Goal: Task Accomplishment & Management: Manage account settings

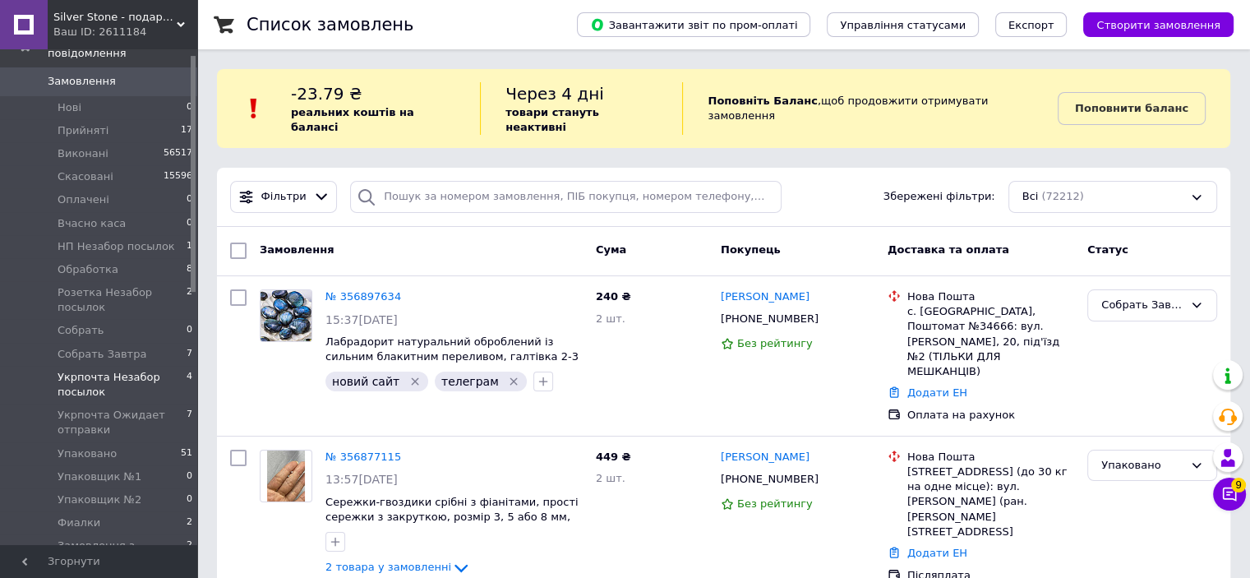
scroll to position [82, 0]
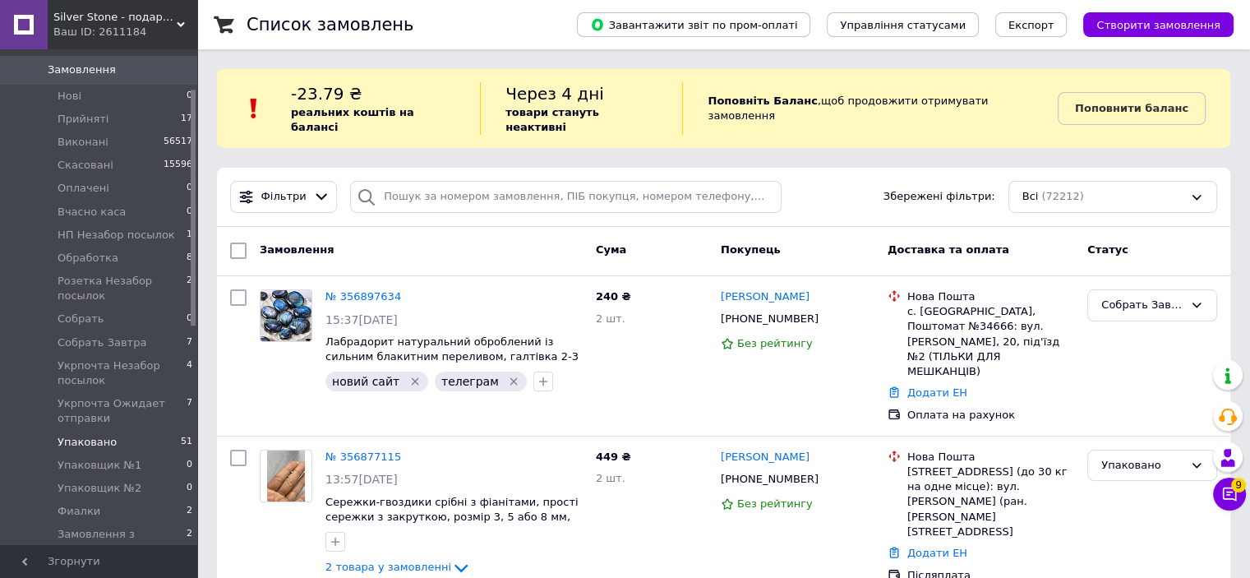
click at [109, 435] on span "Упаковано" at bounding box center [87, 442] width 59 height 15
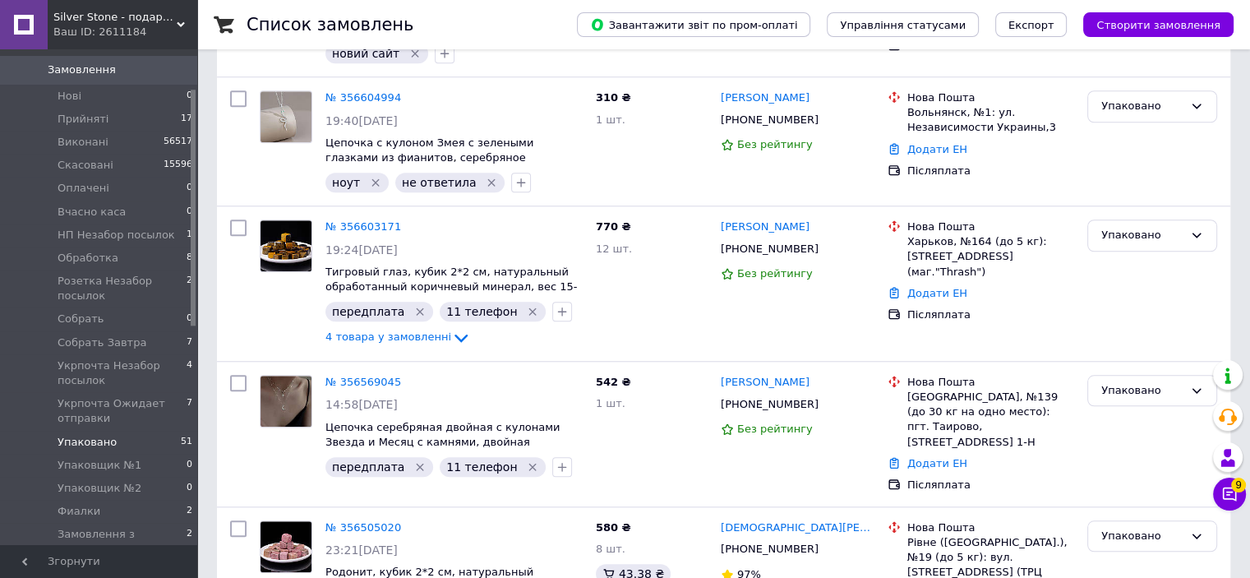
scroll to position [7734, 0]
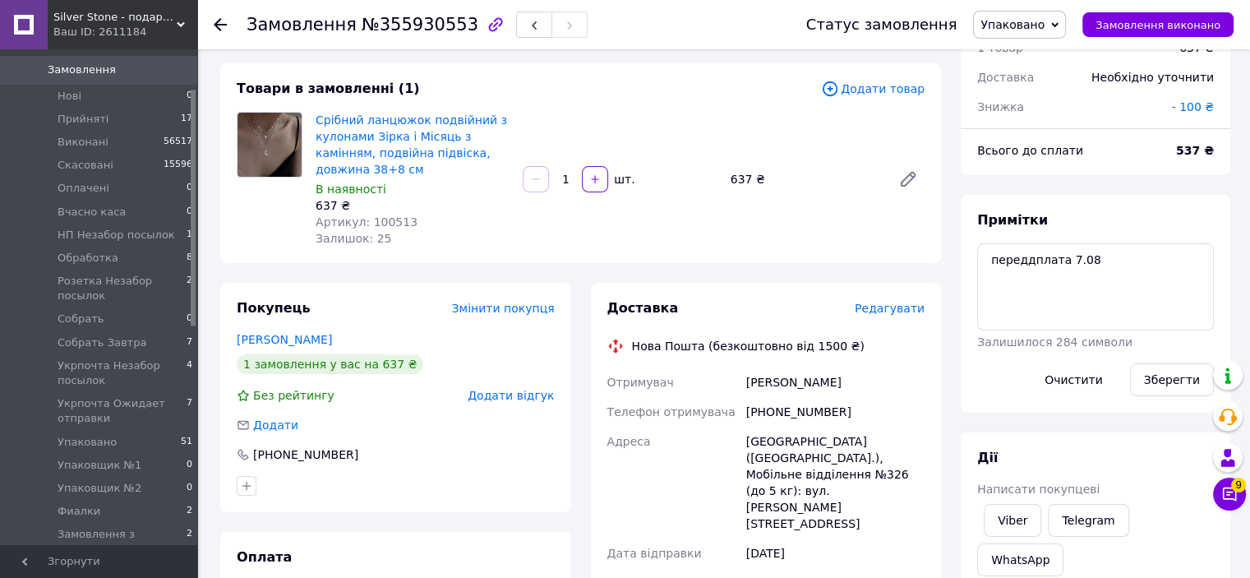
scroll to position [82, 0]
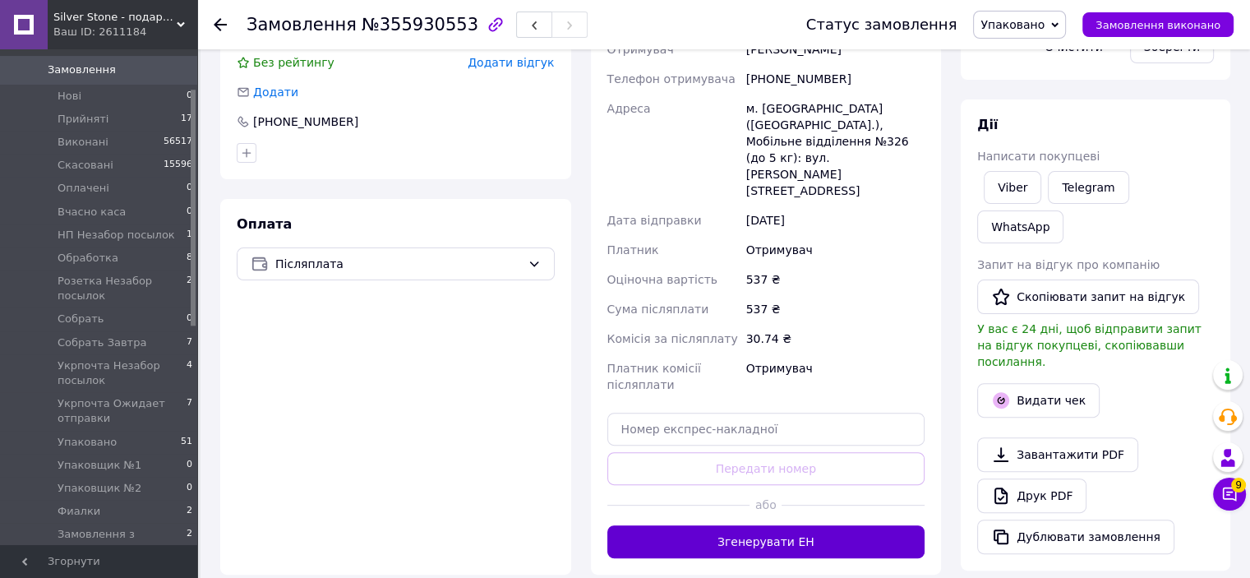
click at [746, 525] on button "Згенерувати ЕН" at bounding box center [766, 541] width 318 height 33
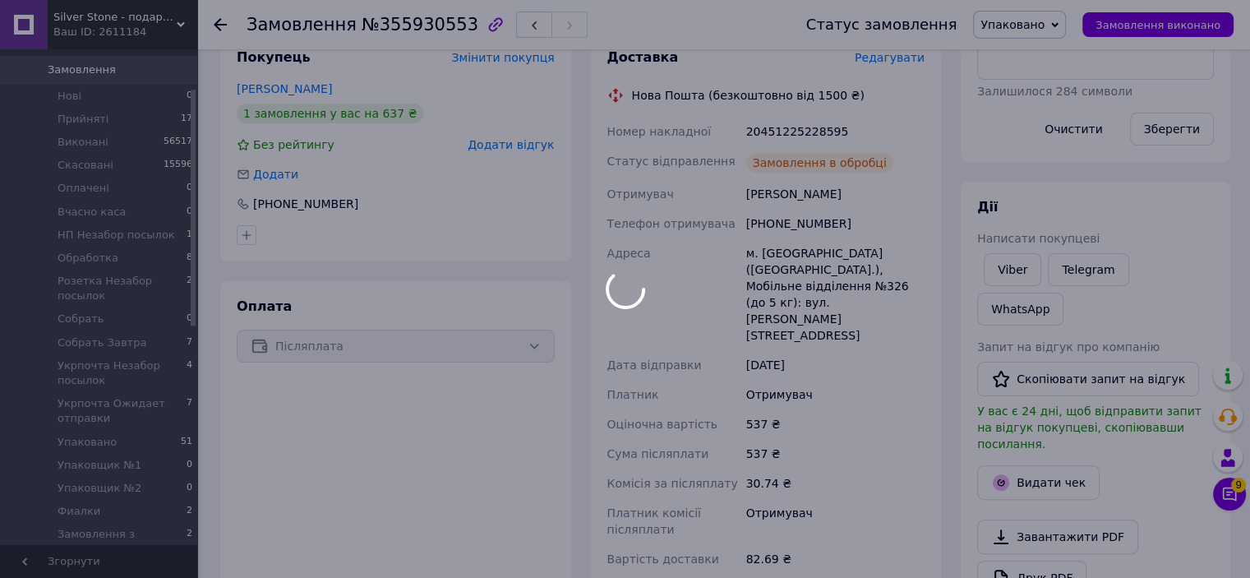
scroll to position [255, 0]
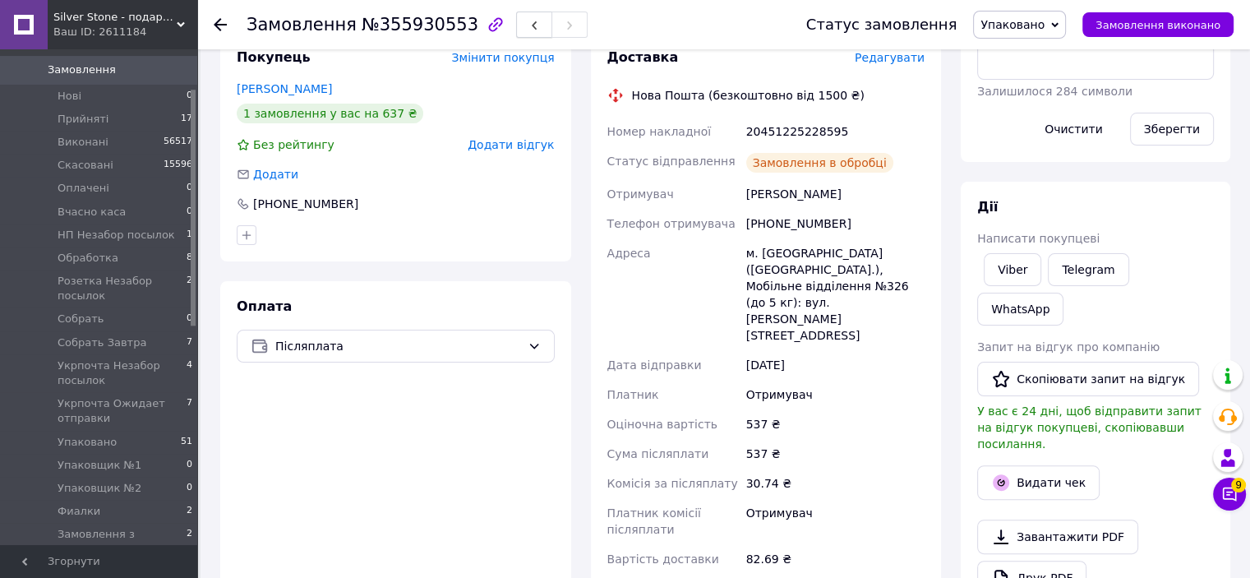
click at [516, 32] on button "button" at bounding box center [534, 25] width 36 height 26
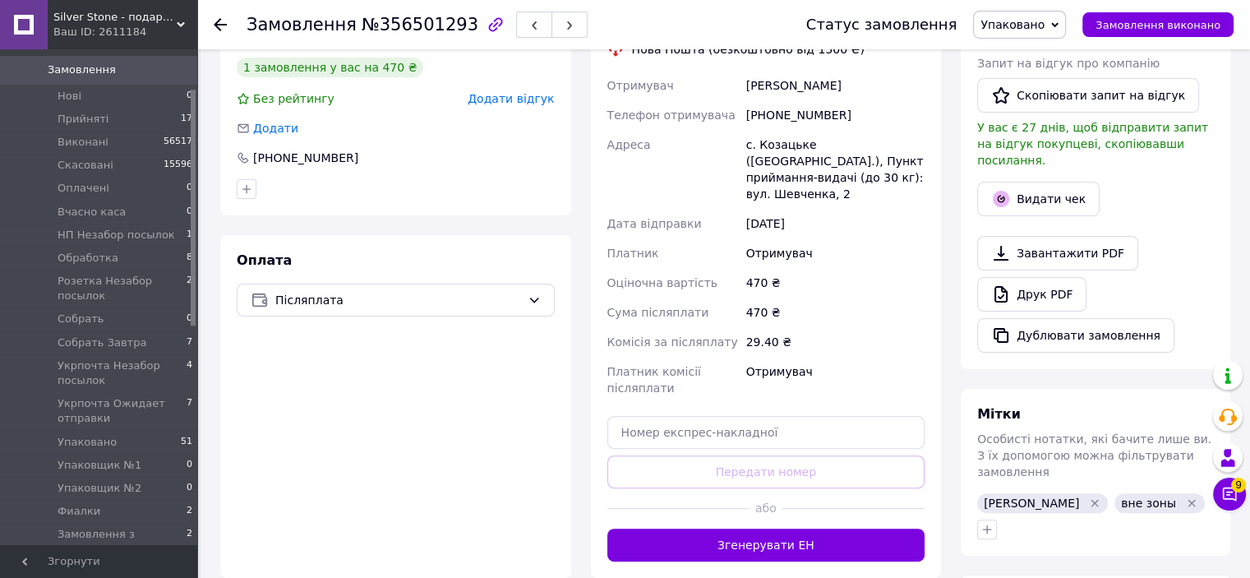
scroll to position [493, 0]
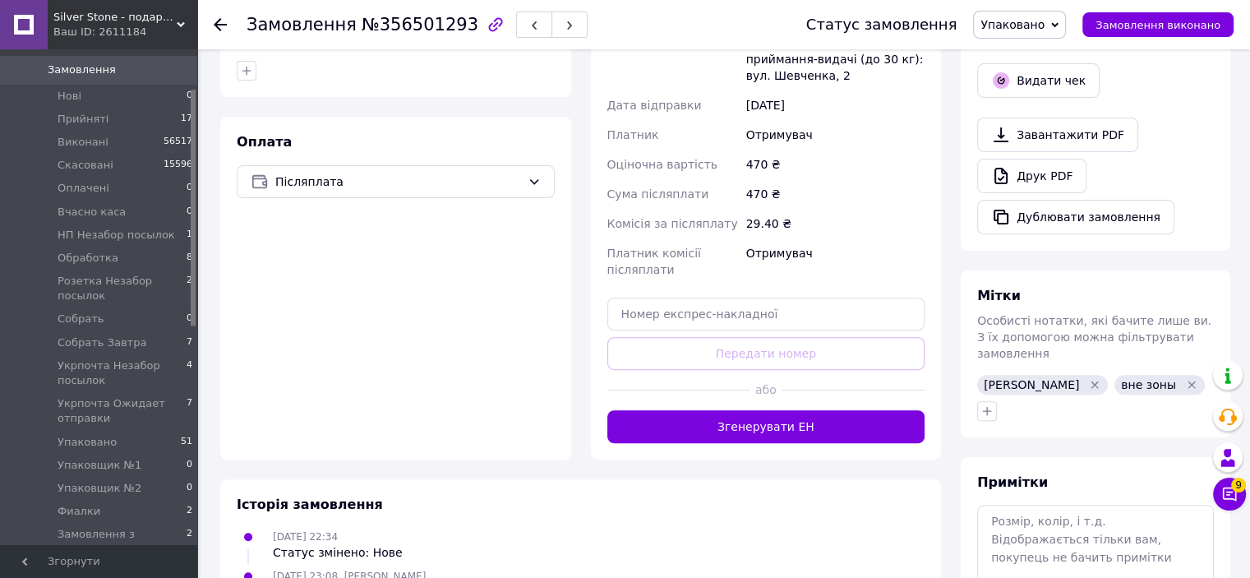
drag, startPoint x: 743, startPoint y: 408, endPoint x: 749, endPoint y: 416, distance: 9.9
click at [743, 410] on div "Доставка Редагувати Нова Пошта (безкоштовно від 1500 ₴) Отримувач Лагода Віктор…" at bounding box center [766, 164] width 351 height 592
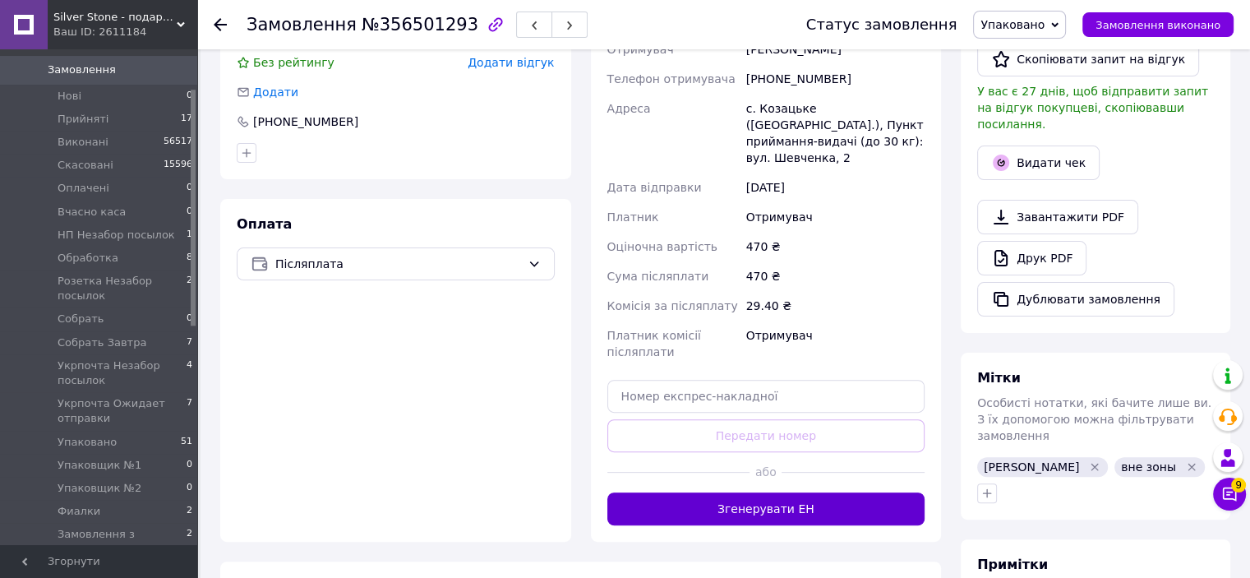
click at [769, 492] on button "Згенерувати ЕН" at bounding box center [766, 508] width 318 height 33
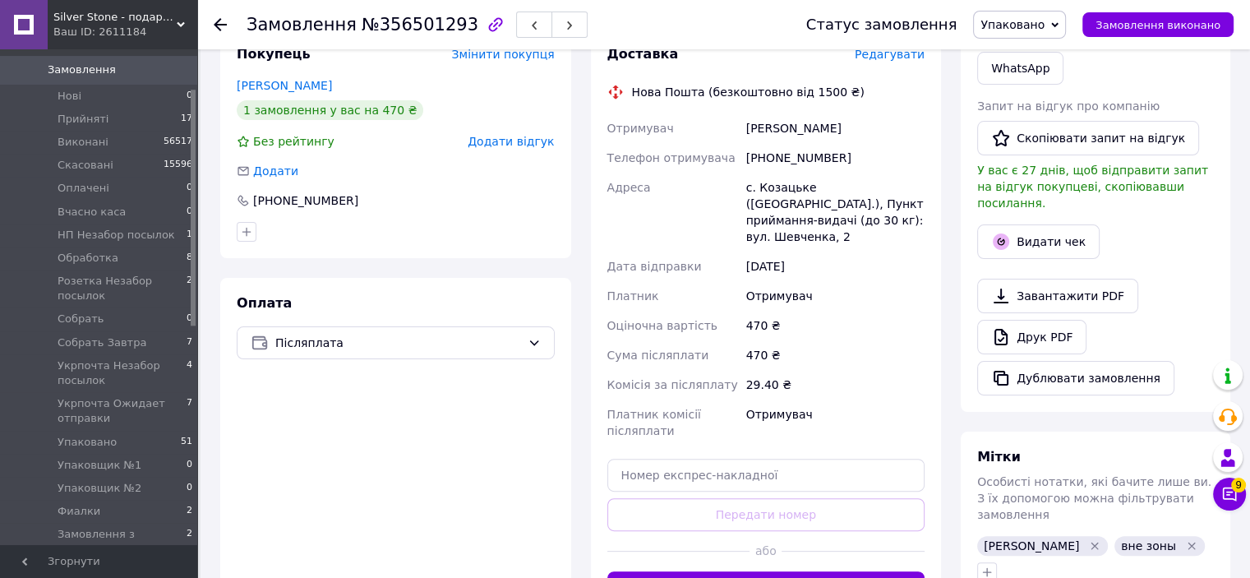
scroll to position [329, 0]
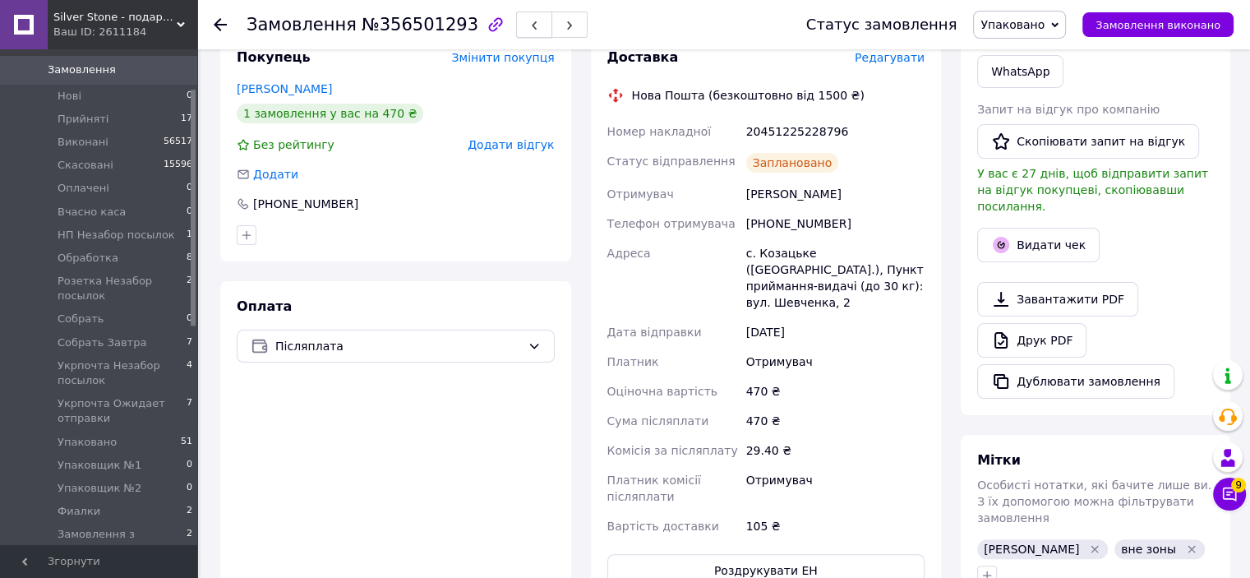
click at [516, 16] on button "button" at bounding box center [534, 25] width 36 height 26
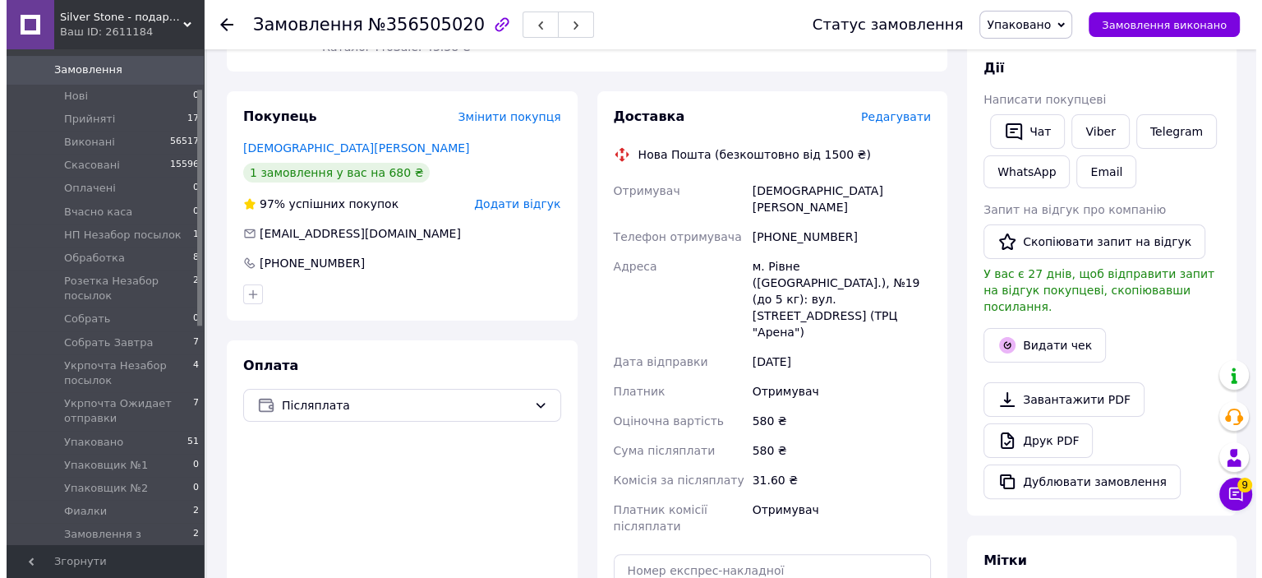
scroll to position [329, 0]
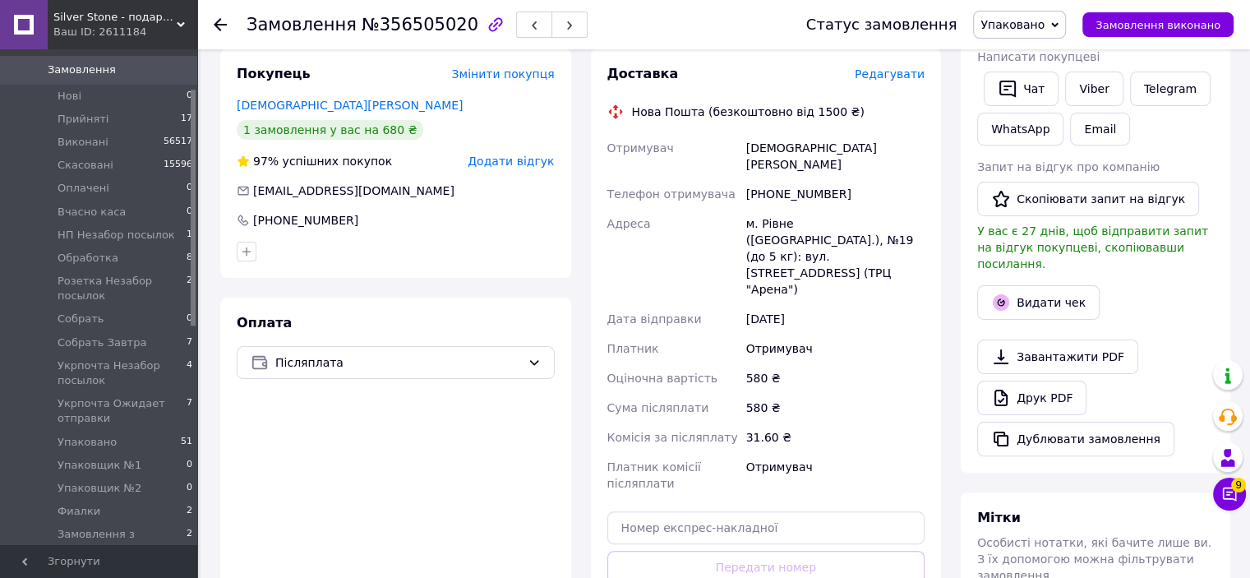
click at [887, 67] on span "Редагувати" at bounding box center [890, 73] width 70 height 13
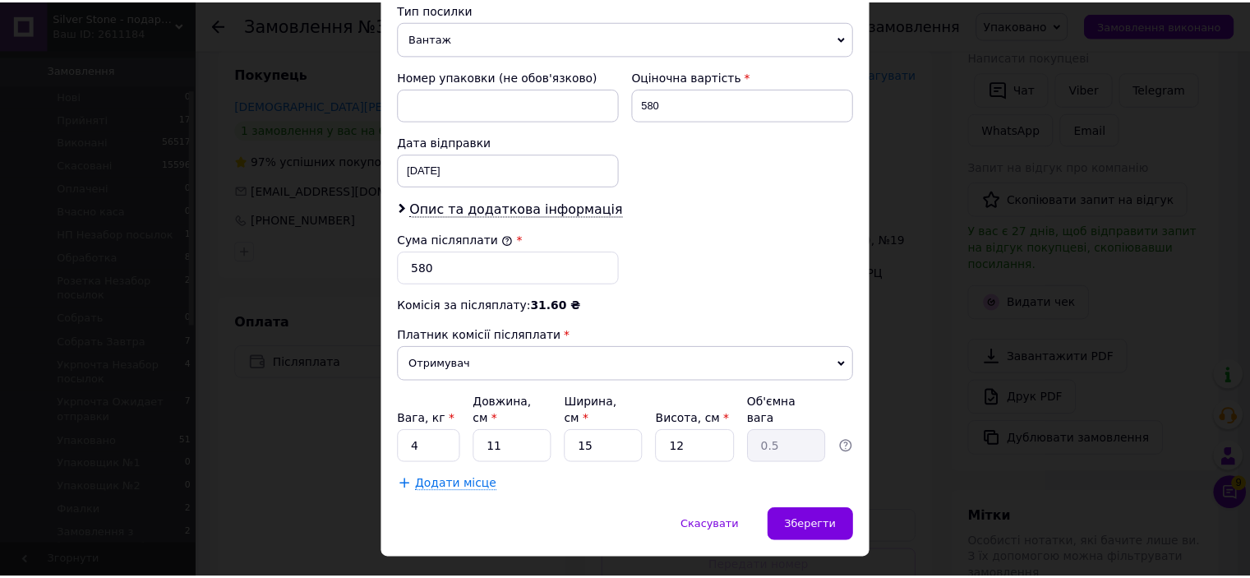
scroll to position [671, 0]
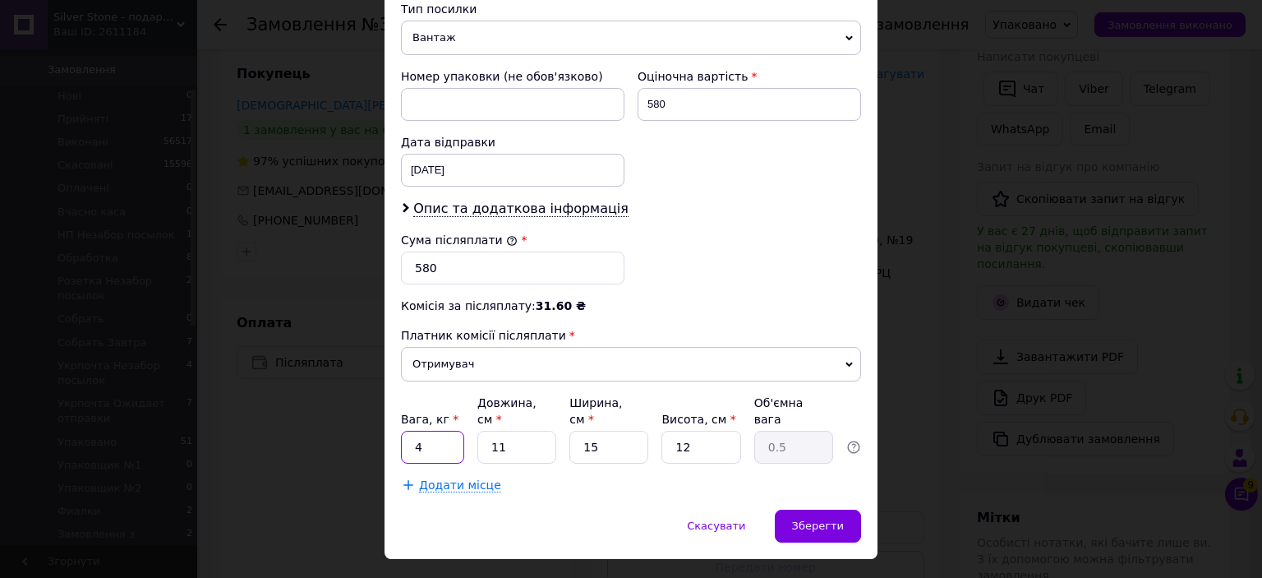
click at [438, 431] on input "4" at bounding box center [432, 447] width 63 height 33
type input "0.5"
click at [838, 519] on span "Зберегти" at bounding box center [818, 525] width 52 height 12
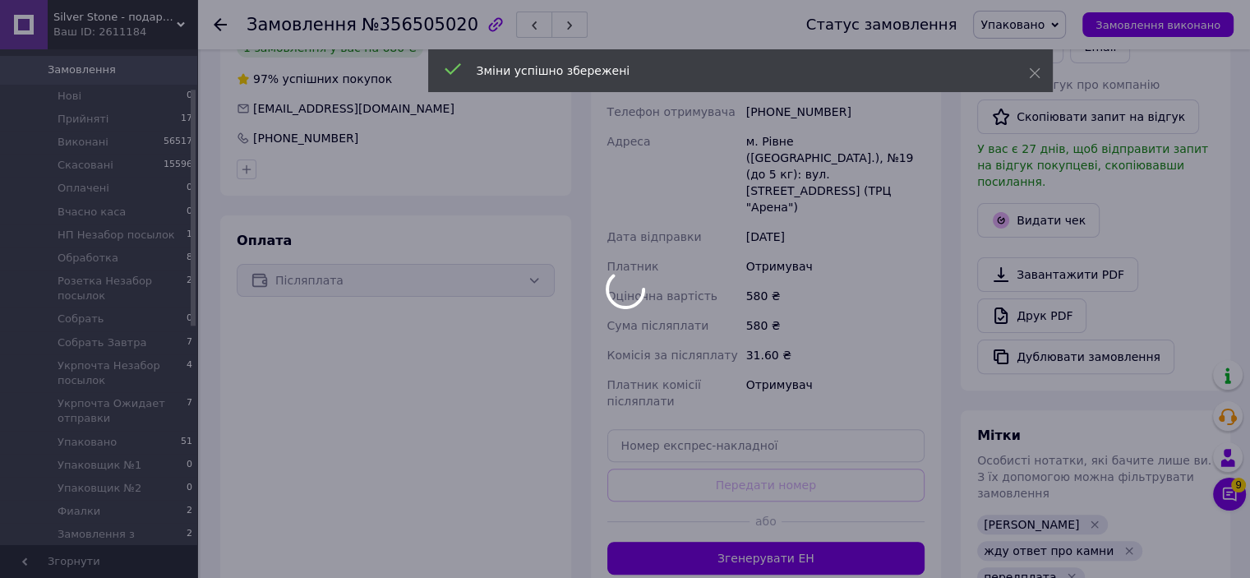
scroll to position [99, 0]
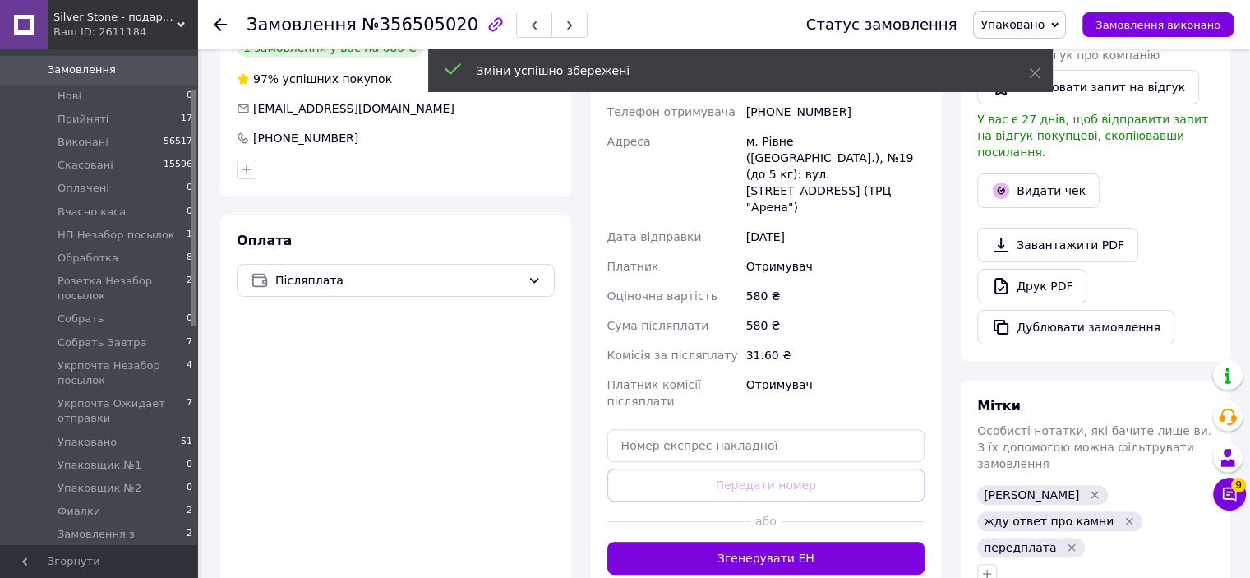
click at [733, 542] on button "Згенерувати ЕН" at bounding box center [766, 558] width 318 height 33
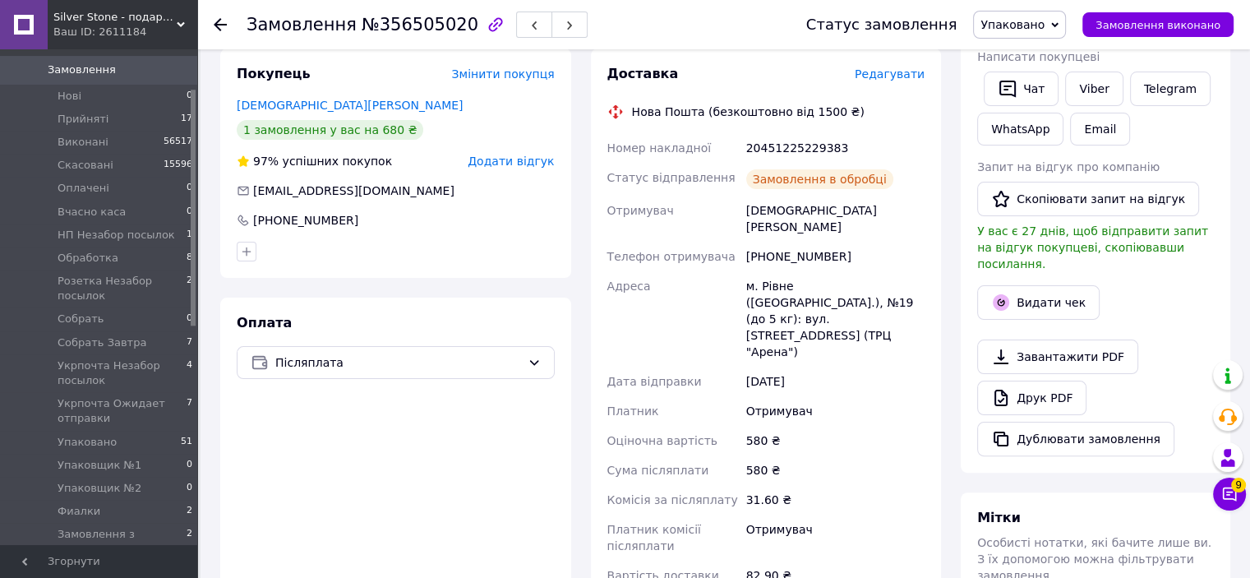
scroll to position [138, 0]
click at [516, 29] on button "button" at bounding box center [534, 25] width 36 height 26
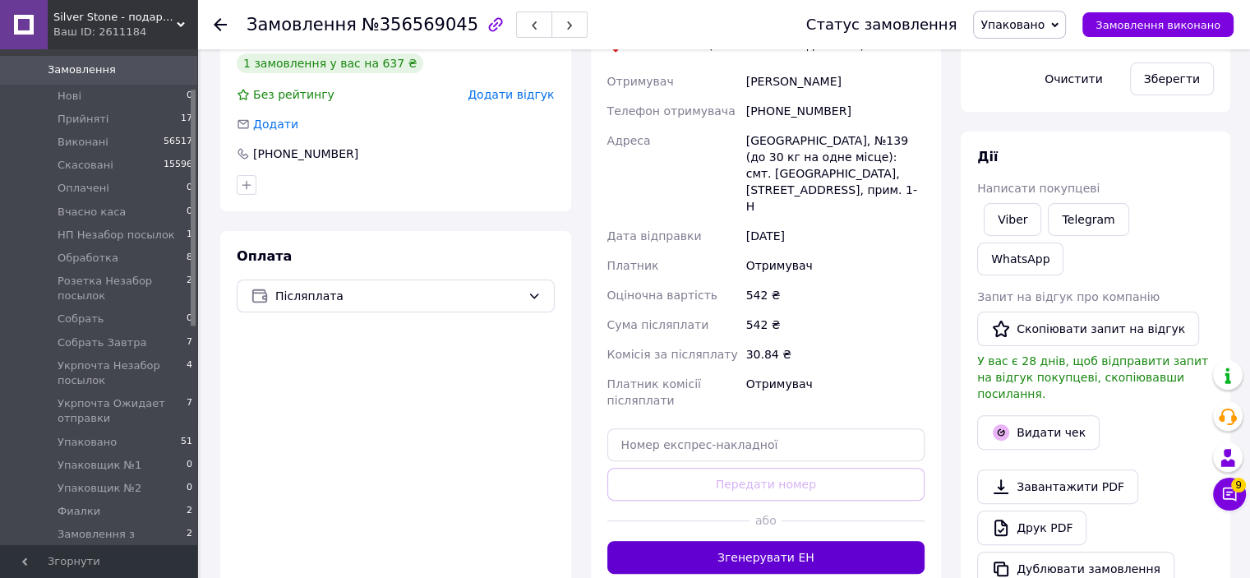
scroll to position [493, 0]
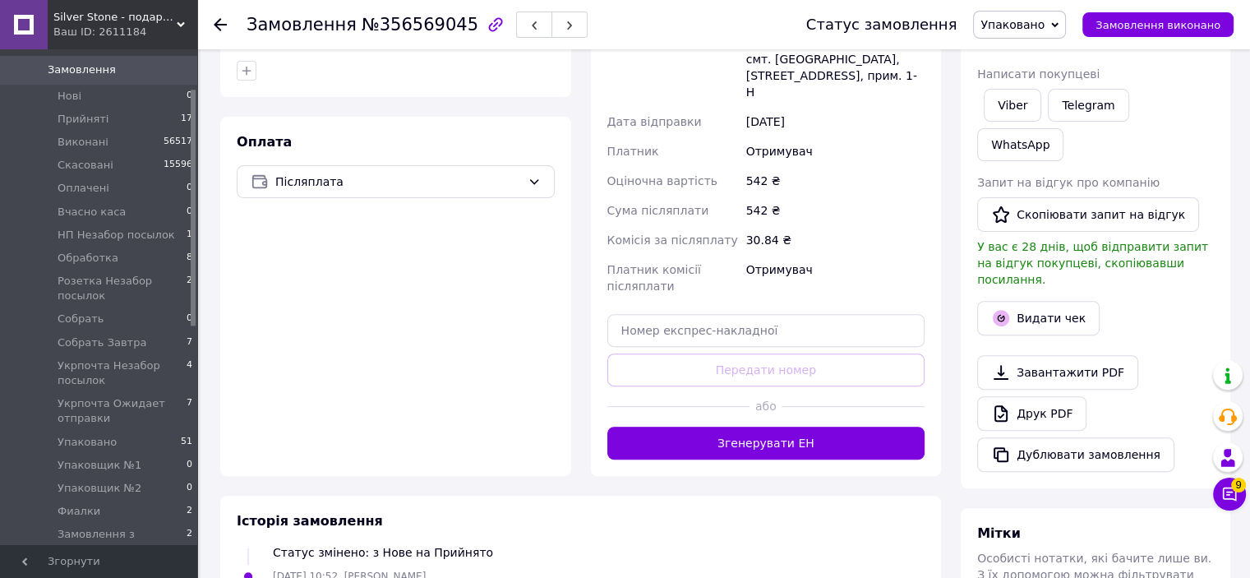
click at [772, 409] on div "Доставка Редагувати Нова Пошта (безкоштовно від 1500 ₴) Отримувач Котович Юрий …" at bounding box center [766, 172] width 351 height 608
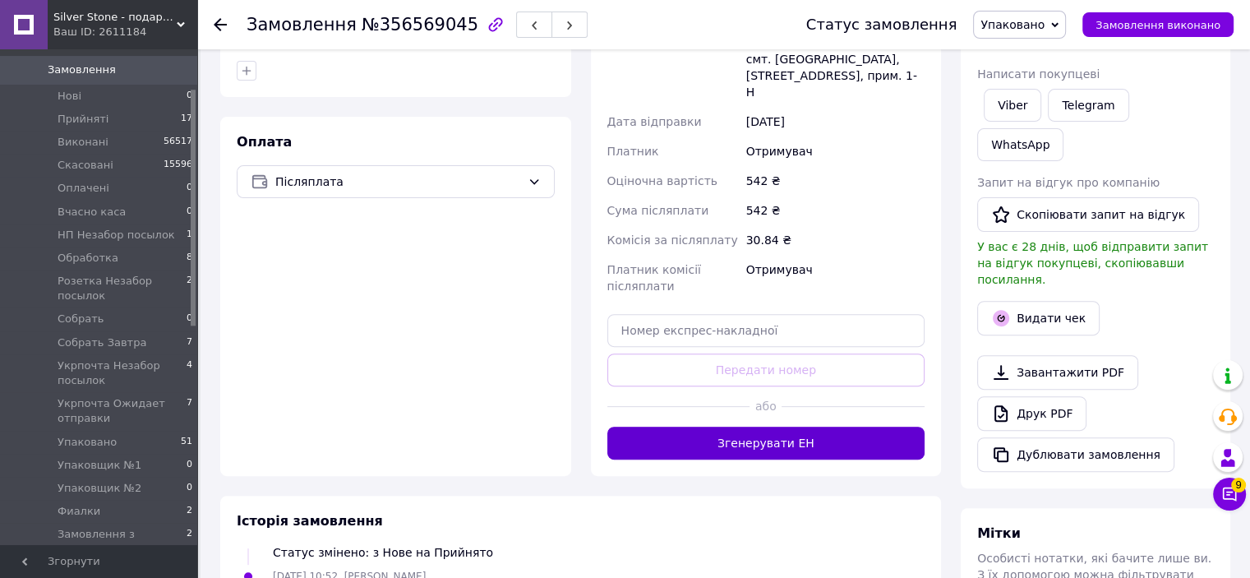
click at [782, 426] on button "Згенерувати ЕН" at bounding box center [766, 442] width 318 height 33
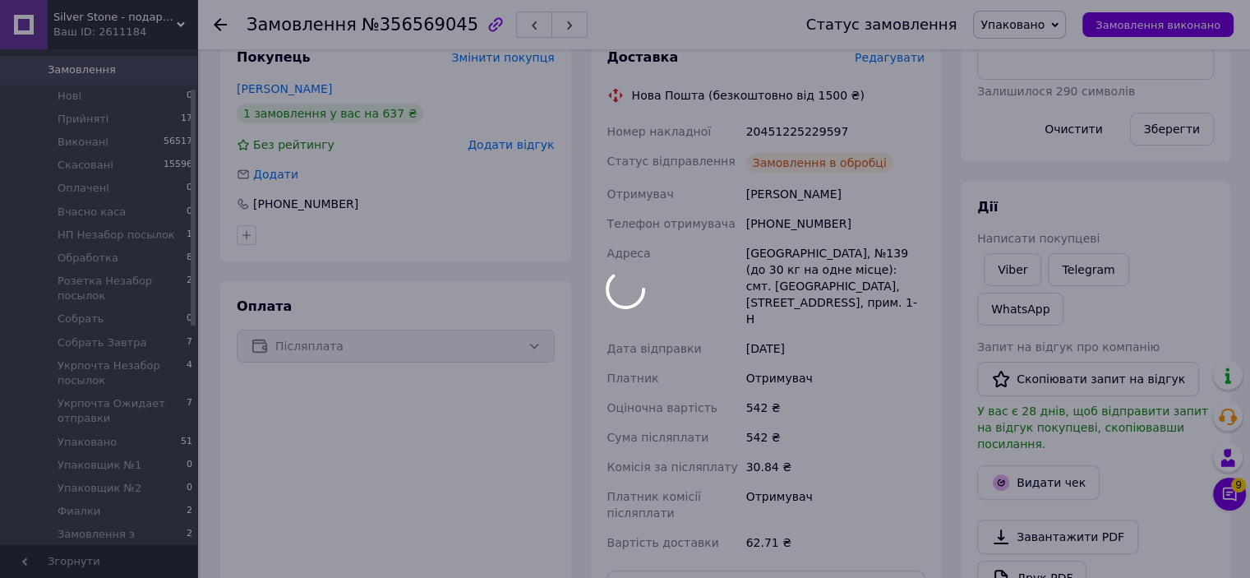
scroll to position [96, 0]
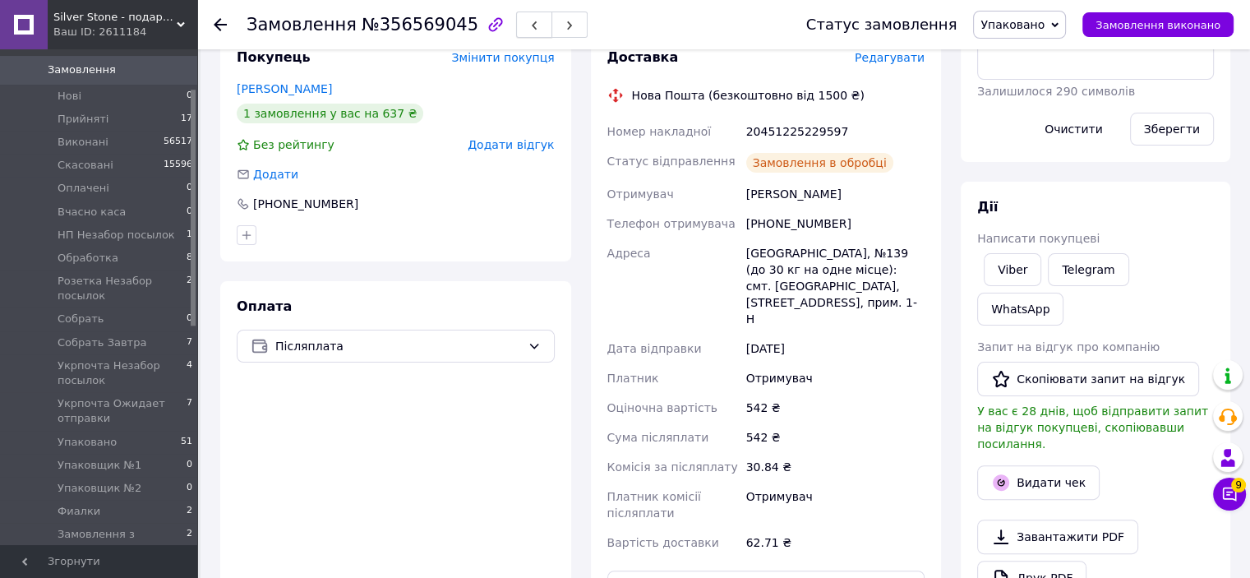
click at [529, 29] on icon "button" at bounding box center [534, 26] width 10 height 10
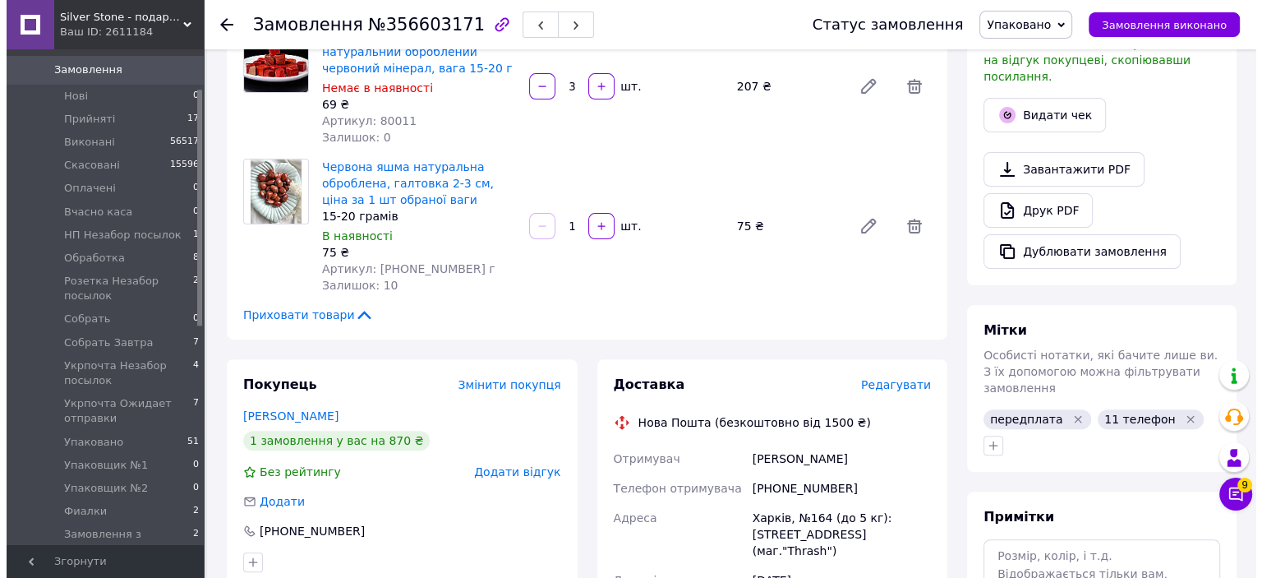
scroll to position [575, 0]
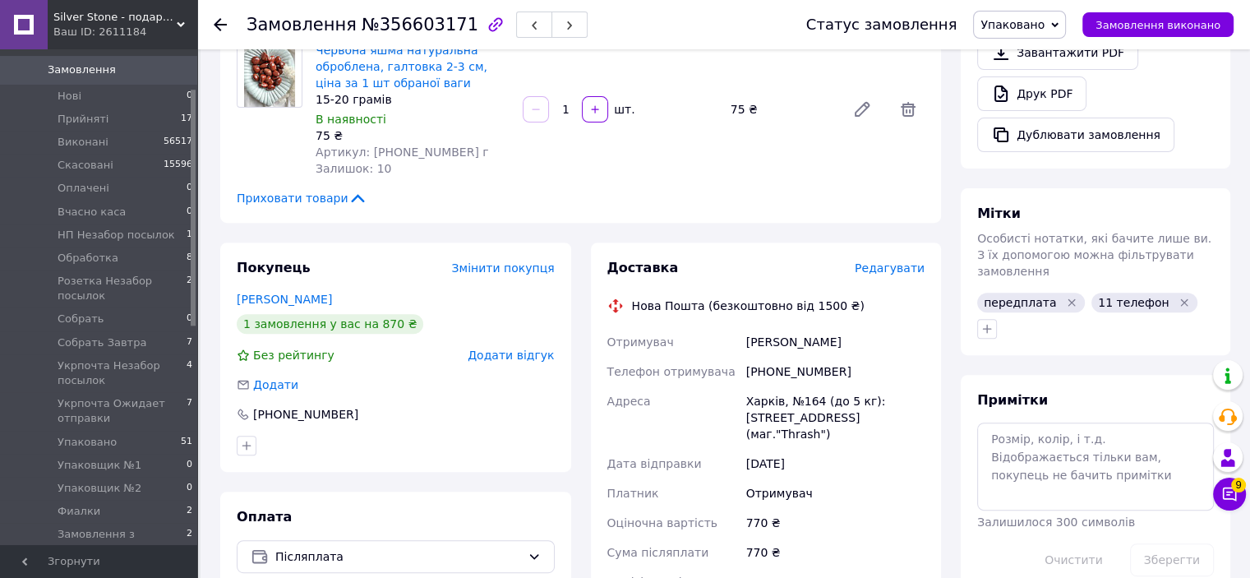
click at [892, 261] on span "Редагувати" at bounding box center [890, 267] width 70 height 13
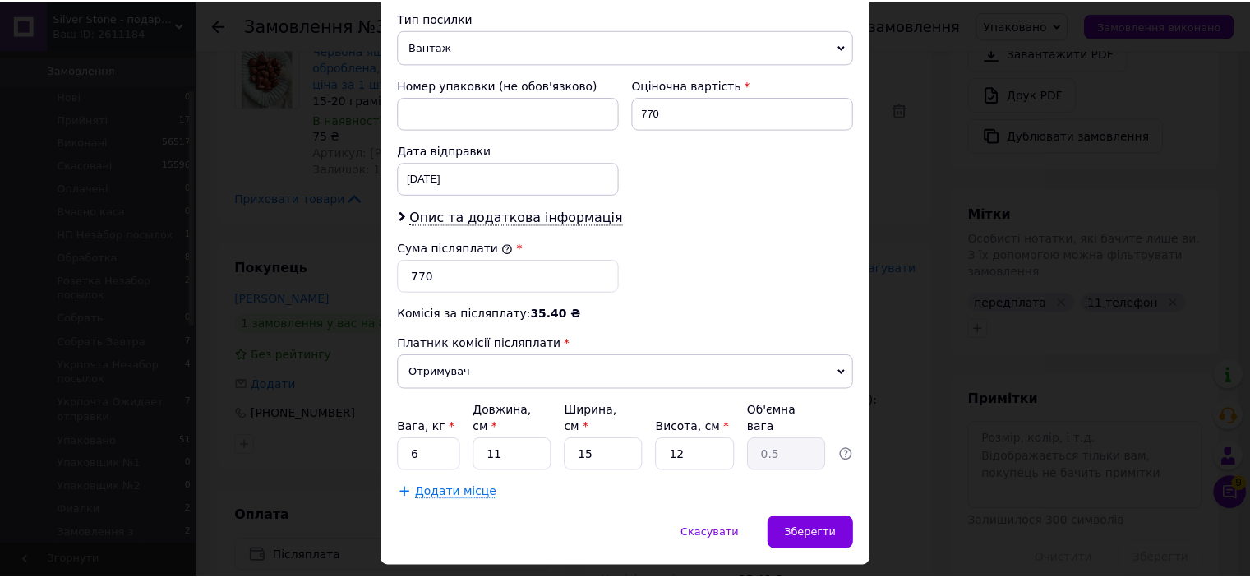
scroll to position [671, 0]
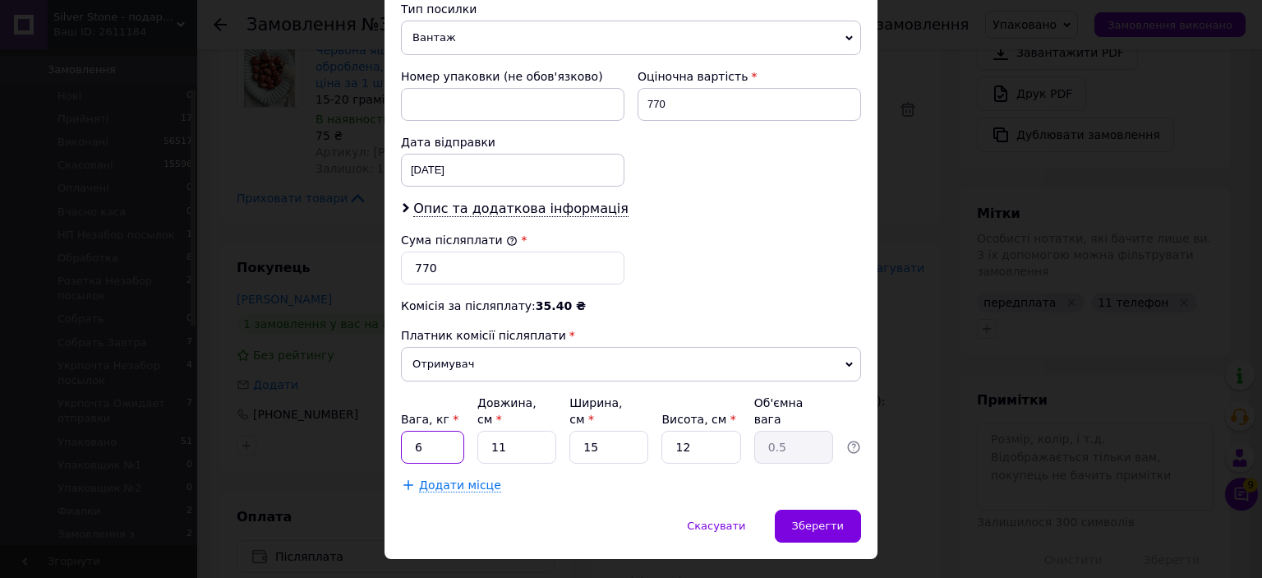
click at [435, 431] on input "6" at bounding box center [432, 447] width 63 height 33
type input "0.5"
click at [814, 509] on div "Зберегти" at bounding box center [818, 525] width 86 height 33
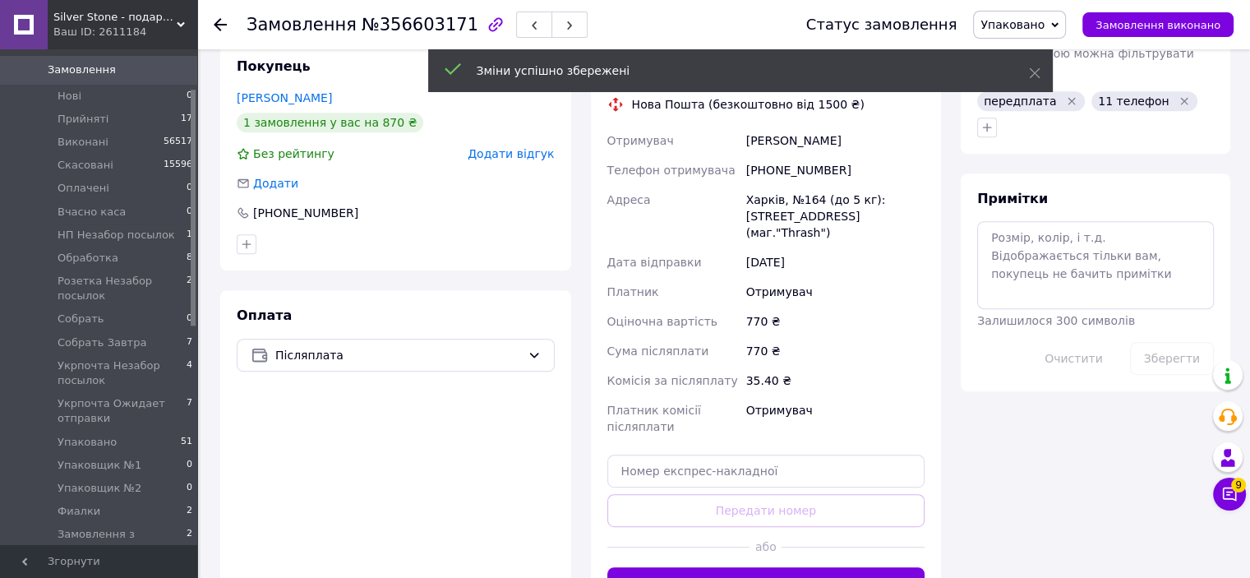
scroll to position [822, 0]
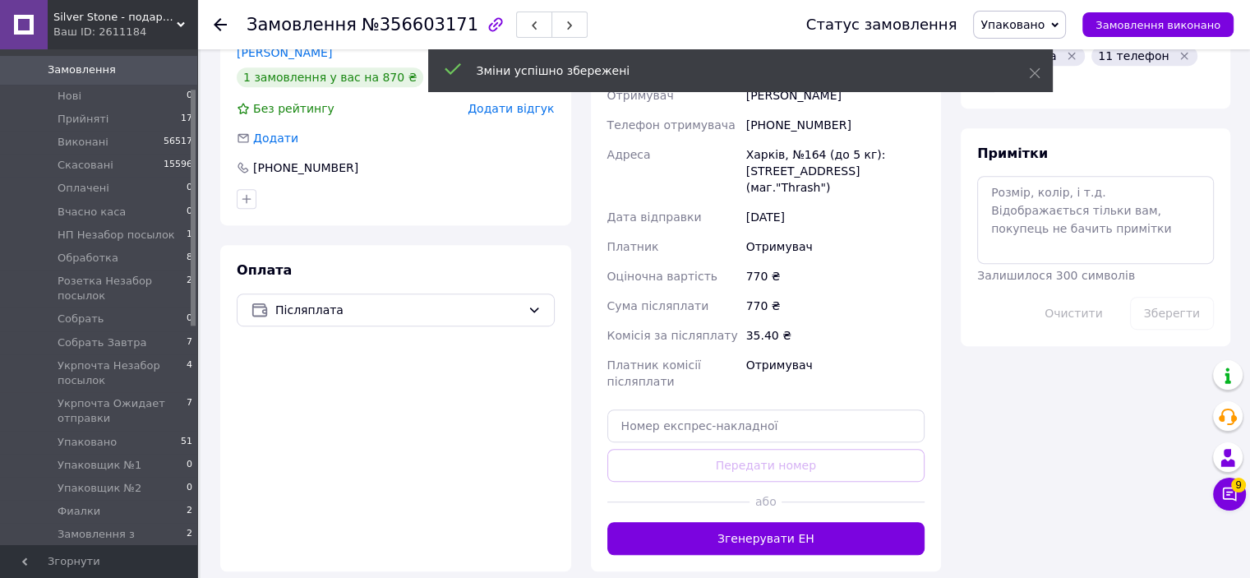
click at [791, 522] on button "Згенерувати ЕН" at bounding box center [766, 538] width 318 height 33
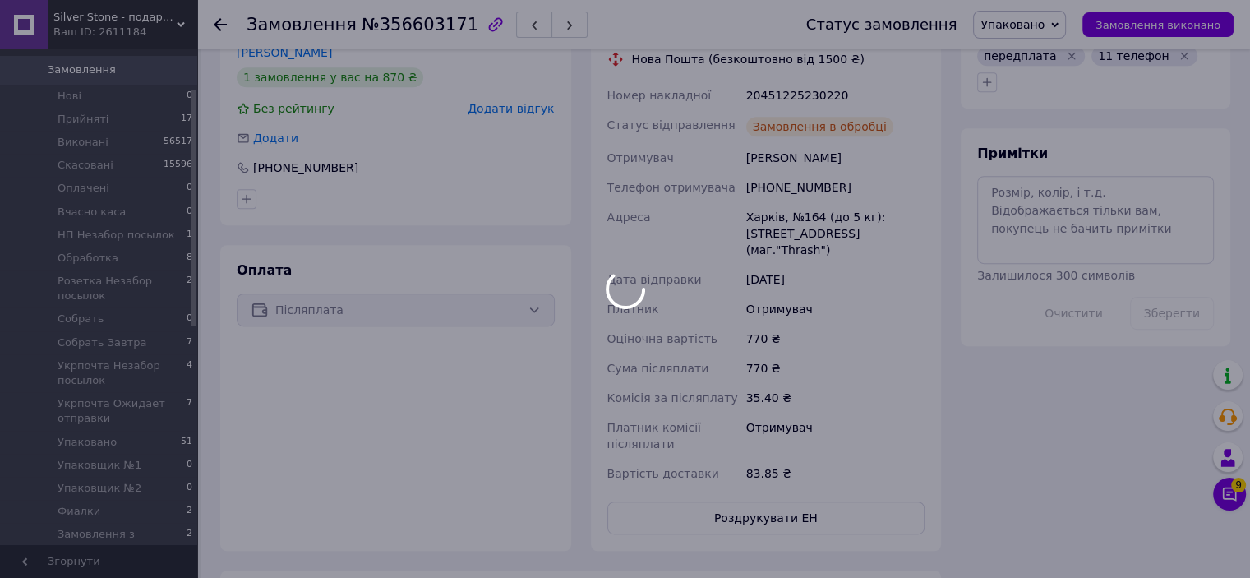
scroll to position [314, 0]
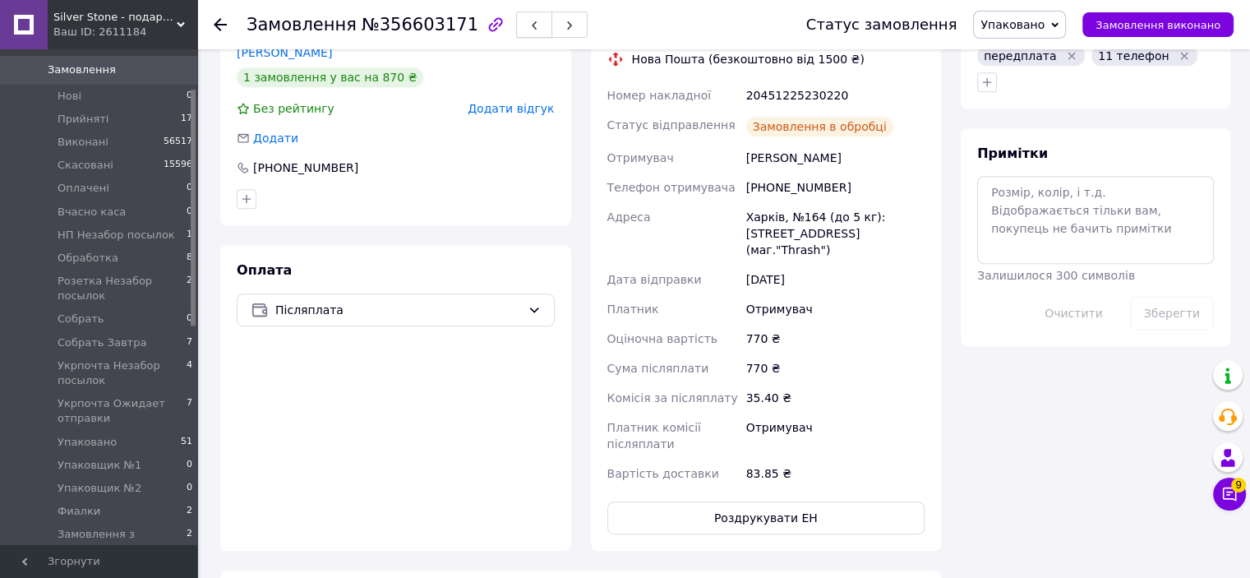
click at [516, 22] on button "button" at bounding box center [534, 25] width 36 height 26
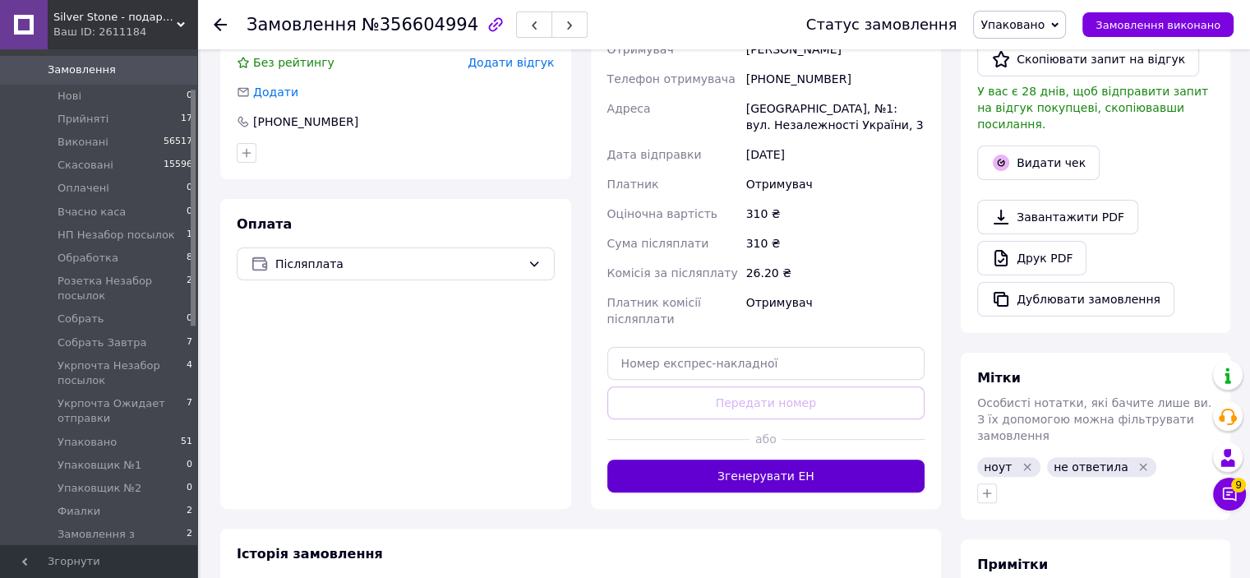
click at [781, 476] on button "Згенерувати ЕН" at bounding box center [766, 475] width 318 height 33
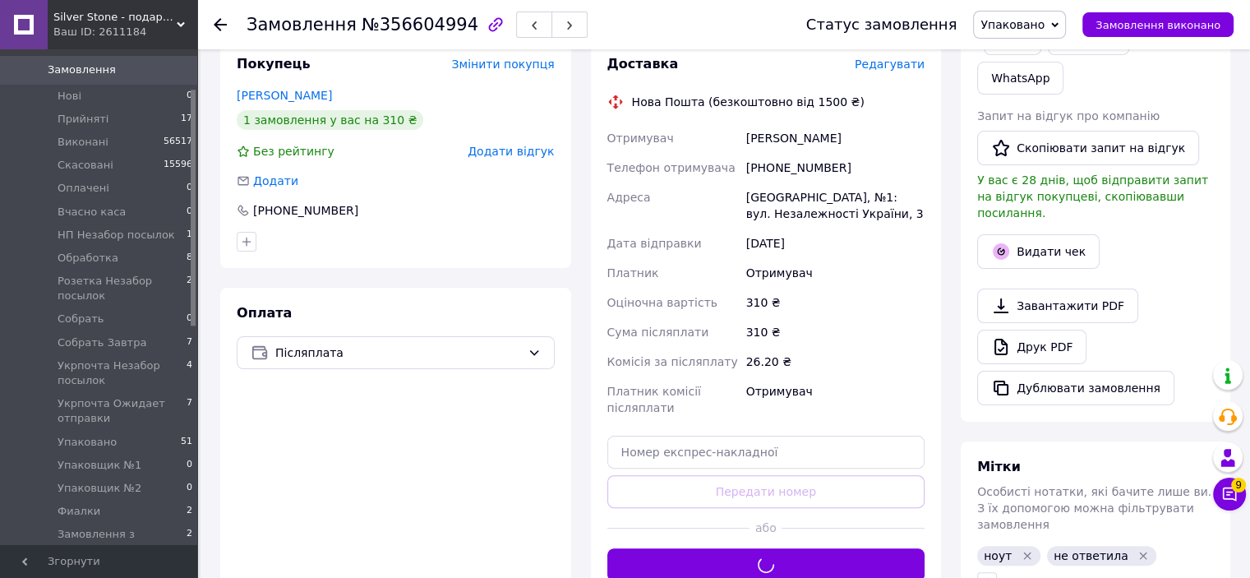
scroll to position [329, 0]
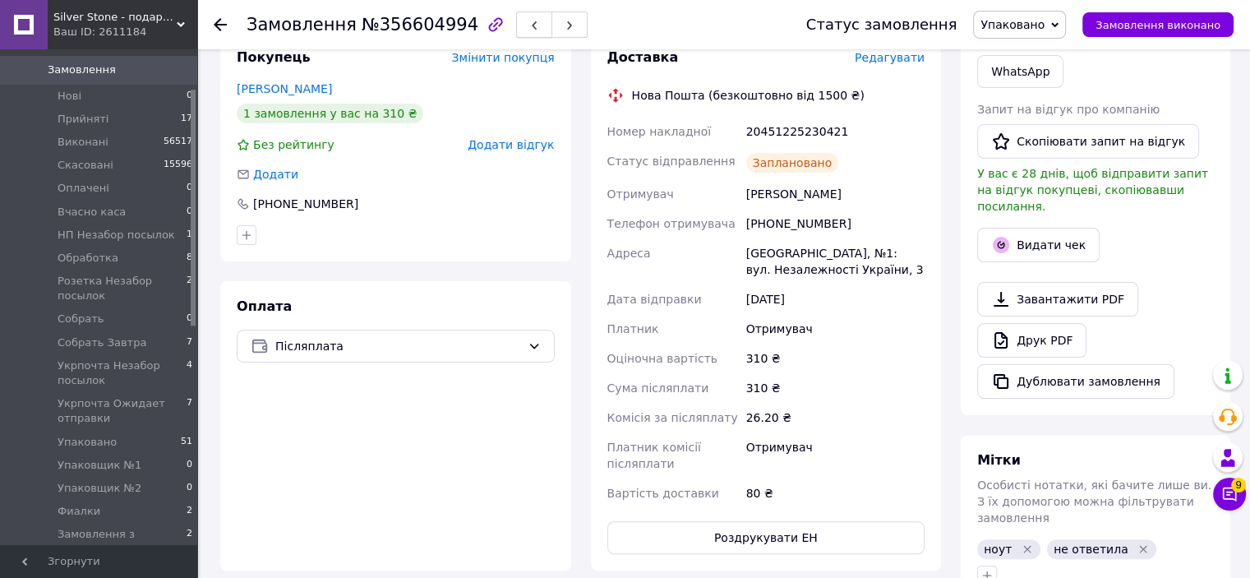
click at [516, 31] on button "button" at bounding box center [534, 25] width 36 height 26
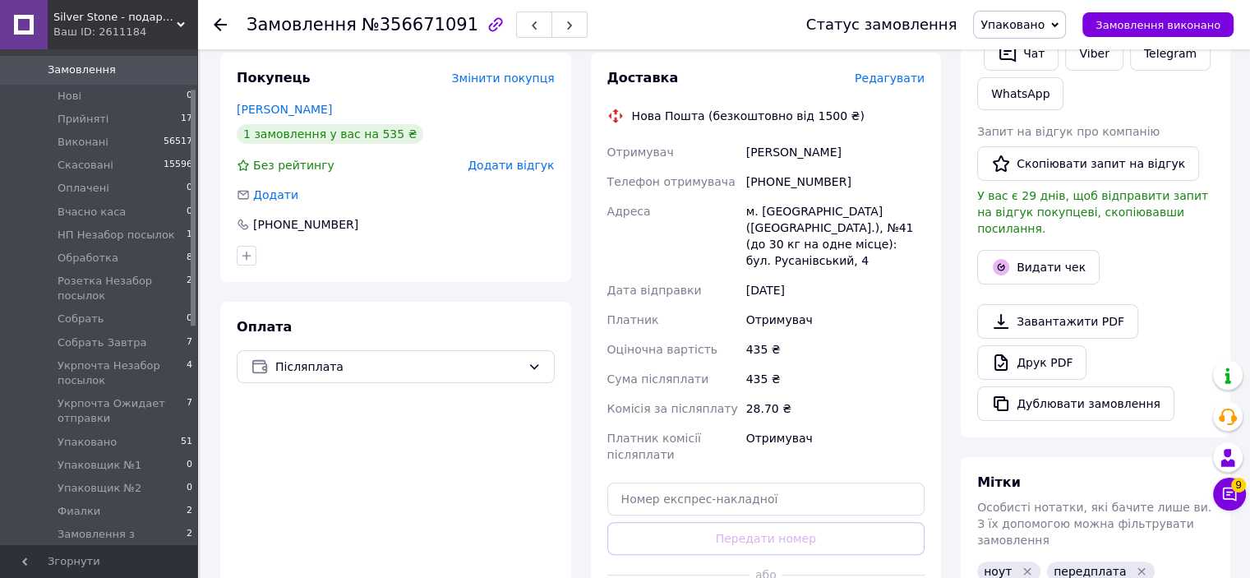
scroll to position [411, 0]
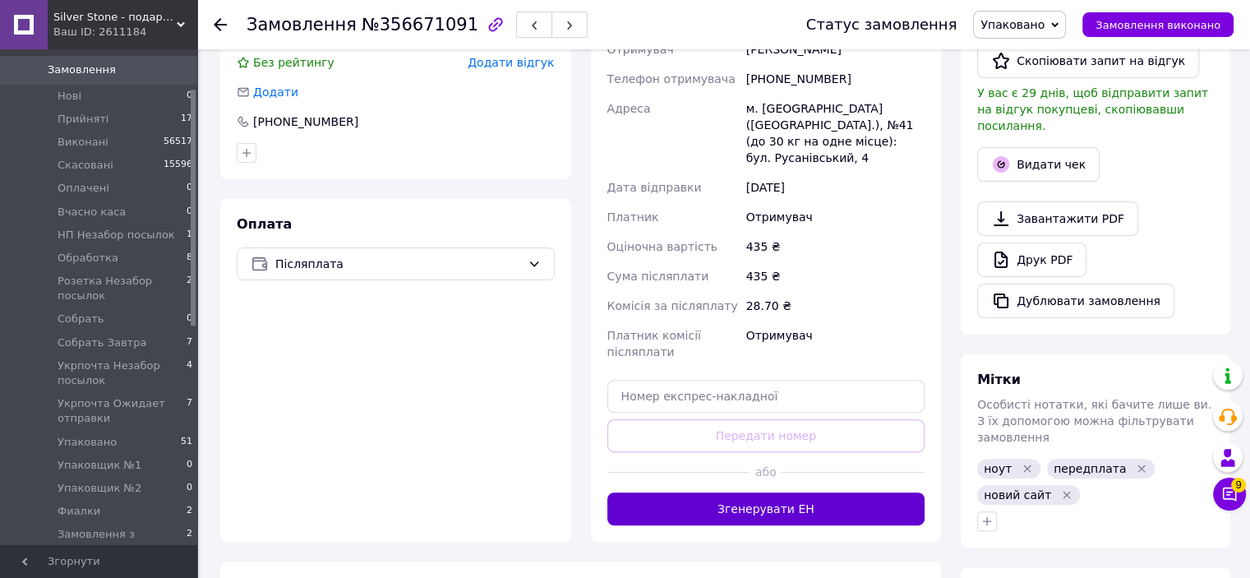
click at [767, 492] on button "Згенерувати ЕН" at bounding box center [766, 508] width 318 height 33
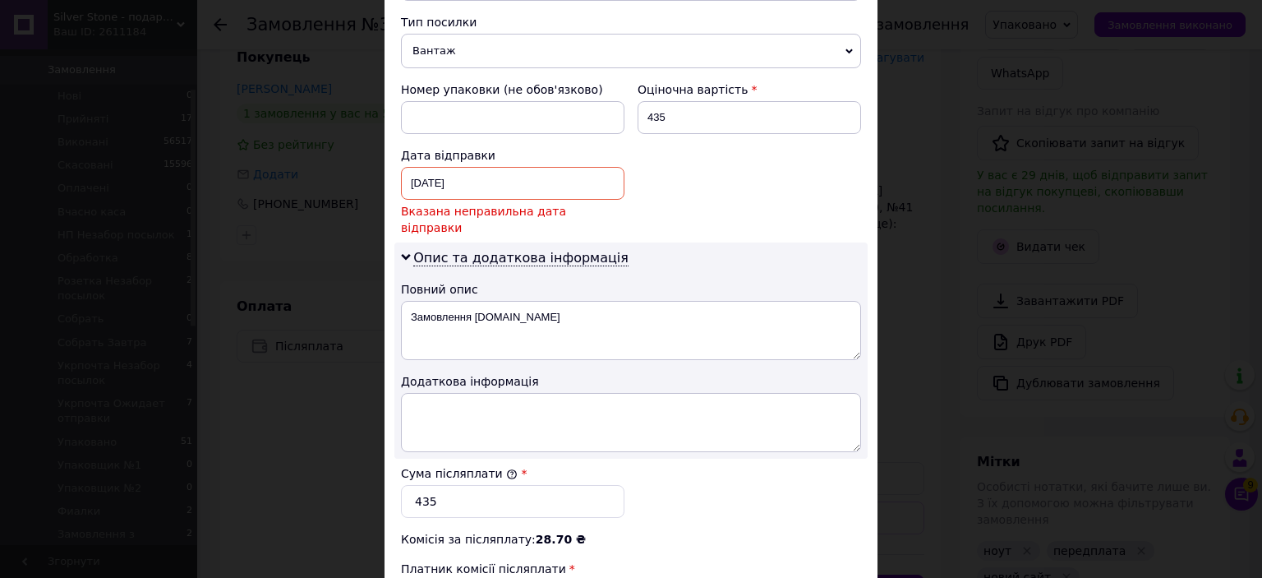
click at [471, 167] on div "11.08.2025 < 2025 > < Август > Пн Вт Ср Чт Пт Сб Вс 28 29 30 31 1 2 3 4 5 6 7 8…" at bounding box center [513, 183] width 224 height 33
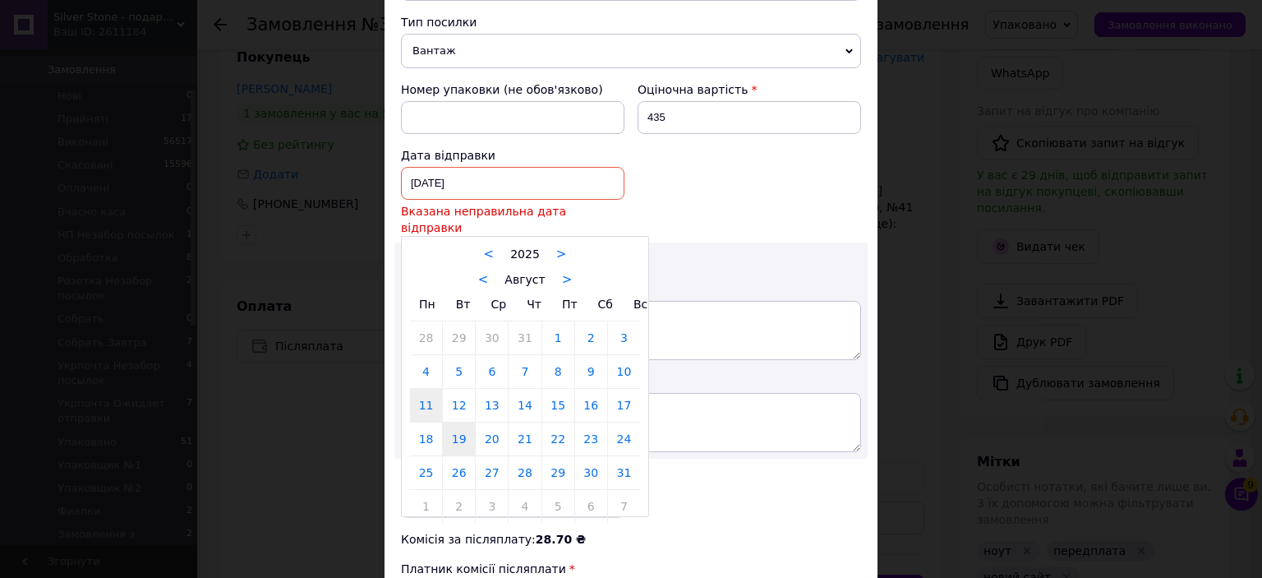
click at [450, 422] on link "19" at bounding box center [459, 438] width 32 height 33
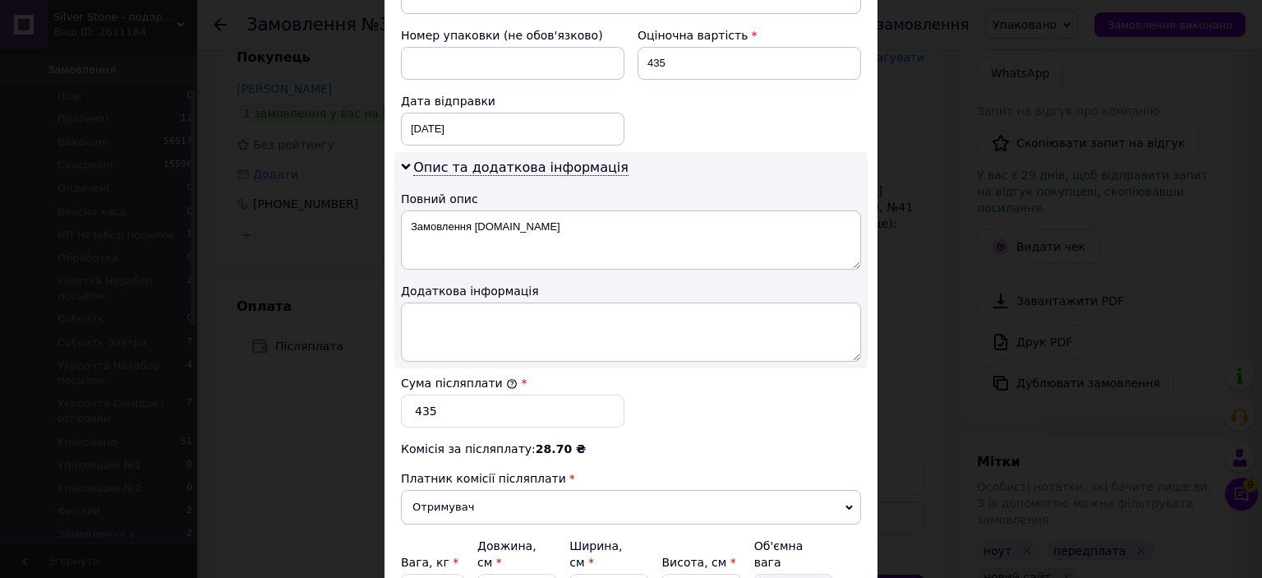
scroll to position [690, 0]
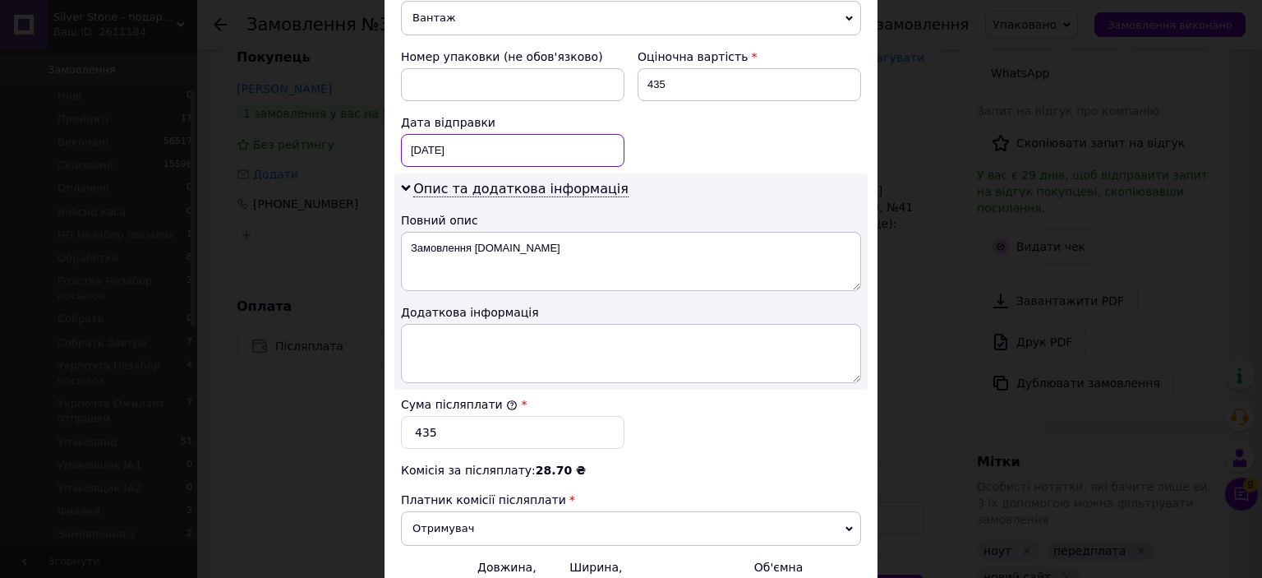
click at [467, 134] on div "19.08.2025 < 2025 > < Август > Пн Вт Ср Чт Пт Сб Вс 28 29 30 31 1 2 3 4 5 6 7 8…" at bounding box center [513, 150] width 224 height 33
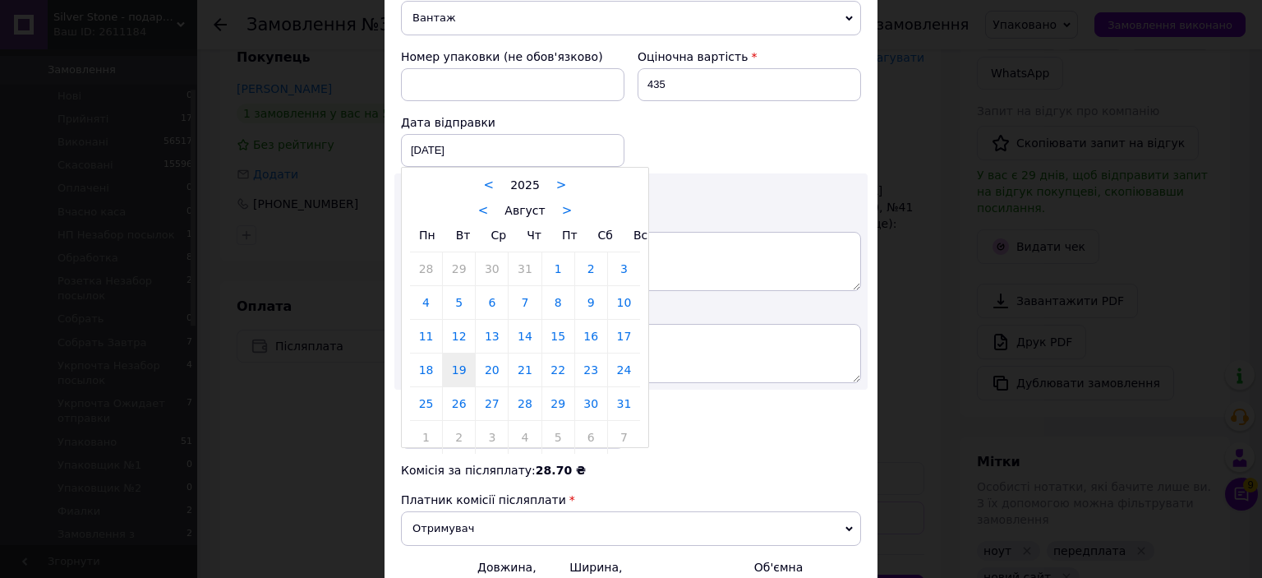
drag, startPoint x: 452, startPoint y: 330, endPoint x: 474, endPoint y: 325, distance: 22.9
click at [454, 330] on link "12" at bounding box center [459, 336] width 32 height 33
type input "[DATE]"
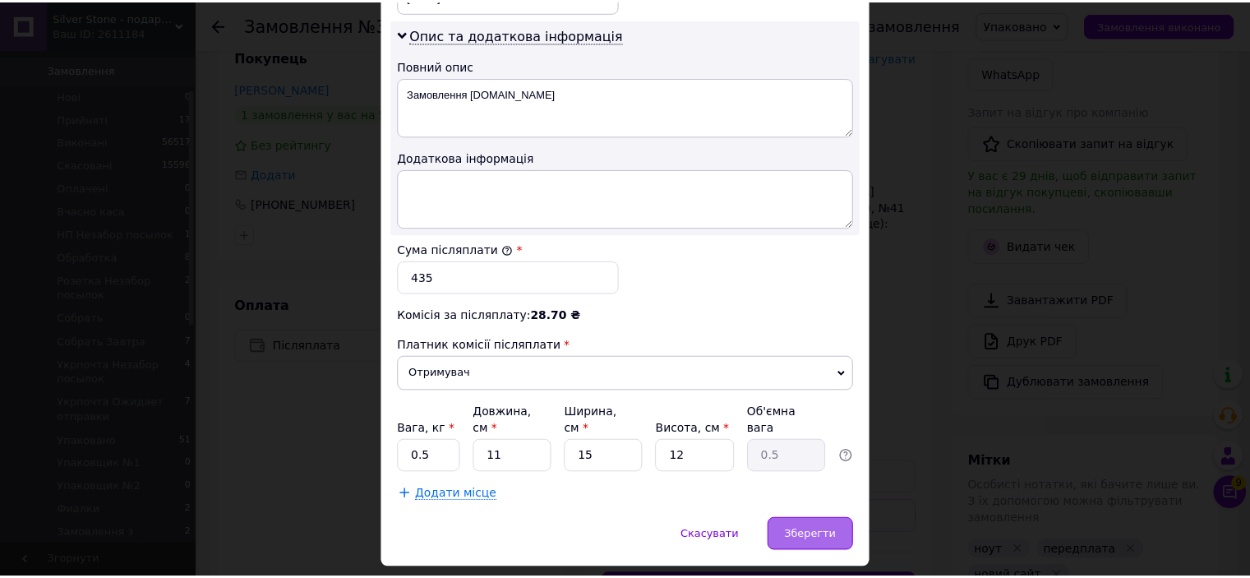
scroll to position [855, 0]
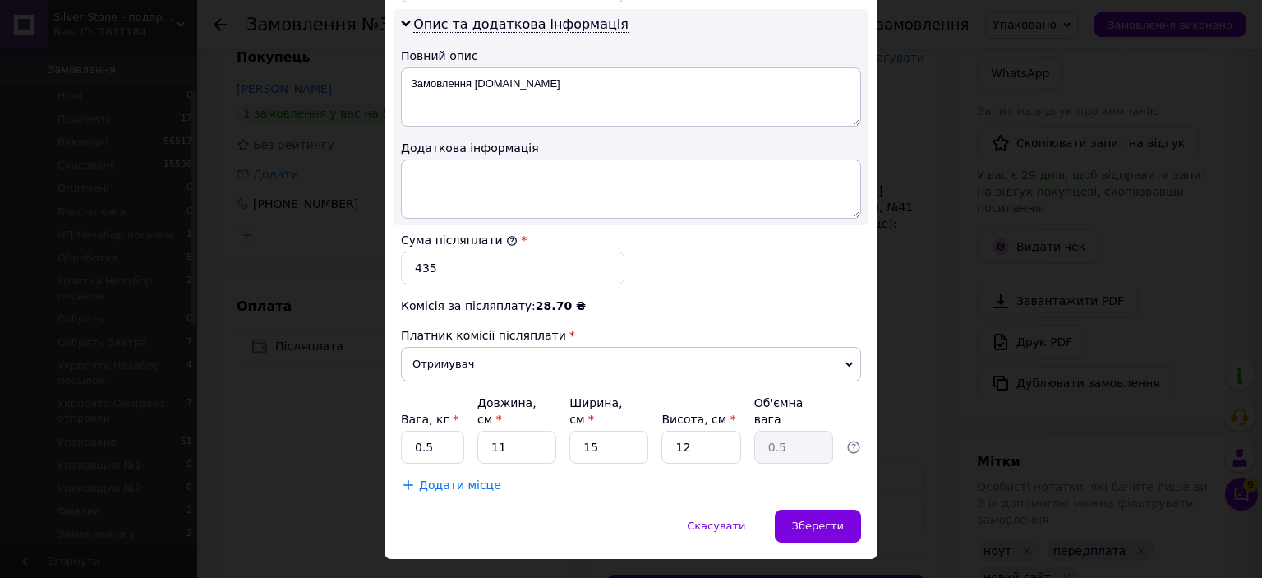
click at [860, 509] on div "Скасувати   Зберегти" at bounding box center [631, 533] width 493 height 49
click at [828, 519] on span "Зберегти" at bounding box center [818, 525] width 52 height 12
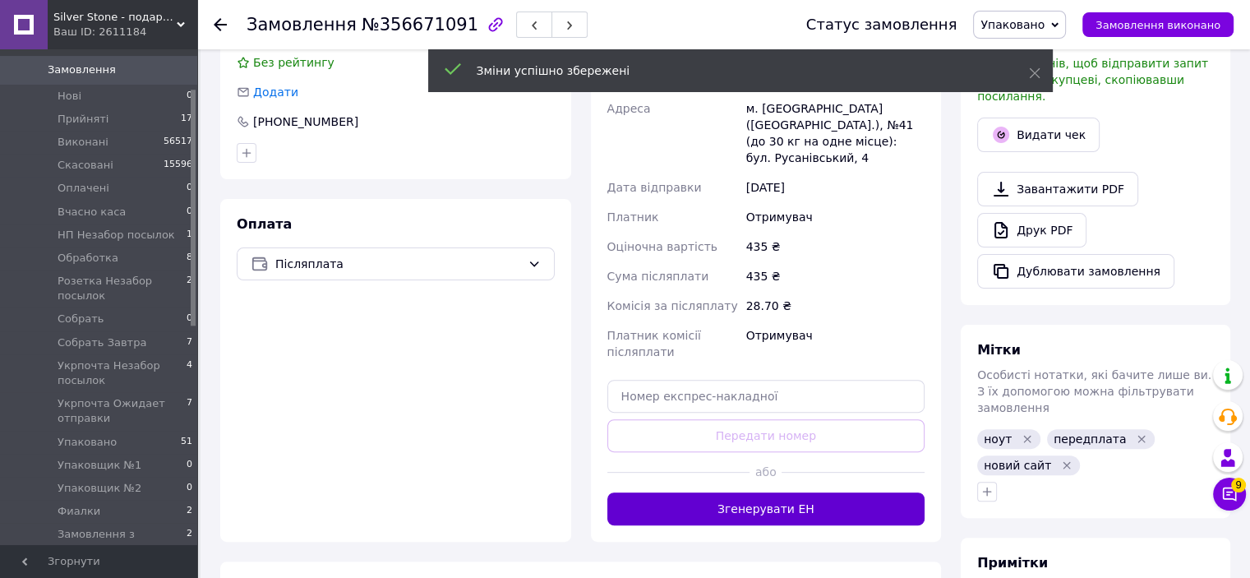
click at [799, 492] on button "Згенерувати ЕН" at bounding box center [766, 508] width 318 height 33
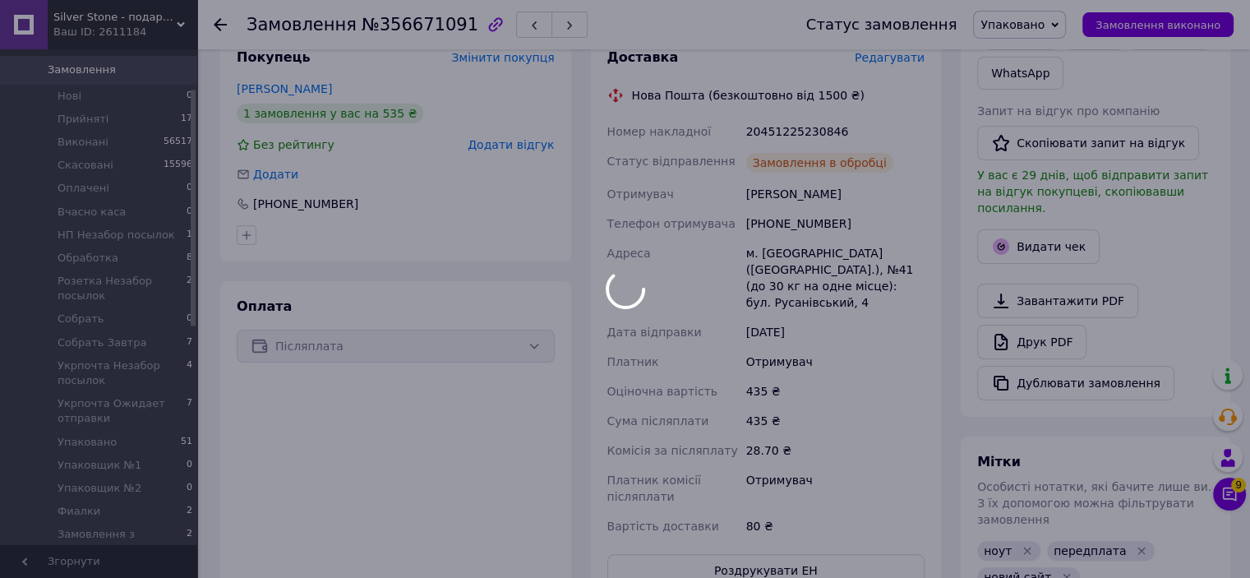
scroll to position [218, 0]
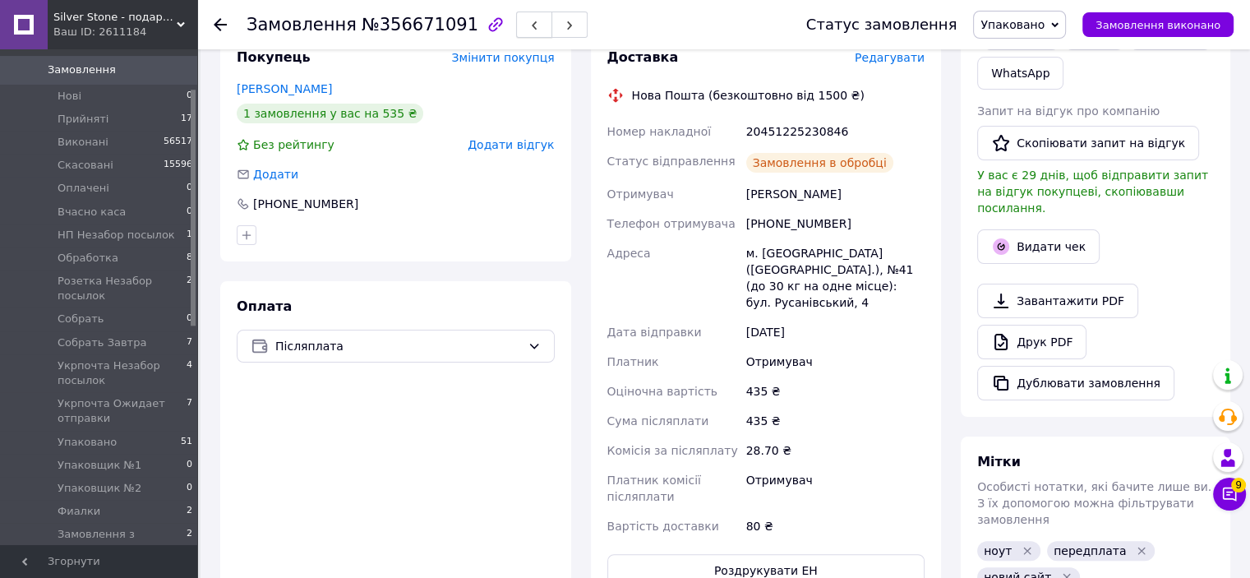
click at [529, 19] on span "button" at bounding box center [534, 25] width 10 height 12
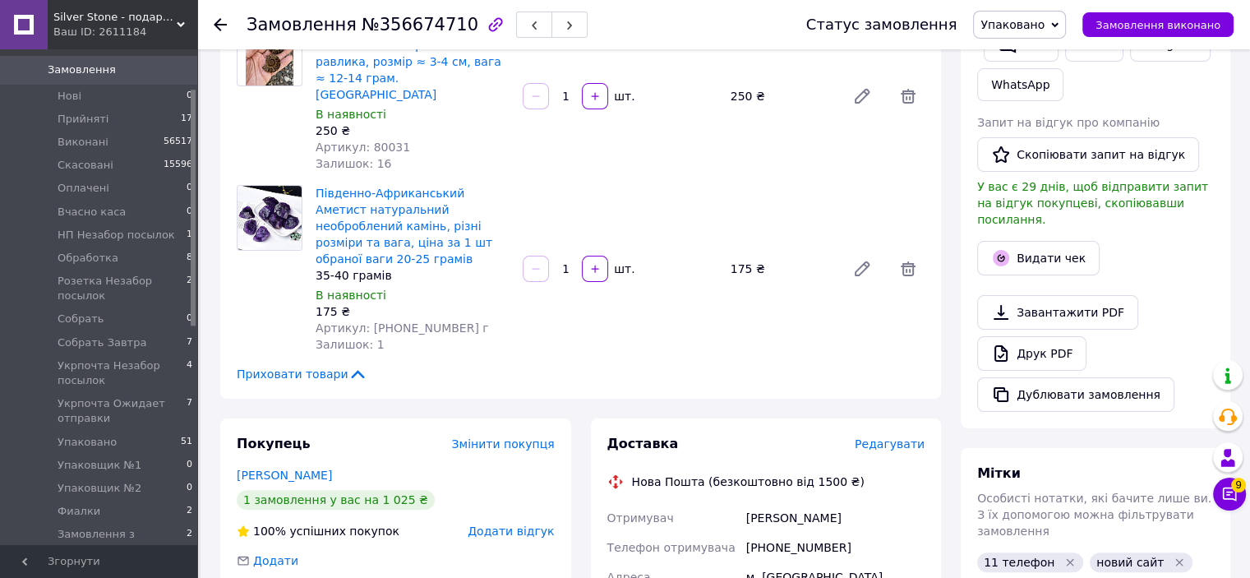
scroll to position [493, 0]
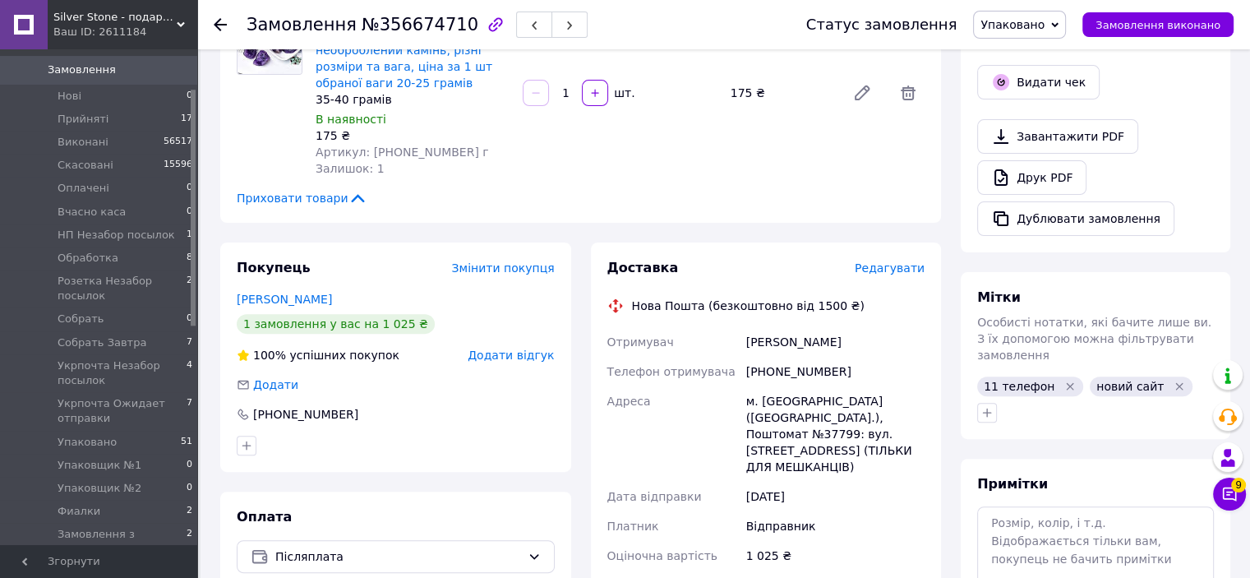
click at [900, 261] on span "Редагувати" at bounding box center [890, 267] width 70 height 13
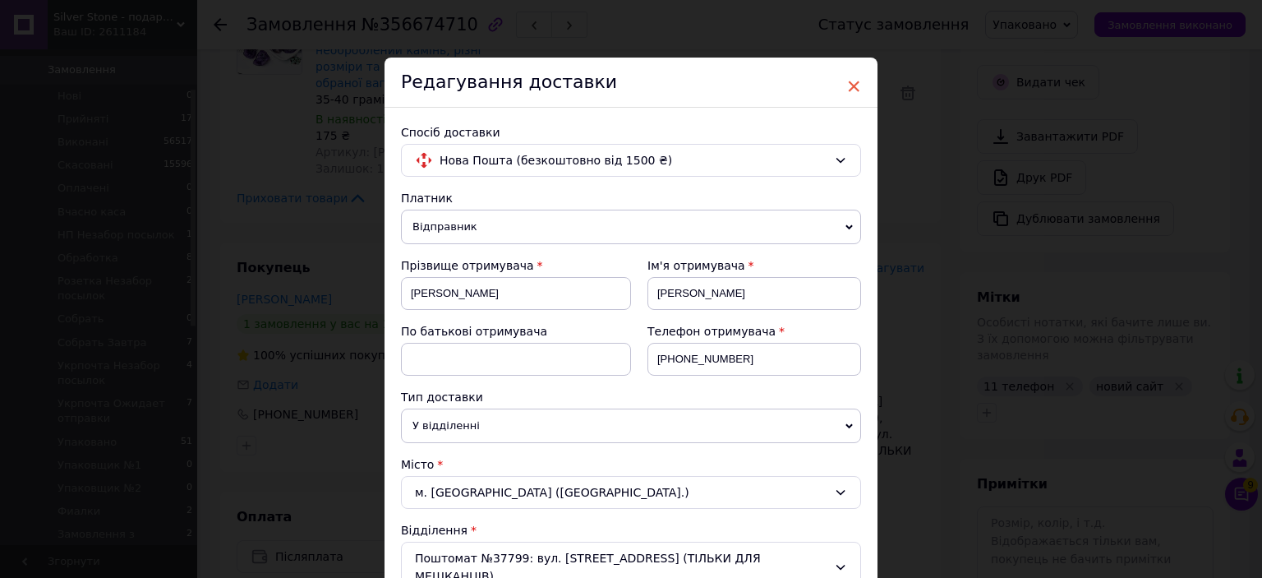
click at [855, 85] on span "×" at bounding box center [853, 86] width 15 height 28
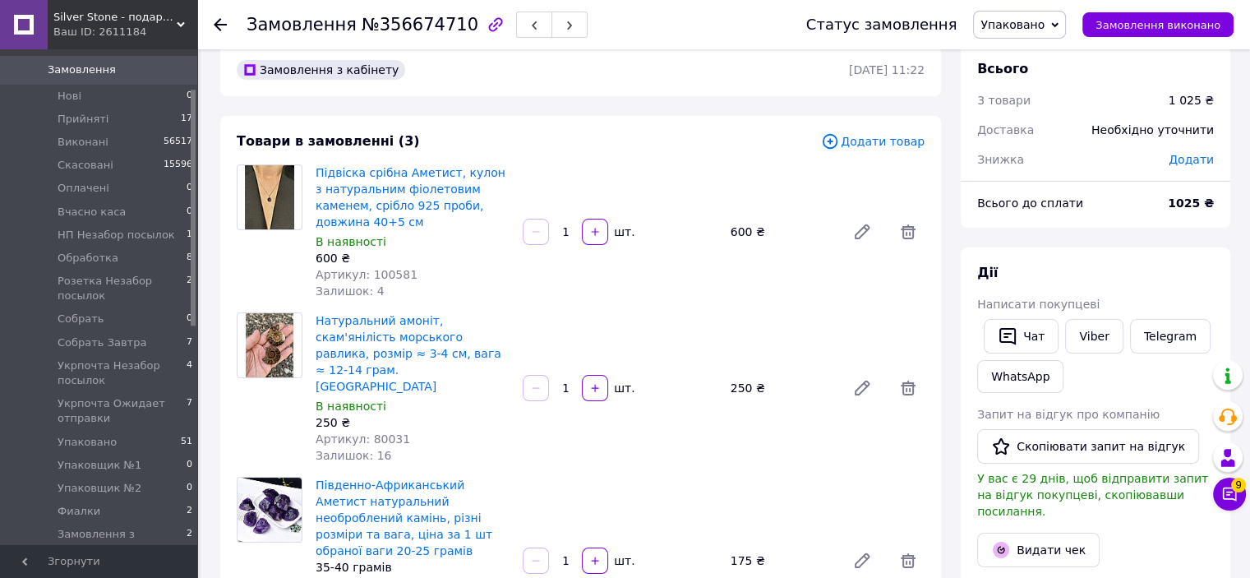
scroll to position [0, 0]
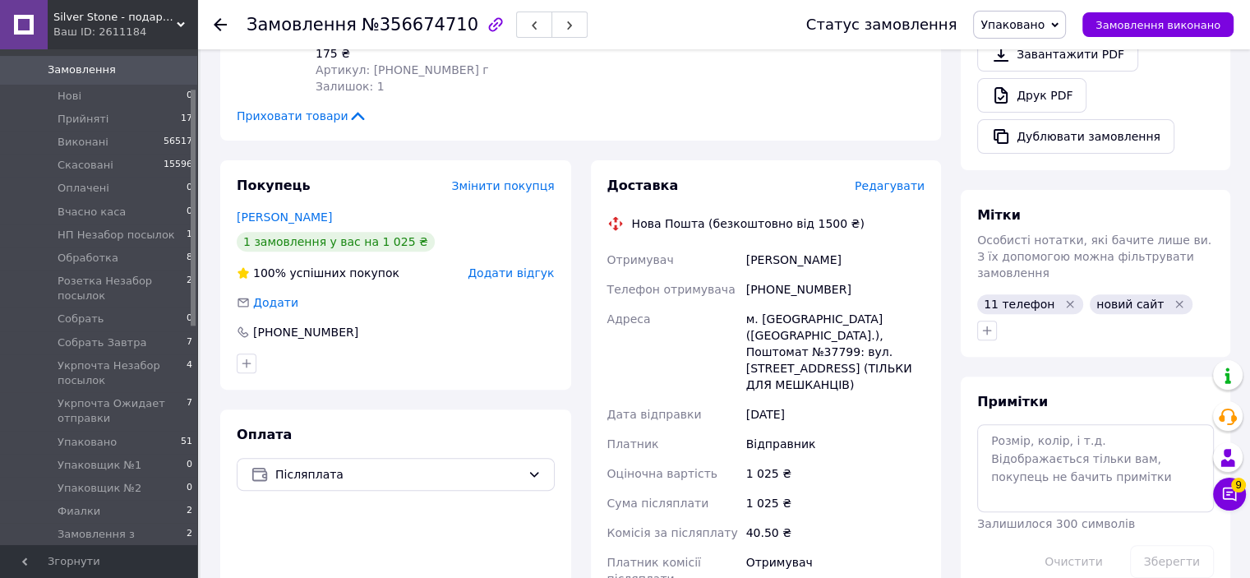
drag, startPoint x: 896, startPoint y: 129, endPoint x: 901, endPoint y: 121, distance: 9.6
click at [897, 177] on div "Доставка Редагувати" at bounding box center [766, 186] width 318 height 19
click at [901, 179] on span "Редагувати" at bounding box center [890, 185] width 70 height 13
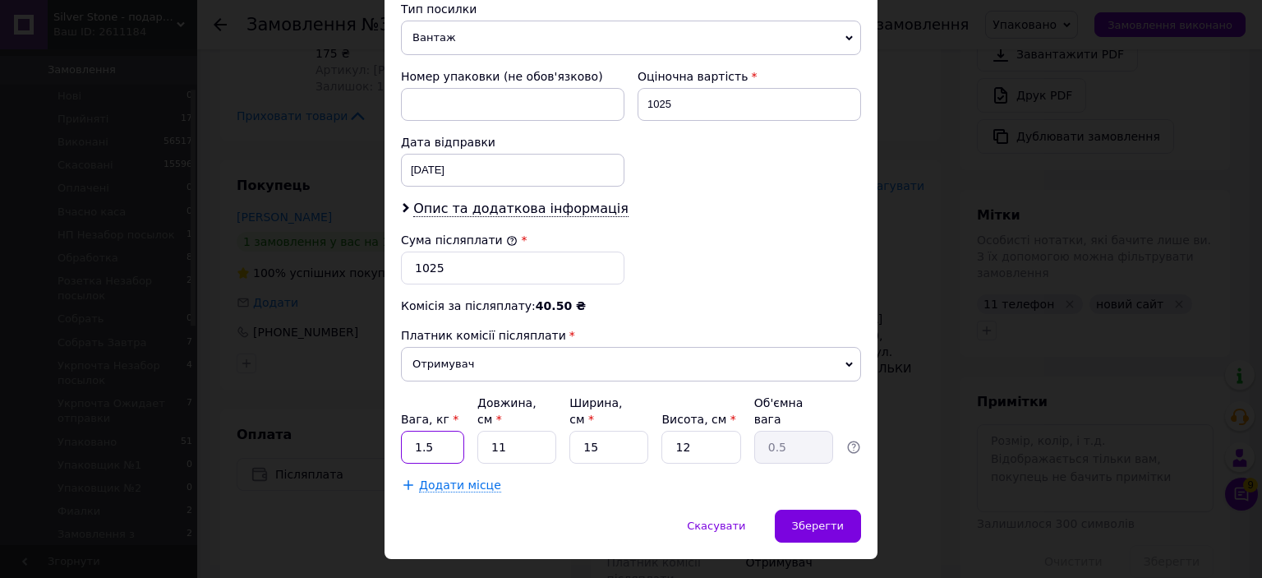
click at [441, 431] on input "1.5" at bounding box center [432, 447] width 63 height 33
drag, startPoint x: 441, startPoint y: 418, endPoint x: 434, endPoint y: 406, distance: 14.4
click at [434, 431] on input "1.5" at bounding box center [432, 447] width 63 height 33
type input "0.5"
click at [835, 509] on div "Зберегти" at bounding box center [818, 525] width 86 height 33
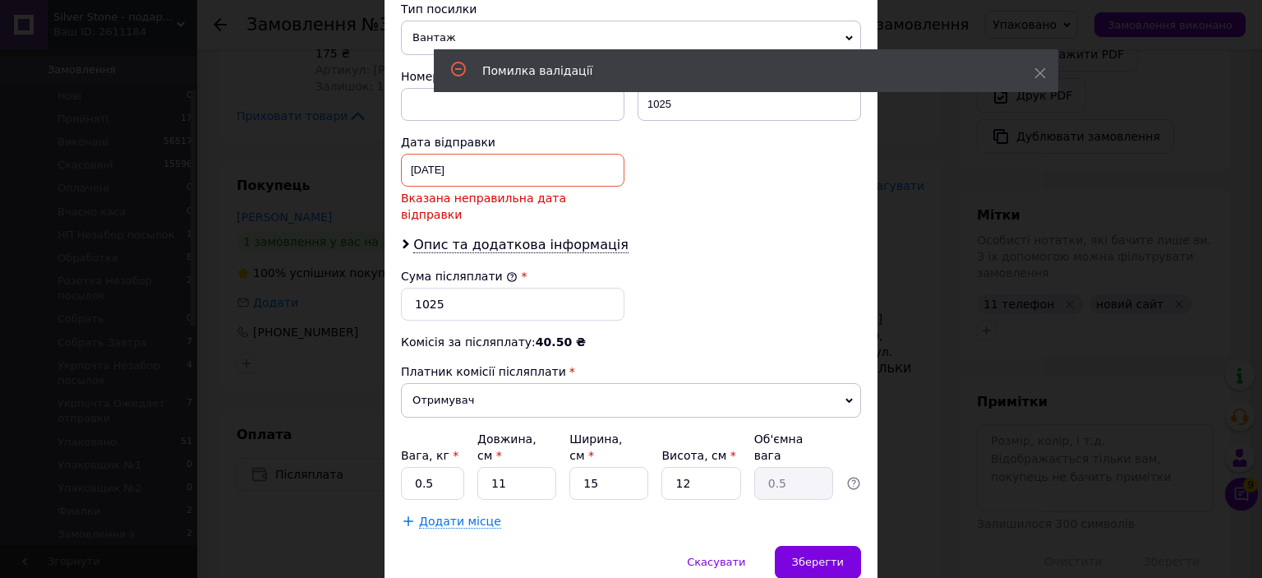
click at [426, 154] on div "11.08.2025 < 2025 > < Август > Пн Вт Ср Чт Пт Сб Вс 28 29 30 31 1 2 3 4 5 6 7 8…" at bounding box center [513, 170] width 224 height 33
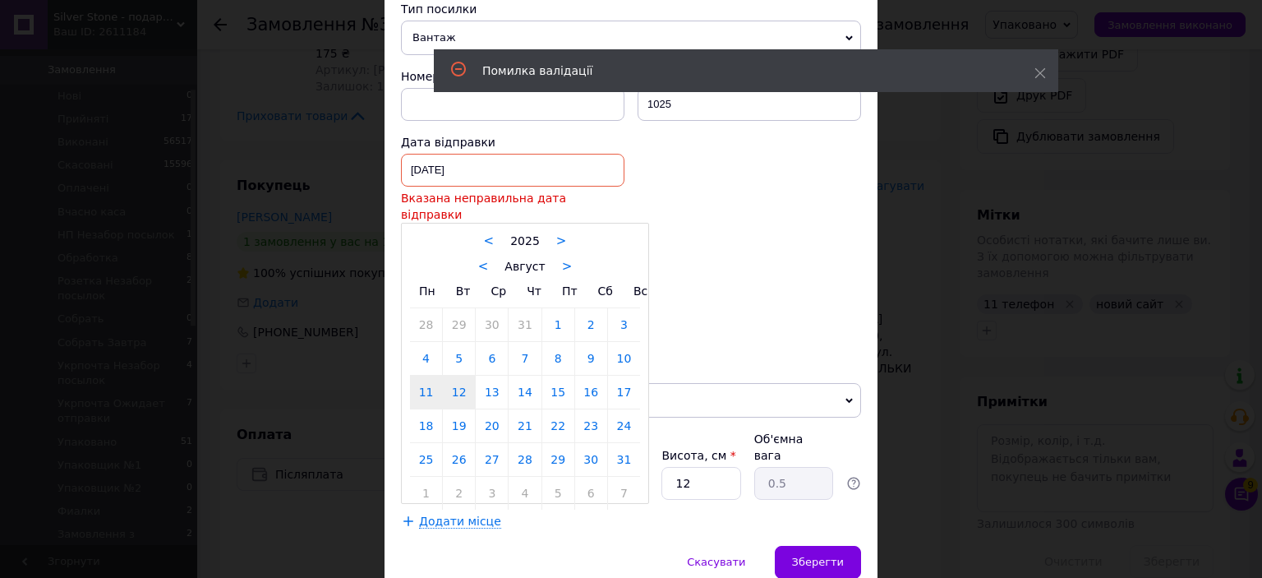
drag, startPoint x: 445, startPoint y: 357, endPoint x: 462, endPoint y: 356, distance: 16.5
click at [446, 376] on link "12" at bounding box center [459, 392] width 32 height 33
type input "[DATE]"
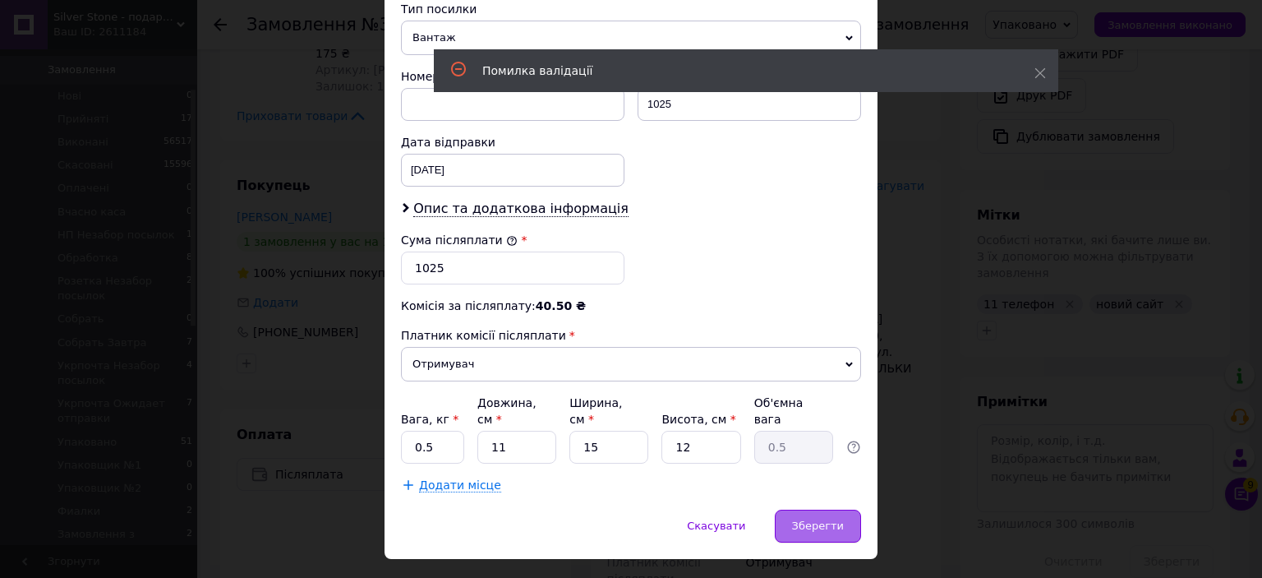
click at [805, 519] on span "Зберегти" at bounding box center [818, 525] width 52 height 12
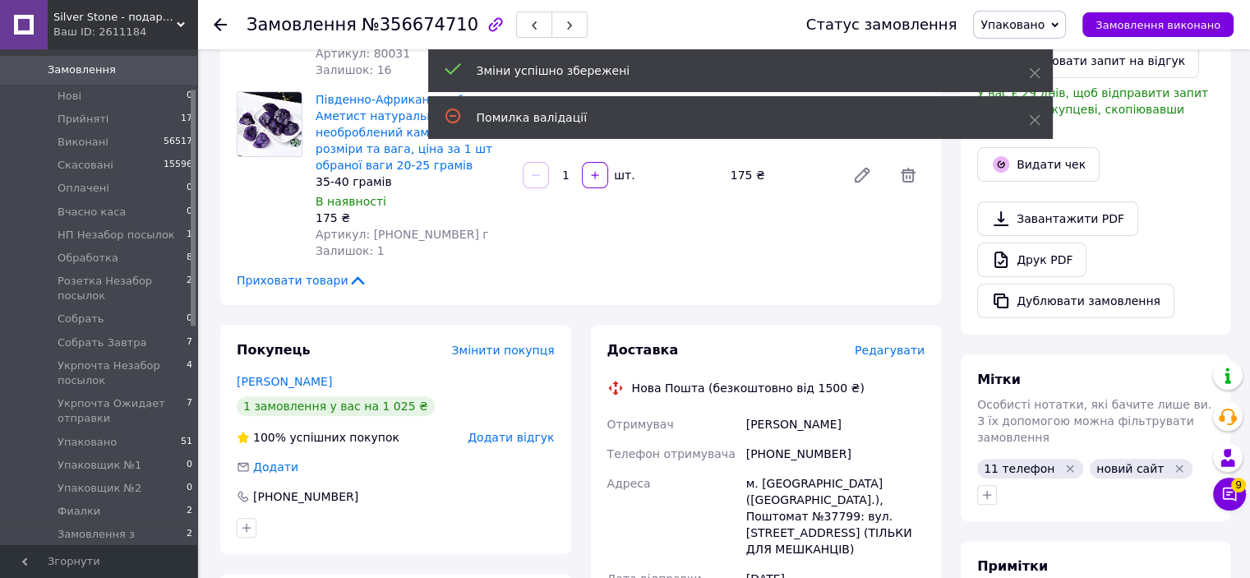
click at [890, 343] on span "Редагувати" at bounding box center [890, 349] width 70 height 13
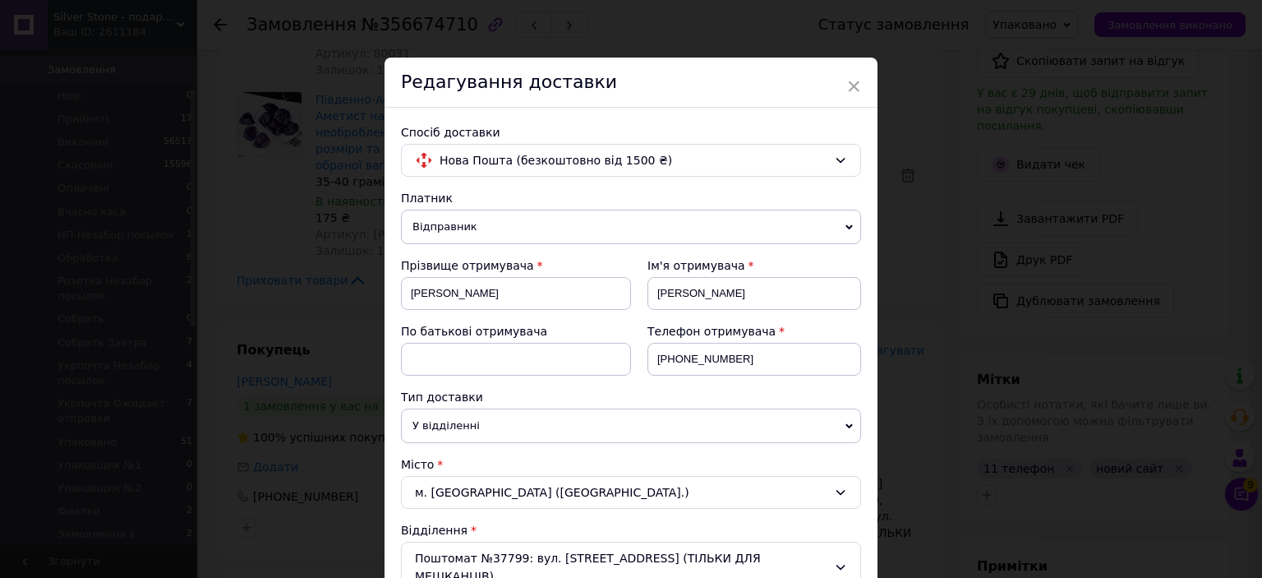
click at [559, 219] on span "Відправник" at bounding box center [631, 227] width 460 height 35
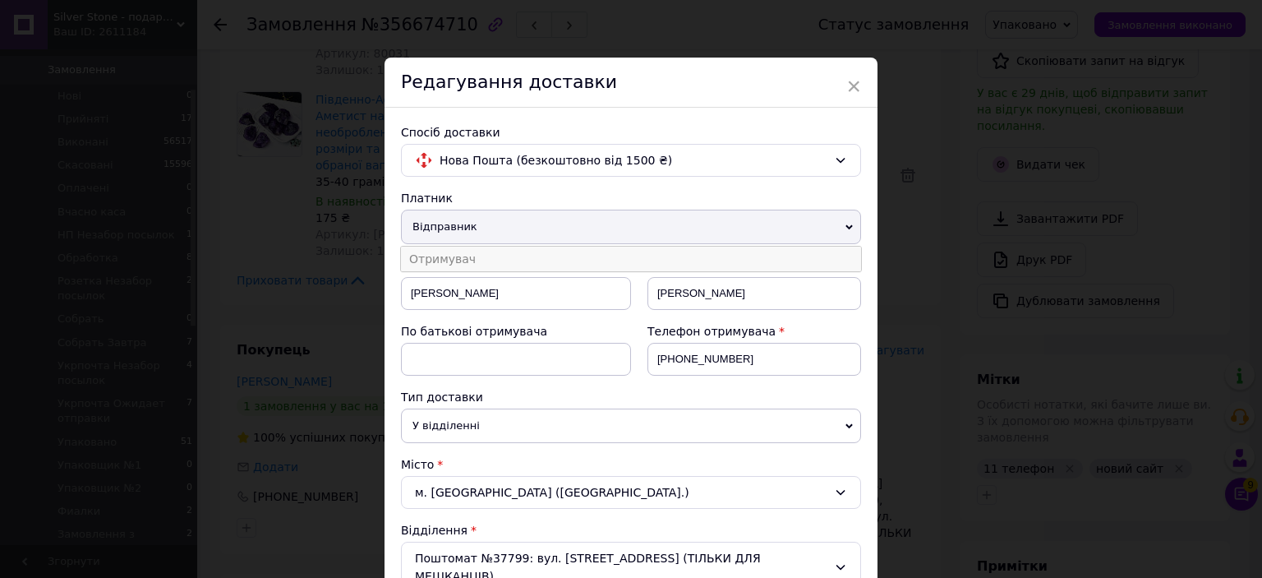
click at [531, 255] on li "Отримувач" at bounding box center [631, 259] width 460 height 25
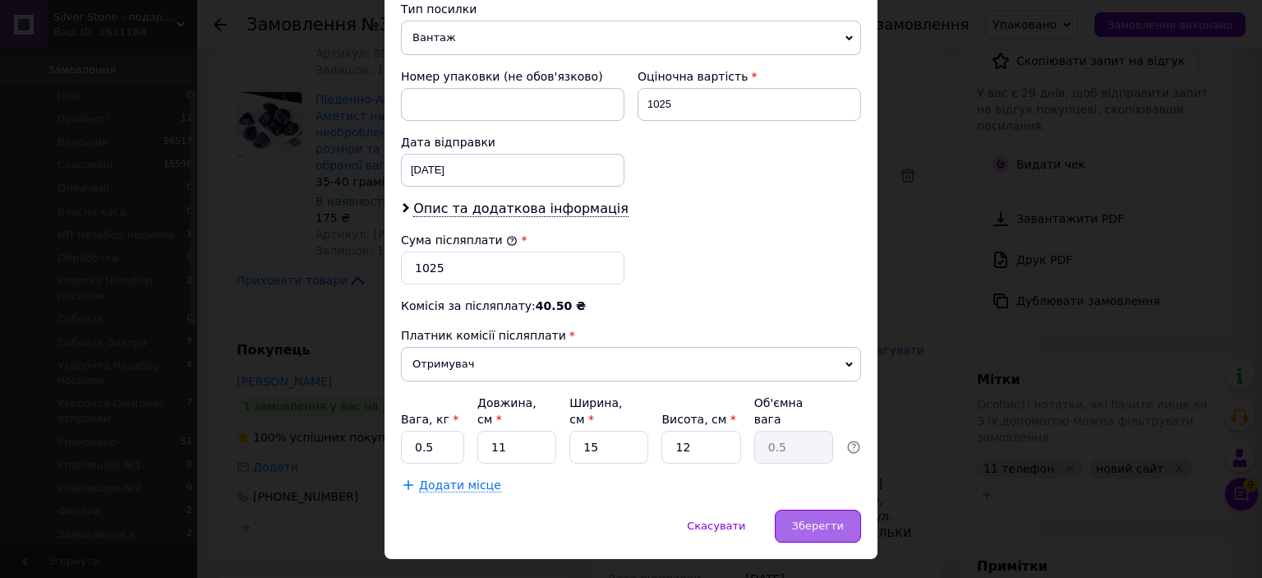
click at [822, 519] on span "Зберегти" at bounding box center [818, 525] width 52 height 12
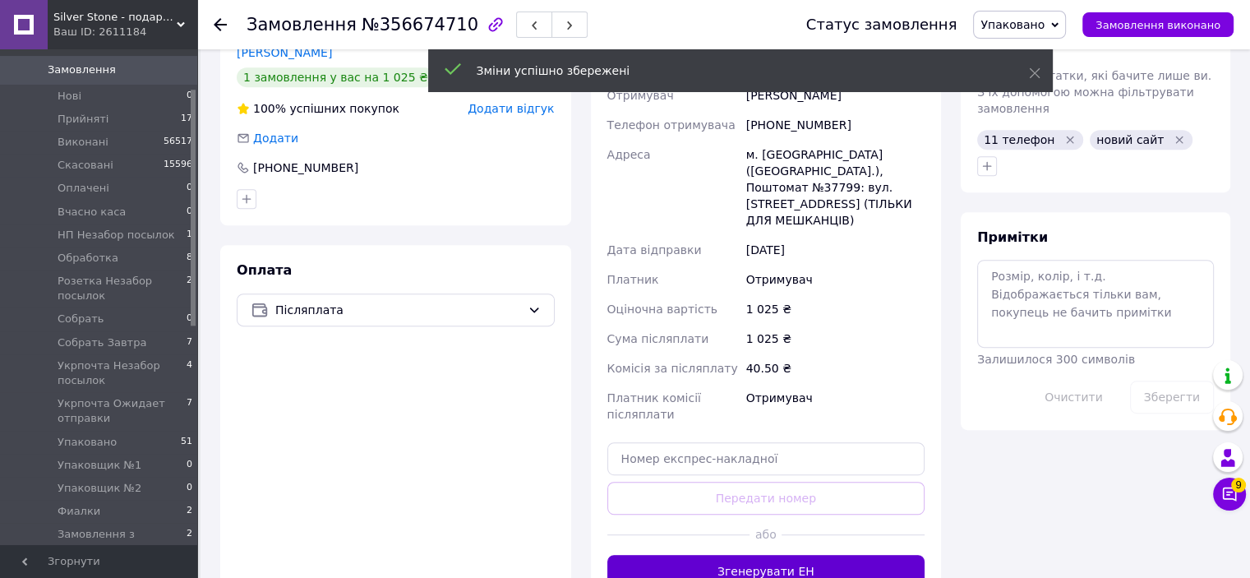
click at [811, 555] on button "Згенерувати ЕН" at bounding box center [766, 571] width 318 height 33
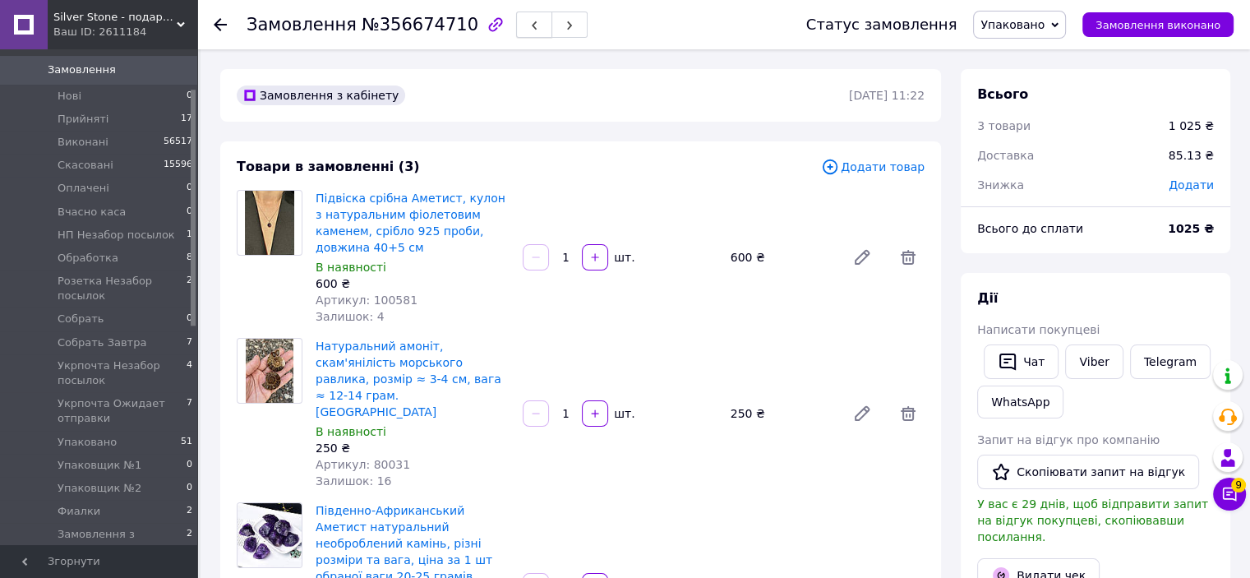
click at [529, 30] on icon "button" at bounding box center [534, 26] width 10 height 10
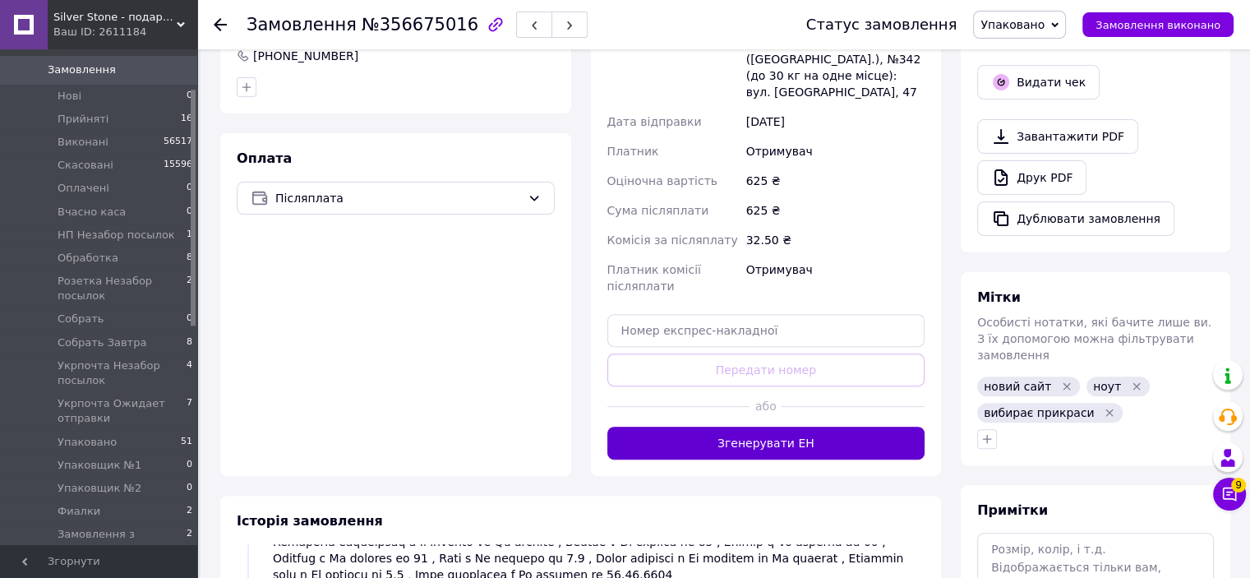
click at [786, 426] on button "Згенерувати ЕН" at bounding box center [766, 442] width 318 height 33
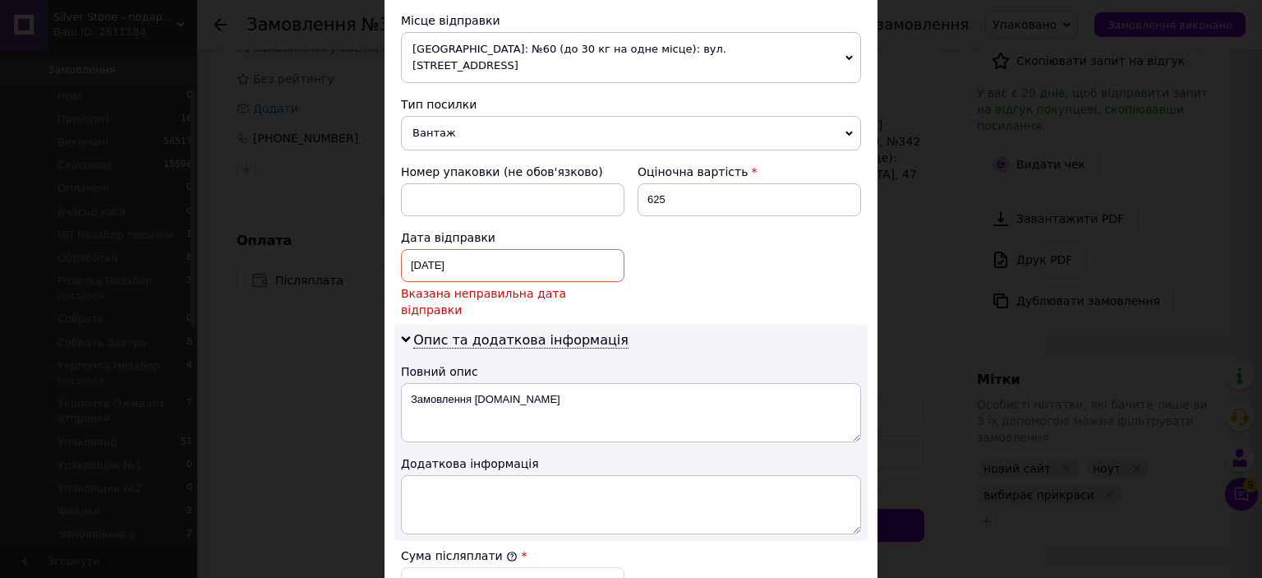
click at [457, 249] on div "11.08.2025 < 2025 > < Август > Пн Вт Ср Чт Пт Сб Вс 28 29 30 31 1 2 3 4 5 6 7 8…" at bounding box center [513, 265] width 224 height 33
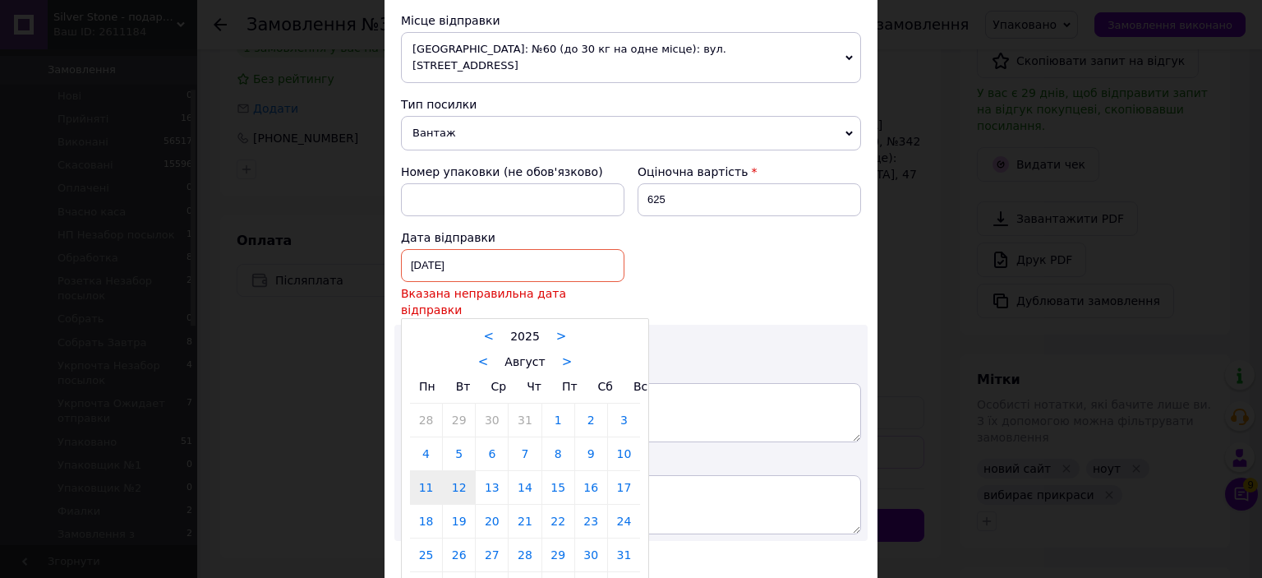
click at [460, 471] on link "12" at bounding box center [459, 487] width 32 height 33
type input "[DATE]"
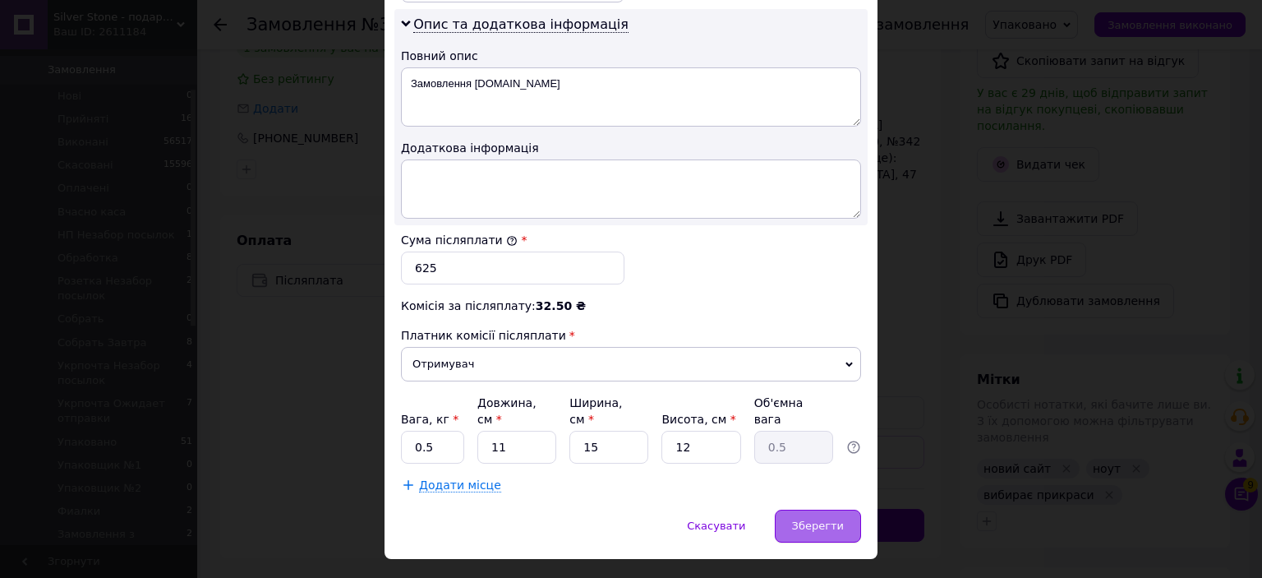
click at [808, 519] on span "Зберегти" at bounding box center [818, 525] width 52 height 12
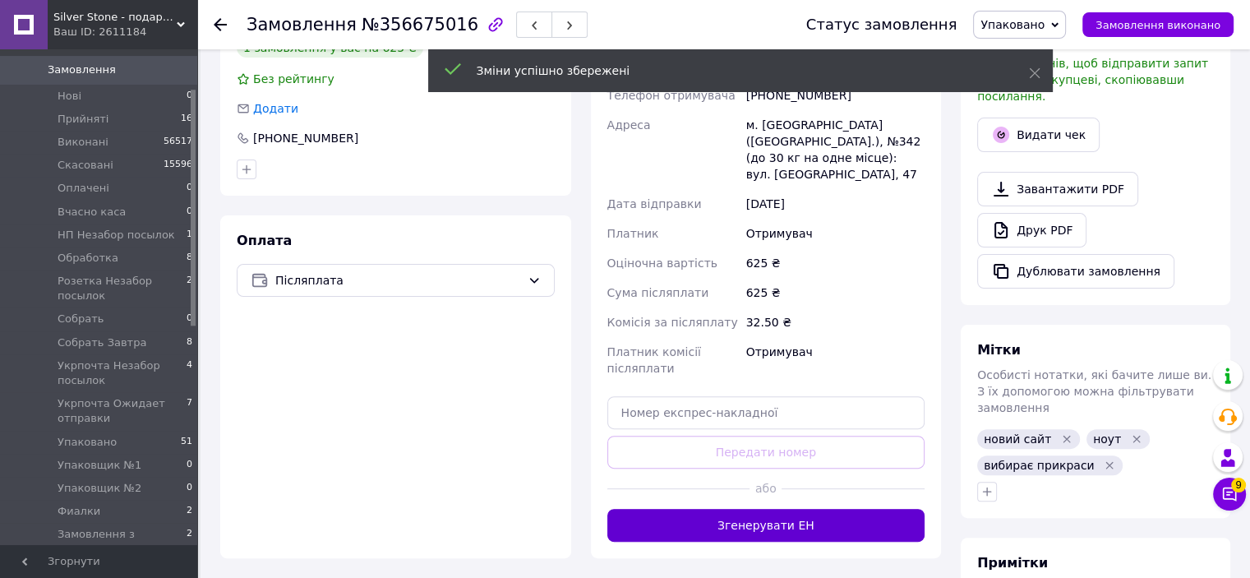
click at [787, 509] on button "Згенерувати ЕН" at bounding box center [766, 525] width 318 height 33
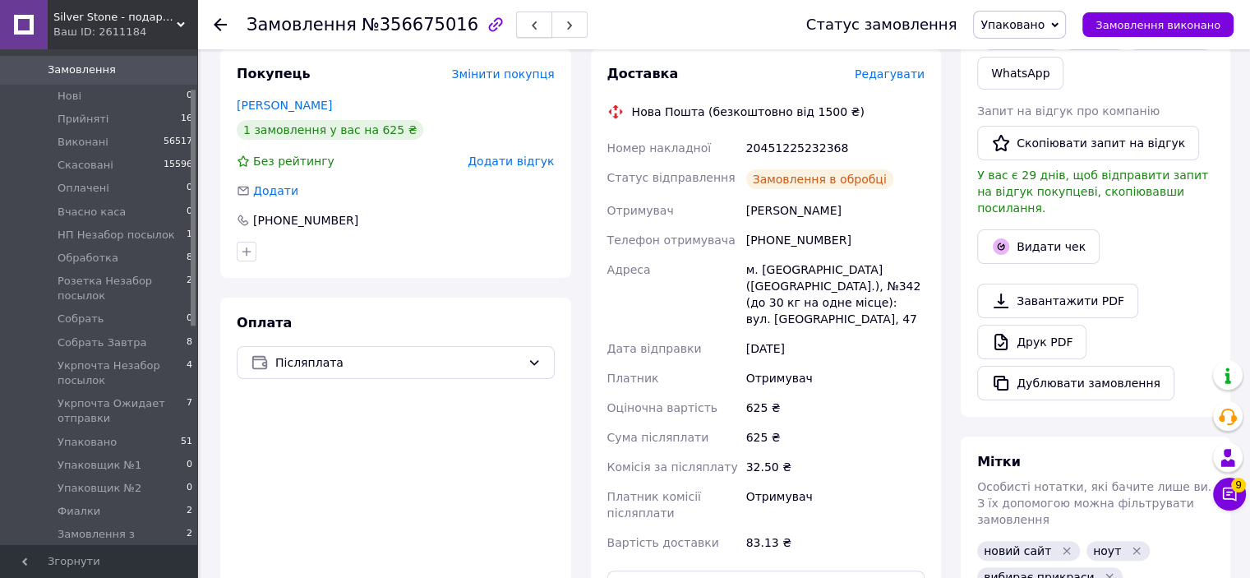
click at [529, 24] on icon "button" at bounding box center [534, 26] width 10 height 10
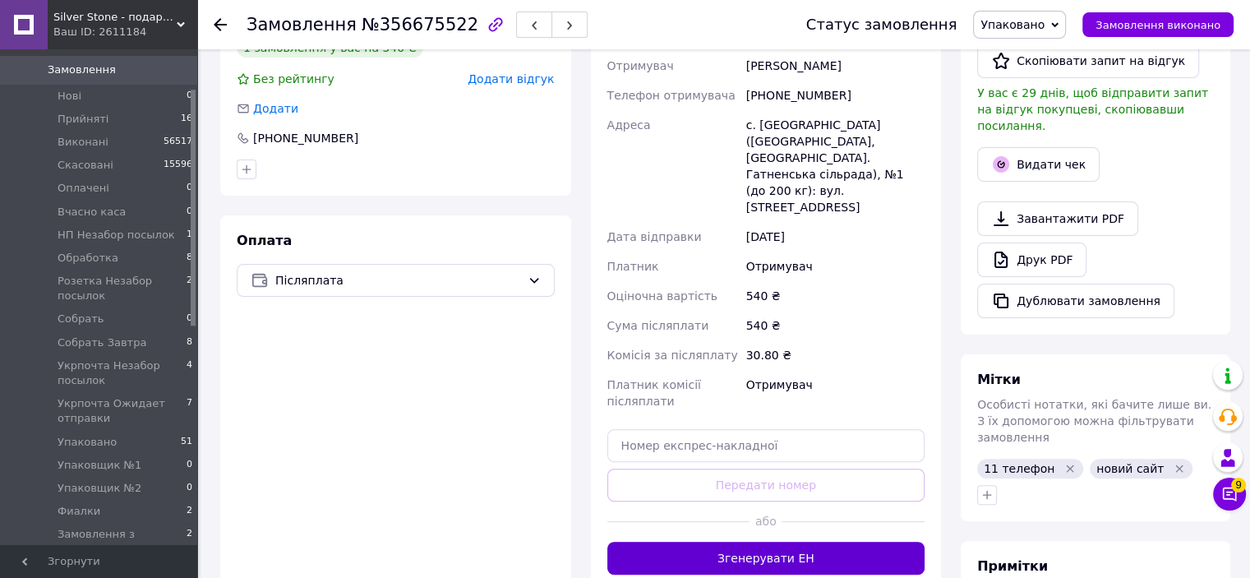
click at [782, 542] on button "Згенерувати ЕН" at bounding box center [766, 558] width 318 height 33
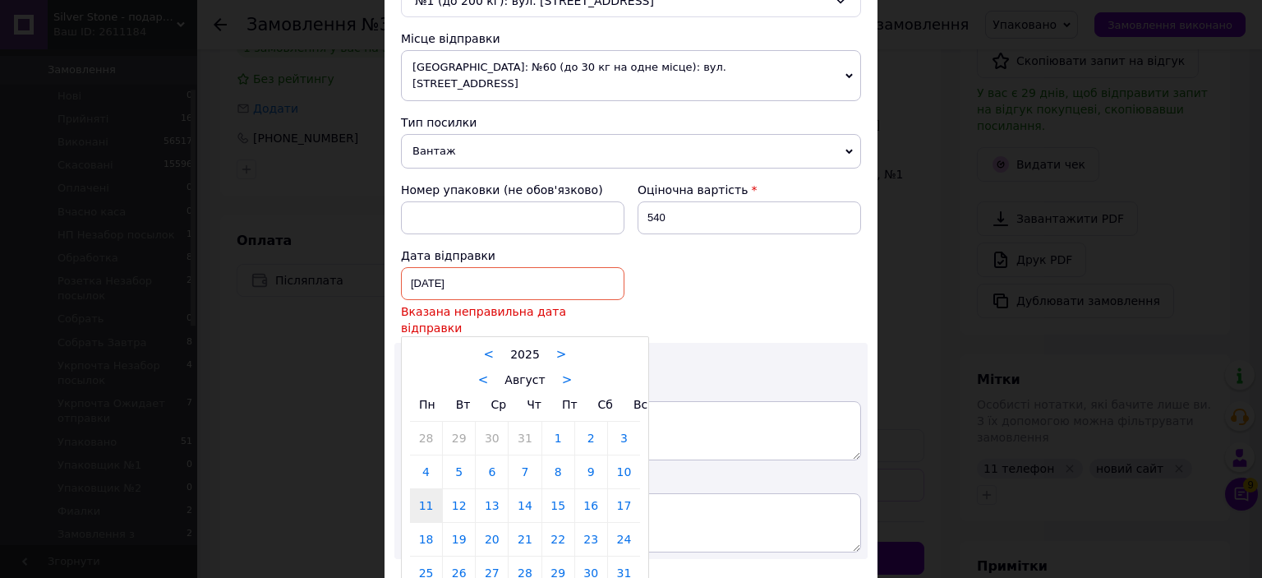
click at [474, 267] on div "11.08.2025 < 2025 > < Август > Пн Вт Ср Чт Пт Сб Вс 28 29 30 31 1 2 3 4 5 6 7 8…" at bounding box center [513, 283] width 224 height 33
click at [454, 489] on link "12" at bounding box center [459, 505] width 32 height 33
type input "[DATE]"
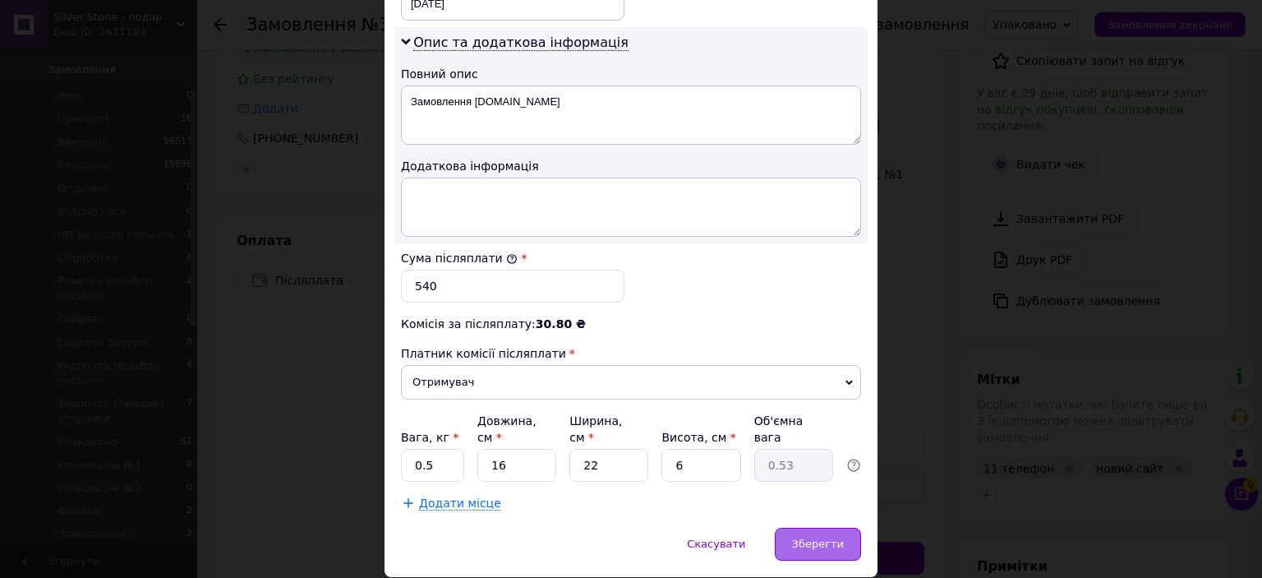
click at [815, 537] on span "Зберегти" at bounding box center [818, 543] width 52 height 12
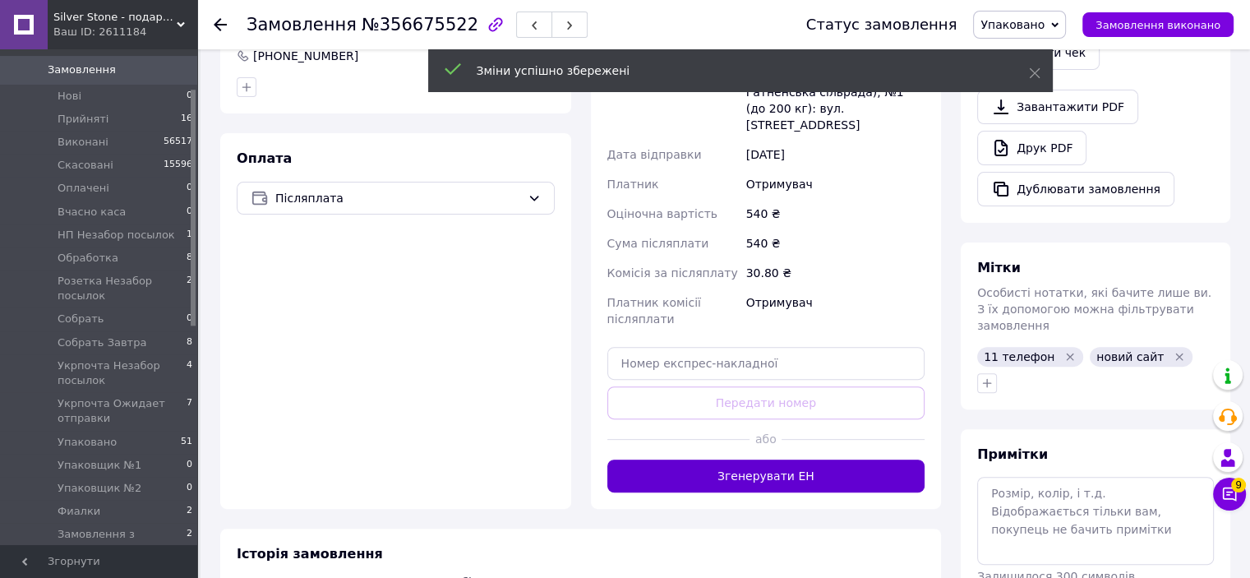
click at [720, 459] on button "Згенерувати ЕН" at bounding box center [766, 475] width 318 height 33
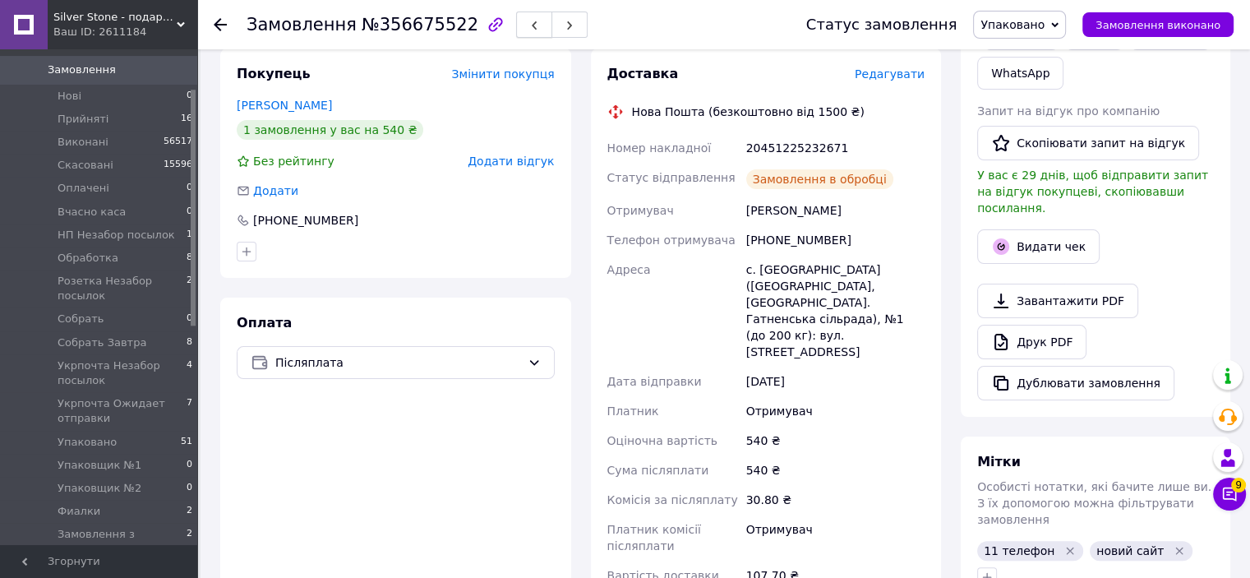
click at [529, 30] on icon "button" at bounding box center [534, 26] width 10 height 10
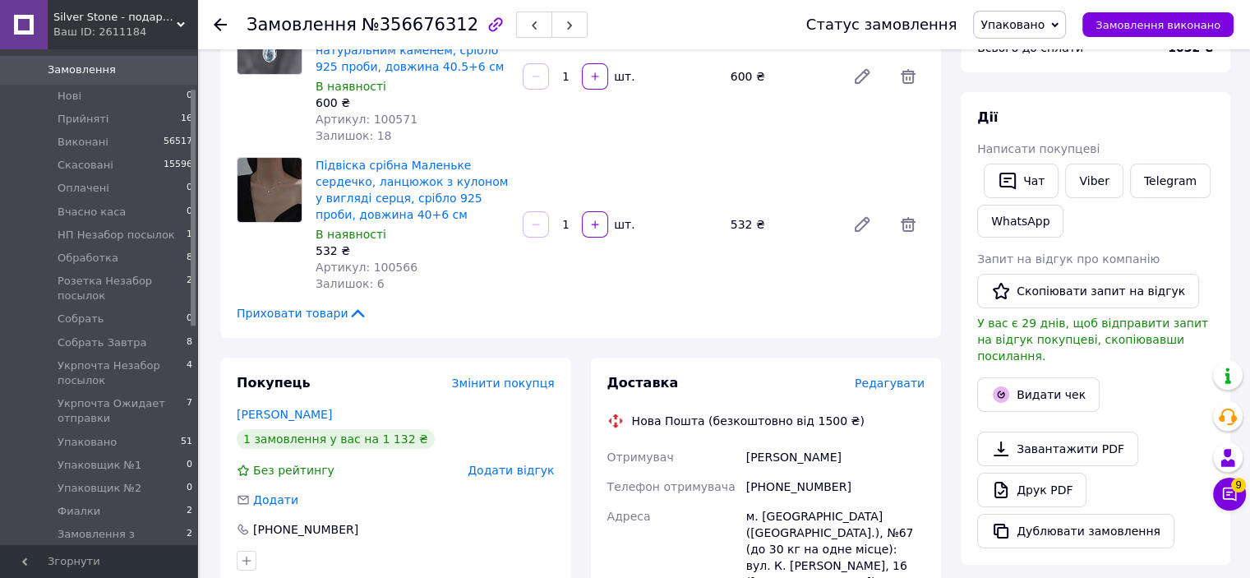
scroll to position [329, 0]
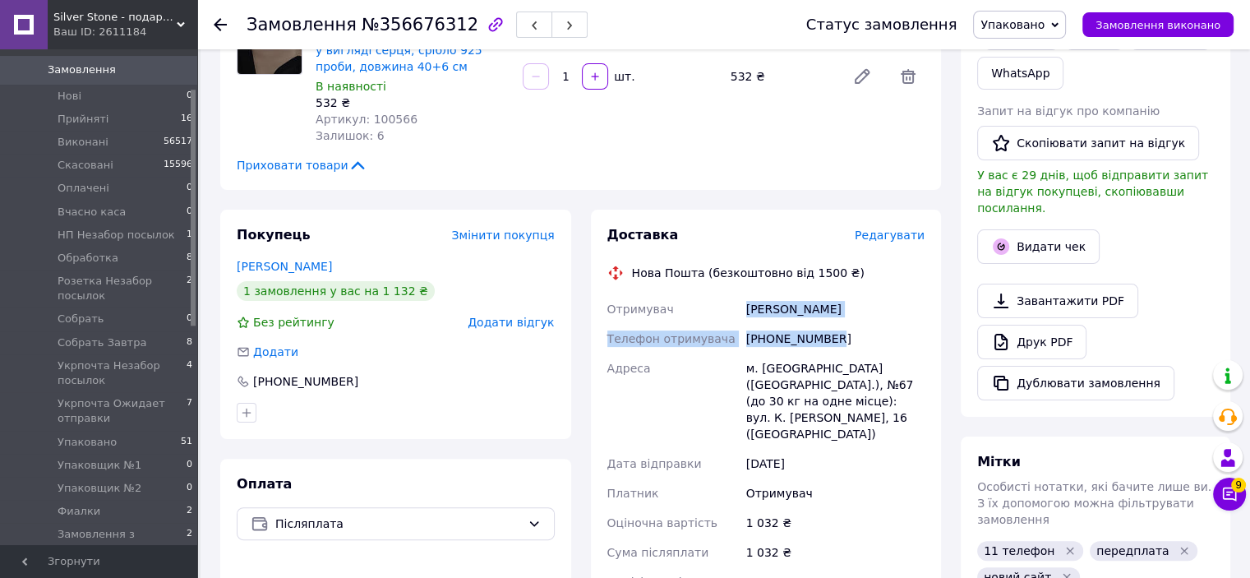
drag, startPoint x: 742, startPoint y: 302, endPoint x: 832, endPoint y: 336, distance: 96.5
click at [832, 336] on div "Отримувач Ходневич Любов Телефон отримувача +380992691502 Адреса м. Київ (Київс…" at bounding box center [766, 468] width 325 height 348
copy div "Ходневич Любов Телефон отримувача +380992691502"
click at [529, 25] on icon "button" at bounding box center [534, 26] width 10 height 10
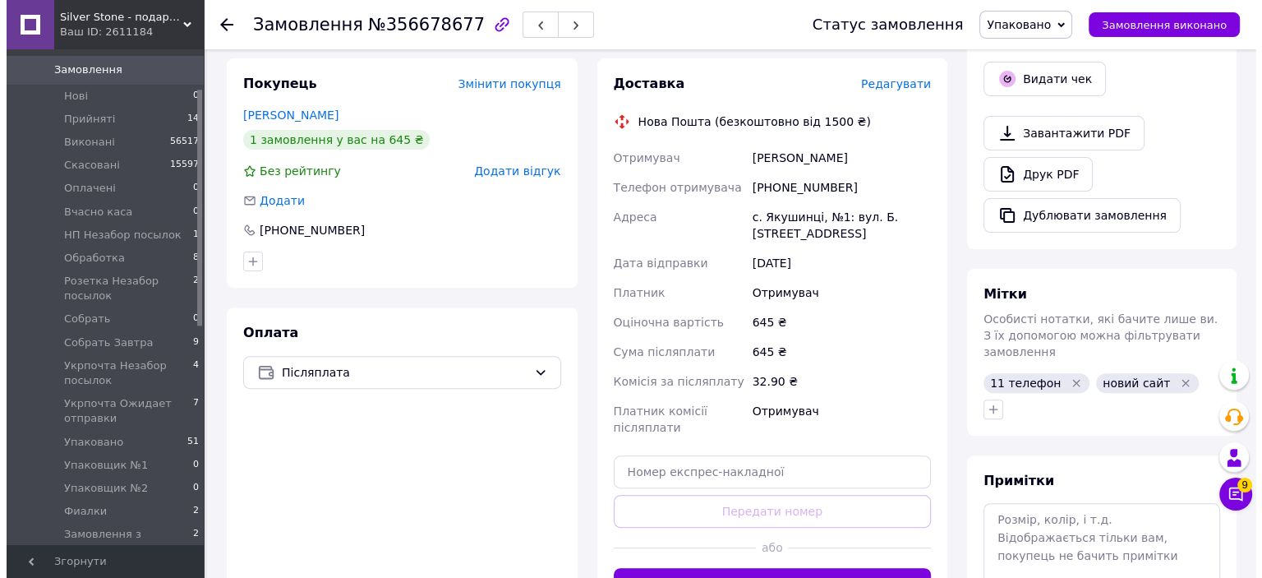
scroll to position [493, 0]
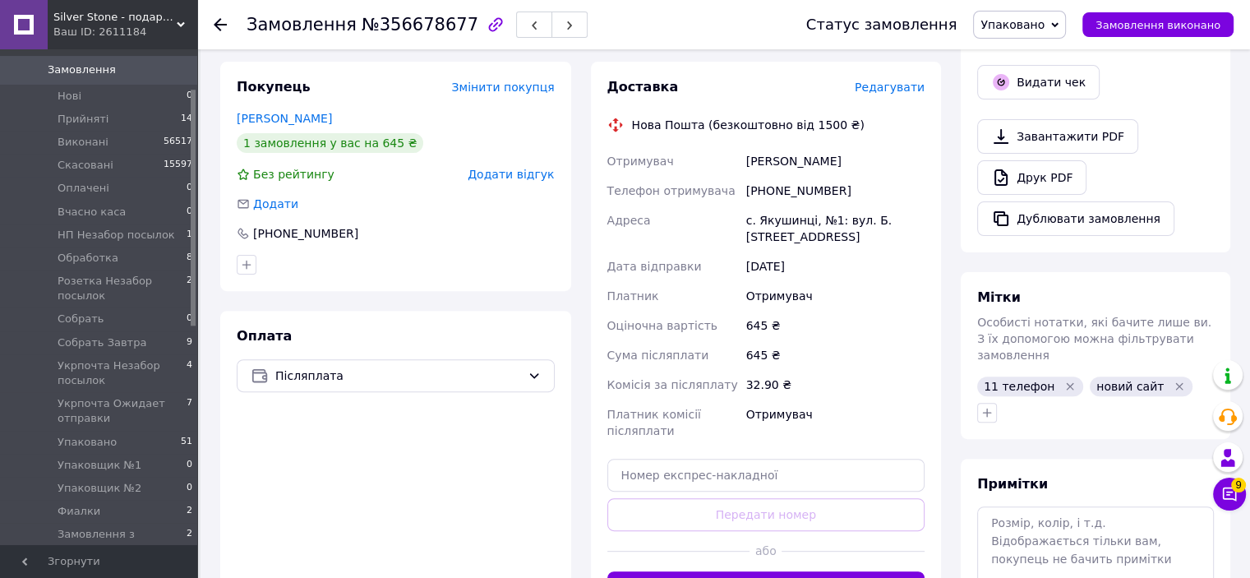
click at [904, 75] on div "Доставка Редагувати Нова Пошта (безкоштовно від 1500 ₴) Отримувач Сташко Тетяна…" at bounding box center [766, 341] width 351 height 559
click at [904, 81] on span "Редагувати" at bounding box center [890, 87] width 70 height 13
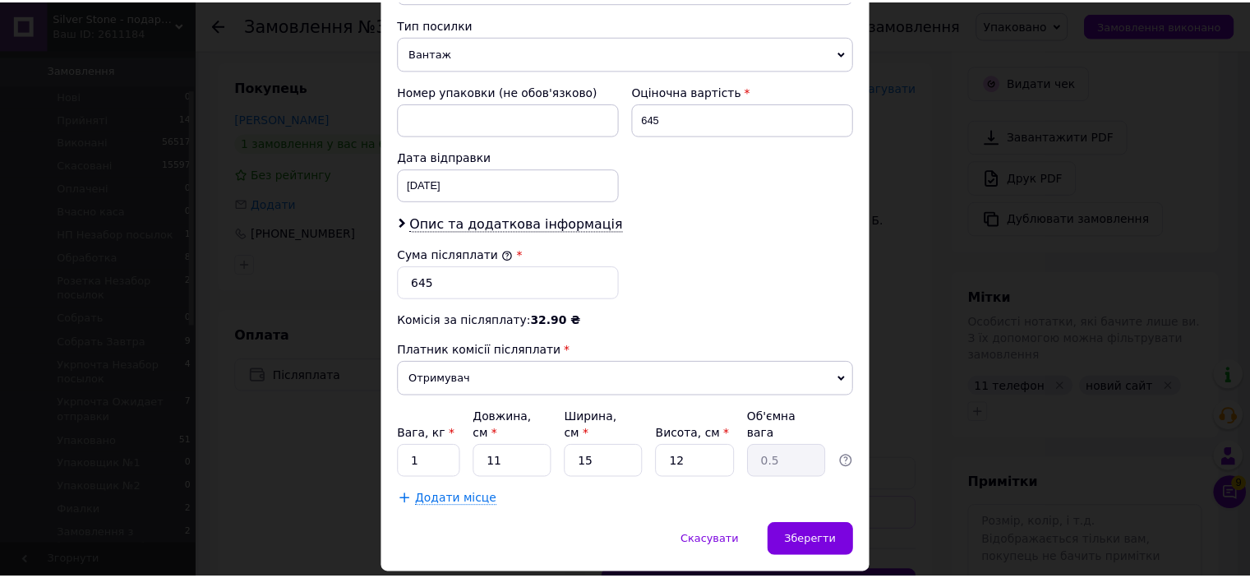
scroll to position [657, 0]
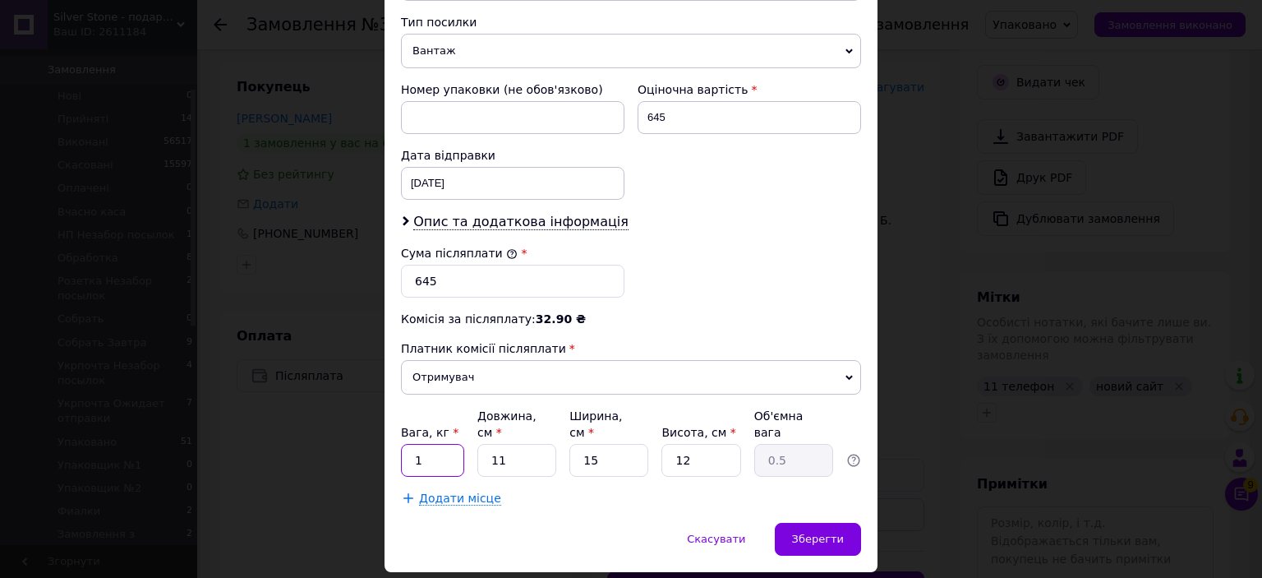
click at [434, 444] on input "1" at bounding box center [432, 460] width 63 height 33
type input "0.5"
click at [827, 532] on span "Зберегти" at bounding box center [818, 538] width 52 height 12
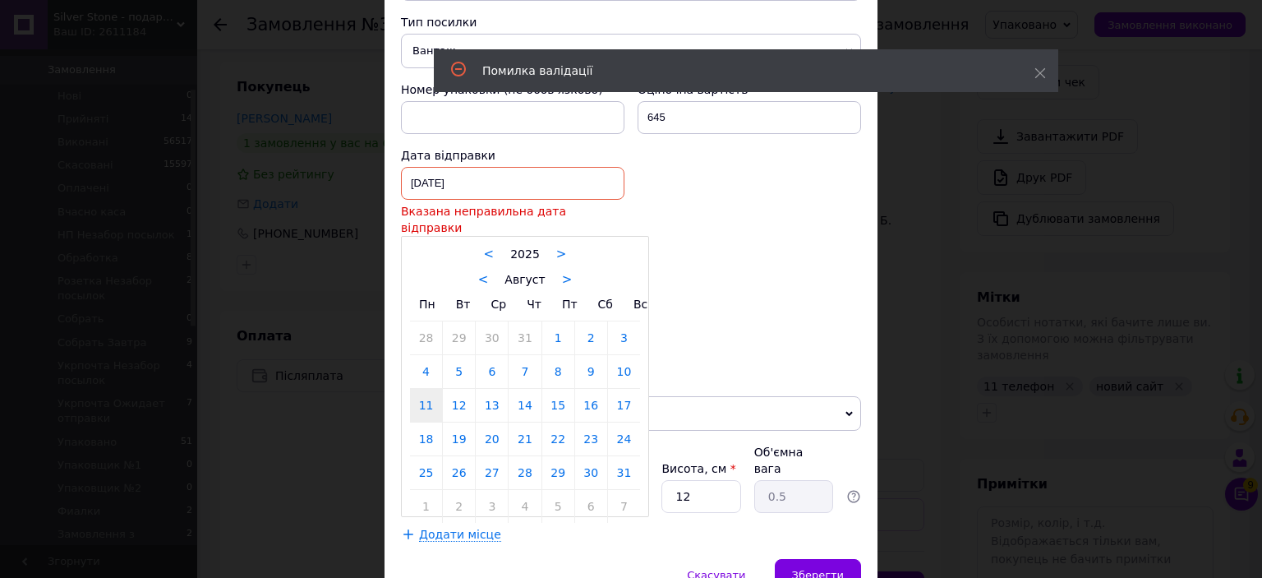
click at [529, 167] on div "11.08.2025 < 2025 > < Август > Пн Вт Ср Чт Пт Сб Вс 28 29 30 31 1 2 3 4 5 6 7 8…" at bounding box center [513, 183] width 224 height 33
click at [457, 389] on link "12" at bounding box center [459, 405] width 32 height 33
type input "[DATE]"
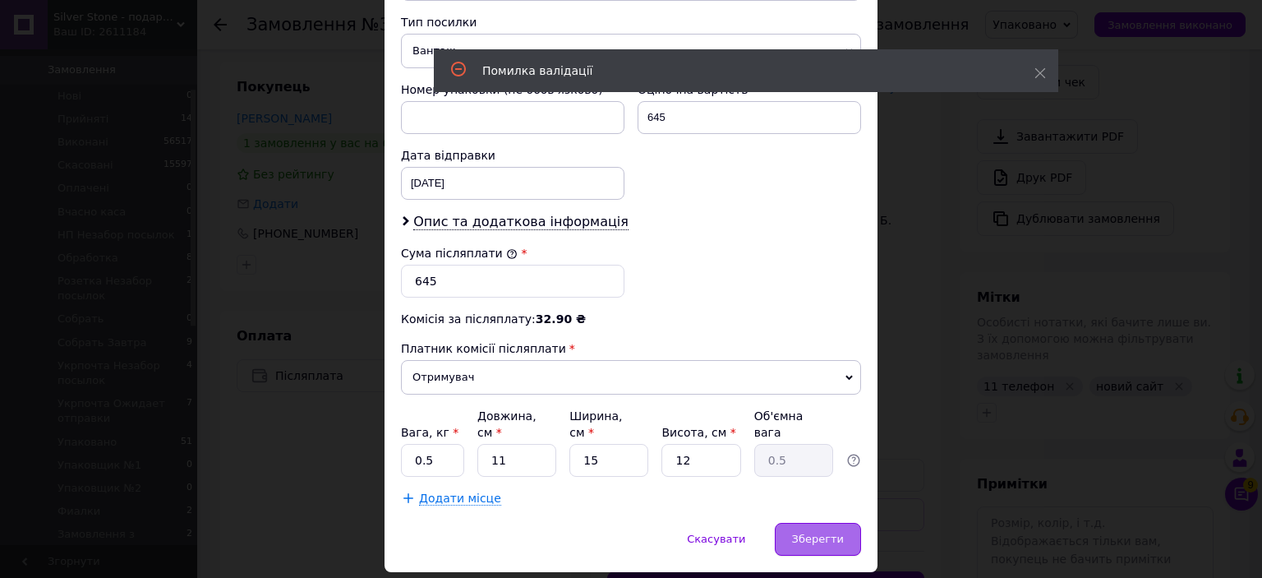
click at [839, 532] on span "Зберегти" at bounding box center [818, 538] width 52 height 12
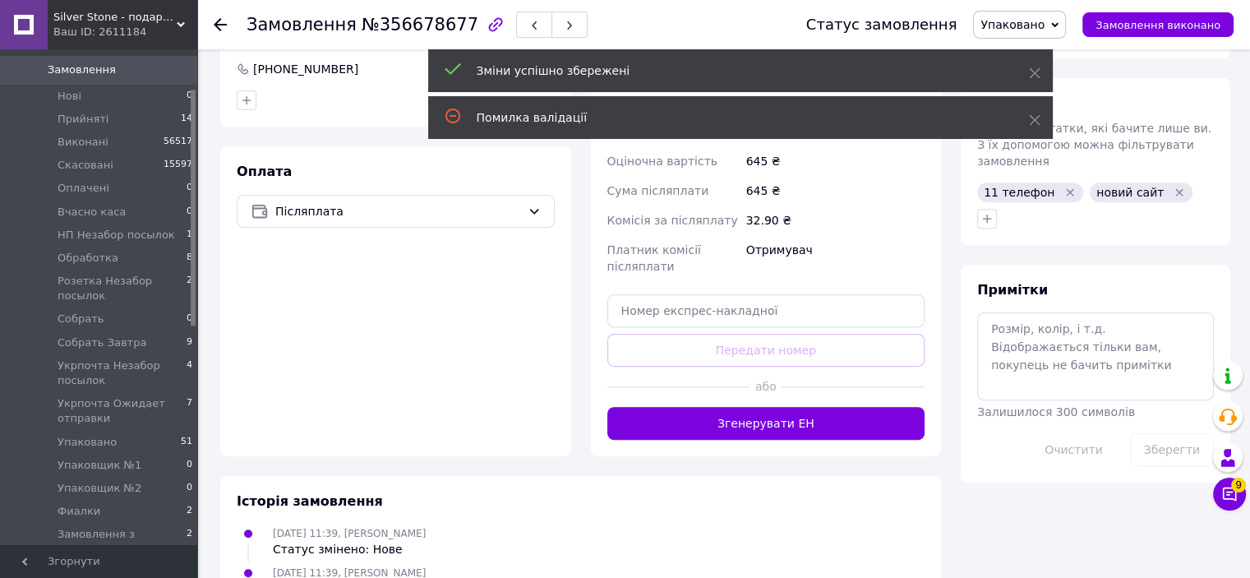
scroll to position [20, 0]
click at [779, 427] on button "Згенерувати ЕН" at bounding box center [766, 423] width 318 height 33
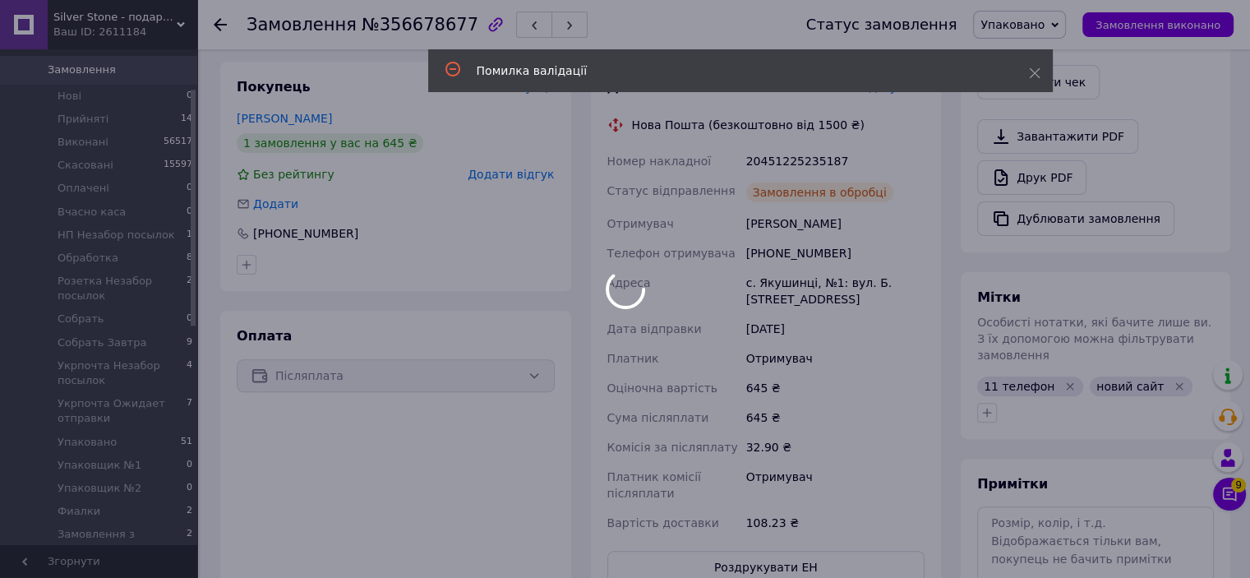
scroll to position [59, 0]
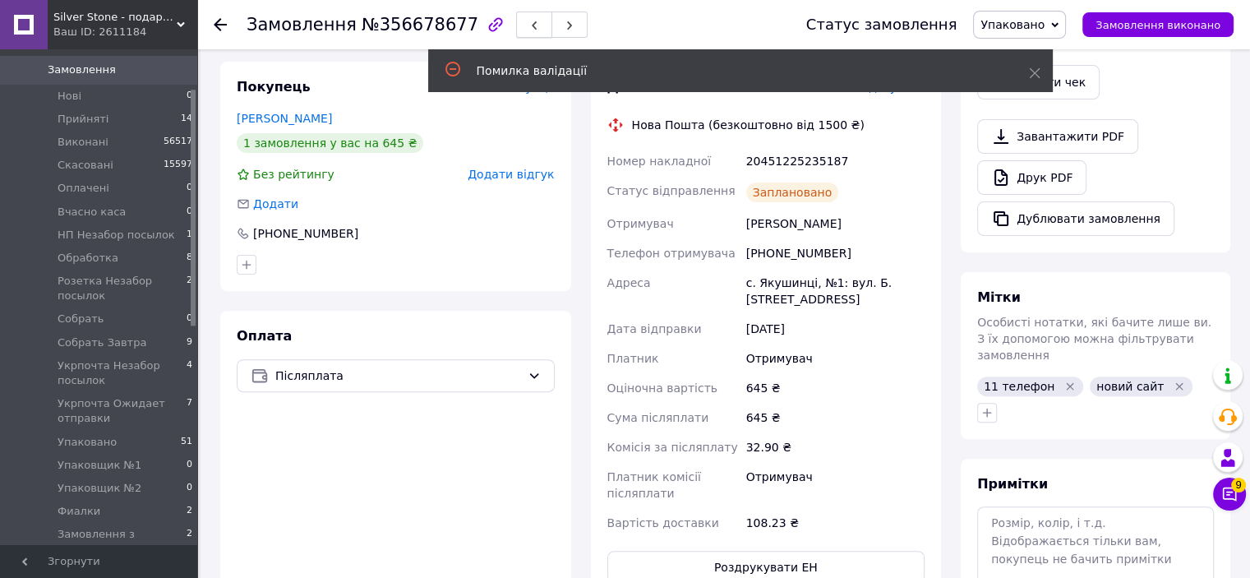
click at [529, 22] on icon "button" at bounding box center [534, 26] width 10 height 10
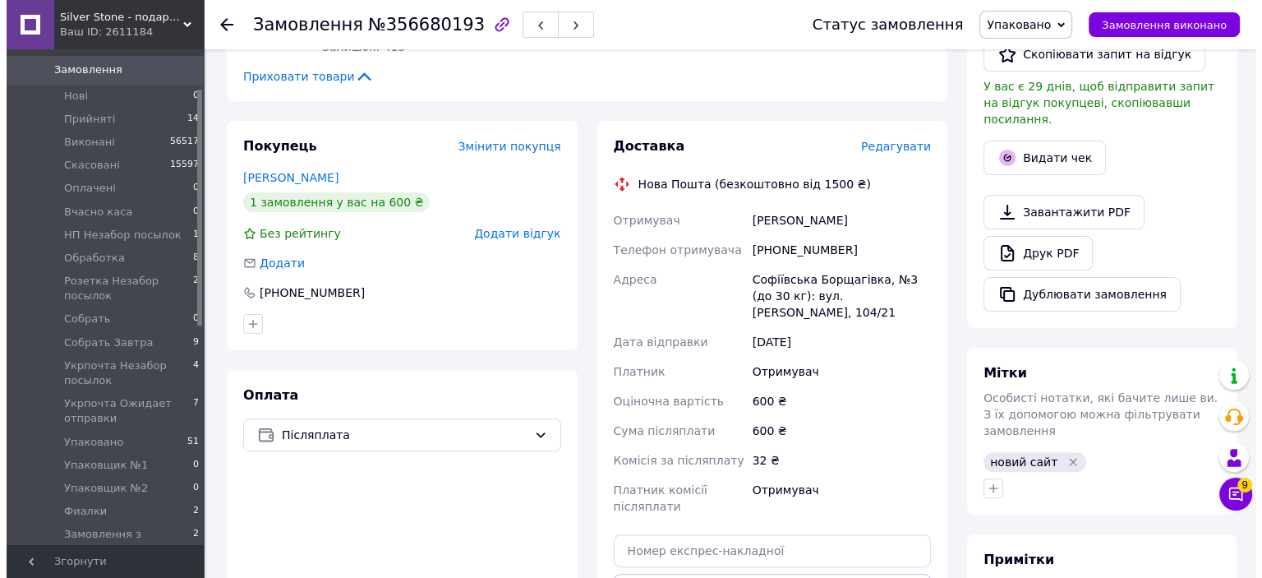
scroll to position [411, 0]
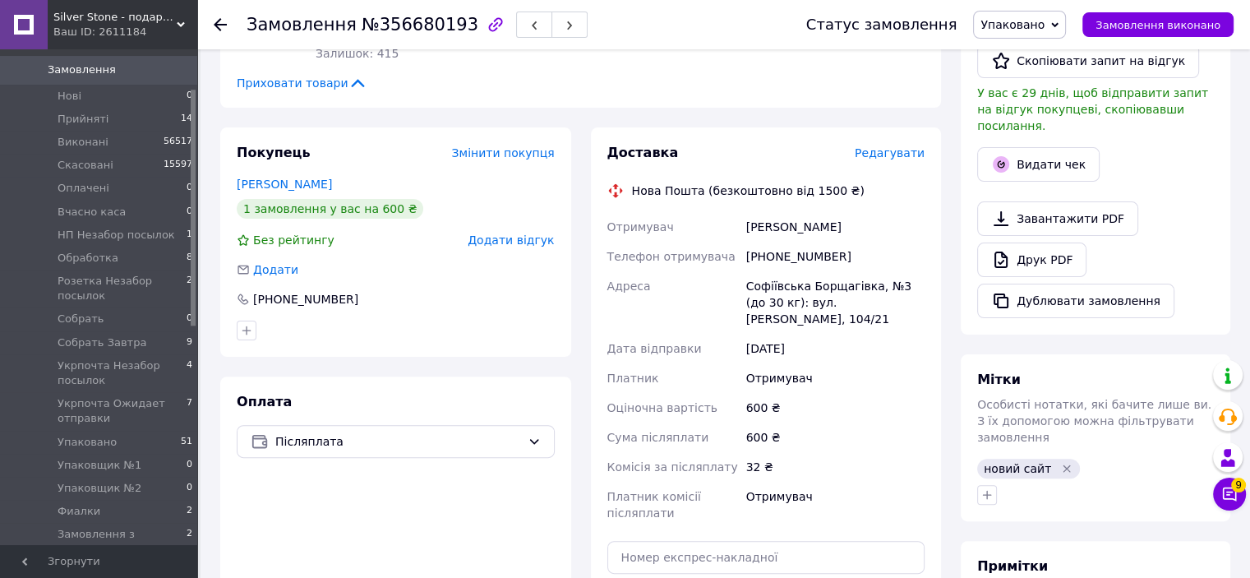
click at [903, 146] on span "Редагувати" at bounding box center [890, 152] width 70 height 13
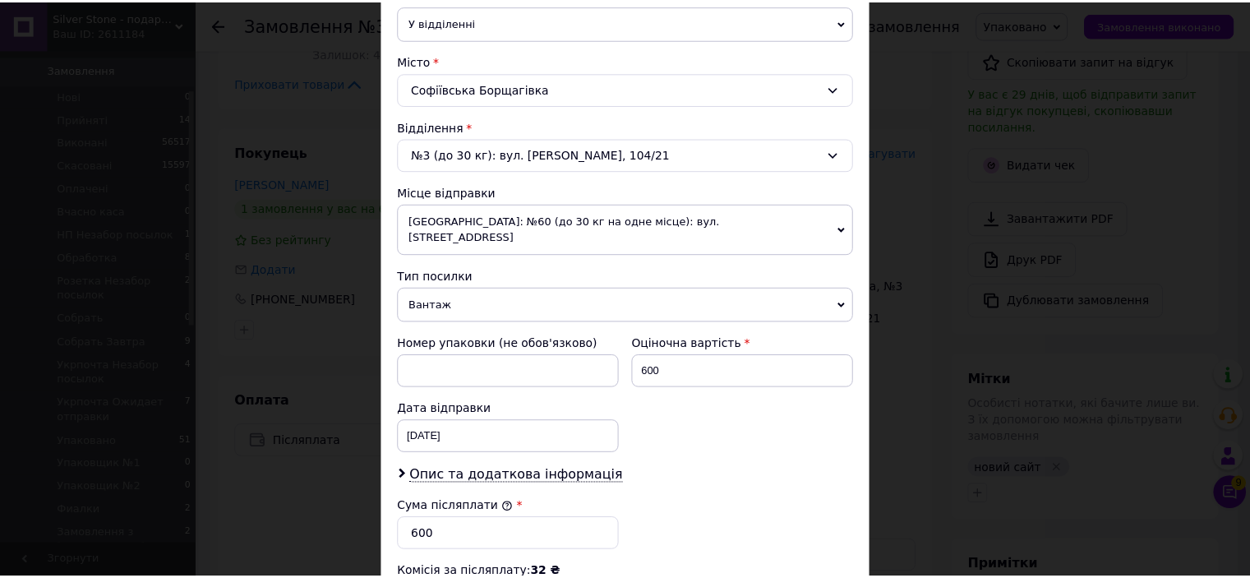
scroll to position [657, 0]
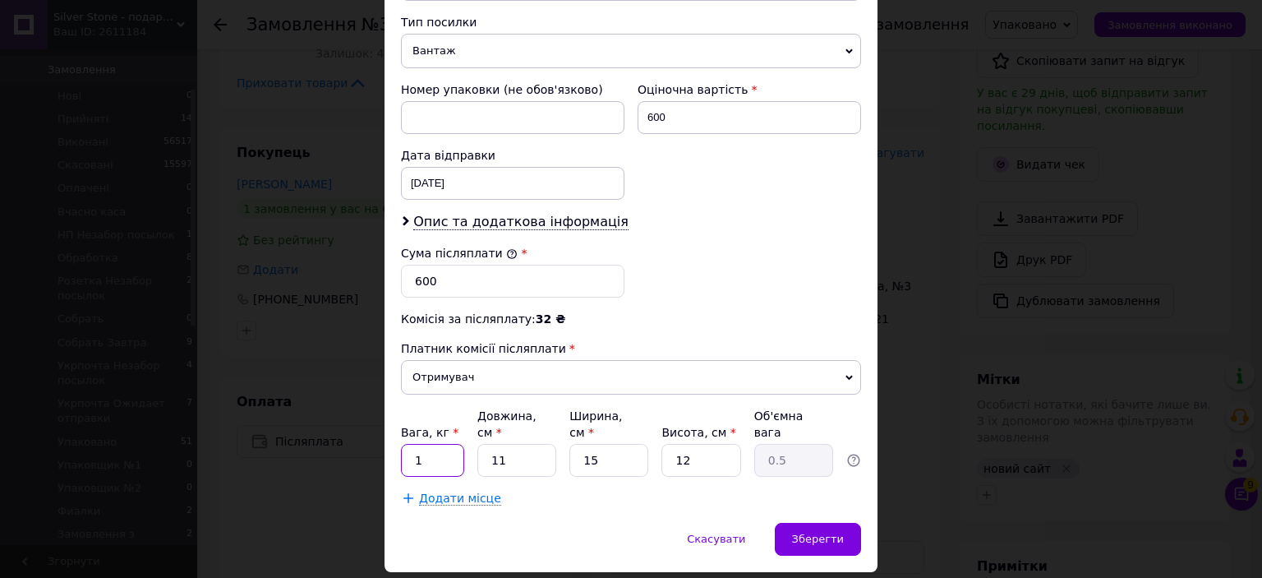
click at [424, 444] on input "1" at bounding box center [432, 460] width 63 height 33
type input "0.5"
click at [815, 532] on span "Зберегти" at bounding box center [818, 538] width 52 height 12
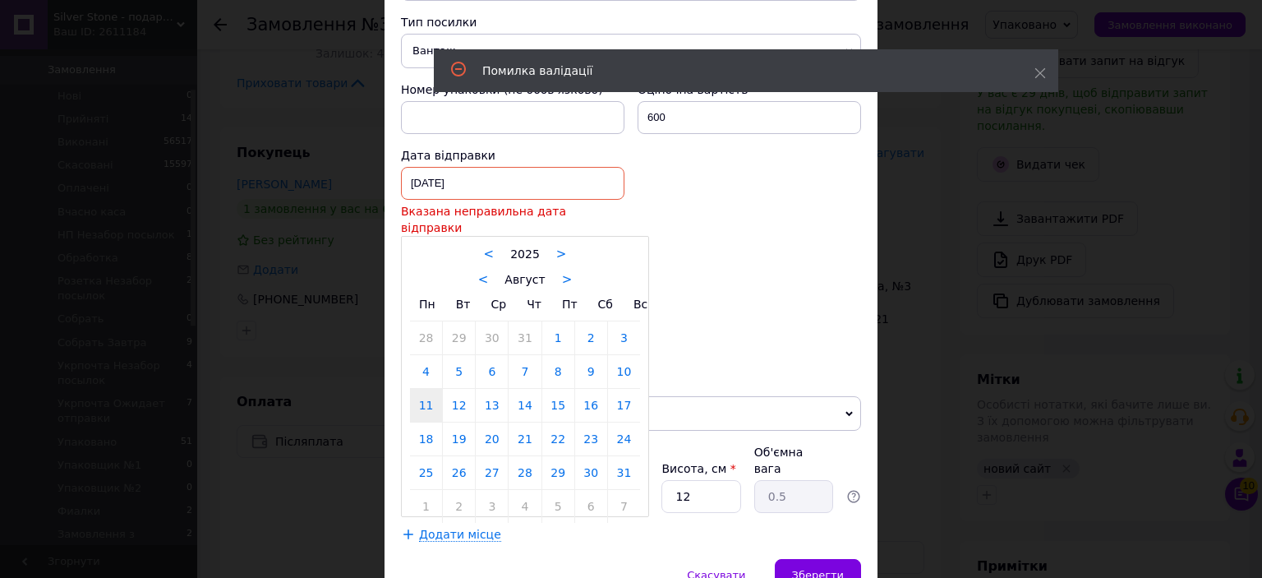
click at [447, 167] on div "11.08.2025 < 2025 > < Август > Пн Вт Ср Чт Пт Сб Вс 28 29 30 31 1 2 3 4 5 6 7 8…" at bounding box center [513, 183] width 224 height 33
click at [462, 389] on link "12" at bounding box center [459, 405] width 32 height 33
type input "[DATE]"
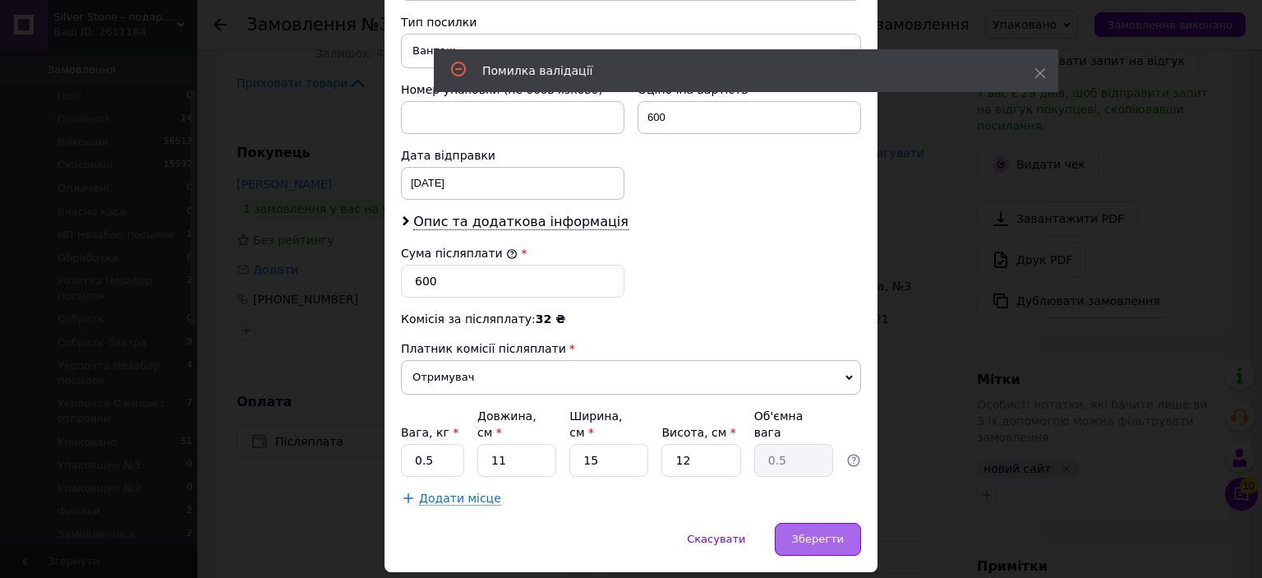
click at [794, 523] on div "Зберегти" at bounding box center [818, 539] width 86 height 33
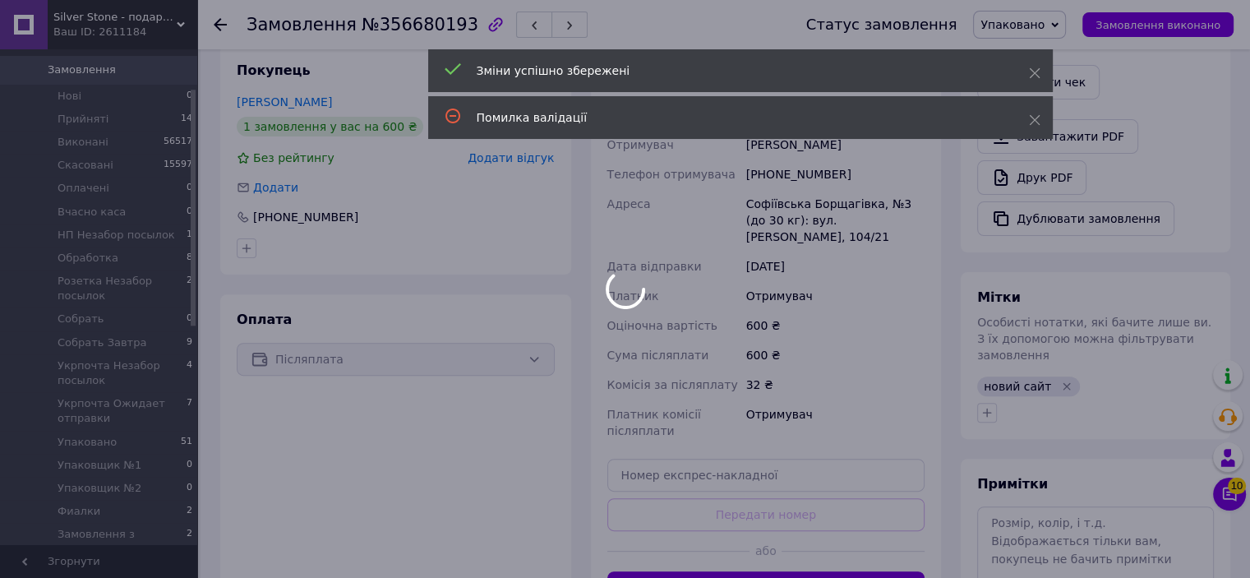
scroll to position [154, 0]
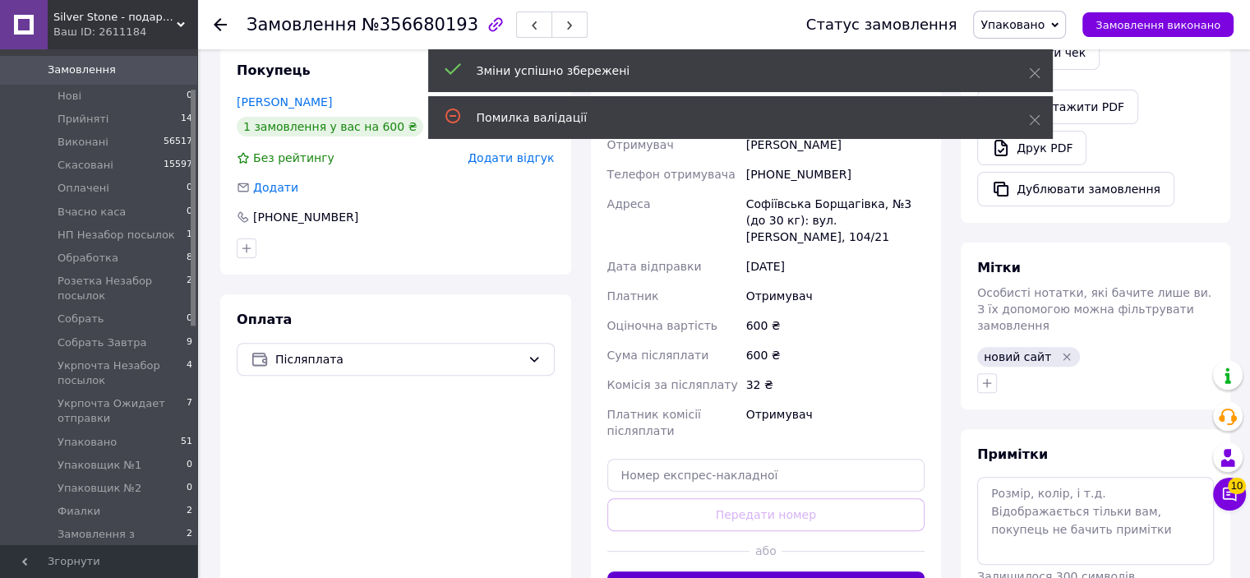
click at [772, 571] on button "Згенерувати ЕН" at bounding box center [766, 587] width 318 height 33
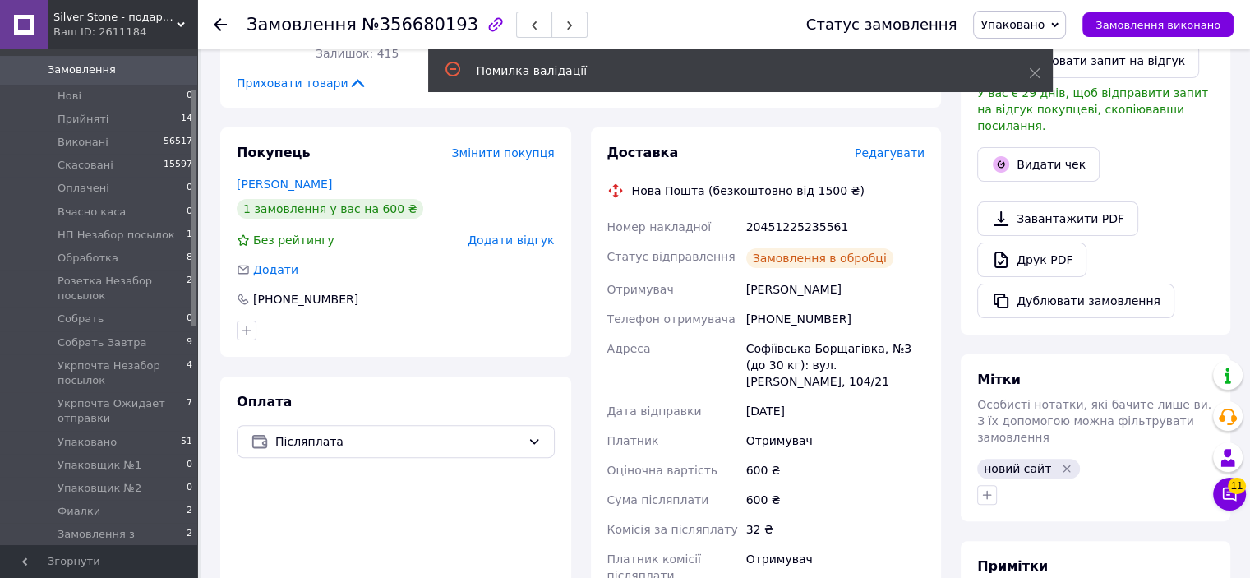
scroll to position [0, 0]
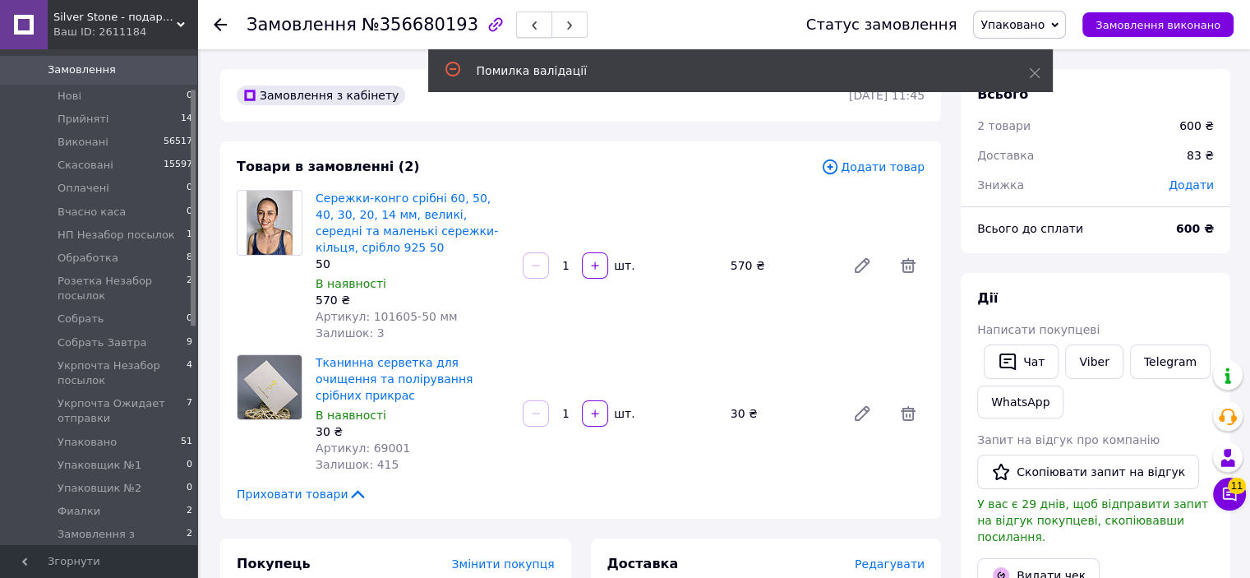
click at [529, 25] on icon "button" at bounding box center [534, 26] width 10 height 10
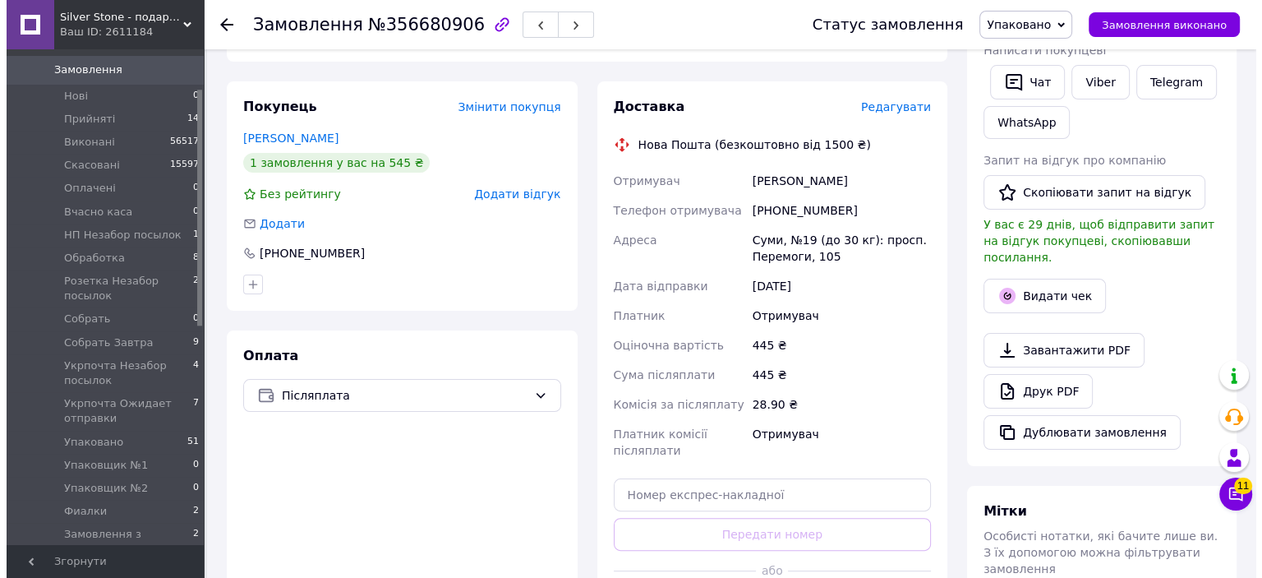
scroll to position [329, 0]
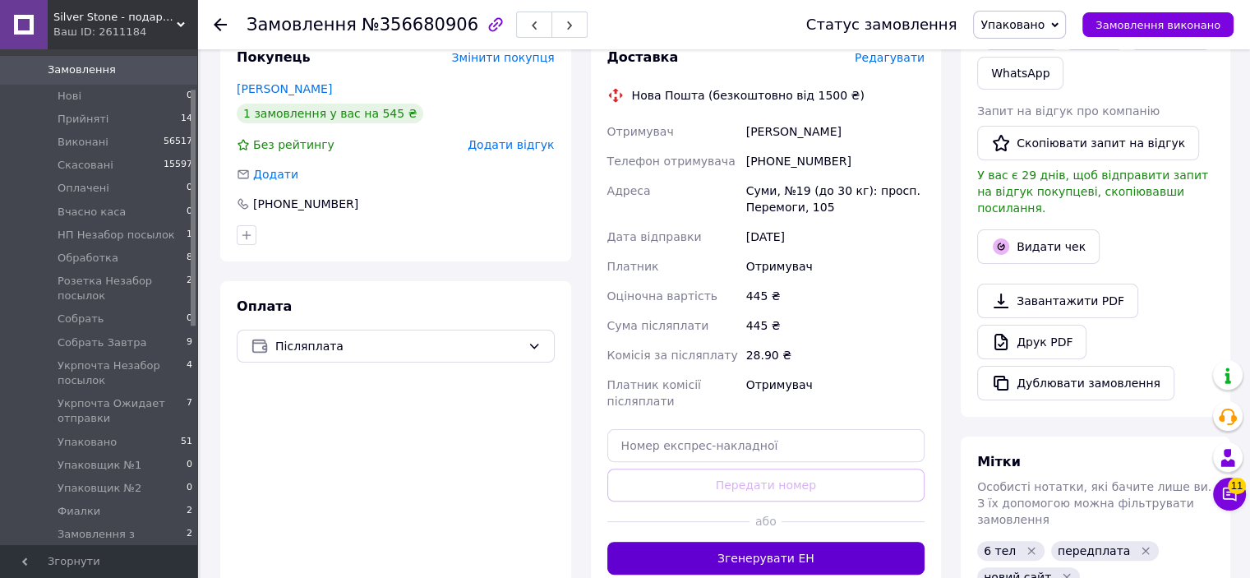
click at [786, 555] on button "Згенерувати ЕН" at bounding box center [766, 558] width 318 height 33
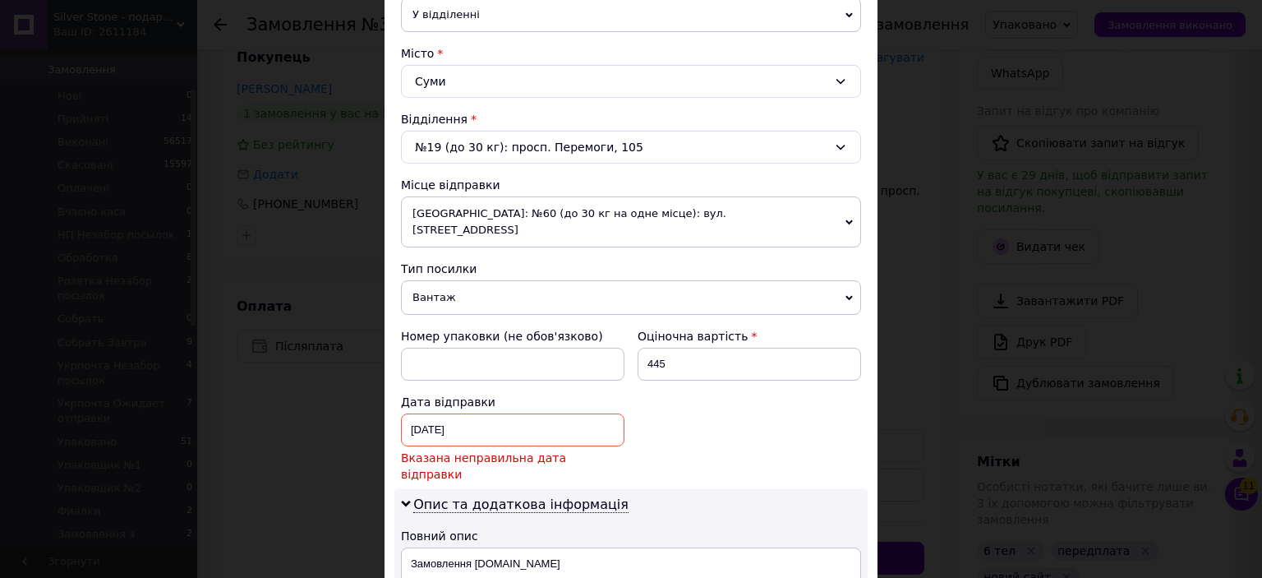
scroll to position [657, 0]
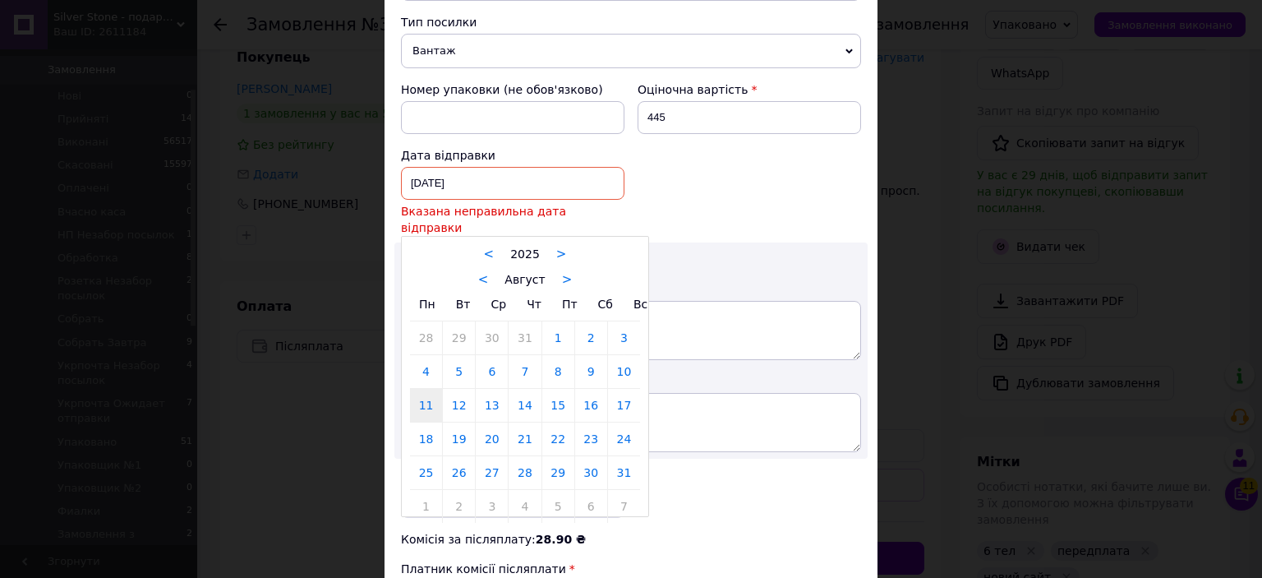
click at [445, 167] on div "11.08.2025 < 2025 > < Август > Пн Вт Ср Чт Пт Сб Вс 28 29 30 31 1 2 3 4 5 6 7 8…" at bounding box center [513, 183] width 224 height 33
click at [462, 389] on link "12" at bounding box center [459, 405] width 32 height 33
type input "[DATE]"
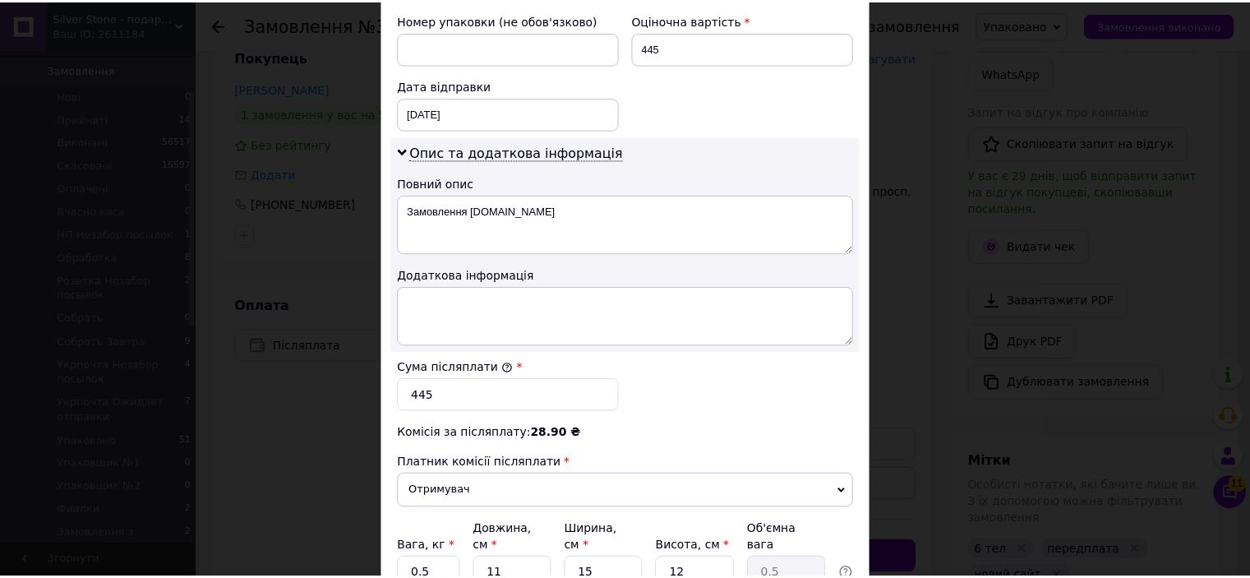
scroll to position [855, 0]
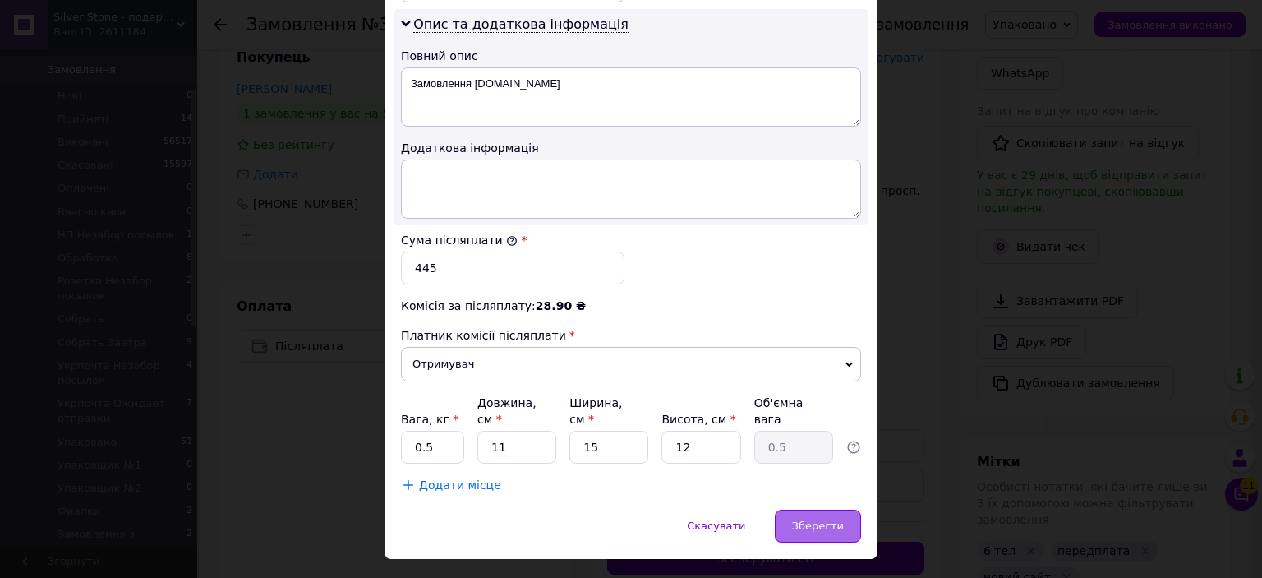
click at [786, 509] on div "Зберегти" at bounding box center [818, 525] width 86 height 33
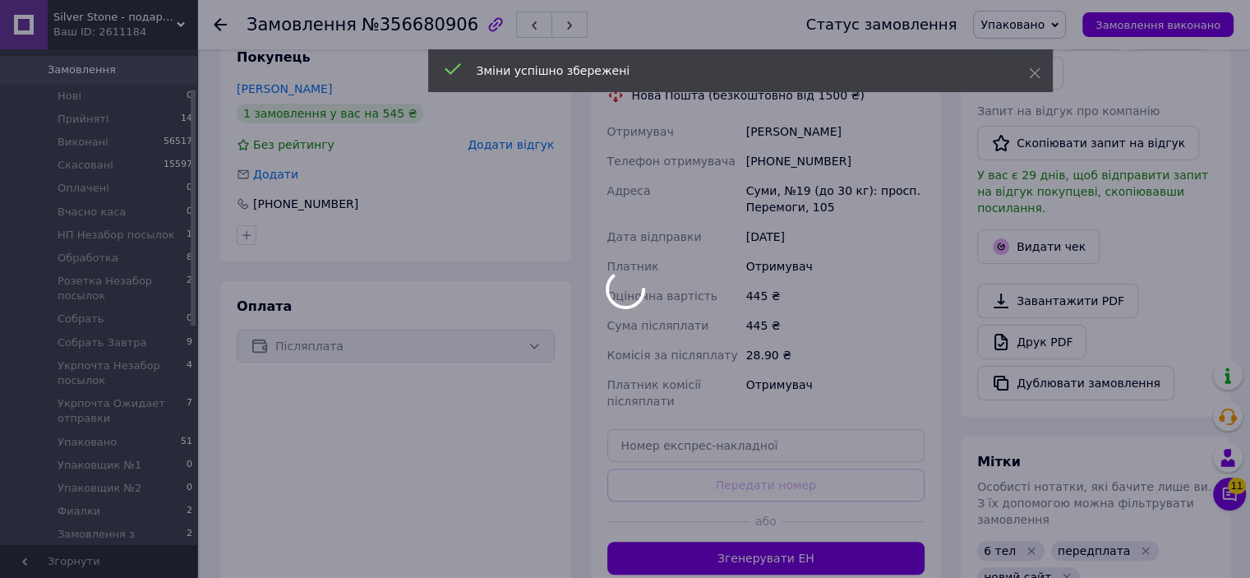
scroll to position [178, 0]
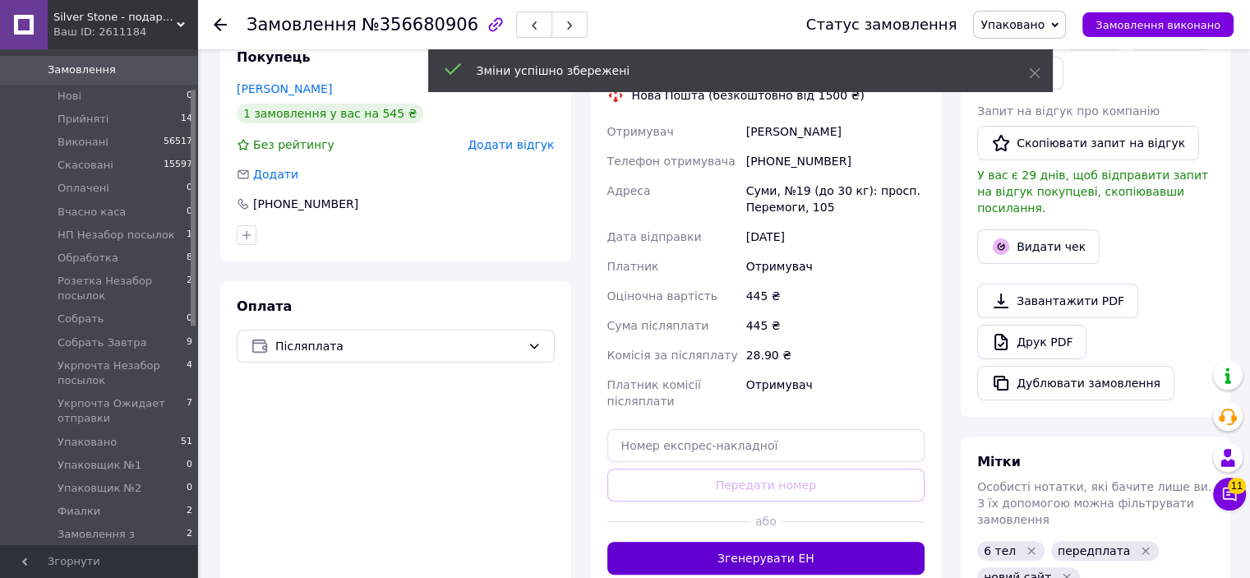
click at [759, 554] on button "Згенерувати ЕН" at bounding box center [766, 558] width 318 height 33
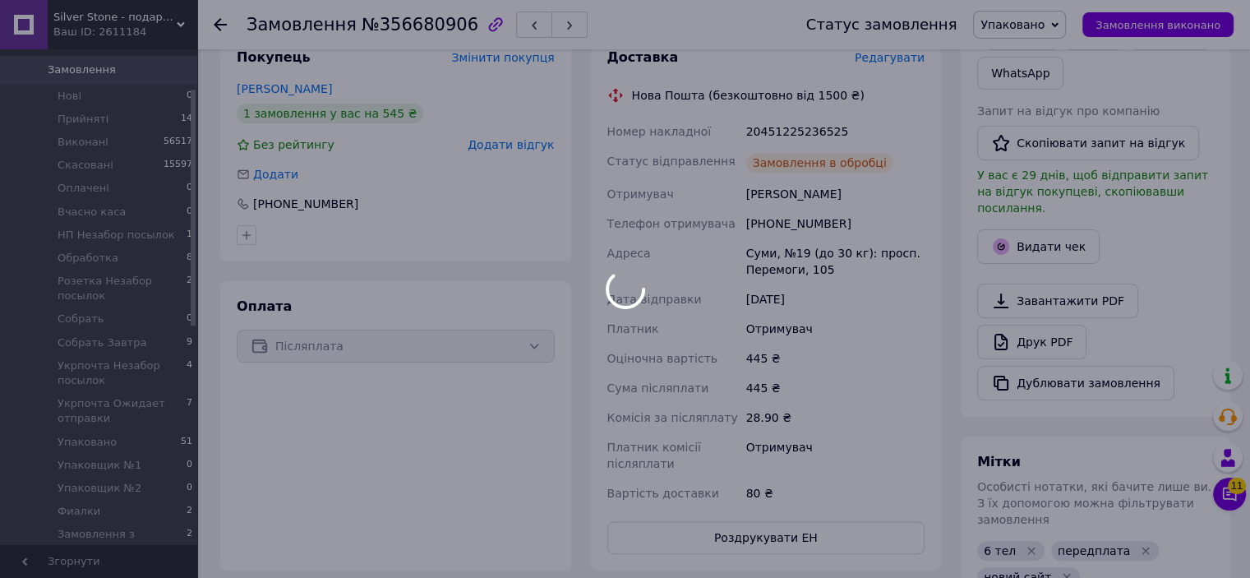
scroll to position [218, 0]
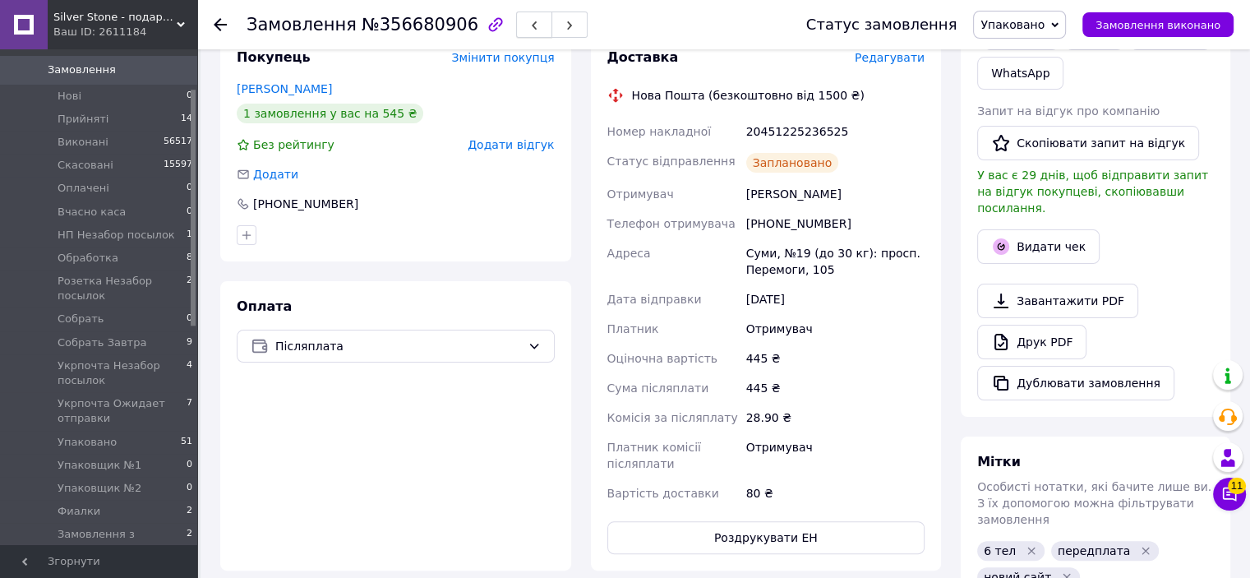
click at [529, 29] on icon "button" at bounding box center [534, 26] width 10 height 10
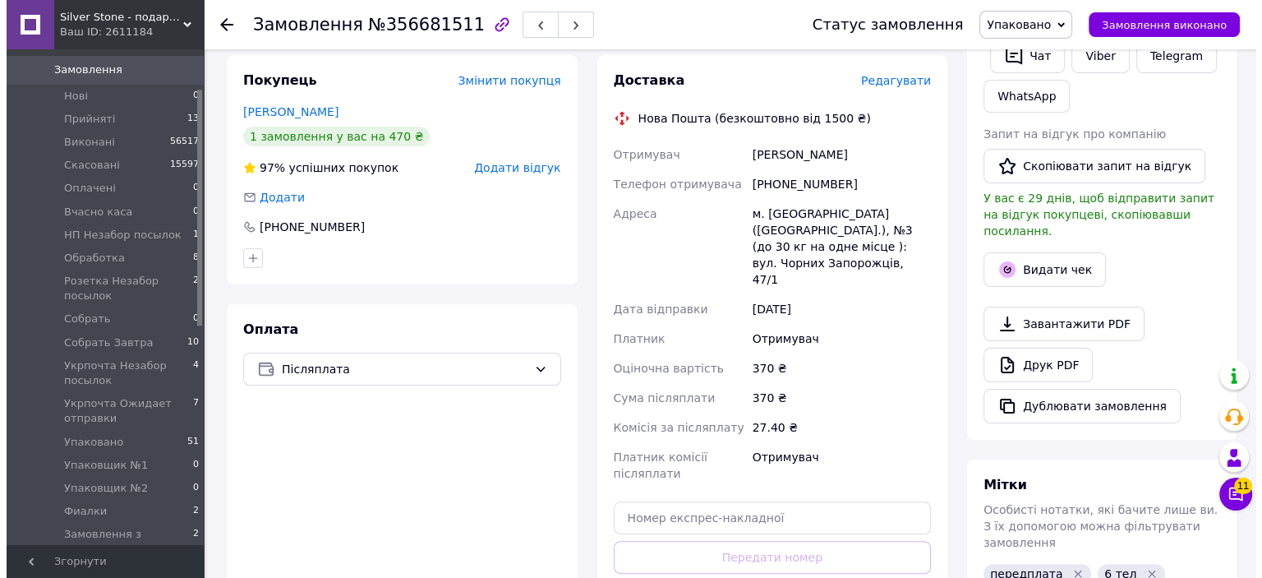
scroll to position [411, 0]
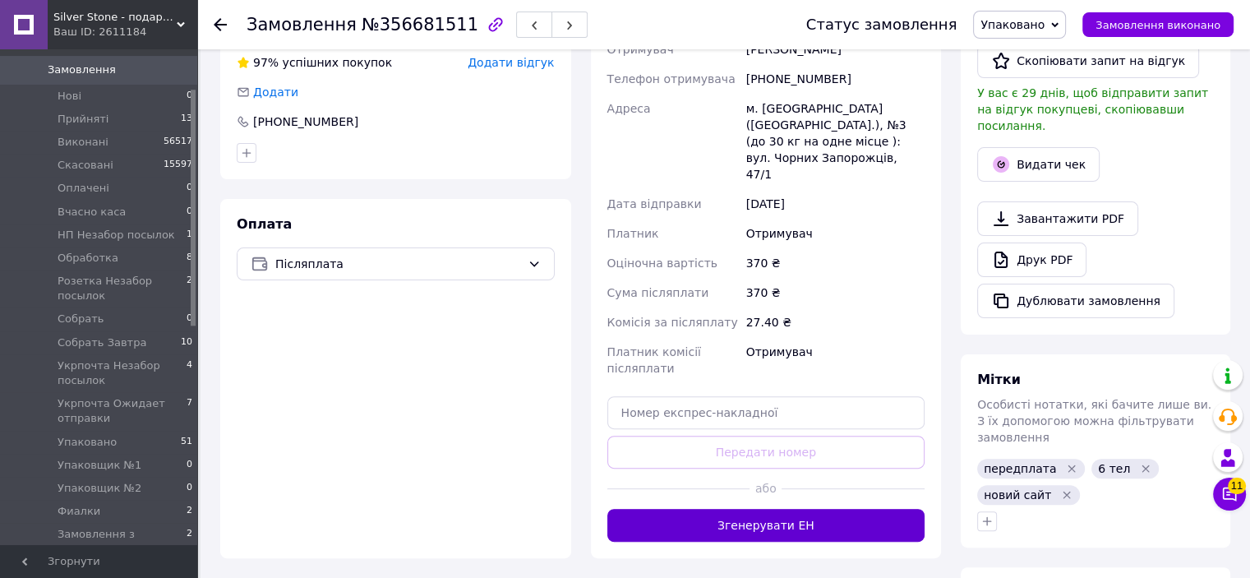
click at [804, 509] on button "Згенерувати ЕН" at bounding box center [766, 525] width 318 height 33
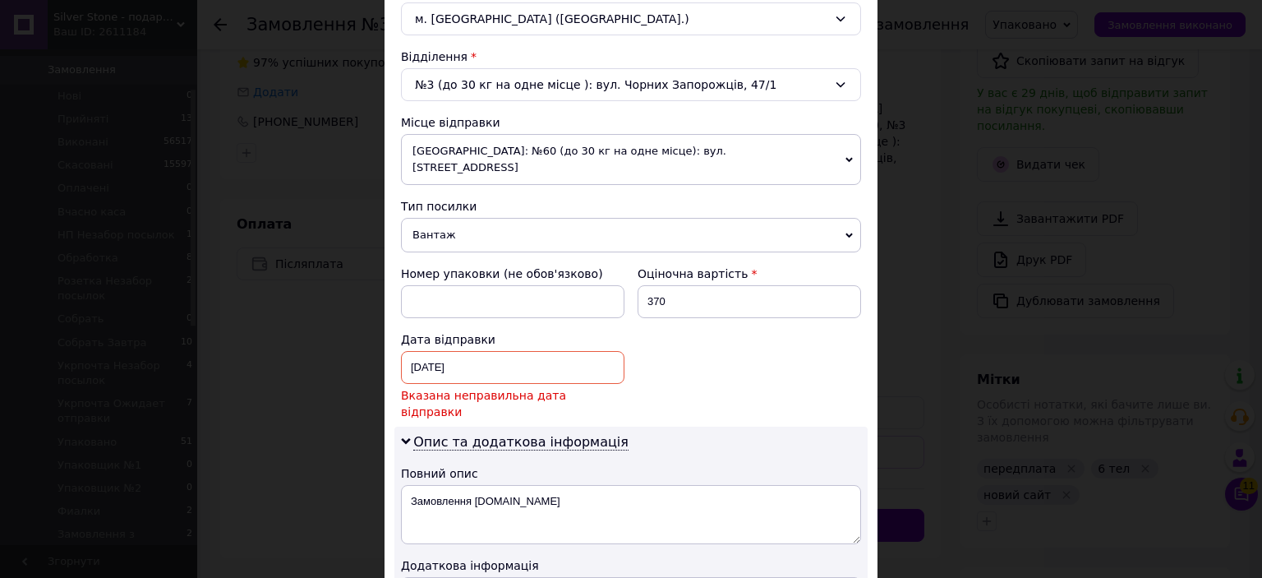
scroll to position [575, 0]
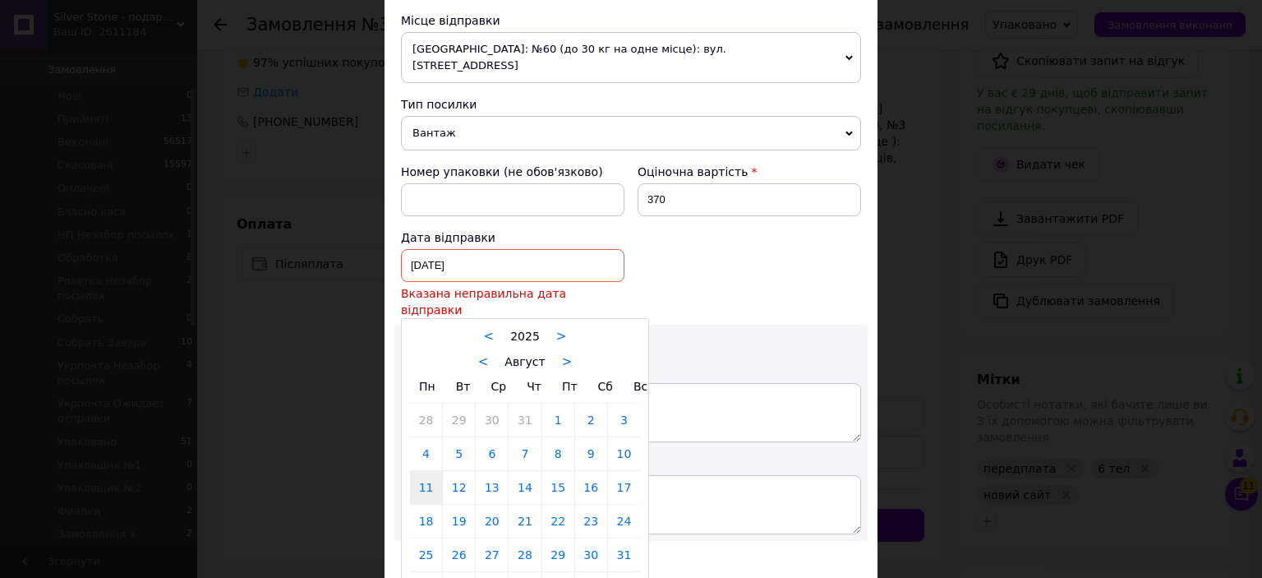
click at [450, 249] on div "11.08.2025 < 2025 > < Август > Пн Вт Ср Чт Пт Сб Вс 28 29 30 31 1 2 3 4 5 6 7 8…" at bounding box center [513, 265] width 224 height 33
click at [463, 471] on link "12" at bounding box center [459, 487] width 32 height 33
type input "[DATE]"
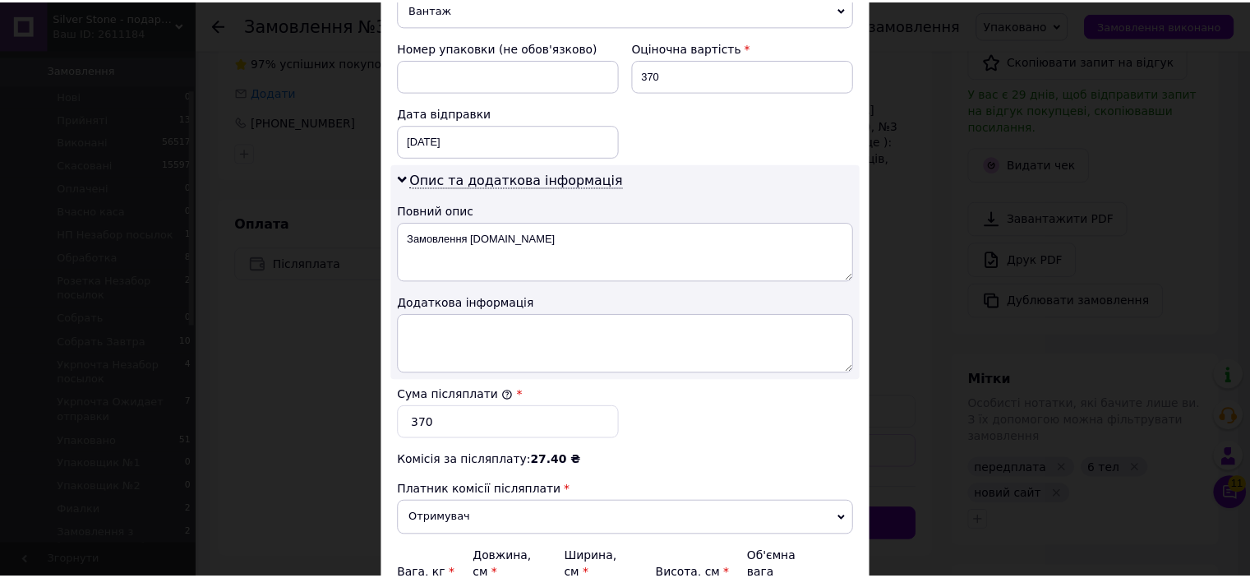
scroll to position [855, 0]
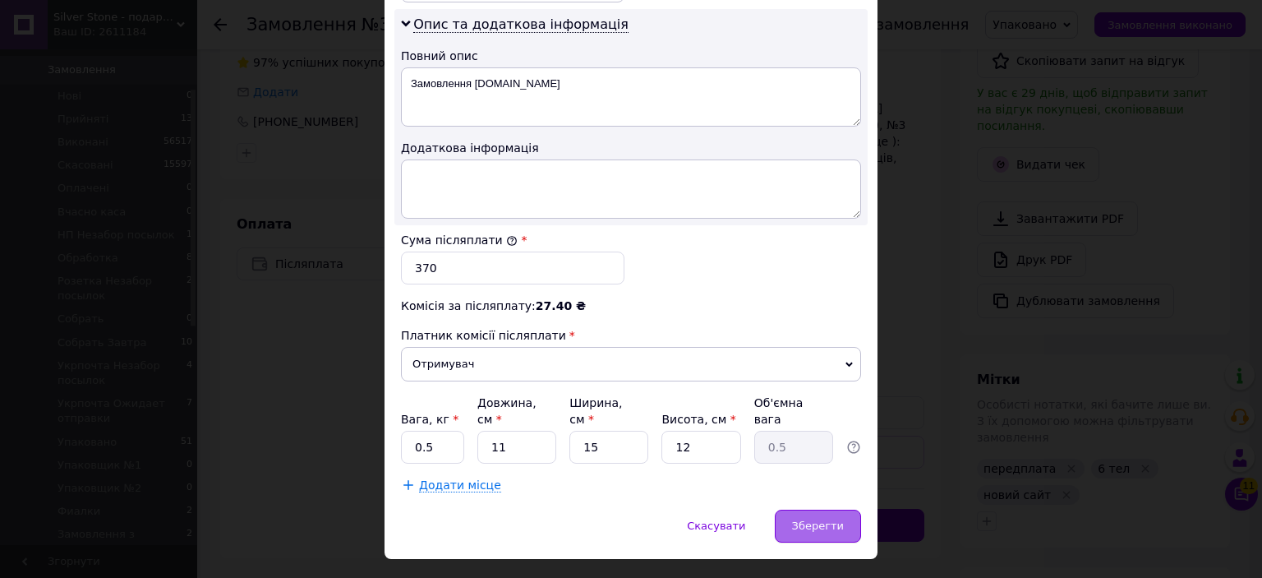
click at [823, 519] on span "Зберегти" at bounding box center [818, 525] width 52 height 12
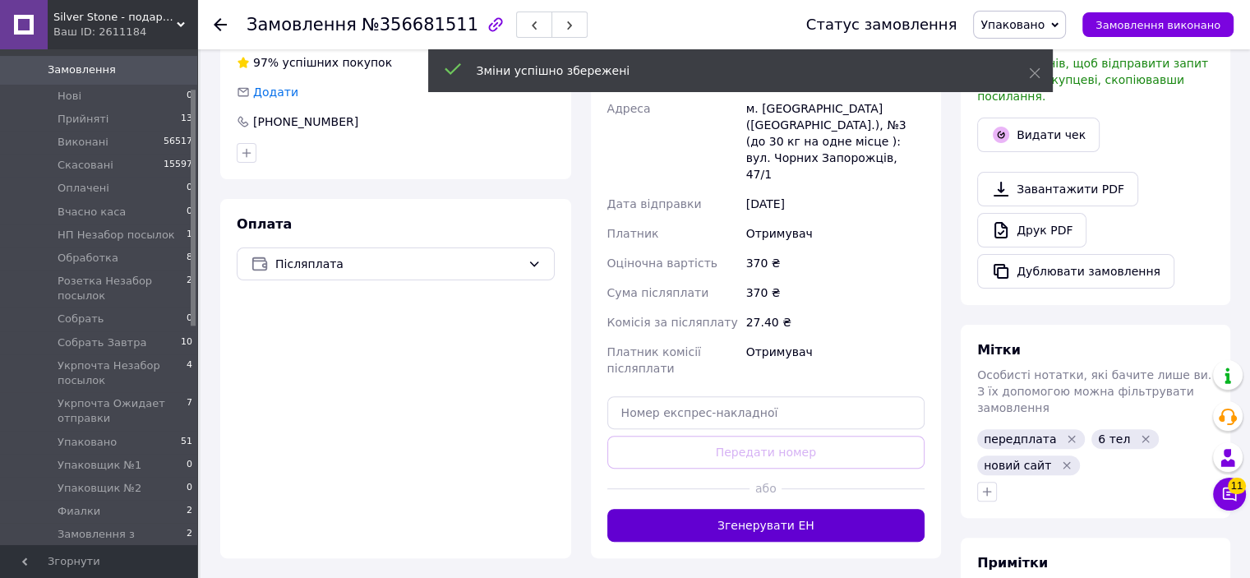
scroll to position [178, 0]
click at [722, 509] on button "Згенерувати ЕН" at bounding box center [766, 525] width 318 height 33
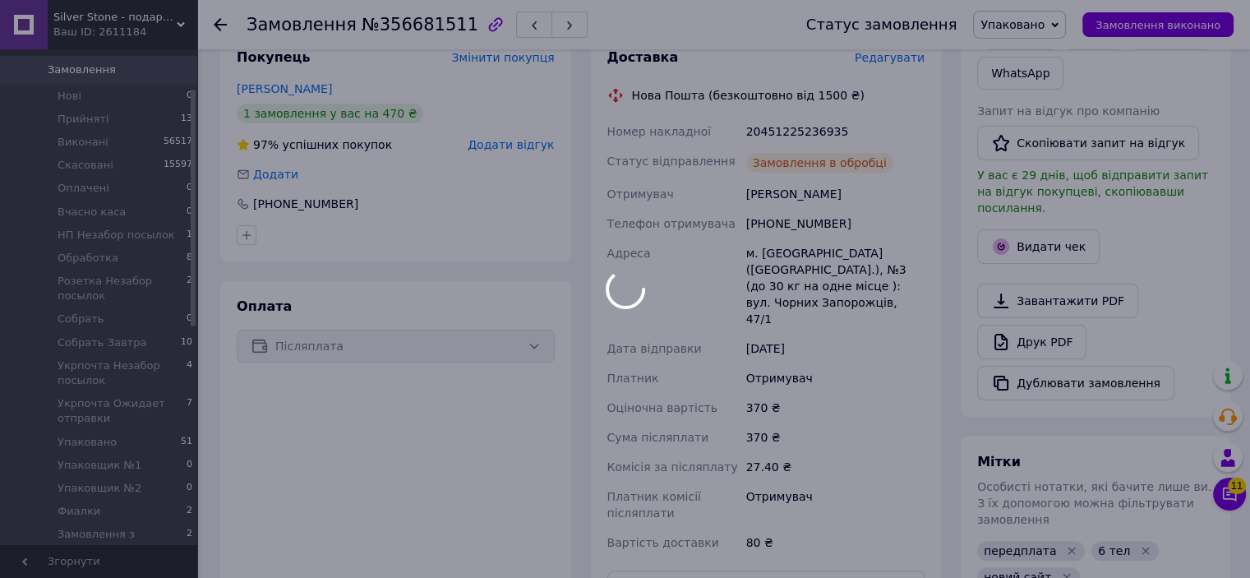
scroll to position [218, 0]
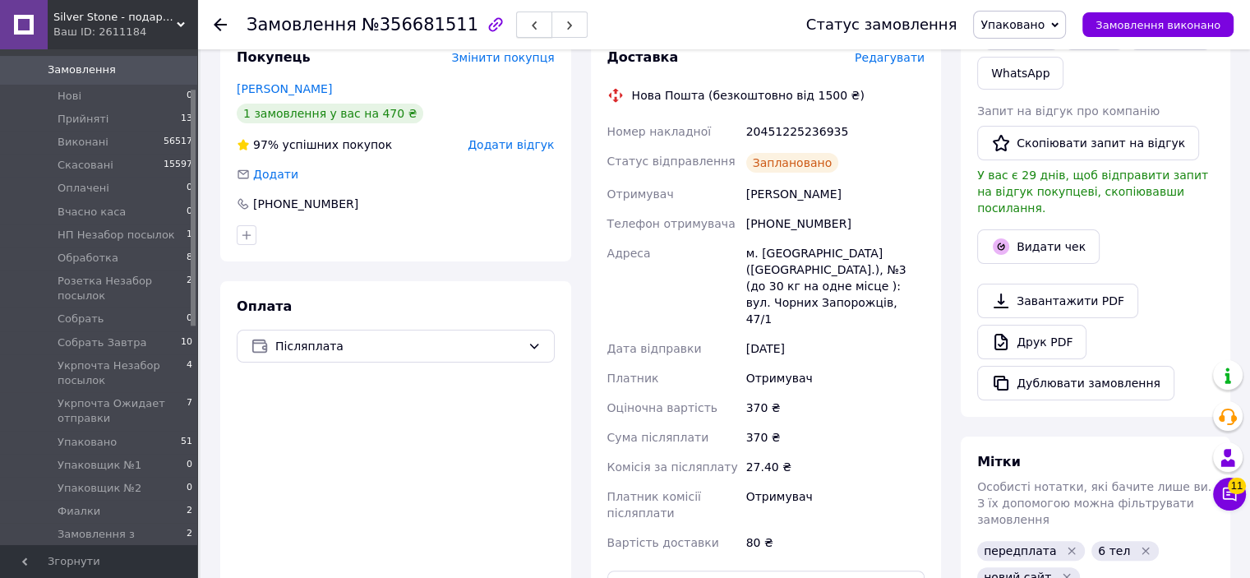
click at [529, 21] on span "button" at bounding box center [534, 25] width 10 height 12
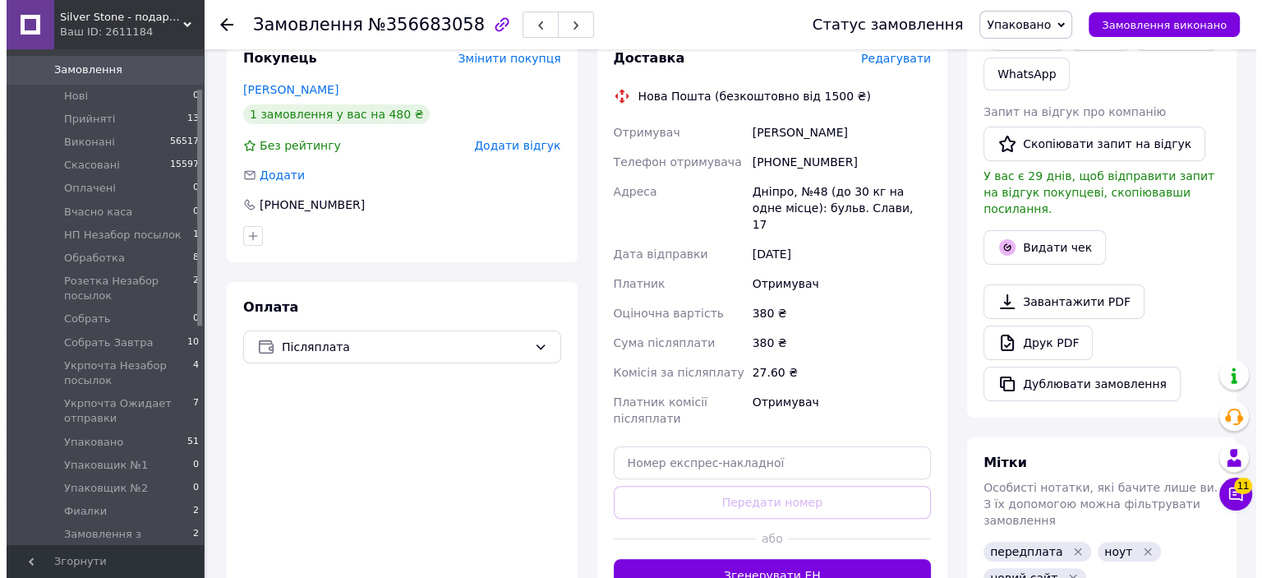
scroll to position [329, 0]
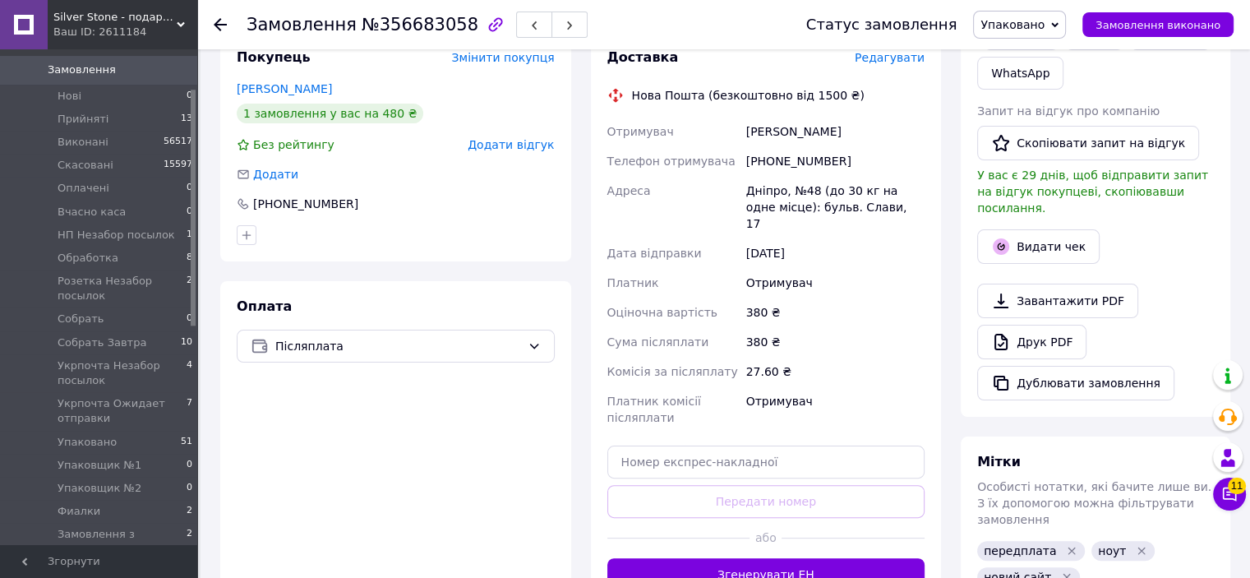
click at [795, 558] on button "Згенерувати ЕН" at bounding box center [766, 574] width 318 height 33
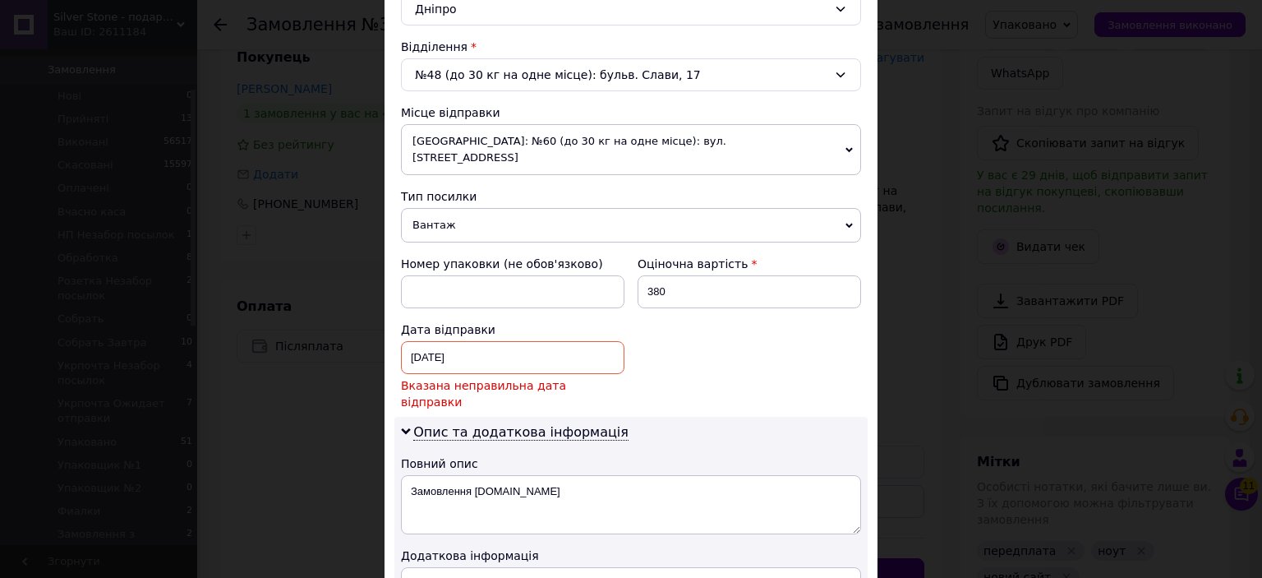
scroll to position [493, 0]
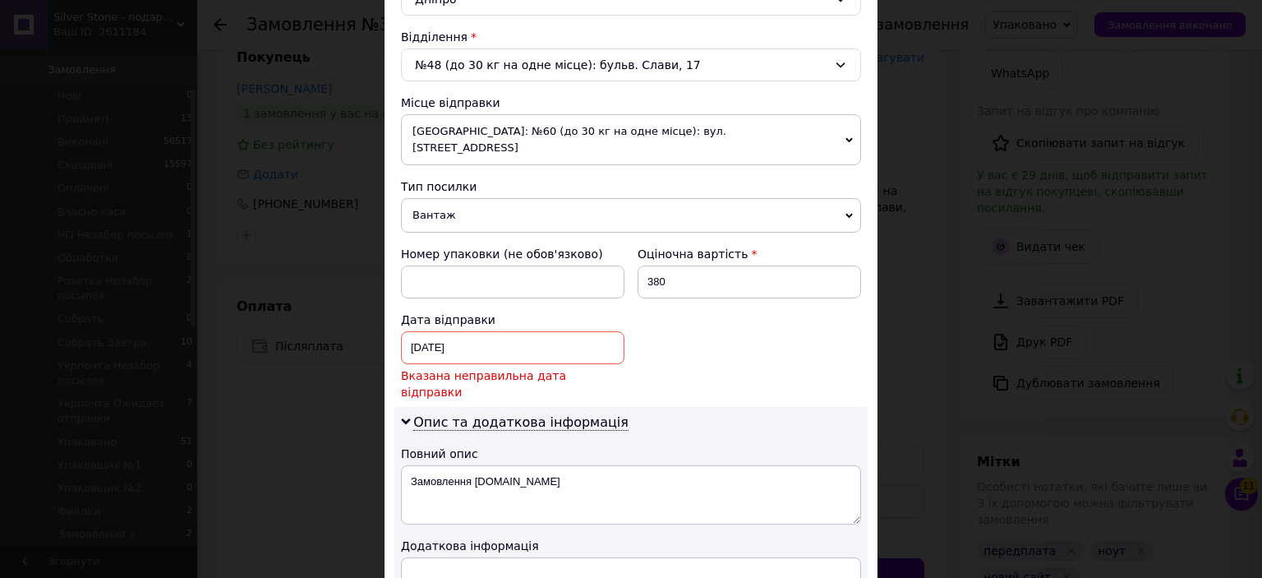
click at [560, 331] on div "11.08.2025 < 2025 > < Август > Пн Вт Ср Чт Пт Сб Вс 28 29 30 31 1 2 3 4 5 6 7 8…" at bounding box center [513, 347] width 224 height 33
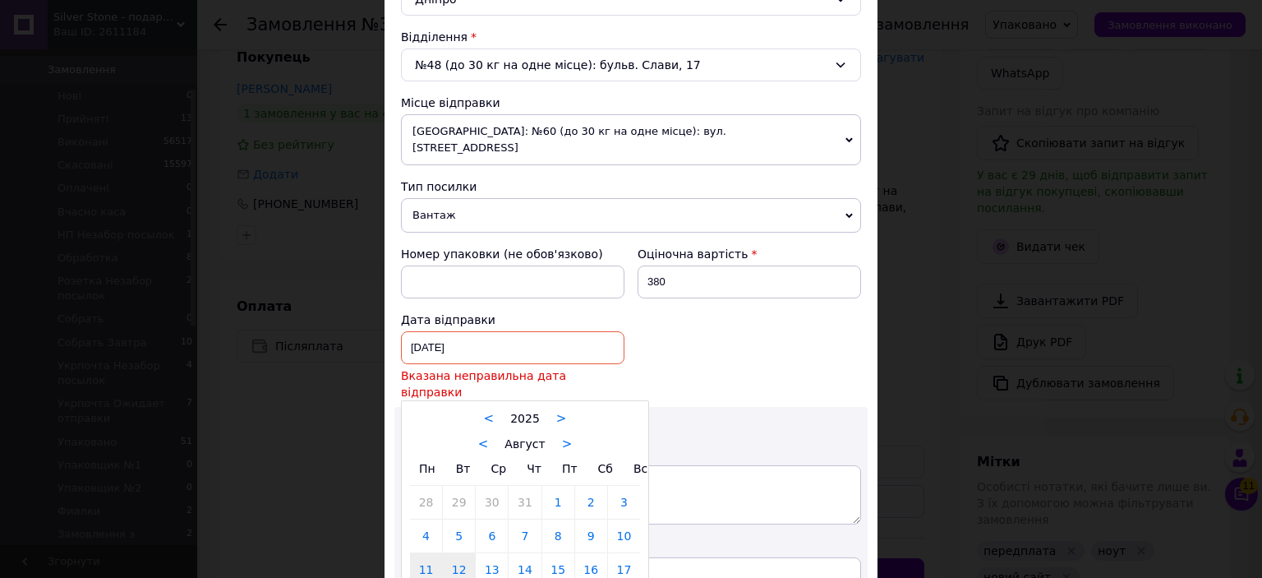
click at [453, 553] on link "12" at bounding box center [459, 569] width 32 height 33
type input "[DATE]"
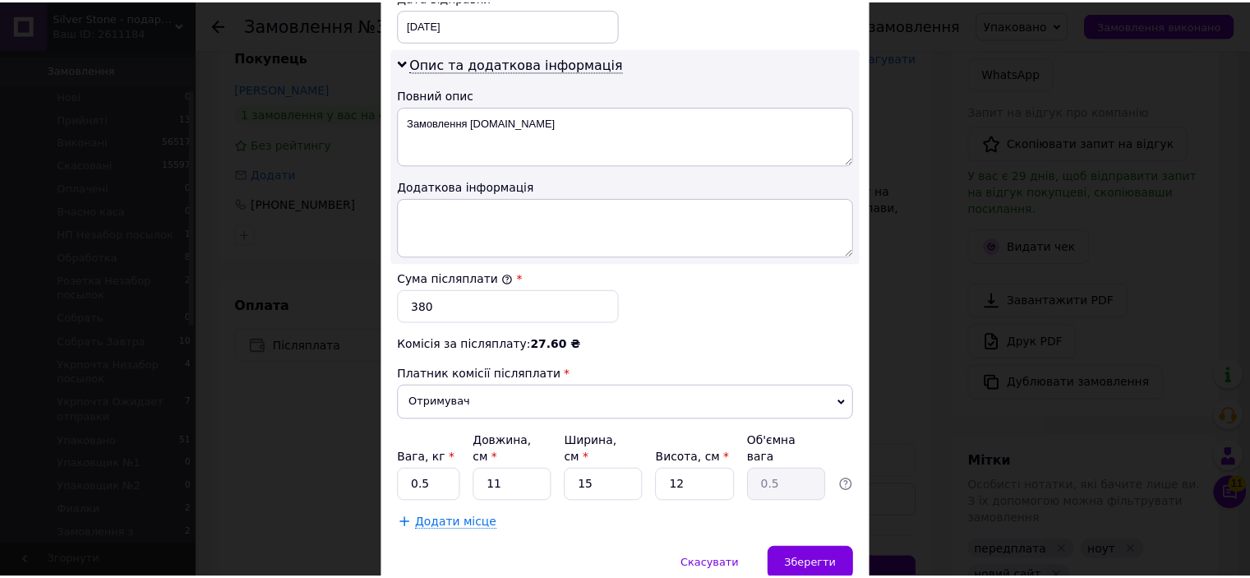
scroll to position [822, 0]
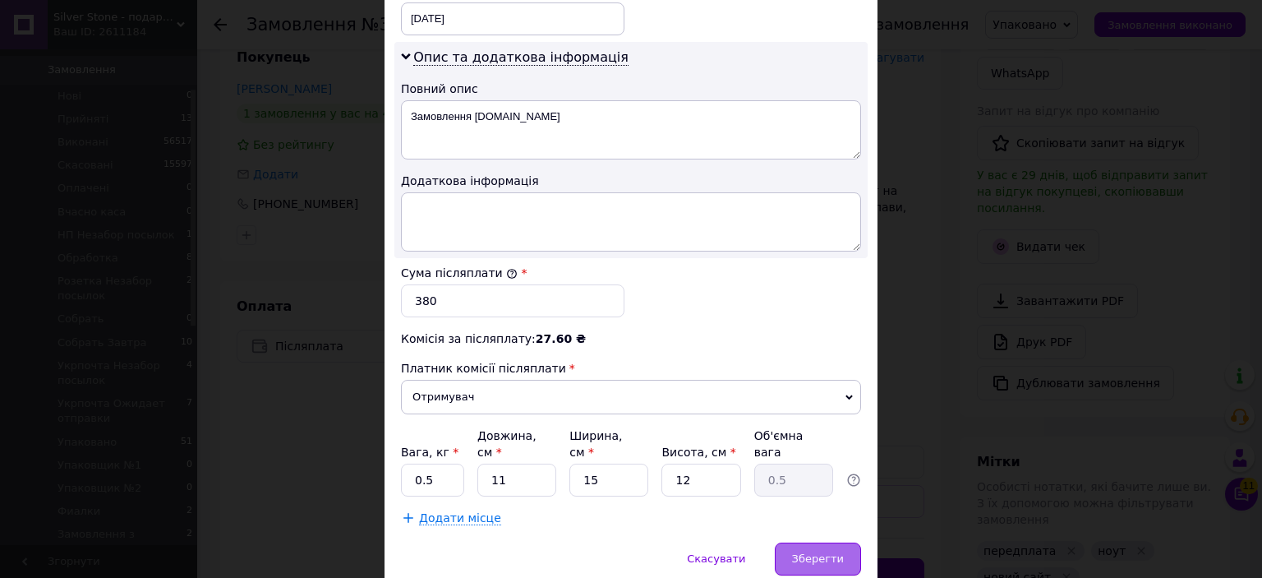
click at [816, 552] on span "Зберегти" at bounding box center [818, 558] width 52 height 12
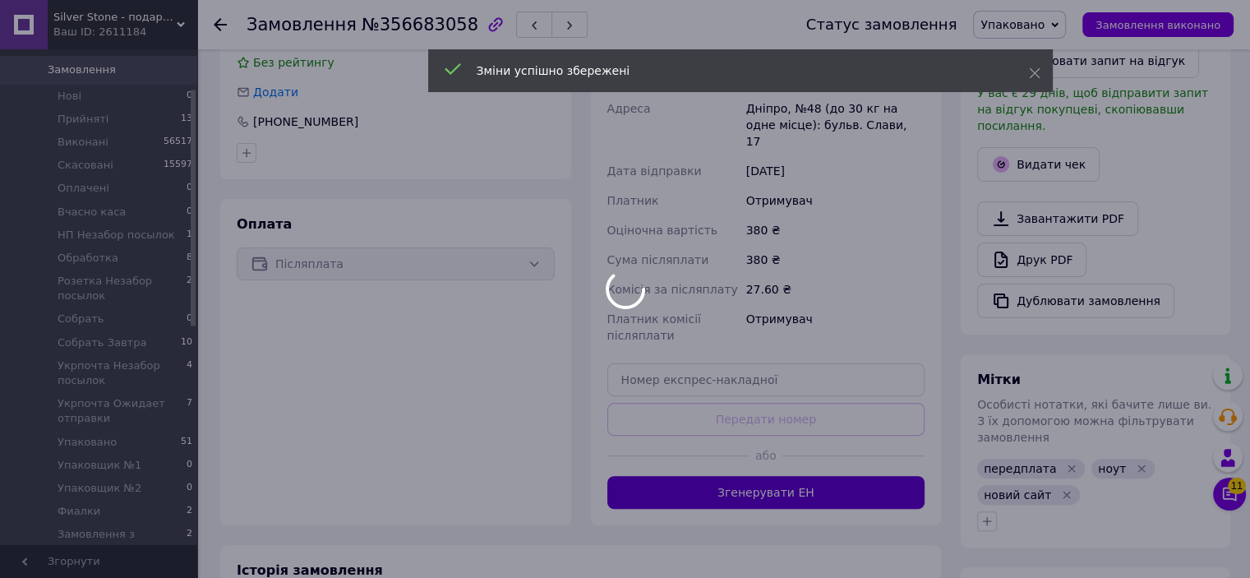
scroll to position [178, 0]
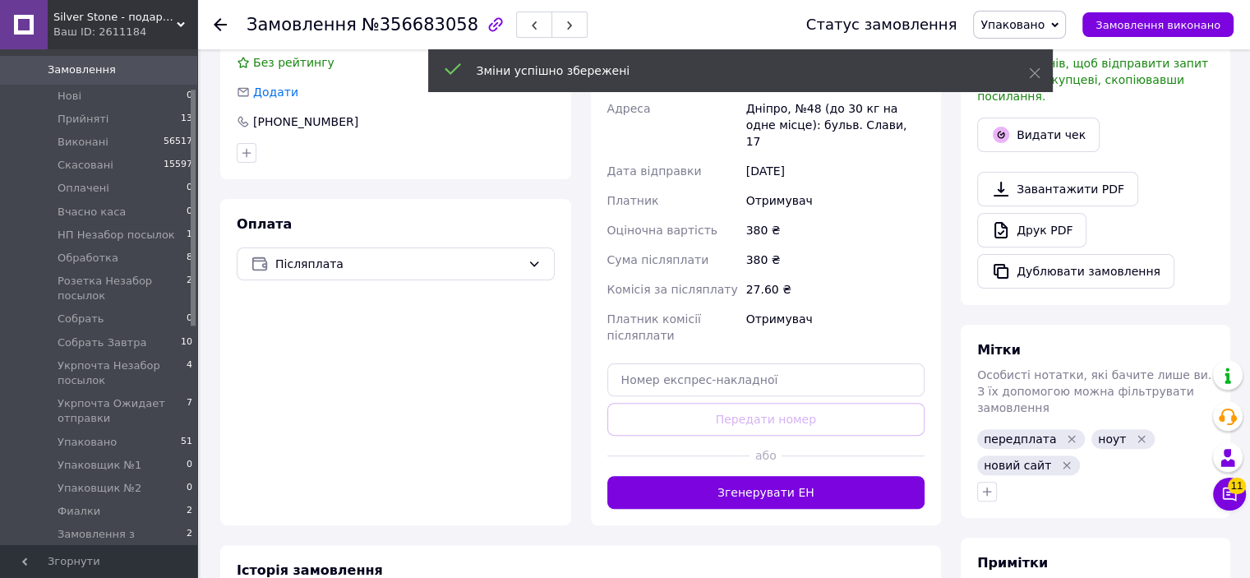
click at [767, 476] on div "Доставка Редагувати Нова Пошта (безкоштовно від 1500 ₴) Отримувач Соколенко Ана…" at bounding box center [766, 237] width 351 height 575
drag, startPoint x: 776, startPoint y: 464, endPoint x: 783, endPoint y: 441, distance: 24.2
click at [776, 476] on button "Згенерувати ЕН" at bounding box center [766, 492] width 318 height 33
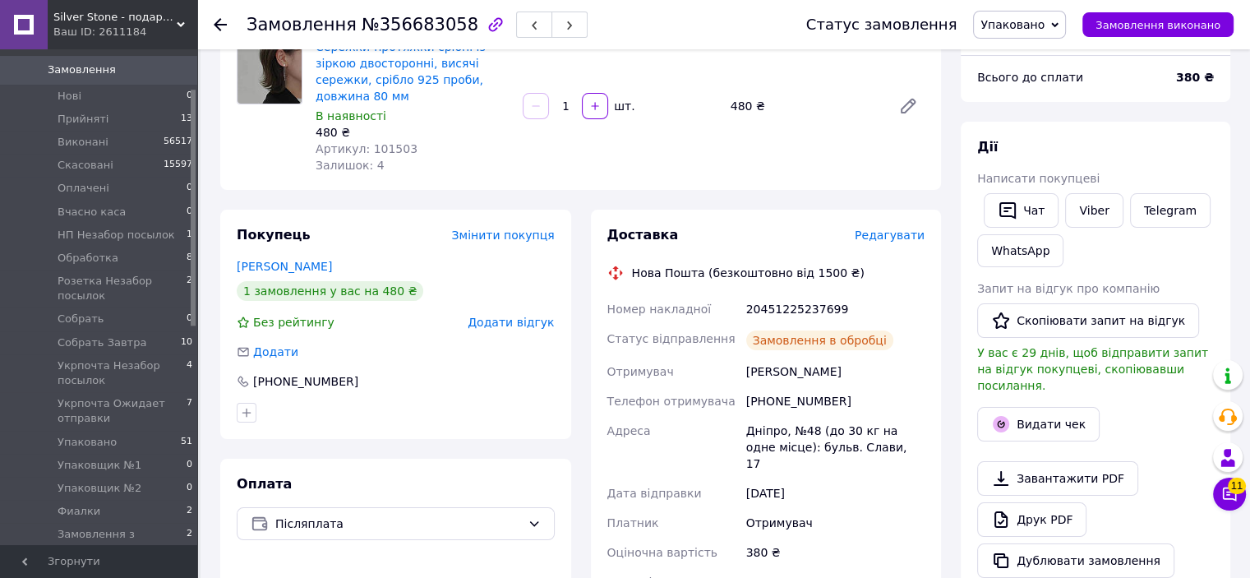
scroll to position [0, 0]
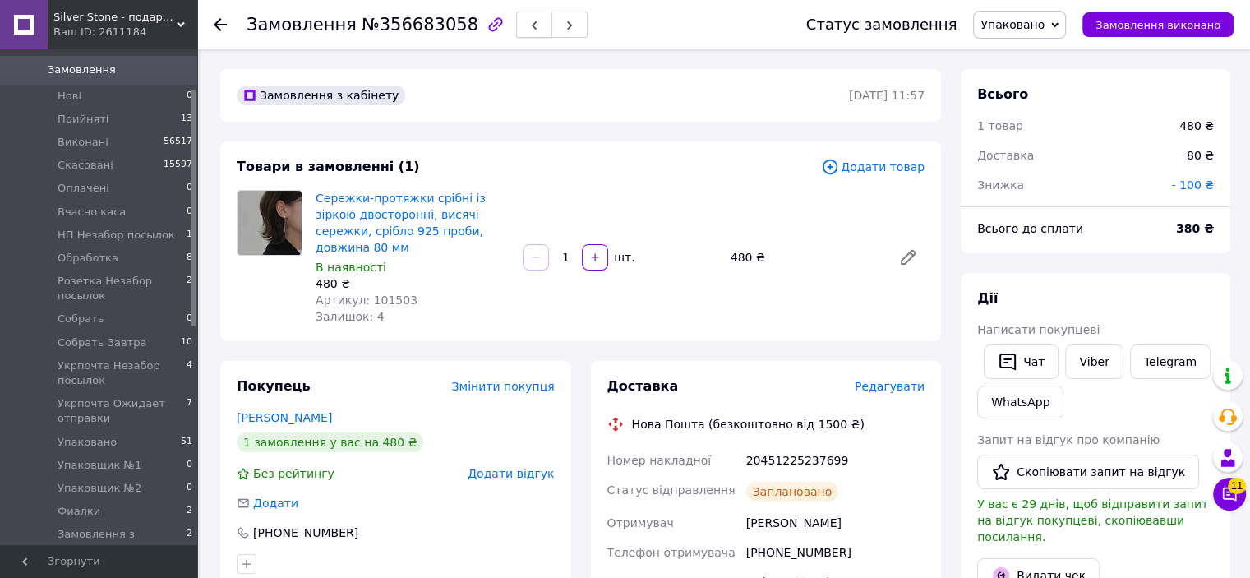
click at [529, 25] on icon "button" at bounding box center [534, 26] width 10 height 10
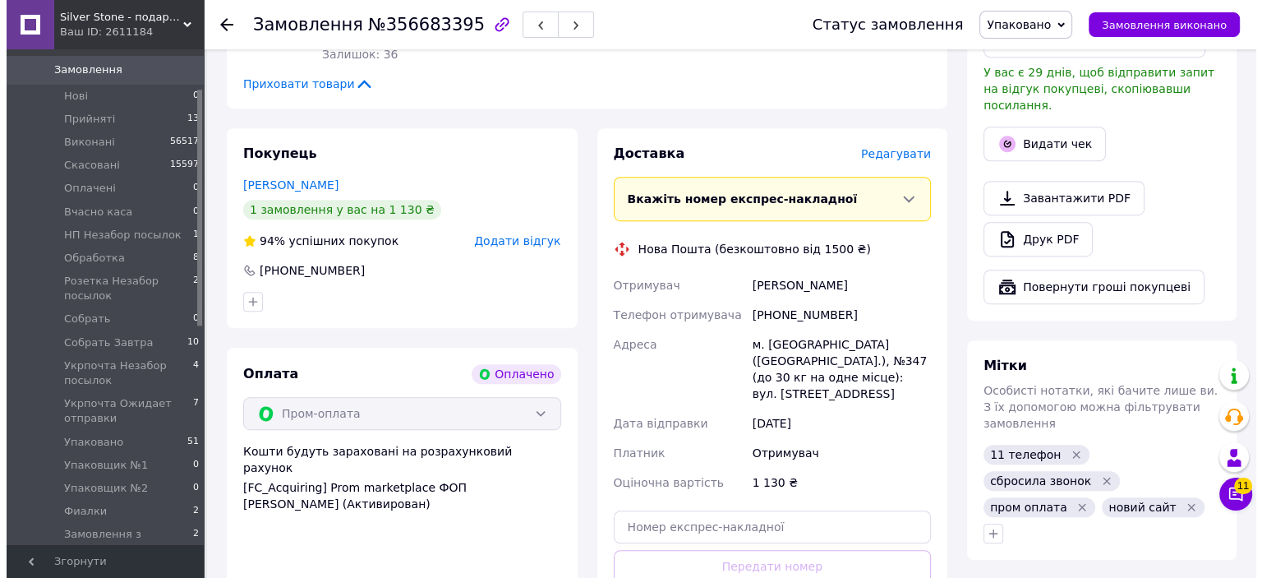
scroll to position [904, 0]
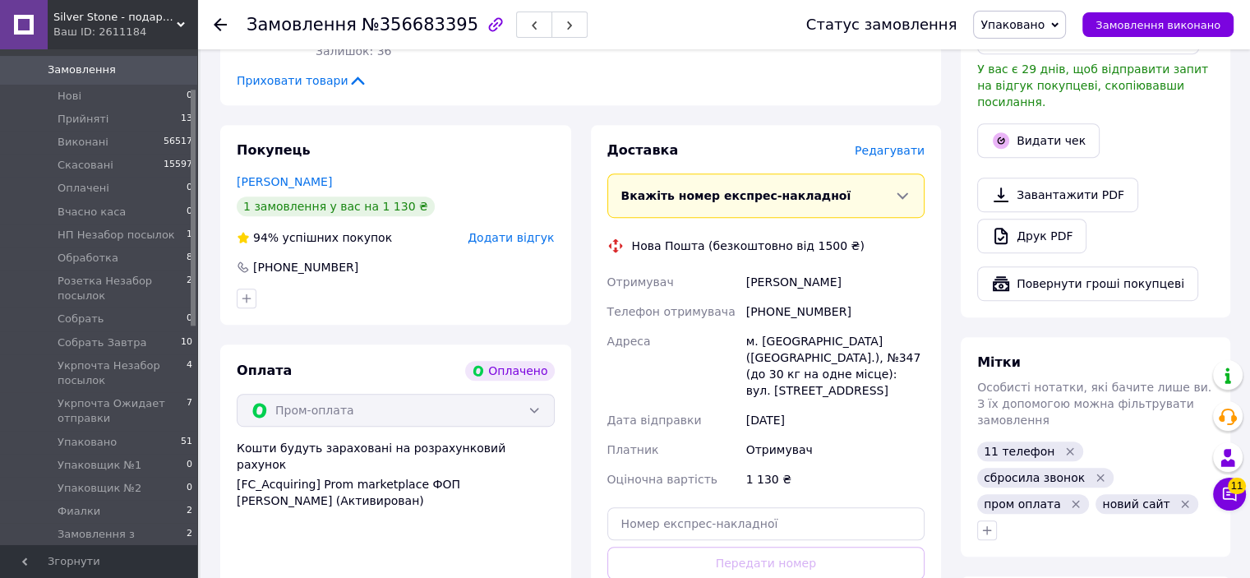
click at [892, 144] on span "Редагувати" at bounding box center [890, 150] width 70 height 13
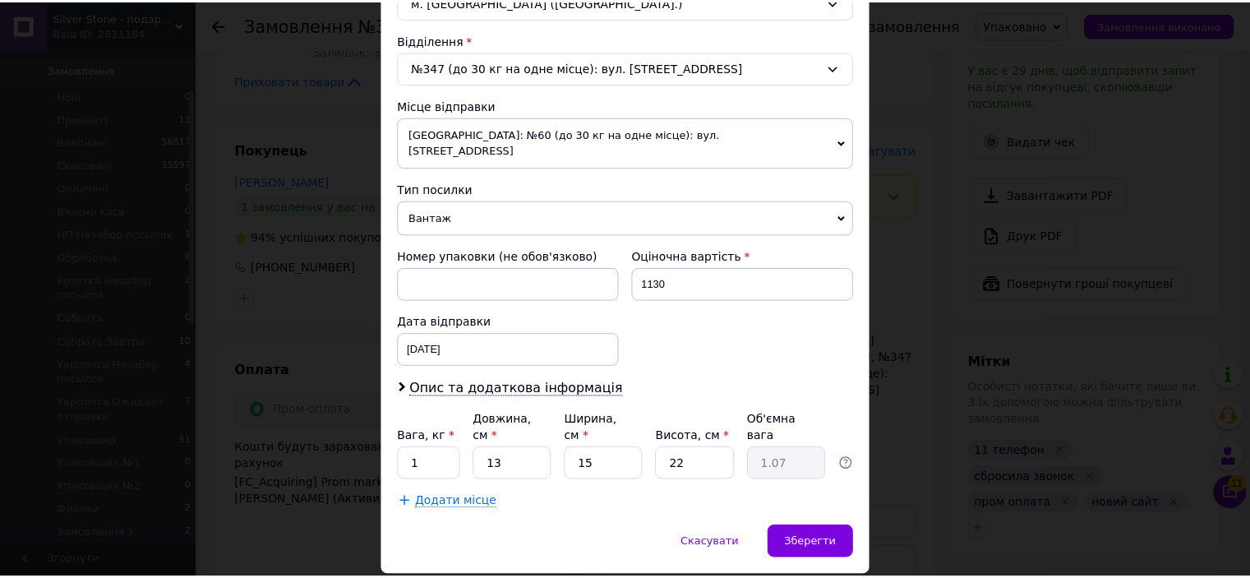
scroll to position [509, 0]
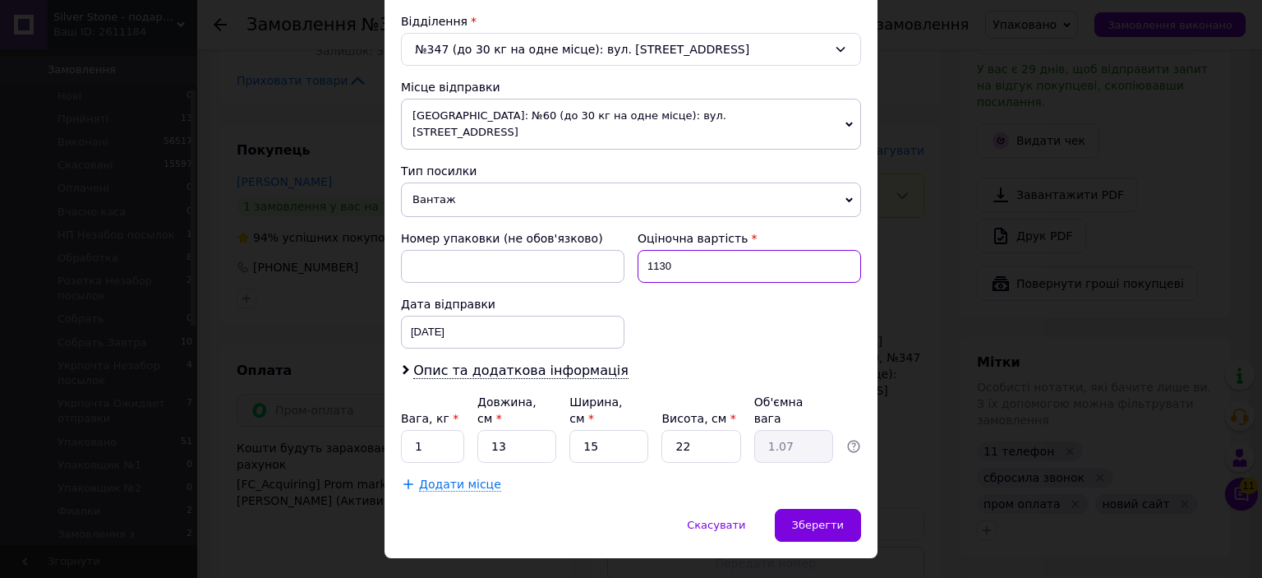
click at [703, 259] on input "1130" at bounding box center [750, 266] width 224 height 33
type input "500"
click at [760, 311] on div "Номер упаковки (не обов'язково) Оціночна вартість 500 Дата відправки 11.08.2025…" at bounding box center [630, 289] width 473 height 131
click at [445, 430] on input "1" at bounding box center [432, 446] width 63 height 33
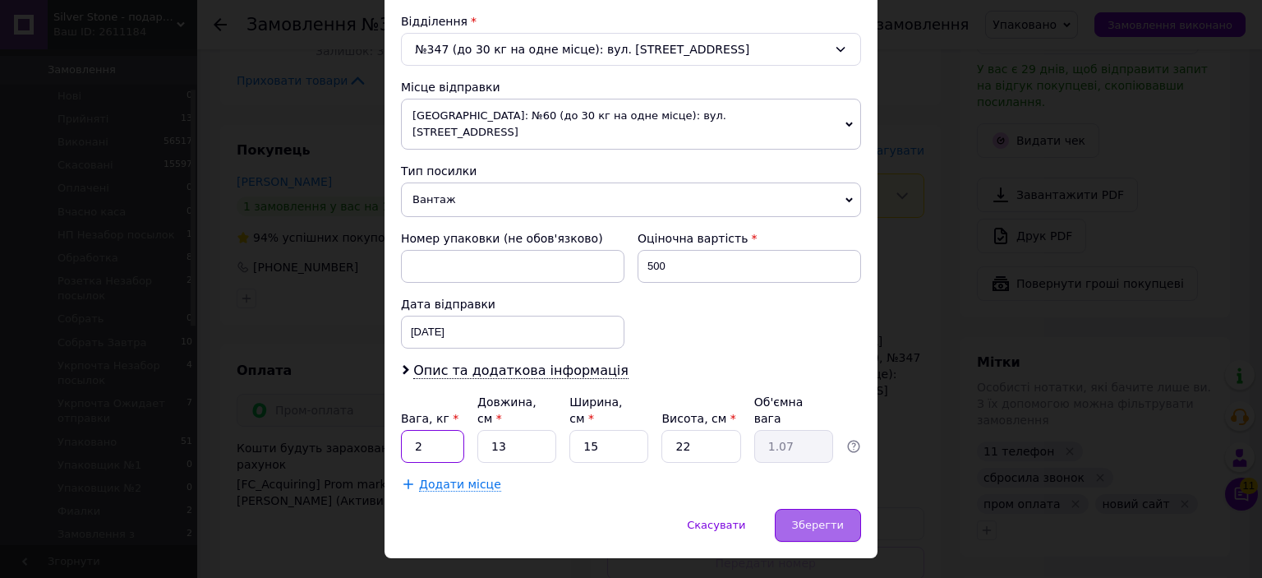
type input "2"
click at [849, 509] on div "Зберегти" at bounding box center [818, 525] width 86 height 33
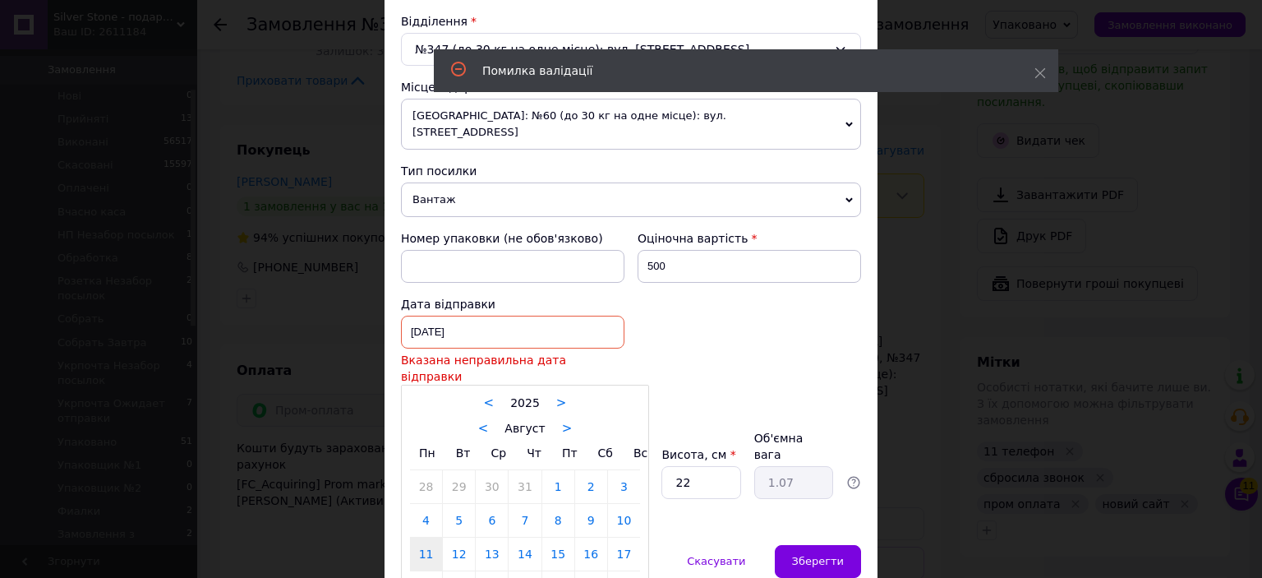
click at [521, 316] on div "11.08.2025 < 2025 > < Август > Пн Вт Ср Чт Пт Сб Вс 28 29 30 31 1 2 3 4 5 6 7 8…" at bounding box center [513, 332] width 224 height 33
click at [463, 537] on link "12" at bounding box center [459, 553] width 32 height 33
type input "[DATE]"
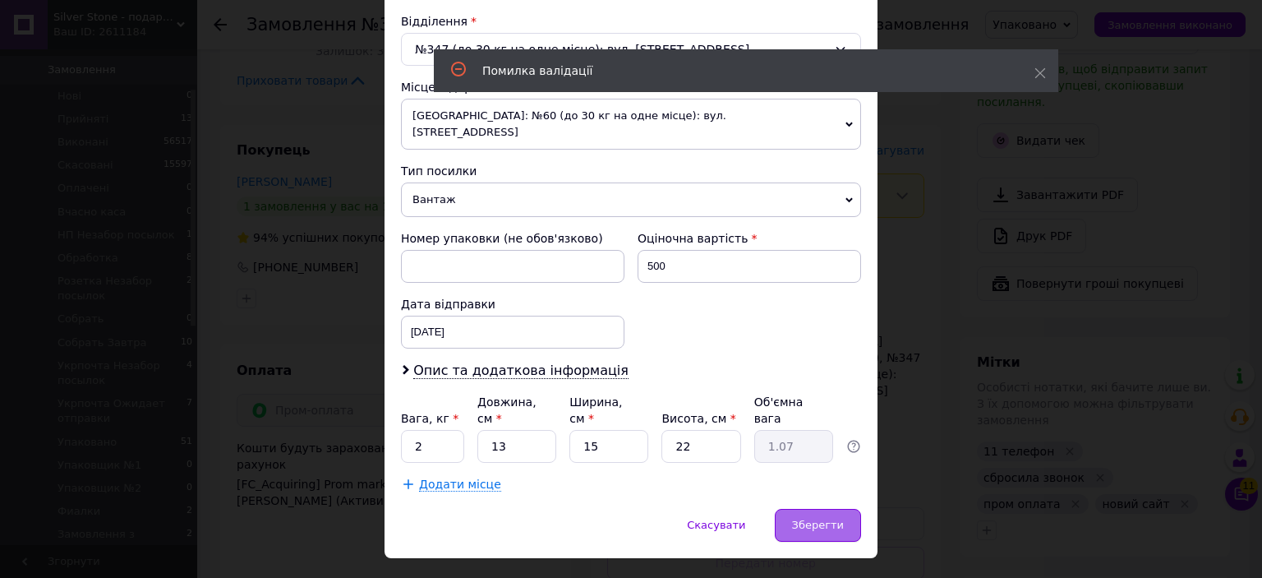
click at [817, 519] on span "Зберегти" at bounding box center [818, 525] width 52 height 12
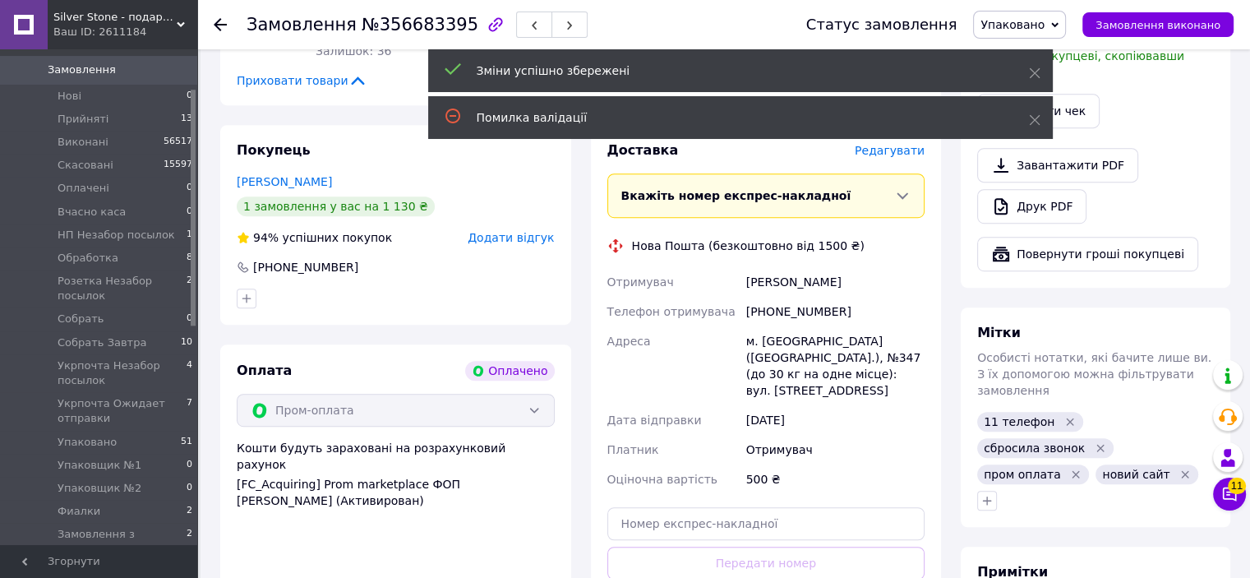
scroll to position [370, 0]
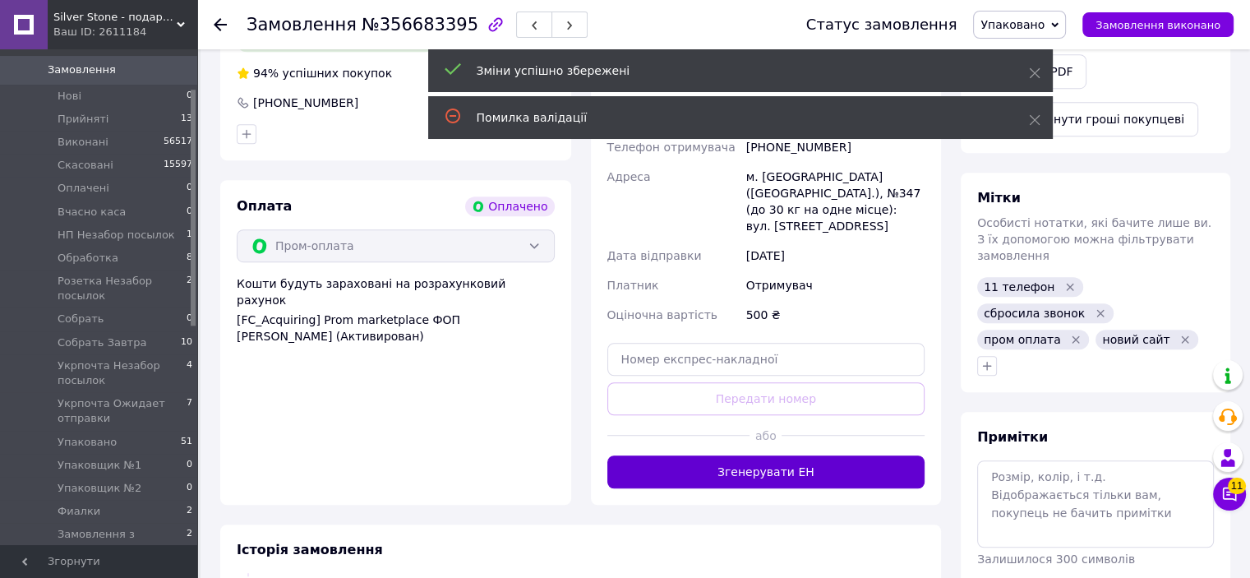
click at [786, 455] on button "Згенерувати ЕН" at bounding box center [766, 471] width 318 height 33
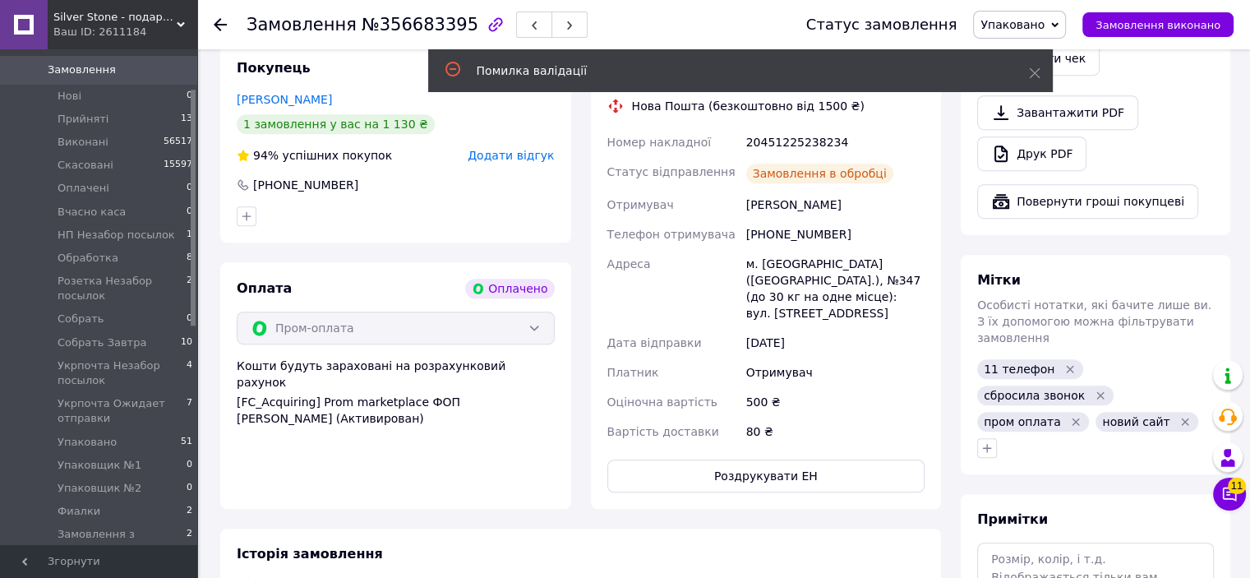
scroll to position [410, 0]
click at [516, 33] on button "button" at bounding box center [534, 25] width 36 height 26
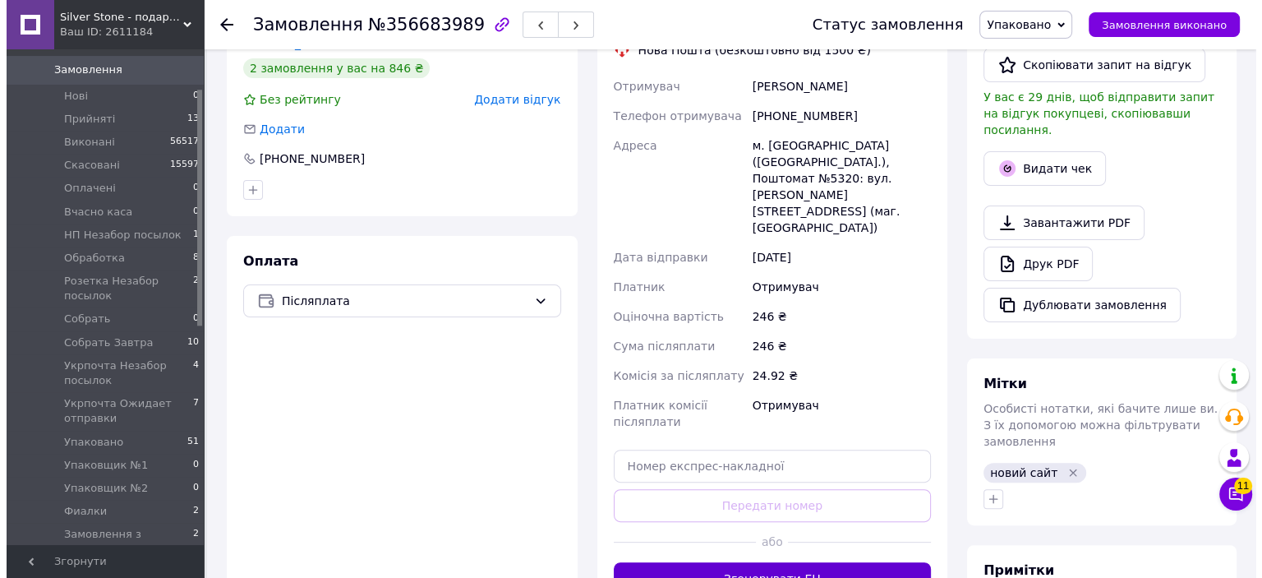
scroll to position [411, 0]
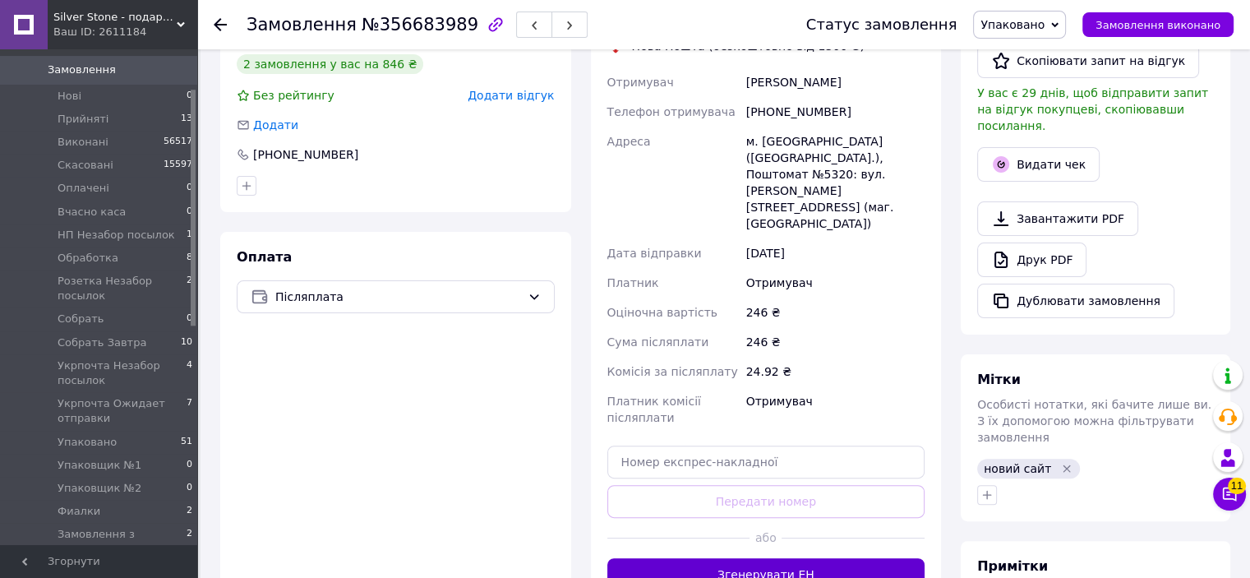
click at [781, 558] on button "Згенерувати ЕН" at bounding box center [766, 574] width 318 height 33
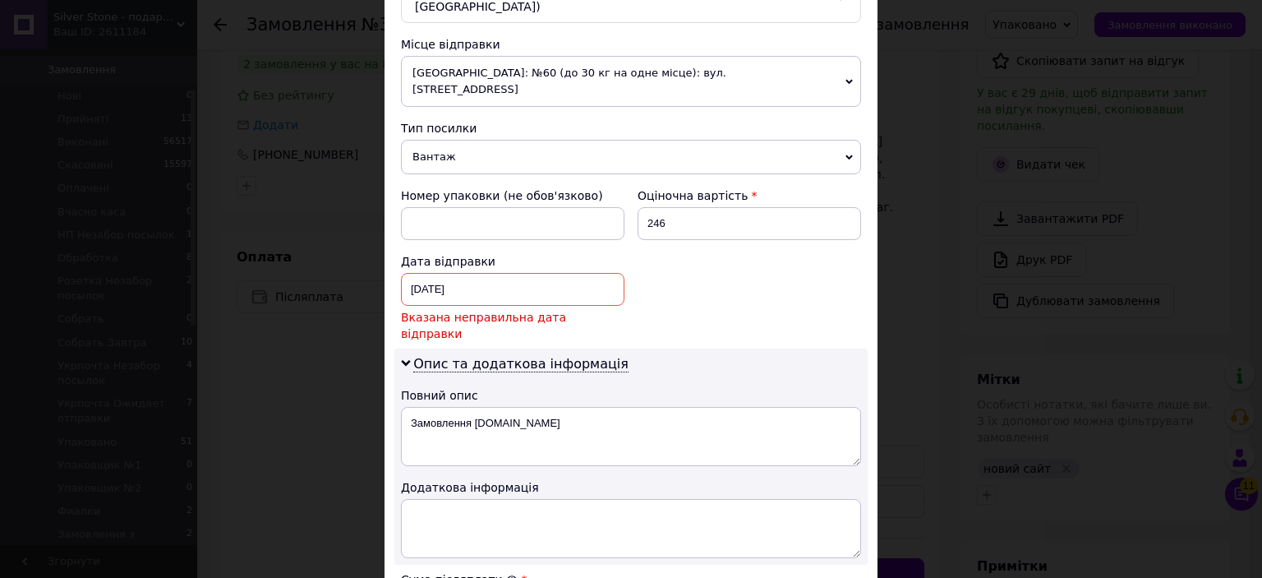
scroll to position [575, 0]
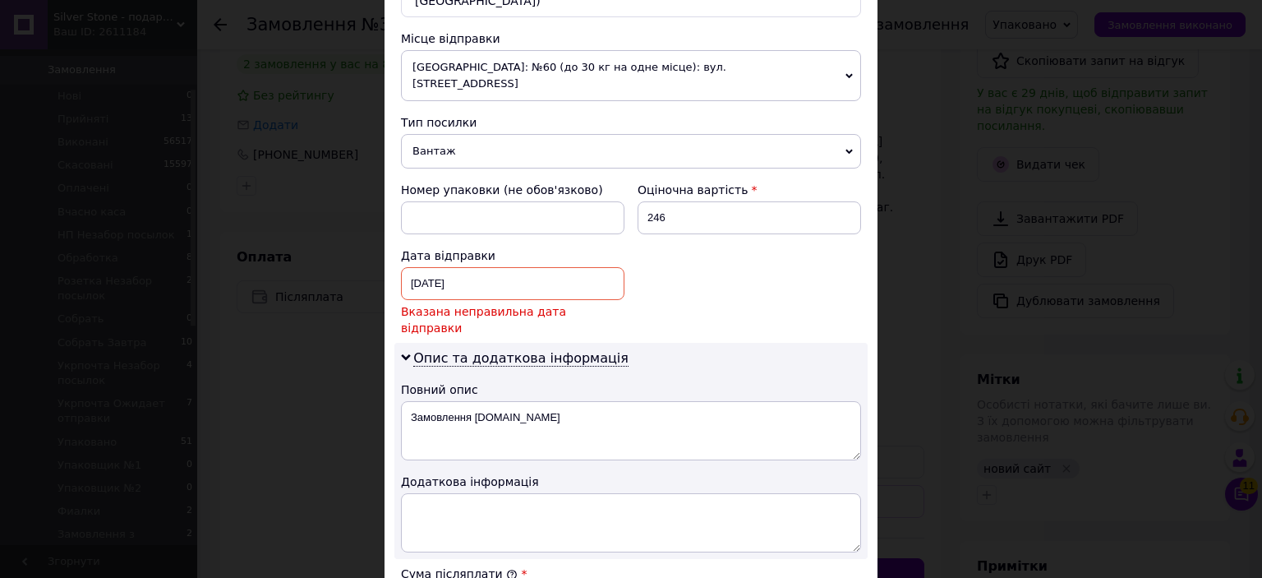
click at [496, 267] on div "11.08.2025 < 2025 > < Август > Пн Вт Ср Чт Пт Сб Вс 28 29 30 31 1 2 3 4 5 6 7 8…" at bounding box center [513, 283] width 224 height 33
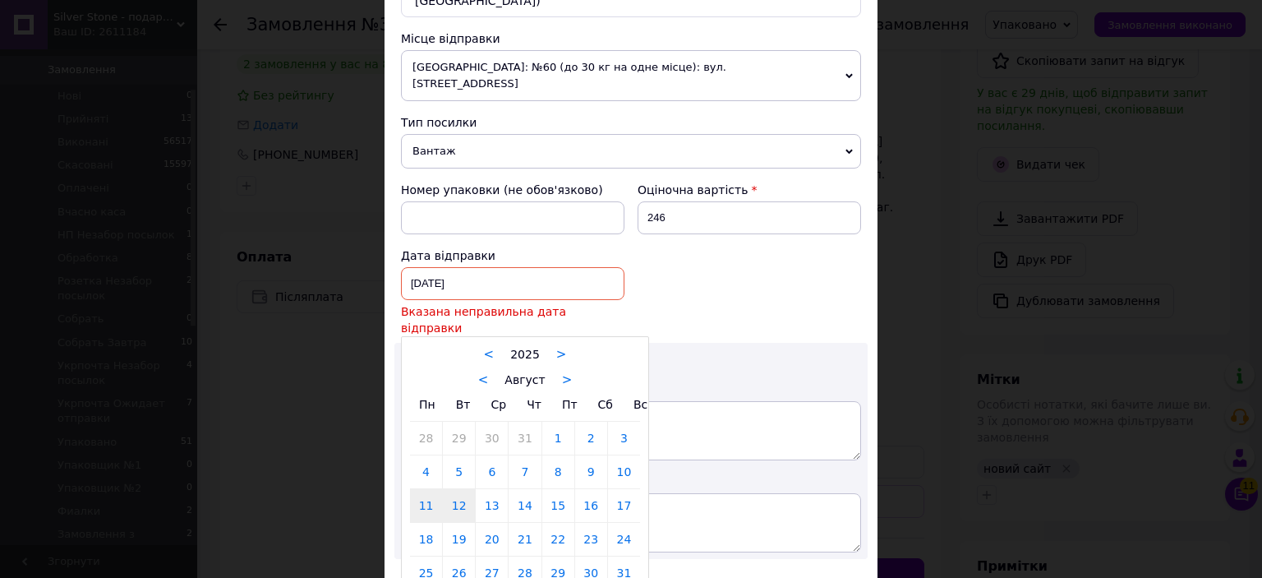
click at [454, 489] on link "12" at bounding box center [459, 505] width 32 height 33
type input "[DATE]"
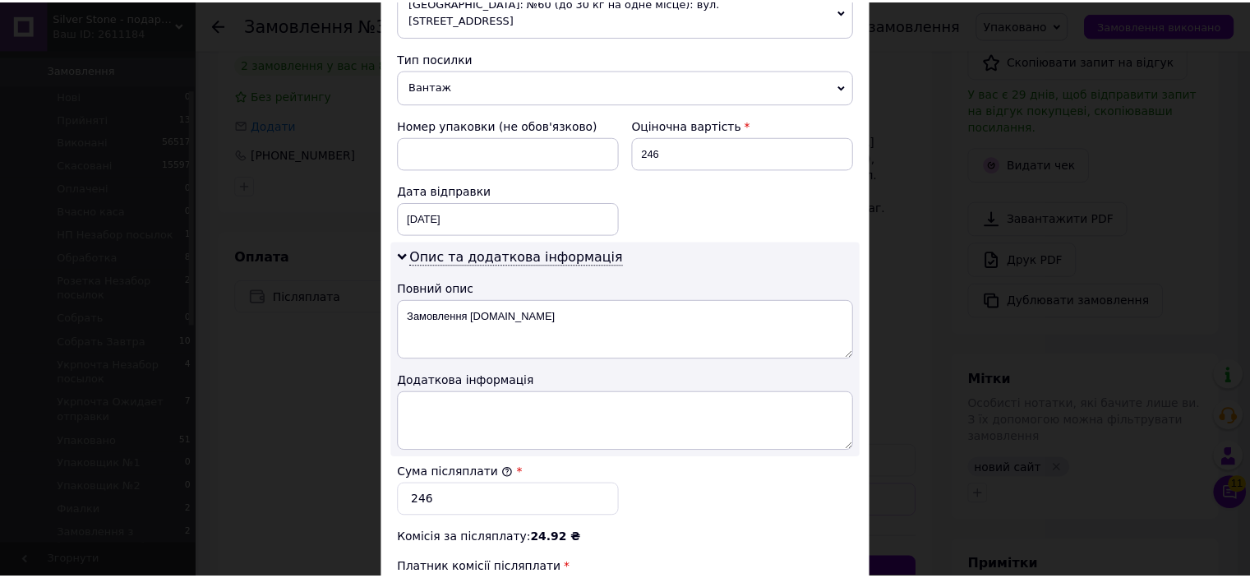
scroll to position [855, 0]
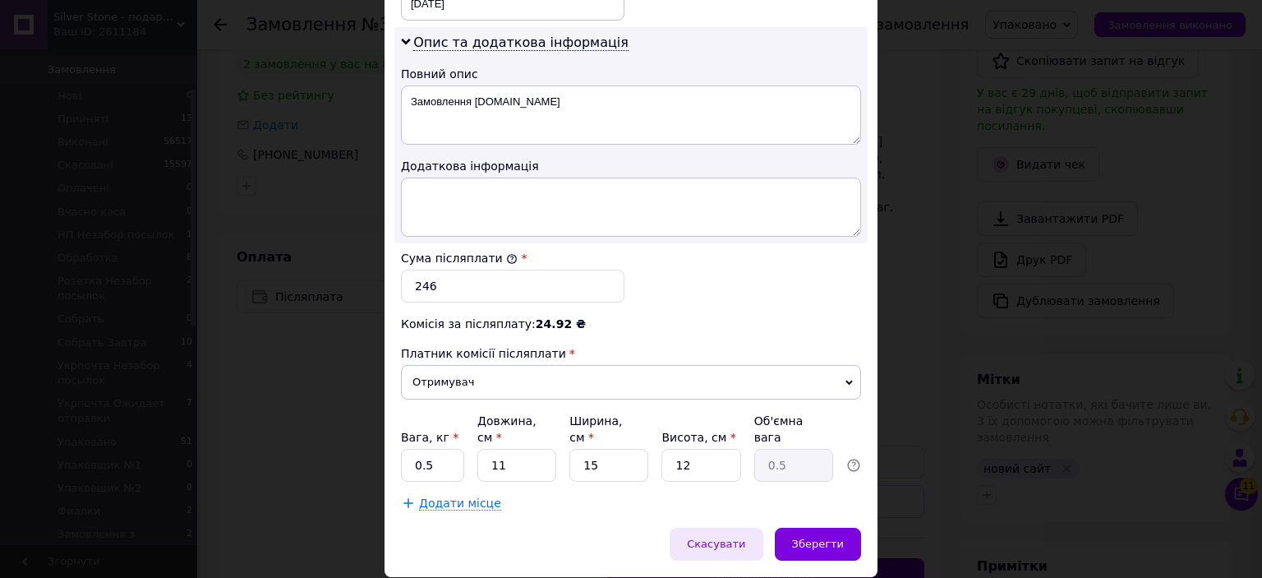
click at [763, 528] on div "Скасувати" at bounding box center [716, 544] width 93 height 33
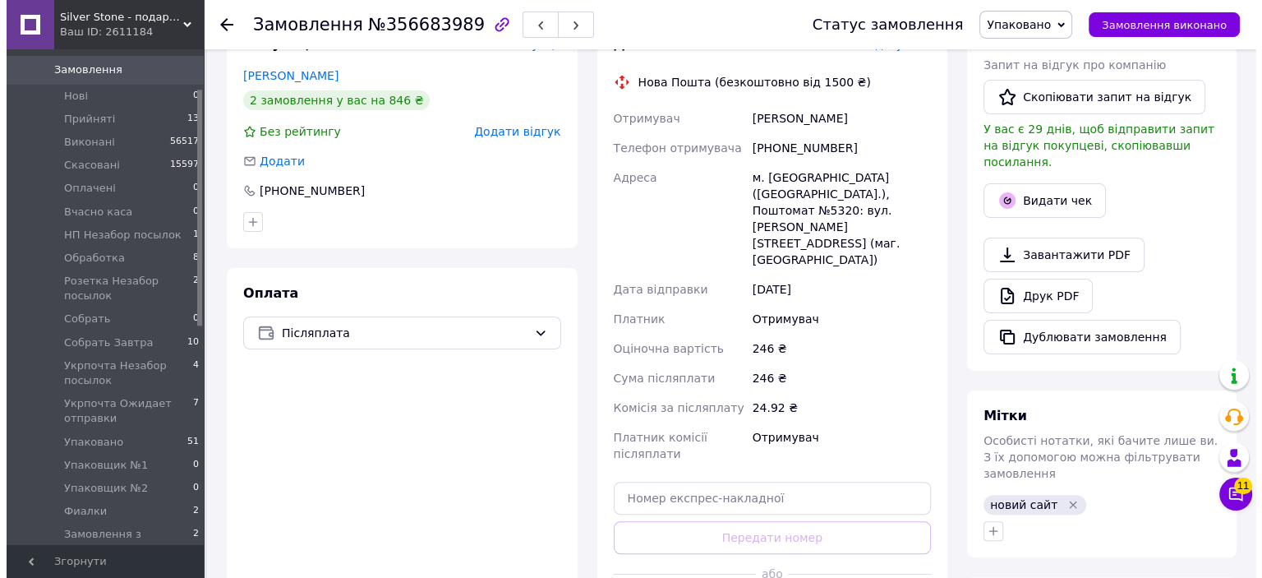
scroll to position [247, 0]
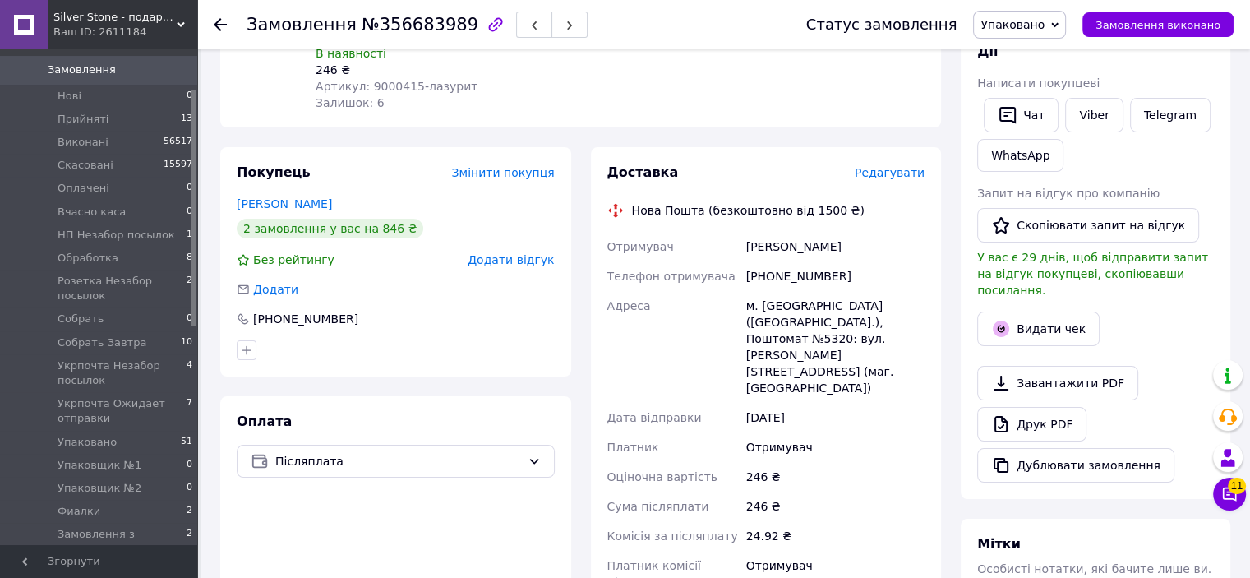
click at [889, 166] on span "Редагувати" at bounding box center [890, 172] width 70 height 13
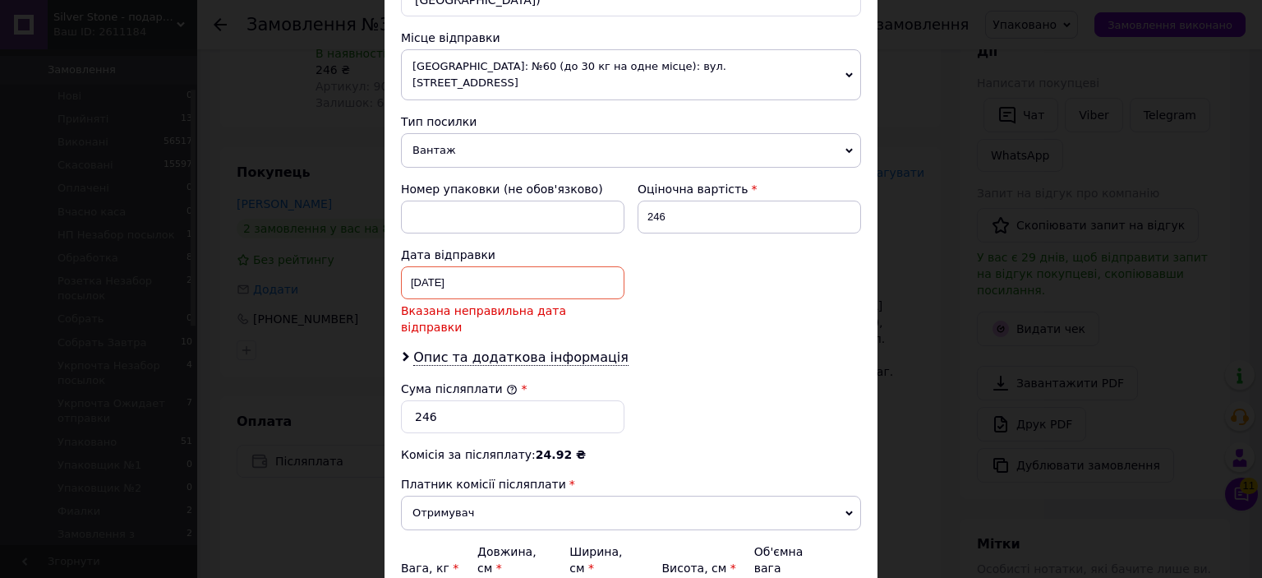
scroll to position [690, 0]
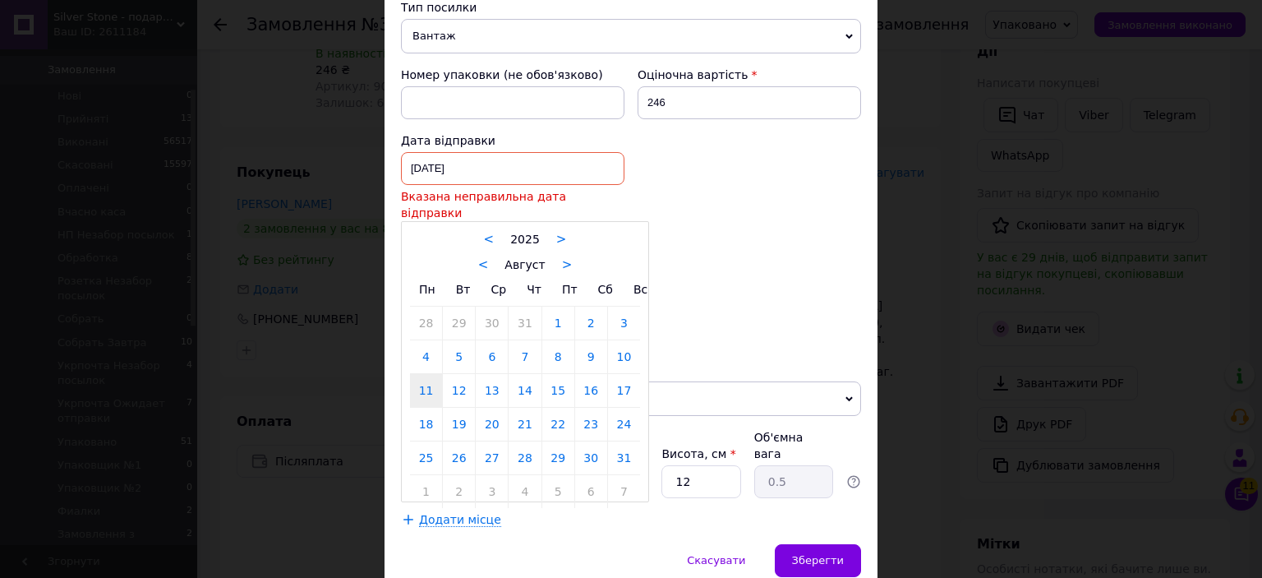
click at [468, 152] on div "11.08.2025 < 2025 > < Август > Пн Вт Ср Чт Пт Сб Вс 28 29 30 31 1 2 3 4 5 6 7 8…" at bounding box center [513, 168] width 224 height 33
click at [462, 374] on link "12" at bounding box center [459, 390] width 32 height 33
type input "[DATE]"
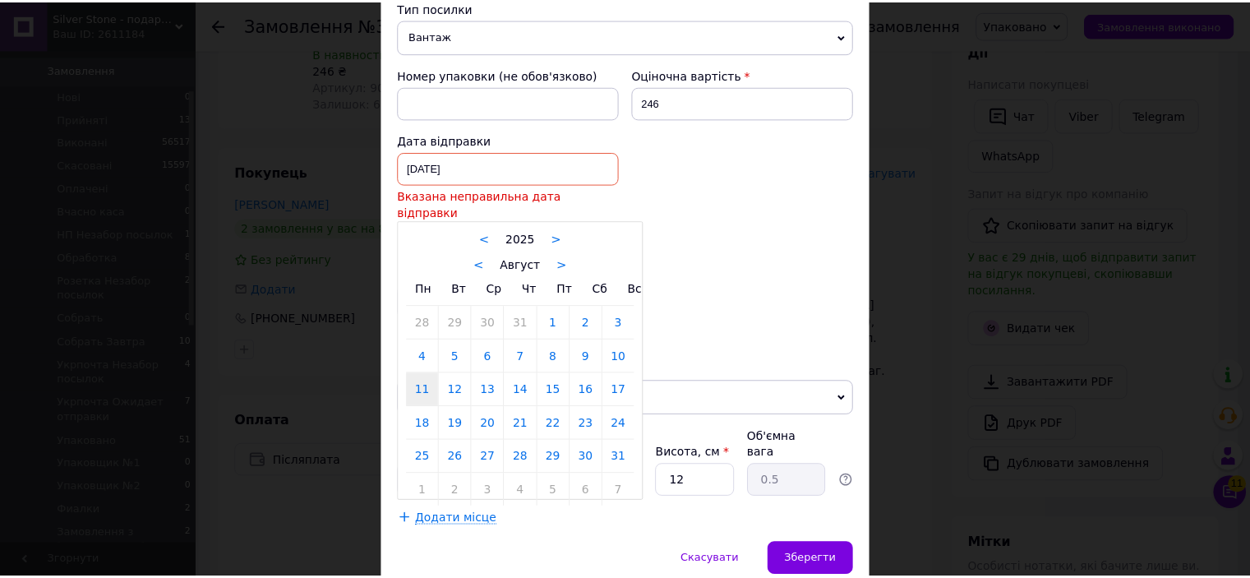
scroll to position [671, 0]
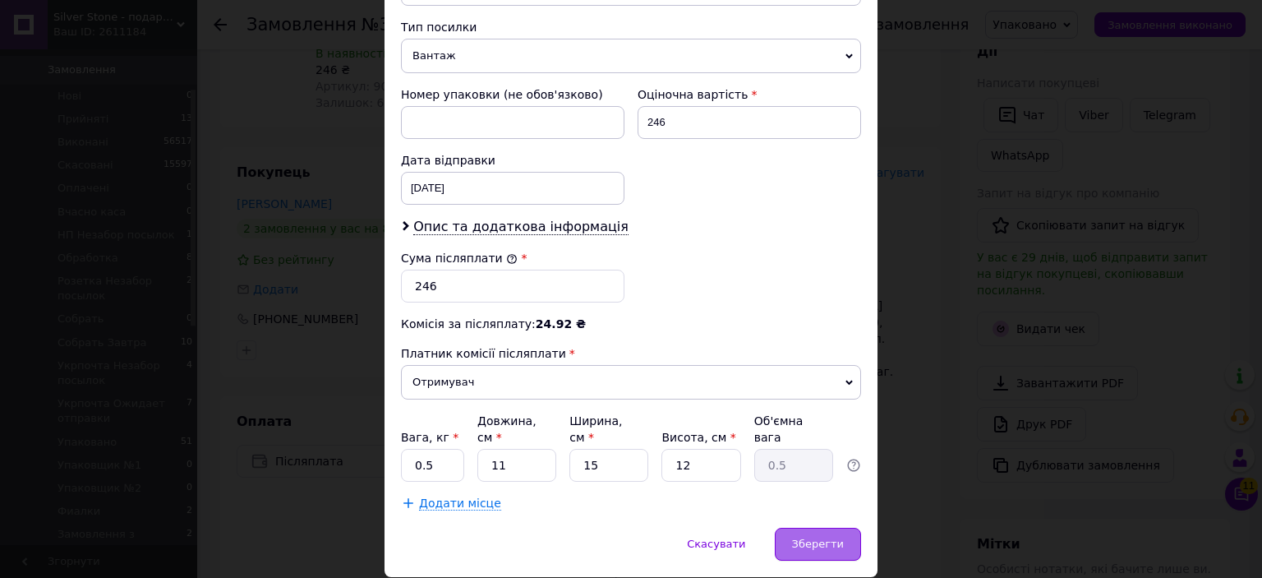
click at [827, 537] on span "Зберегти" at bounding box center [818, 543] width 52 height 12
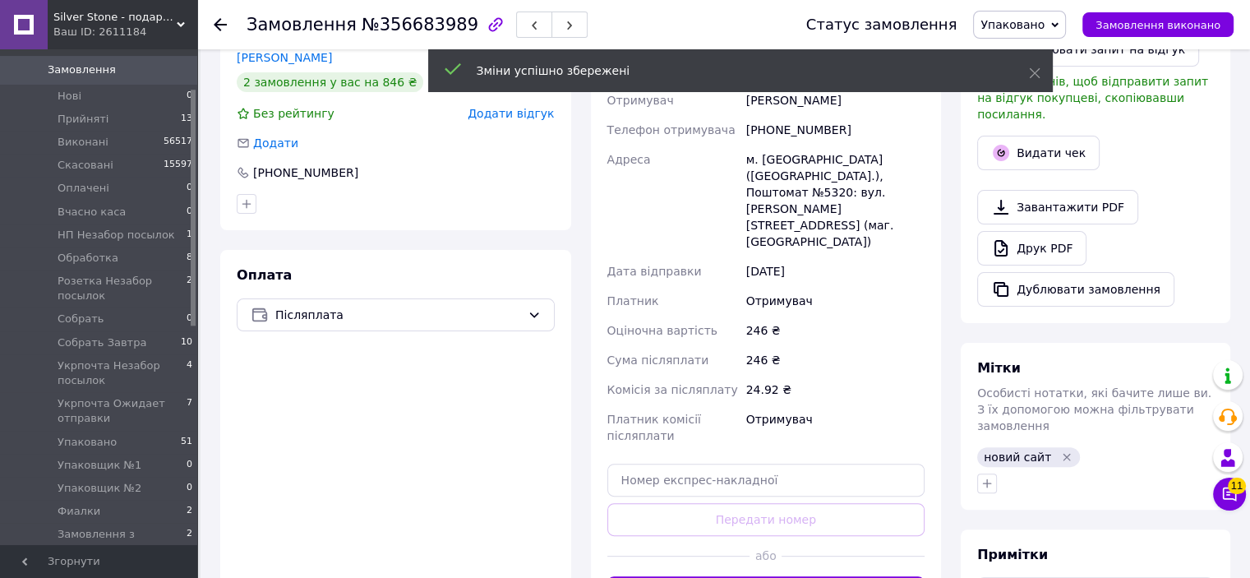
scroll to position [411, 0]
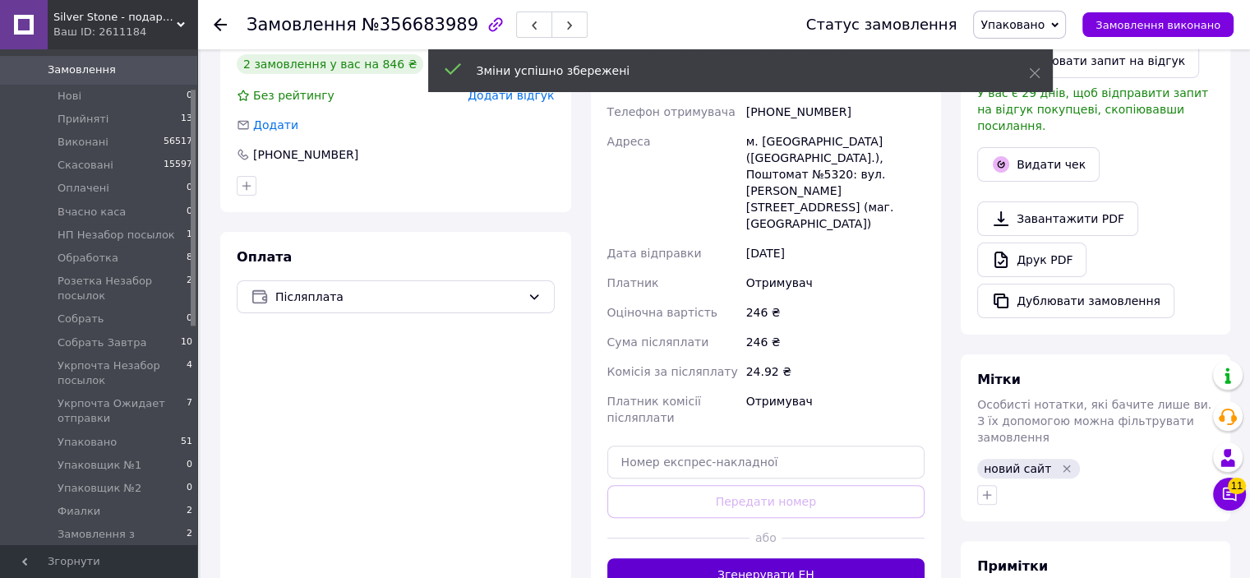
click at [755, 558] on button "Згенерувати ЕН" at bounding box center [766, 574] width 318 height 33
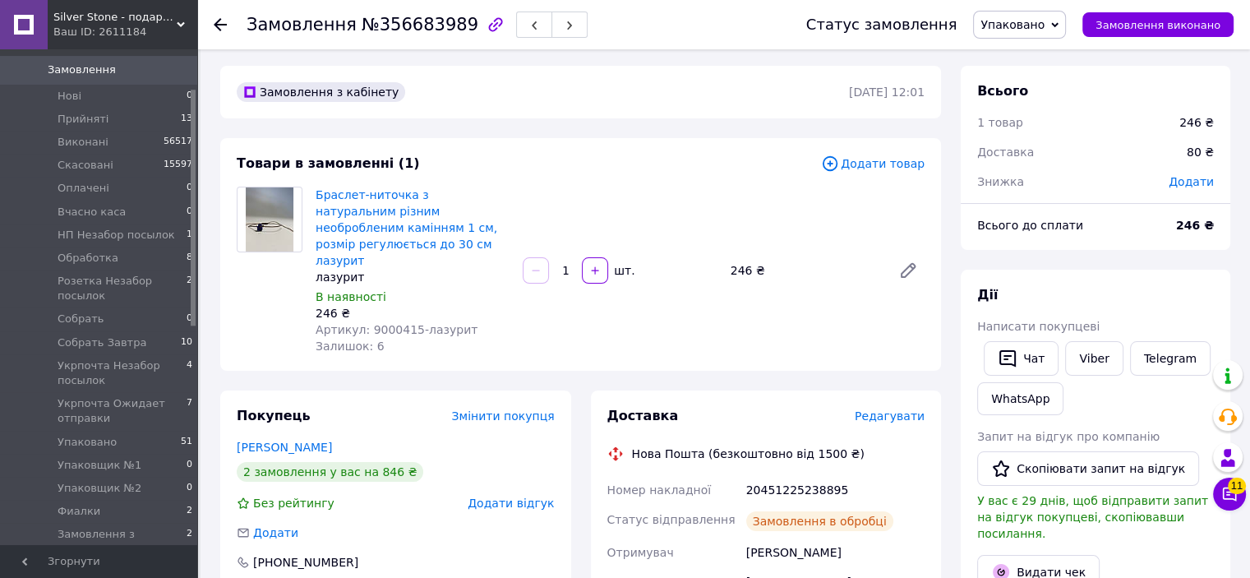
scroll to position [0, 0]
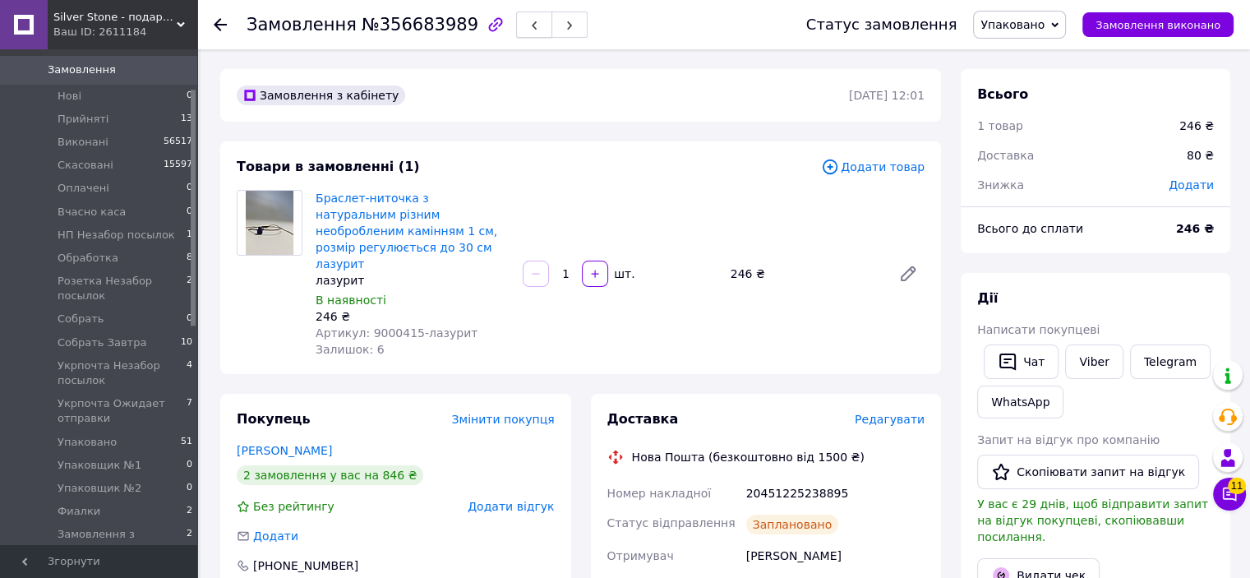
click at [516, 25] on button "button" at bounding box center [534, 25] width 36 height 26
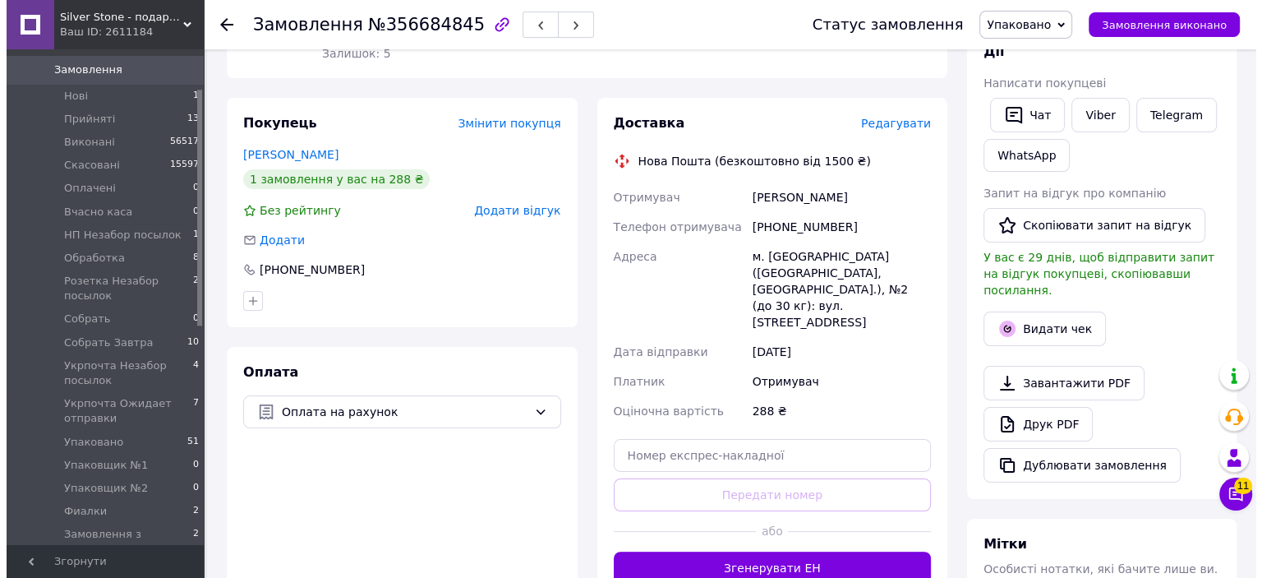
scroll to position [493, 0]
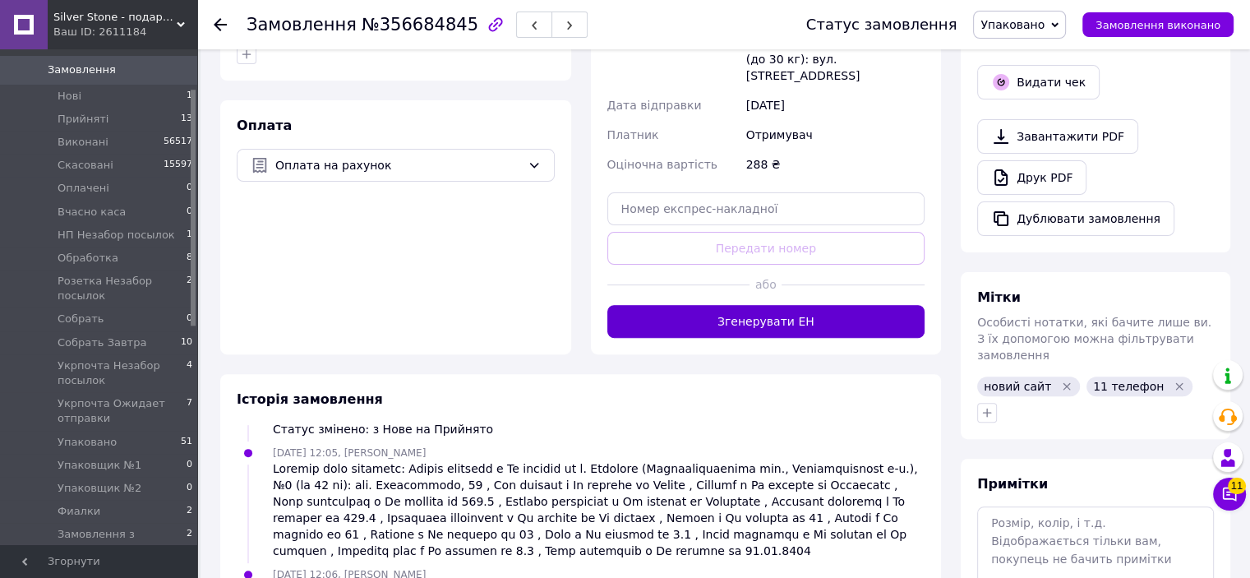
click at [767, 305] on button "Згенерувати ЕН" at bounding box center [766, 321] width 318 height 33
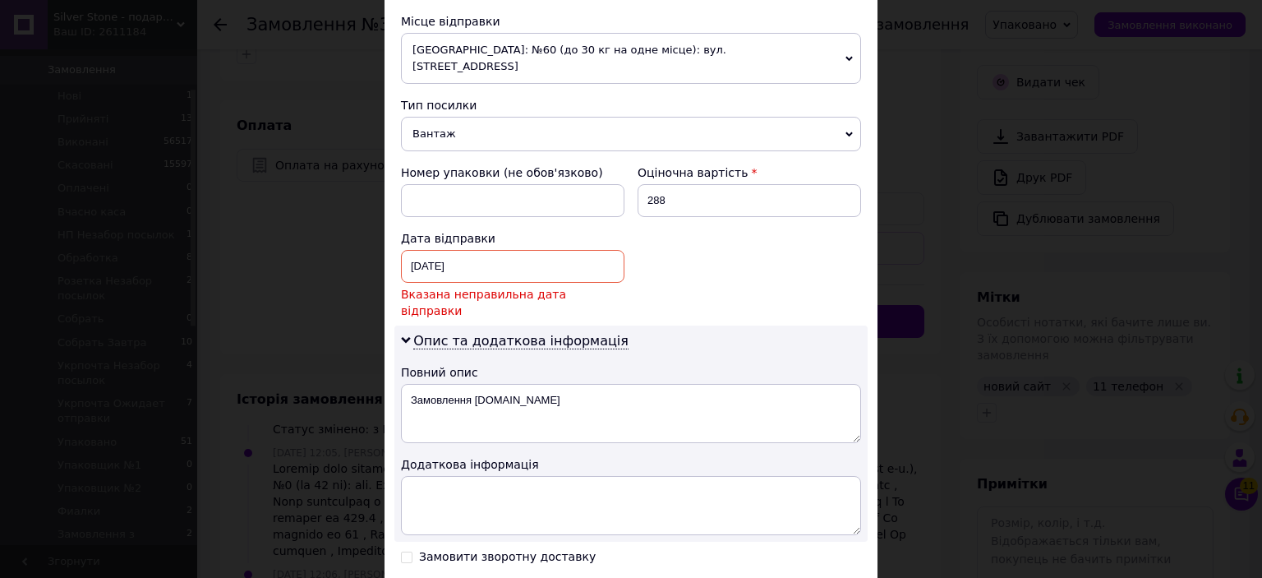
scroll to position [575, 0]
click at [512, 249] on div "11.08.2025 < 2025 > < Август > Пн Вт Ср Чт Пт Сб Вс 28 29 30 31 1 2 3 4 5 6 7 8…" at bounding box center [513, 265] width 224 height 33
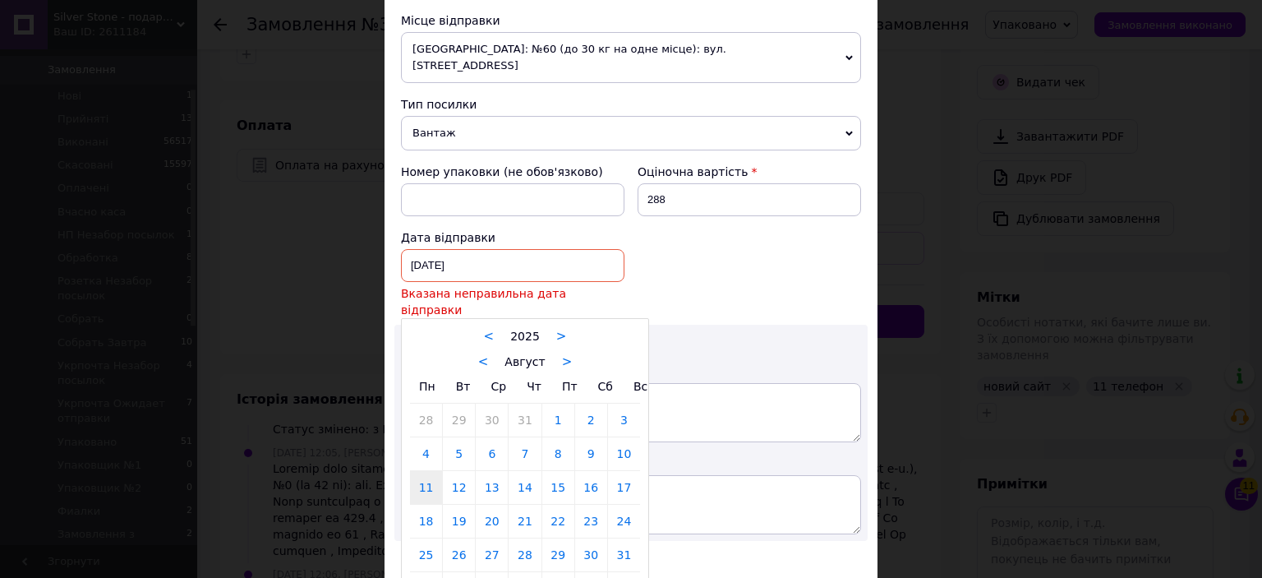
click at [457, 471] on link "12" at bounding box center [459, 487] width 32 height 33
type input "[DATE]"
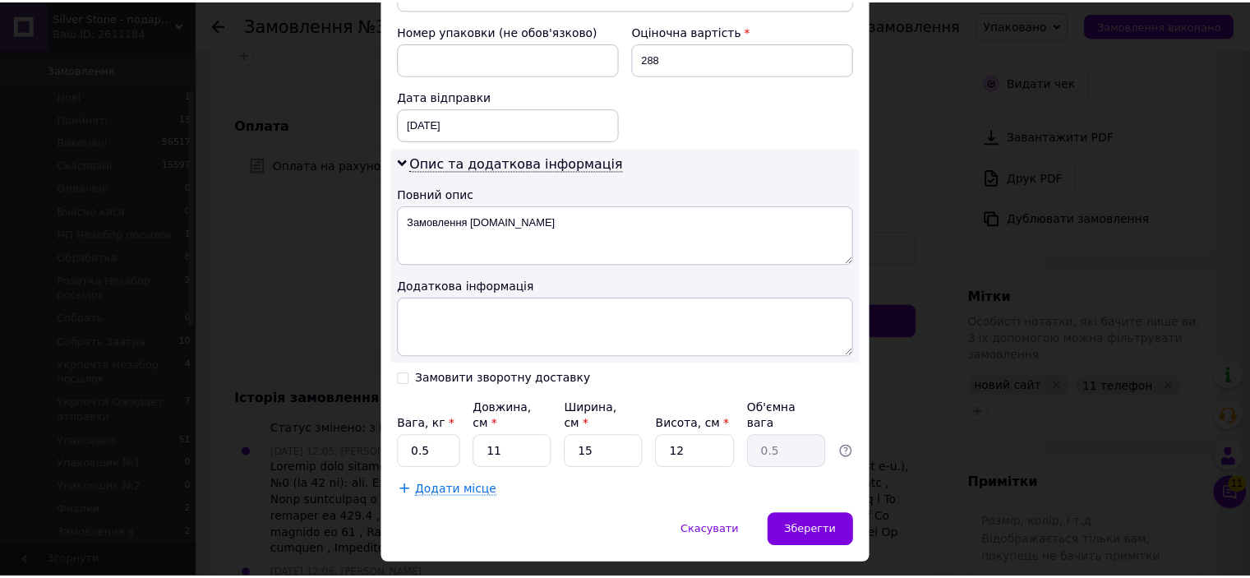
scroll to position [721, 0]
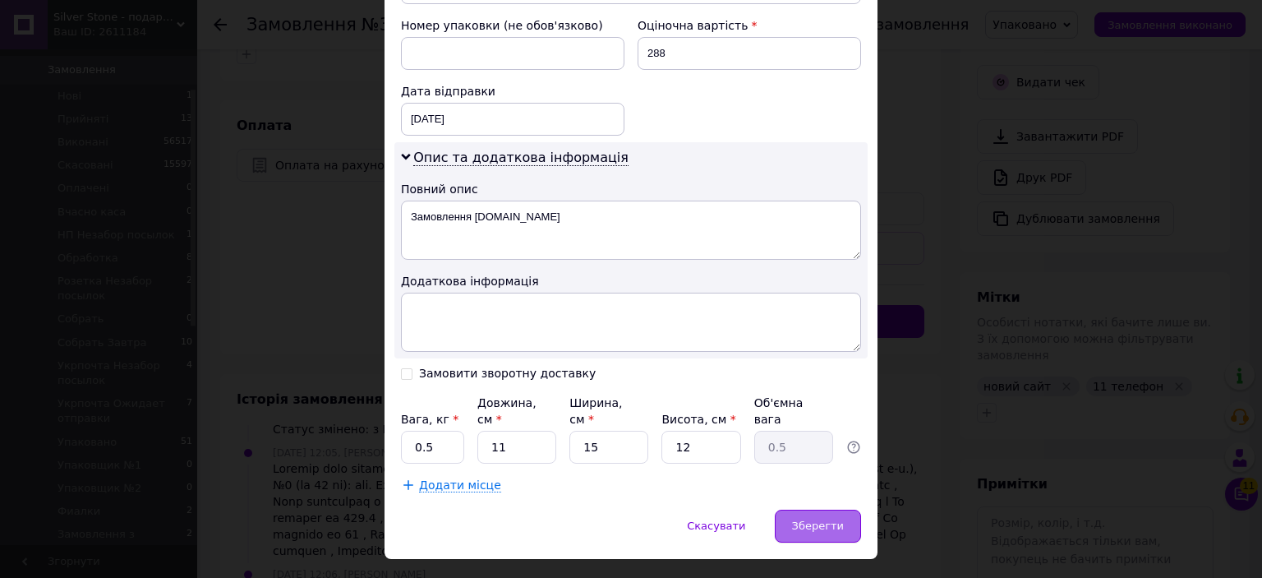
click at [827, 509] on div "Зберегти" at bounding box center [818, 525] width 86 height 33
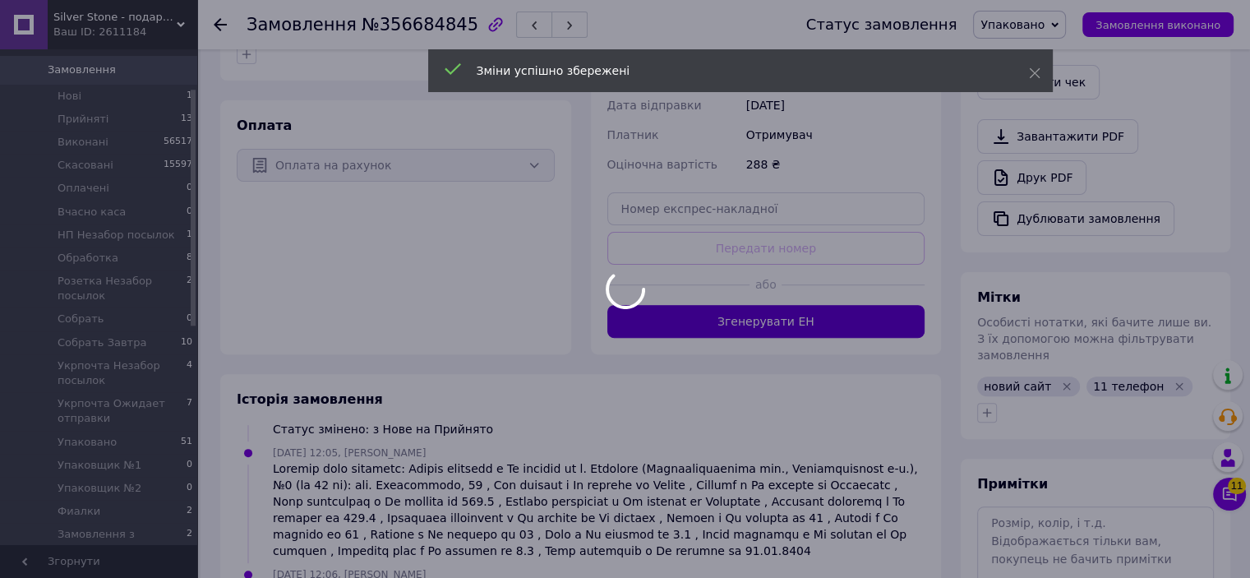
scroll to position [138, 0]
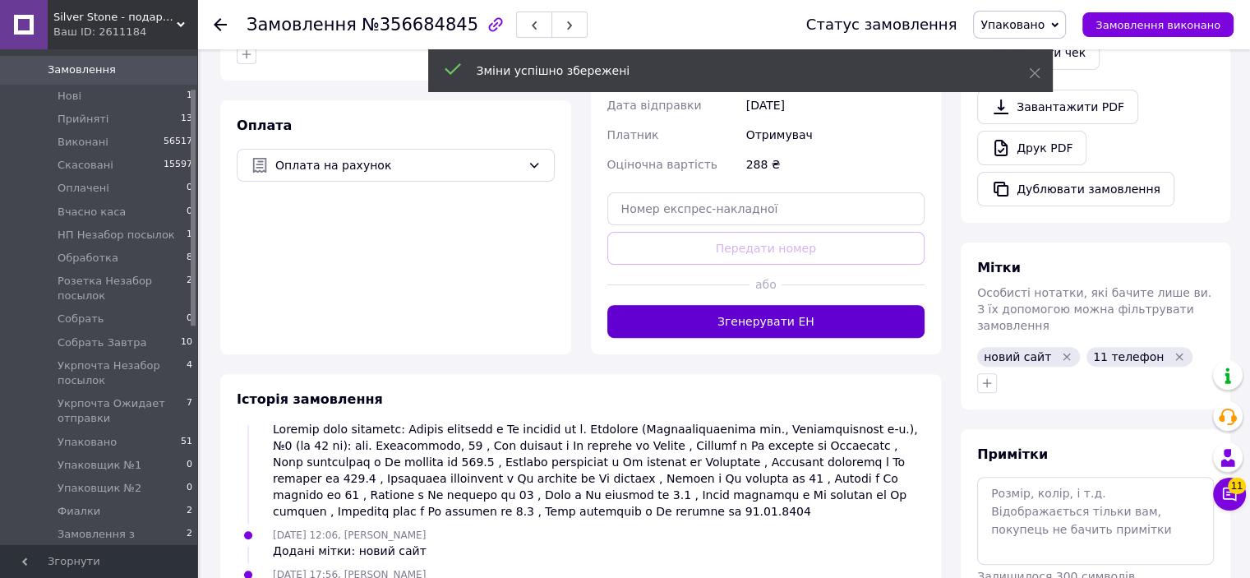
click at [737, 305] on button "Згенерувати ЕН" at bounding box center [766, 321] width 318 height 33
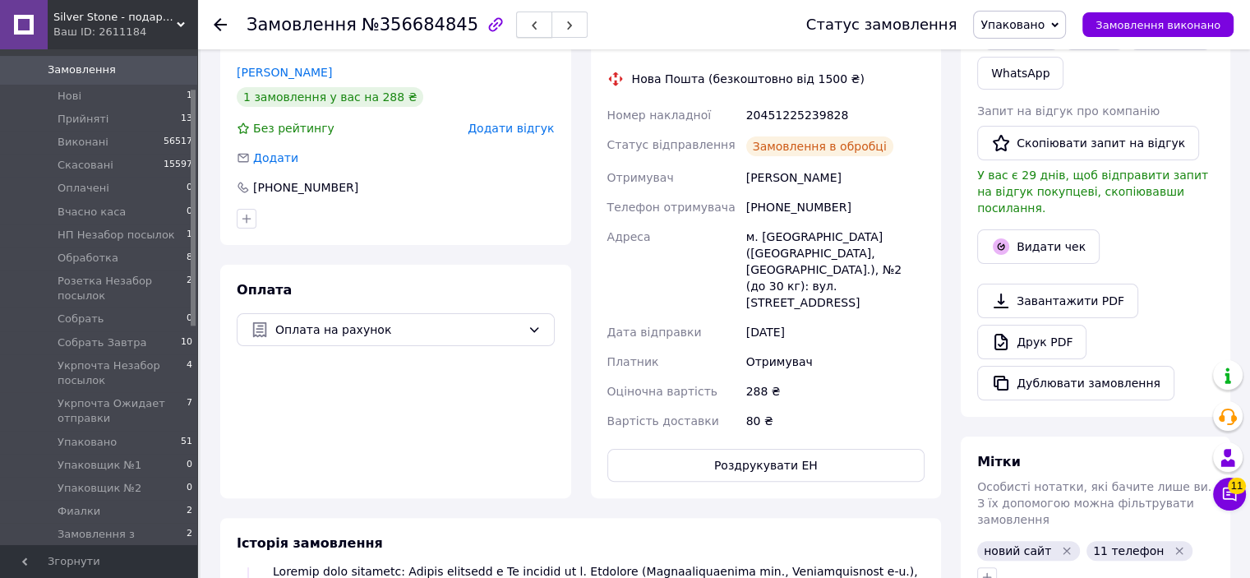
scroll to position [178, 0]
click at [529, 23] on icon "button" at bounding box center [534, 26] width 10 height 10
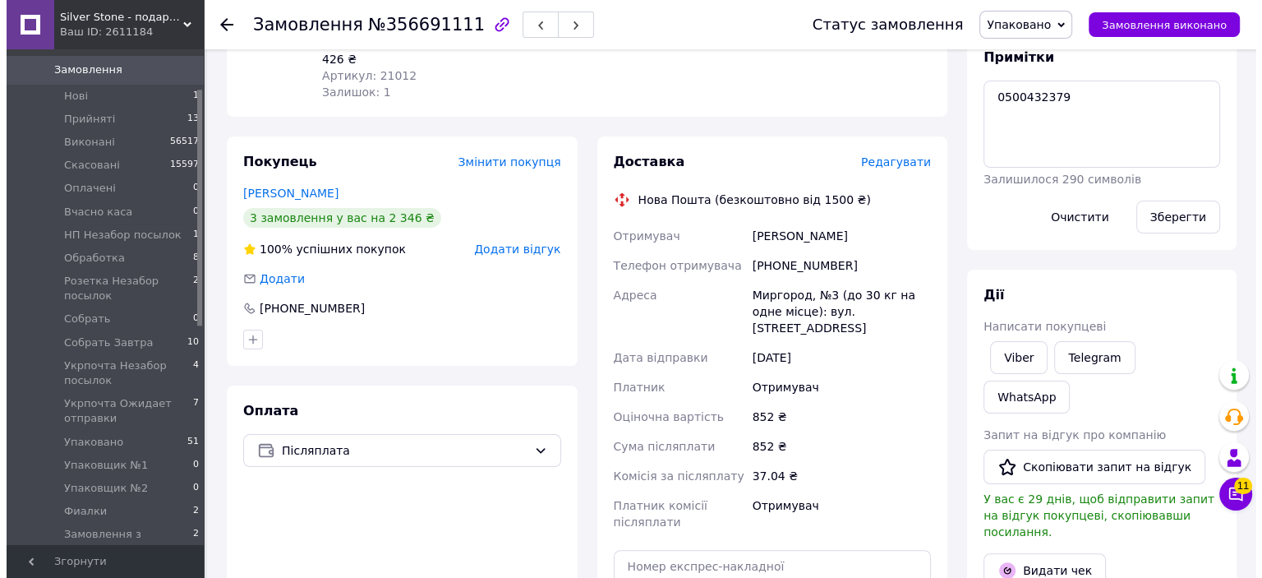
scroll to position [247, 0]
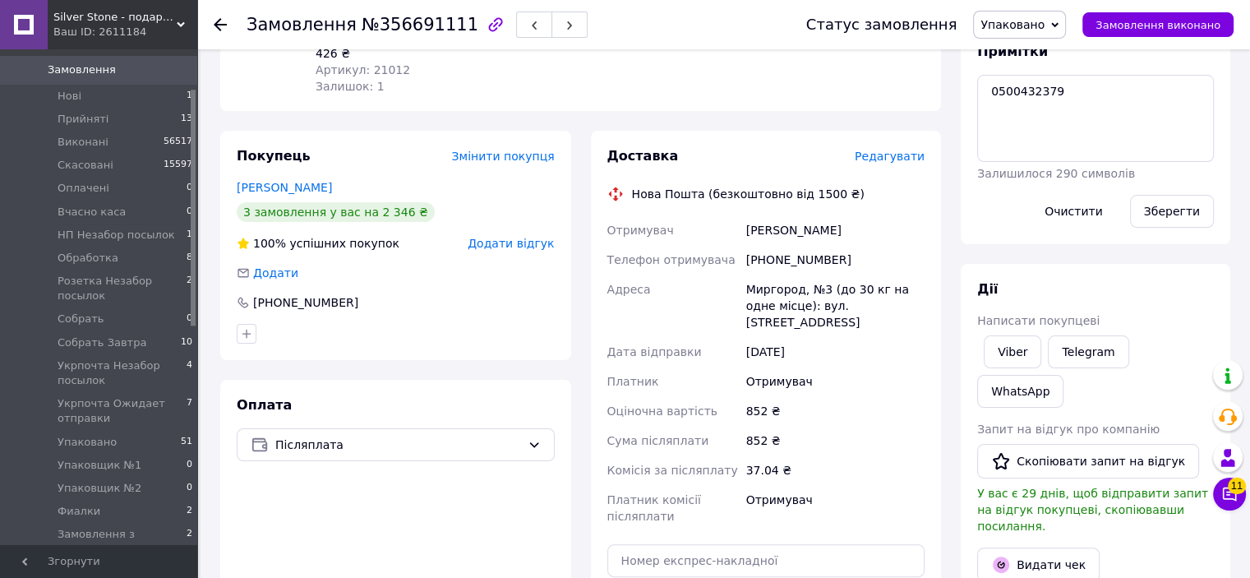
click at [874, 160] on span "Редагувати" at bounding box center [890, 156] width 70 height 13
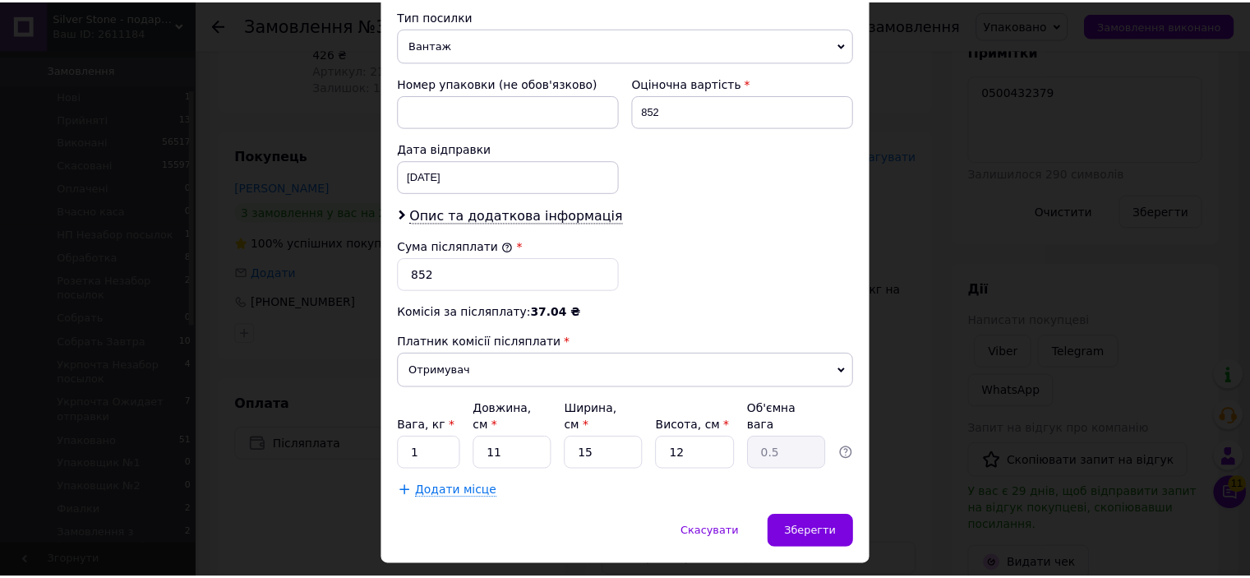
scroll to position [671, 0]
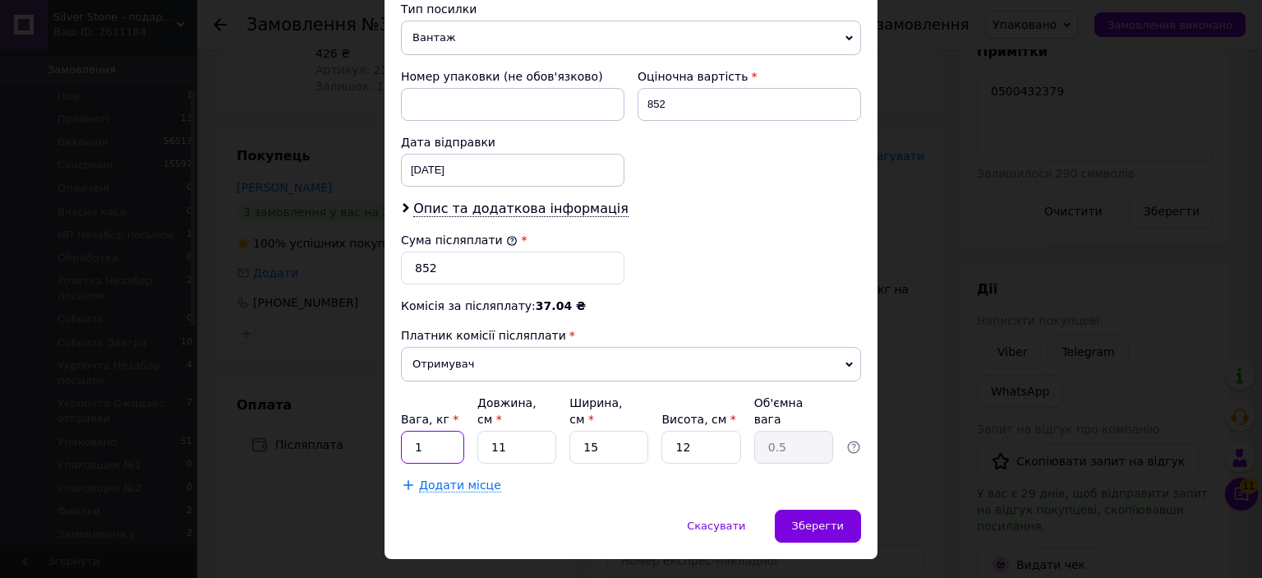
click at [434, 431] on input "1" at bounding box center [432, 447] width 63 height 33
type input "0.5"
click at [784, 509] on div "Зберегти" at bounding box center [818, 525] width 86 height 33
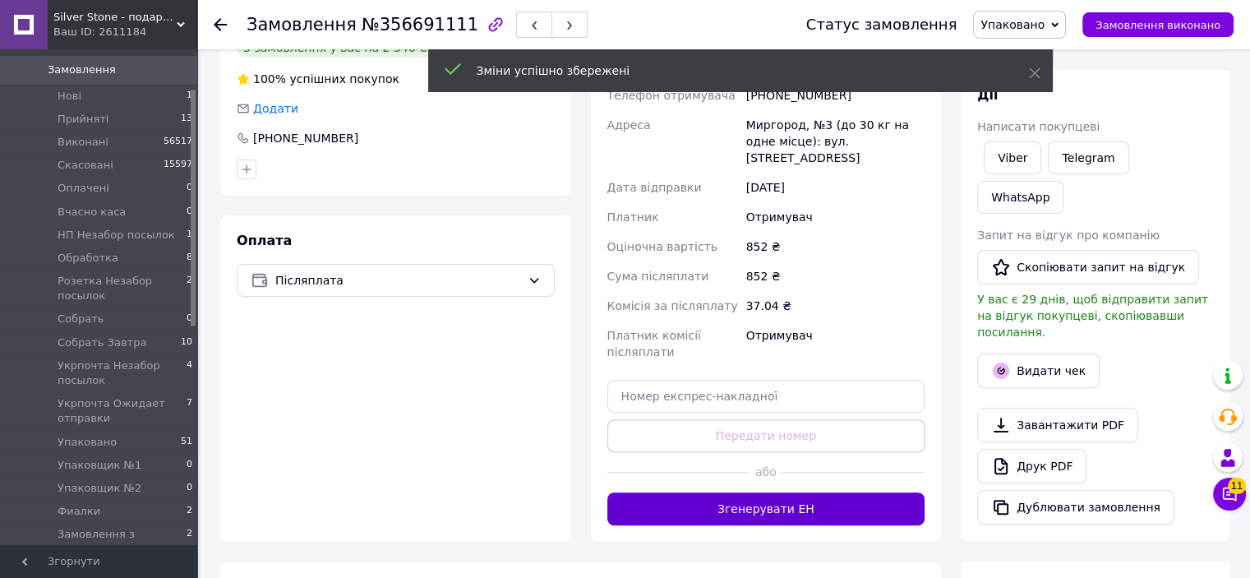
click at [791, 495] on button "Згенерувати ЕН" at bounding box center [766, 508] width 318 height 33
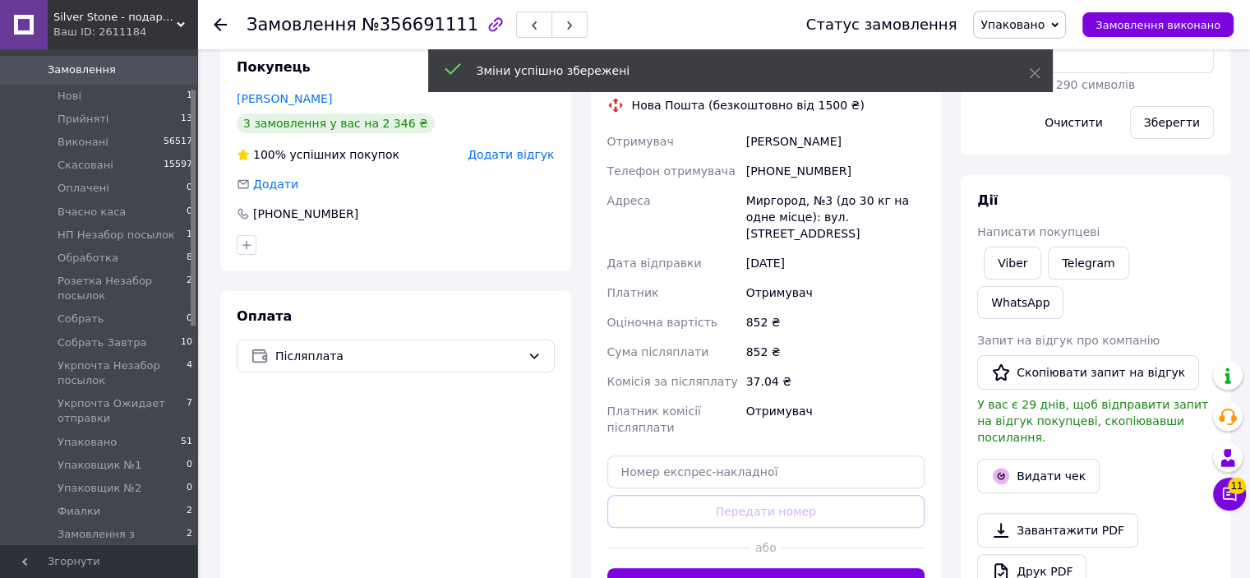
scroll to position [329, 0]
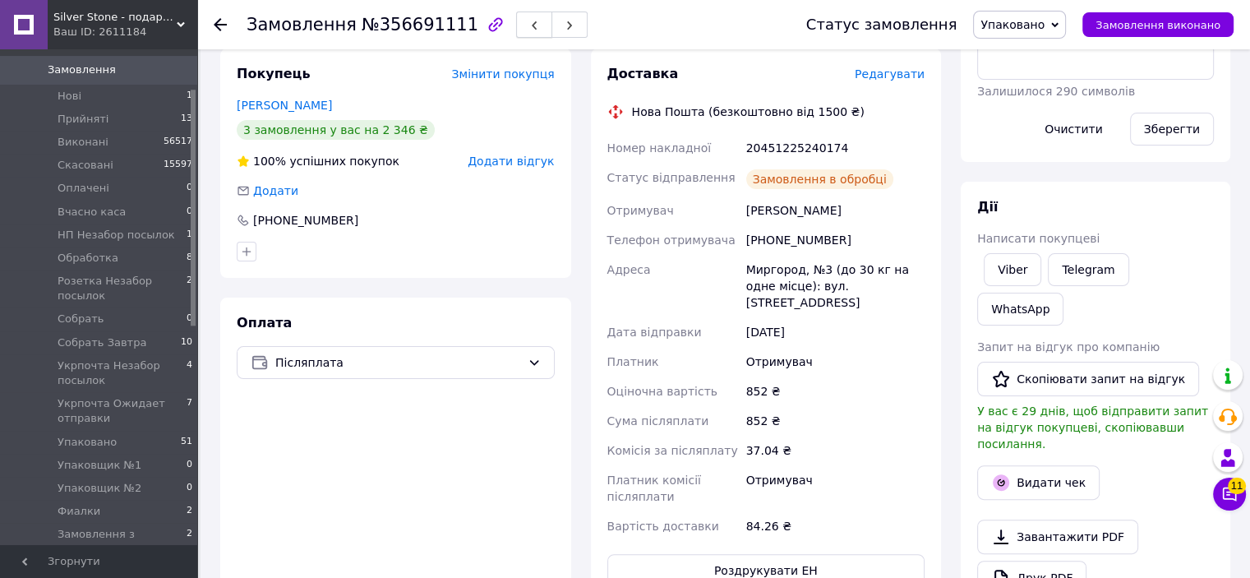
click at [516, 30] on button "button" at bounding box center [534, 25] width 36 height 26
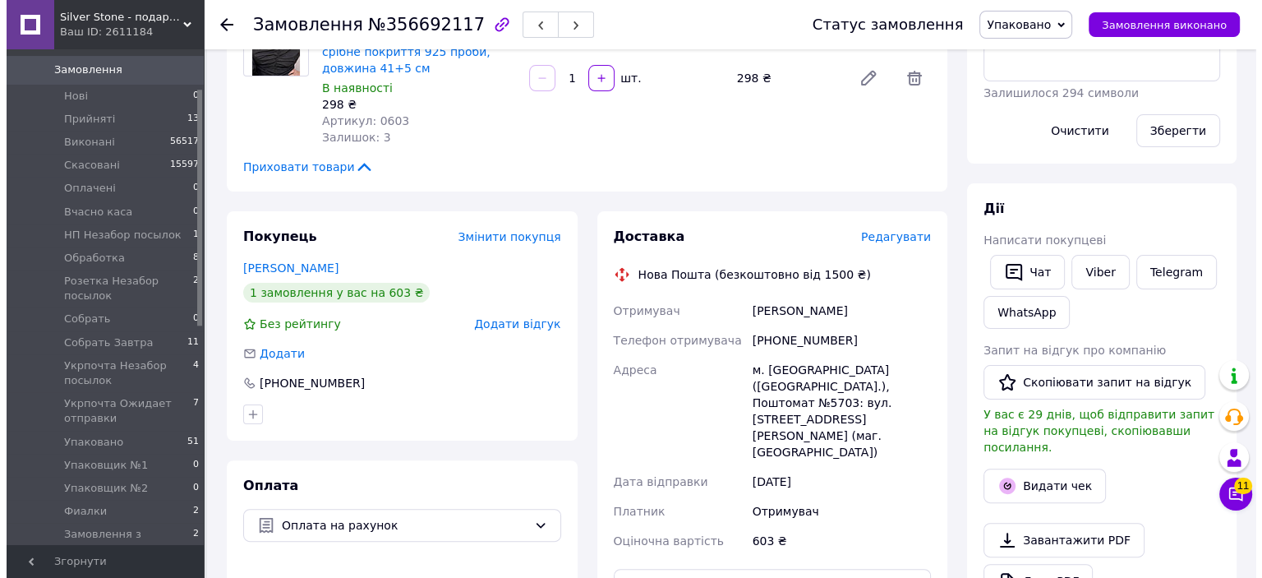
scroll to position [329, 0]
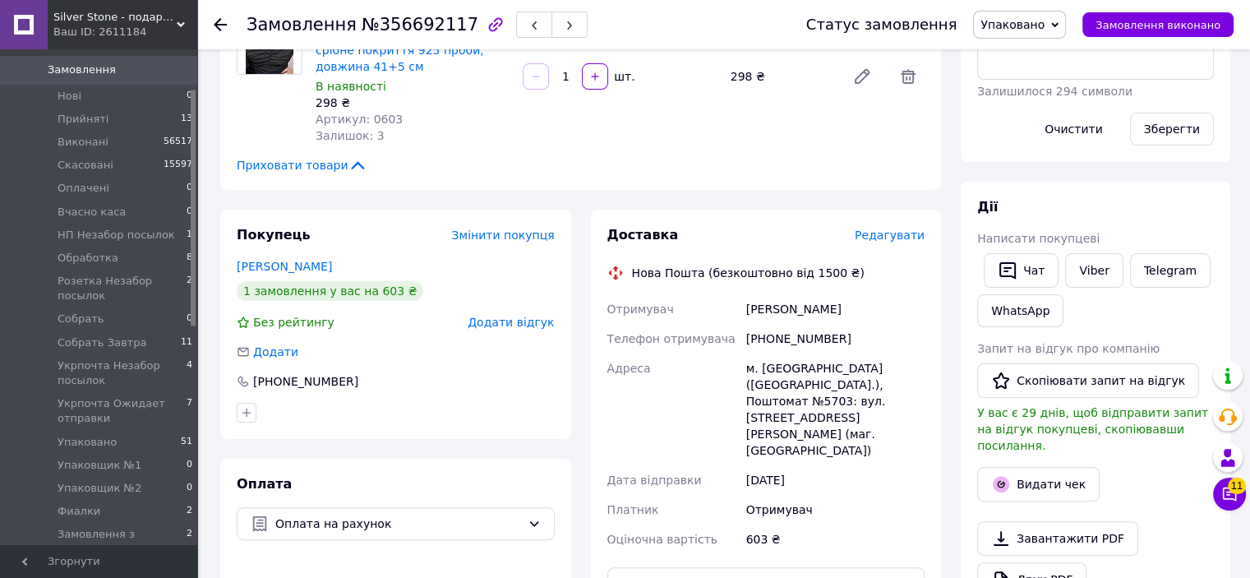
click at [874, 228] on span "Редагувати" at bounding box center [890, 234] width 70 height 13
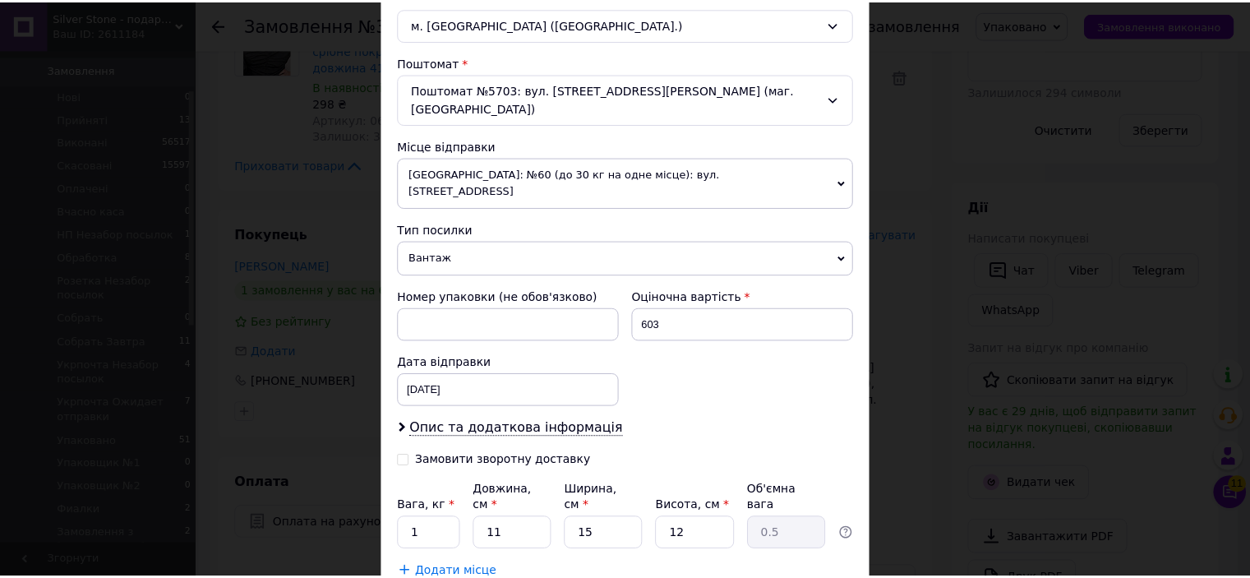
scroll to position [493, 0]
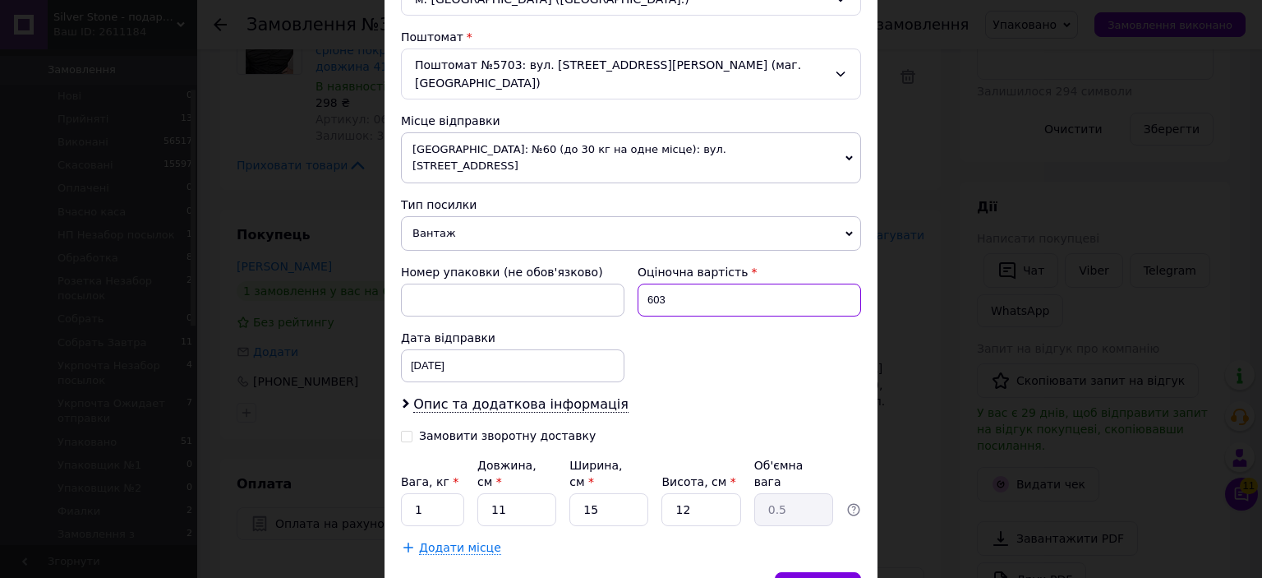
click at [703, 283] on input "603" at bounding box center [750, 299] width 224 height 33
type input "500"
drag, startPoint x: 710, startPoint y: 292, endPoint x: 592, endPoint y: 400, distance: 159.9
click at [708, 294] on div "Номер упаковки (не обов'язково) Оціночна вартість 500 Дата відправки 11.08.2025…" at bounding box center [630, 322] width 473 height 131
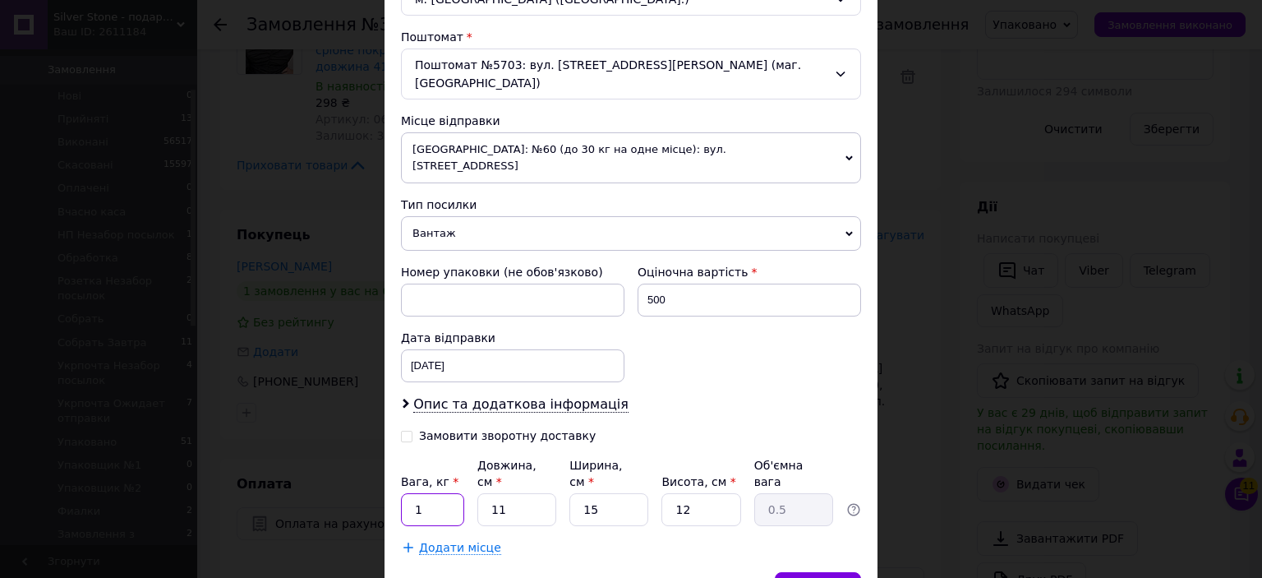
click at [434, 493] on input "1" at bounding box center [432, 509] width 63 height 33
type input "0.5"
click at [838, 572] on div "Зберегти" at bounding box center [818, 588] width 86 height 33
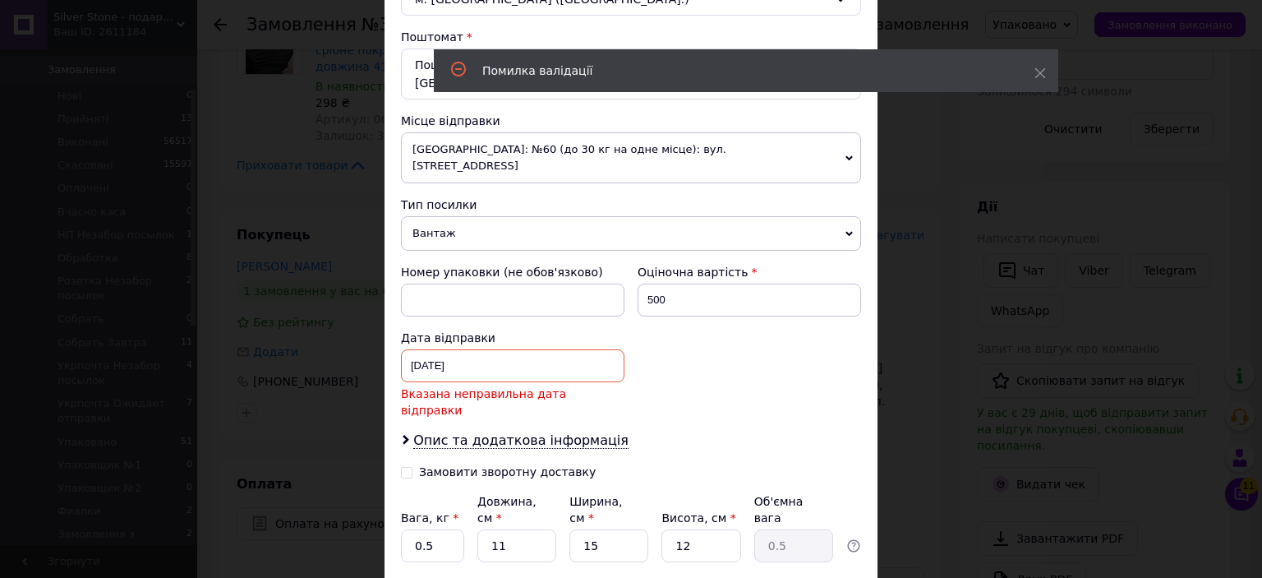
click at [540, 349] on div "11.08.2025 < 2025 > < Август > Пн Вт Ср Чт Пт Сб Вс 28 29 30 31 1 2 3 4 5 6 7 8…" at bounding box center [513, 365] width 224 height 33
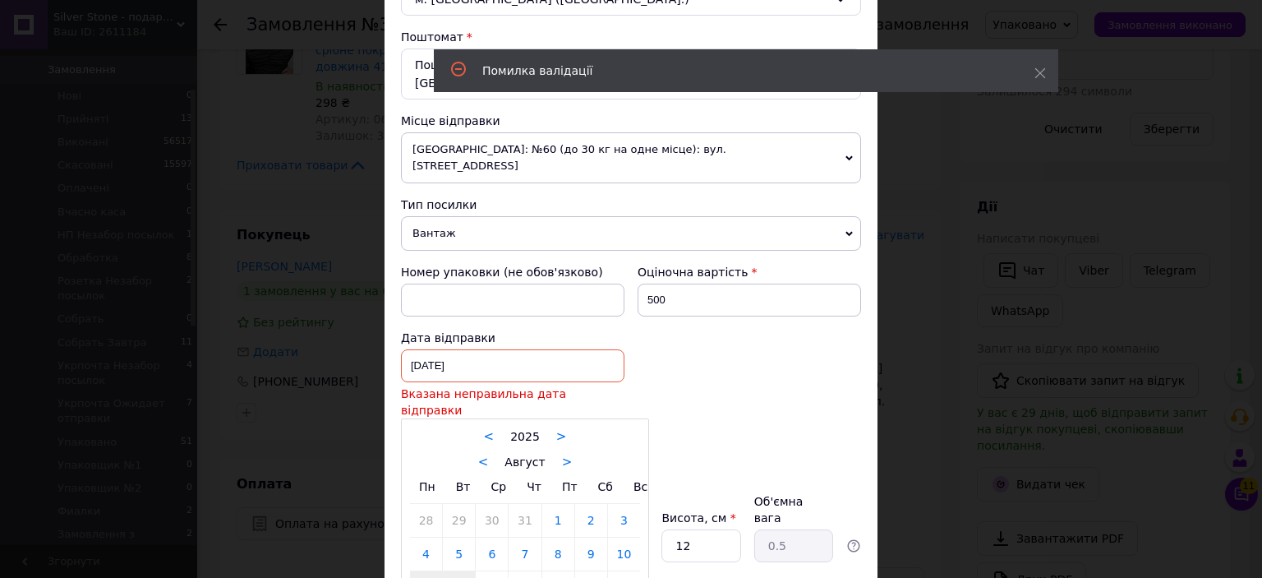
click at [467, 571] on link "12" at bounding box center [459, 587] width 32 height 33
type input "[DATE]"
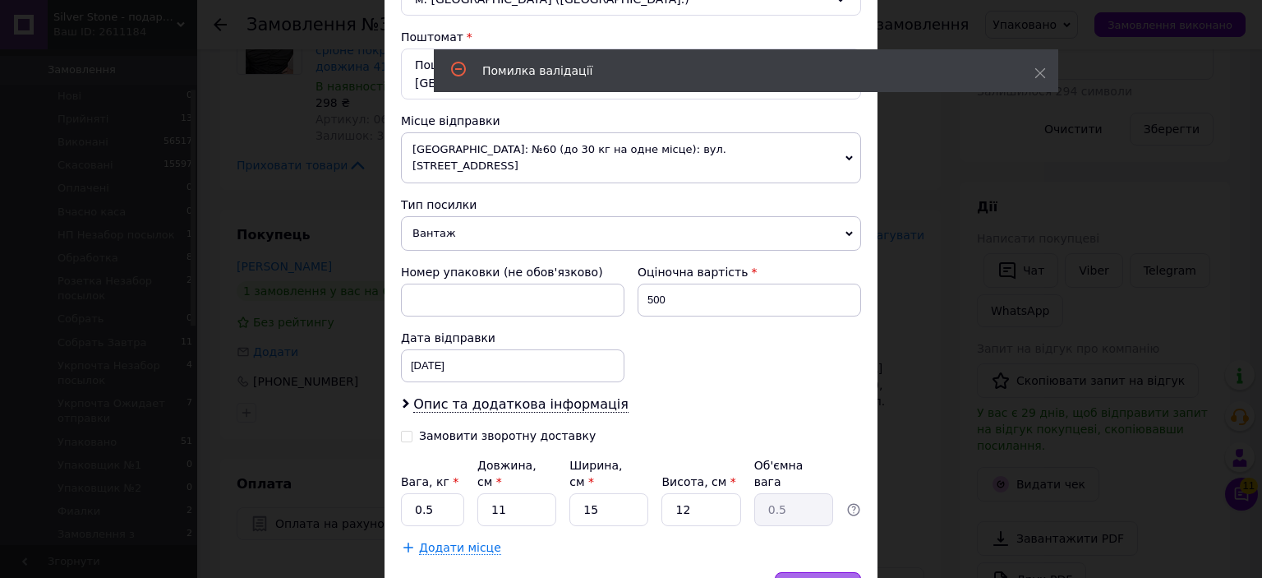
click at [818, 577] on span "Зберегти" at bounding box center [818, 588] width 52 height 12
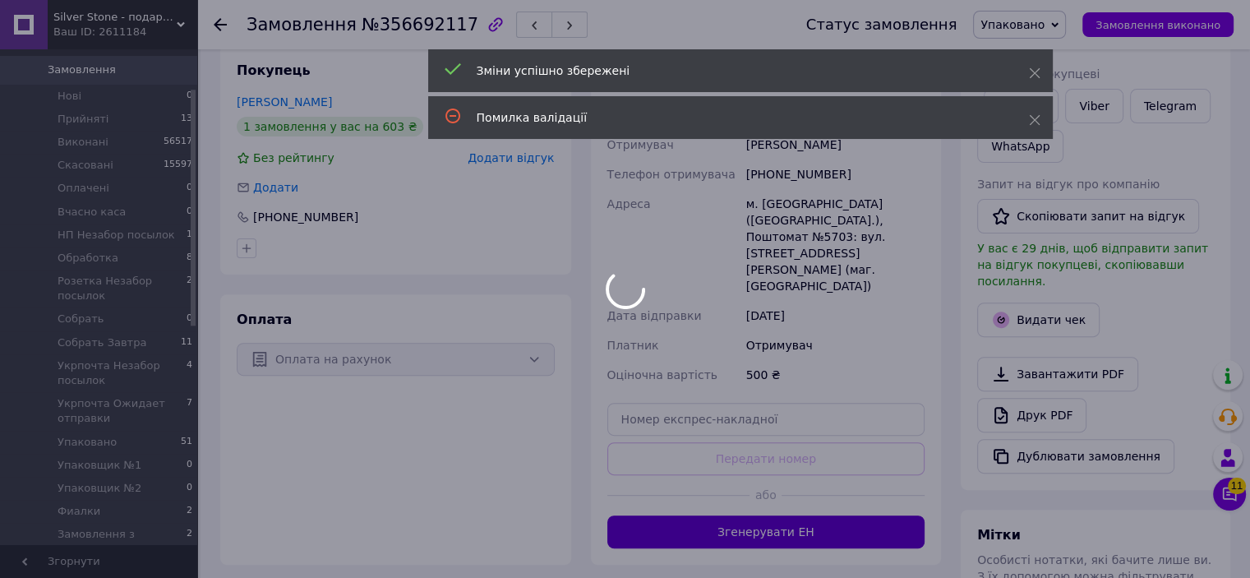
scroll to position [99, 0]
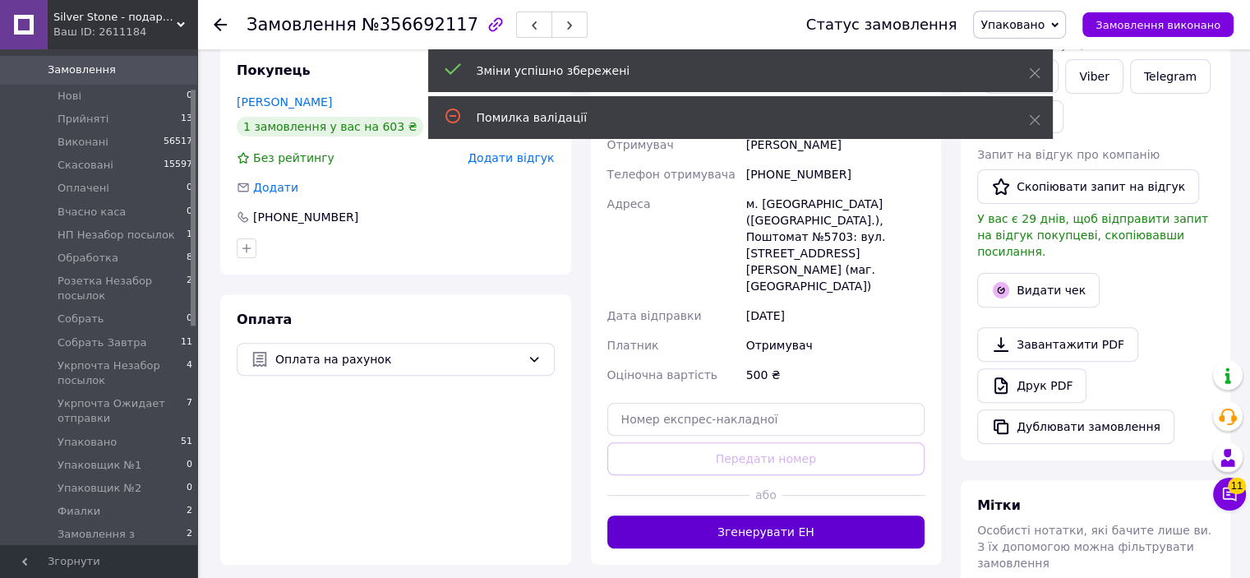
click at [707, 515] on button "Згенерувати ЕН" at bounding box center [766, 531] width 318 height 33
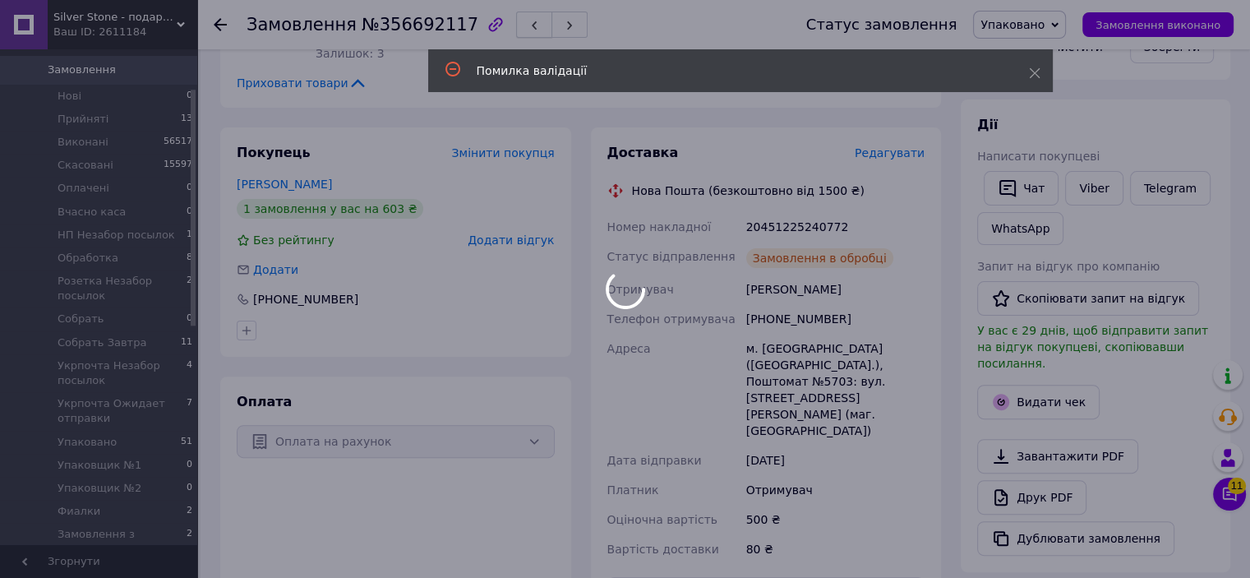
scroll to position [138, 0]
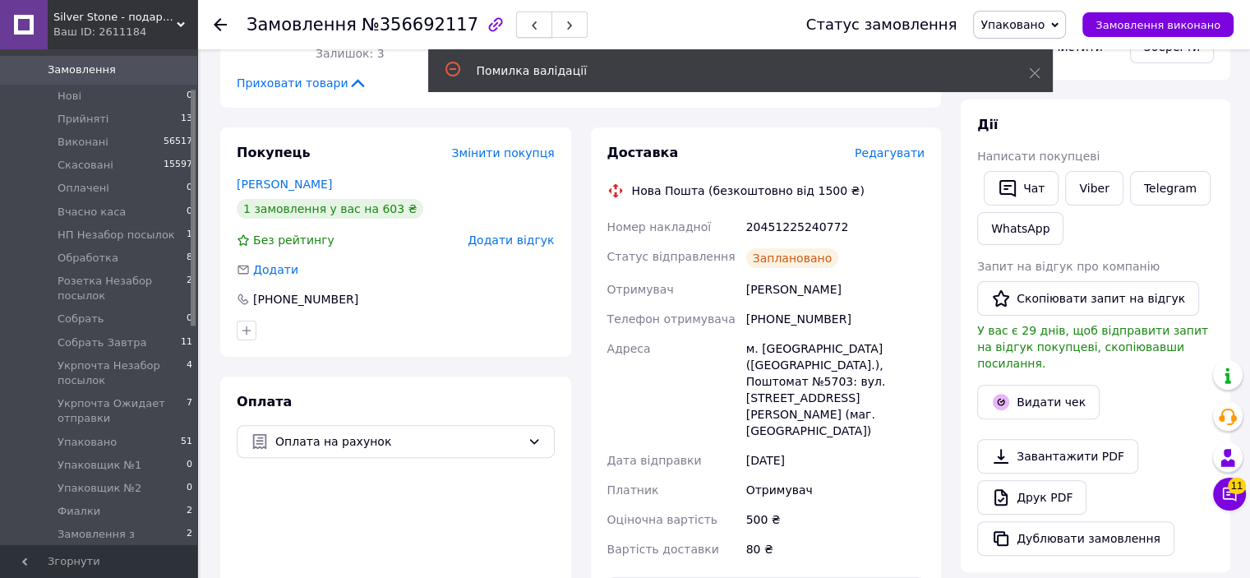
click at [516, 29] on button "button" at bounding box center [534, 25] width 36 height 26
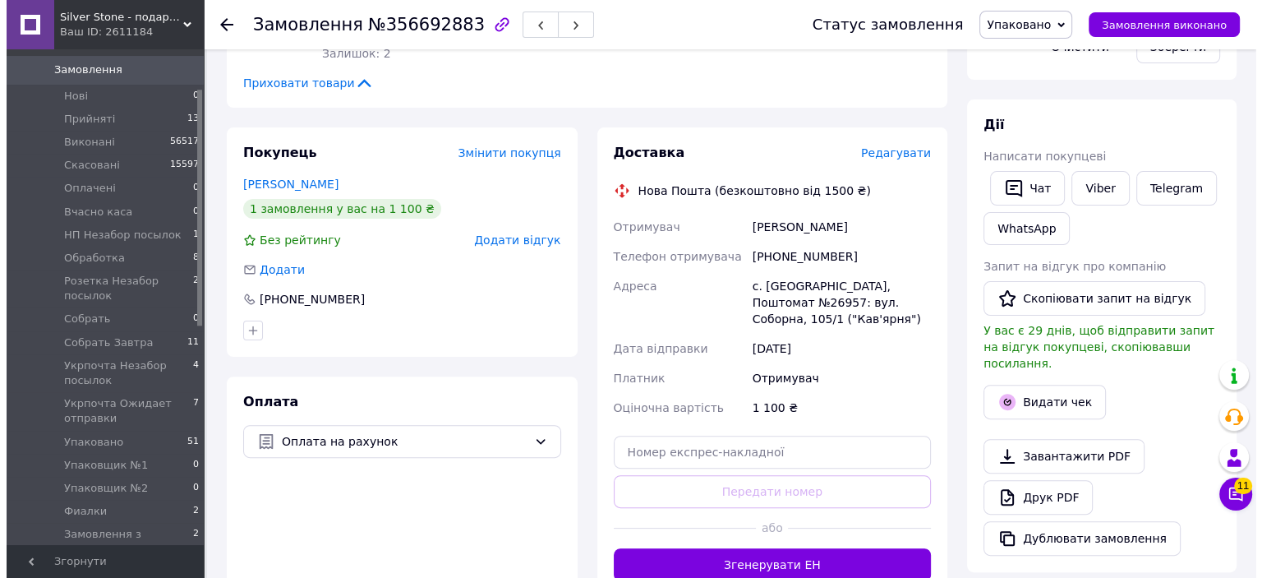
scroll to position [411, 0]
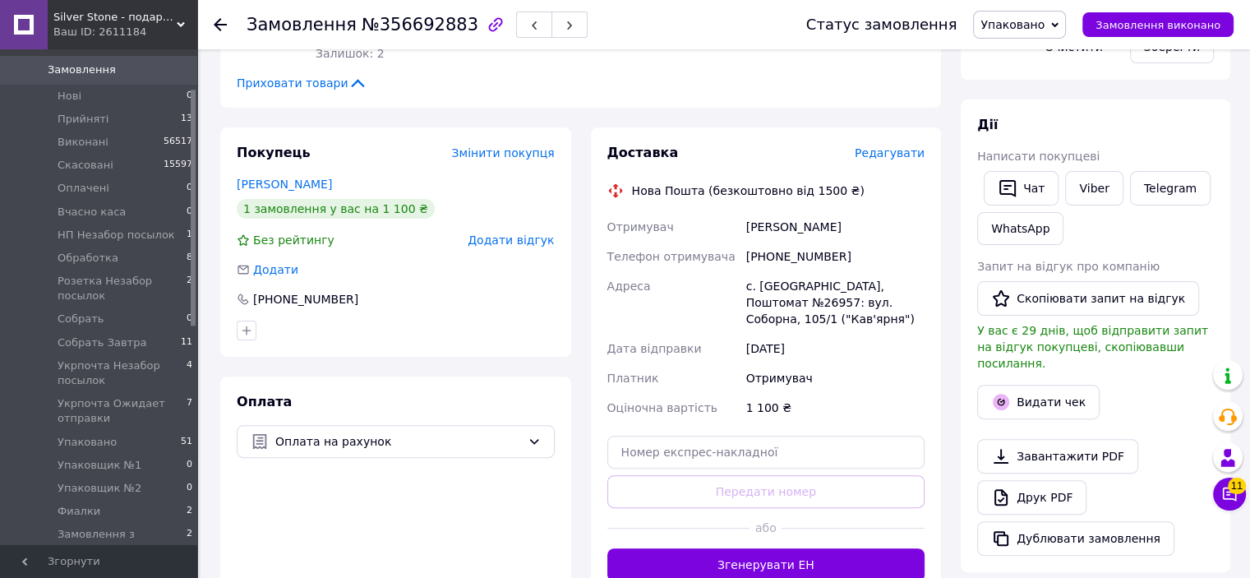
click at [883, 146] on span "Редагувати" at bounding box center [890, 152] width 70 height 13
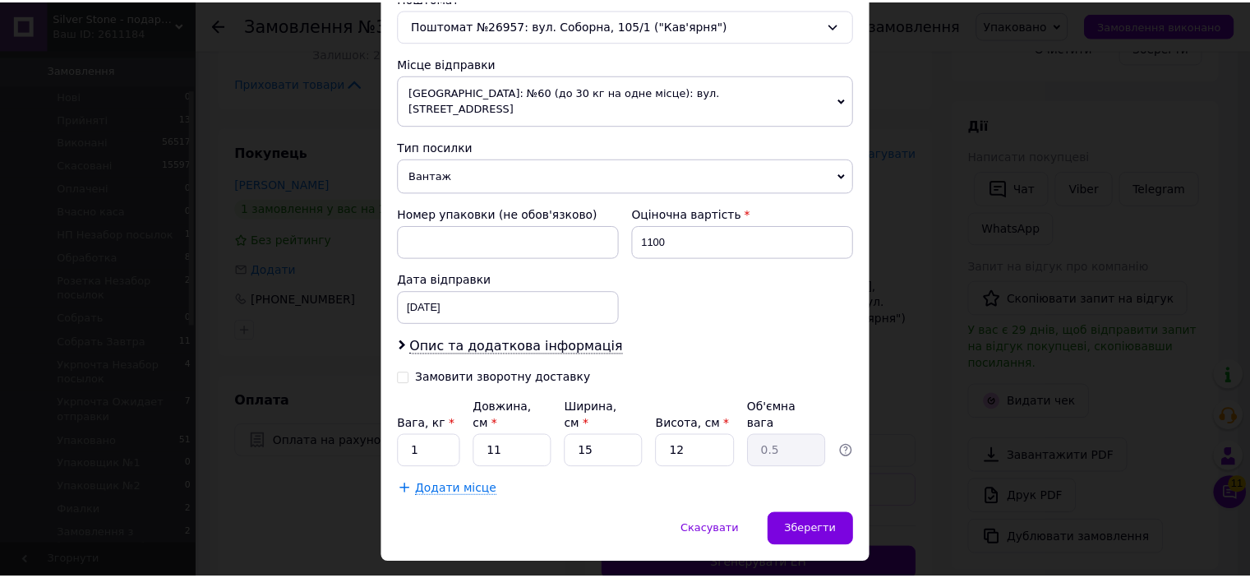
scroll to position [538, 0]
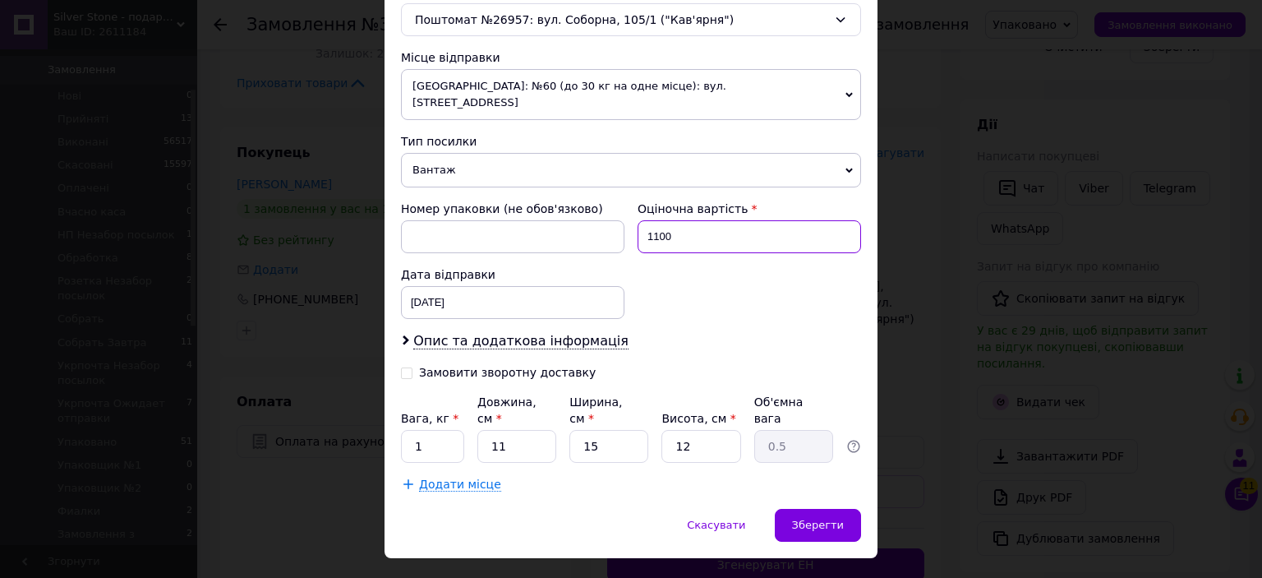
click at [727, 223] on input "1100" at bounding box center [750, 236] width 224 height 33
type input "500"
click at [720, 254] on div "Номер упаковки (не обов'язково) Оціночна вартість 500 Дата відправки 11.08.2025…" at bounding box center [630, 259] width 473 height 131
click at [418, 430] on input "1" at bounding box center [432, 446] width 63 height 33
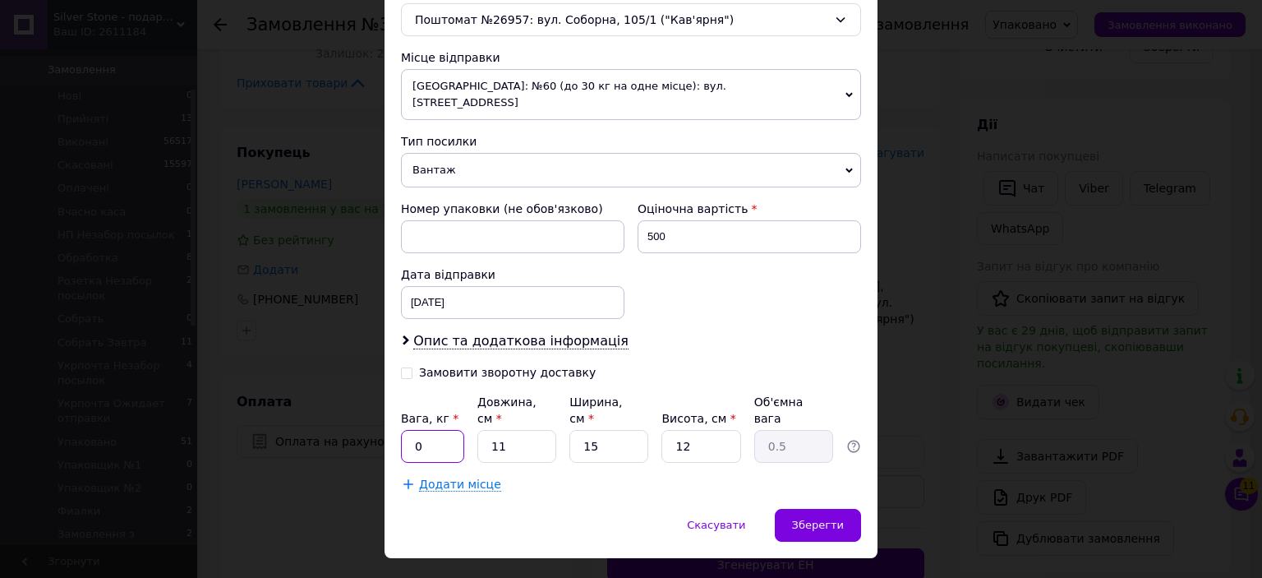
type input "0.5"
click at [805, 519] on span "Зберегти" at bounding box center [818, 525] width 52 height 12
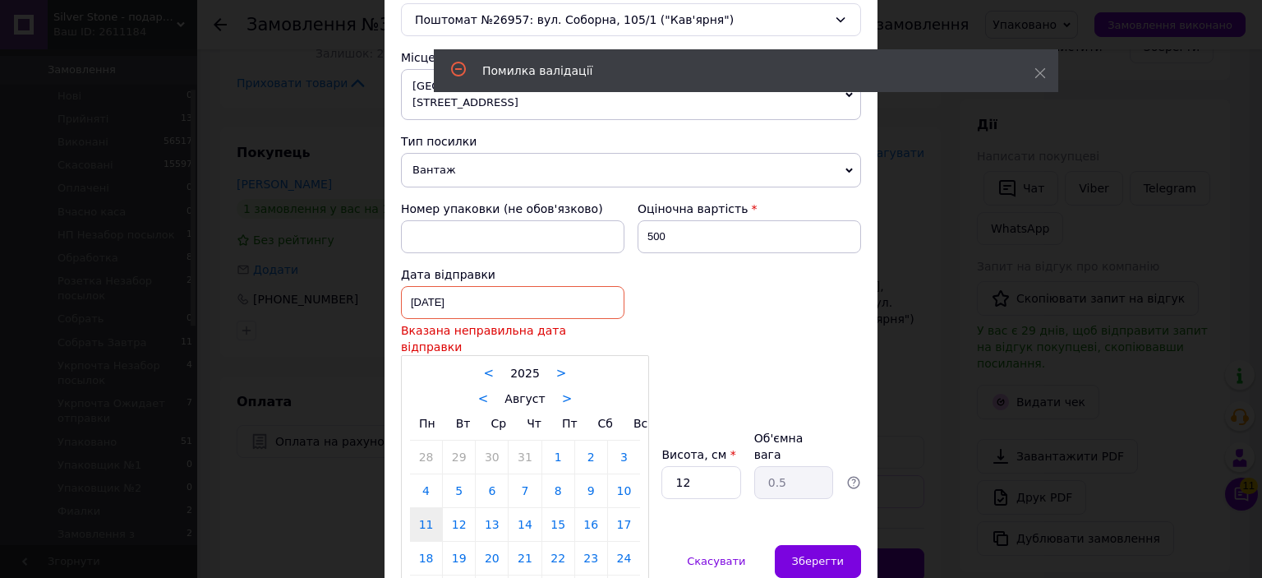
click at [536, 286] on div "11.08.2025 < 2025 > < Август > Пн Вт Ср Чт Пт Сб Вс 28 29 30 31 1 2 3 4 5 6 7 8…" at bounding box center [513, 302] width 224 height 33
click at [458, 508] on link "12" at bounding box center [459, 524] width 32 height 33
type input "[DATE]"
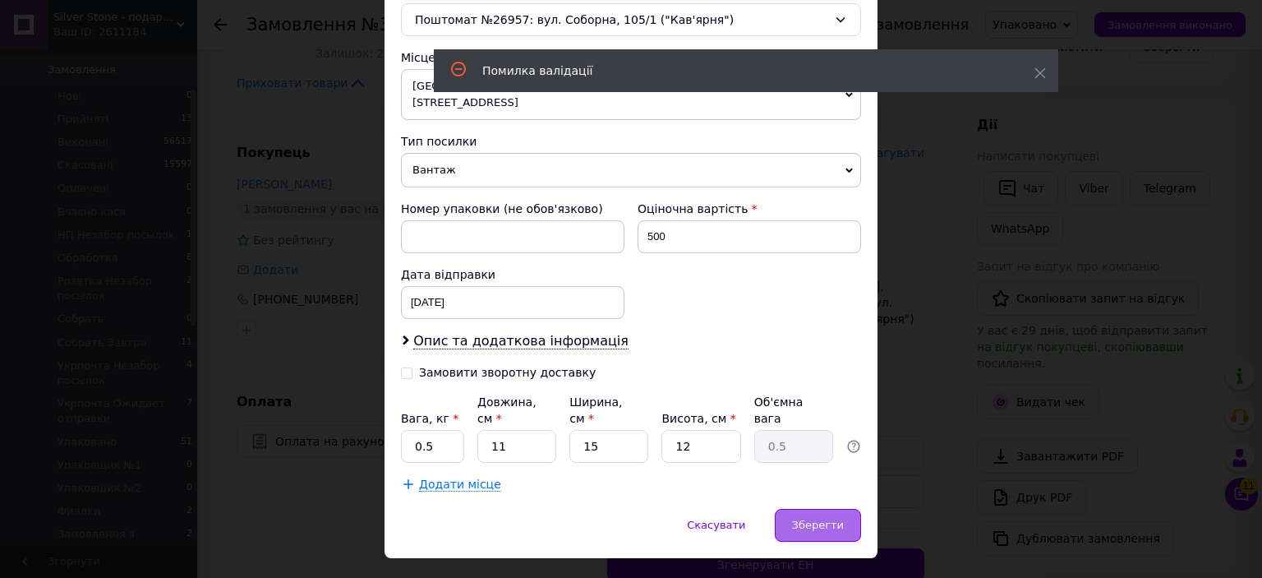
click at [808, 509] on div "Зберегти" at bounding box center [818, 525] width 86 height 33
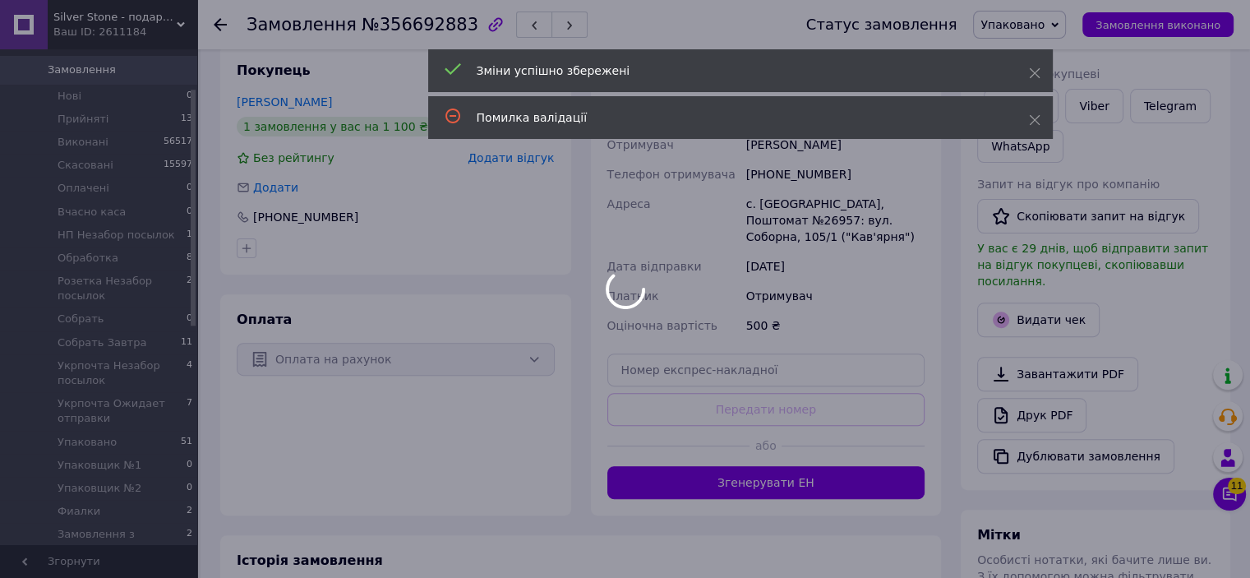
scroll to position [99, 0]
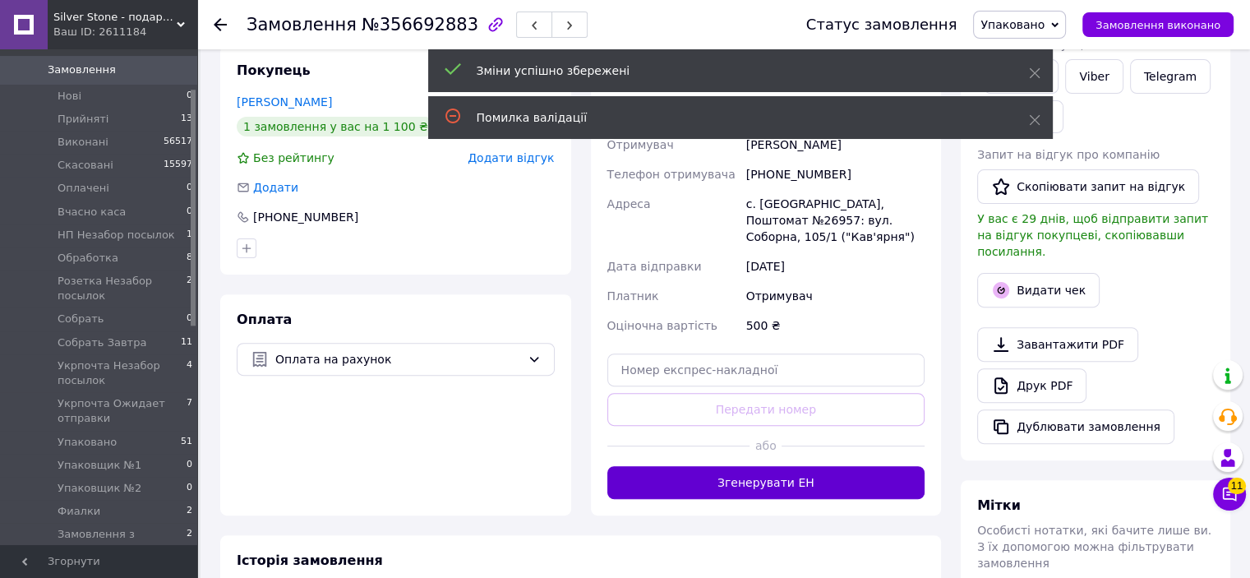
click at [781, 466] on button "Згенерувати ЕН" at bounding box center [766, 482] width 318 height 33
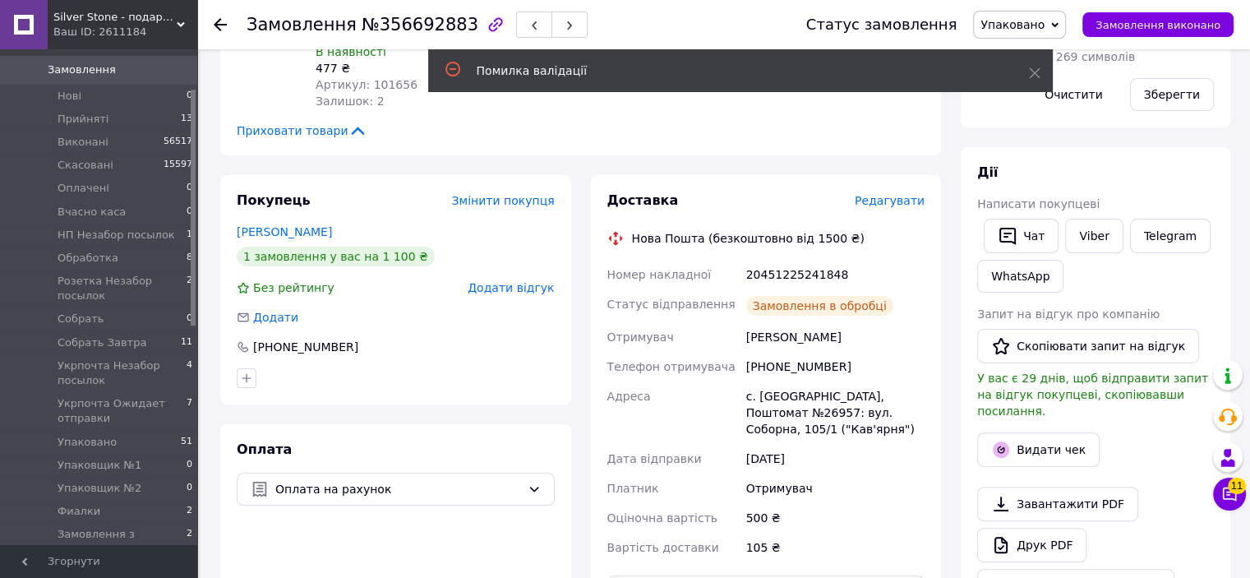
scroll to position [411, 0]
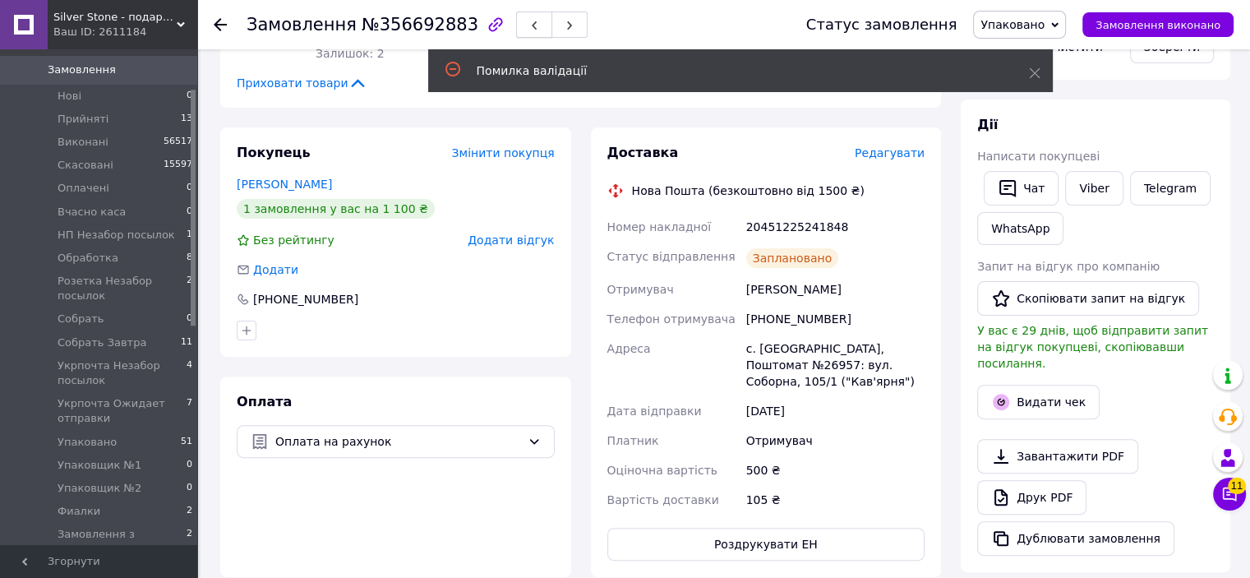
click at [516, 25] on button "button" at bounding box center [534, 25] width 36 height 26
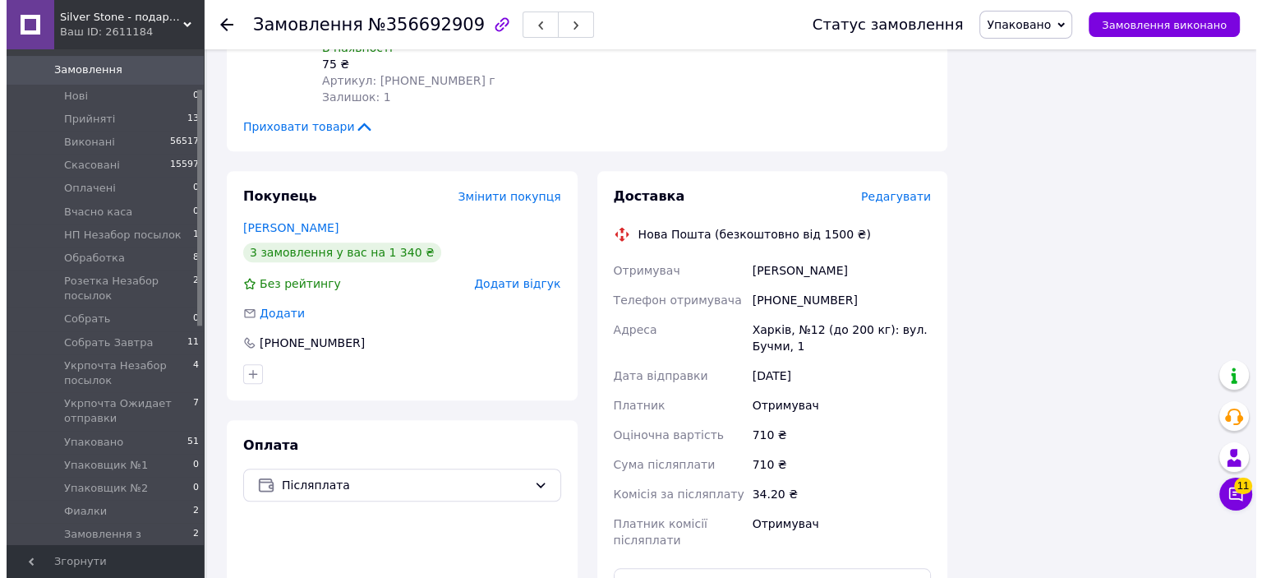
scroll to position [1233, 0]
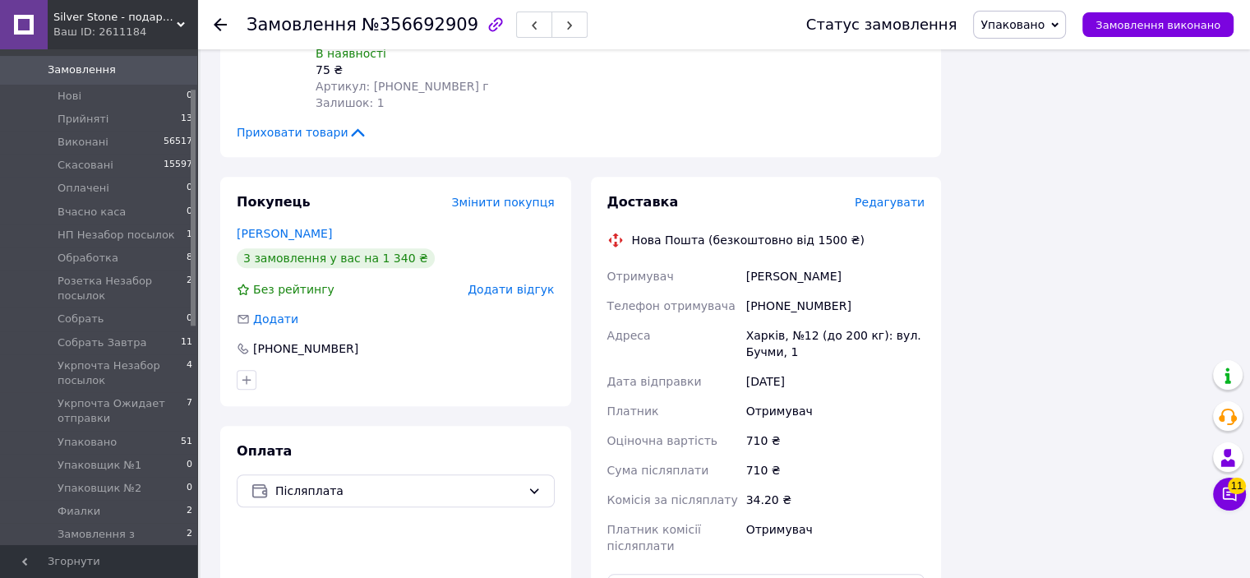
click at [875, 196] on span "Редагувати" at bounding box center [890, 202] width 70 height 13
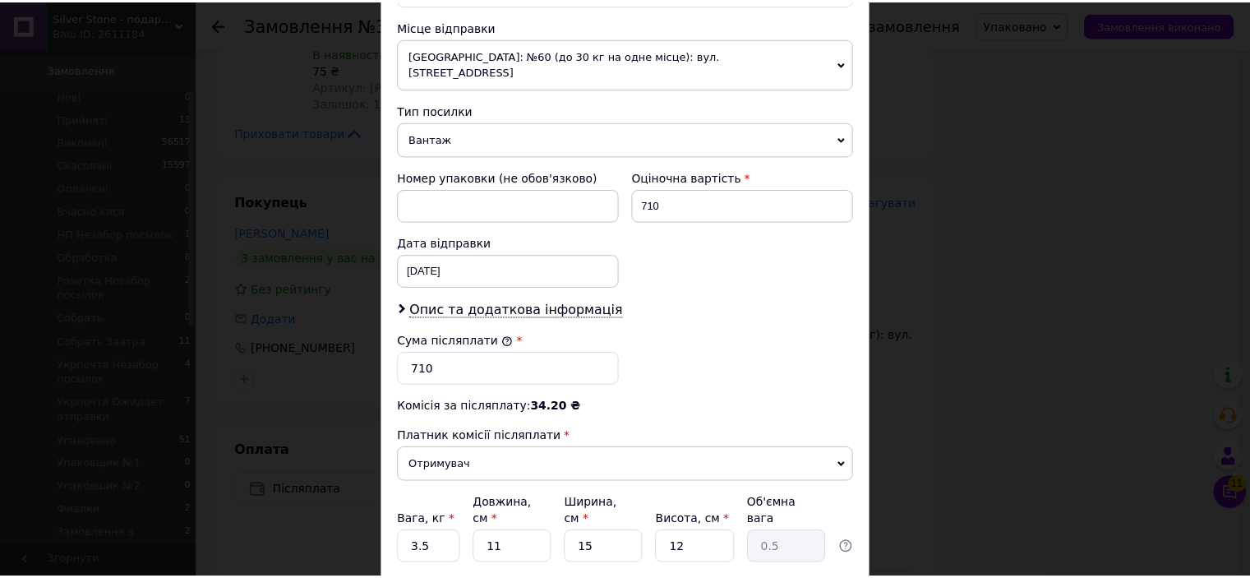
scroll to position [657, 0]
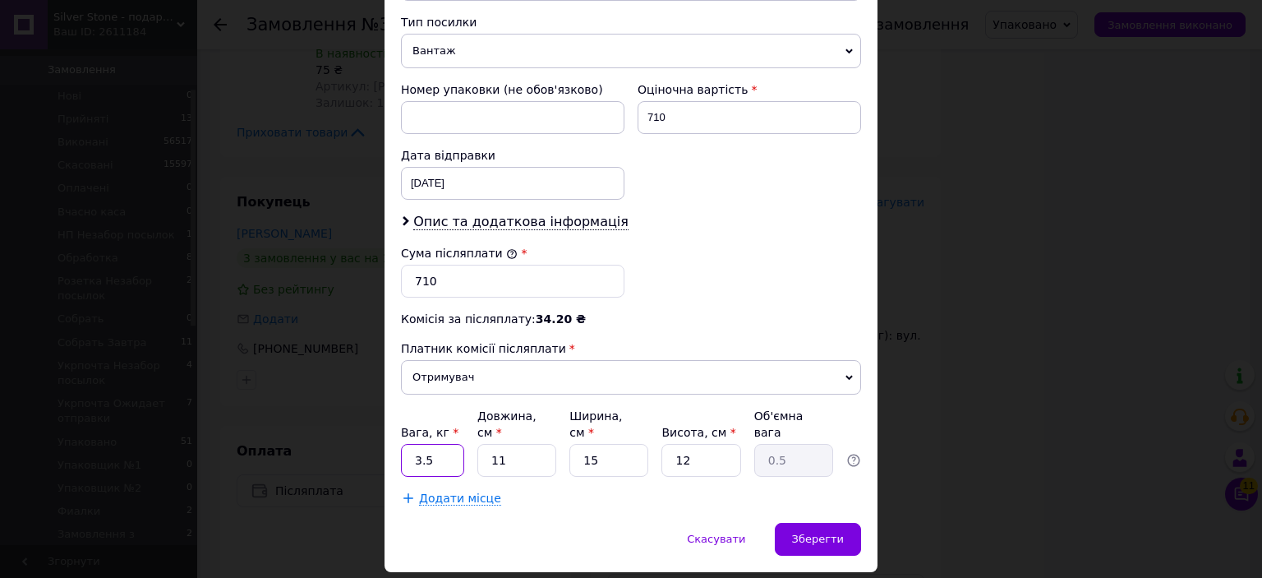
click at [437, 444] on input "3.5" at bounding box center [432, 460] width 63 height 33
type input "3"
type input "0.5"
click at [803, 523] on div "Зберегти" at bounding box center [818, 539] width 86 height 33
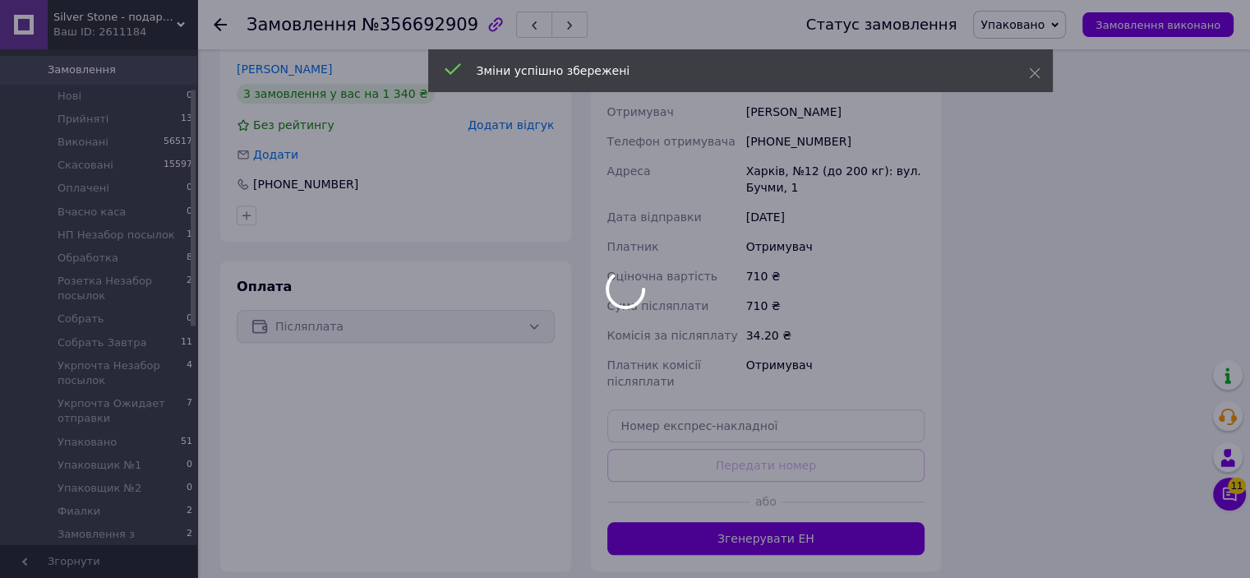
scroll to position [459, 0]
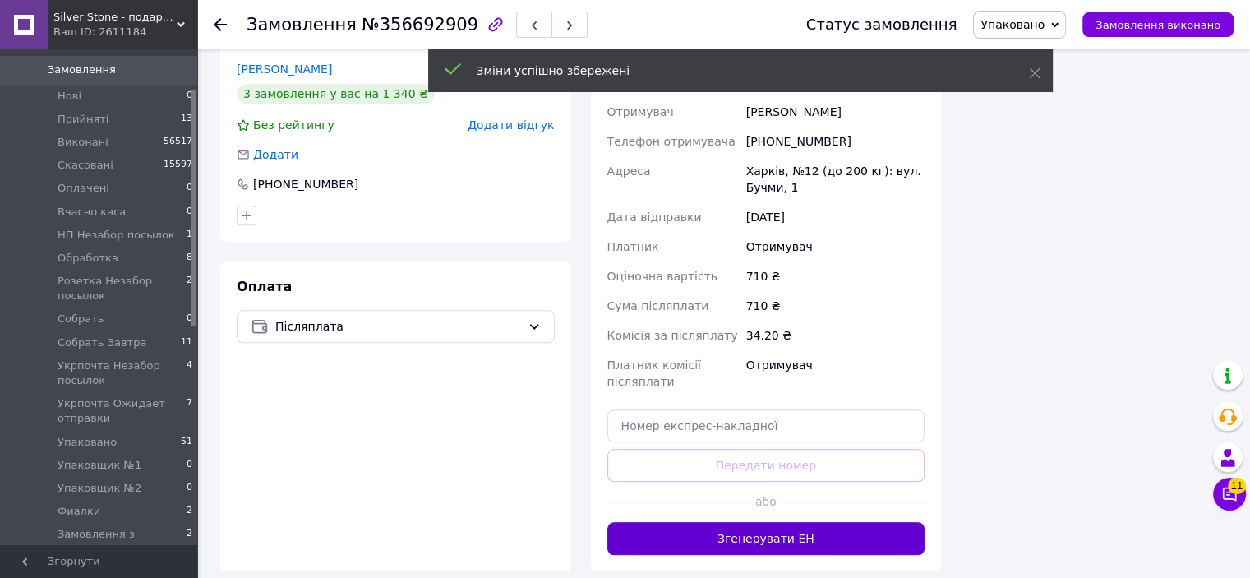
click at [776, 522] on button "Згенерувати ЕН" at bounding box center [766, 538] width 318 height 33
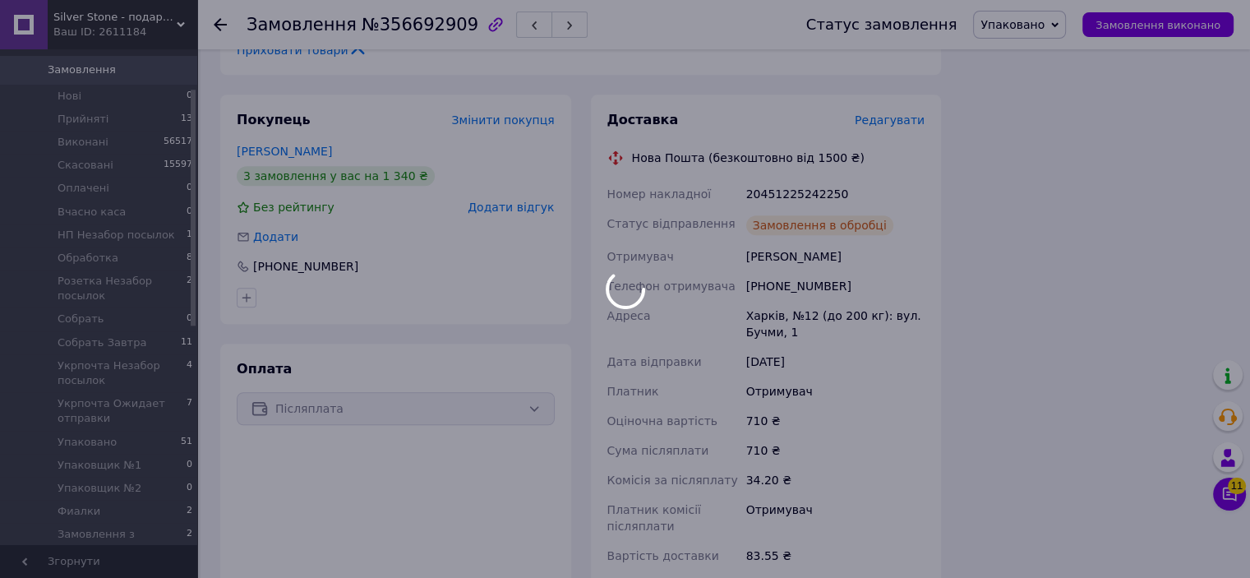
scroll to position [499, 0]
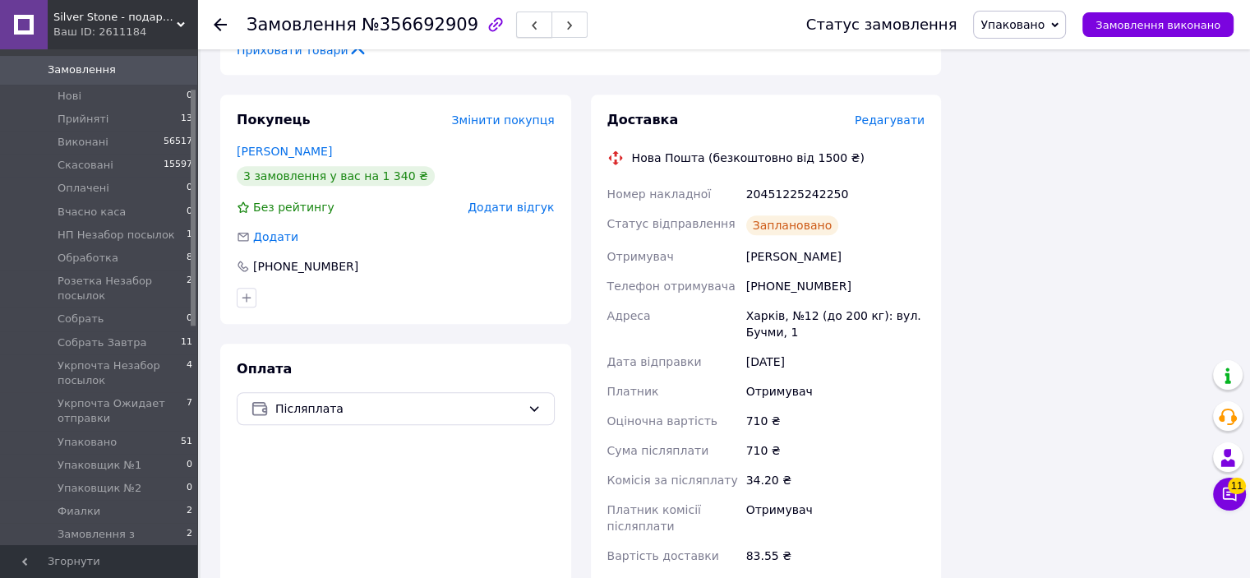
click at [529, 27] on icon "button" at bounding box center [534, 26] width 10 height 10
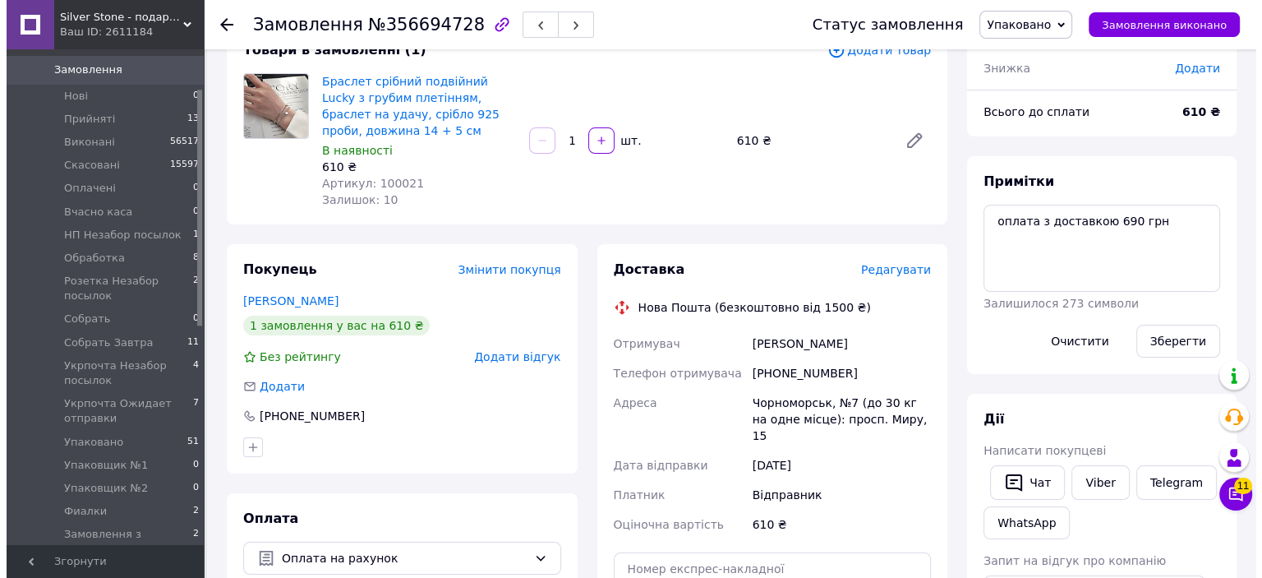
scroll to position [164, 0]
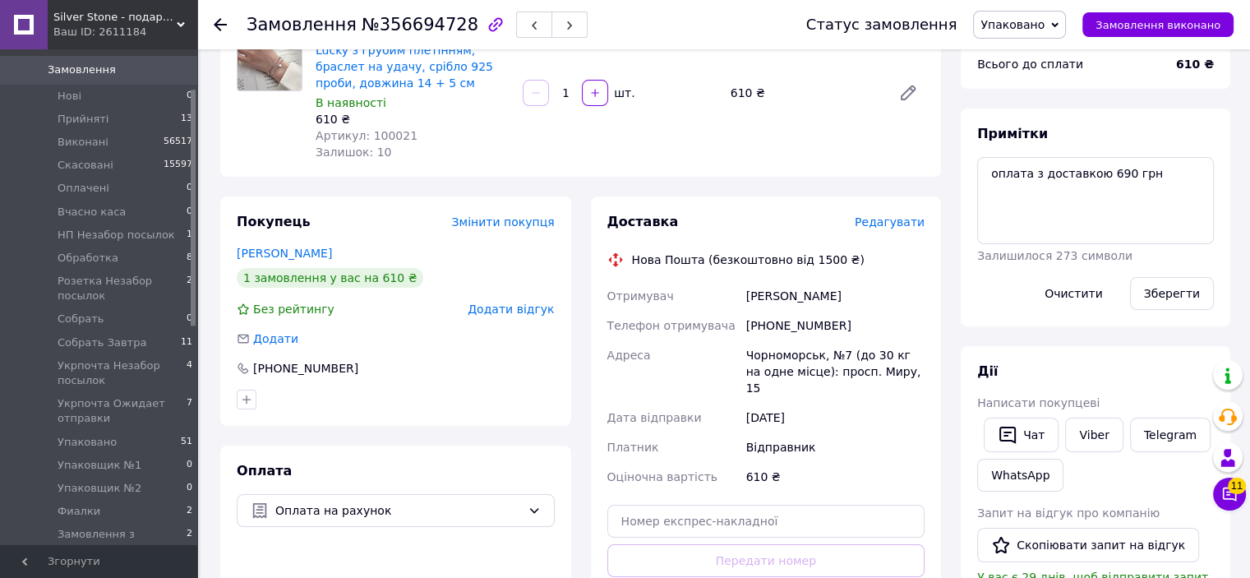
click at [886, 219] on span "Редагувати" at bounding box center [890, 221] width 70 height 13
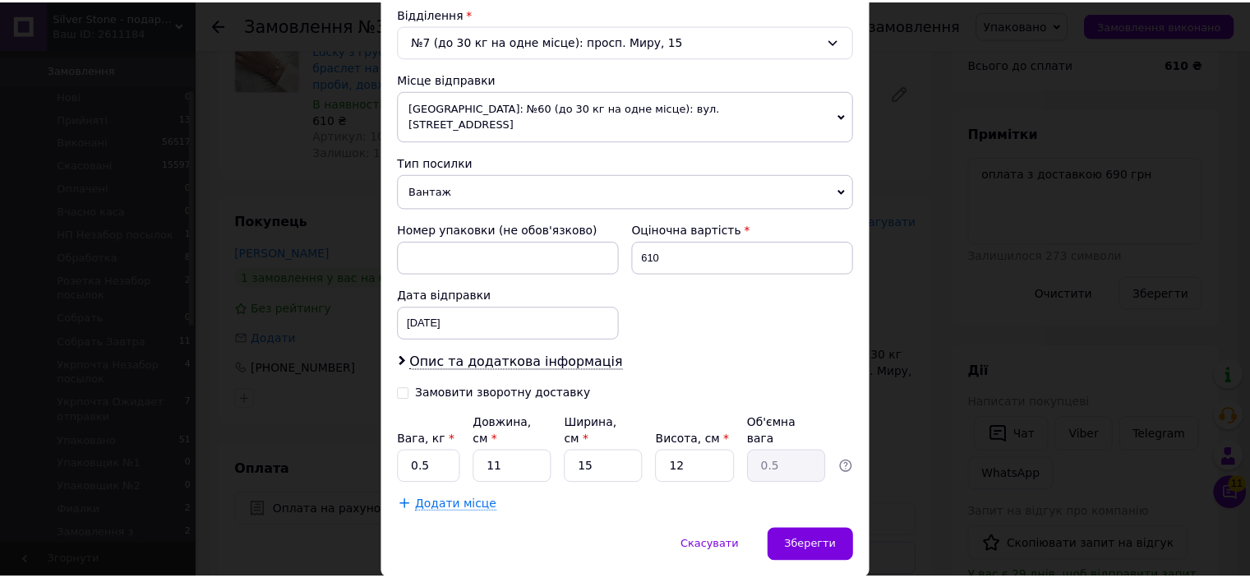
scroll to position [538, 0]
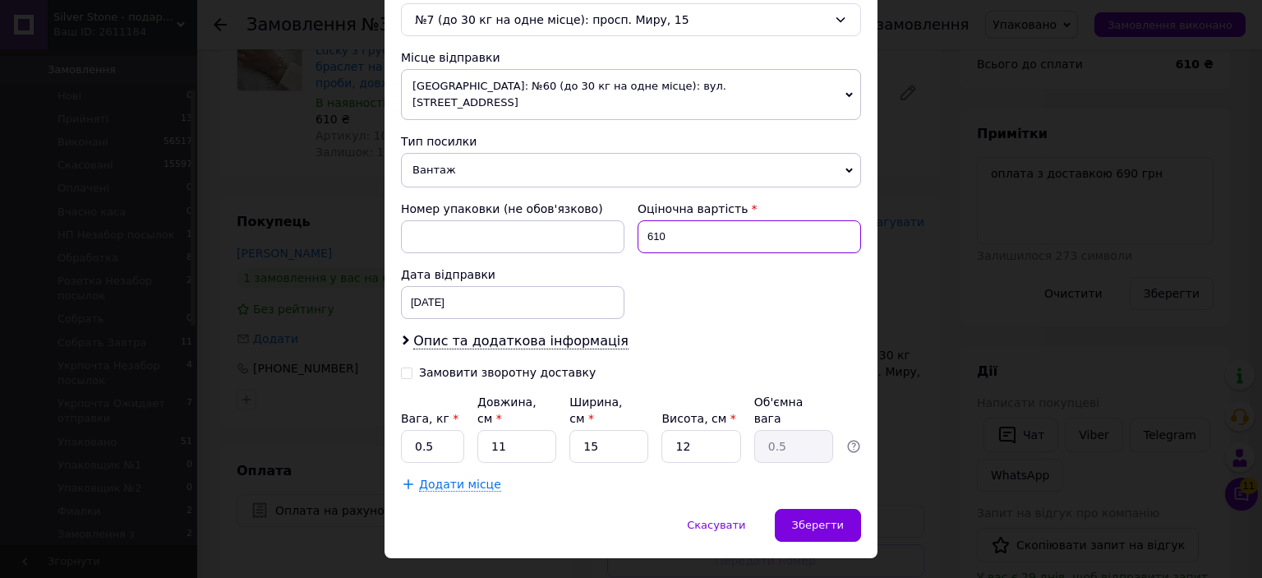
click at [715, 220] on input "610" at bounding box center [750, 236] width 224 height 33
type input "500"
drag, startPoint x: 700, startPoint y: 280, endPoint x: 751, endPoint y: 378, distance: 110.3
click at [703, 281] on div "Номер упаковки (не обов'язково) Оціночна вартість 500 Дата відправки 11.08.2025…" at bounding box center [630, 259] width 473 height 131
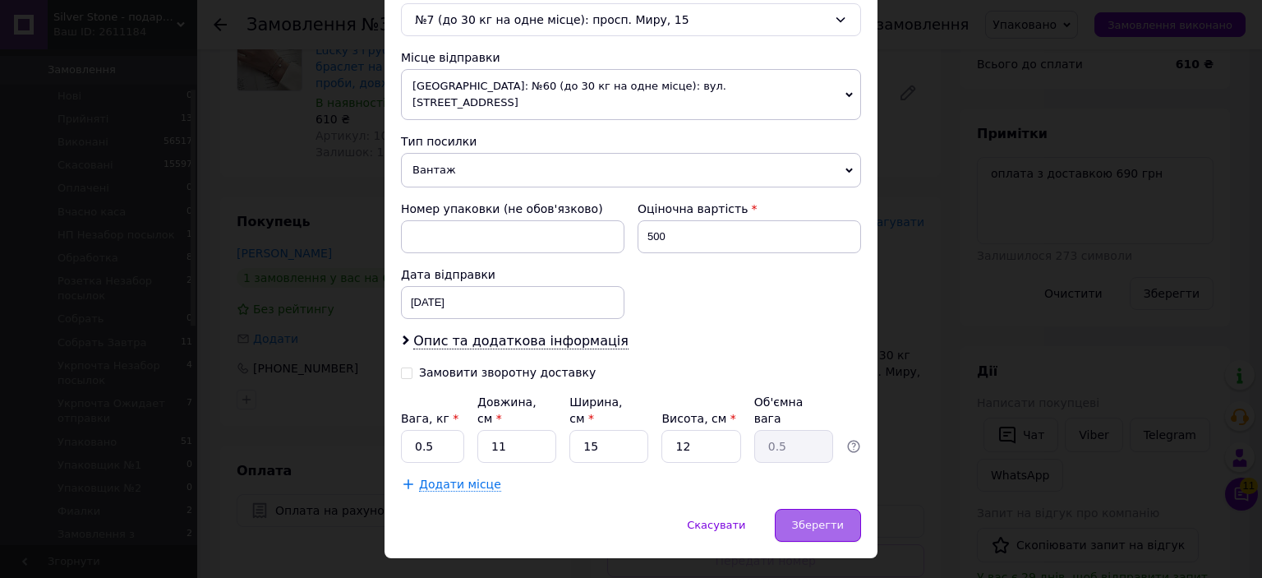
click at [823, 509] on div "Зберегти" at bounding box center [818, 525] width 86 height 33
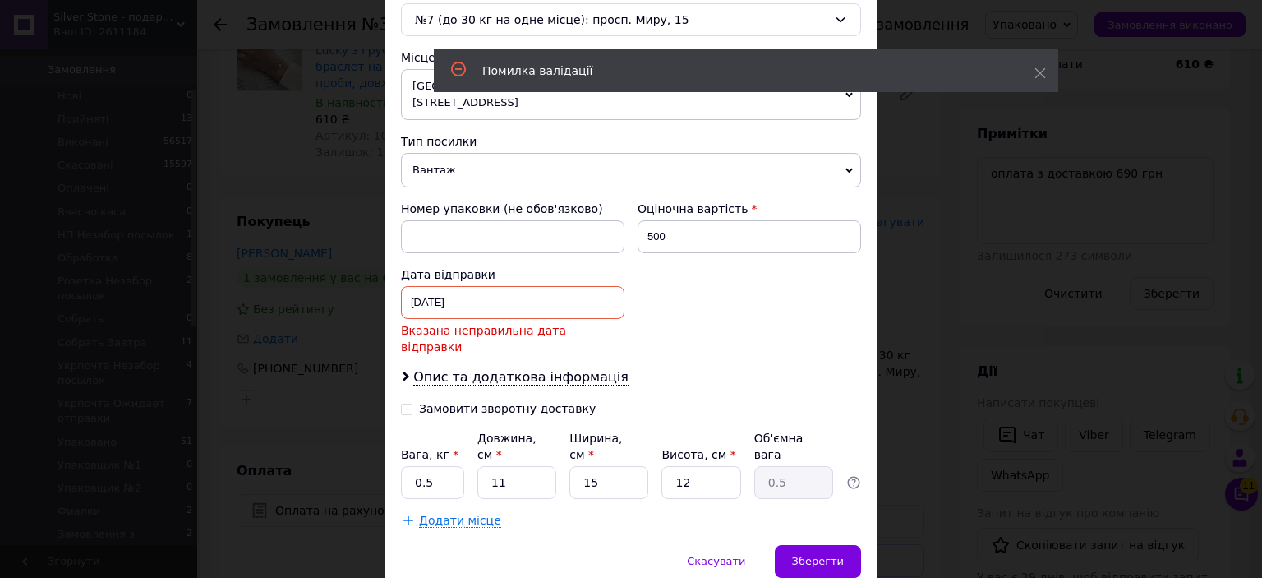
click at [521, 291] on div "11.08.2025 < 2025 > < Август > Пн Вт Ср Чт Пт Сб Вс 28 29 30 31 1 2 3 4 5 6 7 8…" at bounding box center [513, 302] width 224 height 33
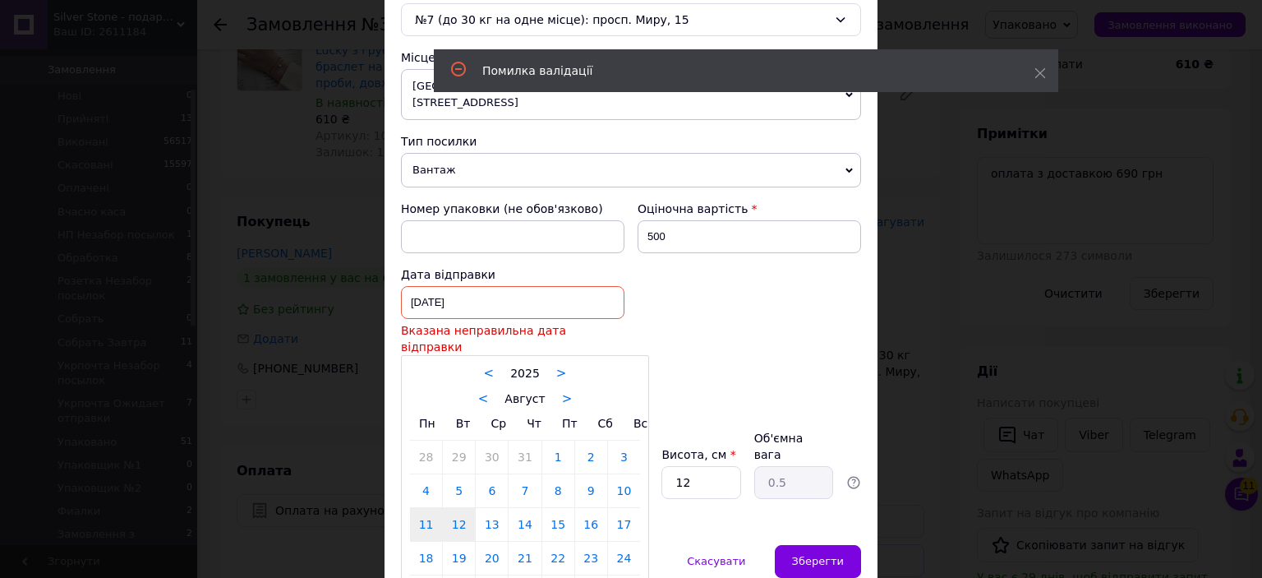
click at [463, 508] on link "12" at bounding box center [459, 524] width 32 height 33
type input "[DATE]"
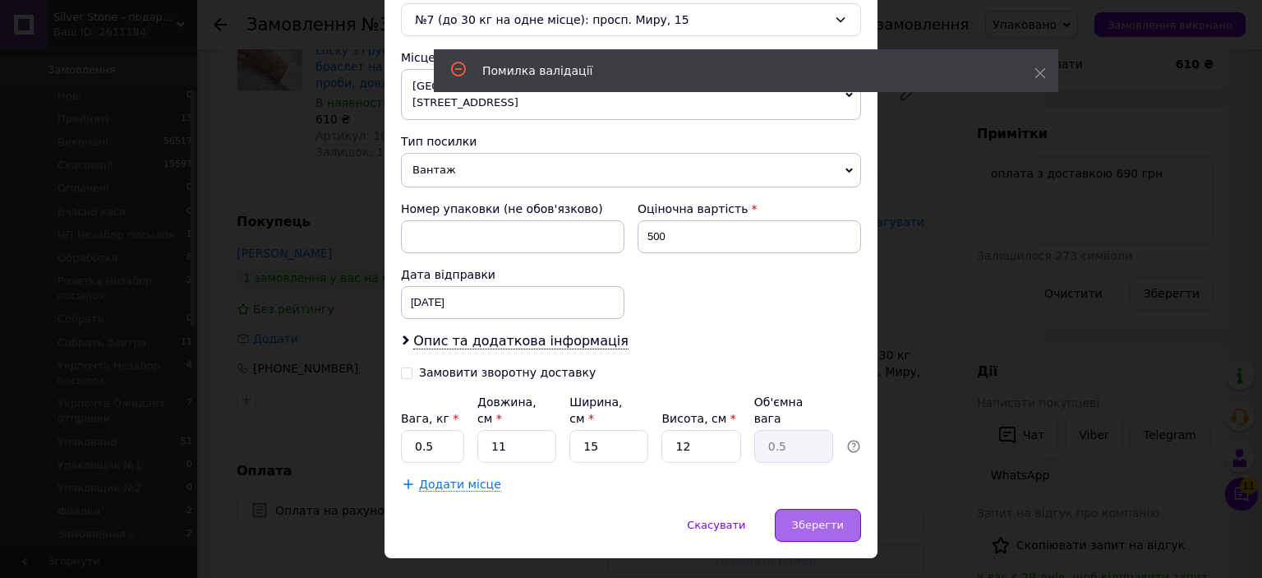
click at [836, 519] on span "Зберегти" at bounding box center [818, 525] width 52 height 12
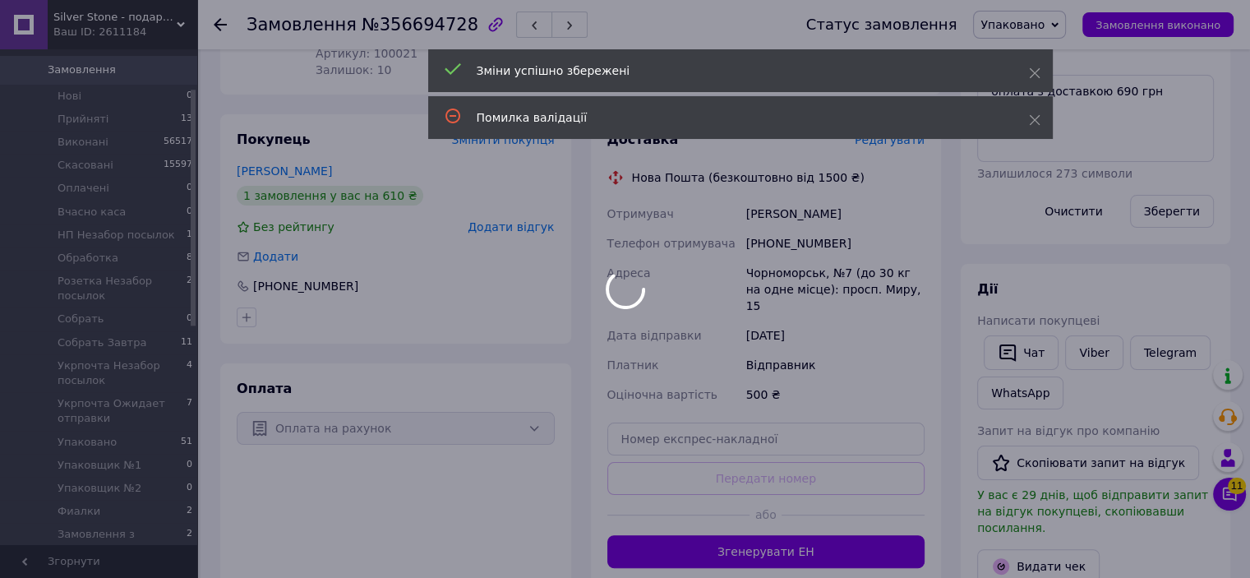
scroll to position [99, 0]
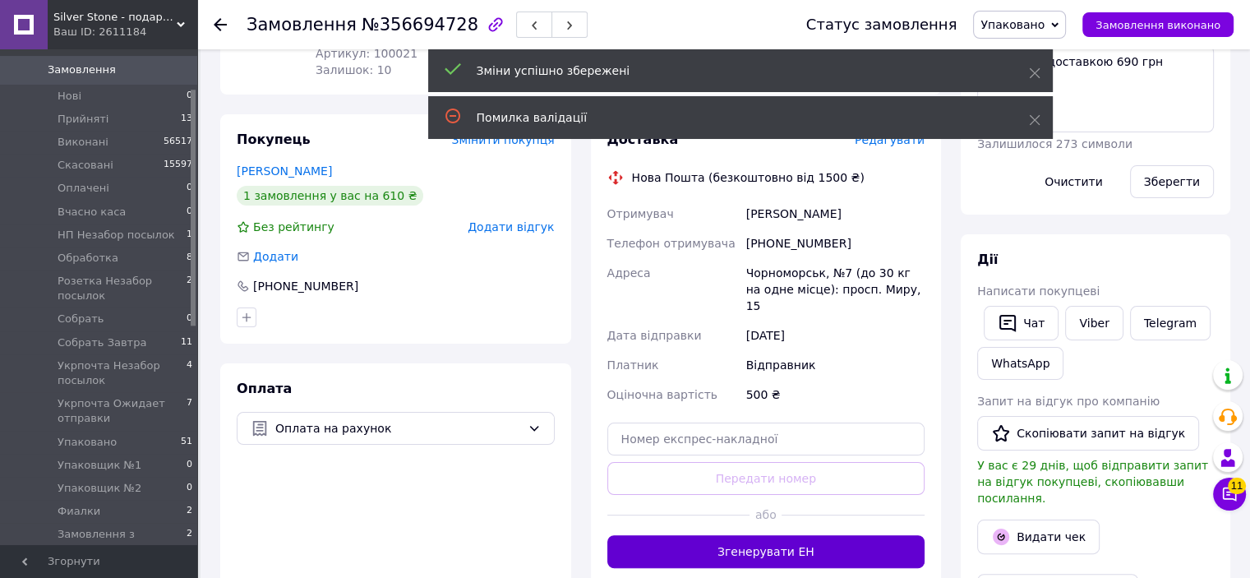
click at [779, 535] on button "Згенерувати ЕН" at bounding box center [766, 551] width 318 height 33
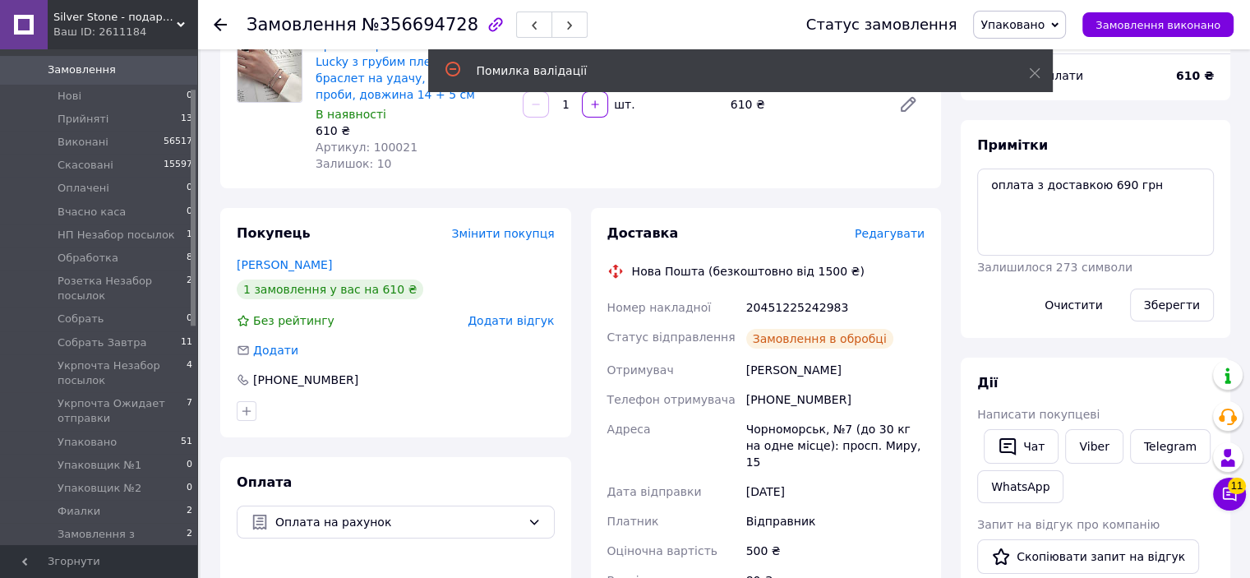
scroll to position [0, 0]
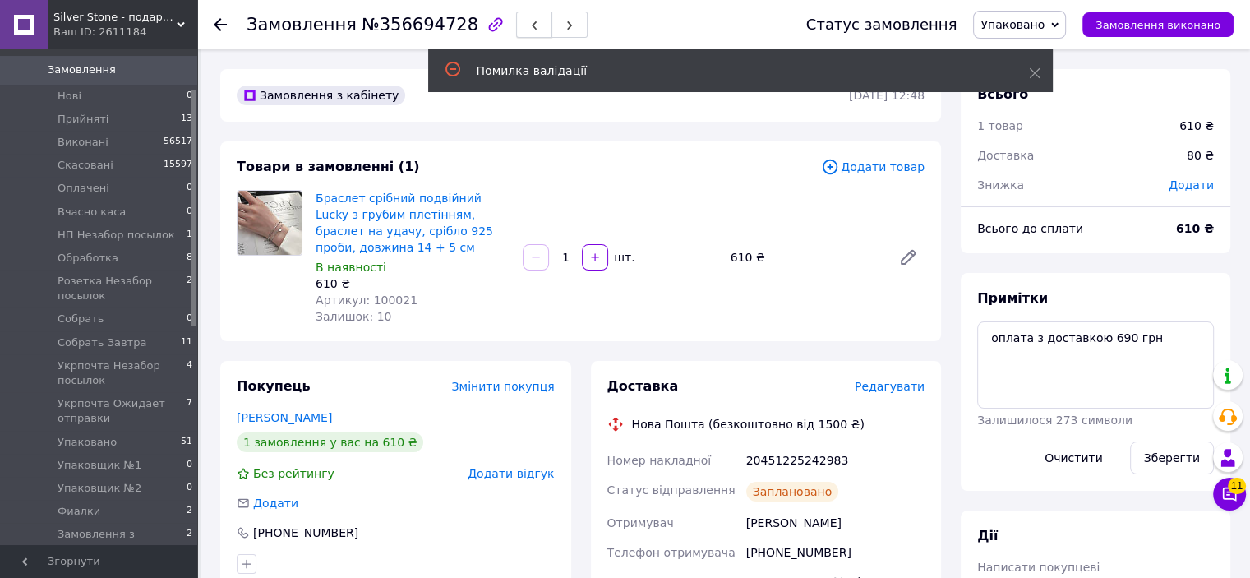
click at [516, 16] on button "button" at bounding box center [534, 25] width 36 height 26
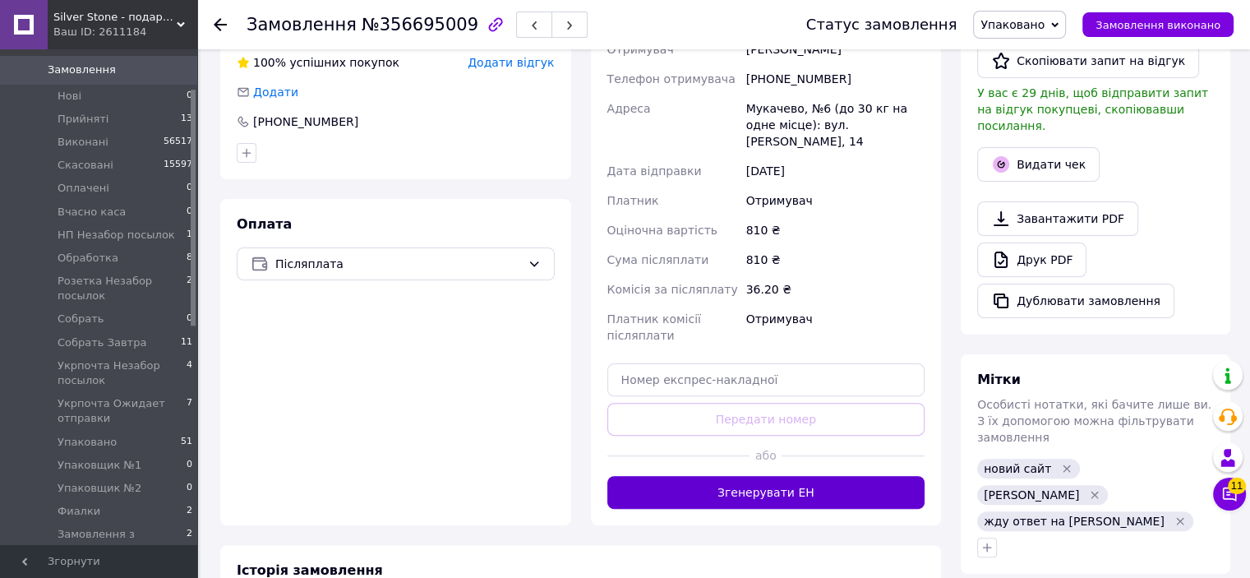
click at [703, 476] on button "Згенерувати ЕН" at bounding box center [766, 492] width 318 height 33
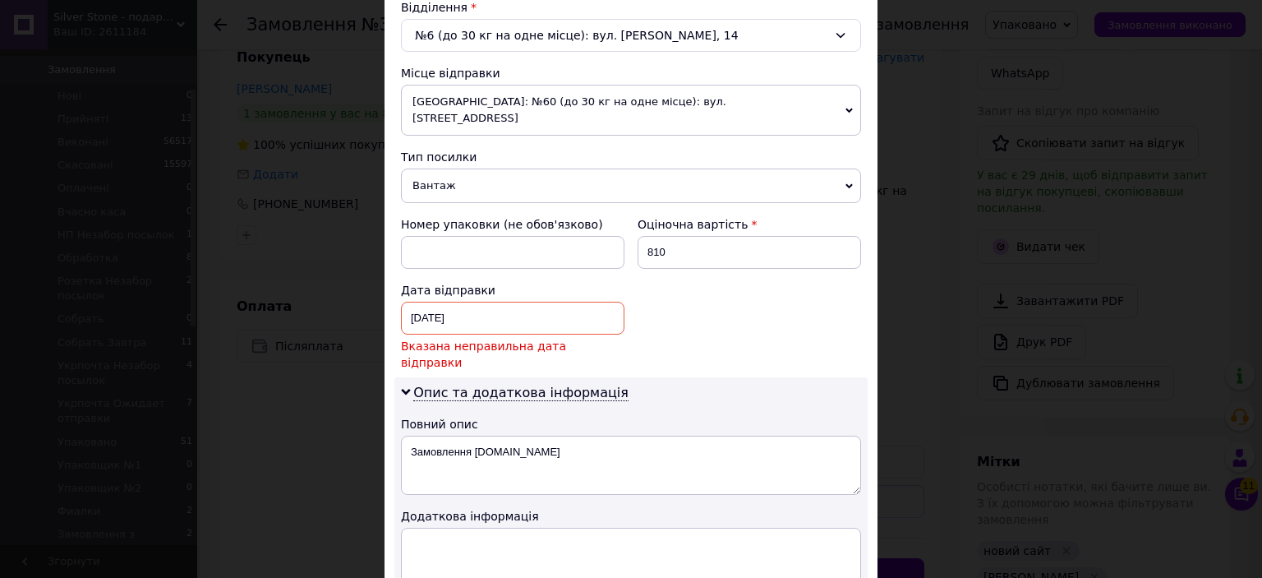
scroll to position [575, 0]
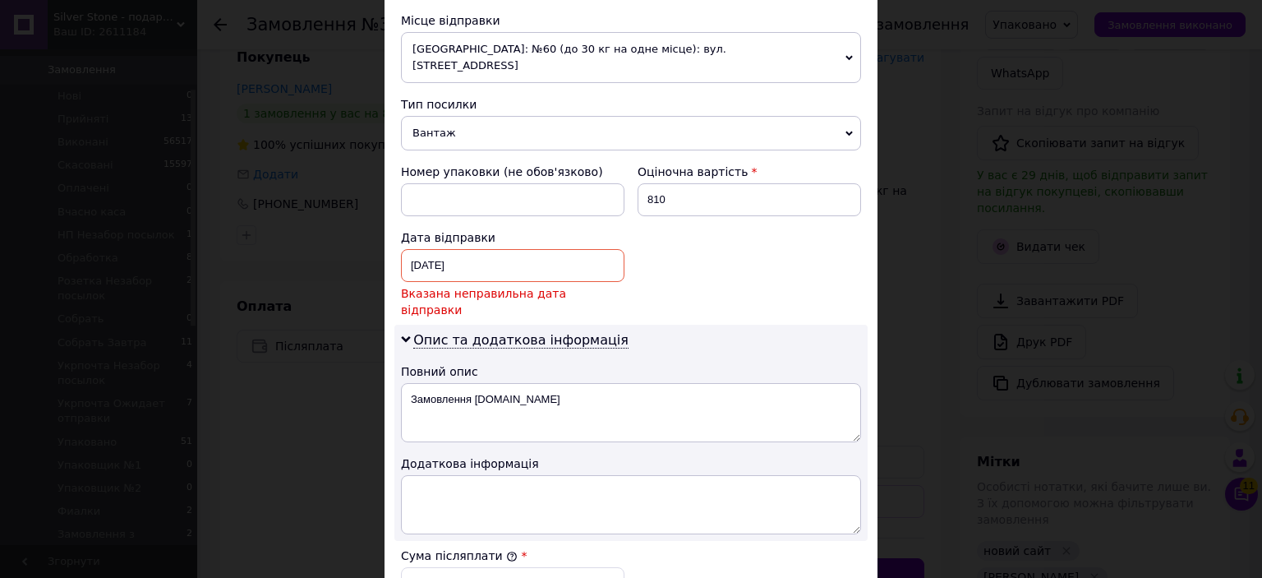
click at [457, 249] on div "11.08.2025 < 2025 > < Август > Пн Вт Ср Чт Пт Сб Вс 28 29 30 31 1 2 3 4 5 6 7 8…" at bounding box center [513, 265] width 224 height 33
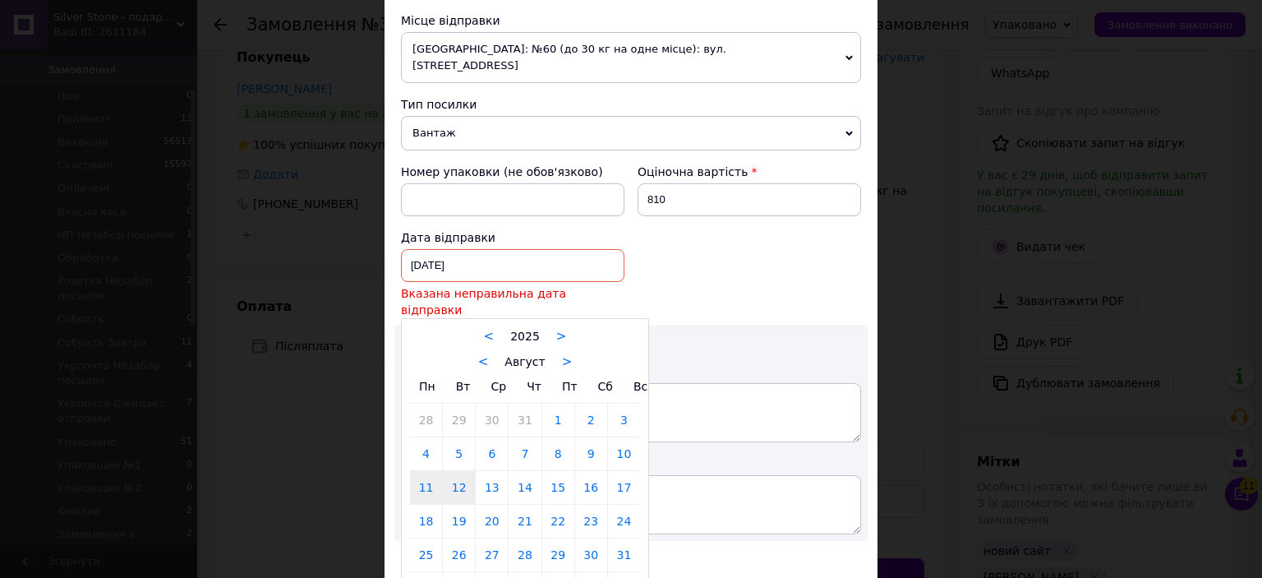
click at [454, 471] on link "12" at bounding box center [459, 487] width 32 height 33
type input "[DATE]"
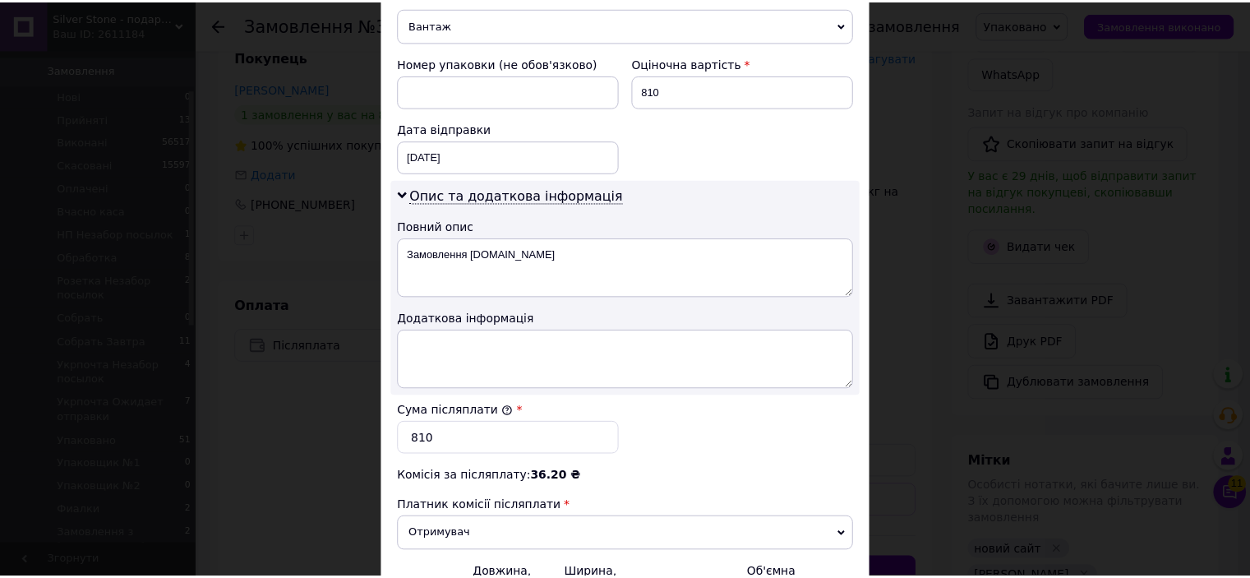
scroll to position [822, 0]
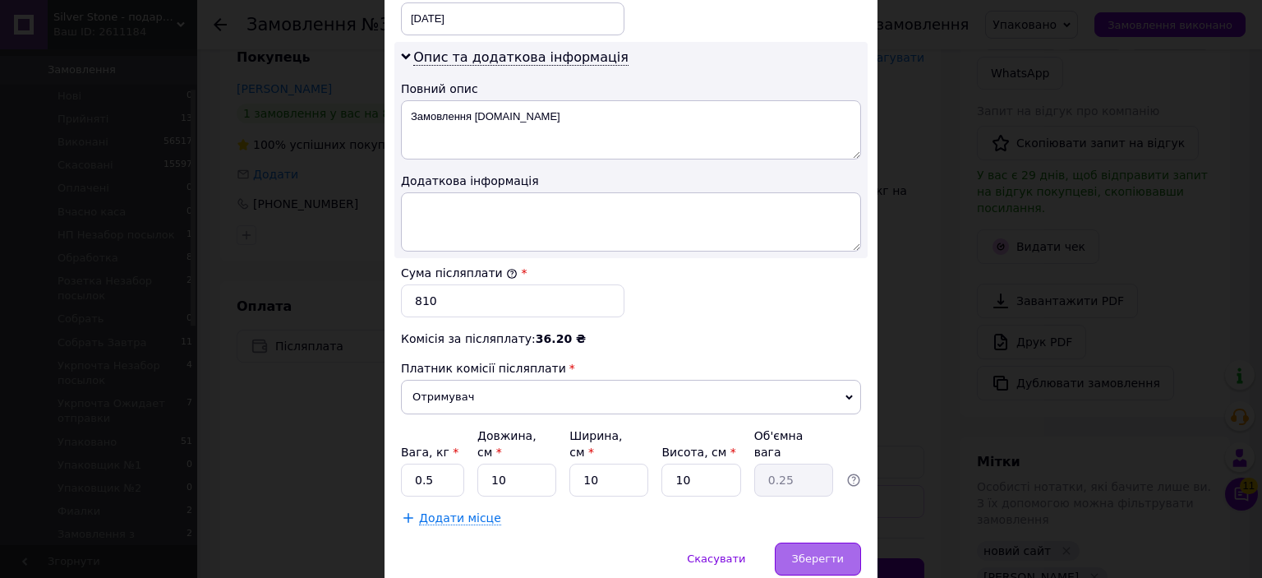
click at [814, 542] on div "Зберегти" at bounding box center [818, 558] width 86 height 33
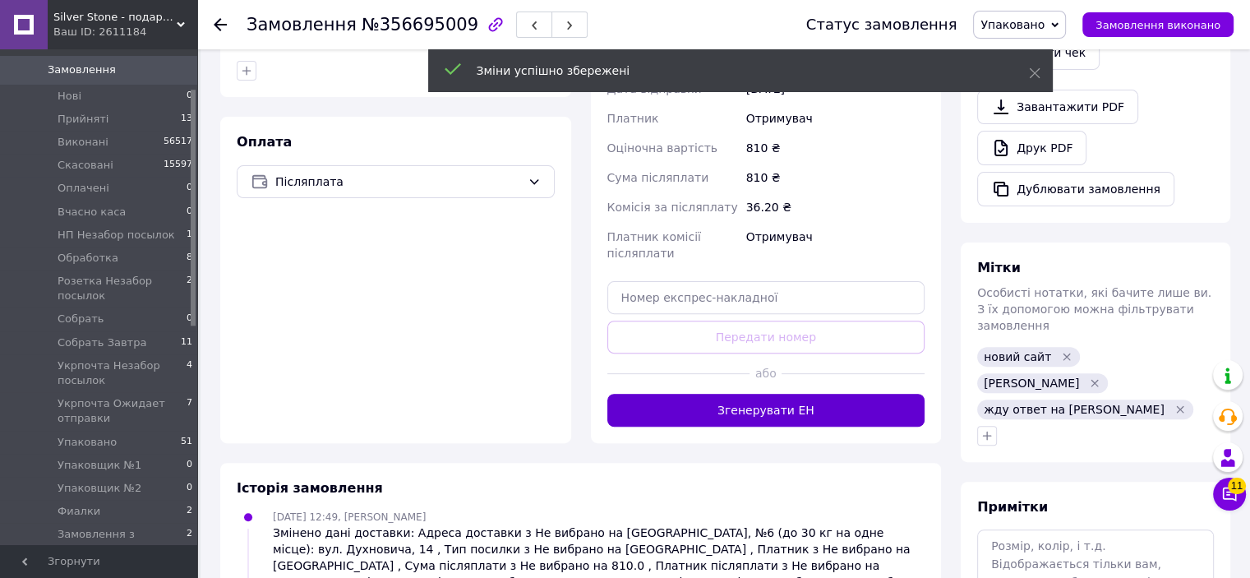
scroll to position [178, 0]
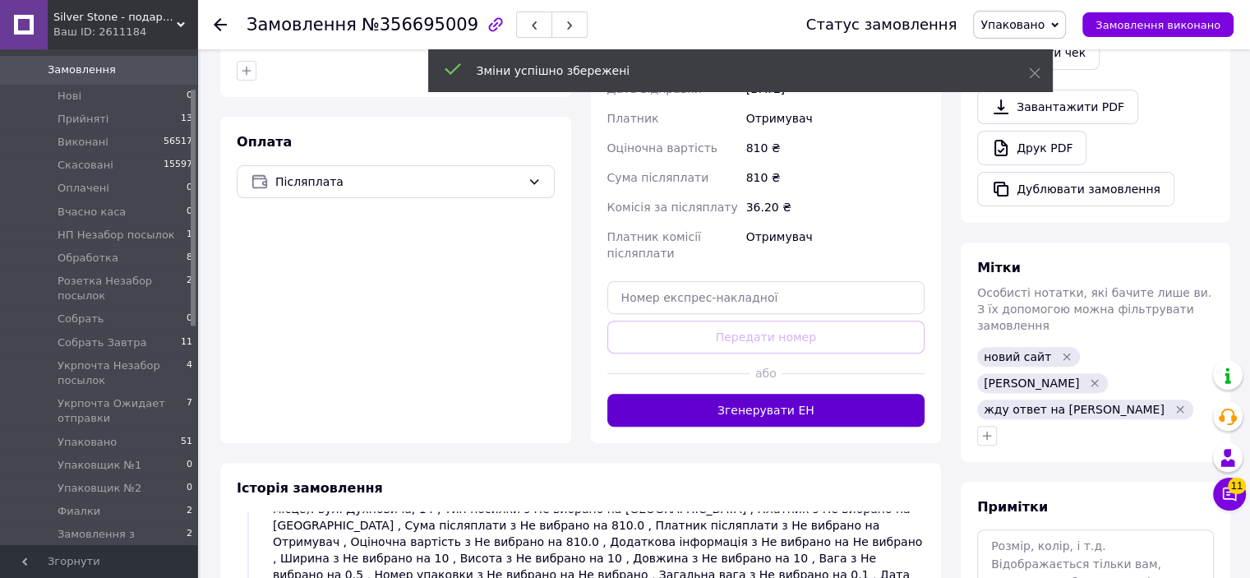
click at [756, 394] on button "Згенерувати ЕН" at bounding box center [766, 410] width 318 height 33
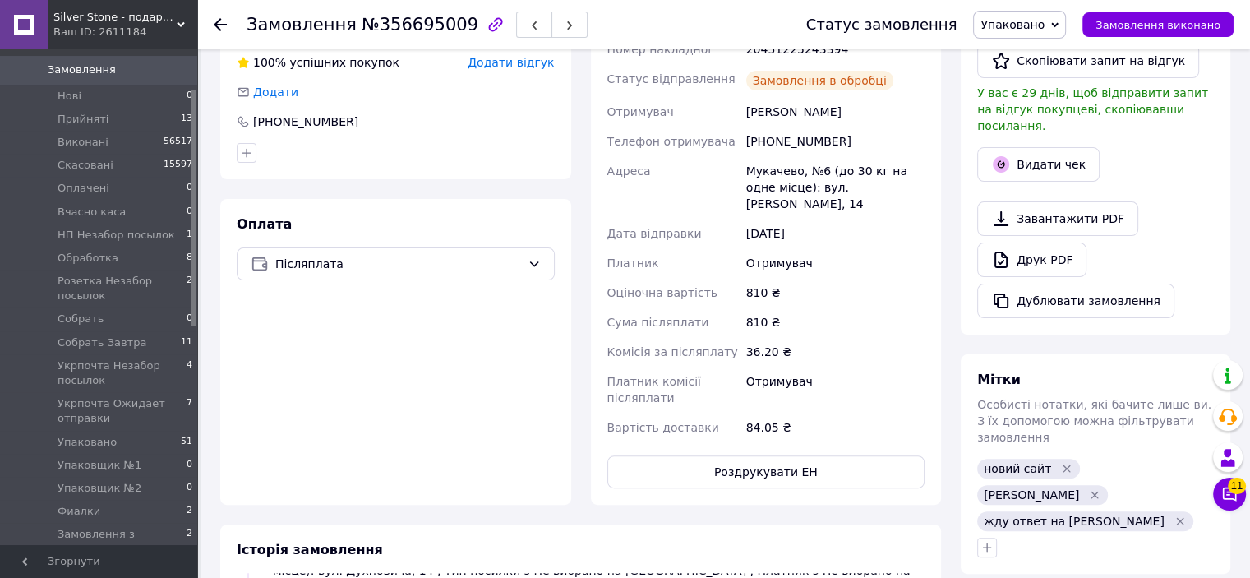
scroll to position [218, 0]
click at [532, 25] on use "button" at bounding box center [534, 25] width 5 height 9
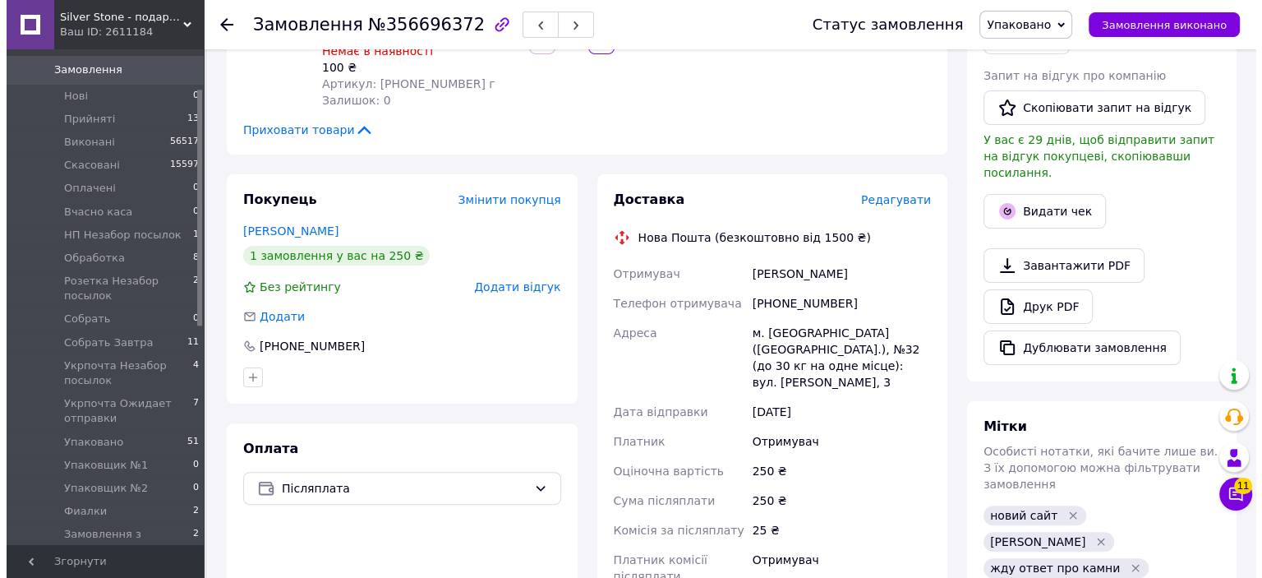
scroll to position [411, 0]
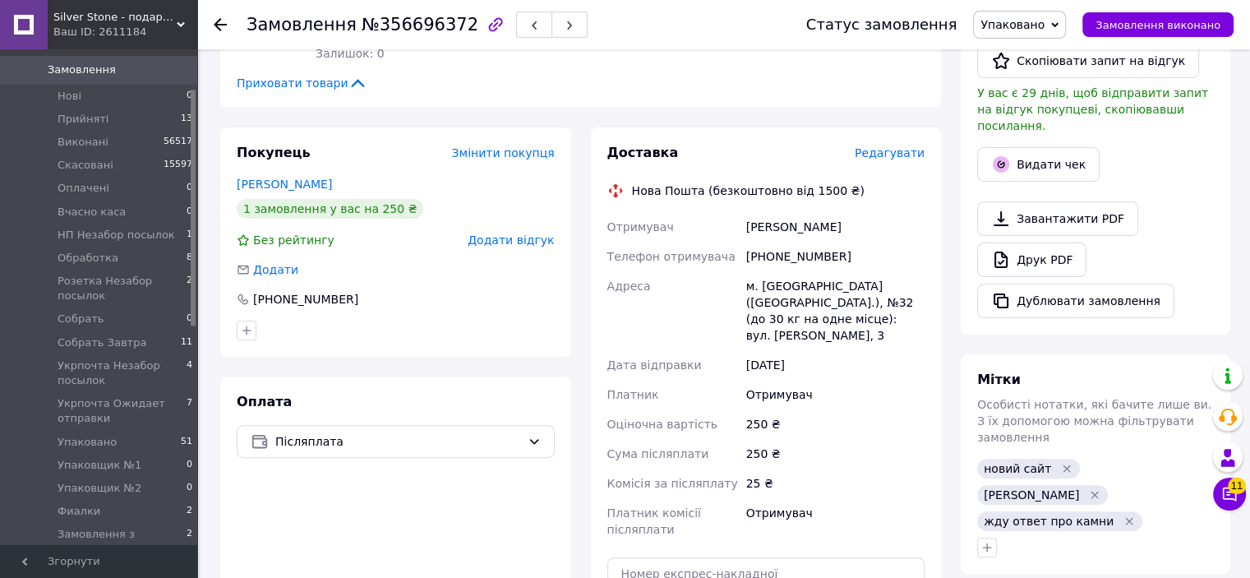
click at [887, 154] on span "Редагувати" at bounding box center [890, 152] width 70 height 13
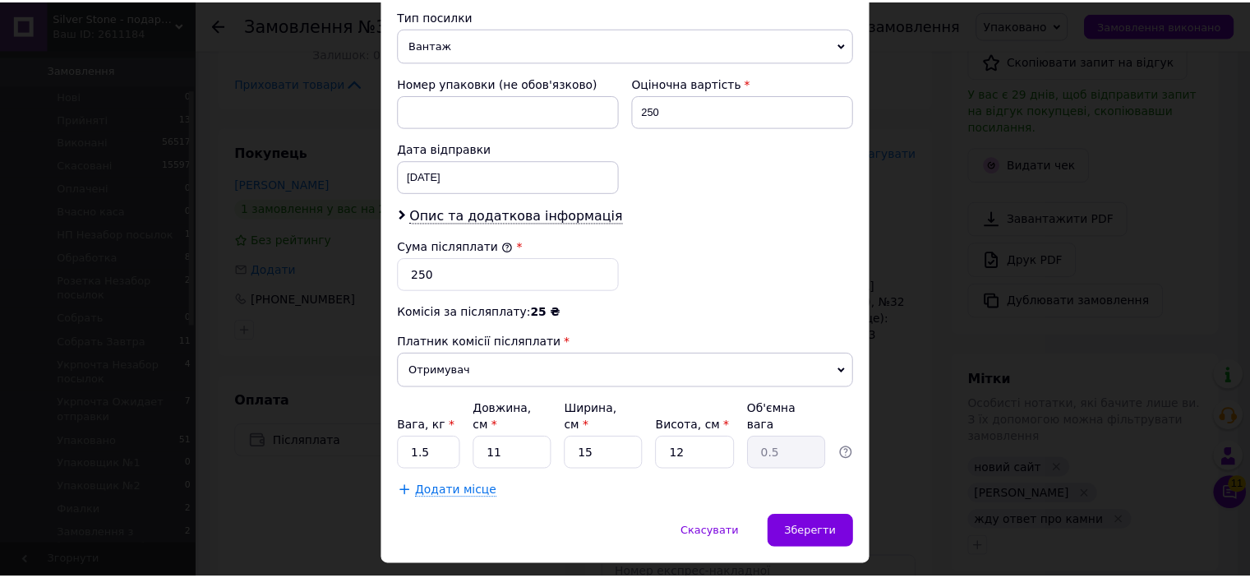
scroll to position [671, 0]
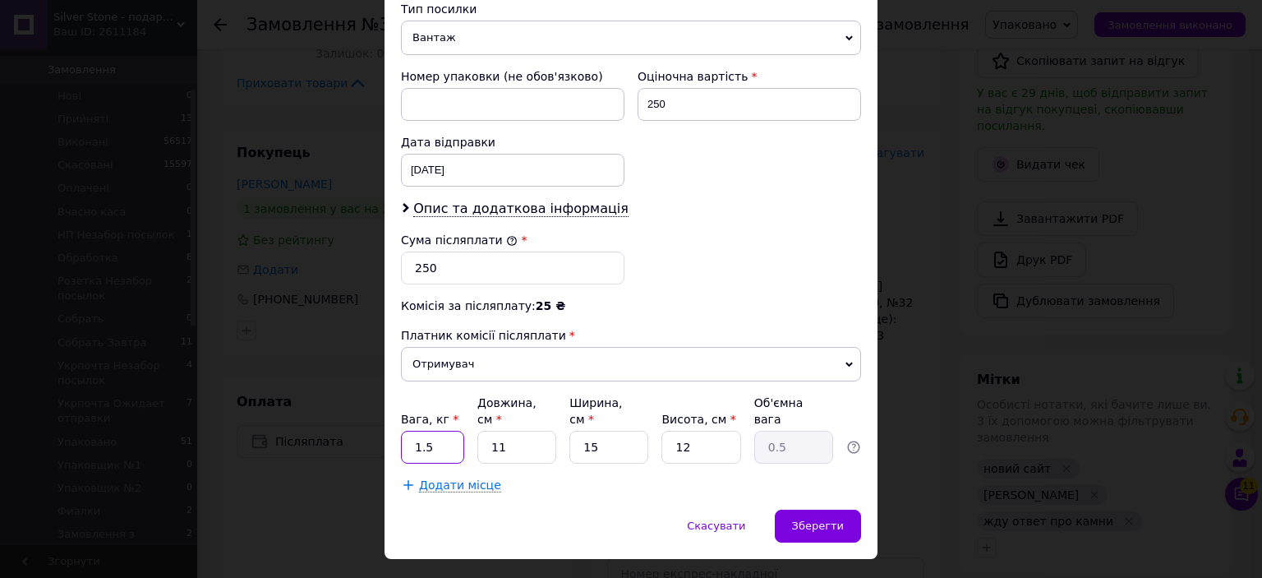
click at [446, 431] on input "1.5" at bounding box center [432, 447] width 63 height 33
type input "0.5"
click at [825, 509] on div "Зберегти" at bounding box center [818, 525] width 86 height 33
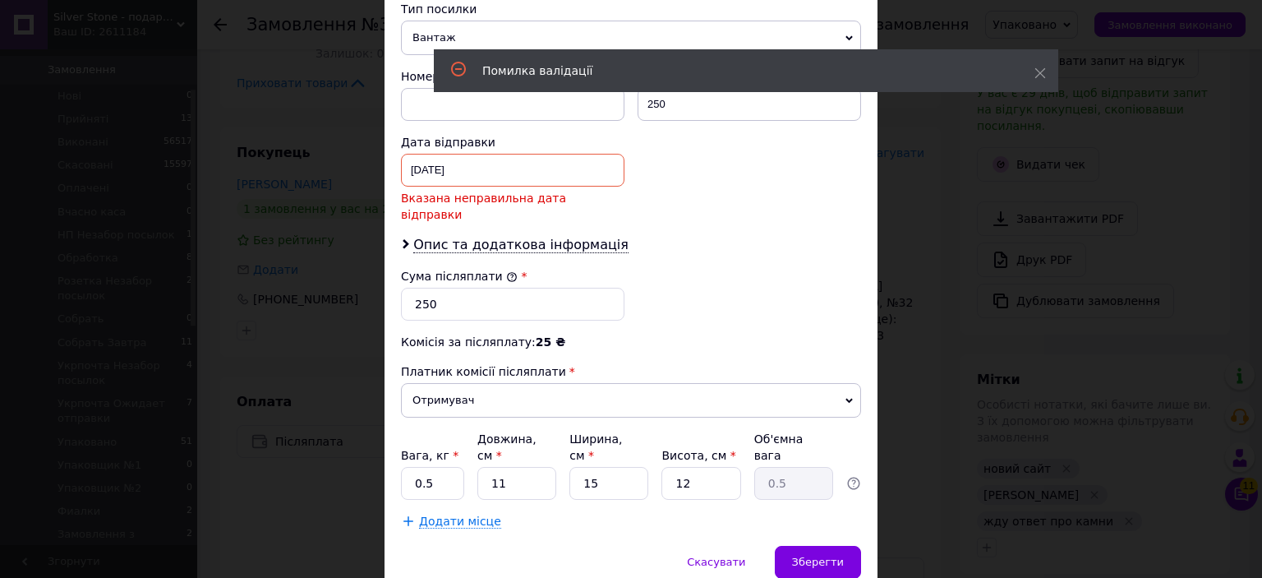
click at [437, 154] on div "11.08.2025 < 2025 > < Август > Пн Вт Ср Чт Пт Сб Вс 28 29 30 31 1 2 3 4 5 6 7 8…" at bounding box center [513, 170] width 224 height 33
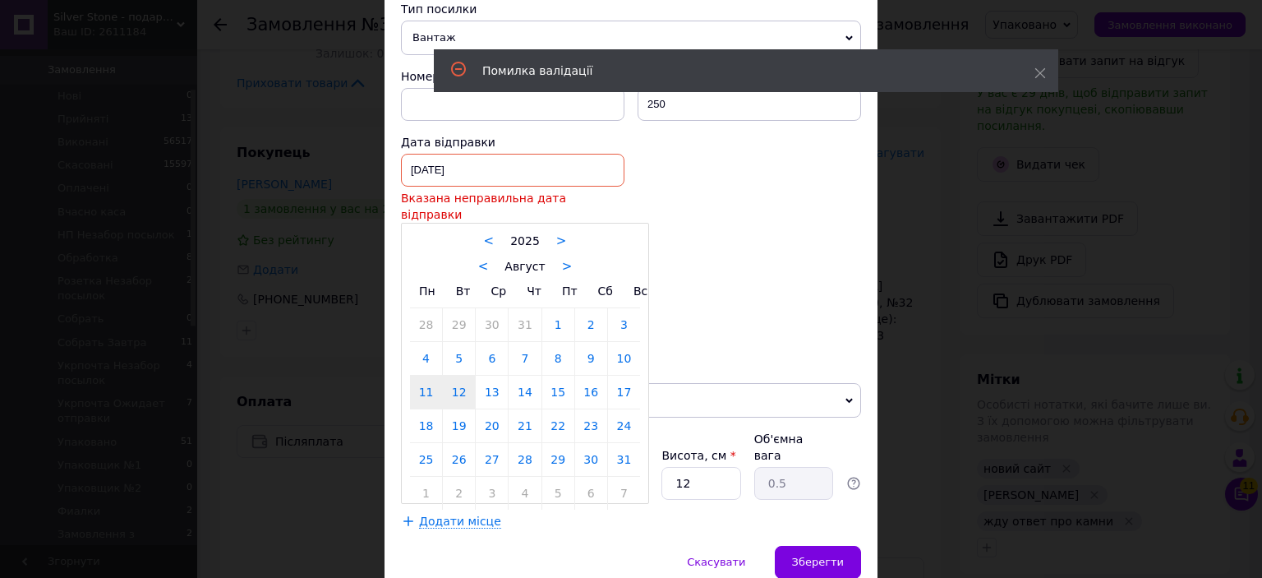
click at [460, 376] on link "12" at bounding box center [459, 392] width 32 height 33
type input "[DATE]"
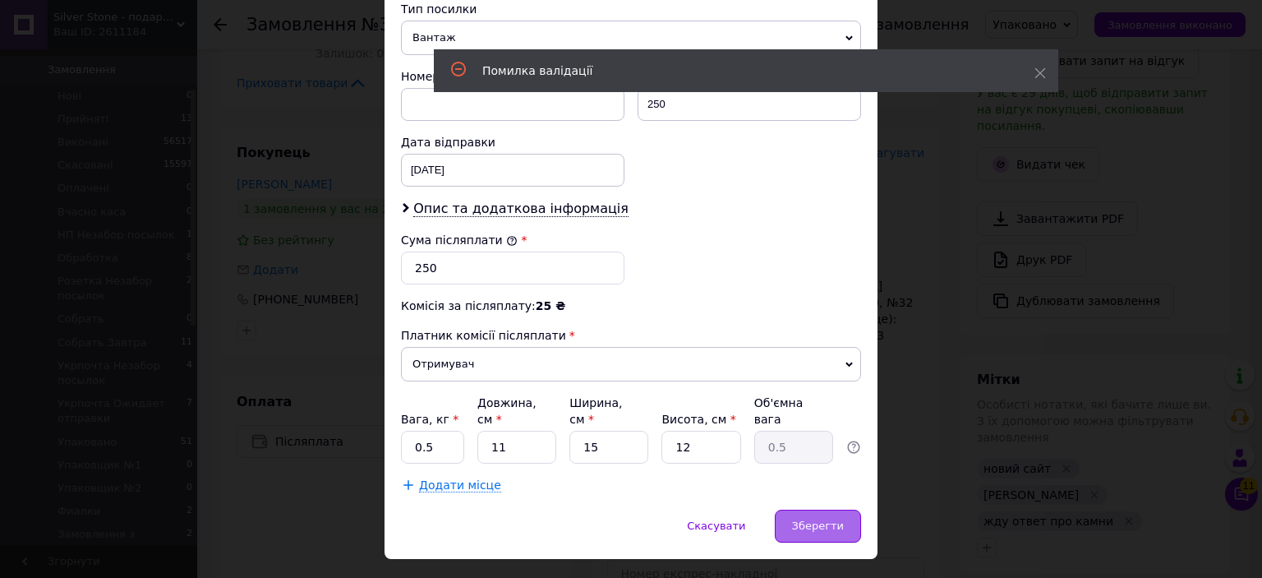
click at [803, 509] on div "Зберегти" at bounding box center [818, 525] width 86 height 33
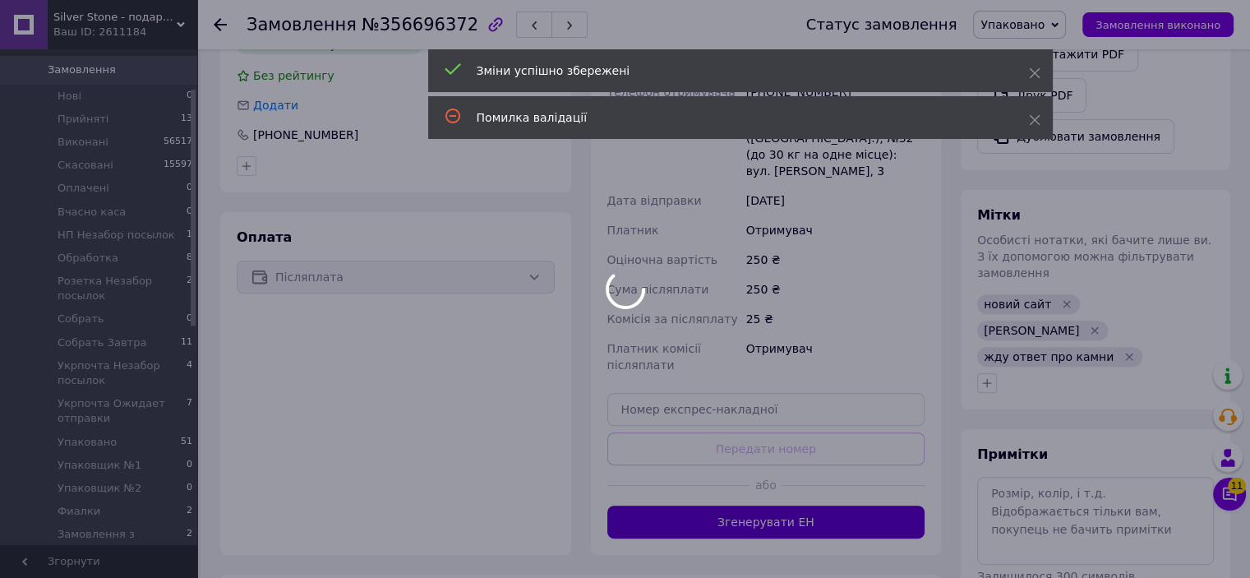
scroll to position [99, 0]
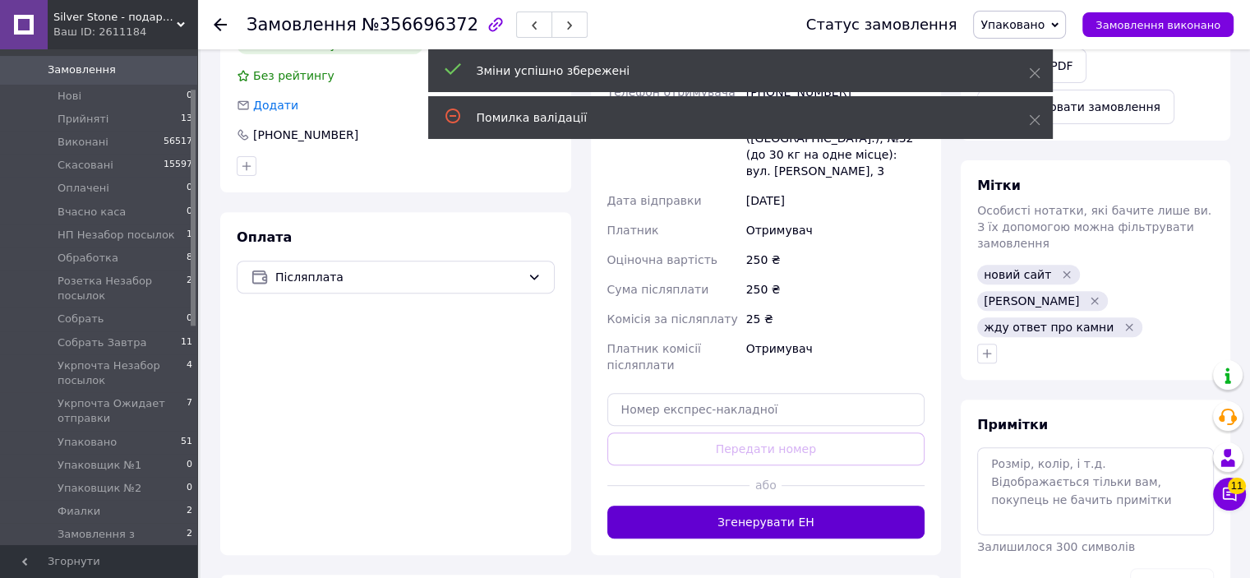
click at [754, 505] on button "Згенерувати ЕН" at bounding box center [766, 521] width 318 height 33
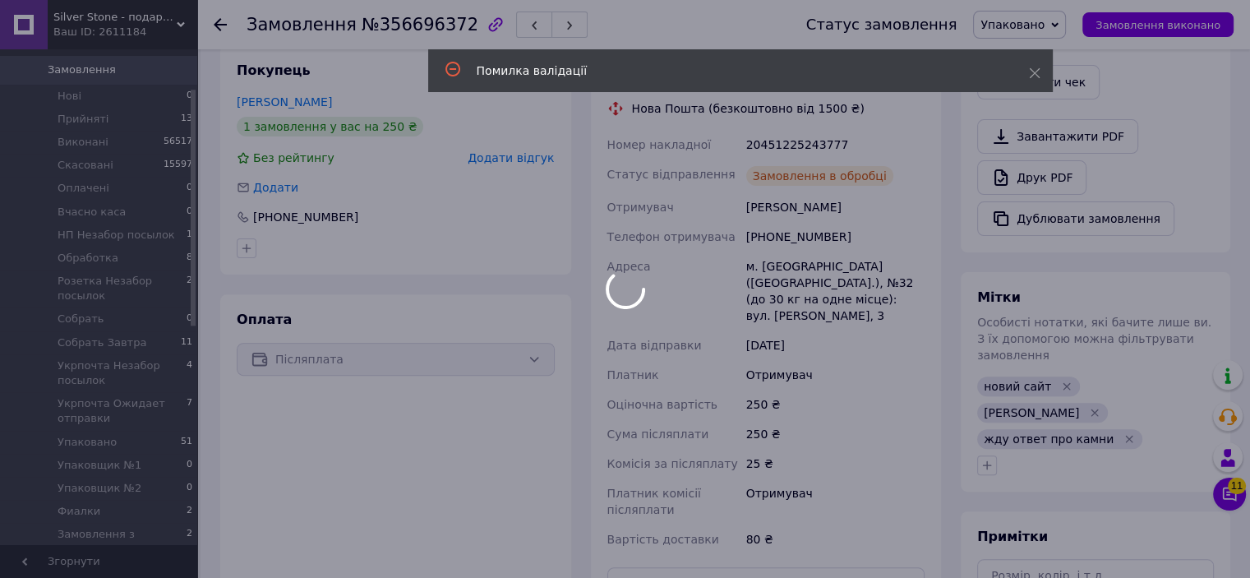
scroll to position [138, 0]
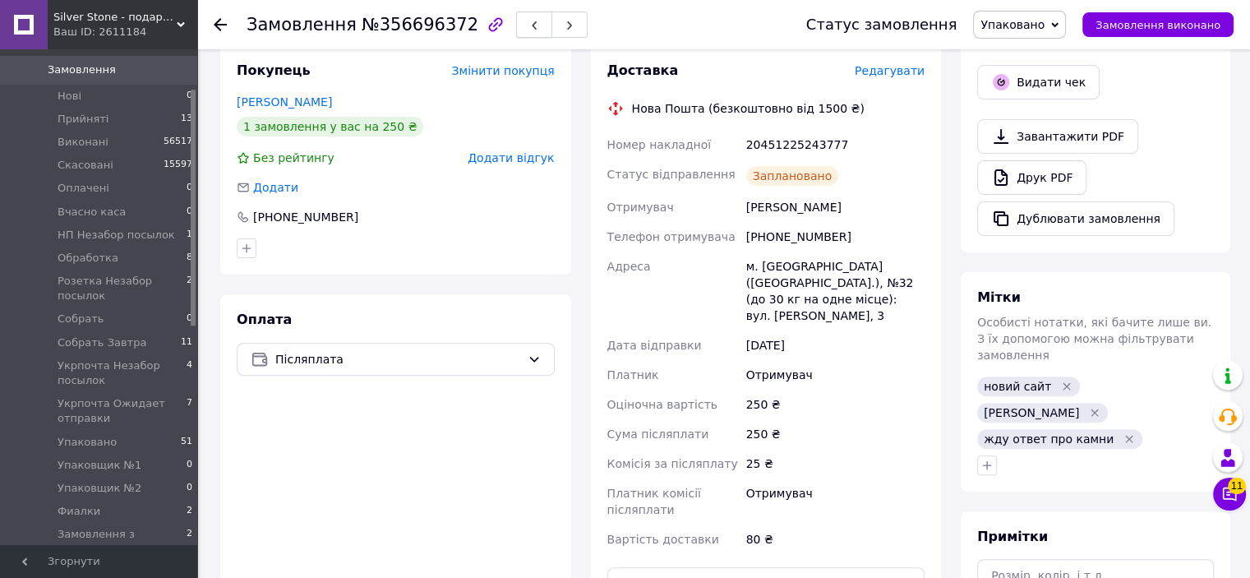
click at [529, 19] on span "button" at bounding box center [534, 25] width 10 height 12
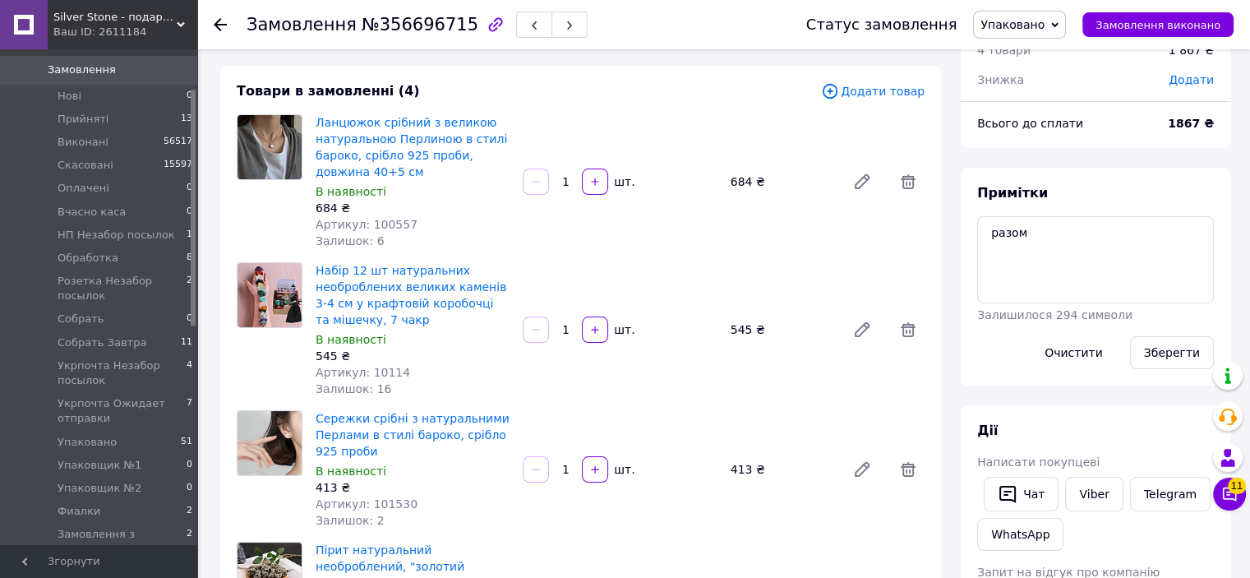
scroll to position [82, 0]
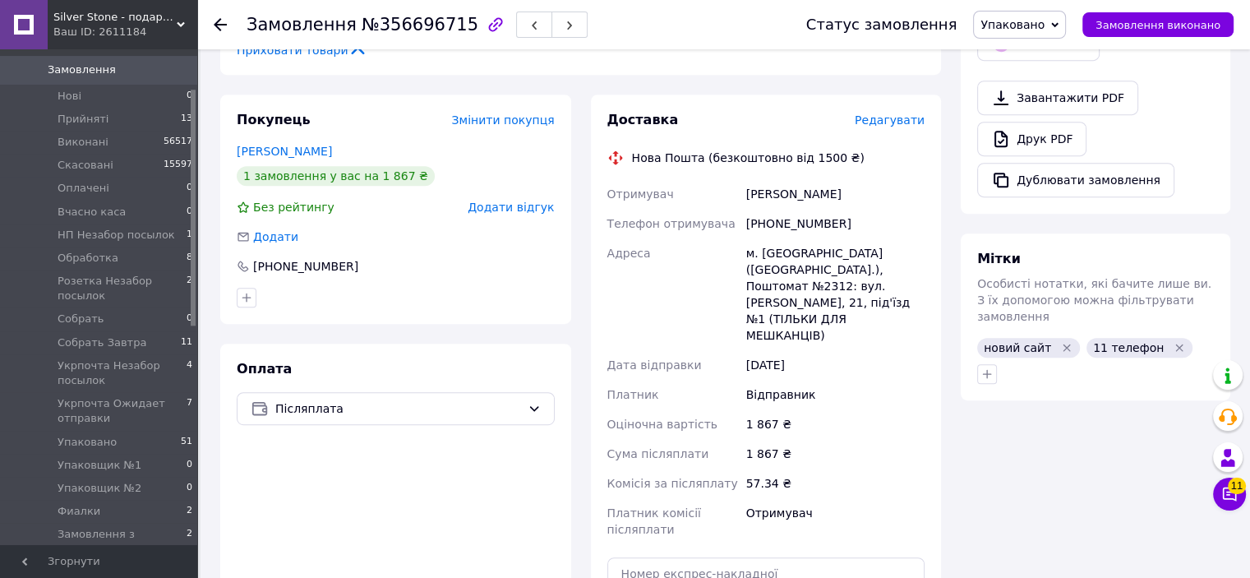
click at [878, 113] on span "Редагувати" at bounding box center [890, 119] width 70 height 13
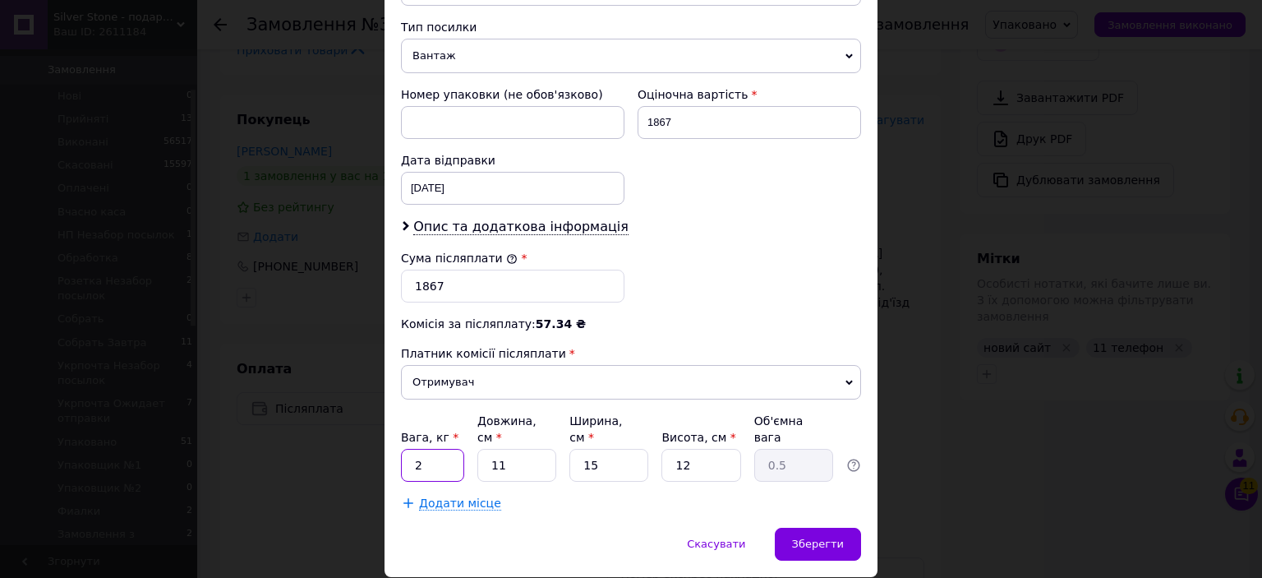
click at [439, 449] on input "2" at bounding box center [432, 465] width 63 height 33
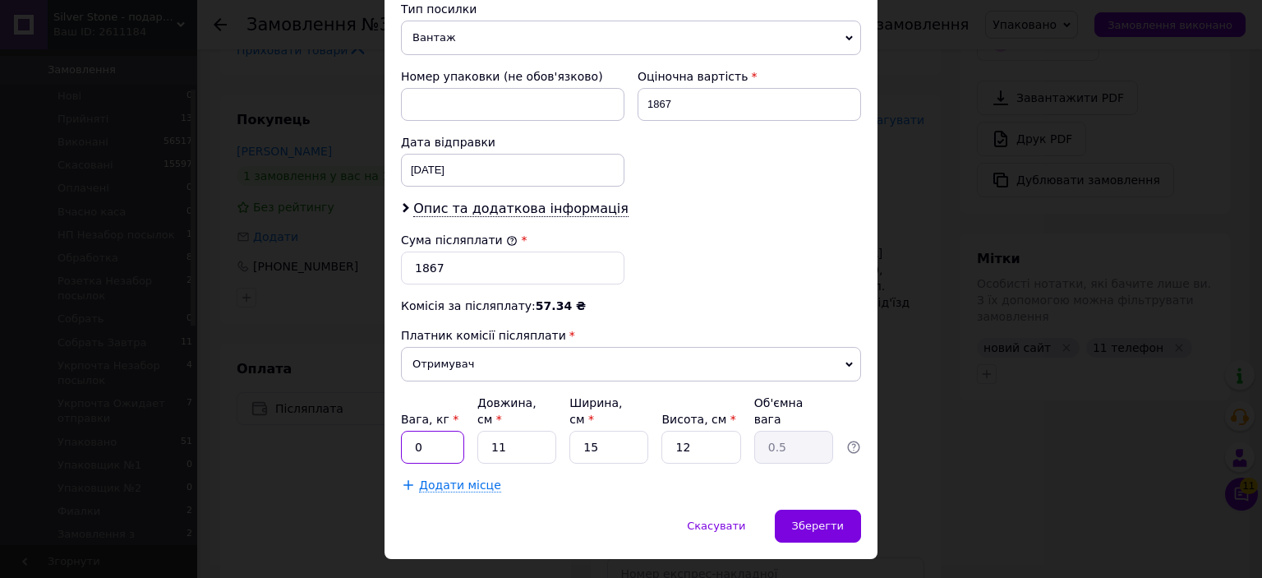
type input "0.5"
click at [825, 509] on div "Зберегти" at bounding box center [818, 525] width 86 height 33
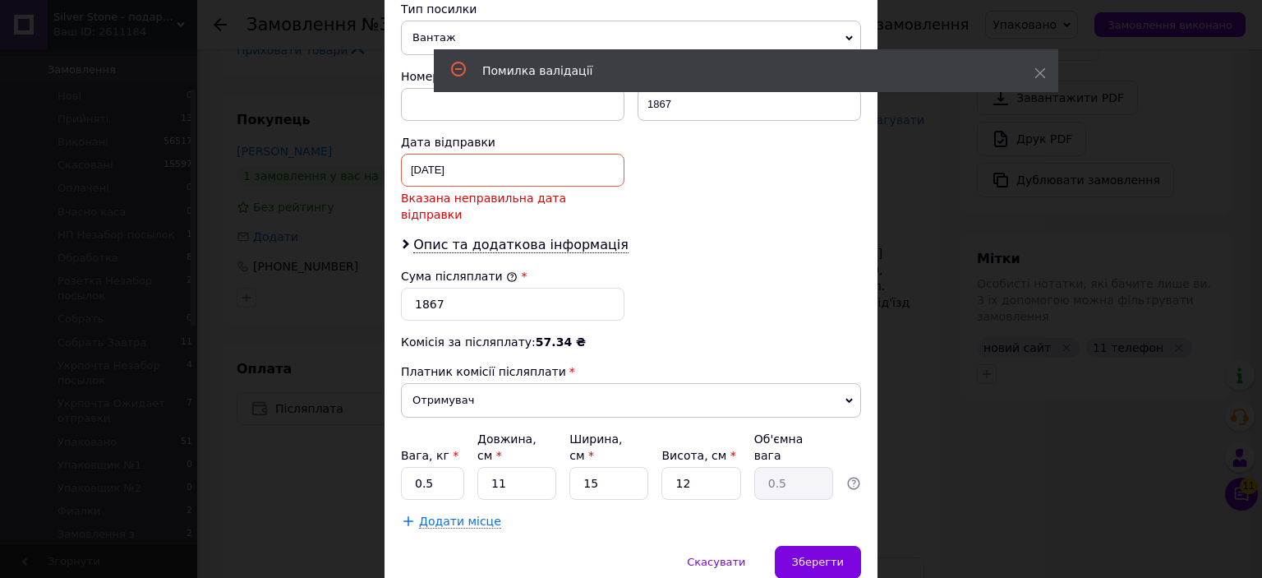
click at [497, 156] on div "11.08.2025 < 2025 > < Август > Пн Вт Ср Чт Пт Сб Вс 28 29 30 31 1 2 3 4 5 6 7 8…" at bounding box center [513, 170] width 224 height 33
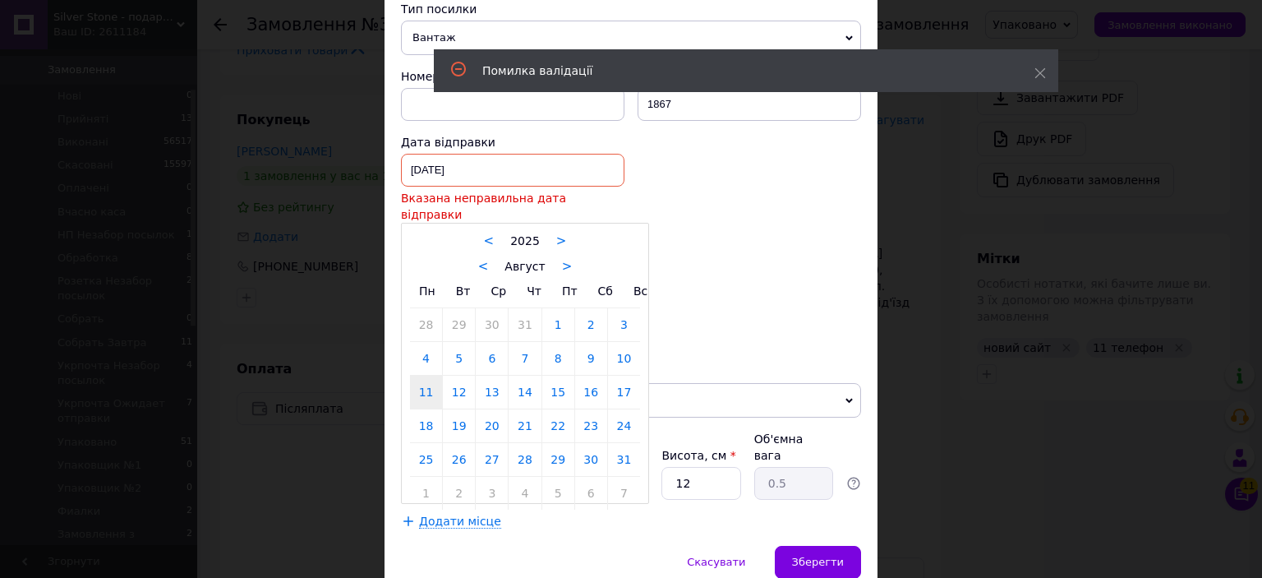
click at [458, 376] on link "12" at bounding box center [459, 392] width 32 height 33
type input "[DATE]"
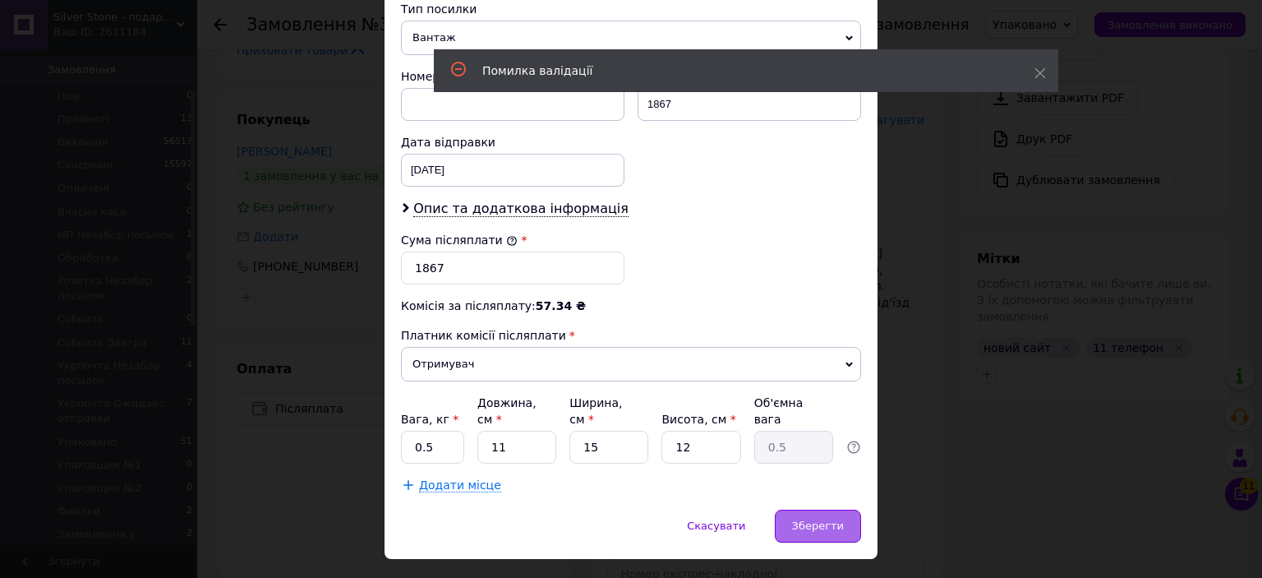
click at [800, 519] on span "Зберегти" at bounding box center [818, 525] width 52 height 12
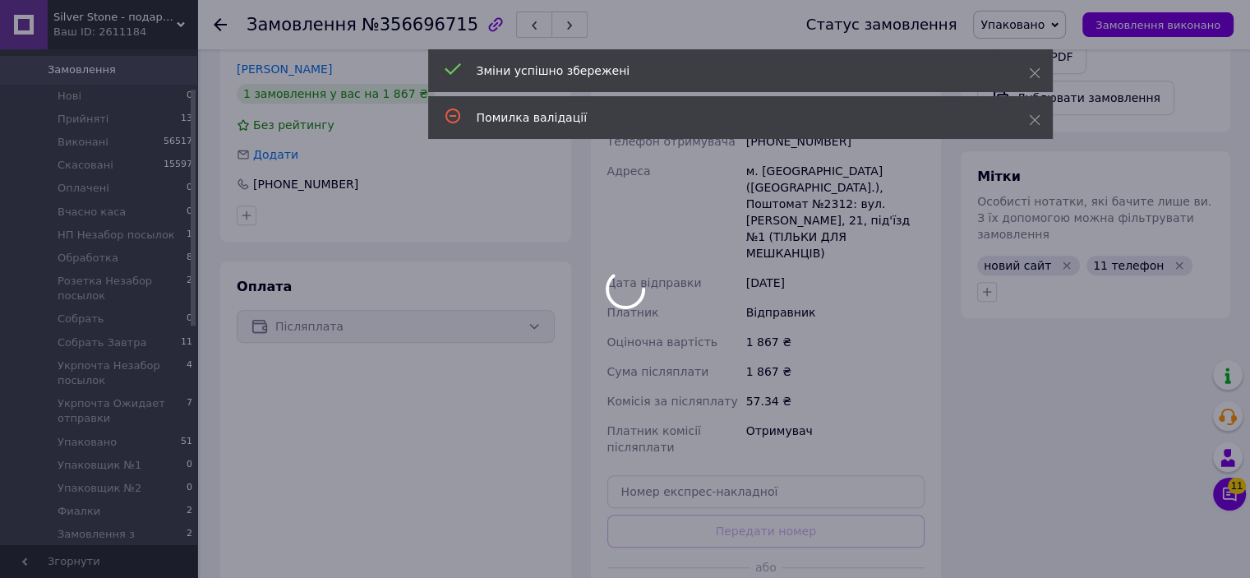
scroll to position [234, 0]
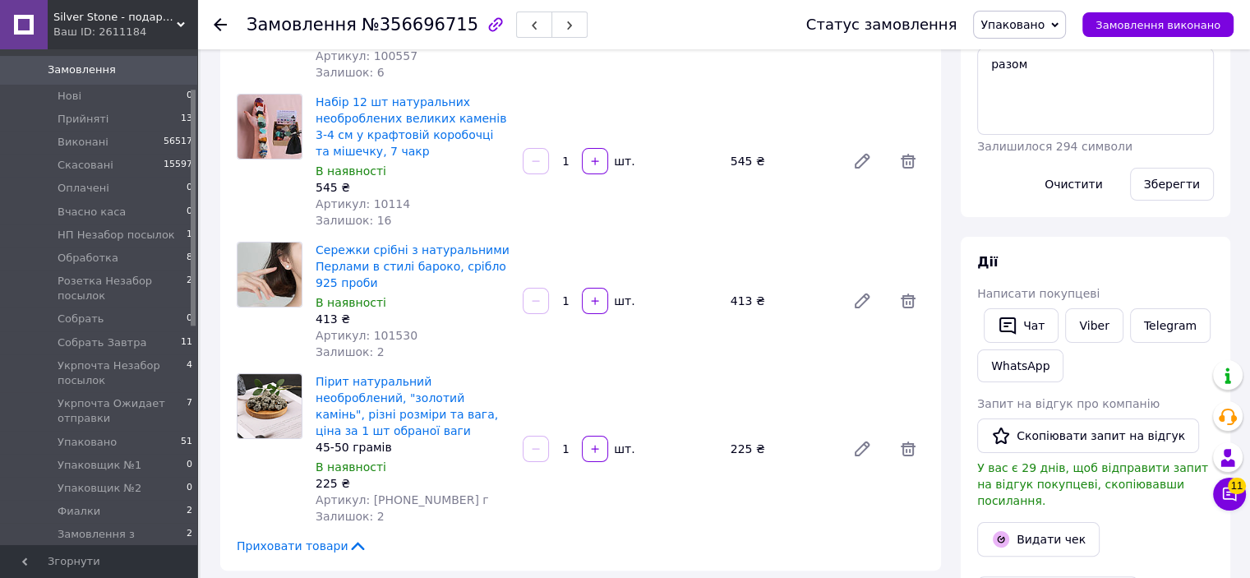
scroll to position [30, 0]
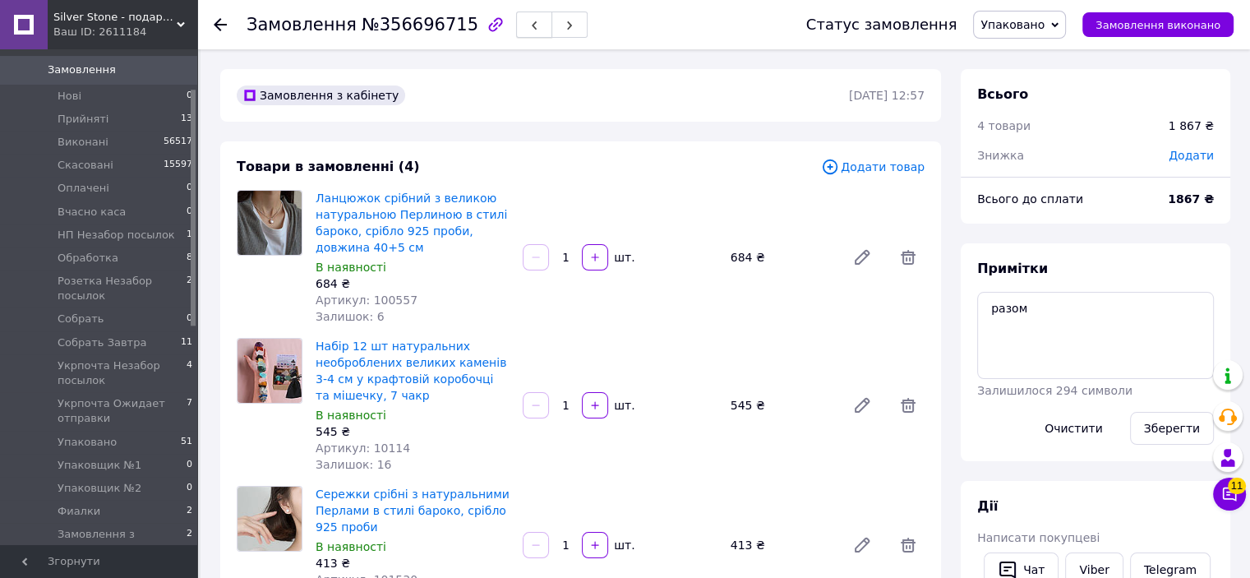
click at [529, 28] on icon "button" at bounding box center [534, 26] width 10 height 10
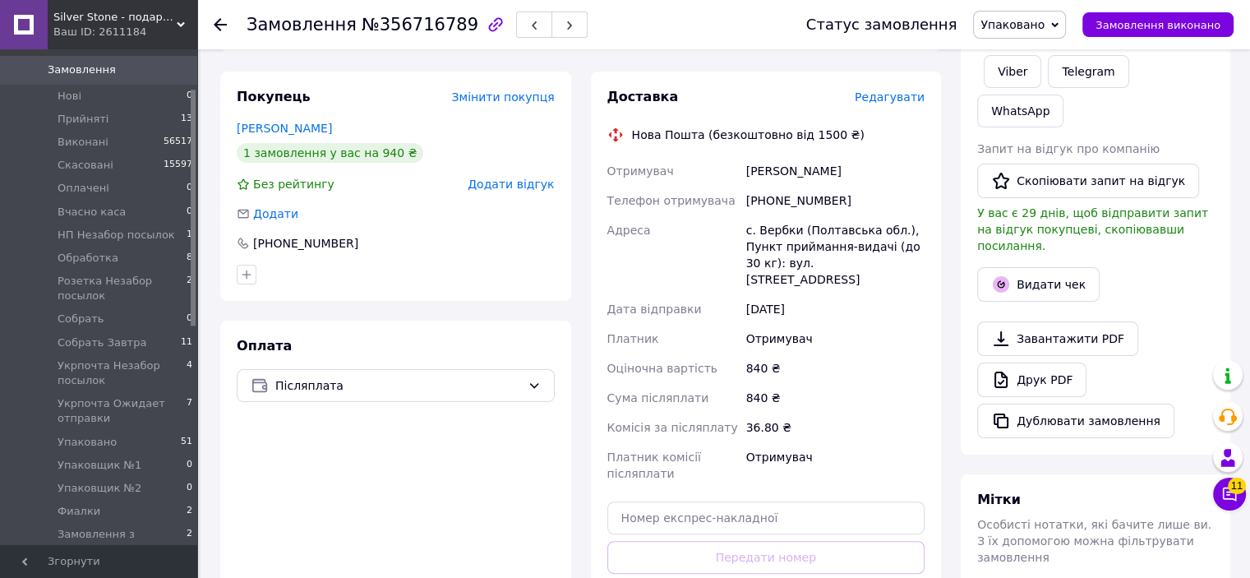
scroll to position [329, 0]
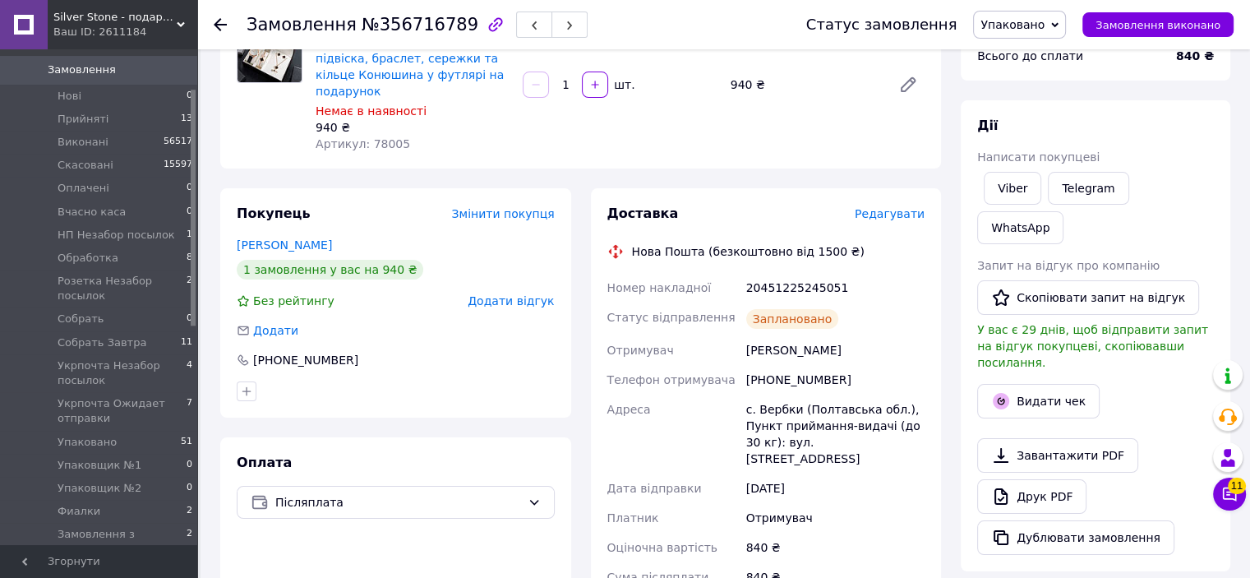
scroll to position [0, 0]
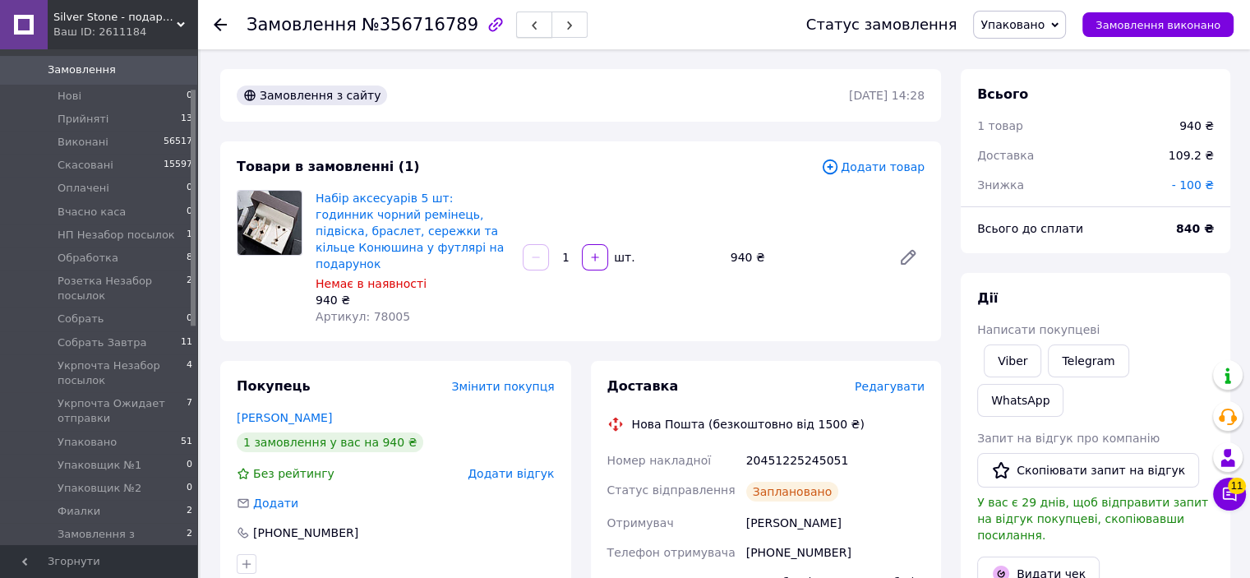
click at [529, 21] on icon "button" at bounding box center [534, 26] width 10 height 10
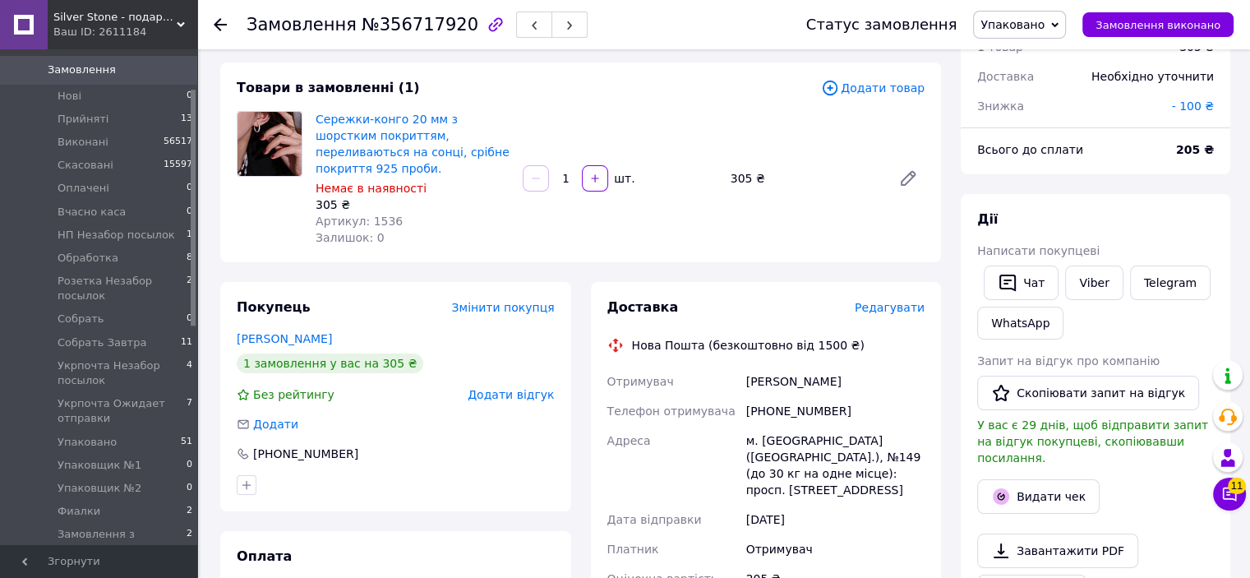
scroll to position [82, 0]
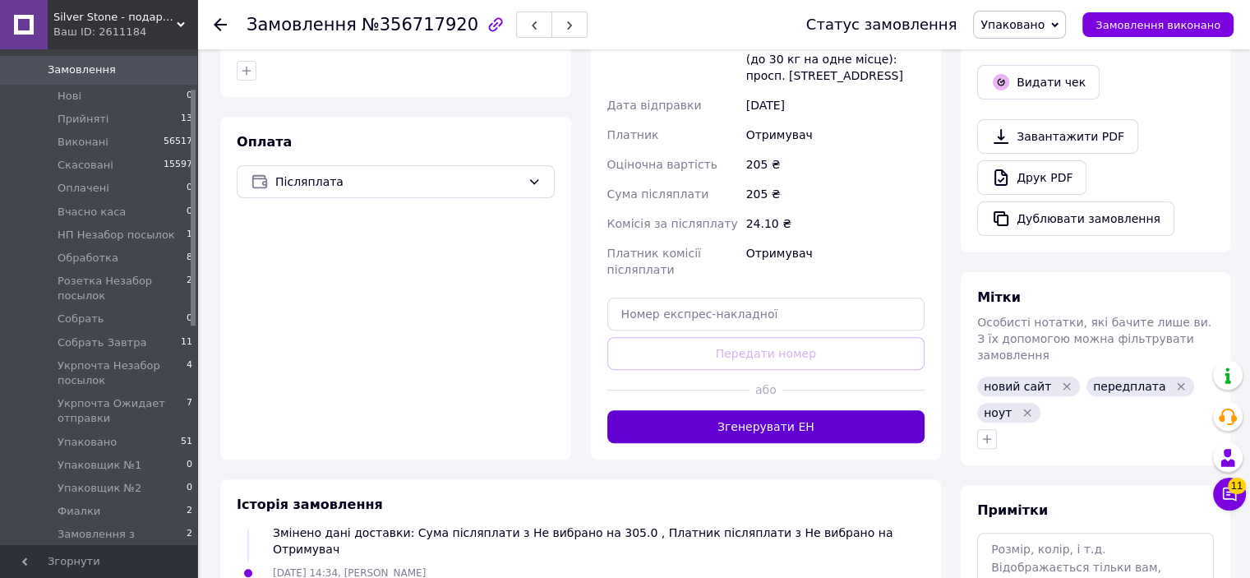
click at [809, 410] on button "Згенерувати ЕН" at bounding box center [766, 426] width 318 height 33
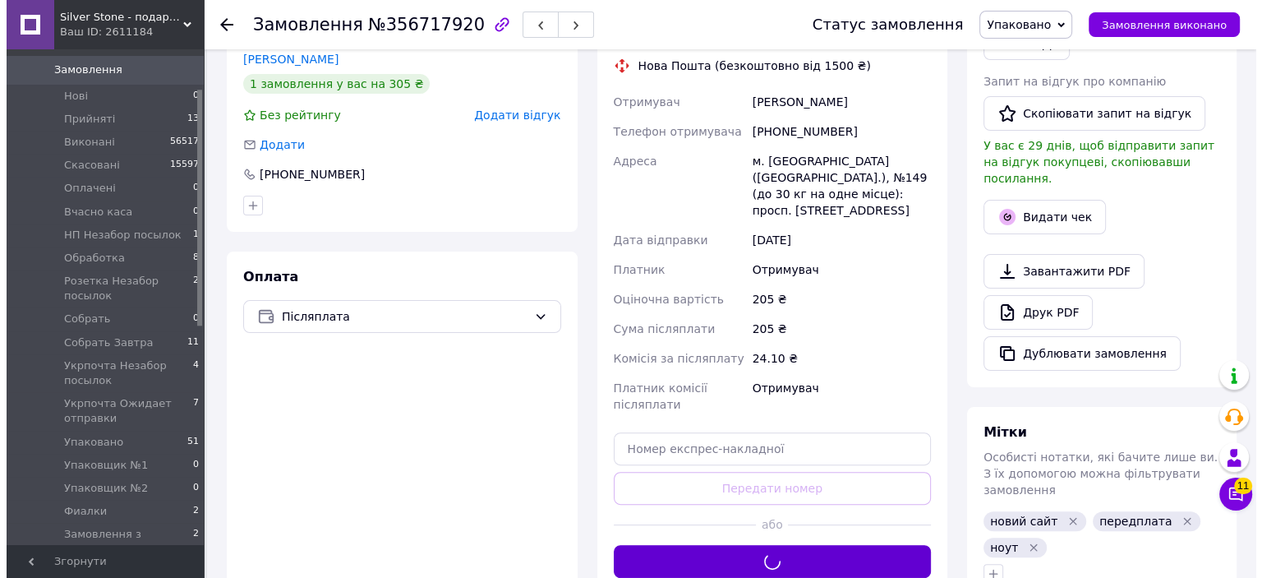
scroll to position [329, 0]
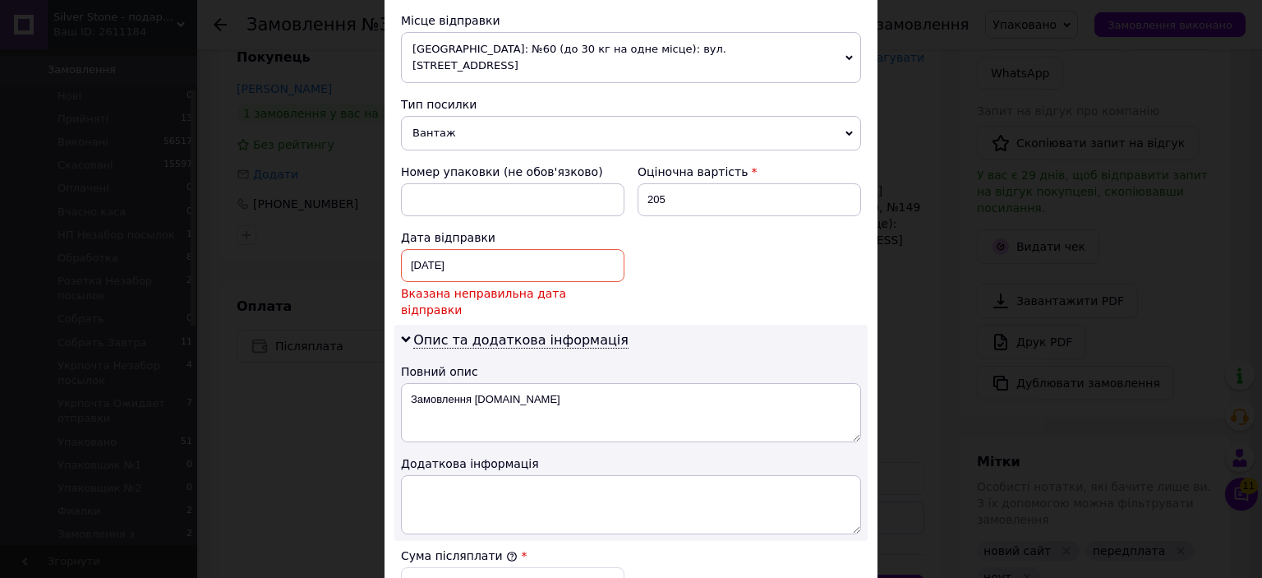
click at [500, 249] on div "11.08.2025 < 2025 > < Август > Пн Вт Ср Чт Пт Сб Вс 28 29 30 31 1 2 3 4 5 6 7 8…" at bounding box center [513, 265] width 224 height 33
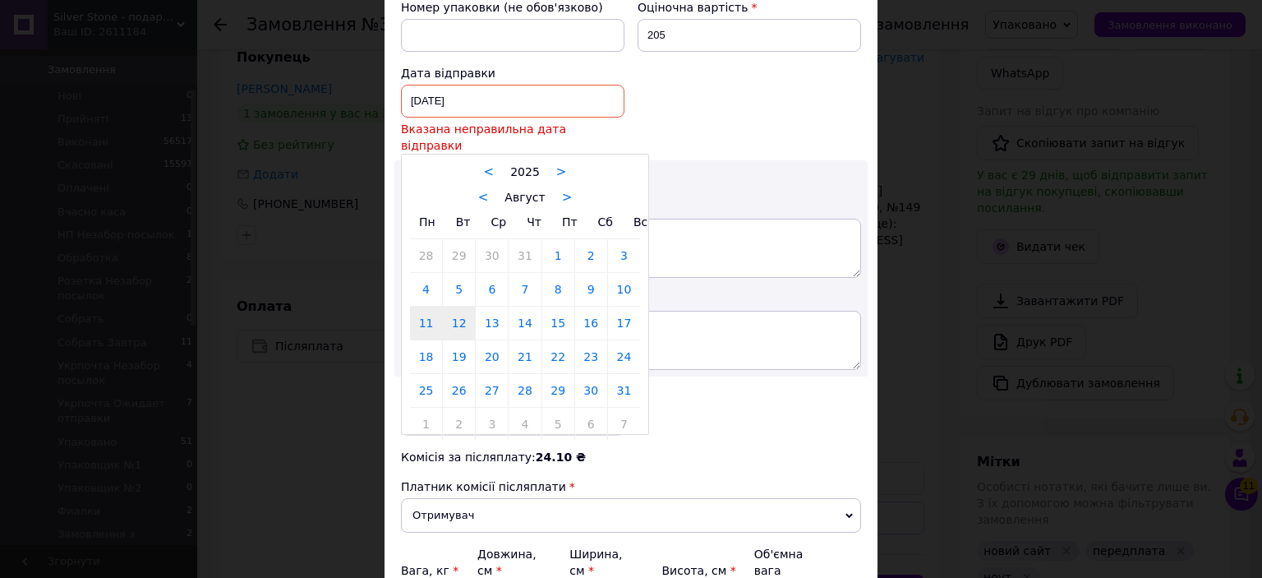
click at [468, 307] on link "12" at bounding box center [459, 323] width 32 height 33
type input "[DATE]"
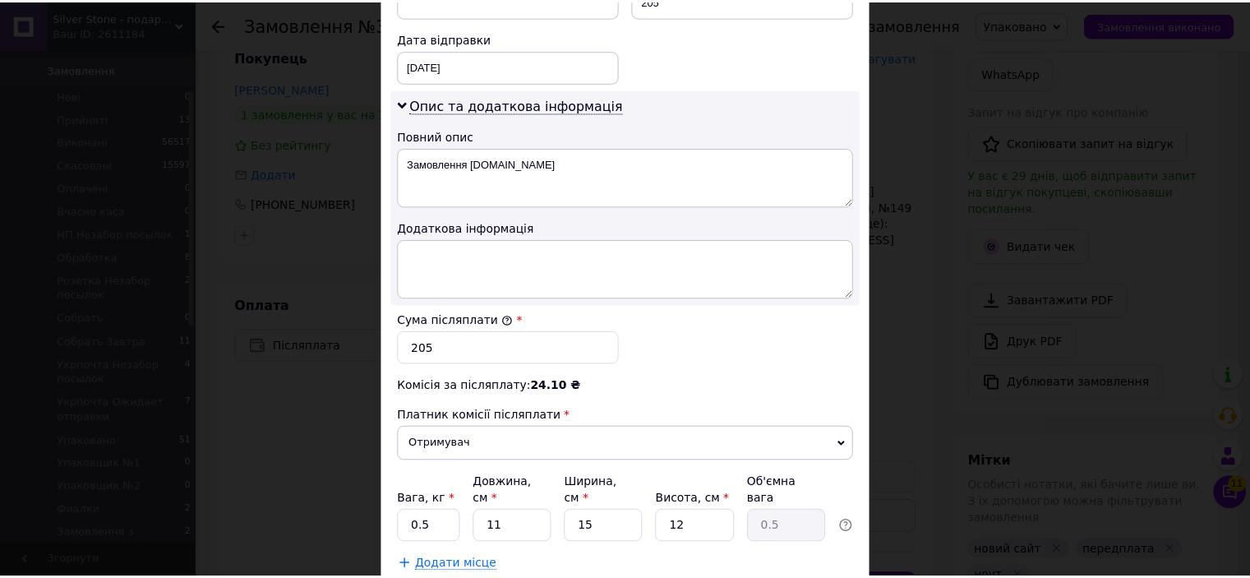
scroll to position [855, 0]
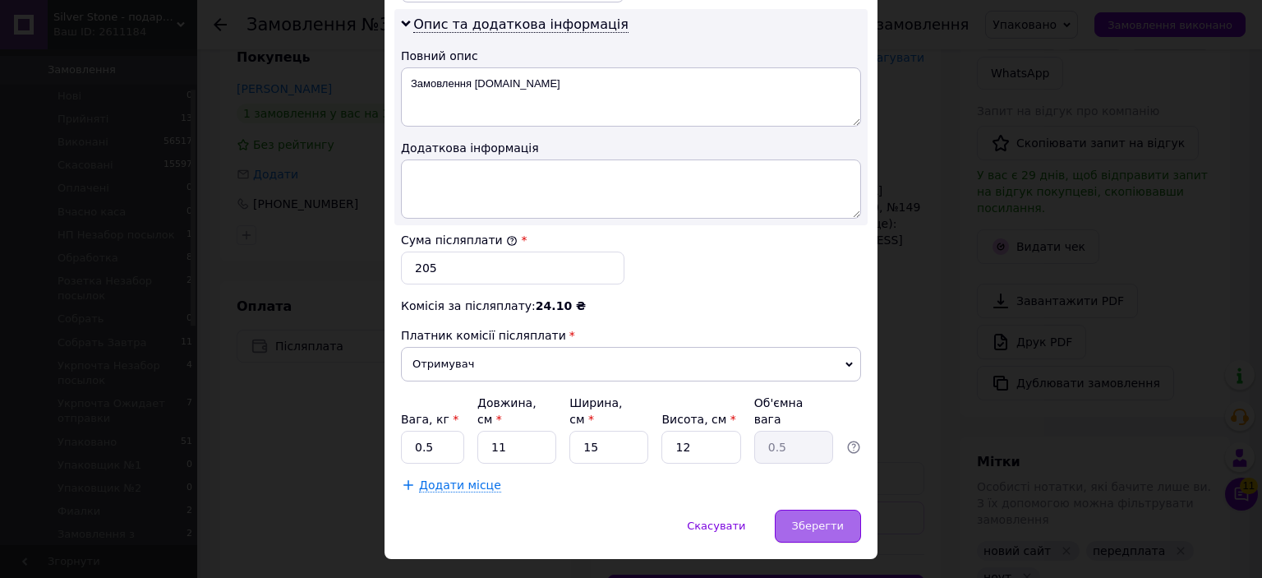
click at [821, 519] on span "Зберегти" at bounding box center [818, 525] width 52 height 12
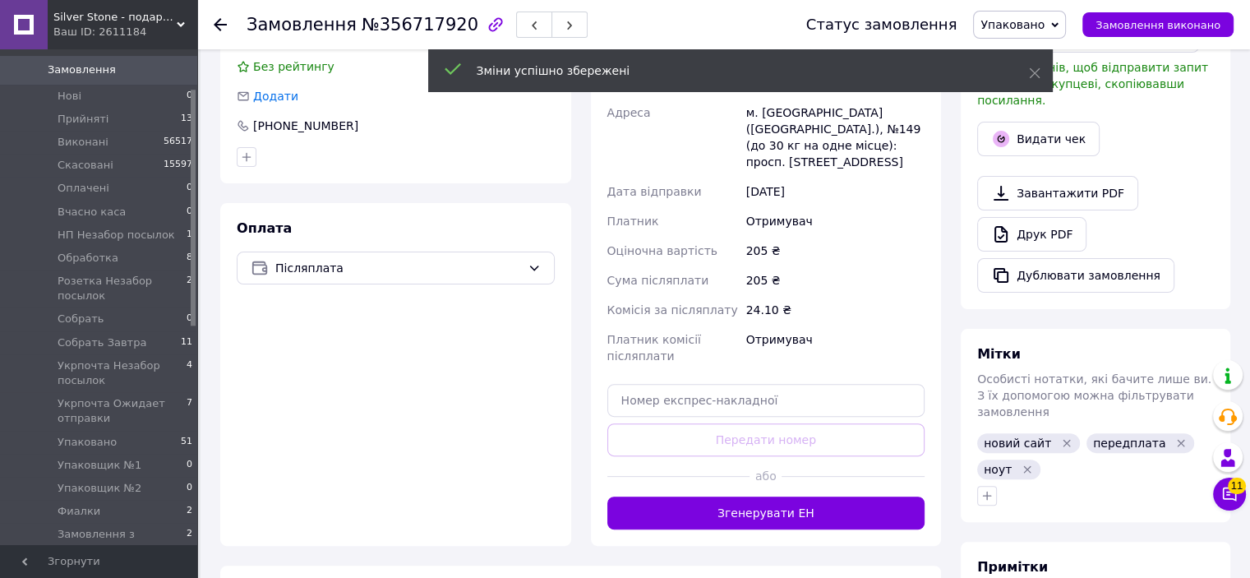
scroll to position [411, 0]
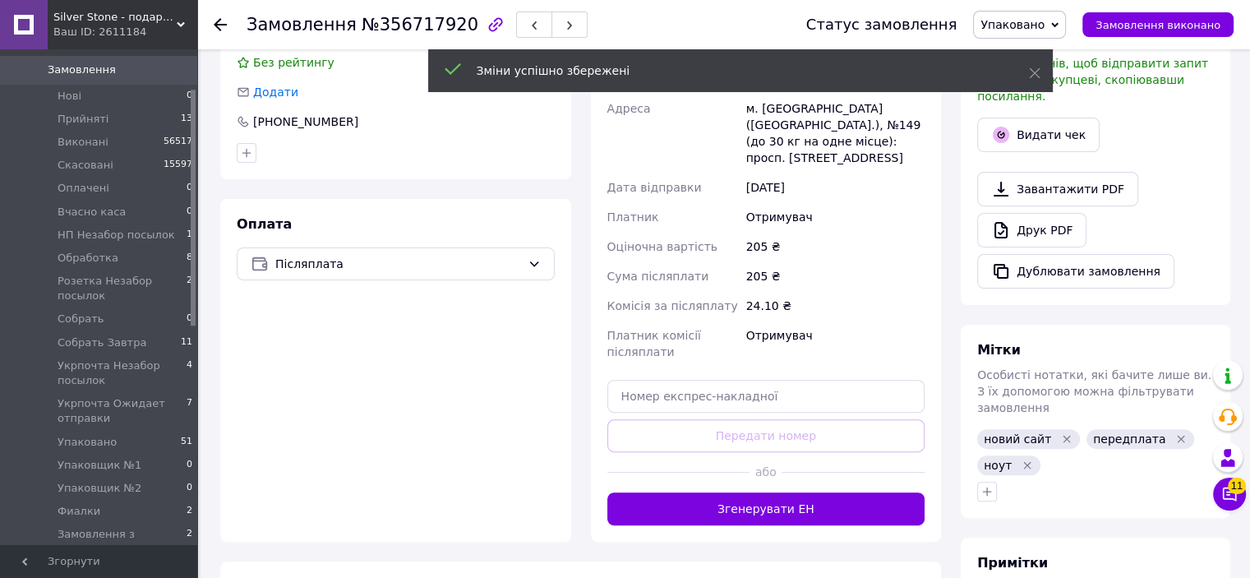
click at [789, 492] on button "Згенерувати ЕН" at bounding box center [766, 508] width 318 height 33
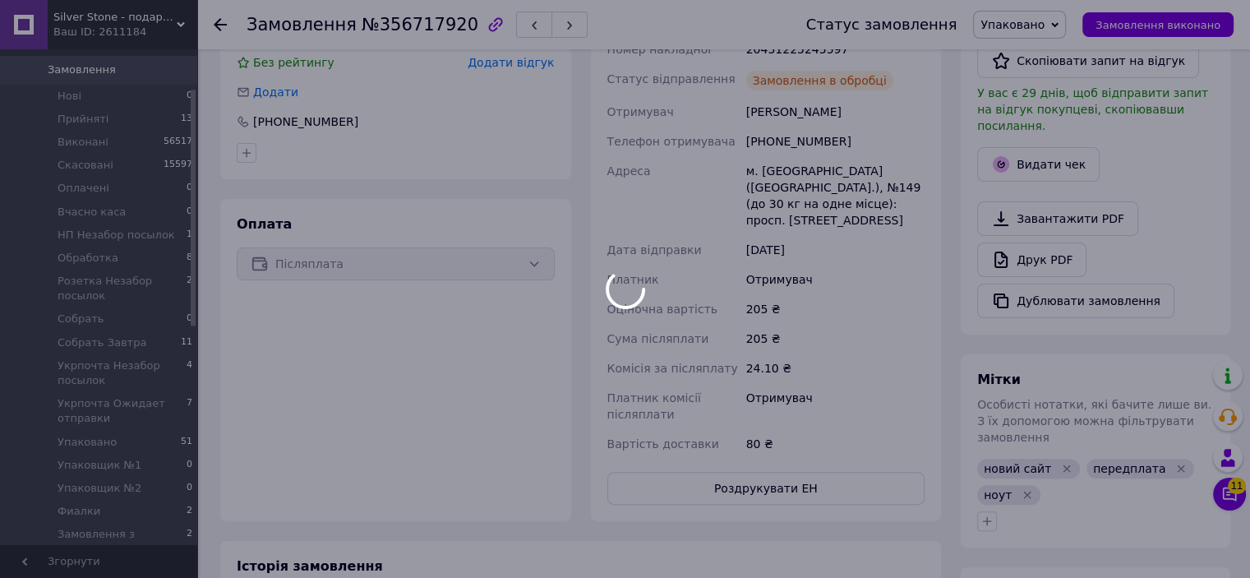
scroll to position [218, 0]
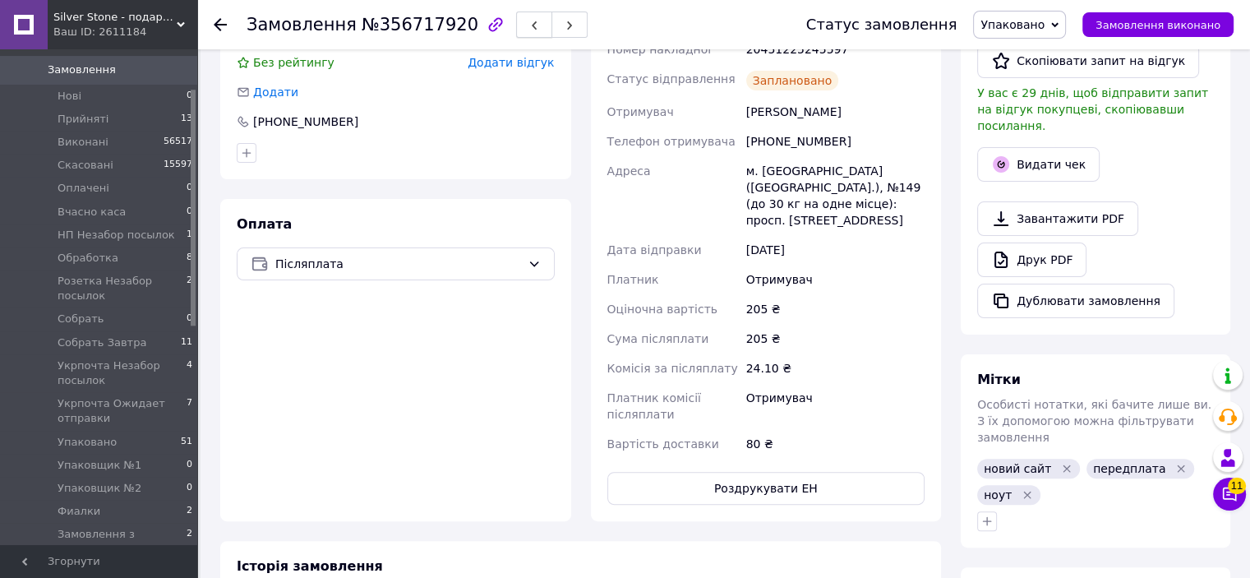
click at [529, 22] on icon "button" at bounding box center [534, 26] width 10 height 10
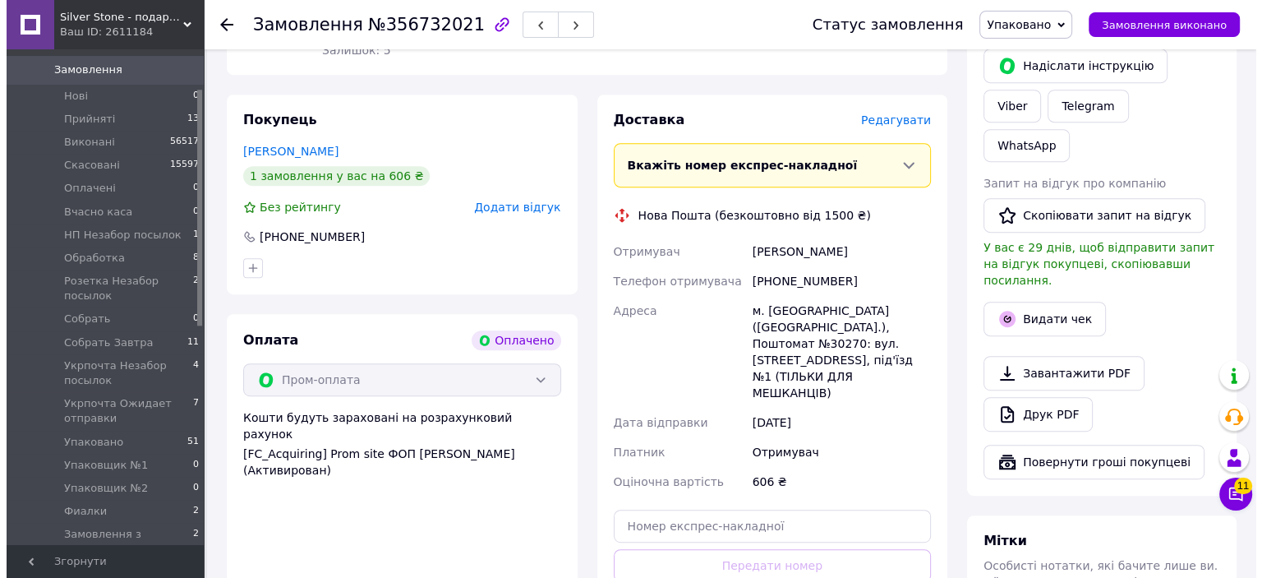
scroll to position [740, 0]
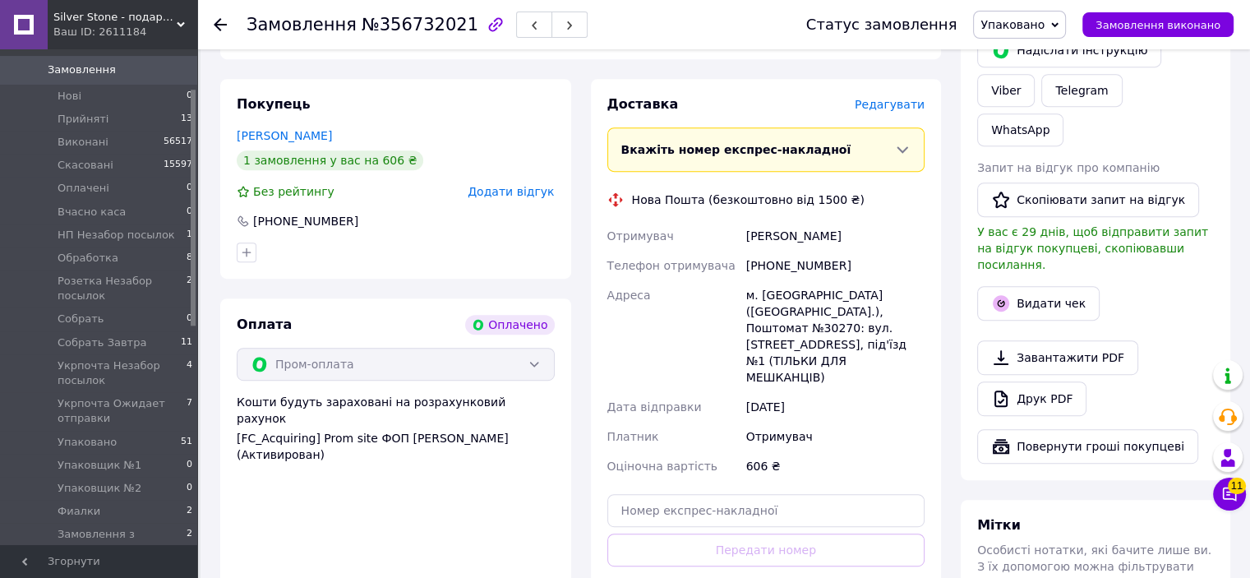
click at [880, 107] on span "Редагувати" at bounding box center [890, 104] width 70 height 13
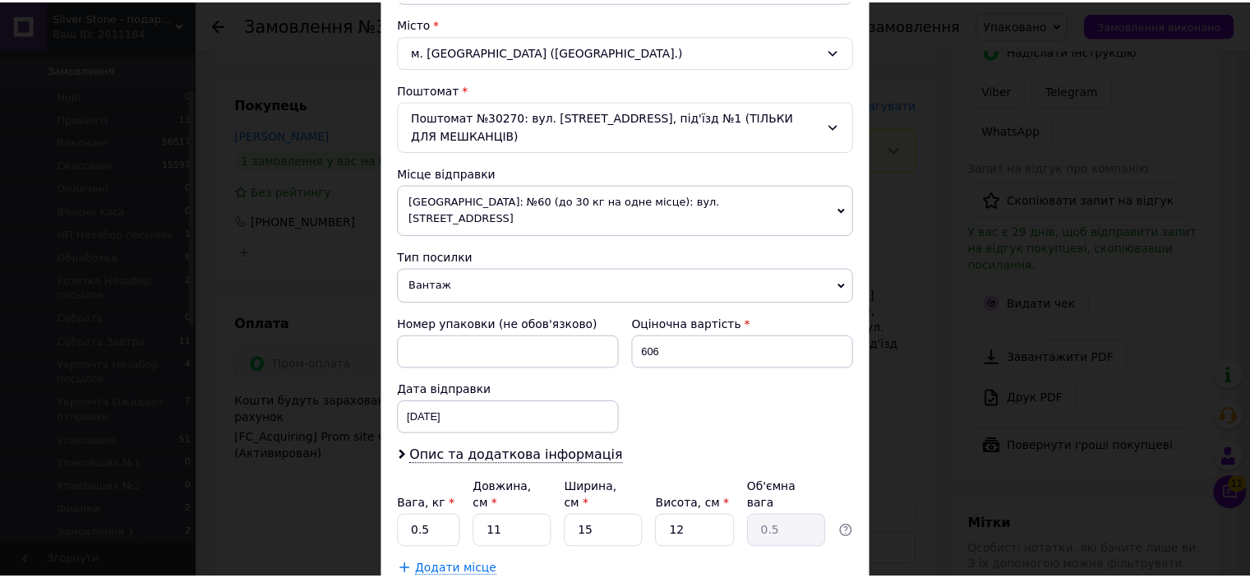
scroll to position [493, 0]
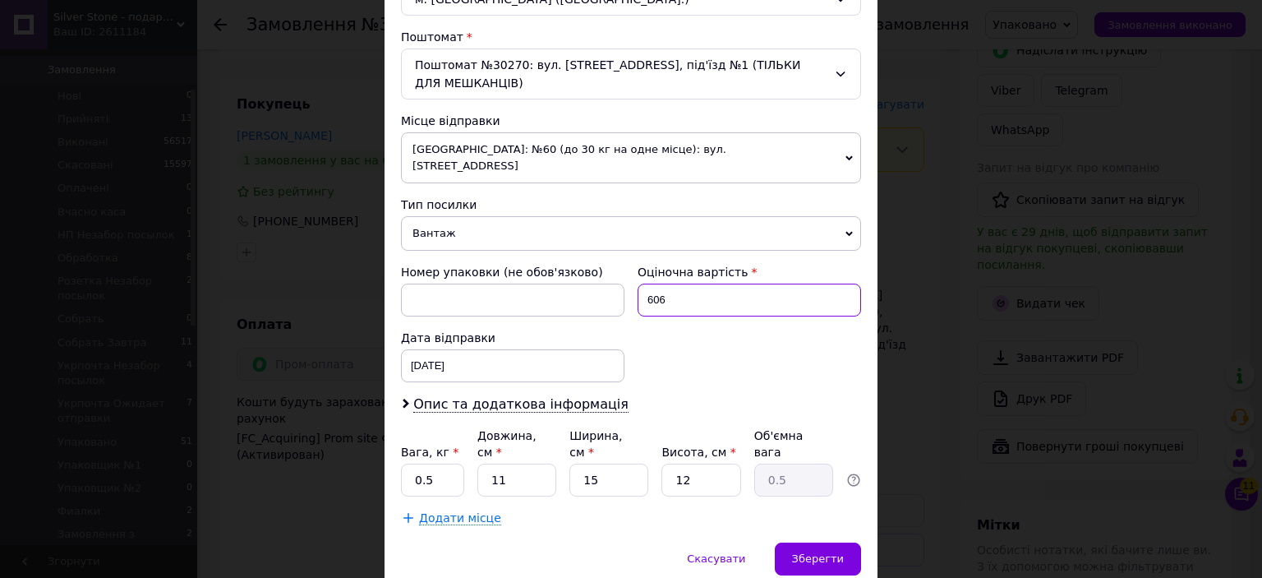
click at [689, 283] on input "606" at bounding box center [750, 299] width 224 height 33
type input "500"
click at [657, 351] on div "Платник Отримувач Відправник Прізвище отримувача Бачинська Ім'я отримувача Анас…" at bounding box center [631, 111] width 460 height 829
click at [805, 552] on span "Зберегти" at bounding box center [818, 558] width 52 height 12
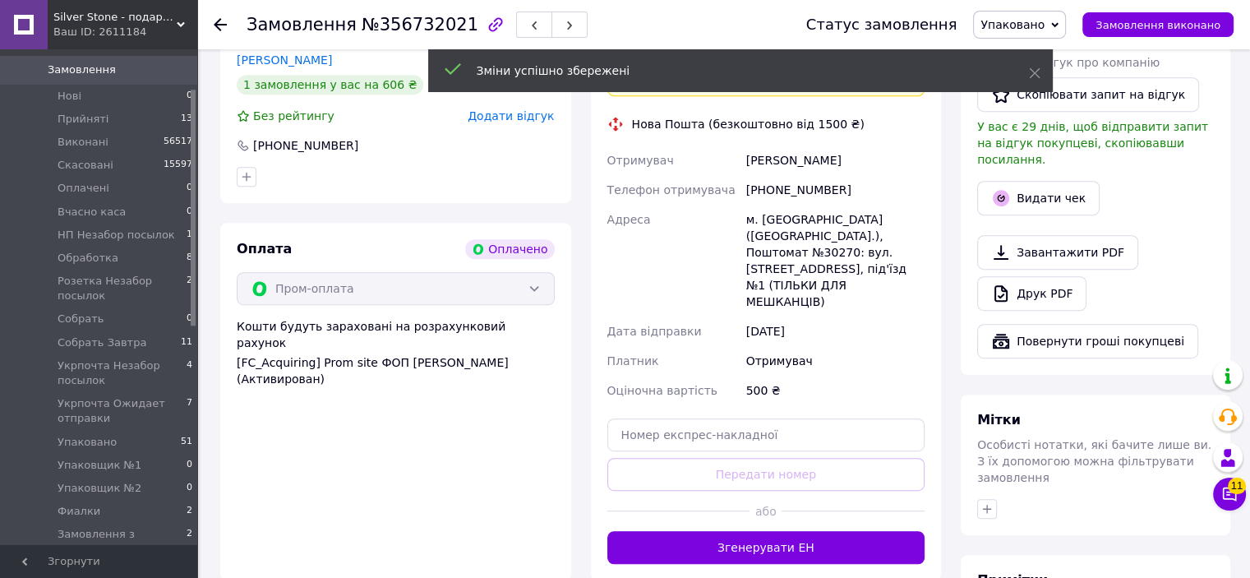
scroll to position [822, 0]
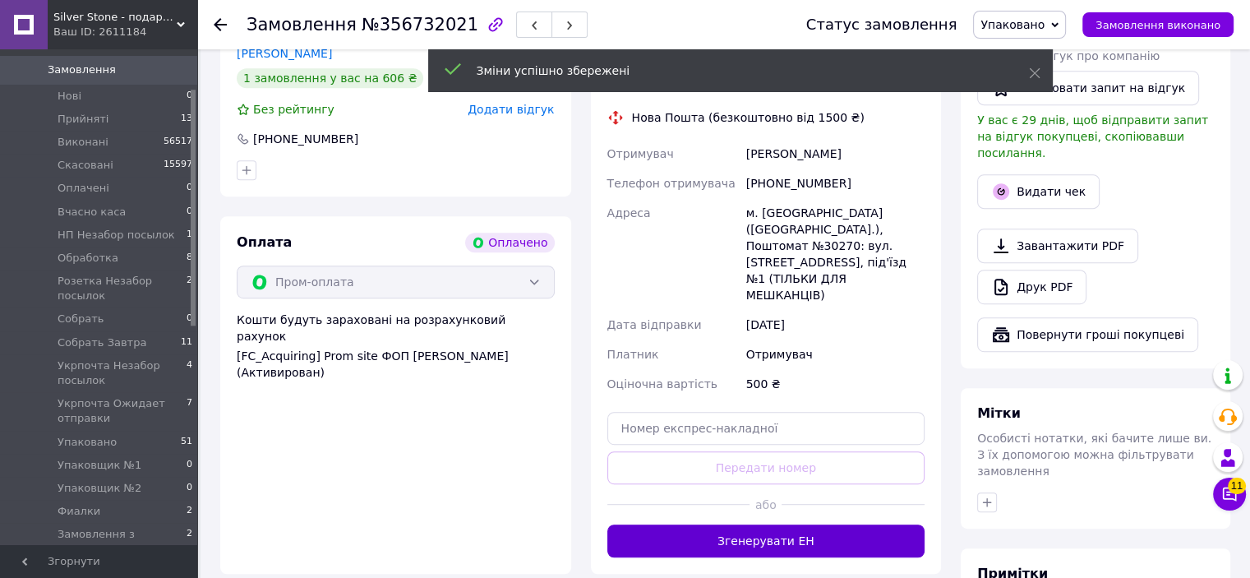
click at [797, 524] on button "Згенерувати ЕН" at bounding box center [766, 540] width 318 height 33
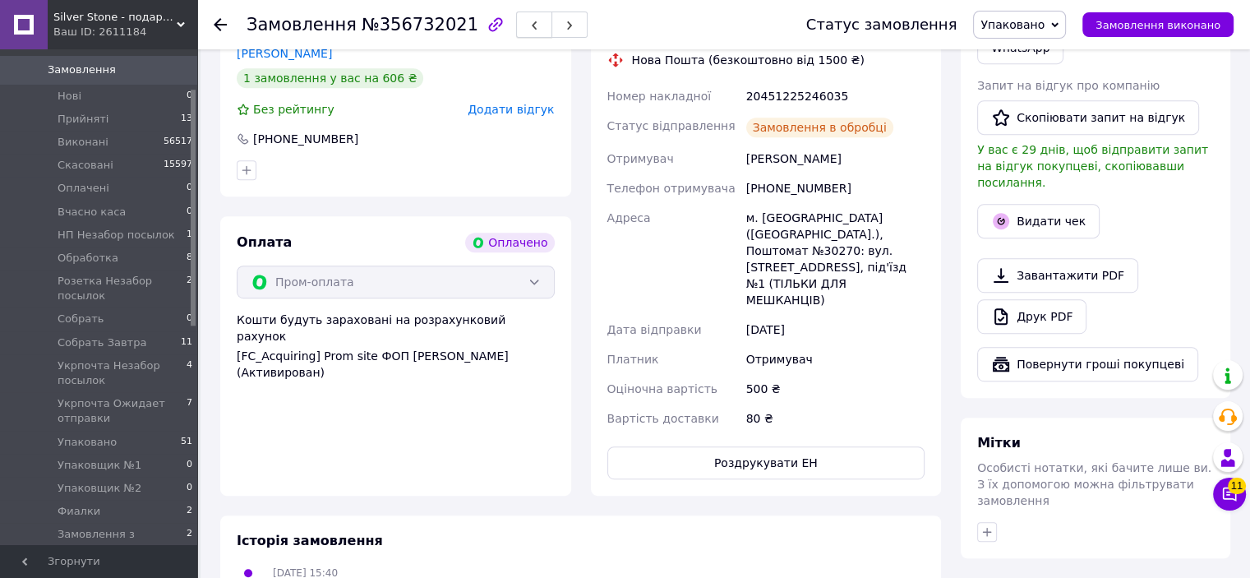
click at [516, 16] on button "button" at bounding box center [534, 25] width 36 height 26
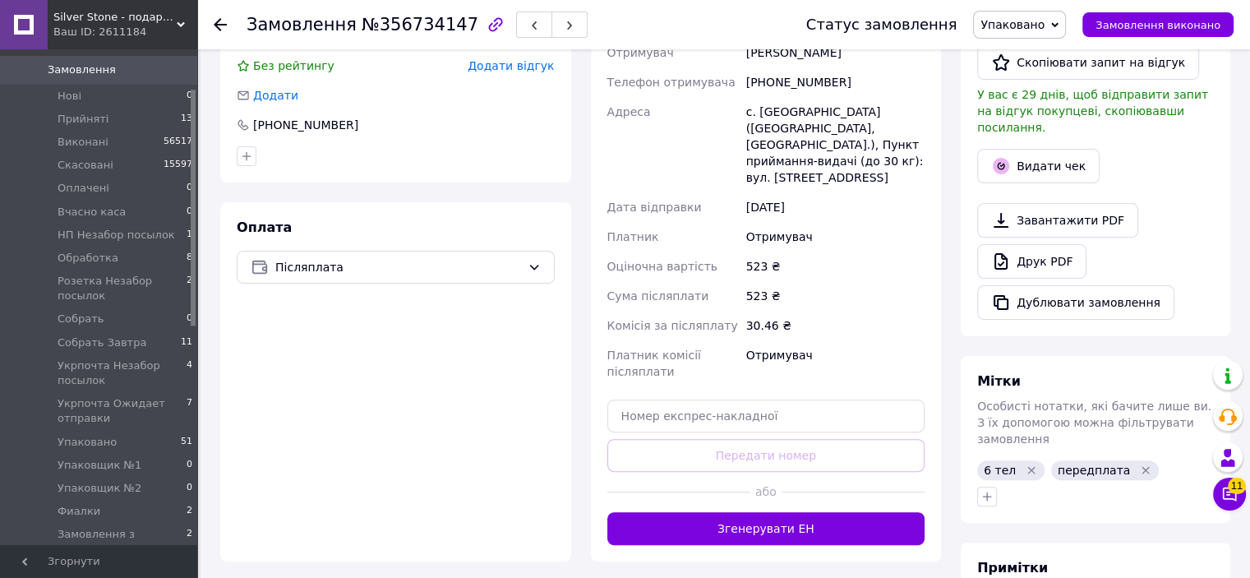
scroll to position [411, 0]
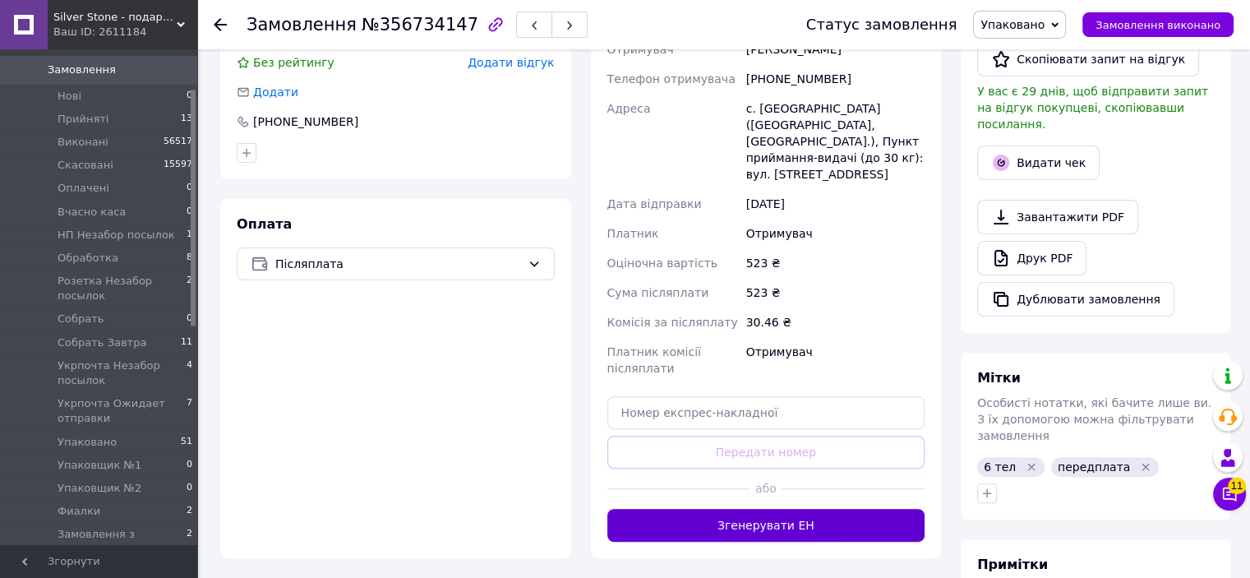
click at [762, 509] on button "Згенерувати ЕН" at bounding box center [766, 525] width 318 height 33
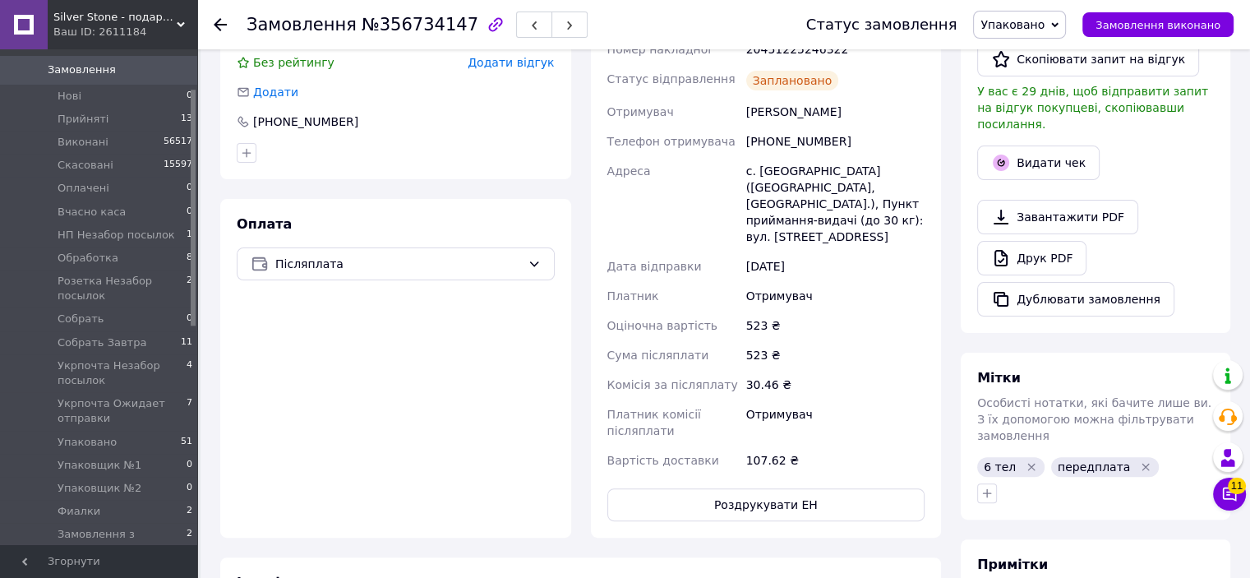
scroll to position [0, 0]
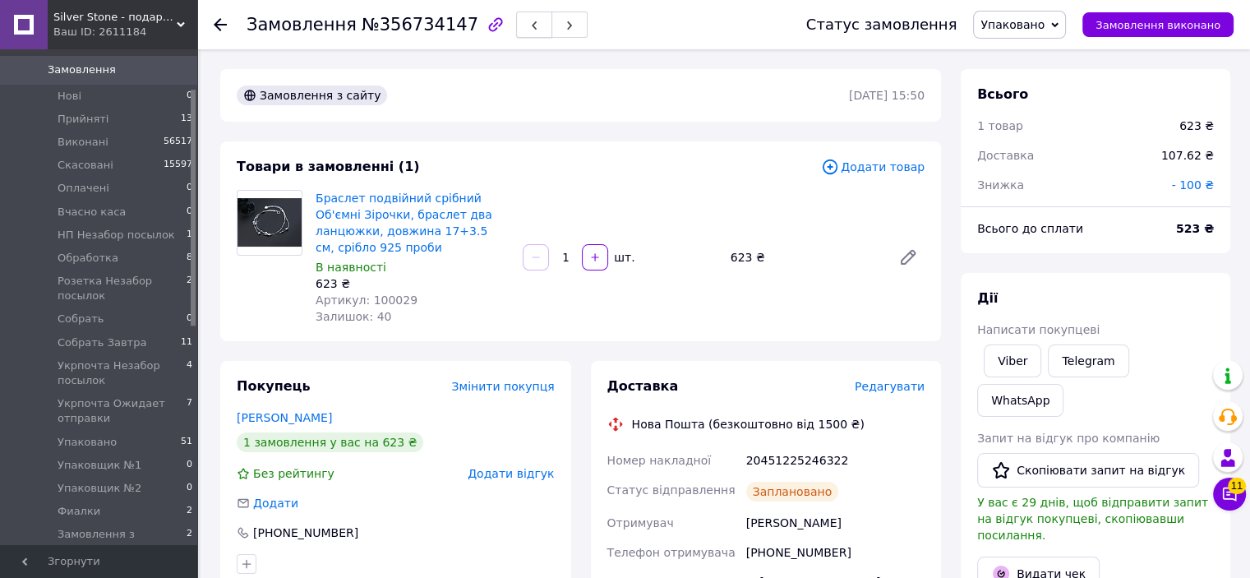
click at [532, 25] on use "button" at bounding box center [534, 25] width 5 height 9
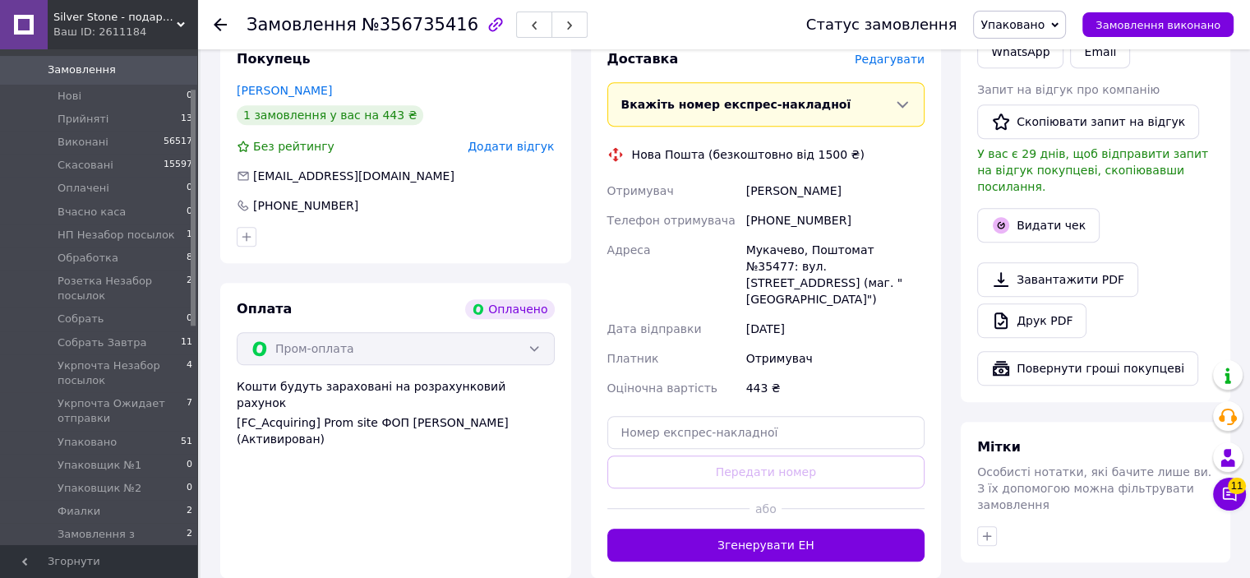
scroll to position [822, 0]
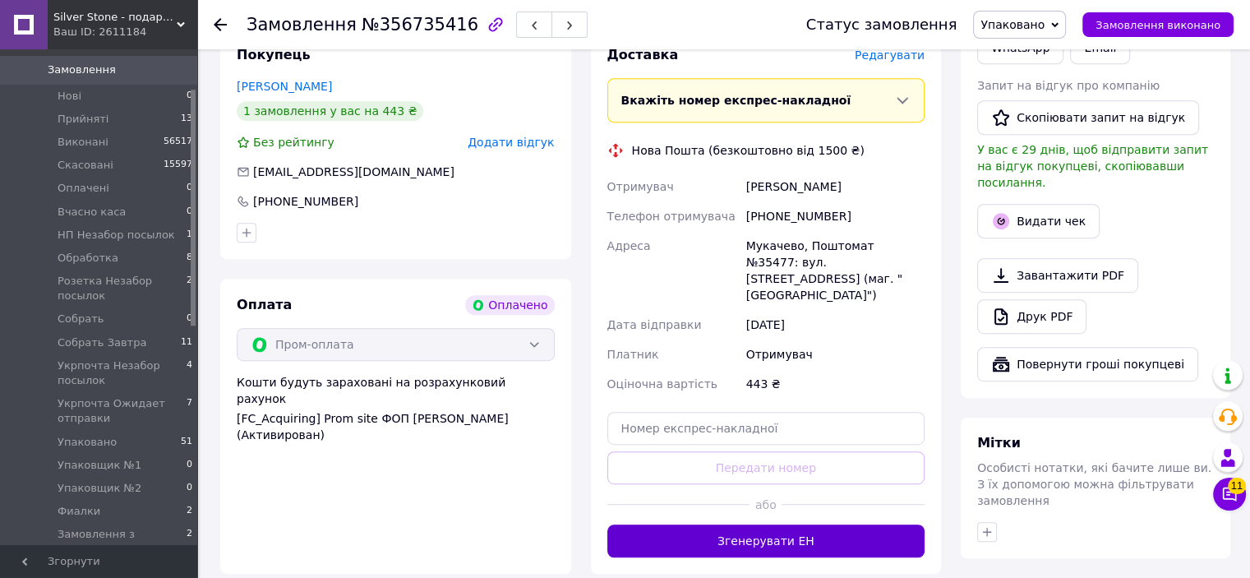
click at [846, 524] on button "Згенерувати ЕН" at bounding box center [766, 540] width 318 height 33
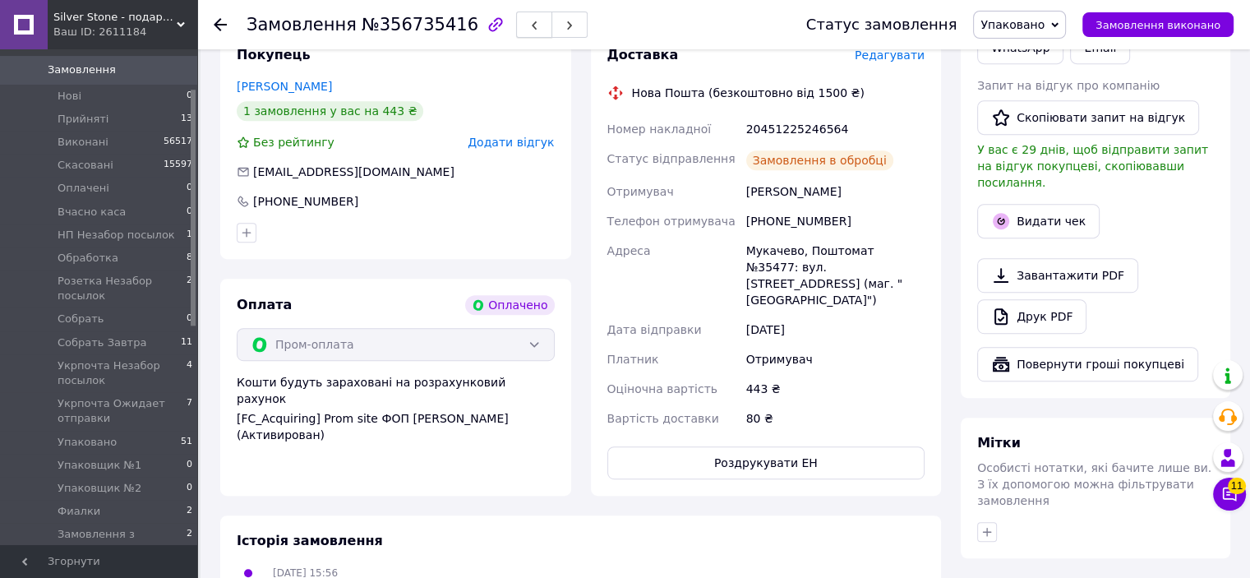
click at [529, 22] on icon "button" at bounding box center [534, 26] width 10 height 10
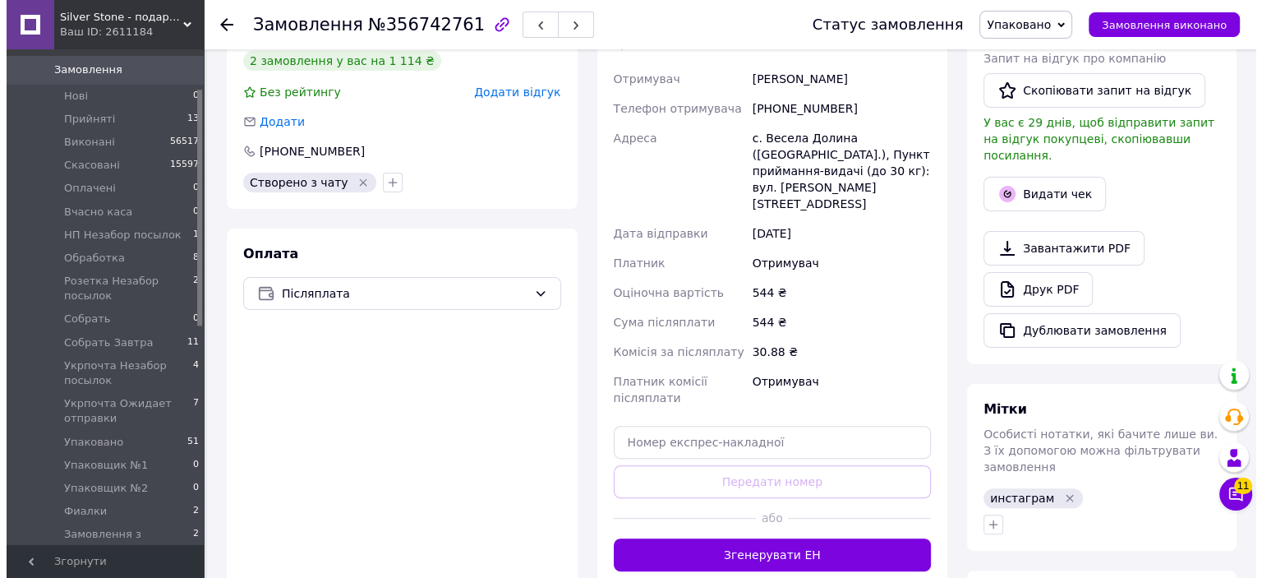
scroll to position [411, 0]
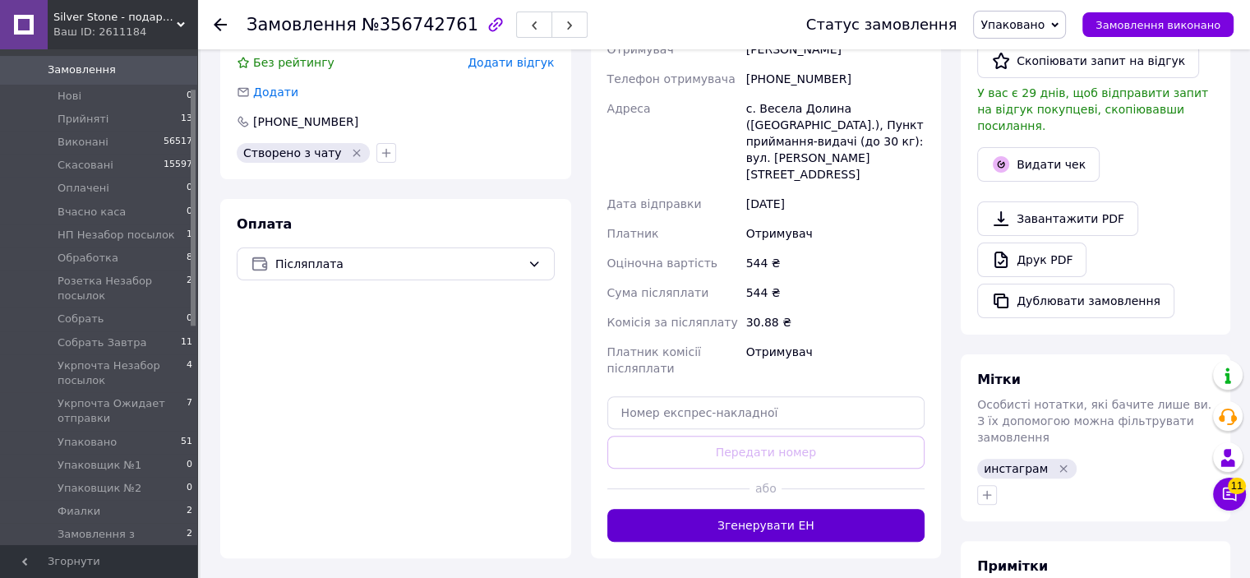
click at [759, 509] on button "Згенерувати ЕН" at bounding box center [766, 525] width 318 height 33
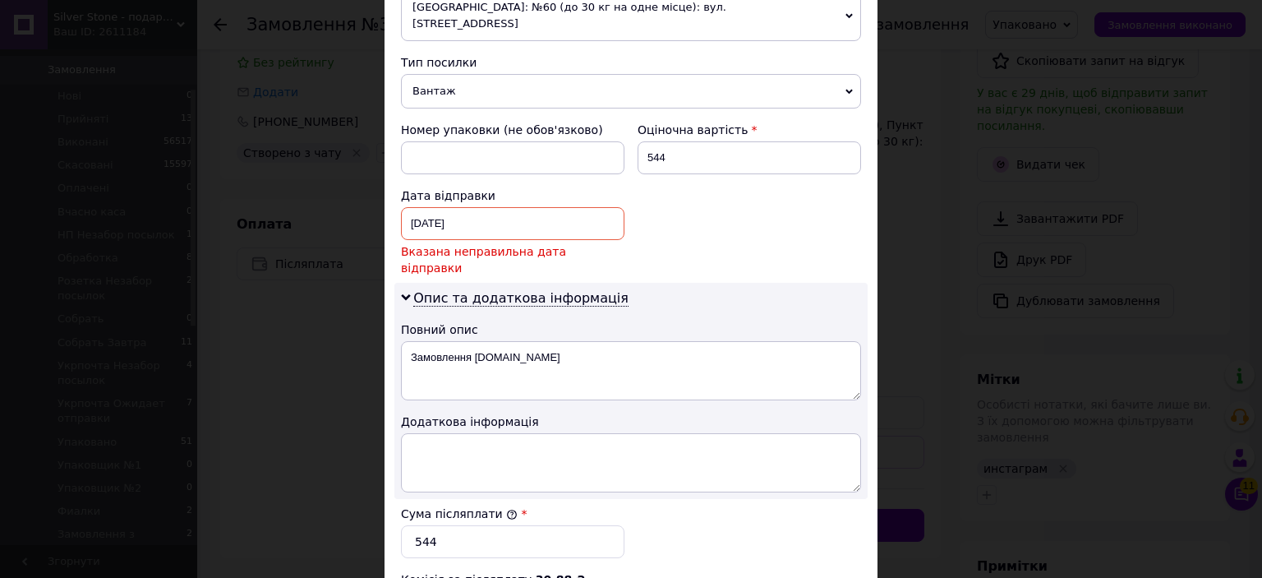
scroll to position [657, 0]
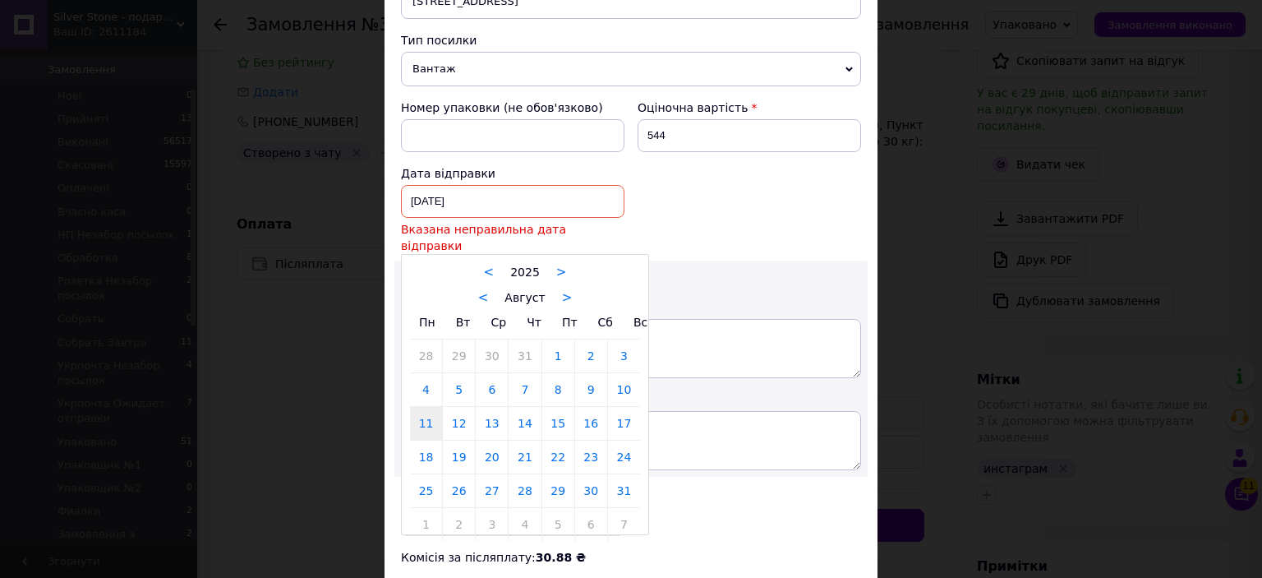
click at [467, 185] on div "11.08.2025 < 2025 > < Август > Пн Вт Ср Чт Пт Сб Вс 28 29 30 31 1 2 3 4 5 6 7 8…" at bounding box center [513, 201] width 224 height 33
click at [462, 407] on link "12" at bounding box center [459, 423] width 32 height 33
type input "[DATE]"
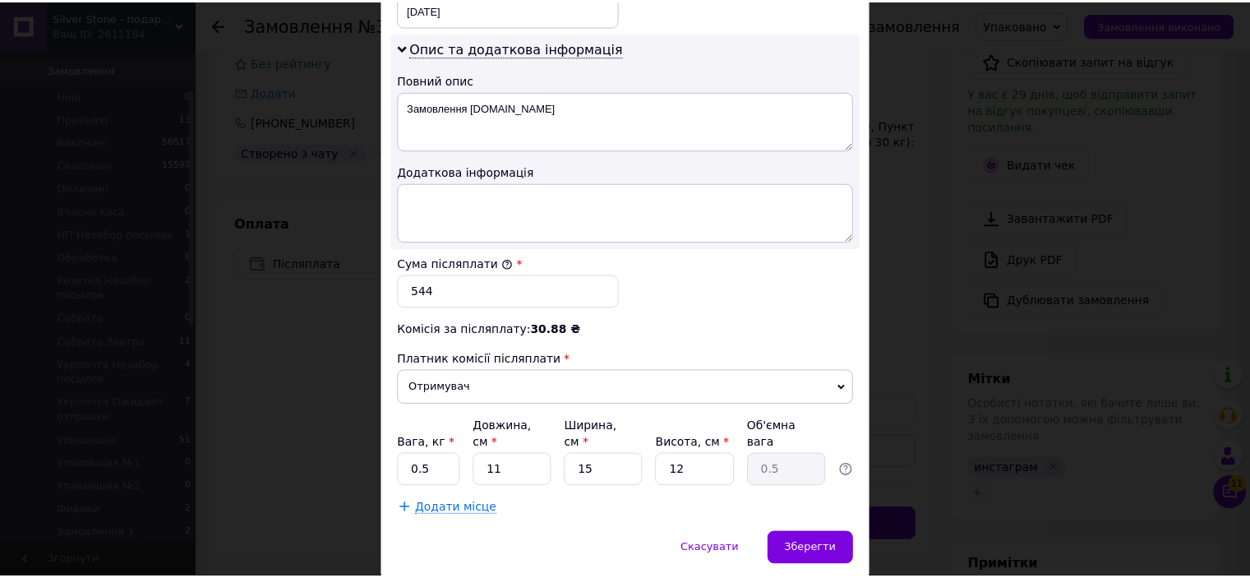
scroll to position [855, 0]
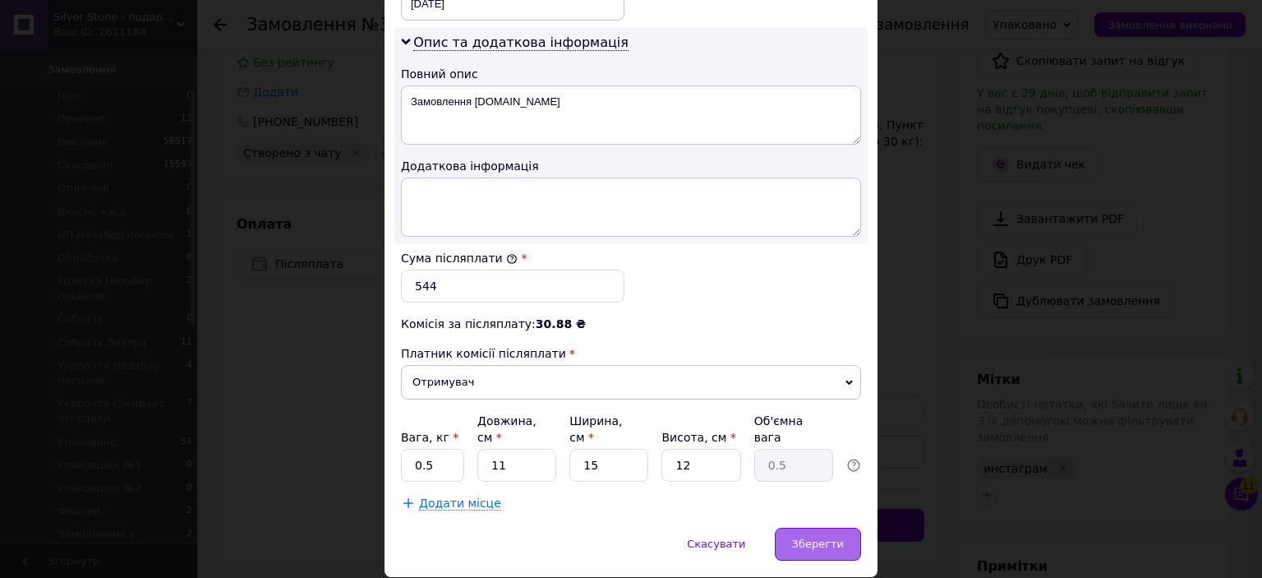
click at [812, 528] on div "Зберегти" at bounding box center [818, 544] width 86 height 33
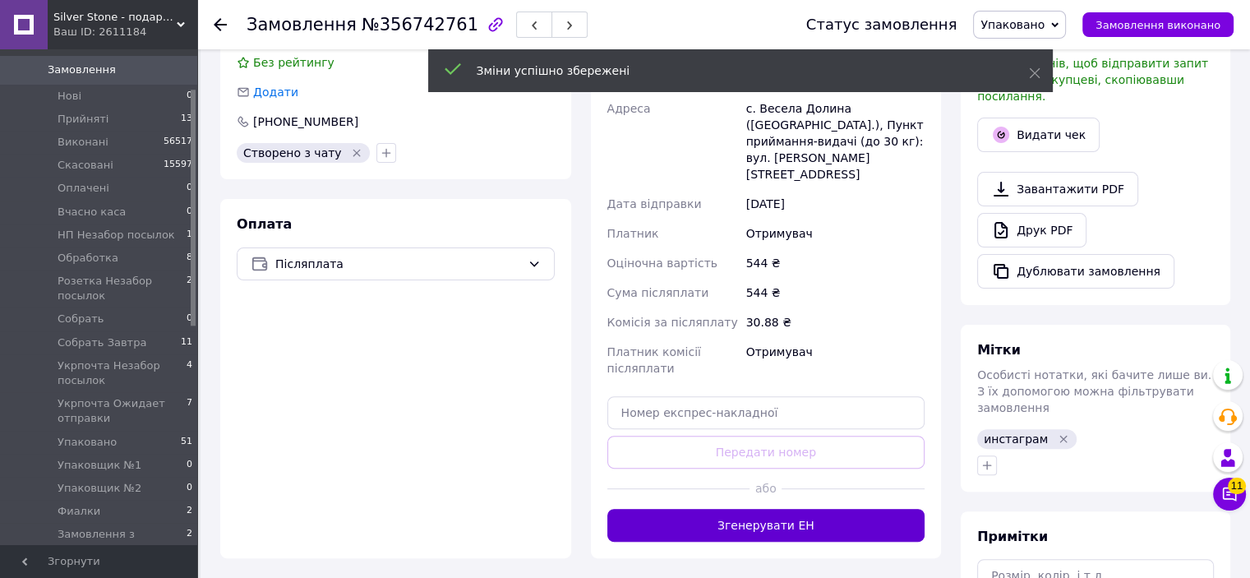
scroll to position [20, 0]
click at [723, 509] on button "Згенерувати ЕН" at bounding box center [766, 525] width 318 height 33
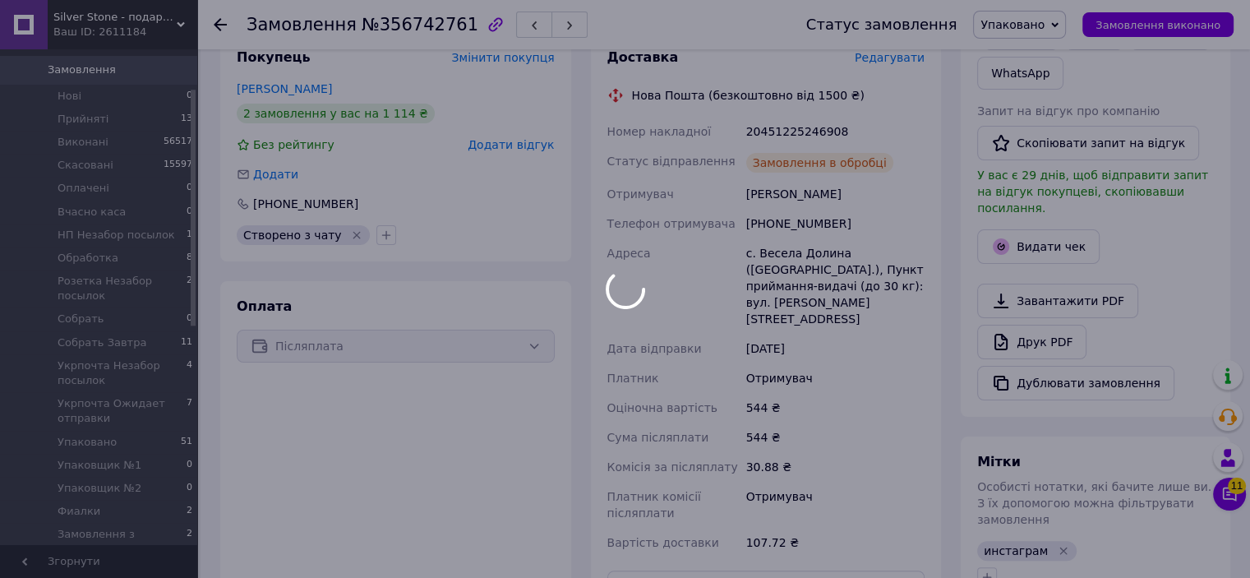
scroll to position [59, 0]
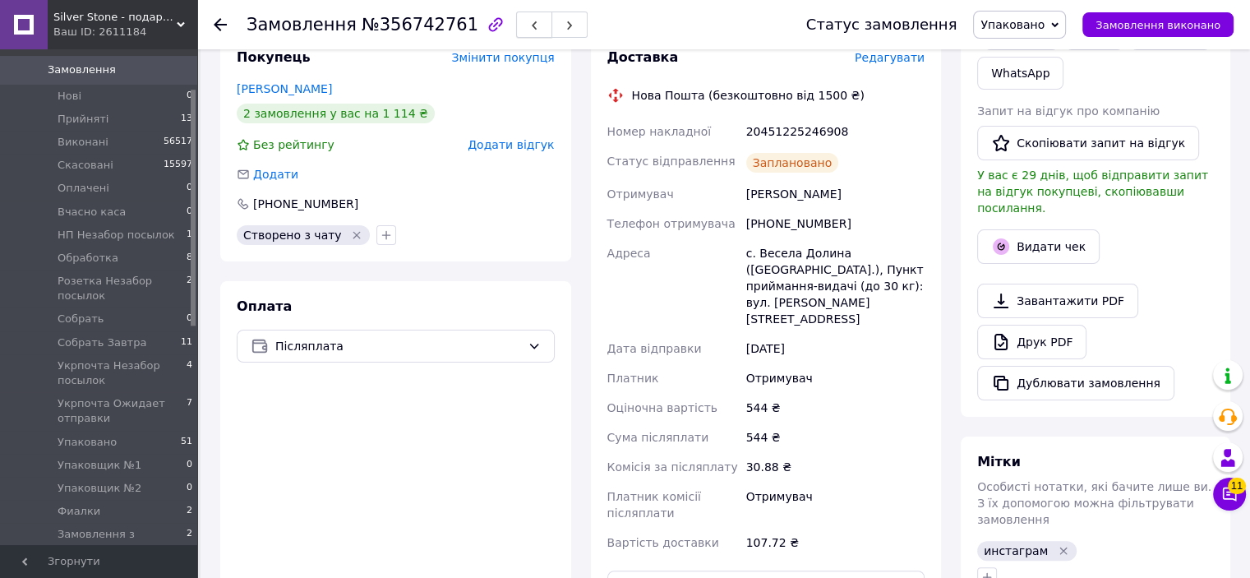
click at [516, 16] on button "button" at bounding box center [534, 25] width 36 height 26
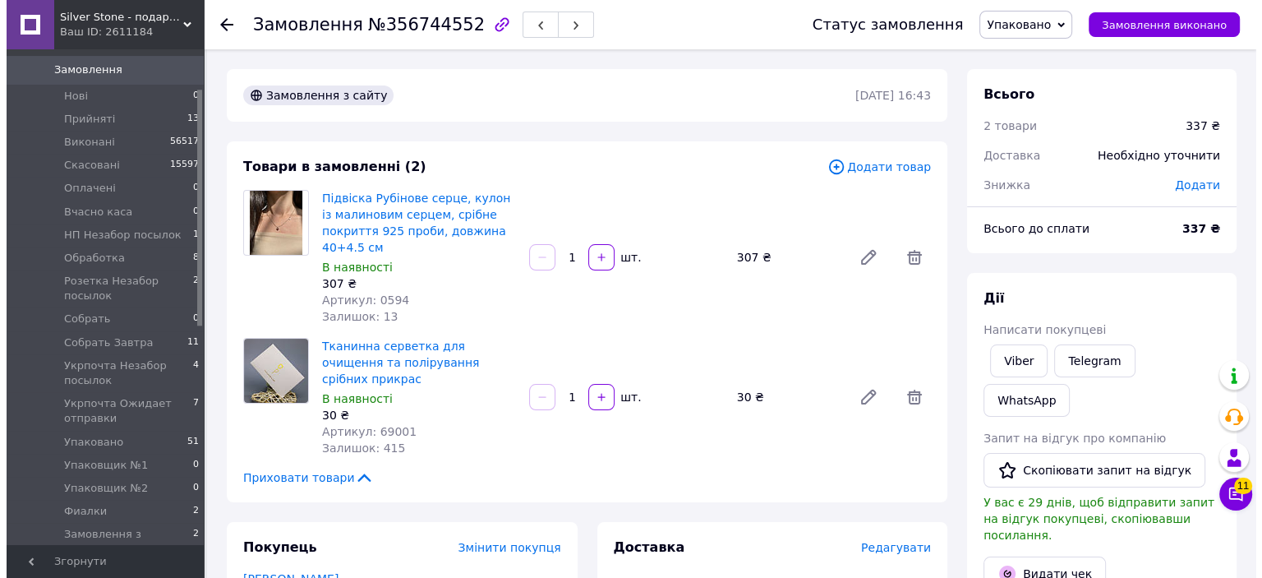
scroll to position [329, 0]
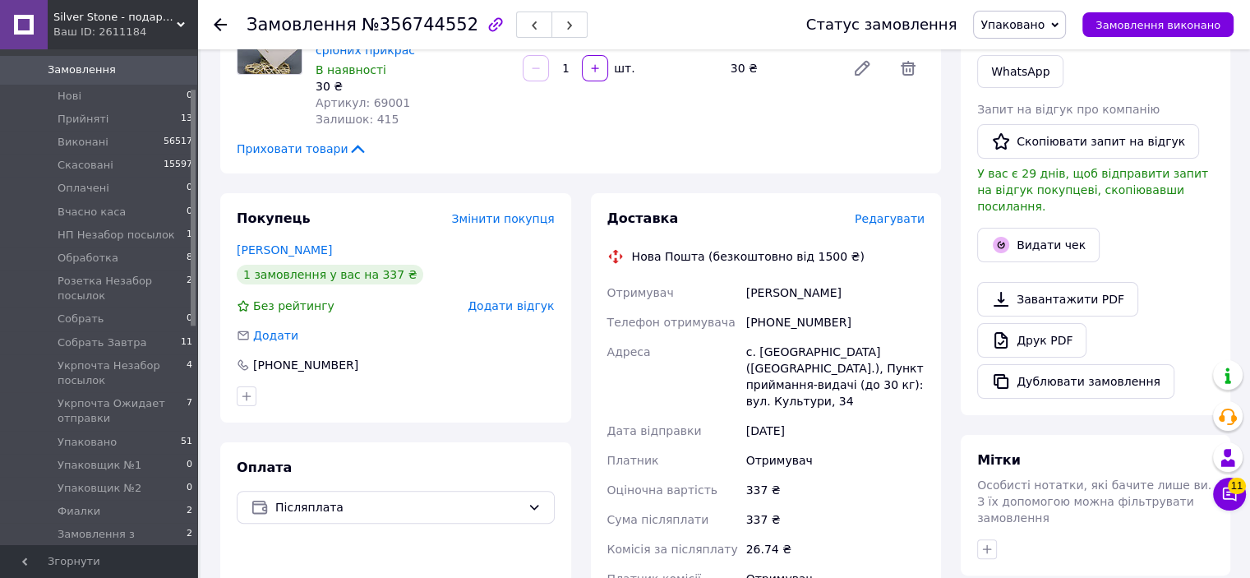
click at [912, 212] on span "Редагувати" at bounding box center [890, 218] width 70 height 13
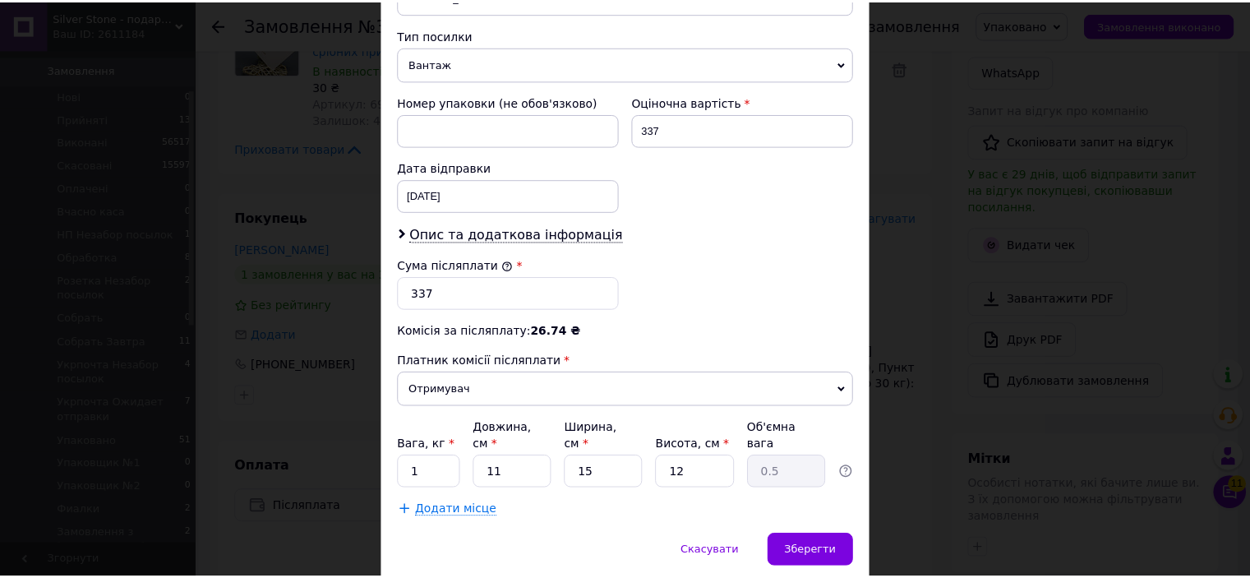
scroll to position [657, 0]
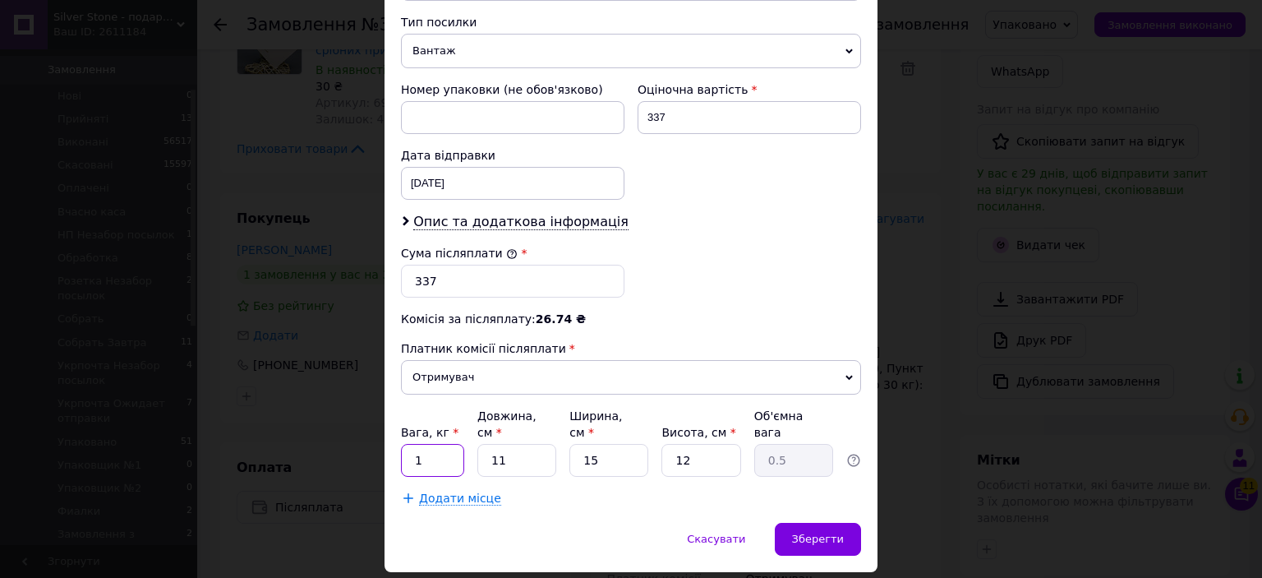
drag, startPoint x: 434, startPoint y: 430, endPoint x: 431, endPoint y: 422, distance: 8.6
click at [432, 444] on input "1" at bounding box center [432, 460] width 63 height 33
type input "0.5"
click at [795, 523] on div "Зберегти" at bounding box center [818, 539] width 86 height 33
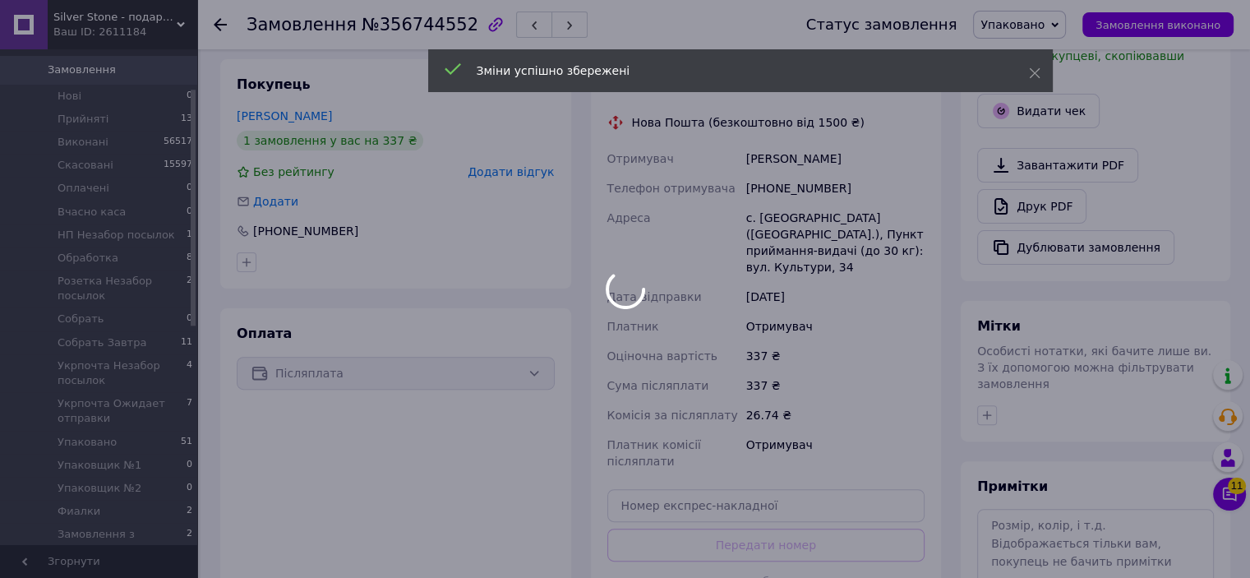
scroll to position [493, 0]
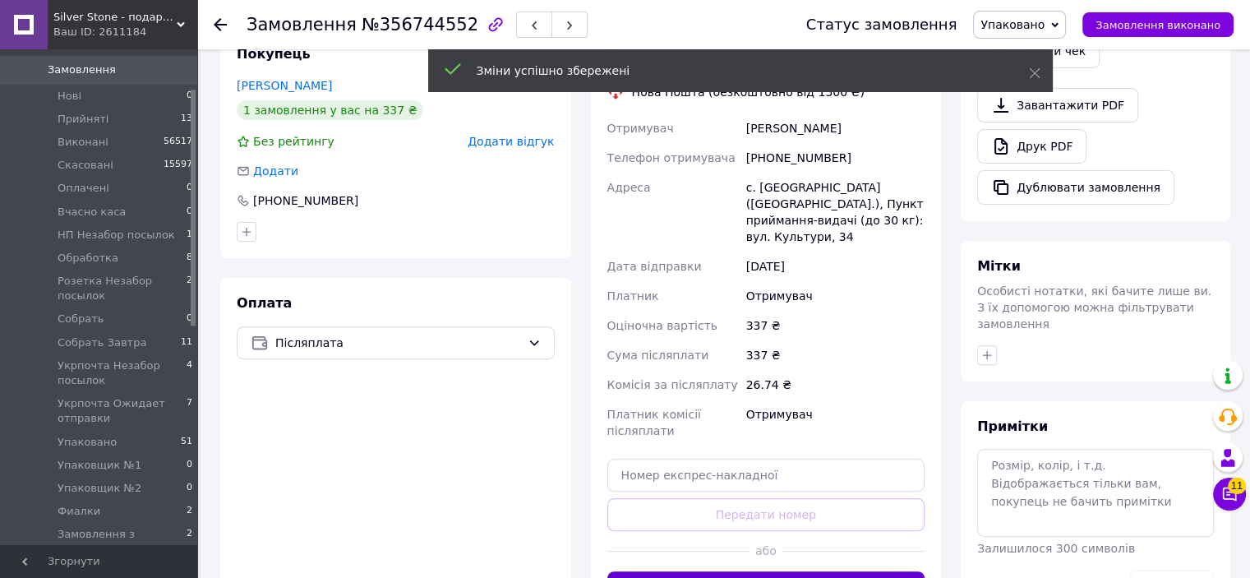
click at [779, 571] on button "Згенерувати ЕН" at bounding box center [766, 587] width 318 height 33
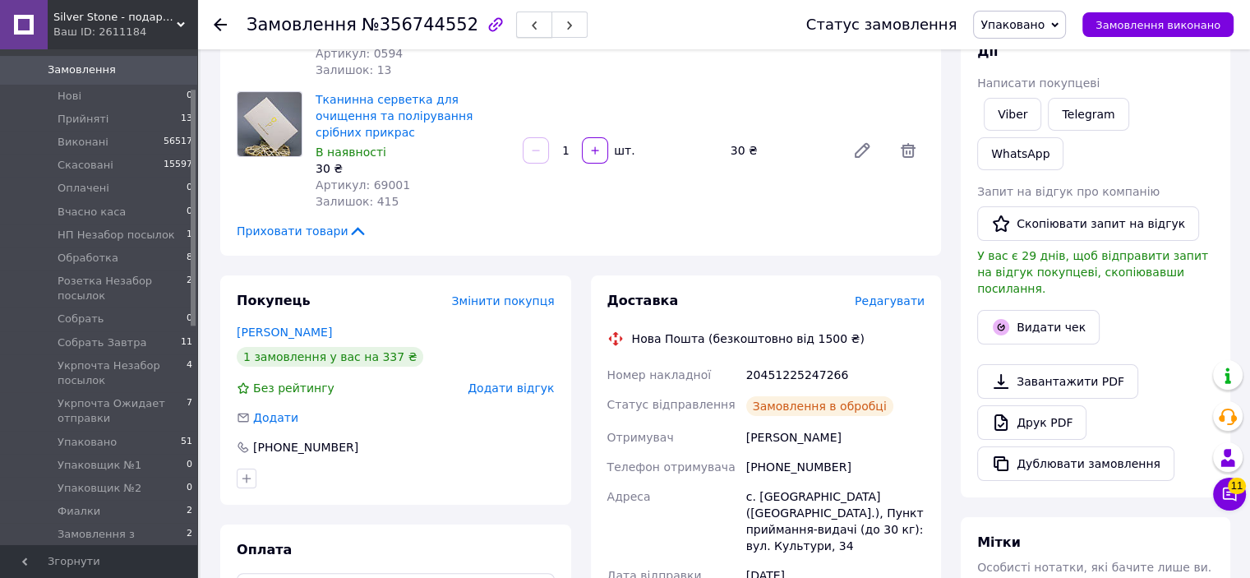
click at [529, 23] on icon "button" at bounding box center [534, 26] width 10 height 10
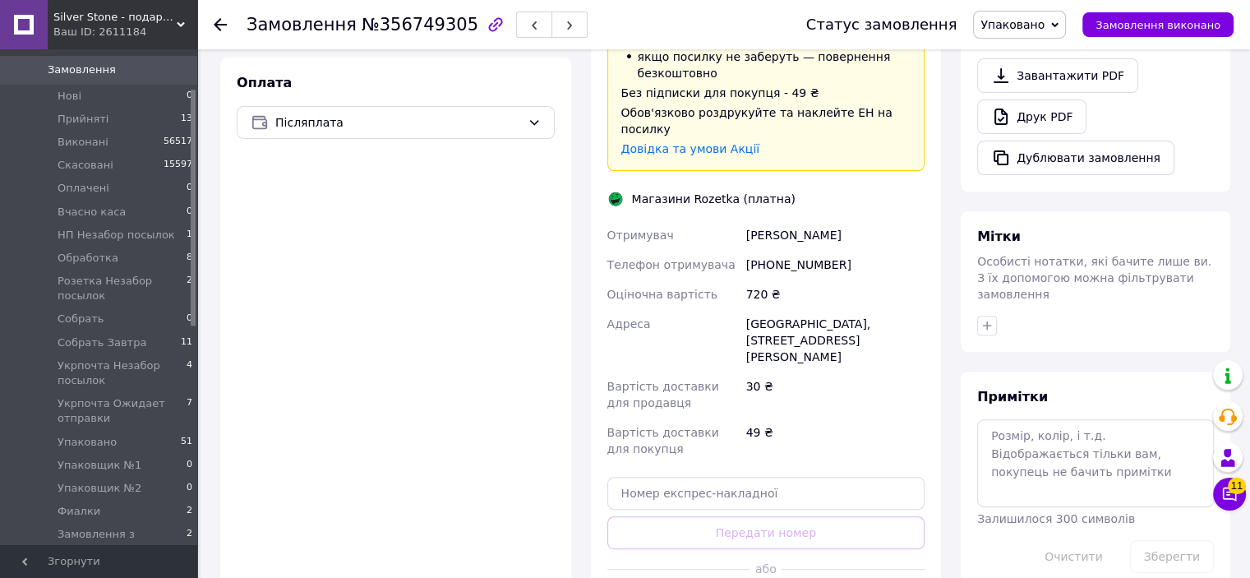
scroll to position [575, 0]
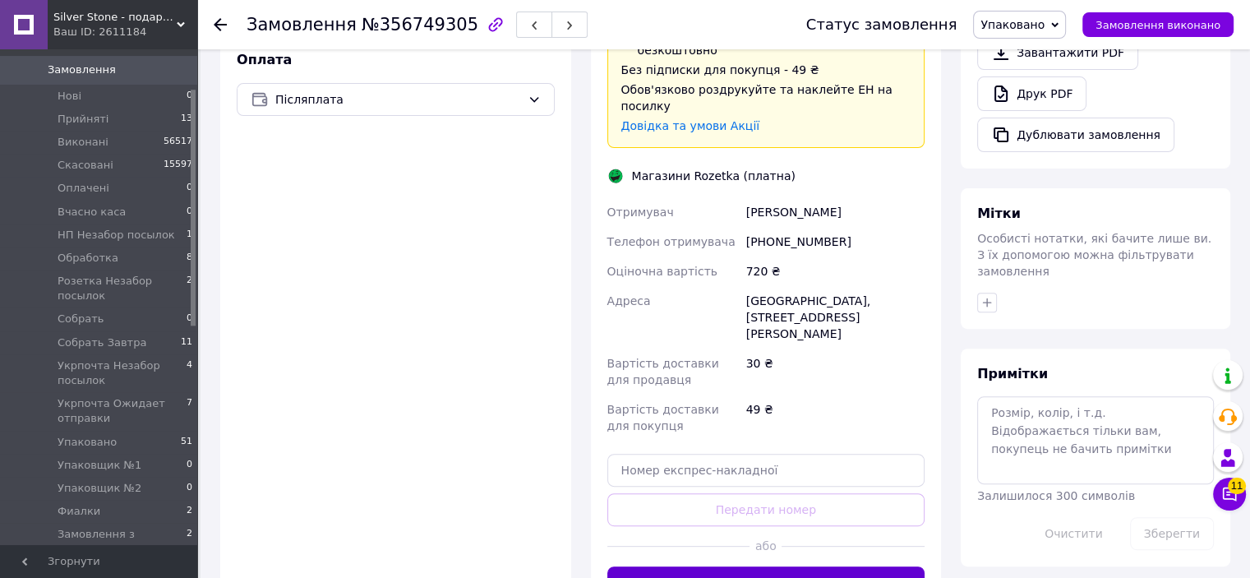
click at [769, 566] on button "Згенерувати ЕН" at bounding box center [766, 582] width 318 height 33
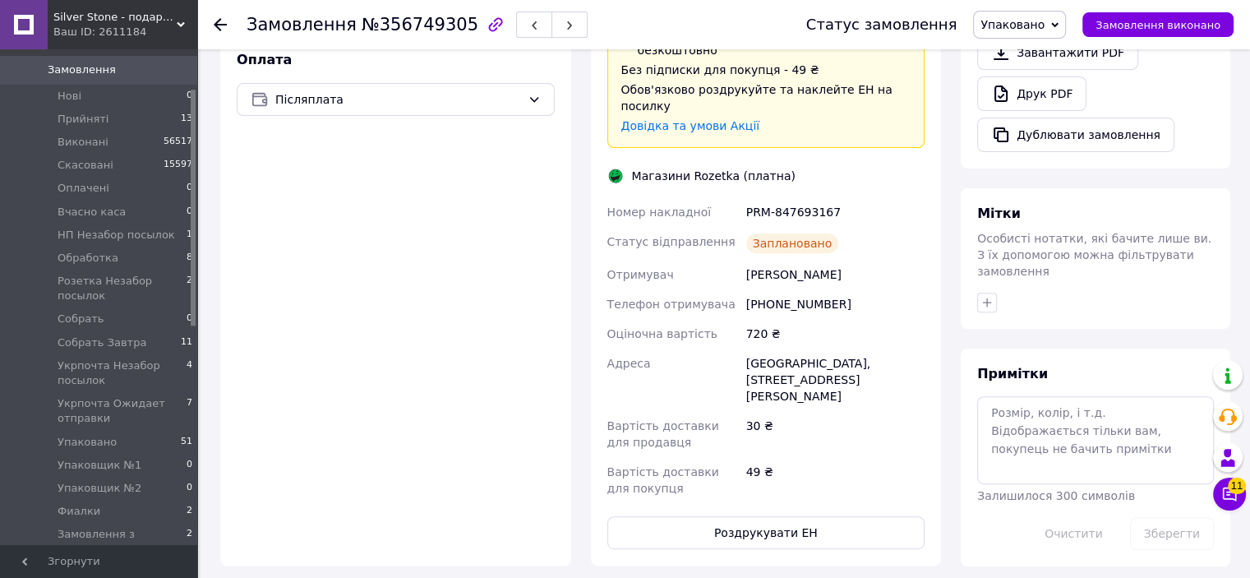
click at [753, 197] on div "PRM-847693167" at bounding box center [835, 212] width 185 height 30
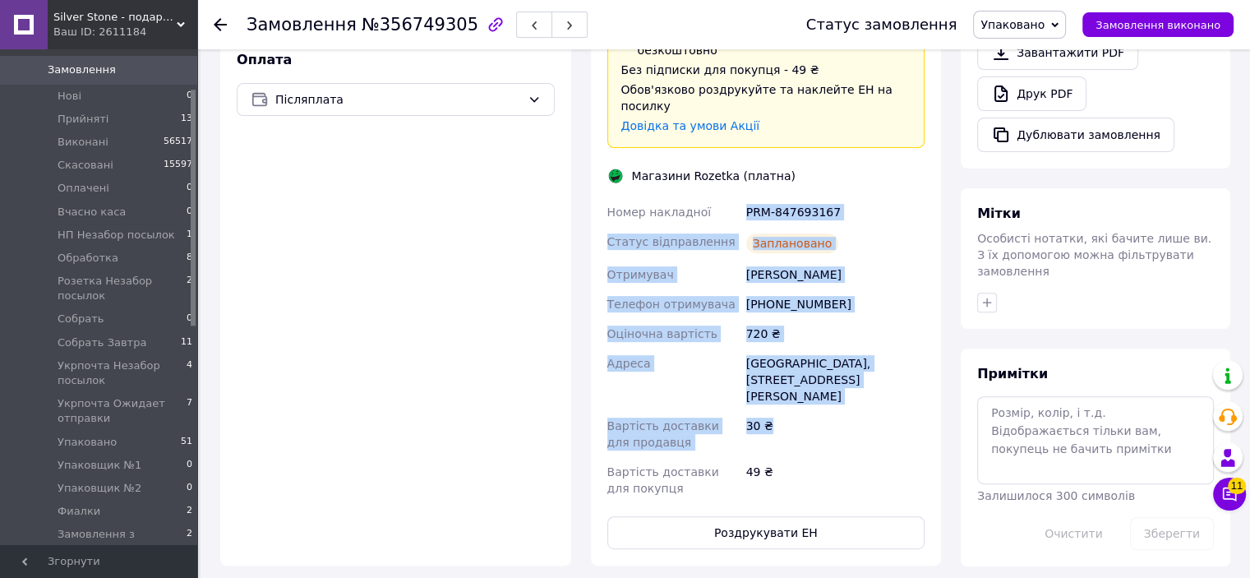
drag, startPoint x: 747, startPoint y: 168, endPoint x: 813, endPoint y: 369, distance: 211.8
click at [813, 369] on div "Номер накладної PRM-847693167 Статус відправлення Заплановано Отримувач Тиндик …" at bounding box center [766, 350] width 325 height 306
drag, startPoint x: 816, startPoint y: 377, endPoint x: 823, endPoint y: 385, distance: 9.9
click at [816, 411] on div "30 ₴" at bounding box center [835, 434] width 185 height 46
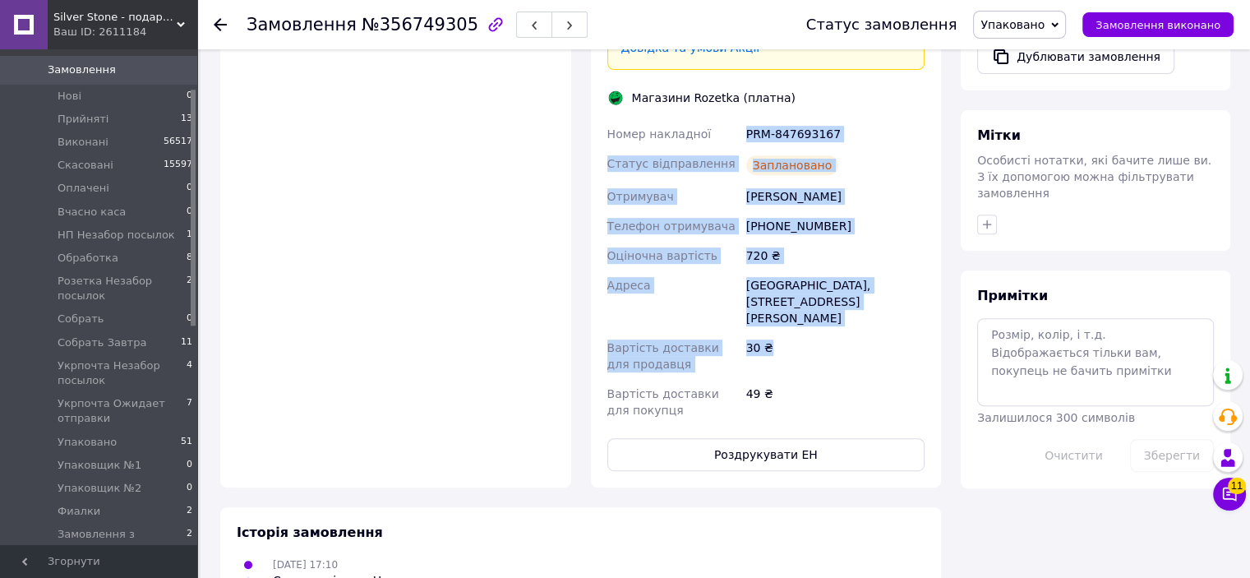
scroll to position [657, 0]
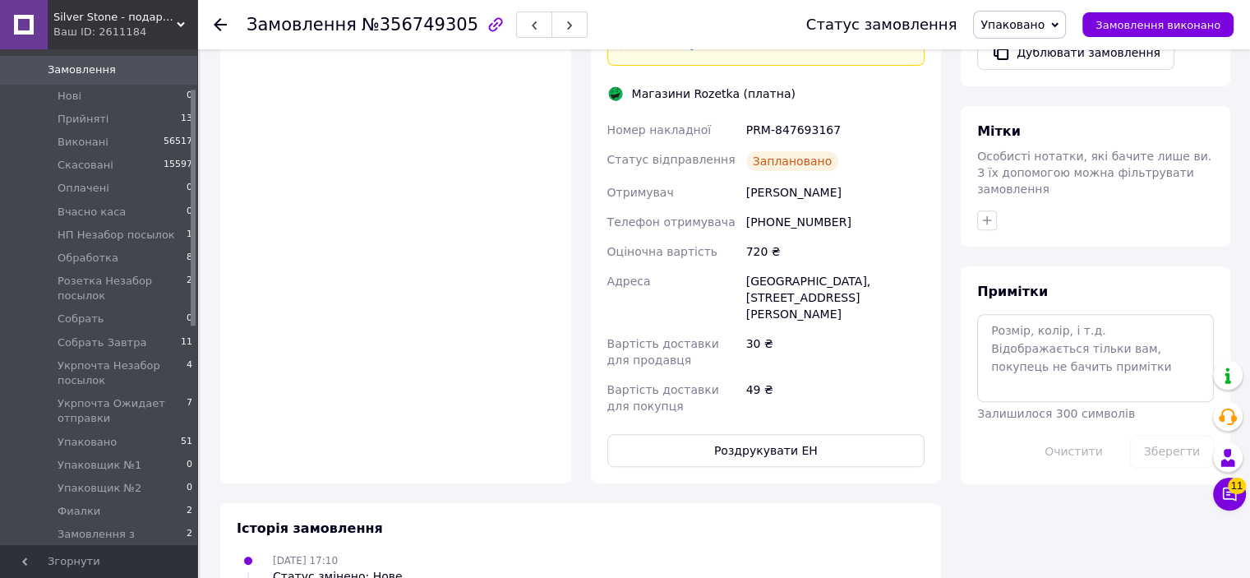
click at [790, 375] on div "49 ₴" at bounding box center [835, 398] width 185 height 46
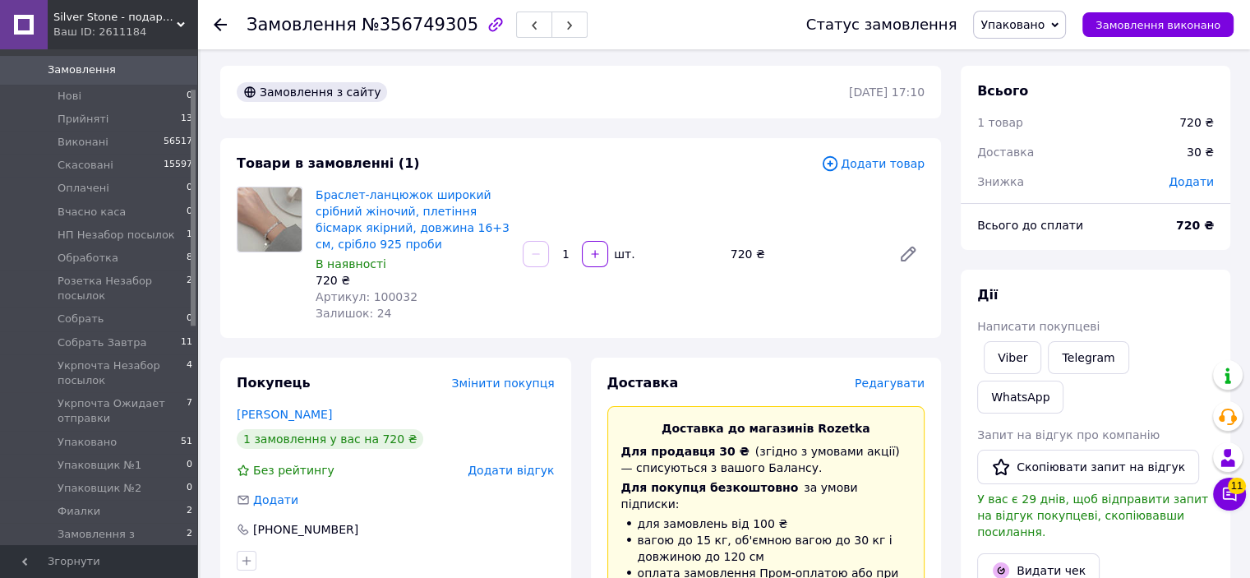
scroll to position [0, 0]
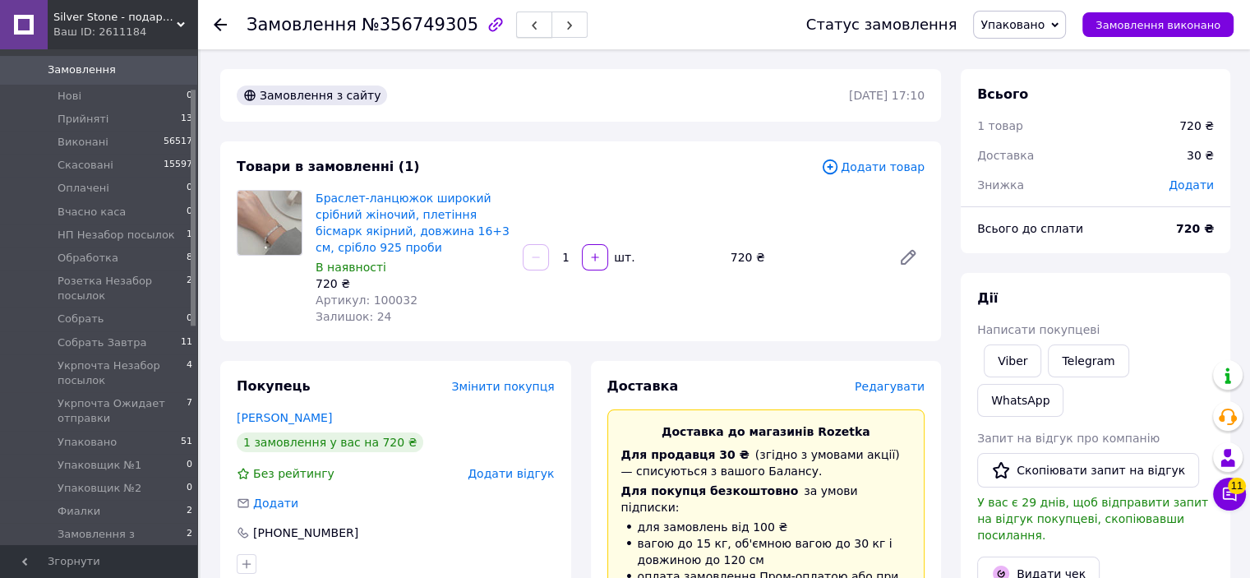
click at [516, 12] on button "button" at bounding box center [534, 25] width 36 height 26
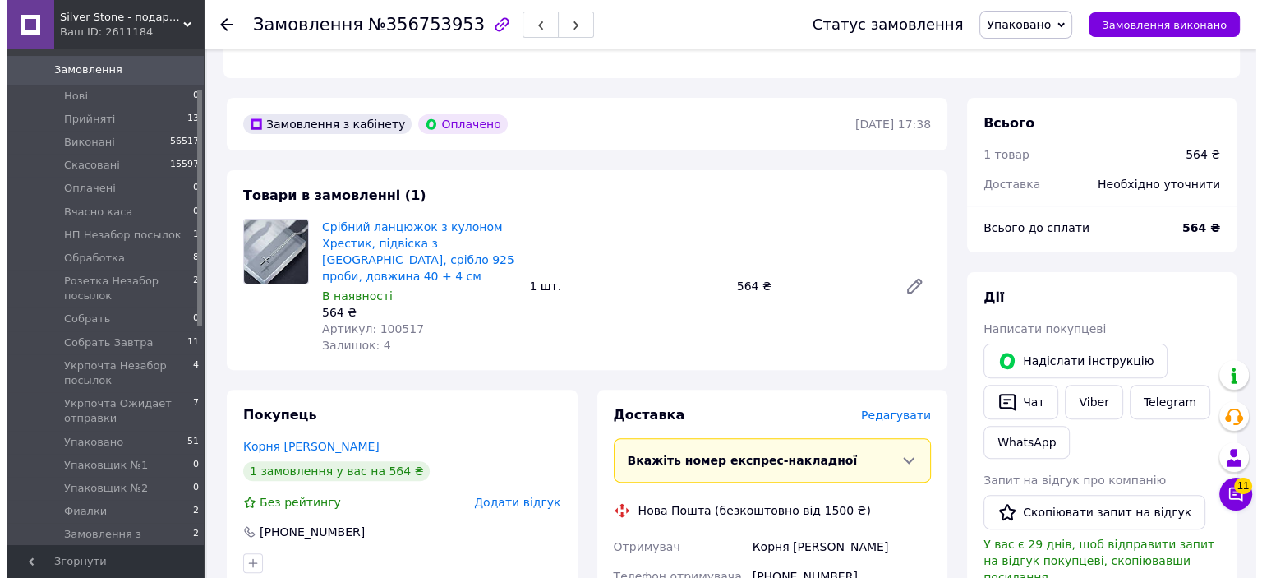
scroll to position [657, 0]
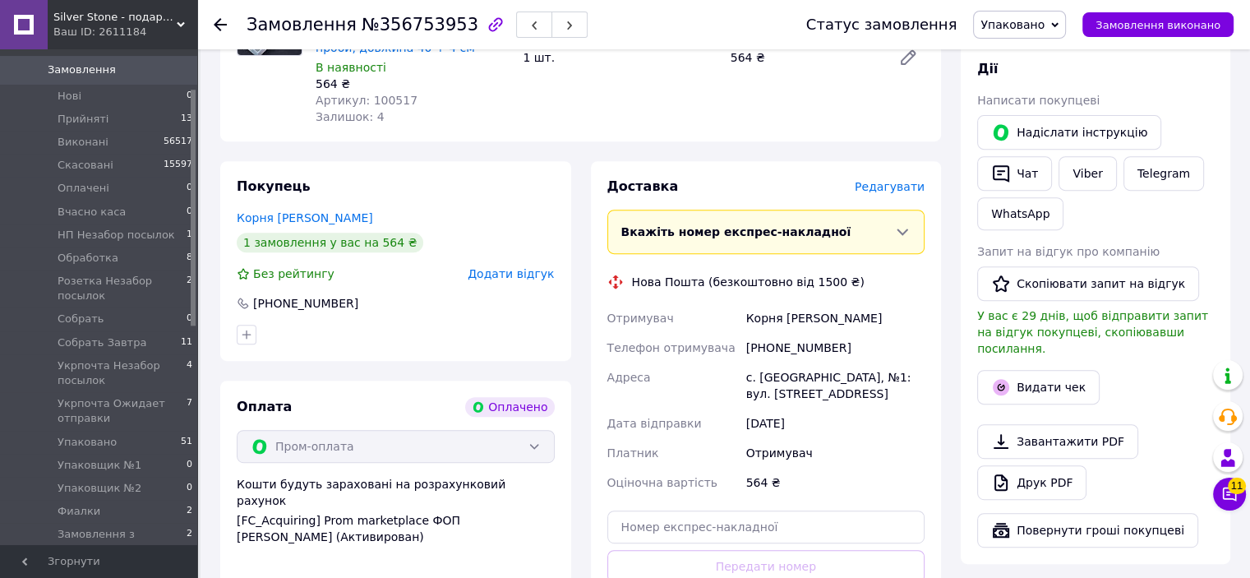
click at [883, 180] on span "Редагувати" at bounding box center [890, 186] width 70 height 13
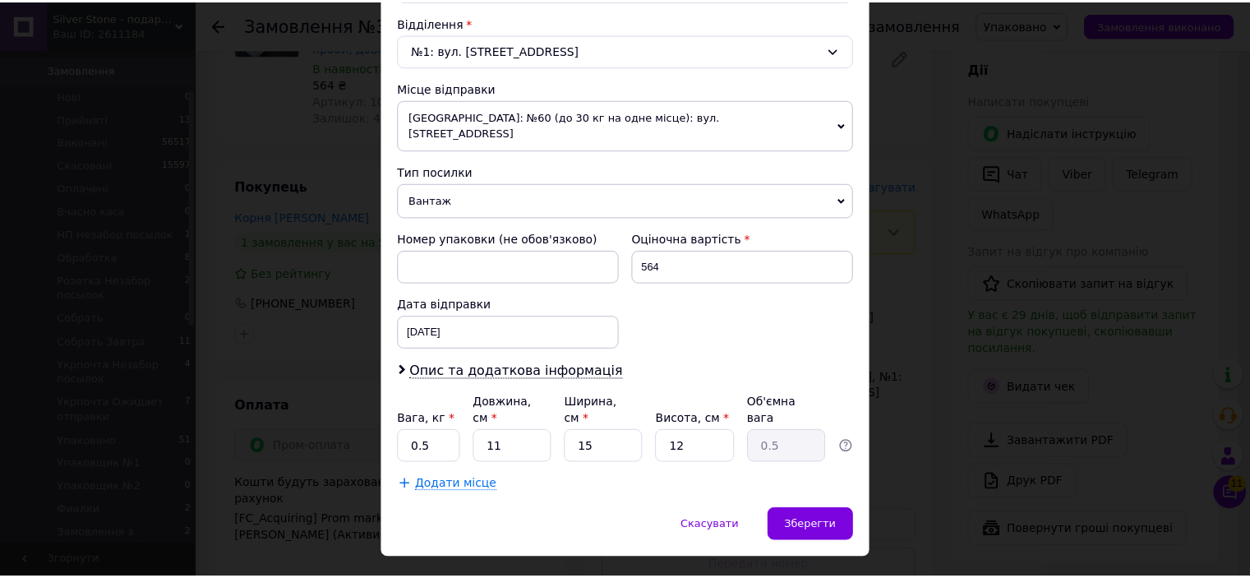
scroll to position [509, 0]
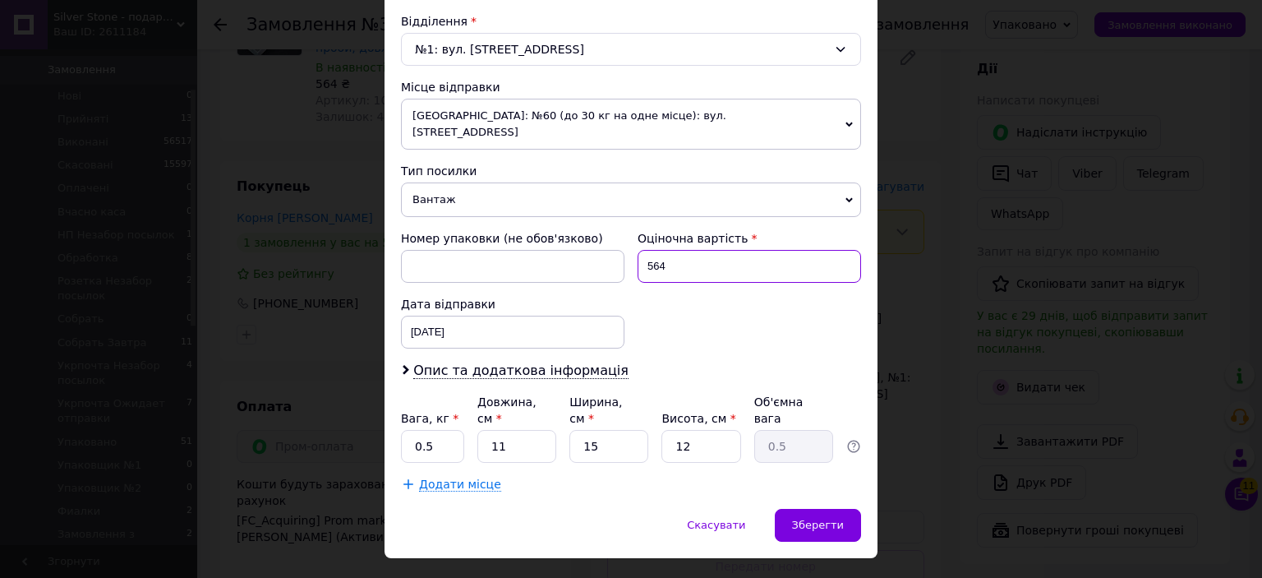
click at [714, 250] on input "564" at bounding box center [750, 266] width 224 height 33
type input "500"
click at [731, 304] on div "Номер упаковки (не обов'язково) Оціночна вартість 500 Дата відправки 11.08.2025…" at bounding box center [630, 289] width 473 height 131
click at [789, 509] on div "Зберегти" at bounding box center [818, 525] width 86 height 33
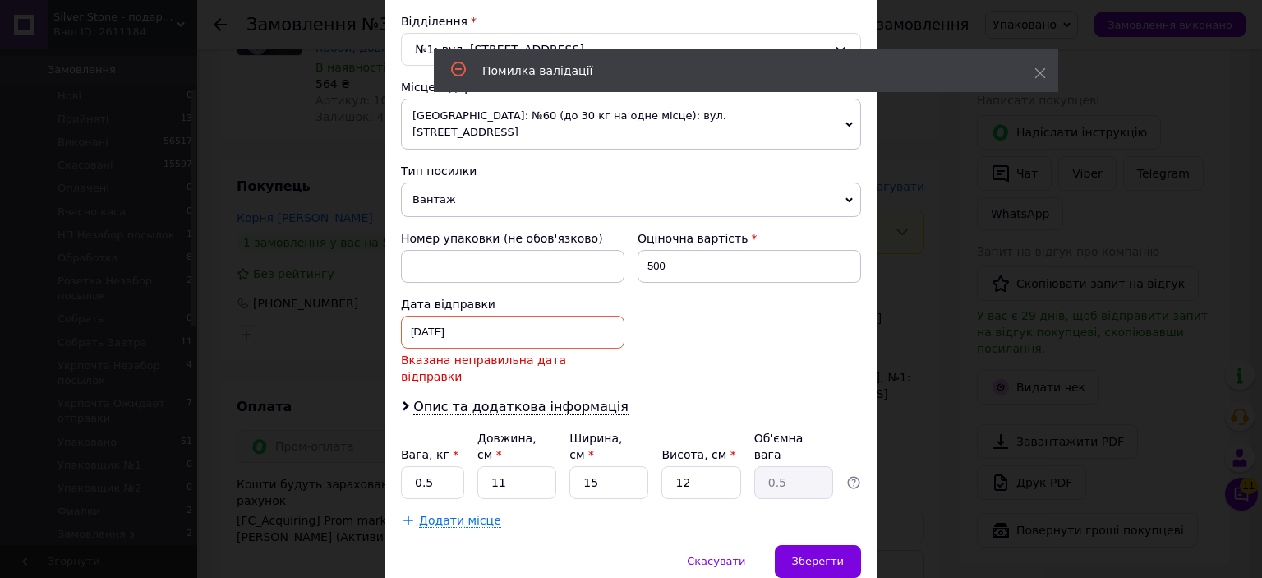
click at [575, 328] on div "11.08.2025 < 2025 > < Август > Пн Вт Ср Чт Пт Сб Вс 28 29 30 31 1 2 3 4 5 6 7 8…" at bounding box center [513, 350] width 224 height 69
click at [570, 316] on div "11.08.2025 < 2025 > < Август > Пн Вт Ср Чт Пт Сб Вс 28 29 30 31 1 2 3 4 5 6 7 8…" at bounding box center [513, 332] width 224 height 33
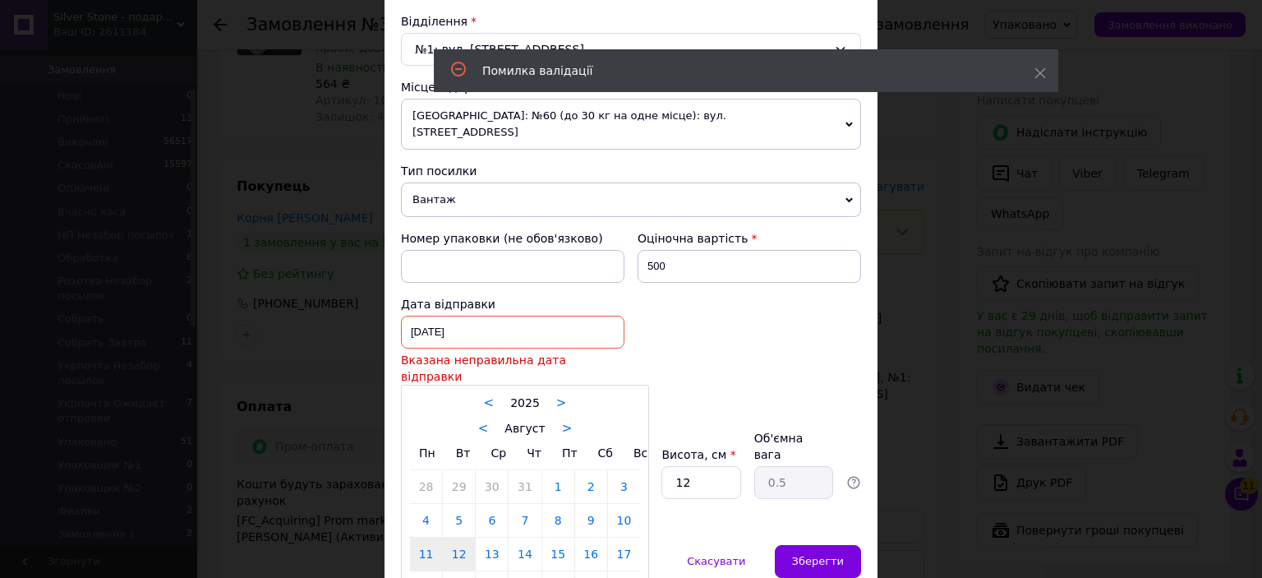
click at [457, 537] on link "12" at bounding box center [459, 553] width 32 height 33
type input "[DATE]"
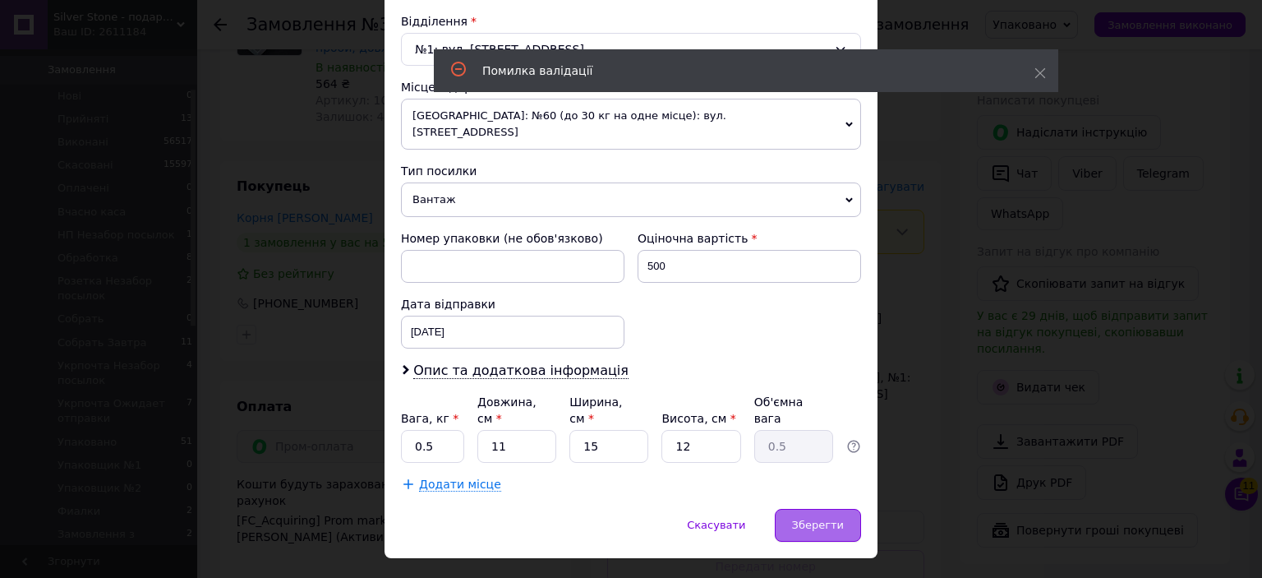
click at [818, 519] on span "Зберегти" at bounding box center [818, 525] width 52 height 12
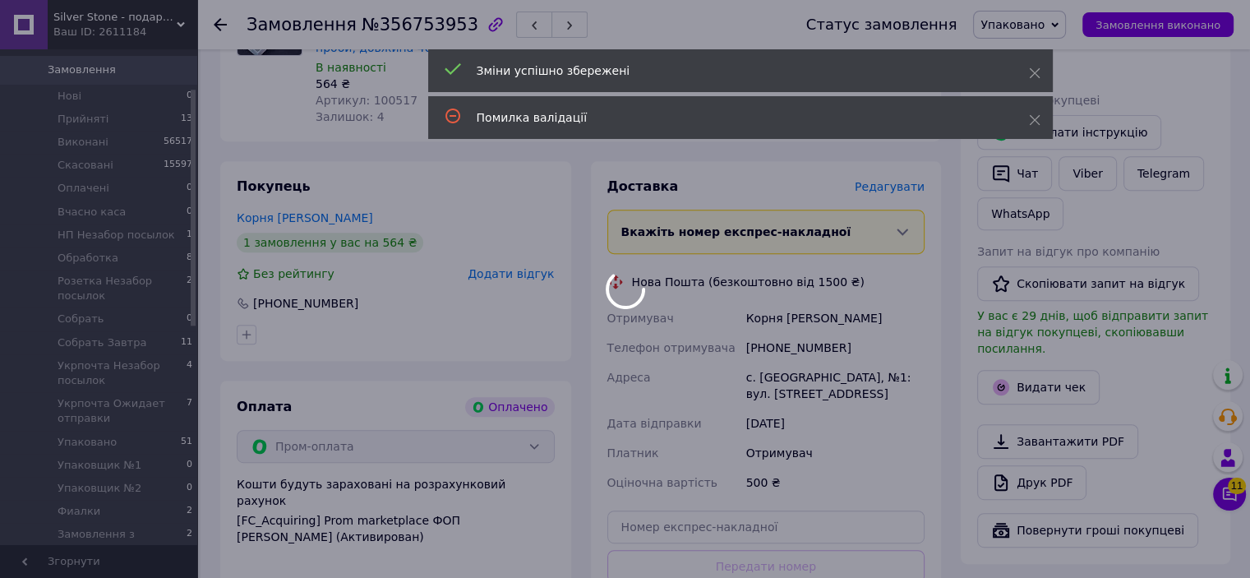
scroll to position [178, 0]
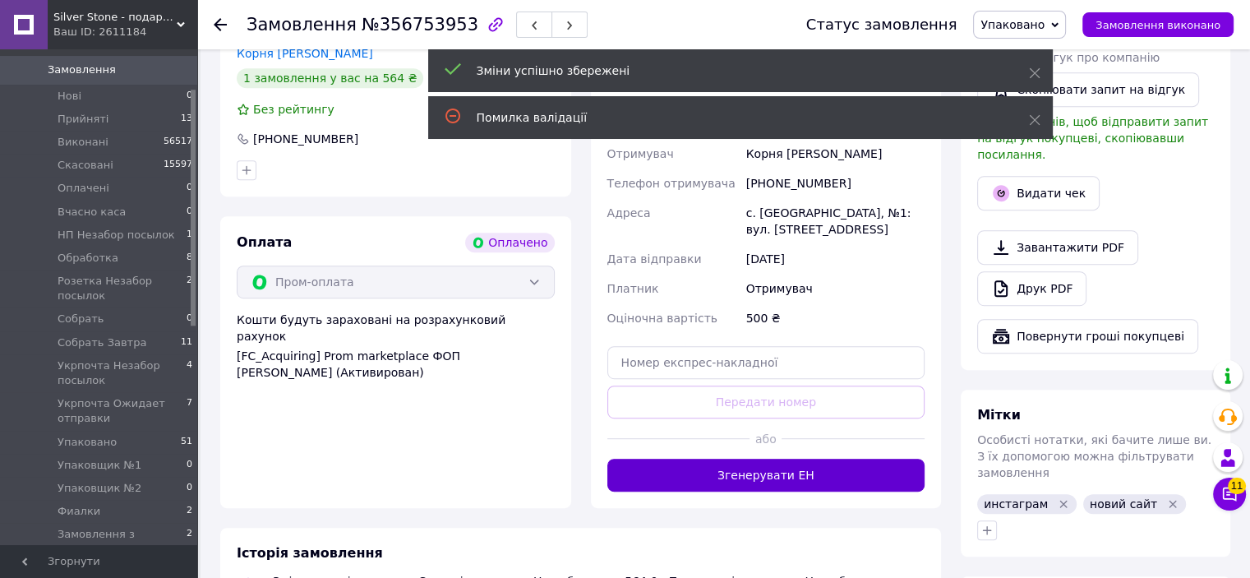
click at [789, 463] on button "Згенерувати ЕН" at bounding box center [766, 475] width 318 height 33
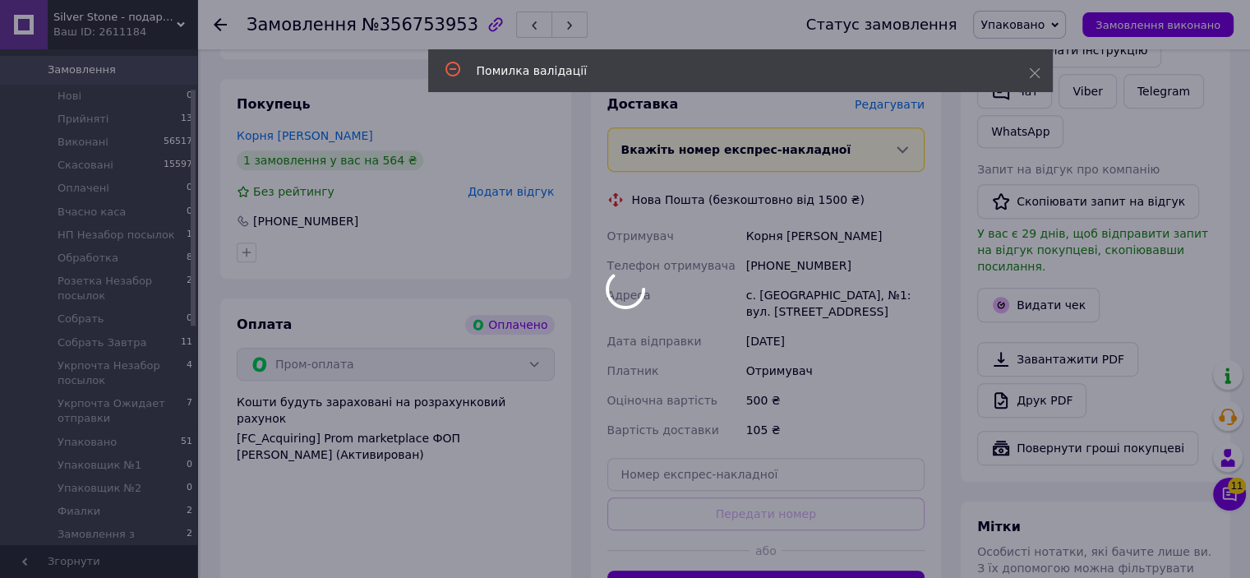
scroll to position [218, 0]
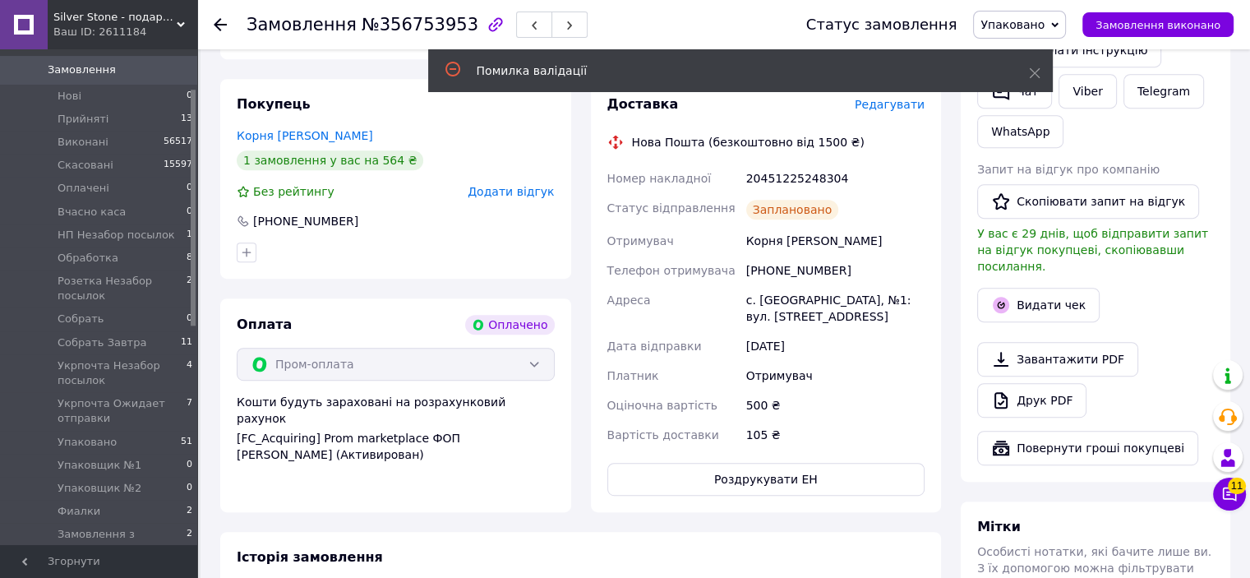
click at [529, 30] on icon "button" at bounding box center [534, 26] width 10 height 10
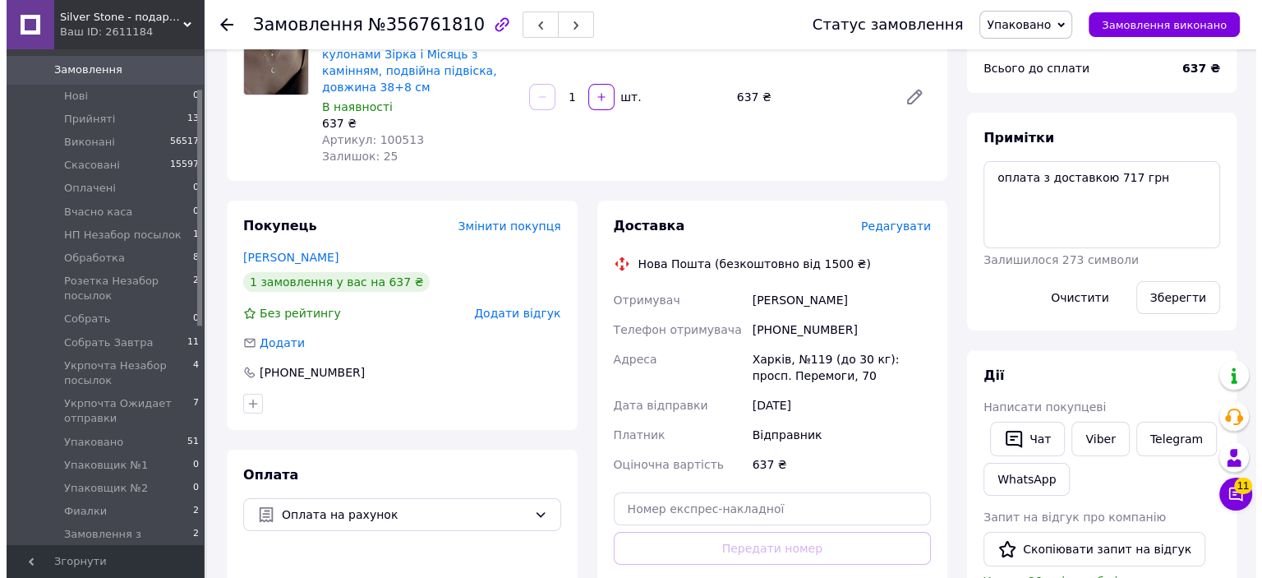
scroll to position [164, 0]
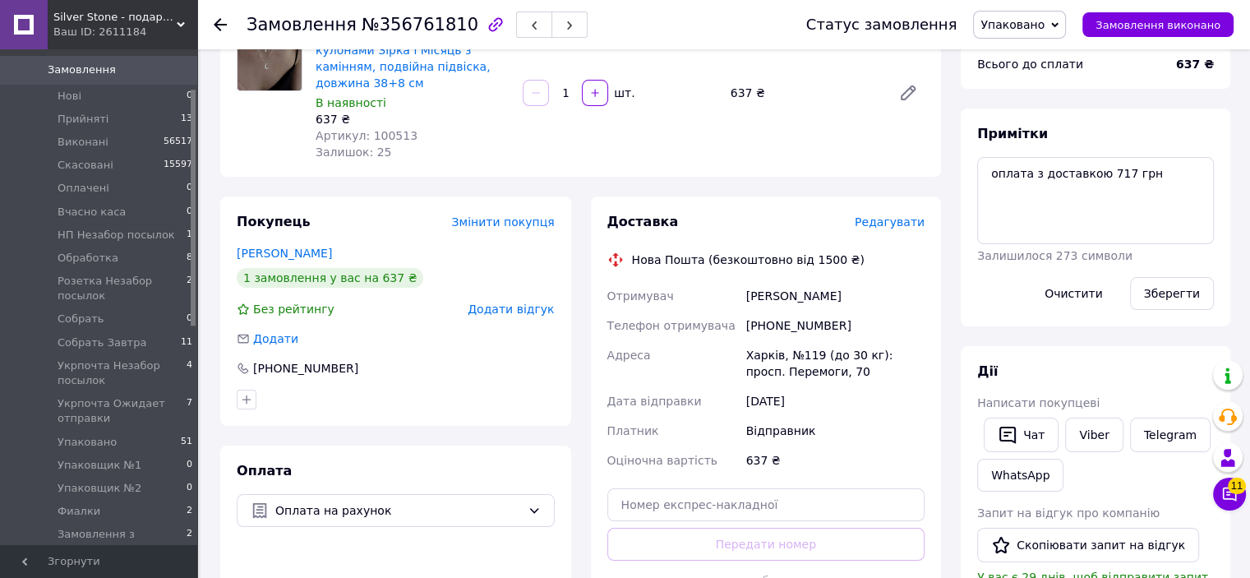
click at [894, 215] on span "Редагувати" at bounding box center [890, 221] width 70 height 13
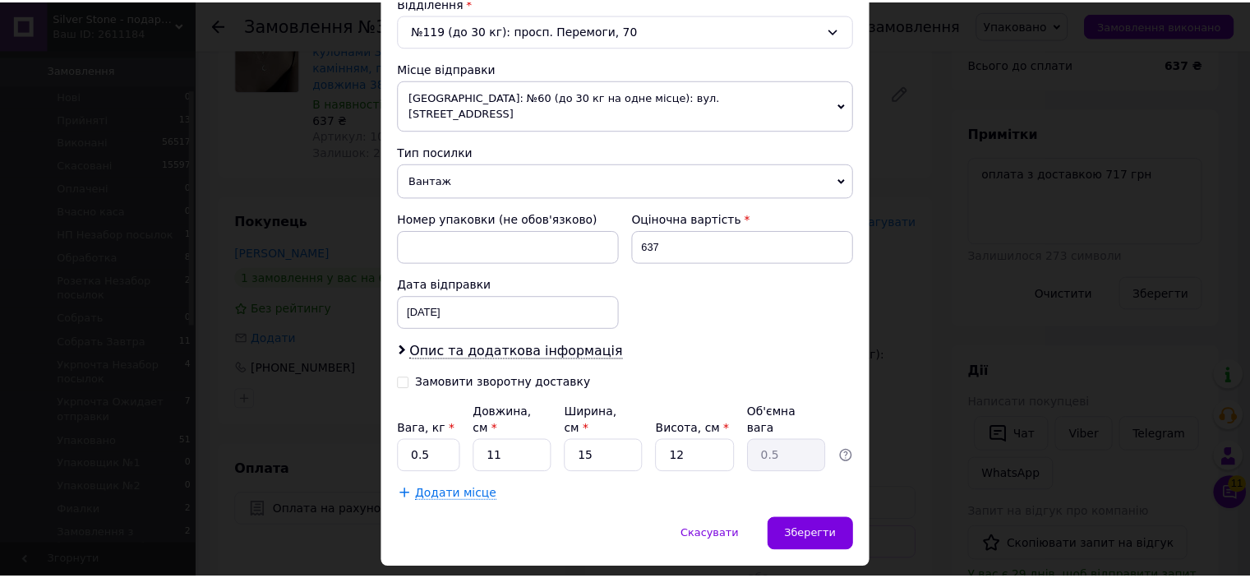
scroll to position [538, 0]
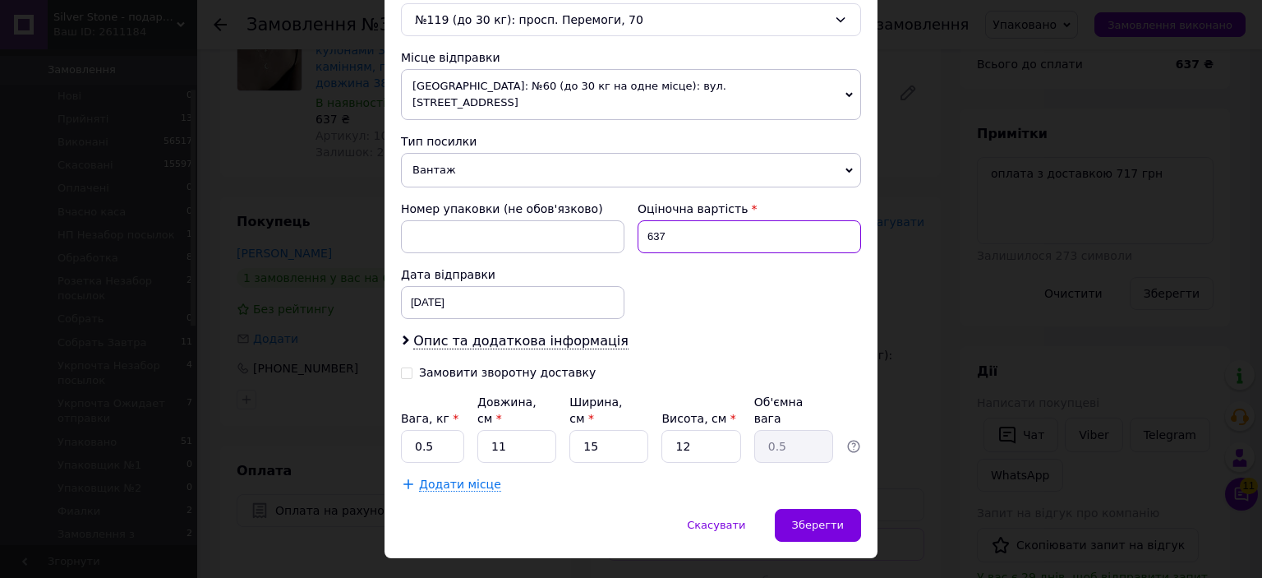
click at [702, 223] on input "637" at bounding box center [750, 236] width 224 height 33
type input "500"
click at [688, 275] on div "Номер упаковки (не обов'язково) Оціночна вартість 500 Дата відправки 11.08.2025…" at bounding box center [630, 259] width 473 height 131
click at [804, 519] on span "Зберегти" at bounding box center [818, 525] width 52 height 12
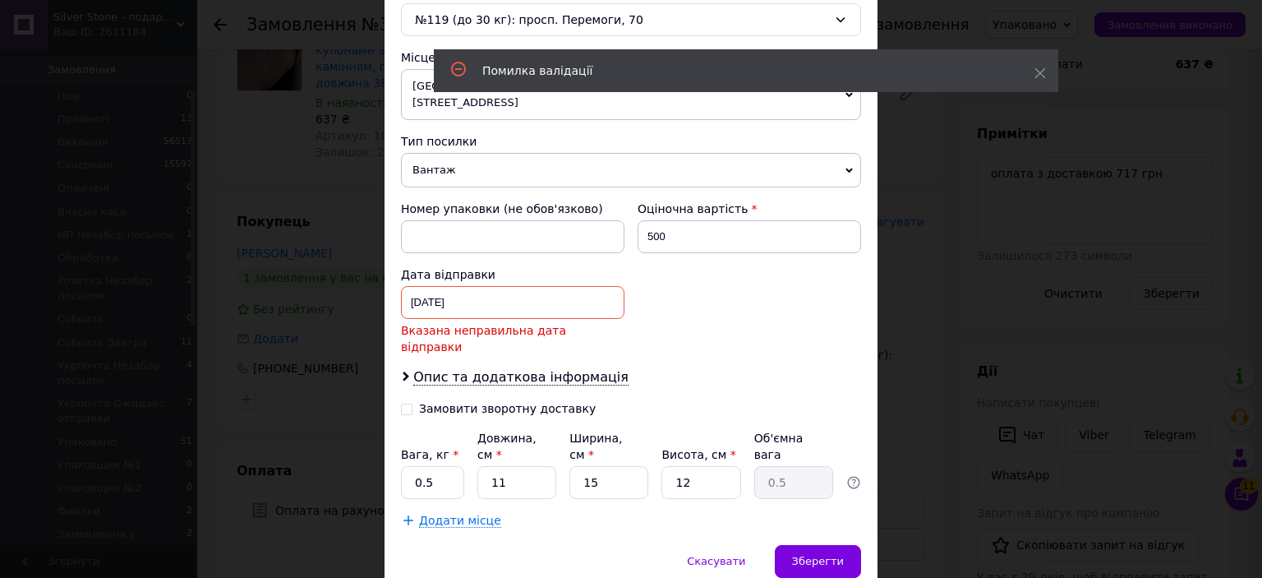
click at [493, 286] on div "11.08.2025 < 2025 > < Август > Пн Вт Ср Чт Пт Сб Вс 28 29 30 31 1 2 3 4 5 6 7 8…" at bounding box center [513, 302] width 224 height 33
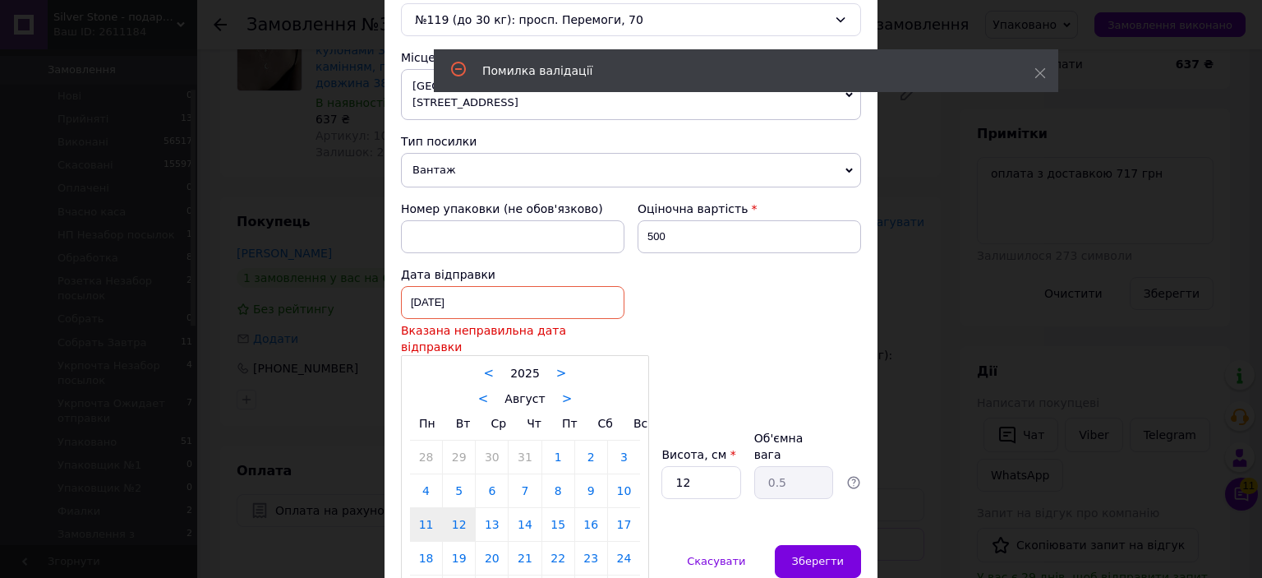
click at [452, 508] on link "12" at bounding box center [459, 524] width 32 height 33
type input "[DATE]"
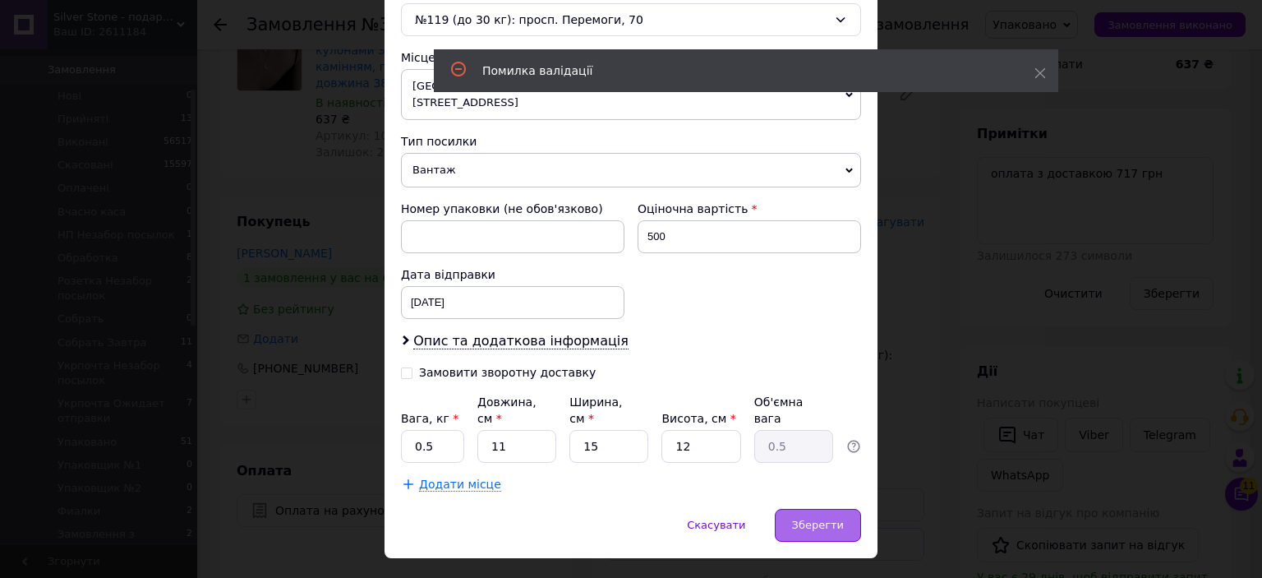
click at [822, 509] on div "Зберегти" at bounding box center [818, 525] width 86 height 33
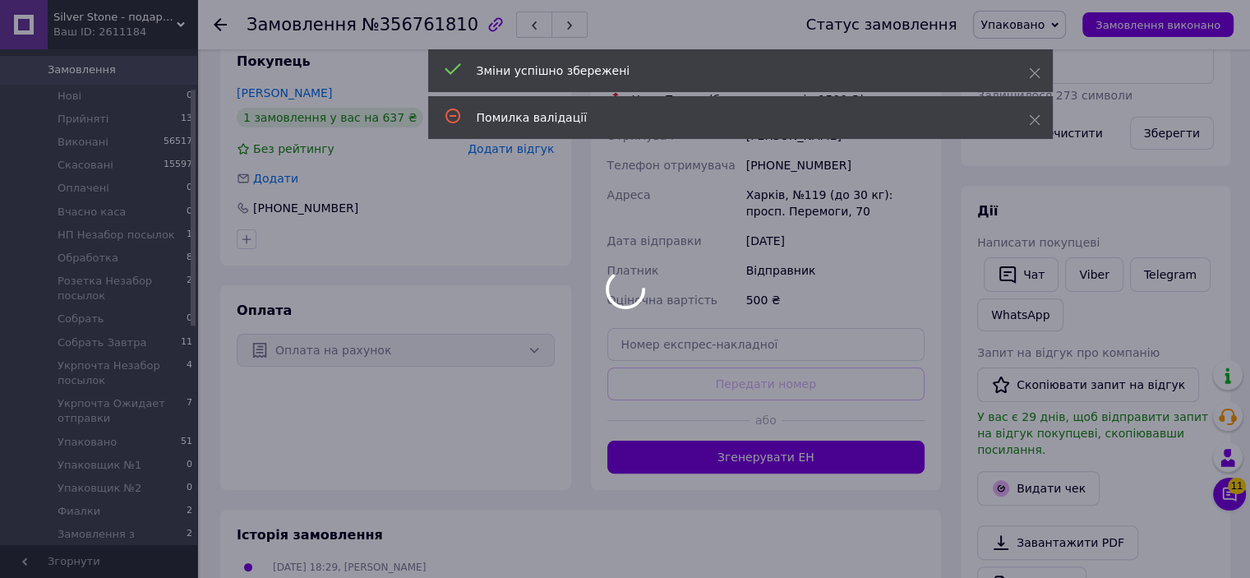
scroll to position [329, 0]
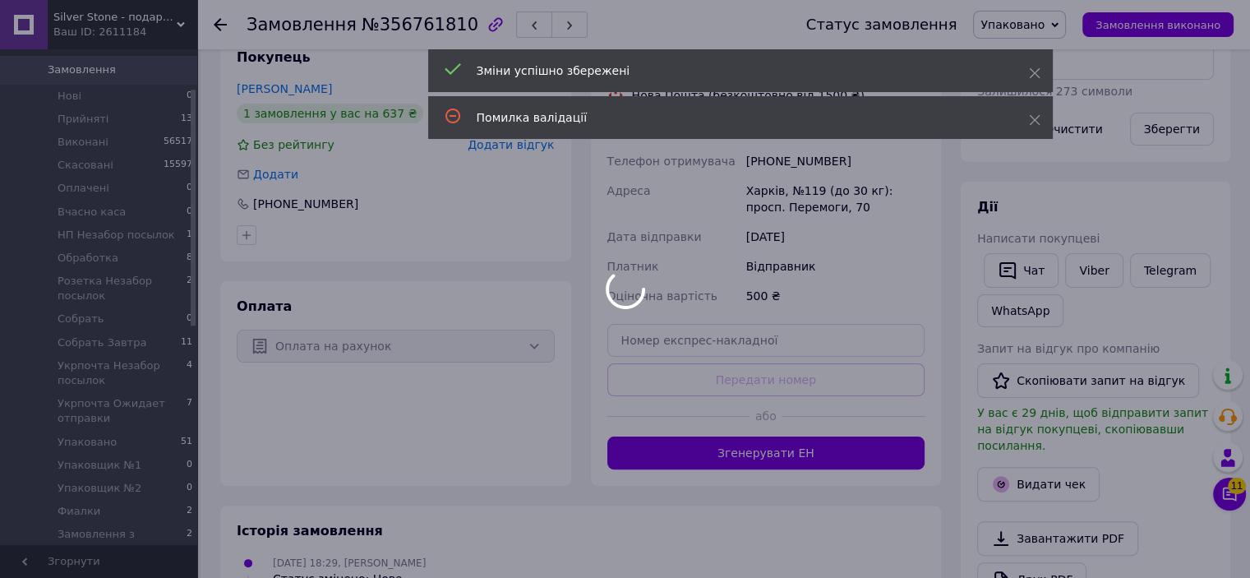
click at [779, 441] on div at bounding box center [625, 289] width 1250 height 578
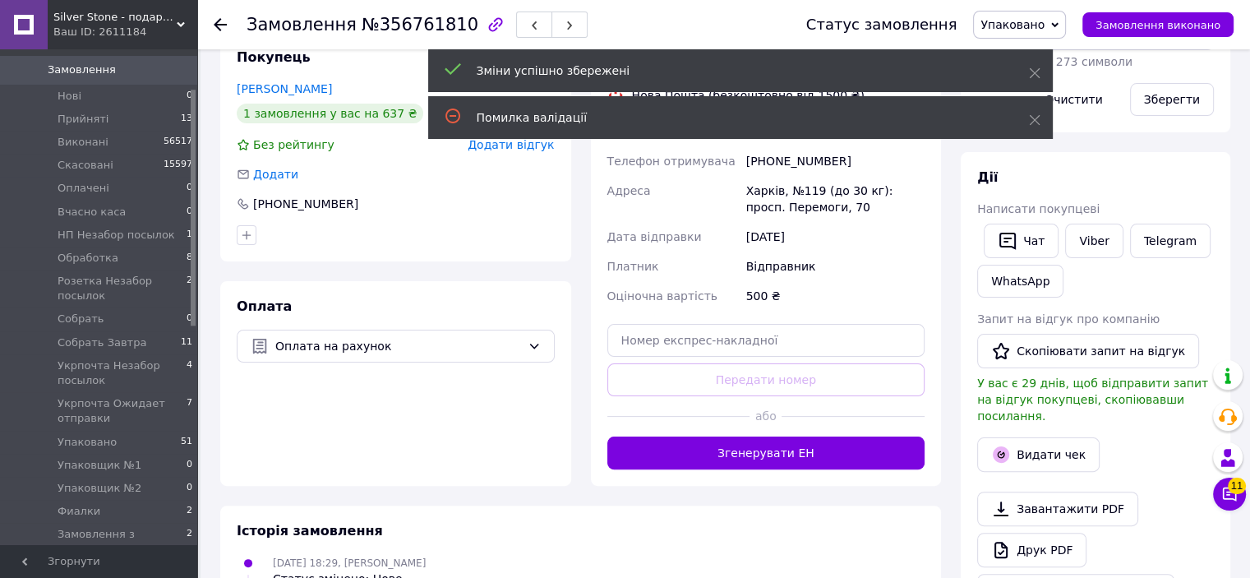
scroll to position [154, 0]
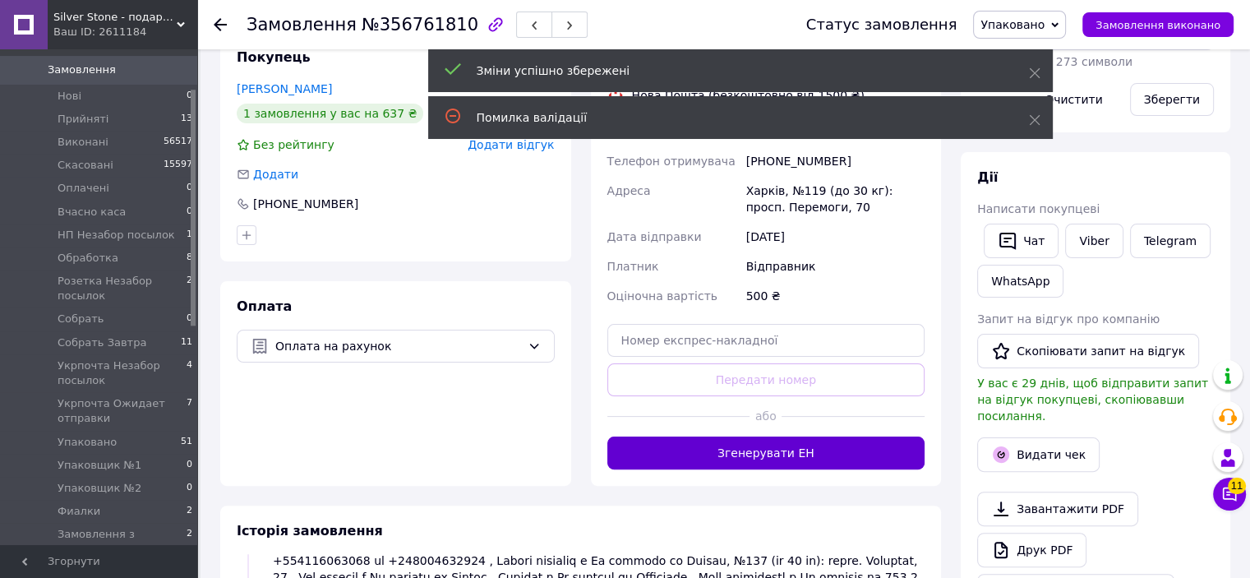
click at [781, 443] on button "Згенерувати ЕН" at bounding box center [766, 452] width 318 height 33
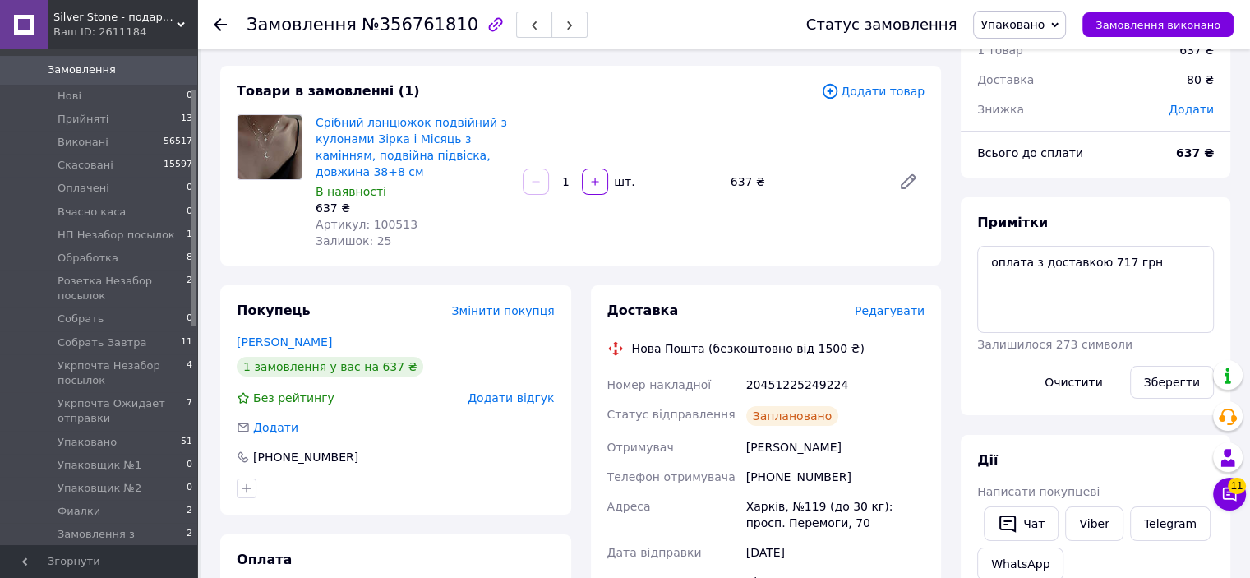
scroll to position [82, 0]
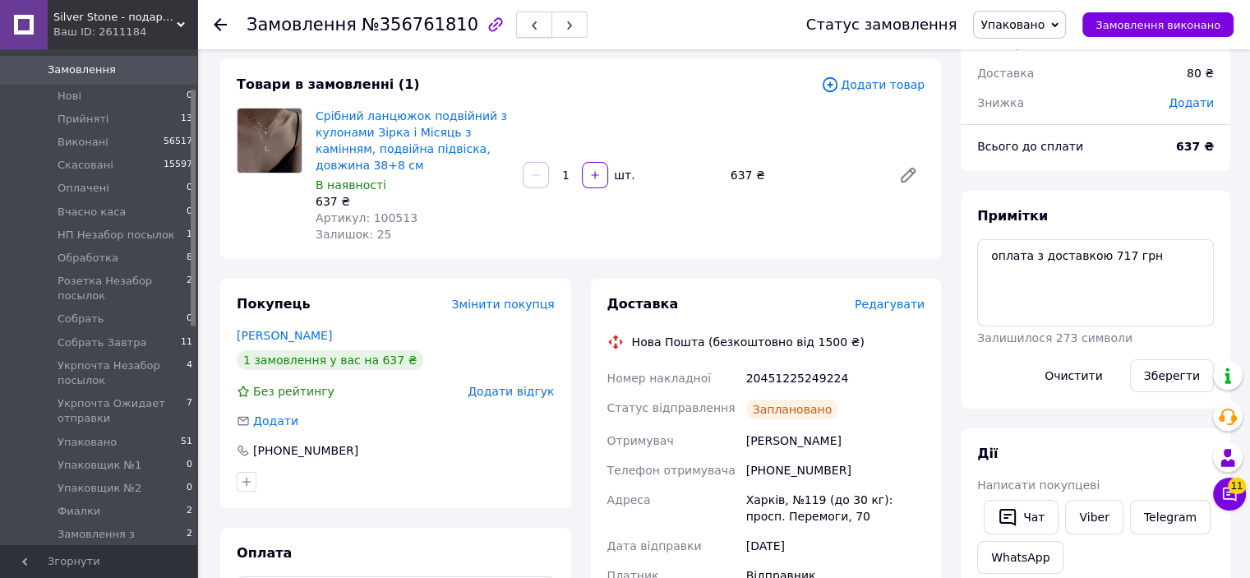
click at [529, 25] on icon "button" at bounding box center [534, 26] width 10 height 10
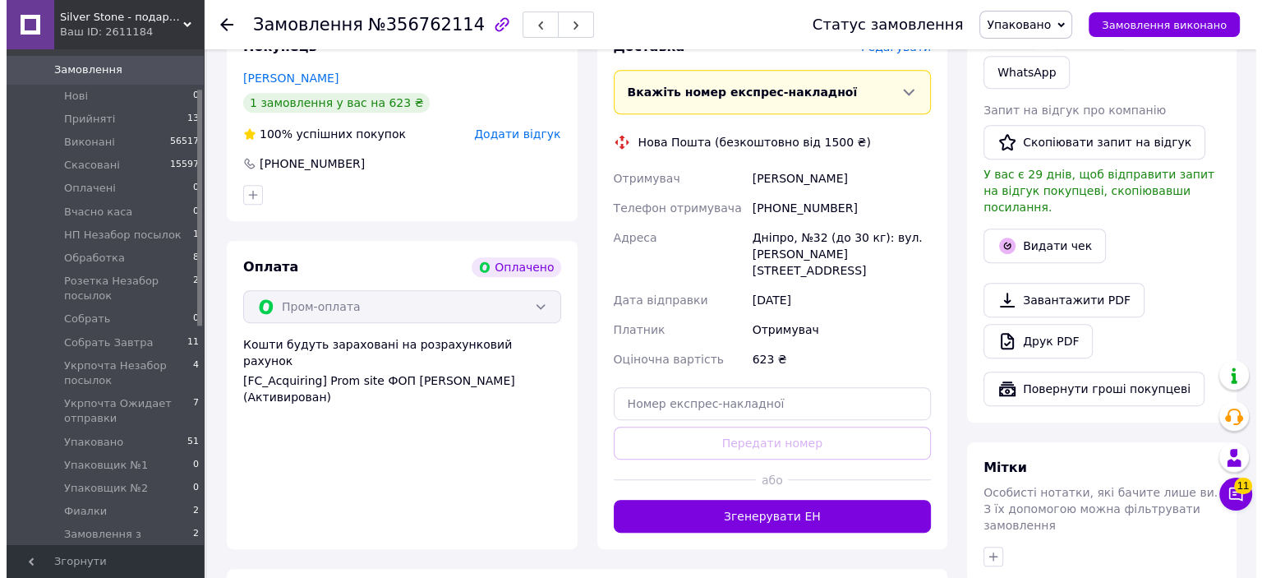
scroll to position [657, 0]
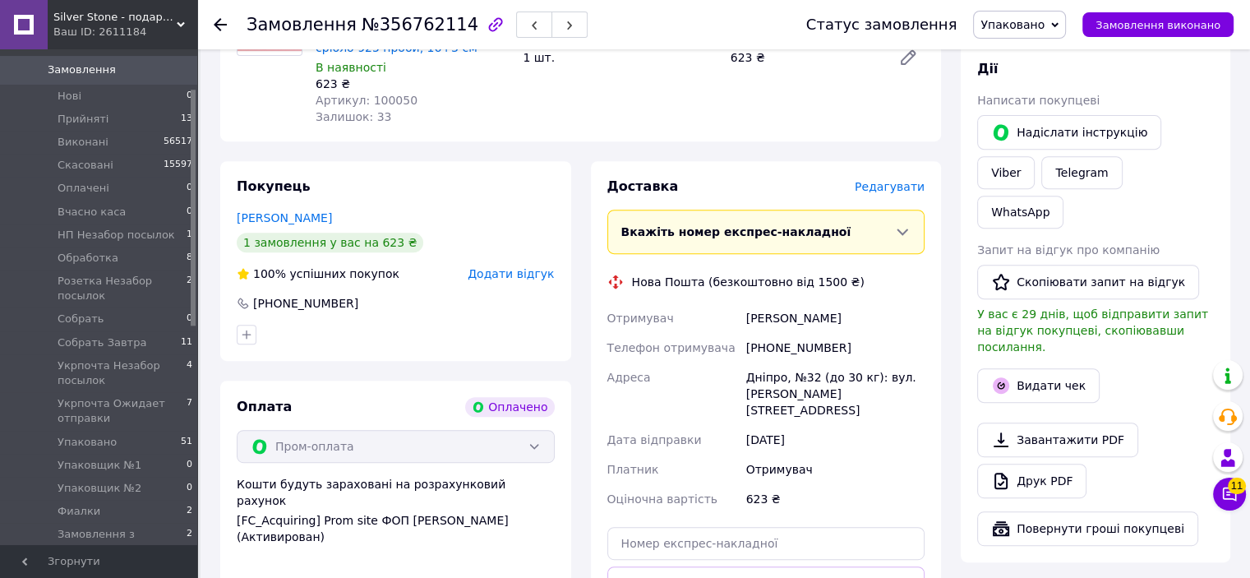
click at [897, 188] on span "Редагувати" at bounding box center [890, 186] width 70 height 13
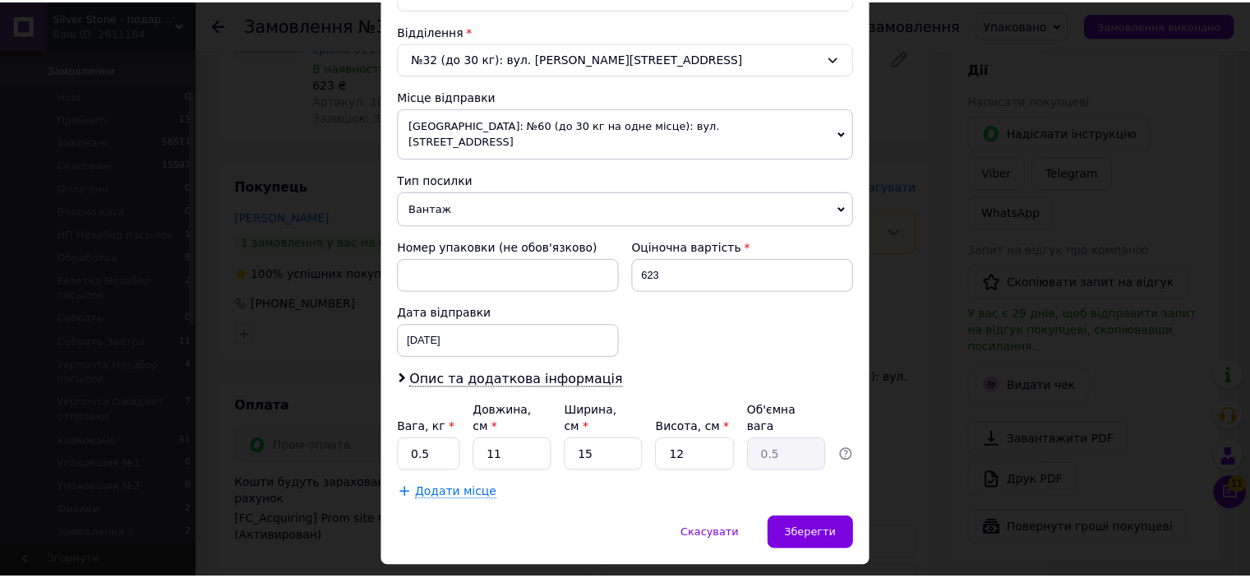
scroll to position [509, 0]
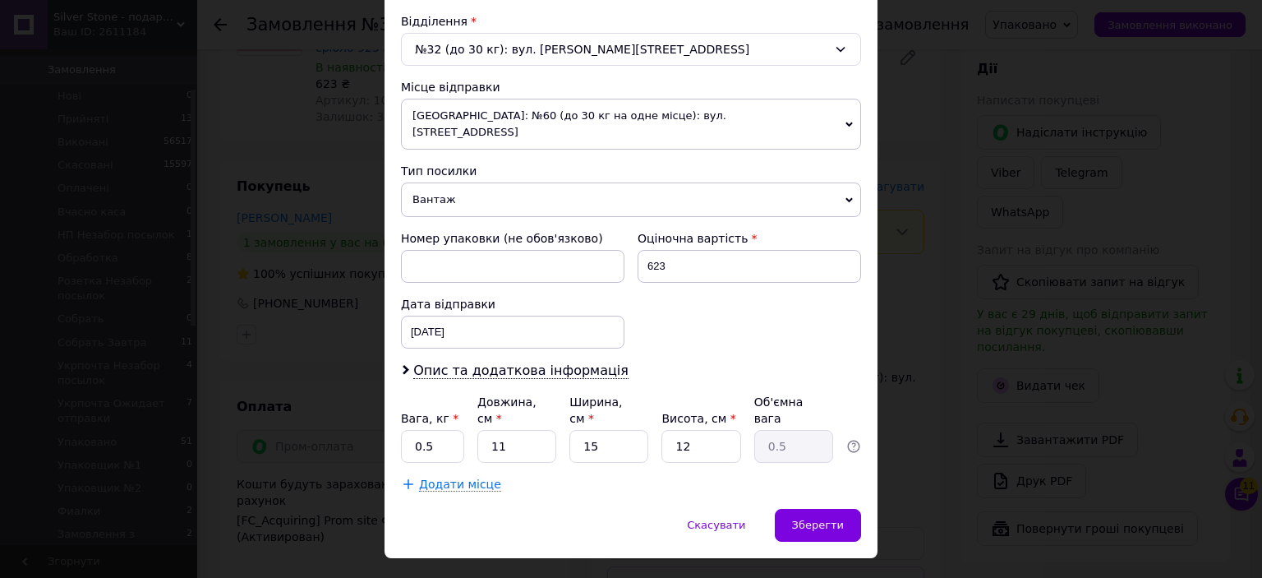
click at [725, 262] on div "Оціночна вартість 623" at bounding box center [749, 257] width 237 height 66
click at [726, 256] on input "623" at bounding box center [750, 266] width 224 height 33
type input "500"
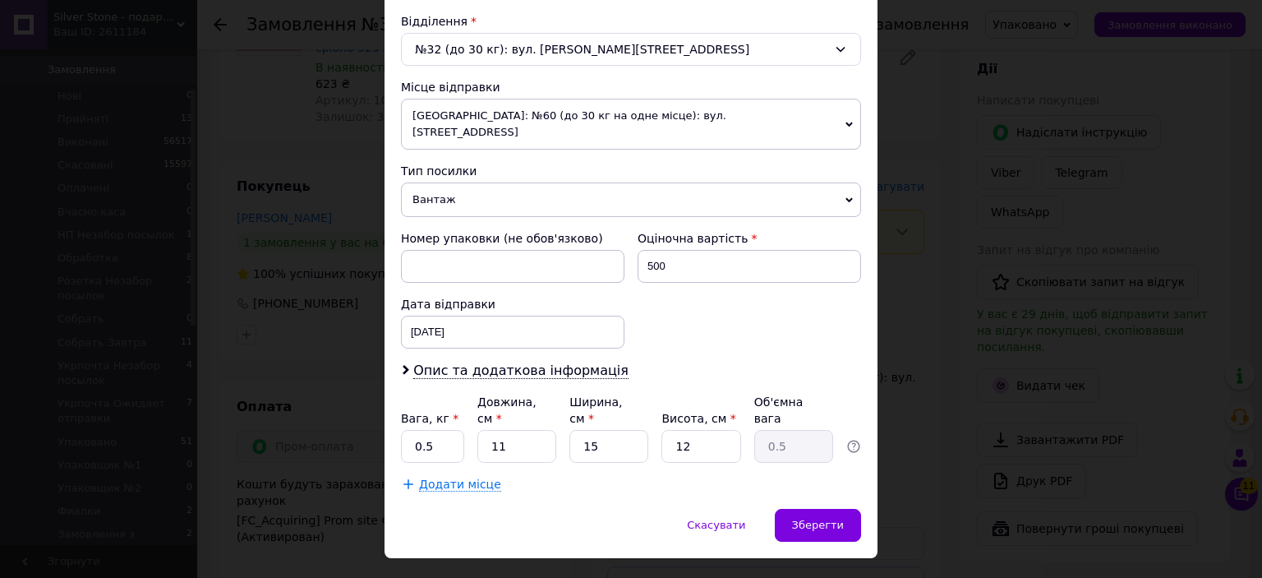
drag, startPoint x: 699, startPoint y: 339, endPoint x: 781, endPoint y: 465, distance: 150.9
click at [703, 345] on div "Платник Отримувач Відправник Прізвище отримувача Семуха Ім'я отримувача Наталия…" at bounding box center [631, 86] width 460 height 811
click at [810, 509] on div "Зберегти" at bounding box center [818, 525] width 86 height 33
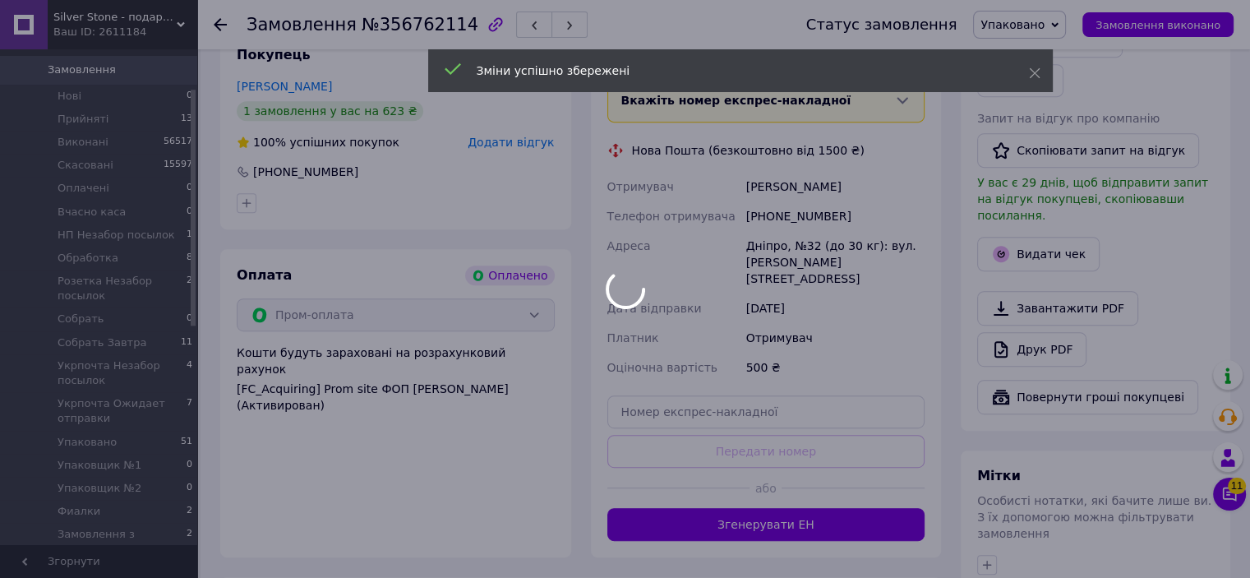
scroll to position [822, 0]
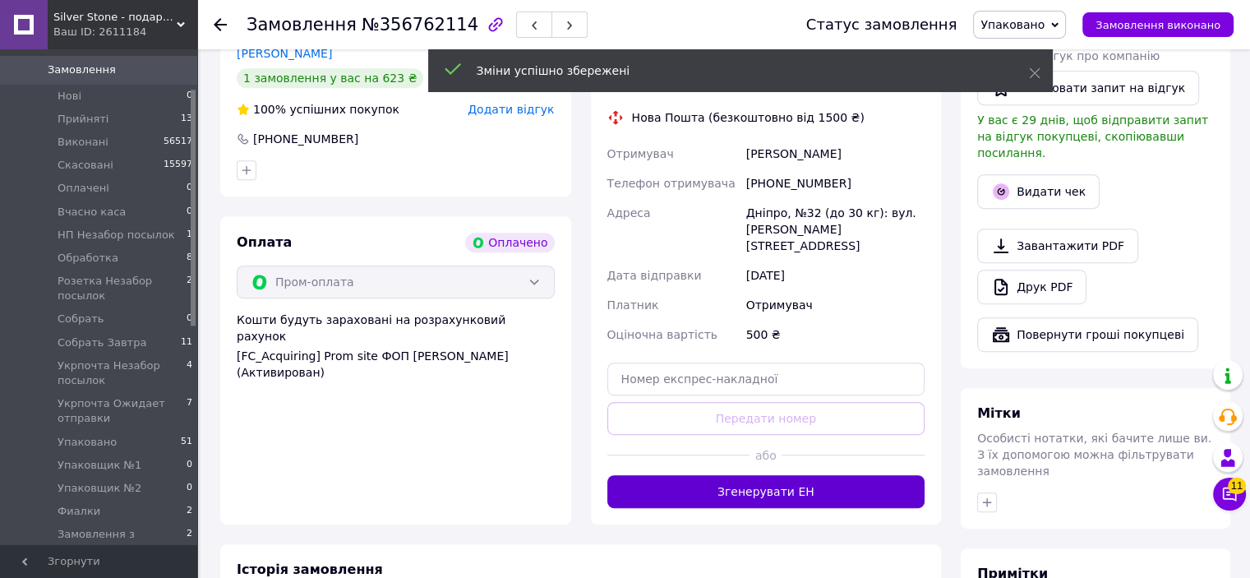
click at [798, 475] on button "Згенерувати ЕН" at bounding box center [766, 491] width 318 height 33
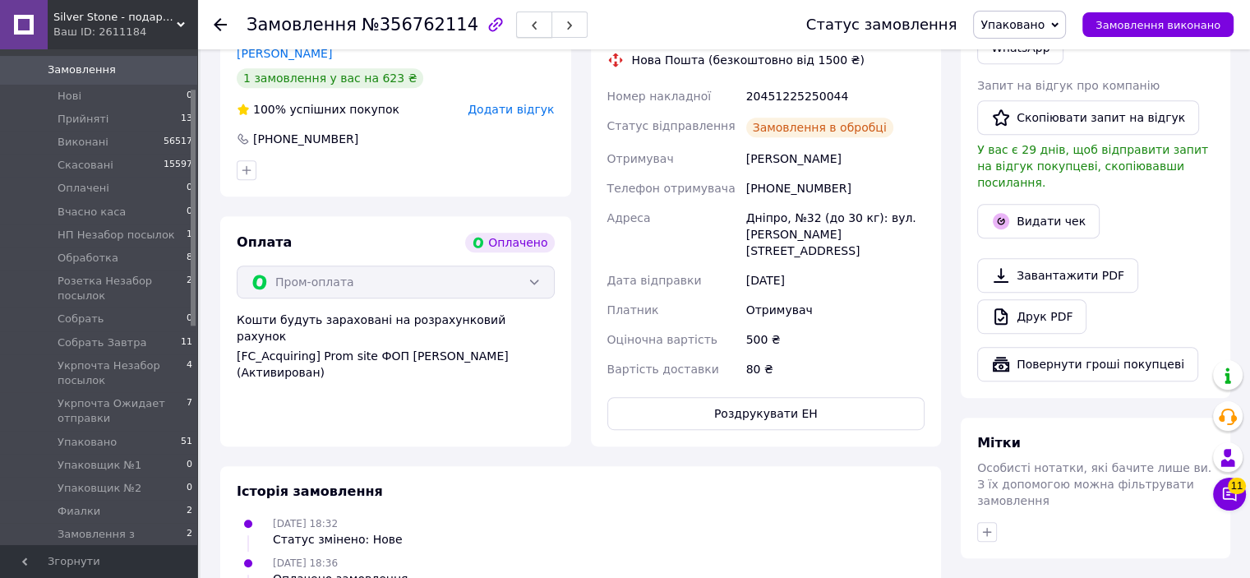
click at [532, 27] on use "button" at bounding box center [534, 25] width 5 height 9
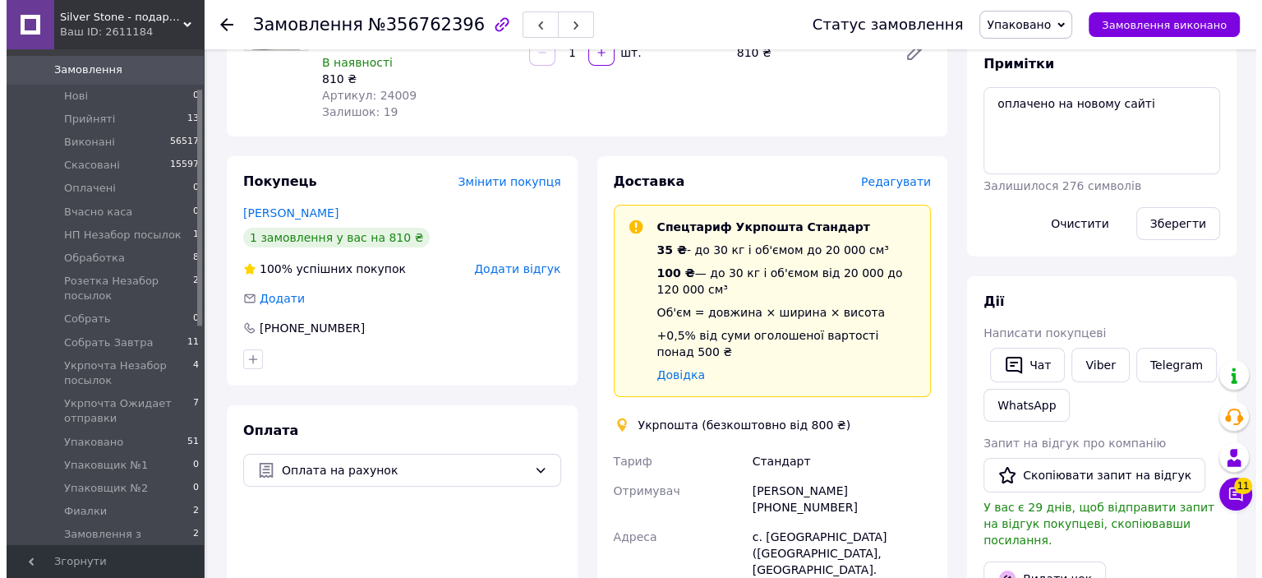
scroll to position [164, 0]
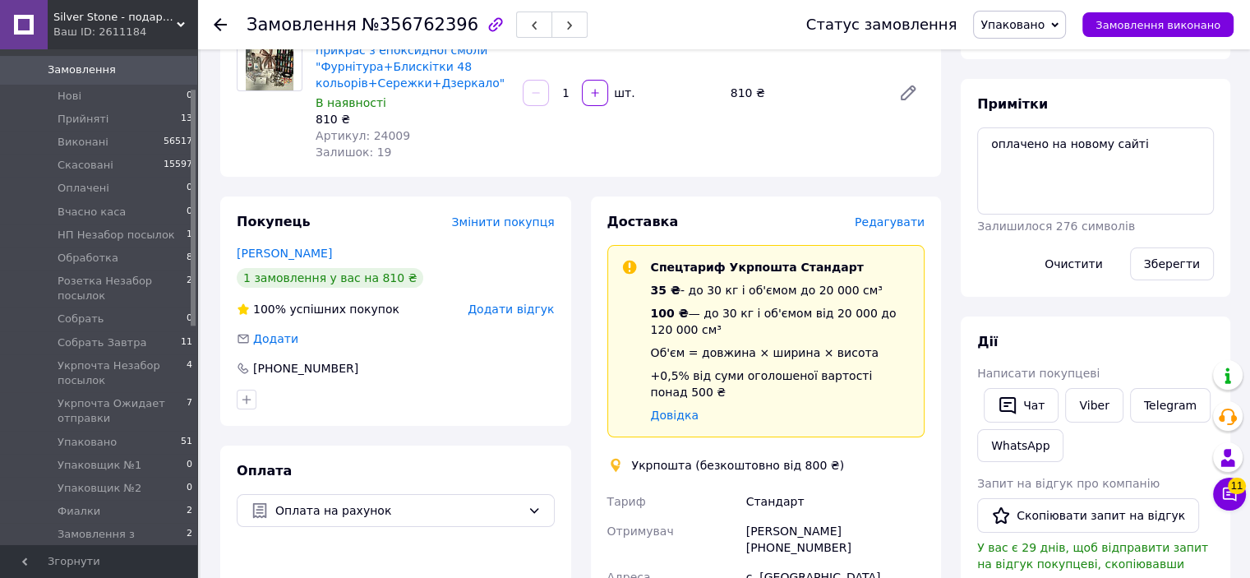
click at [888, 223] on span "Редагувати" at bounding box center [890, 221] width 70 height 13
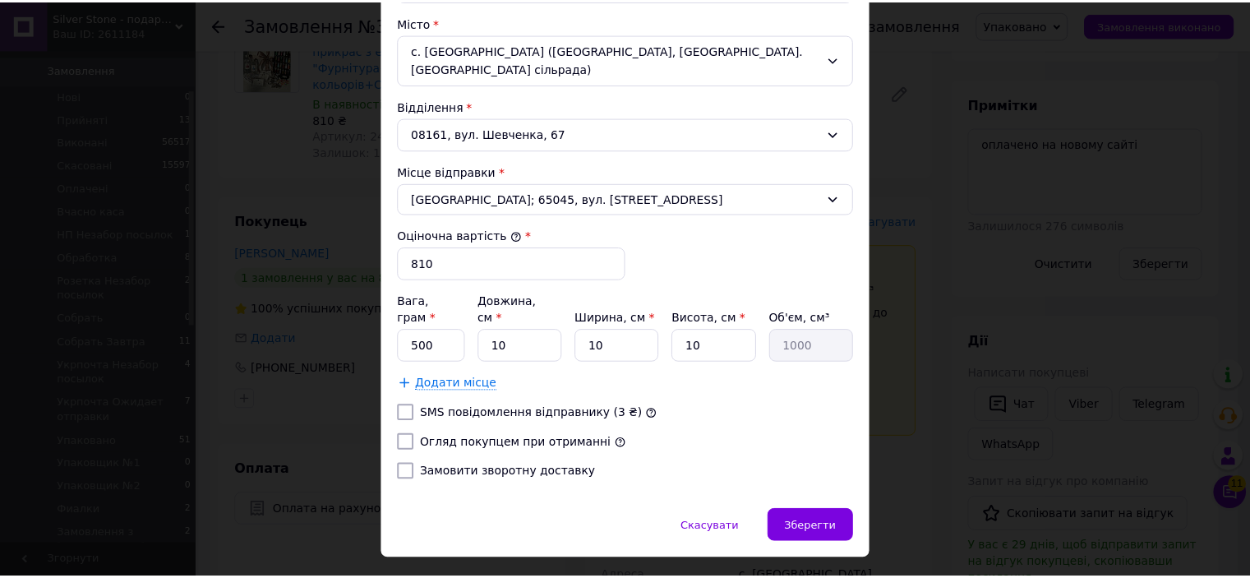
scroll to position [505, 0]
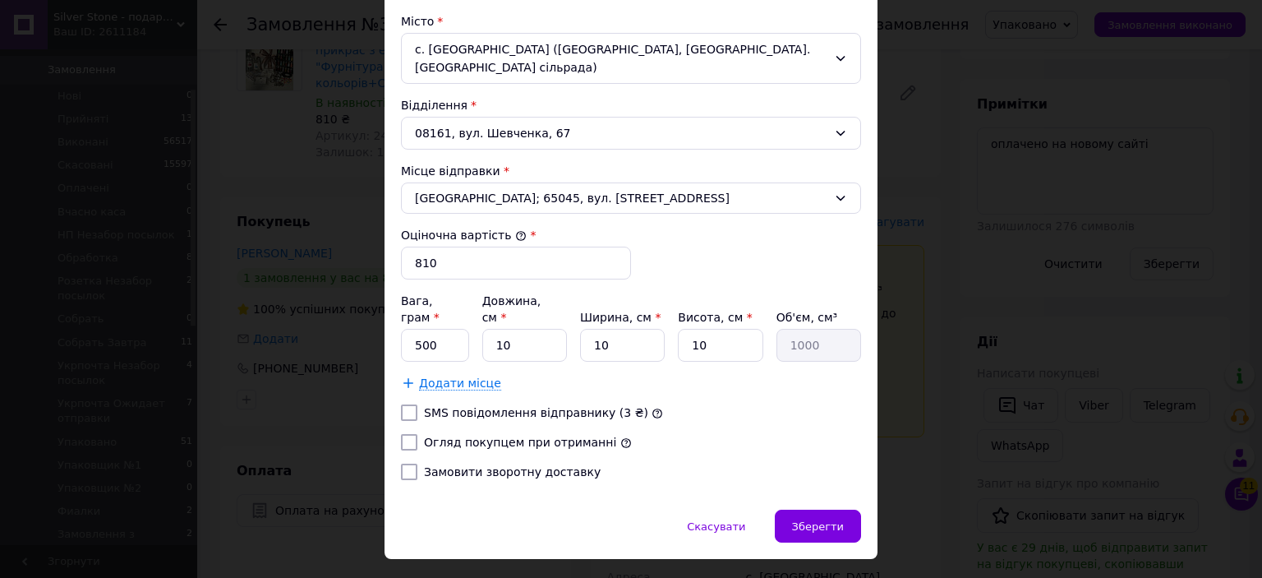
click at [404, 434] on input "Огляд покупцем при отриманні" at bounding box center [409, 442] width 16 height 16
checkbox input "true"
click at [828, 509] on div "Зберегти" at bounding box center [818, 525] width 86 height 33
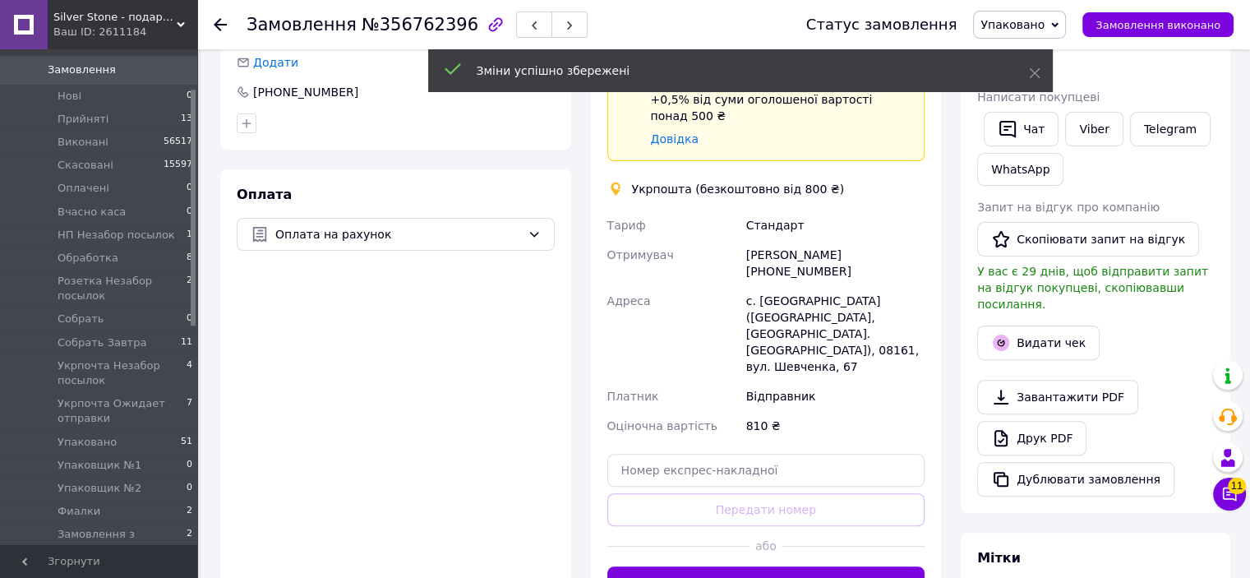
scroll to position [493, 0]
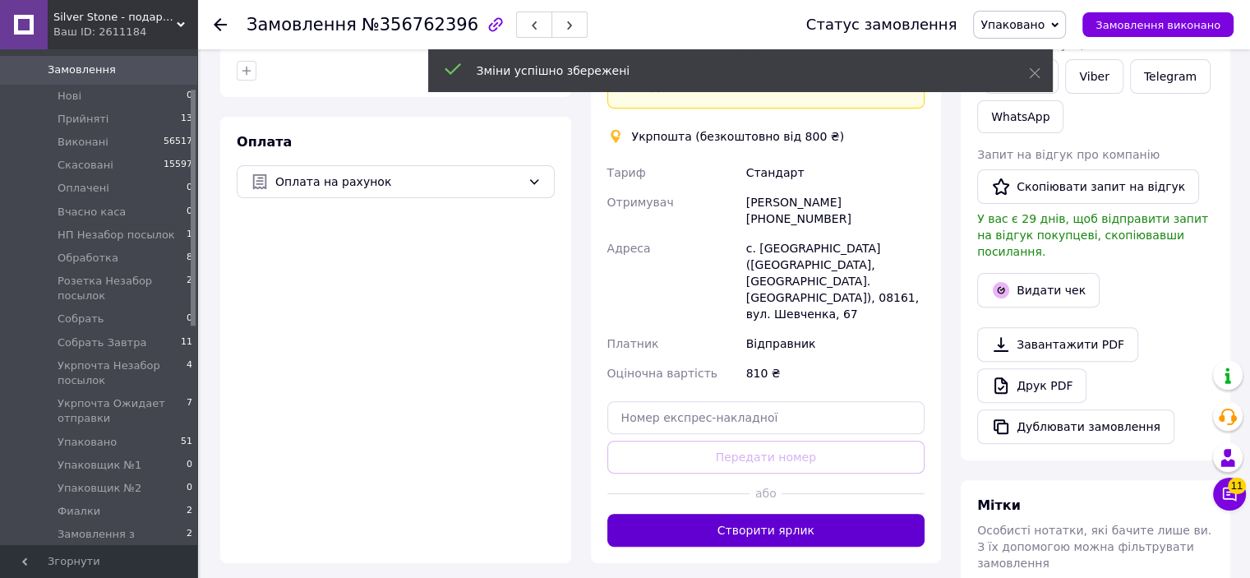
click at [808, 514] on button "Створити ярлик" at bounding box center [766, 530] width 318 height 33
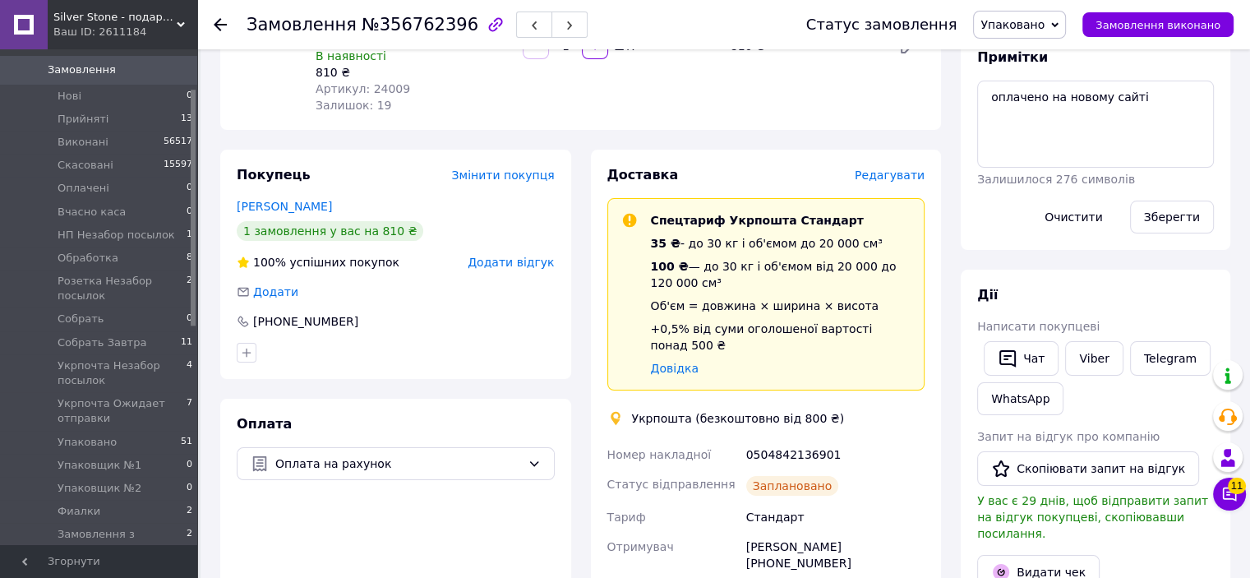
scroll to position [0, 0]
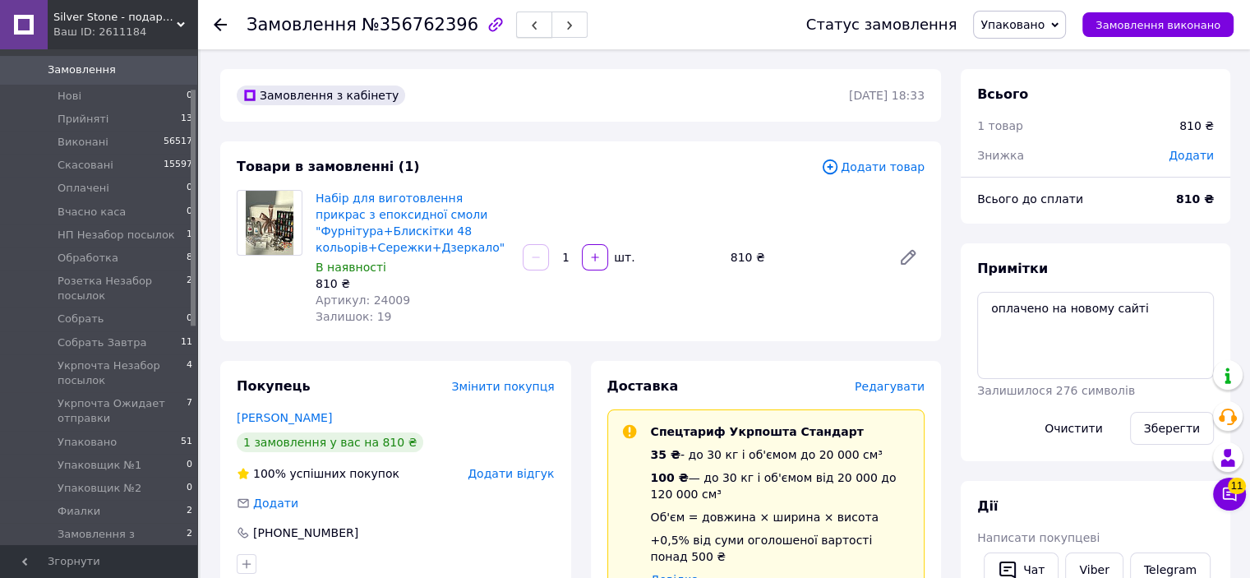
click at [529, 25] on icon "button" at bounding box center [534, 26] width 10 height 10
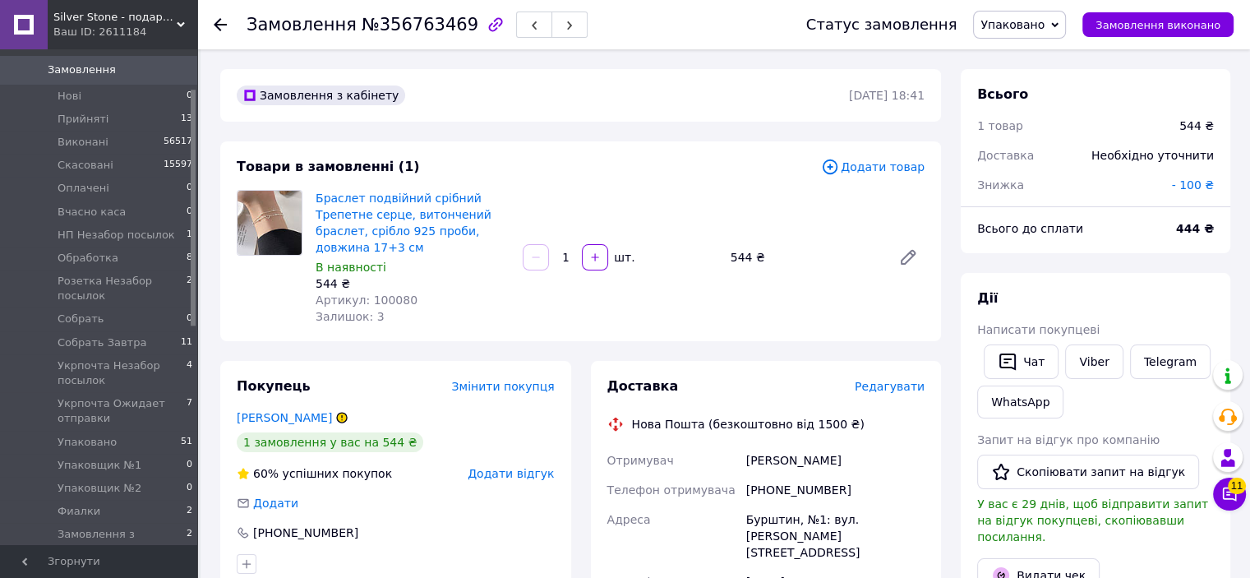
scroll to position [82, 0]
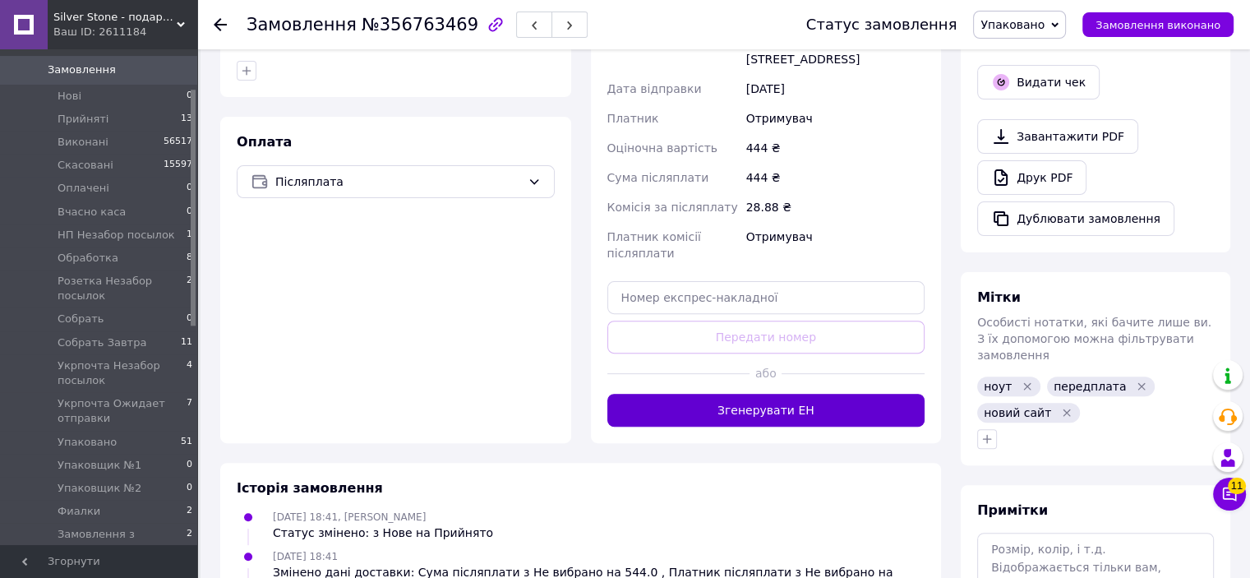
click at [861, 394] on button "Згенерувати ЕН" at bounding box center [766, 410] width 318 height 33
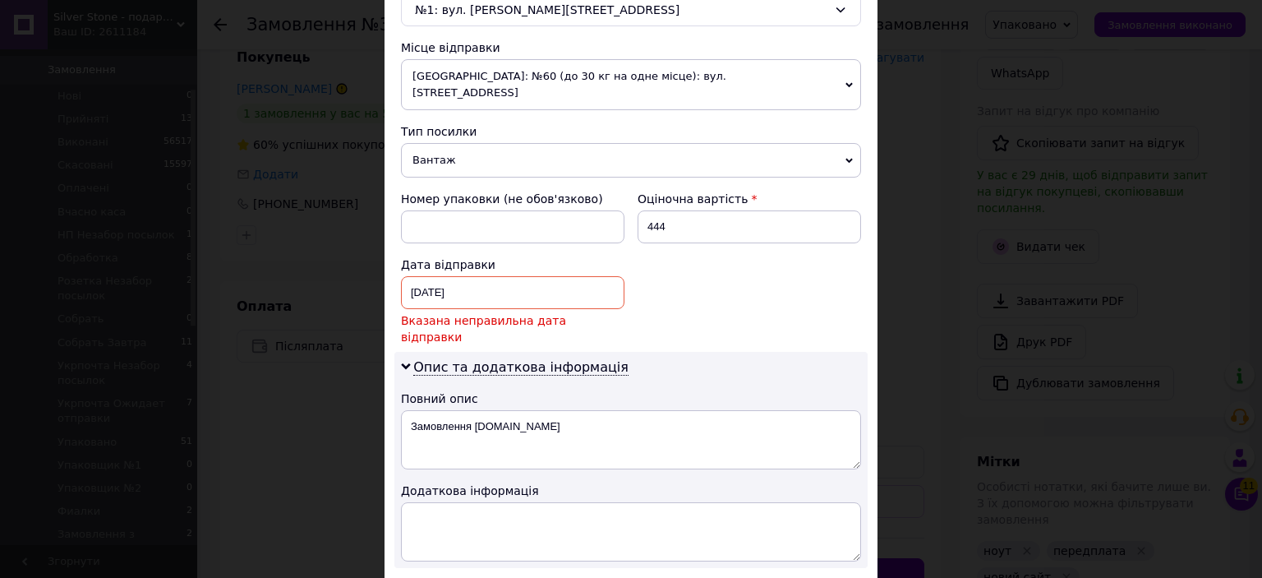
scroll to position [575, 0]
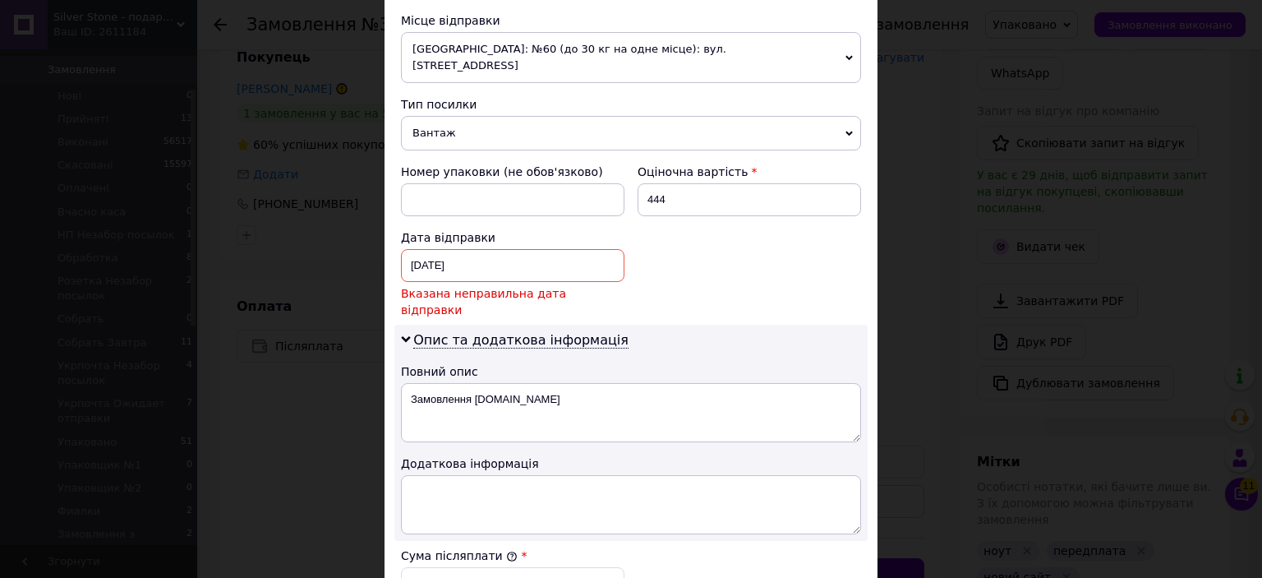
click at [496, 285] on span "Вказана неправильна дата відправки" at bounding box center [513, 301] width 224 height 33
click at [498, 285] on span "Вказана неправильна дата відправки" at bounding box center [513, 301] width 224 height 33
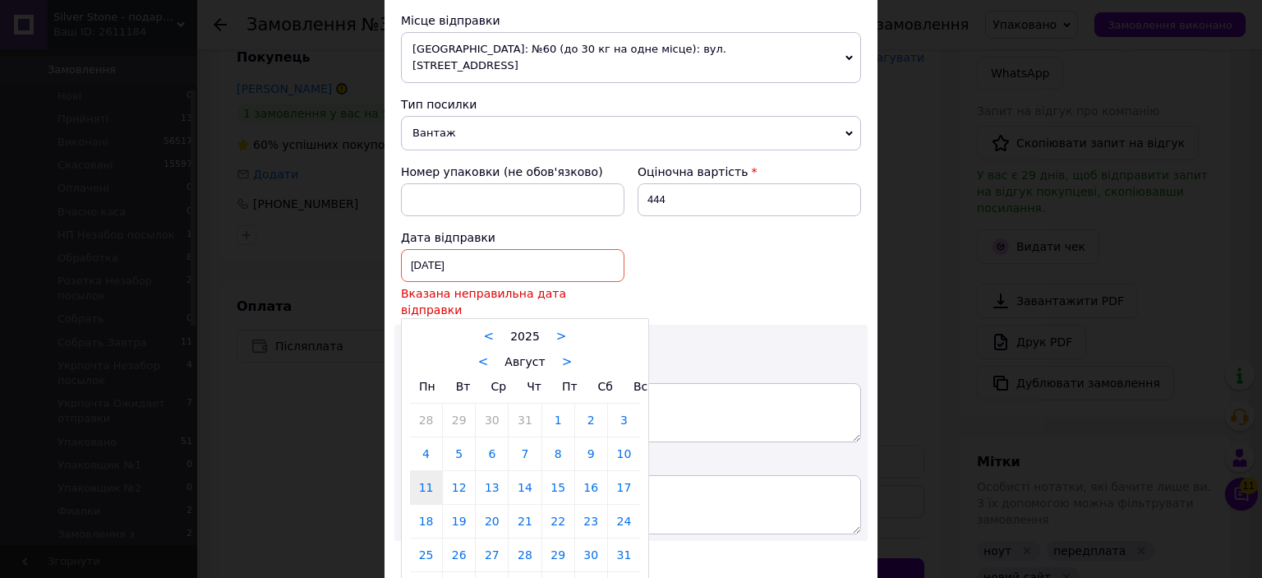
click at [500, 258] on div "11.08.2025 < 2025 > < Август > Пн Вт Ср Чт Пт Сб Вс 28 29 30 31 1 2 3 4 5 6 7 8…" at bounding box center [513, 265] width 224 height 33
drag, startPoint x: 454, startPoint y: 453, endPoint x: 471, endPoint y: 444, distance: 18.8
click at [455, 471] on link "12" at bounding box center [459, 487] width 32 height 33
type input "[DATE]"
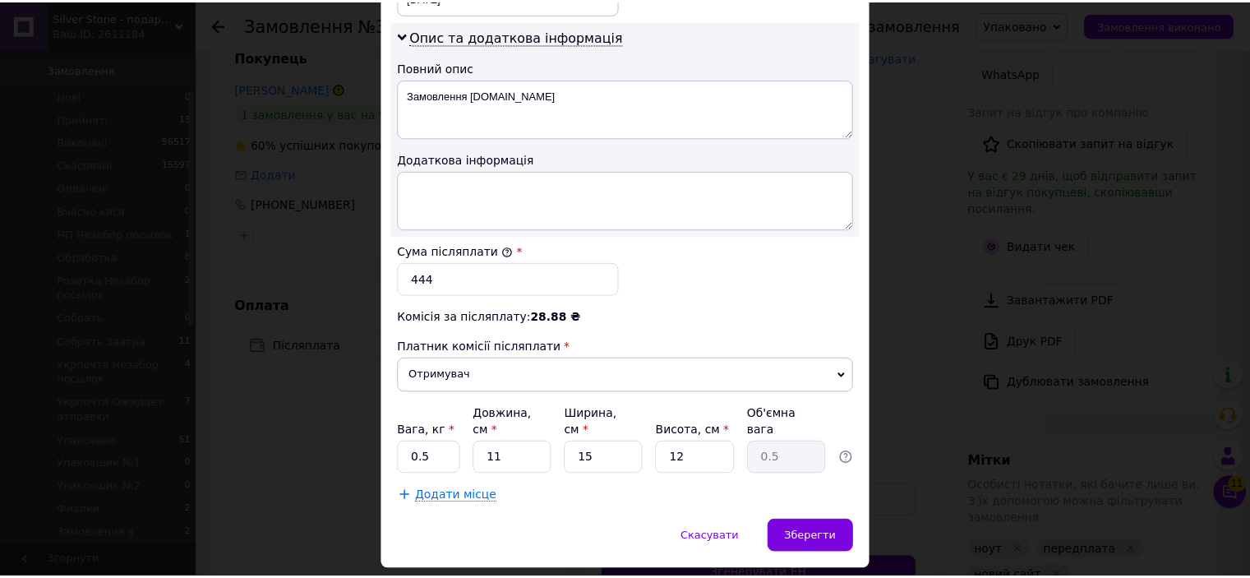
scroll to position [855, 0]
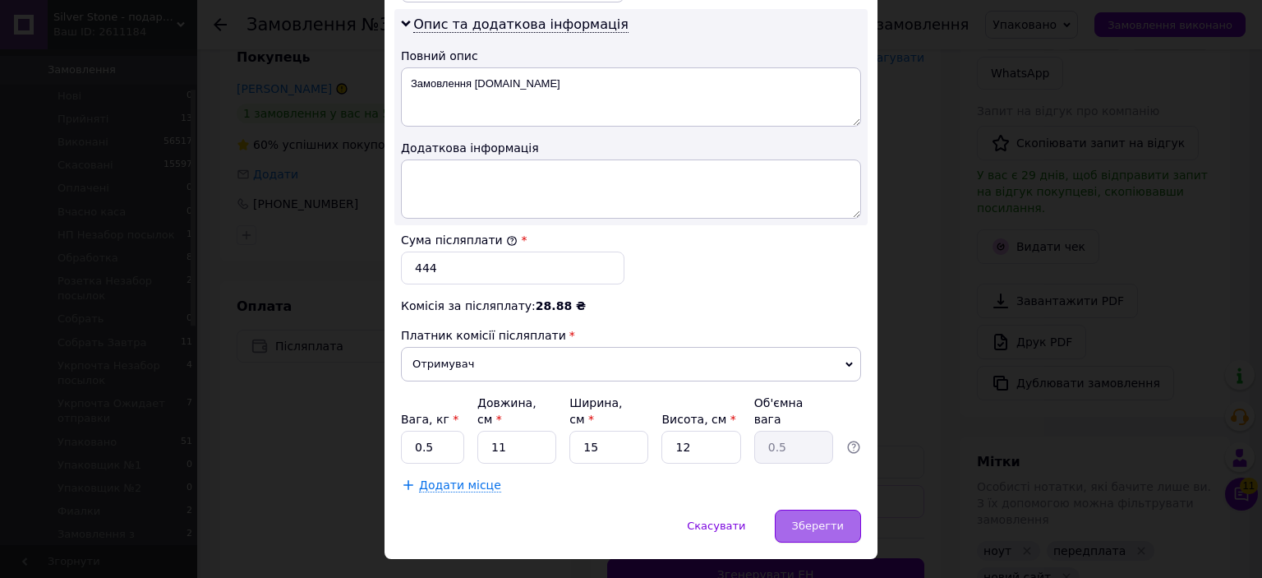
click at [831, 519] on span "Зберегти" at bounding box center [818, 525] width 52 height 12
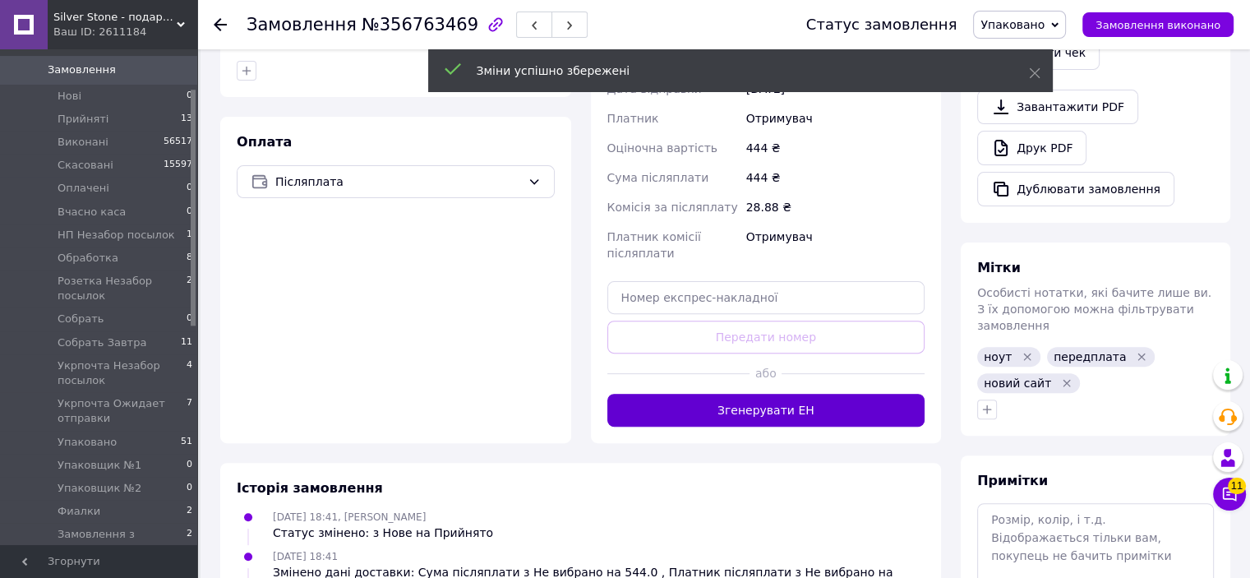
scroll to position [122, 0]
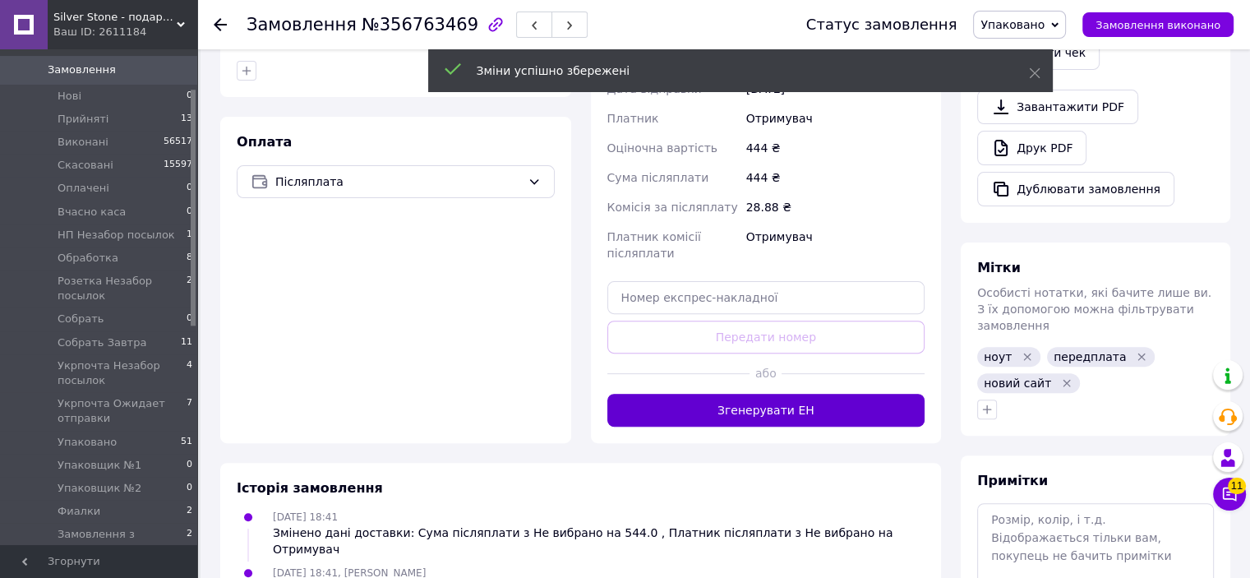
click at [751, 394] on button "Згенерувати ЕН" at bounding box center [766, 410] width 318 height 33
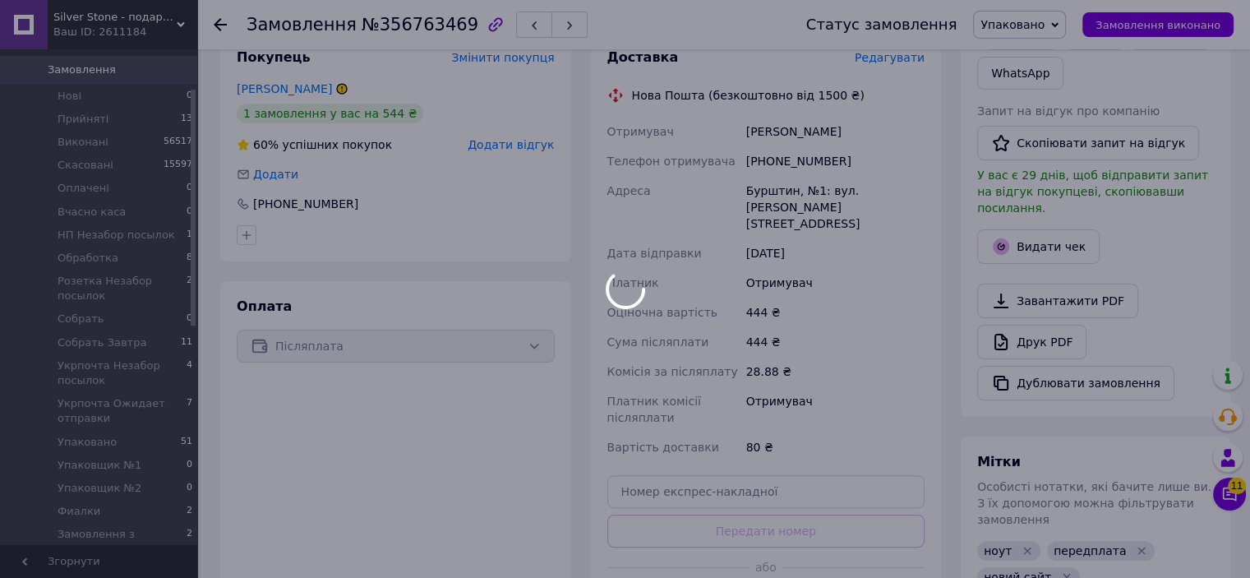
scroll to position [162, 0]
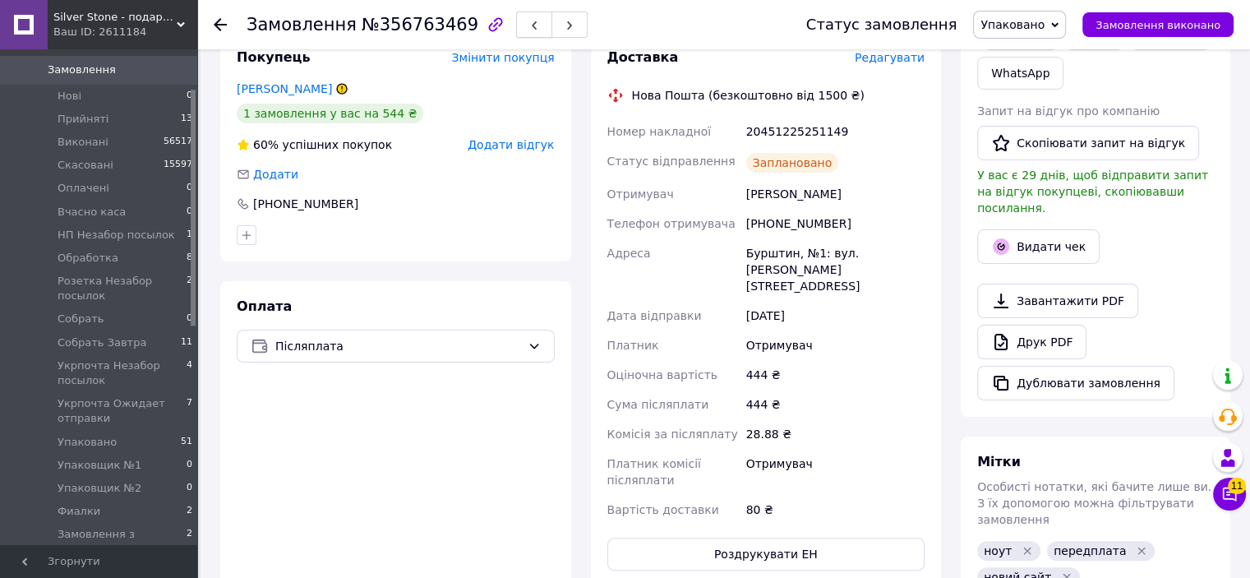
click at [516, 19] on button "button" at bounding box center [534, 25] width 36 height 26
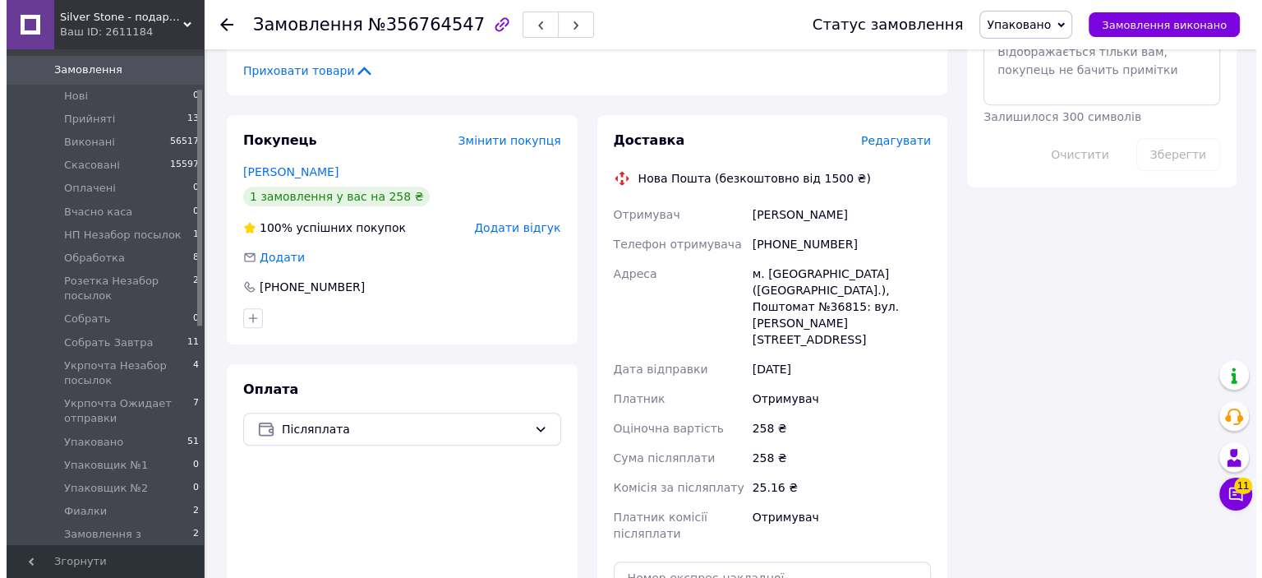
scroll to position [986, 0]
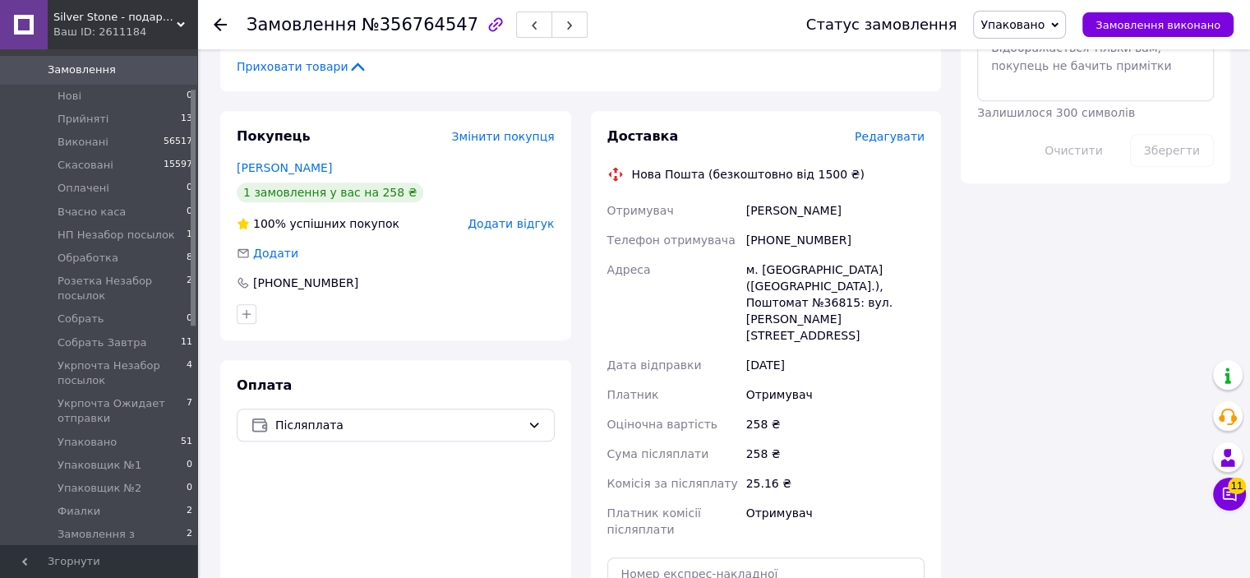
click at [914, 130] on span "Редагувати" at bounding box center [890, 136] width 70 height 13
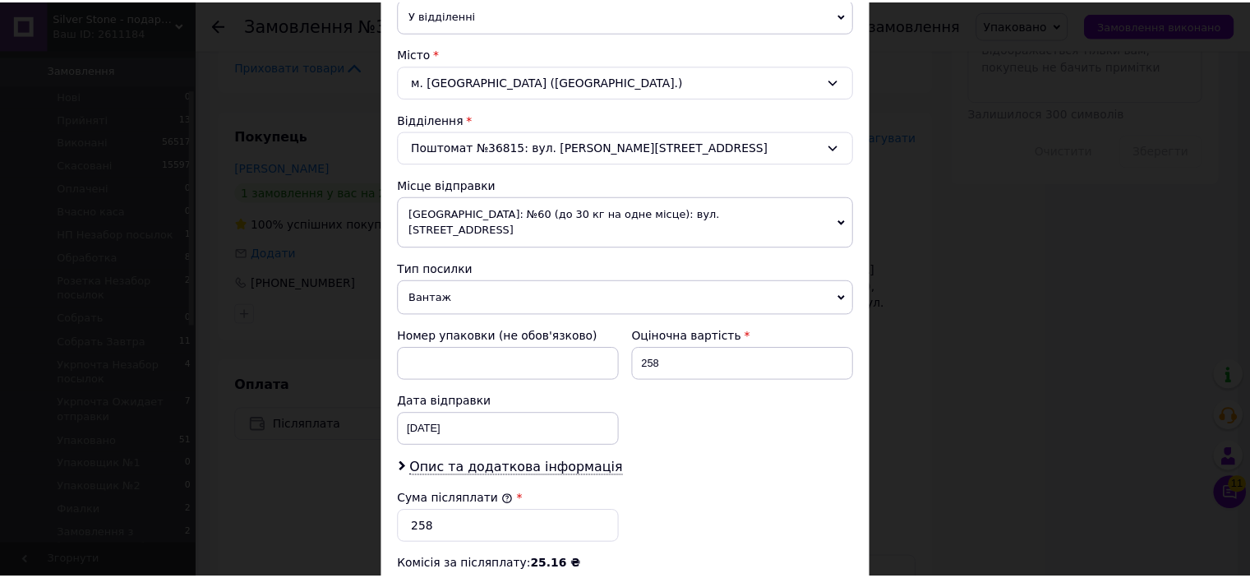
scroll to position [657, 0]
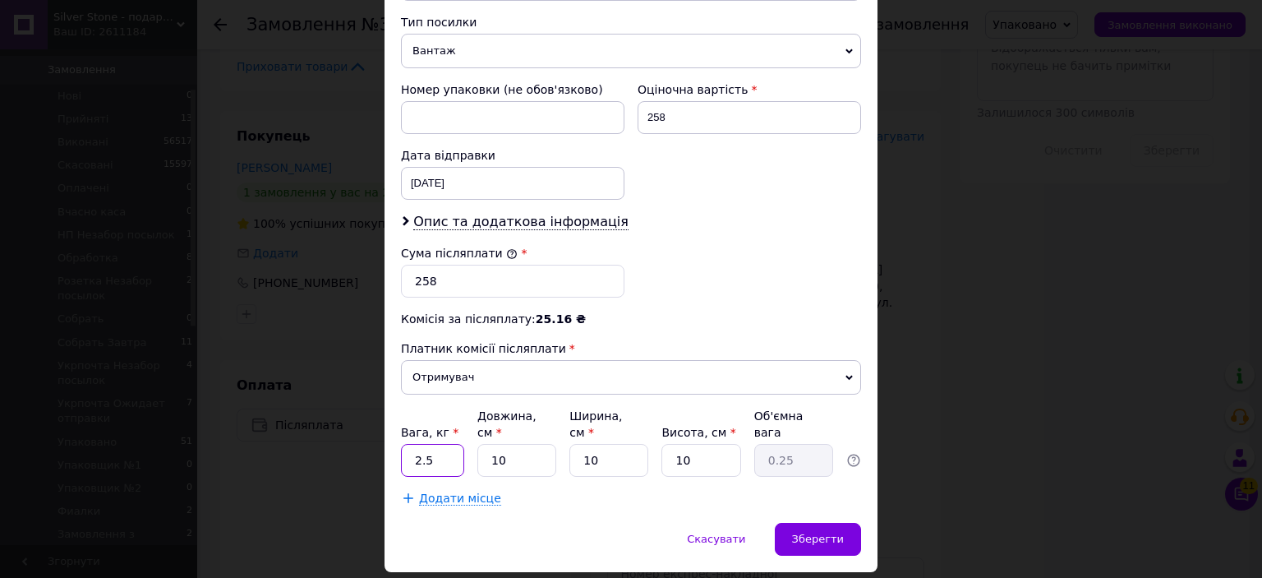
click at [449, 444] on input "2.5" at bounding box center [432, 460] width 63 height 33
type input "0.5"
click at [792, 523] on div "Скасувати   Зберегти" at bounding box center [631, 547] width 493 height 49
click at [802, 532] on span "Зберегти" at bounding box center [818, 538] width 52 height 12
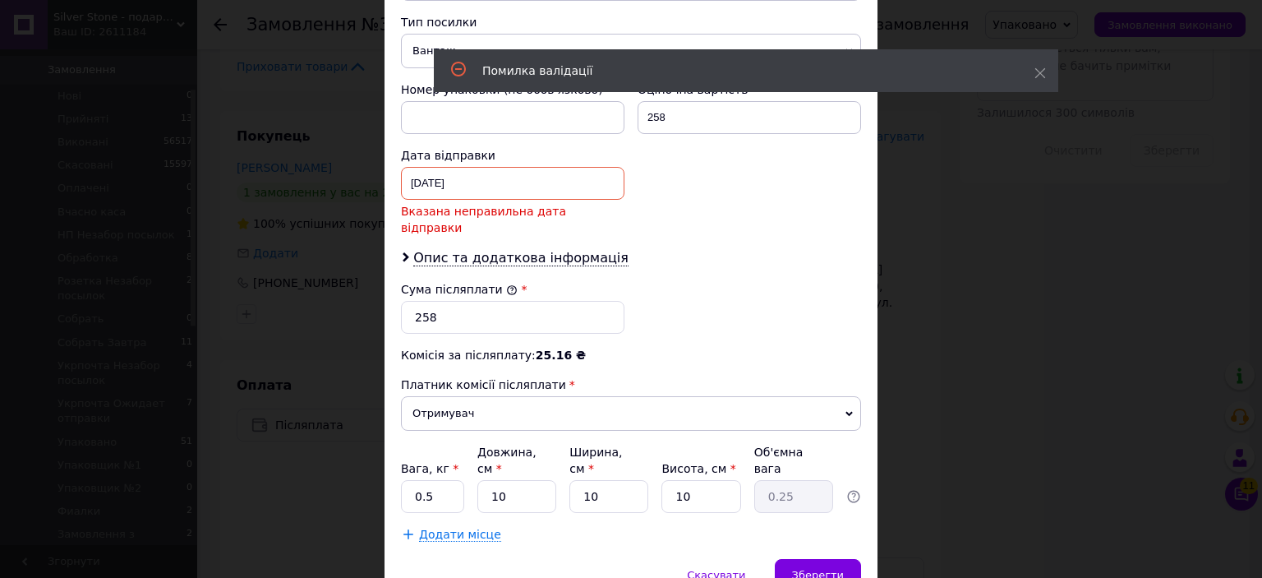
click at [493, 167] on div "11.08.2025 < 2025 > < Август > Пн Вт Ср Чт Пт Сб Вс 28 29 30 31 1 2 3 4 5 6 7 8…" at bounding box center [513, 183] width 224 height 33
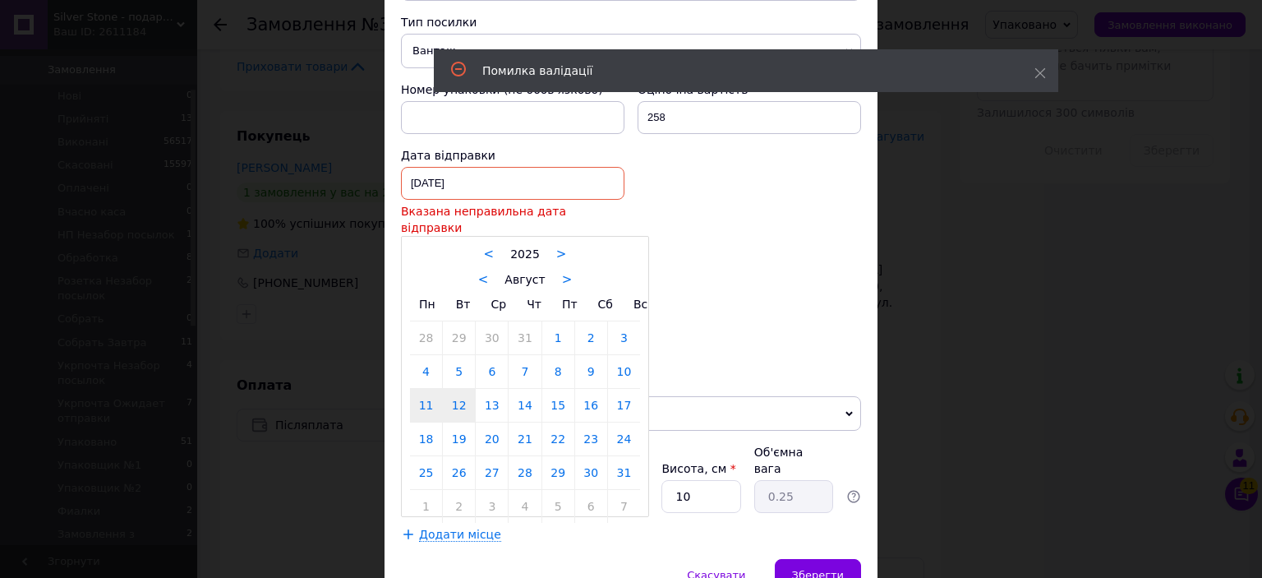
click at [461, 389] on link "12" at bounding box center [459, 405] width 32 height 33
type input "[DATE]"
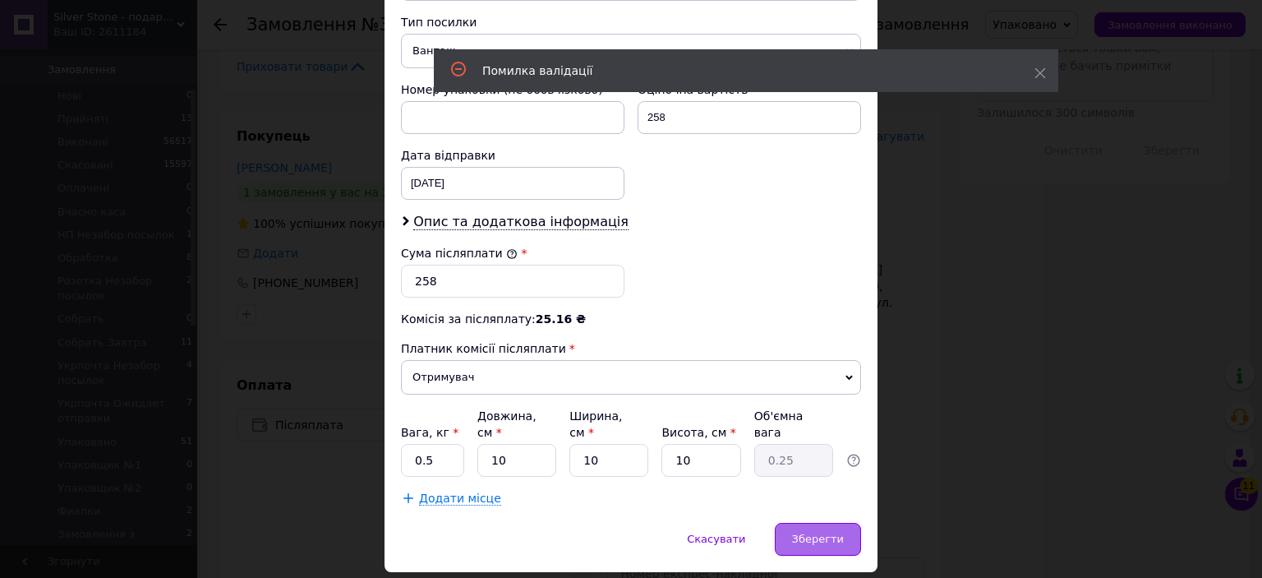
click at [818, 532] on span "Зберегти" at bounding box center [818, 538] width 52 height 12
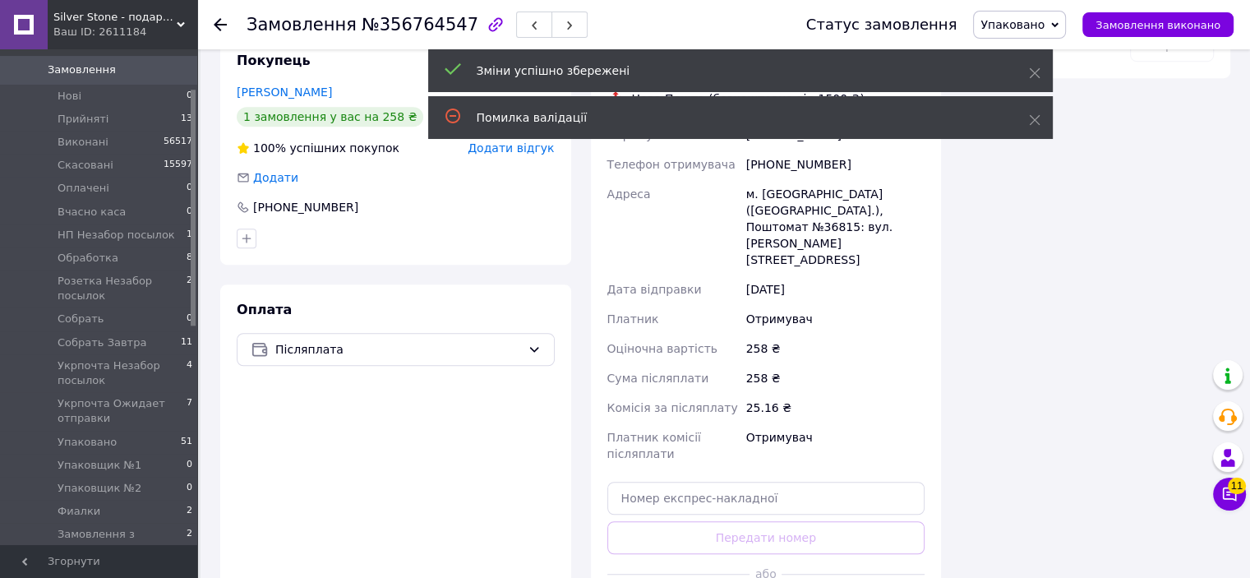
scroll to position [36, 0]
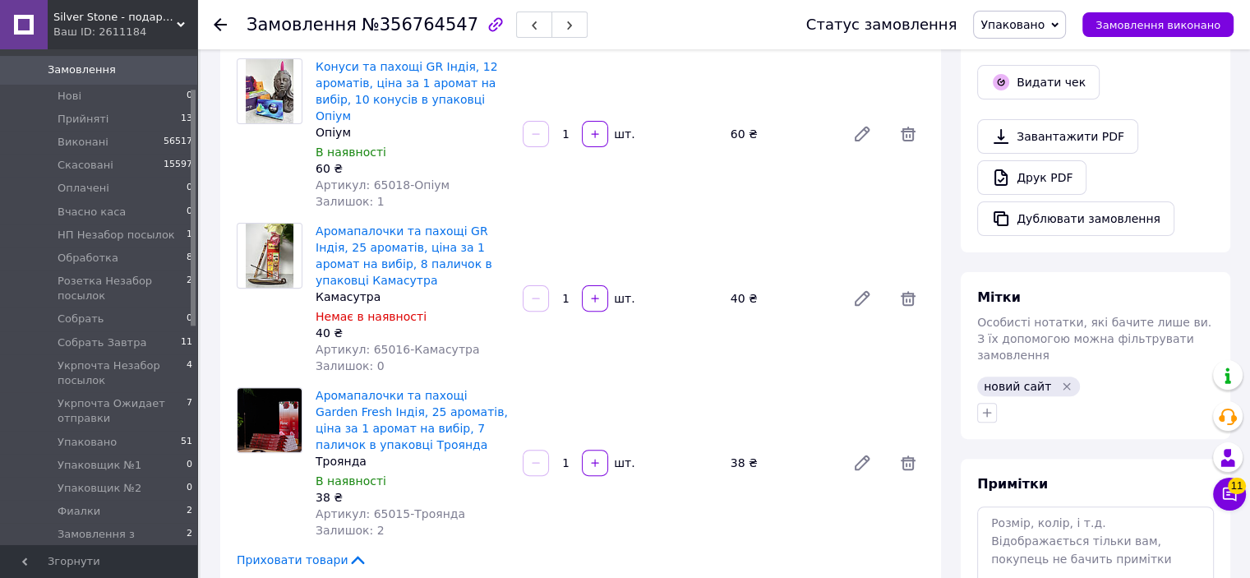
scroll to position [904, 0]
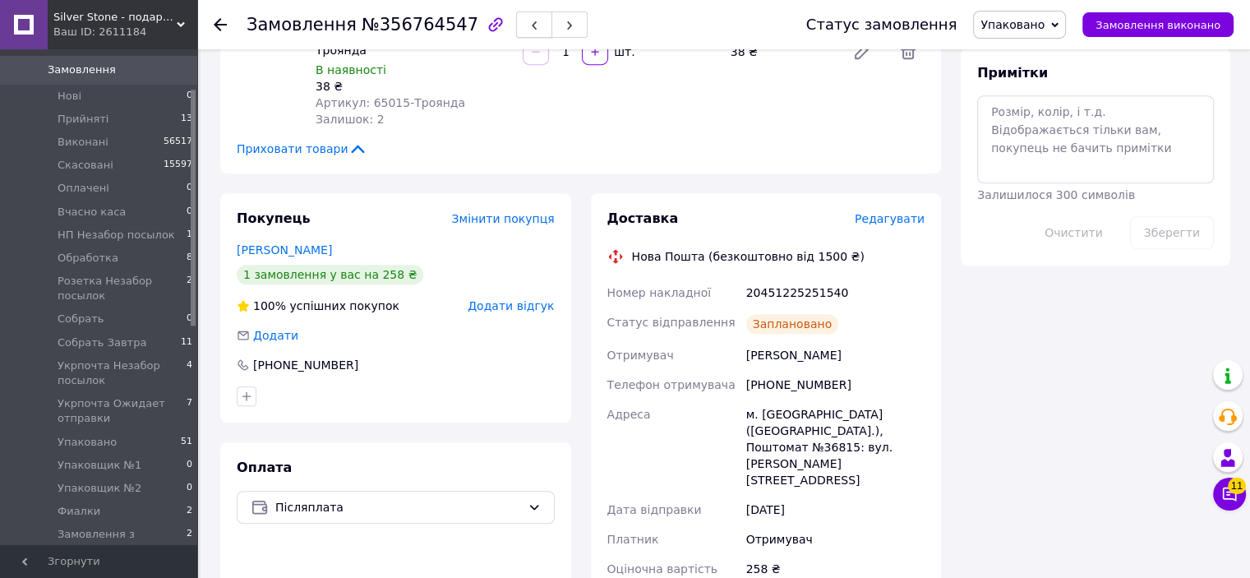
click at [516, 25] on button "button" at bounding box center [534, 25] width 36 height 26
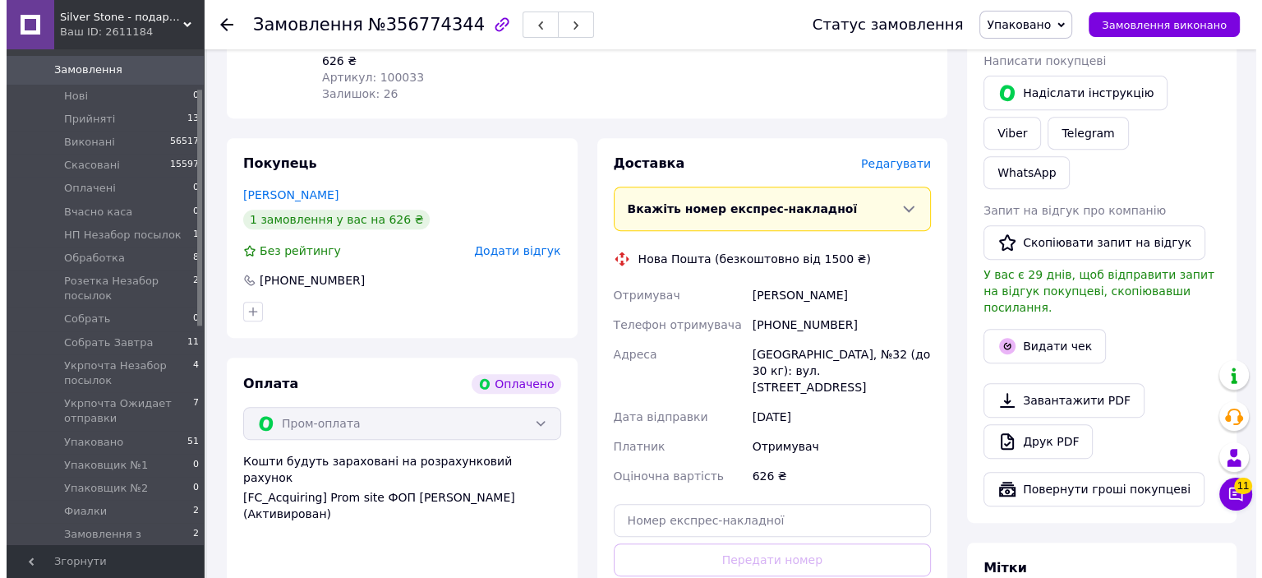
scroll to position [740, 0]
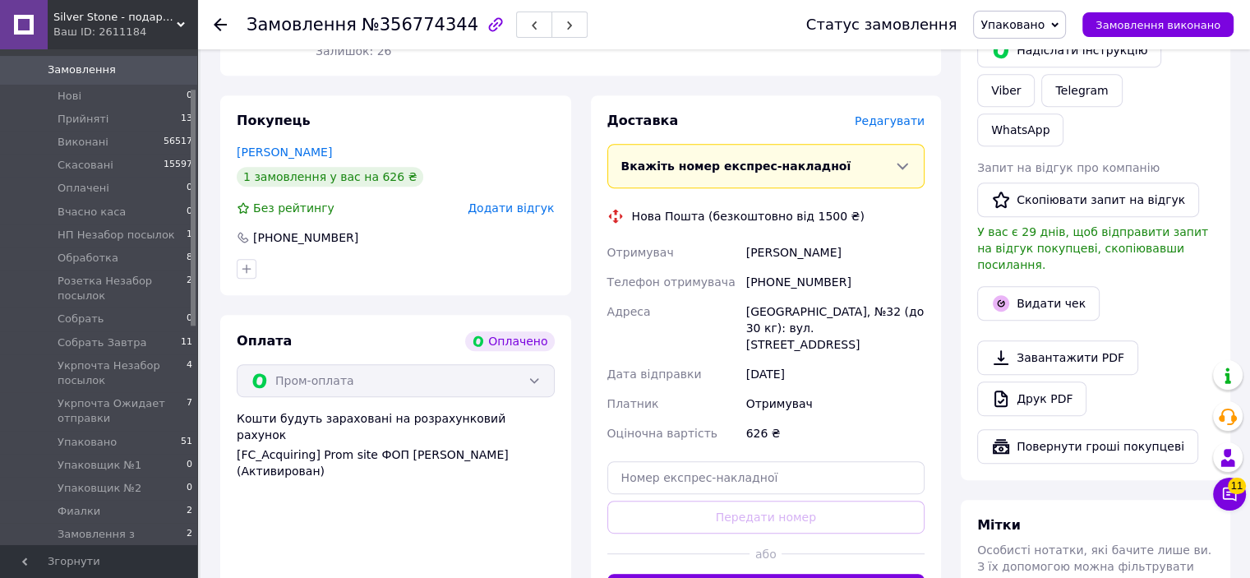
drag, startPoint x: 887, startPoint y: 92, endPoint x: 889, endPoint y: 100, distance: 8.4
click at [888, 95] on div "Доставка Редагувати Вкажіть номер експрес-накладної Обов'язково введіть номер е…" at bounding box center [766, 359] width 351 height 528
click at [889, 114] on span "Редагувати" at bounding box center [890, 120] width 70 height 13
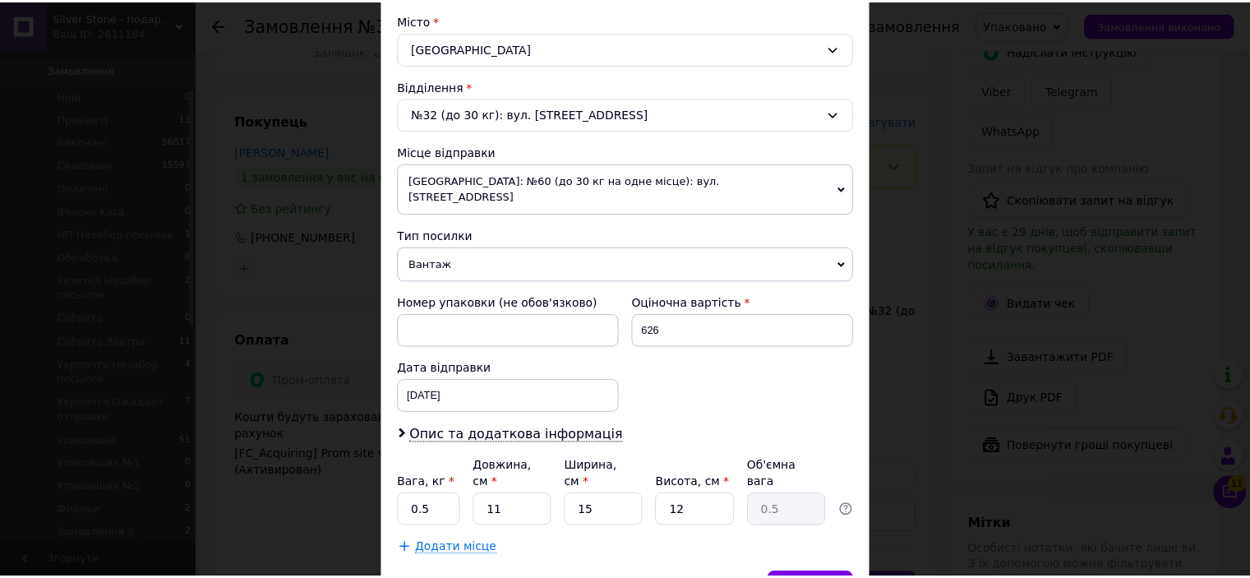
scroll to position [509, 0]
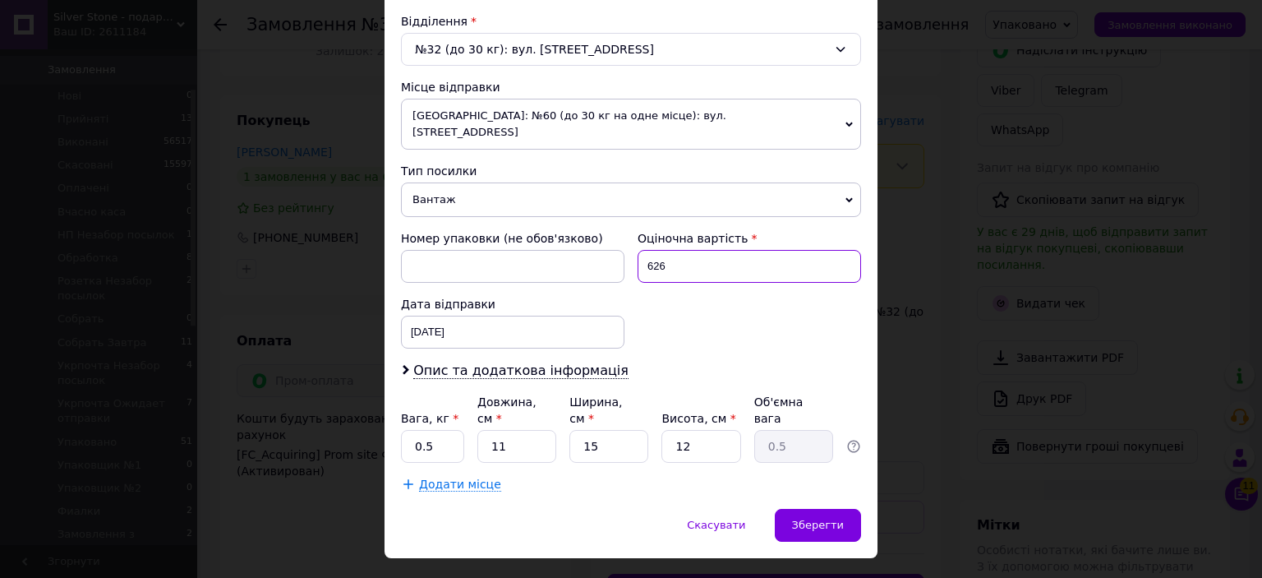
click at [712, 250] on input "626" at bounding box center [750, 266] width 224 height 33
click at [713, 250] on input "626" at bounding box center [750, 266] width 224 height 33
type input "500"
click at [708, 303] on div "Номер упаковки (не обов'язково) Оціночна вартість 500 Дата відправки 12.08.2025…" at bounding box center [630, 289] width 473 height 131
click at [808, 519] on span "Зберегти" at bounding box center [818, 525] width 52 height 12
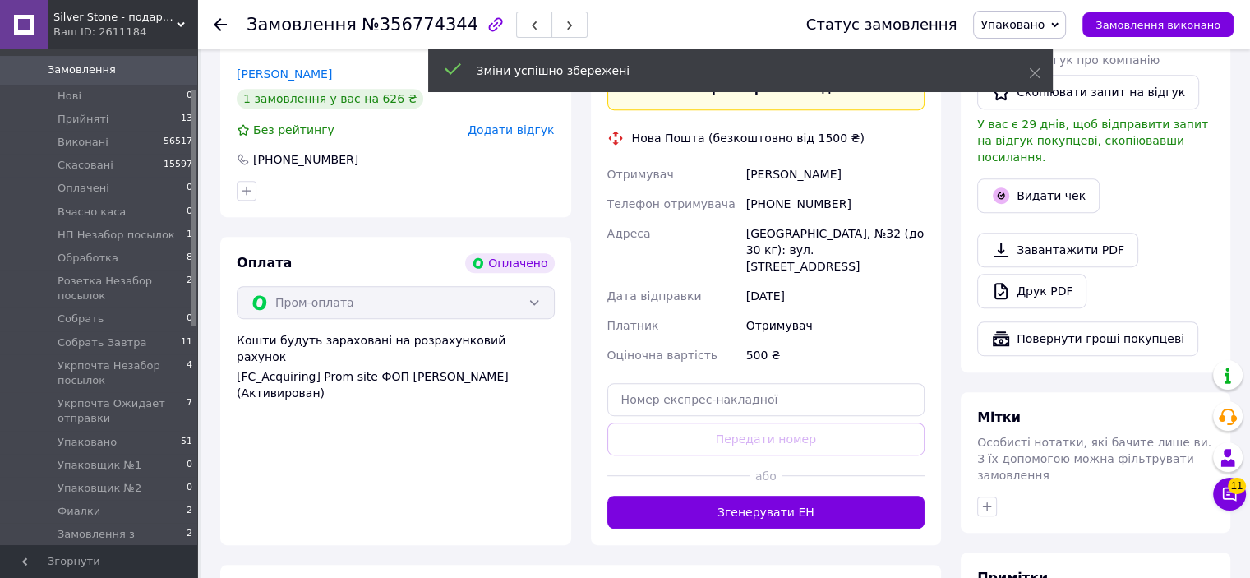
scroll to position [822, 0]
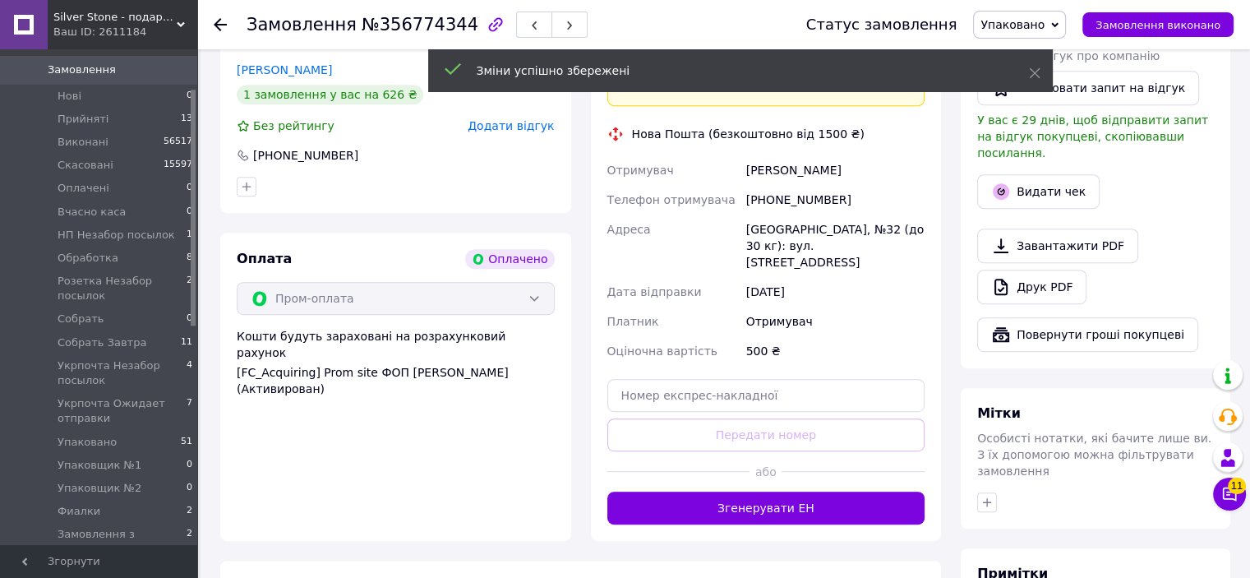
click at [790, 491] on button "Згенерувати ЕН" at bounding box center [766, 507] width 318 height 33
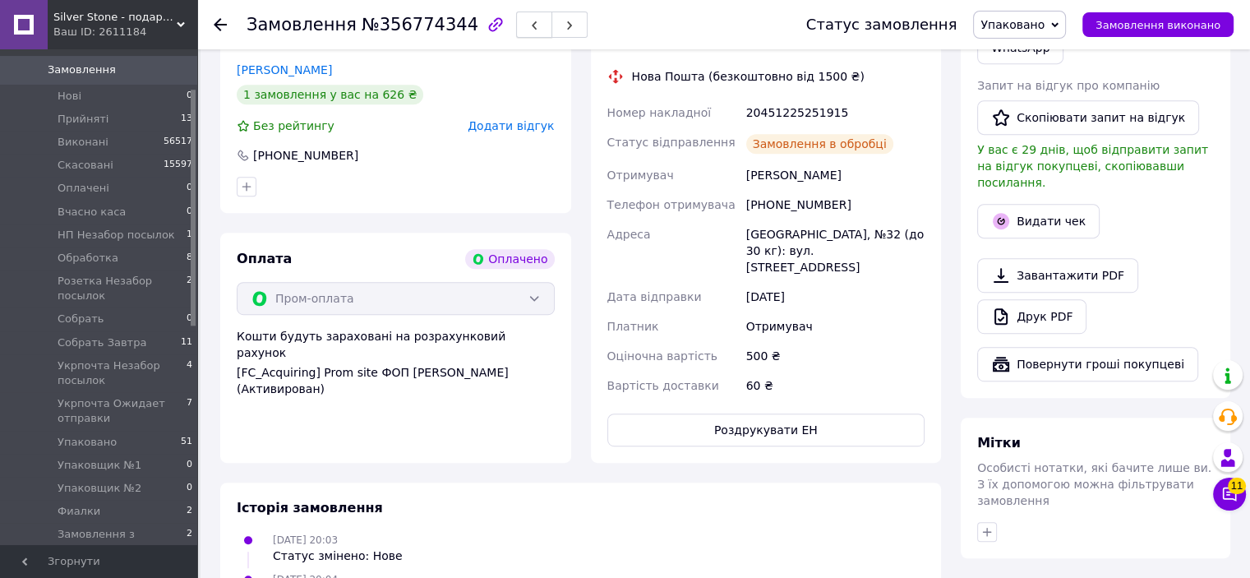
click at [529, 25] on icon "button" at bounding box center [534, 26] width 10 height 10
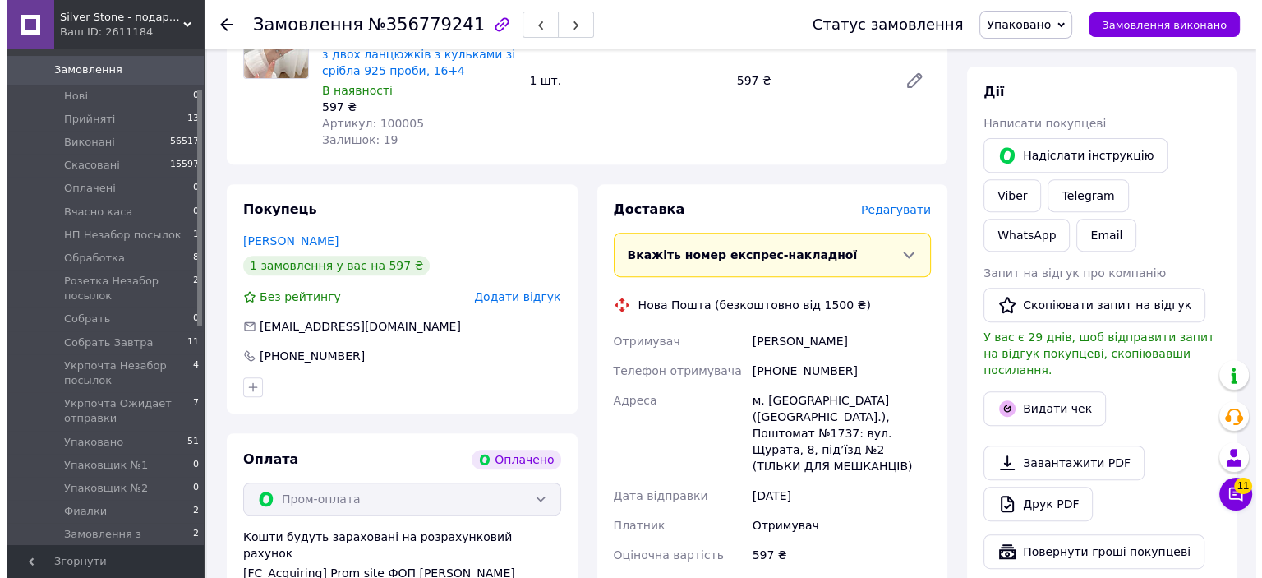
scroll to position [657, 0]
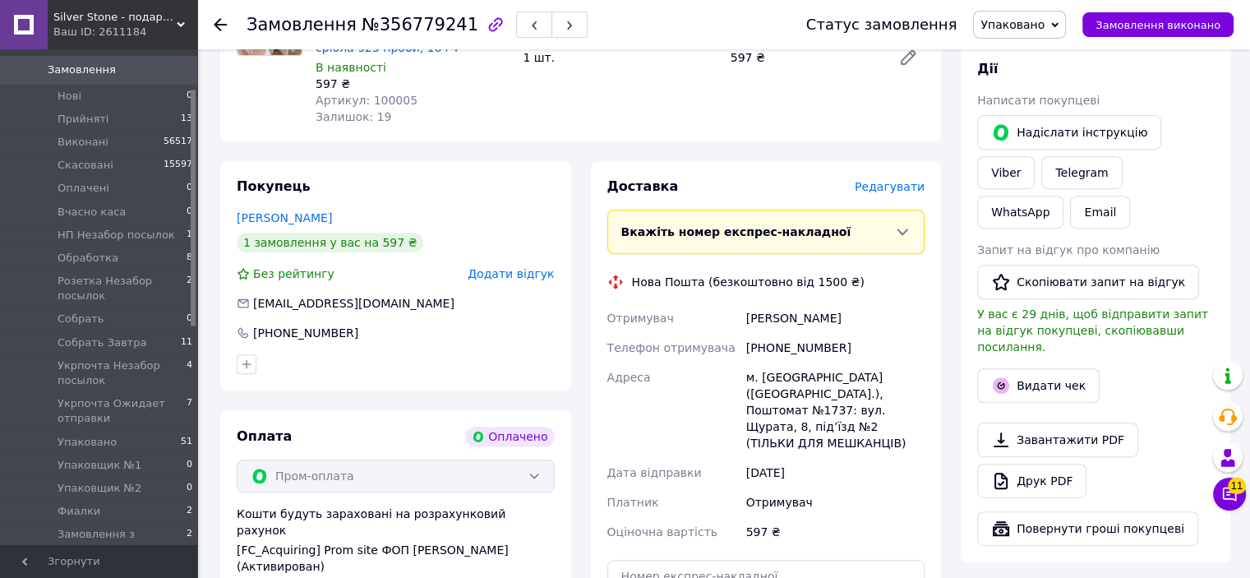
click at [866, 204] on div "Доставка Редагувати Вкажіть номер експрес-накладної Обов'язково введіть номер е…" at bounding box center [766, 441] width 318 height 528
click at [874, 193] on span "Редагувати" at bounding box center [890, 186] width 70 height 13
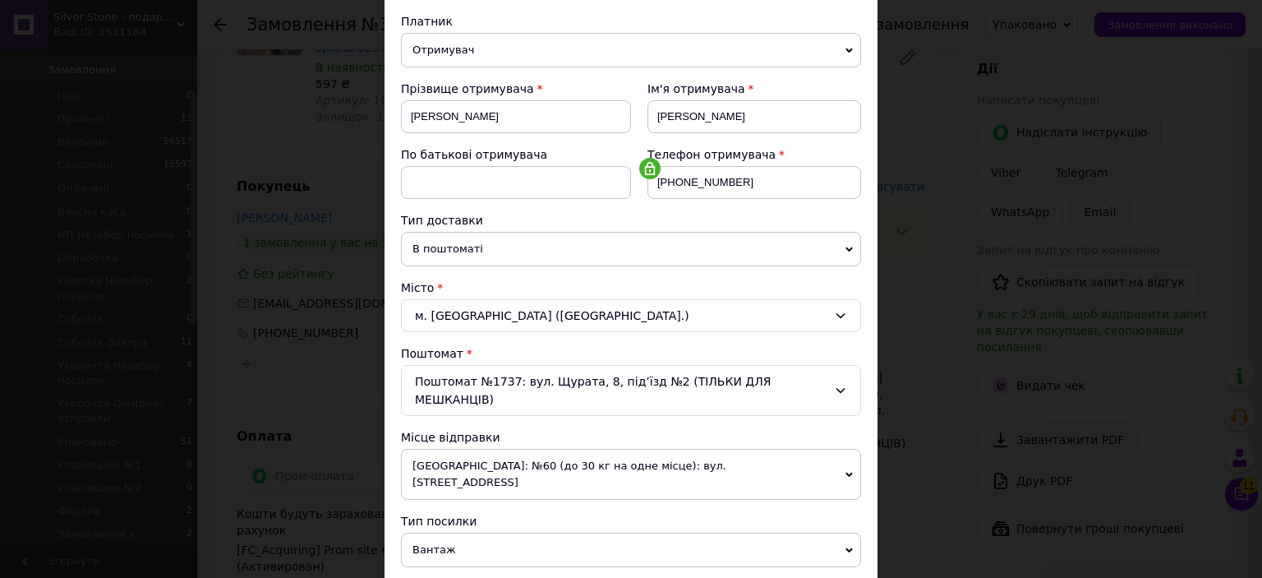
scroll to position [493, 0]
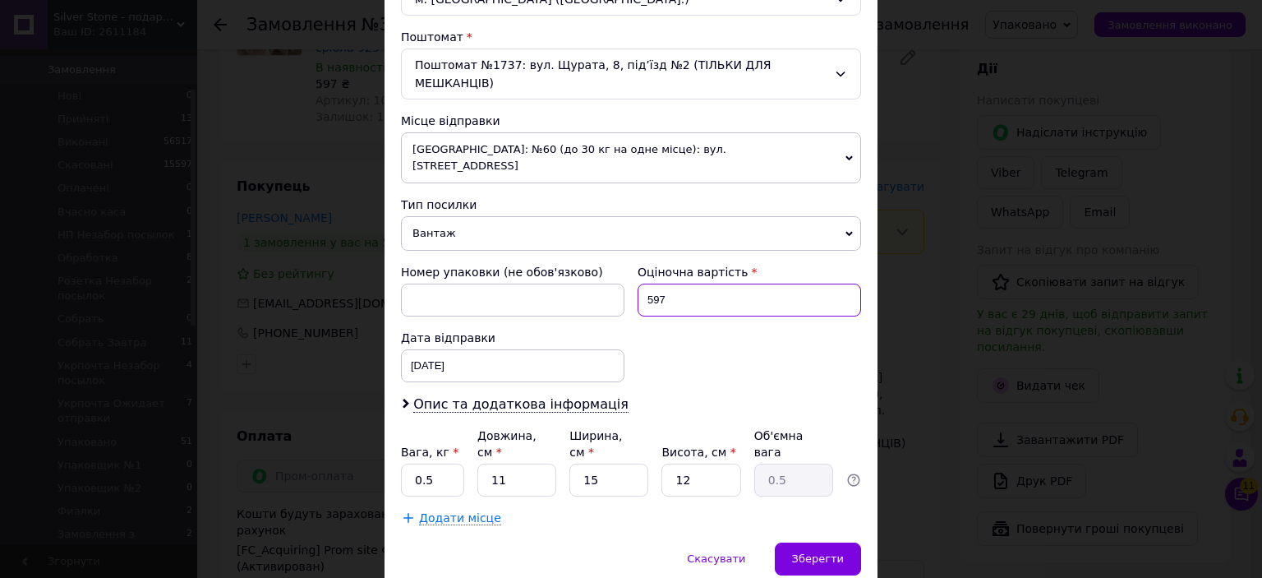
click at [713, 283] on input "597" at bounding box center [750, 299] width 224 height 33
type input "500"
click at [715, 301] on div "Номер упаковки (не обов'язково) Оціночна вартість 500 Дата відправки 12.08.2025…" at bounding box center [630, 322] width 473 height 131
click at [814, 552] on span "Зберегти" at bounding box center [818, 558] width 52 height 12
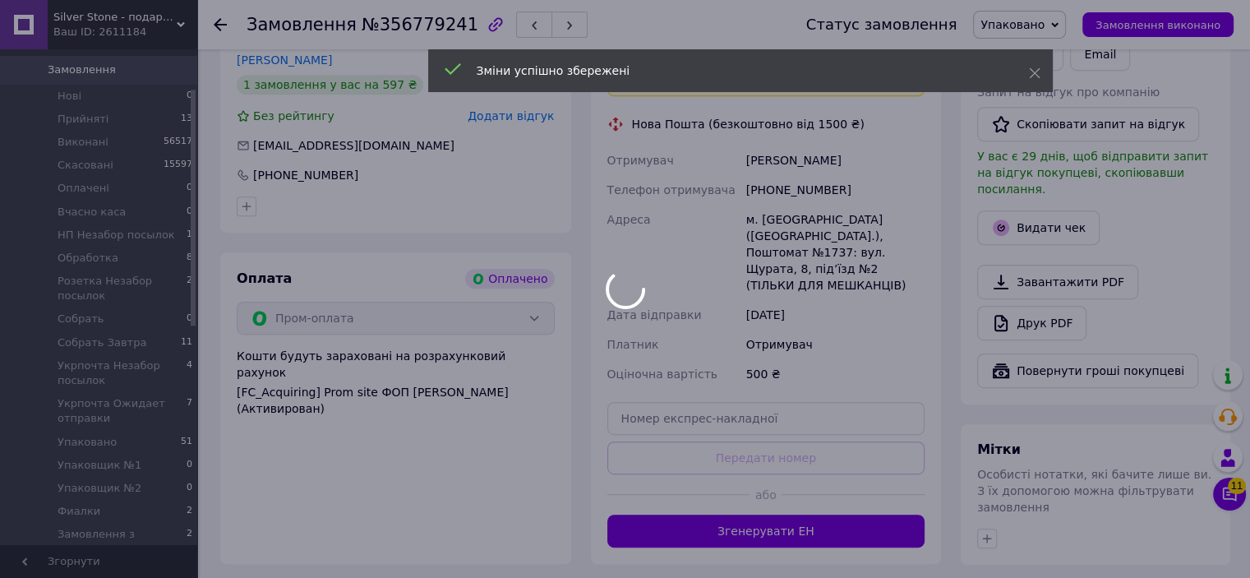
scroll to position [822, 0]
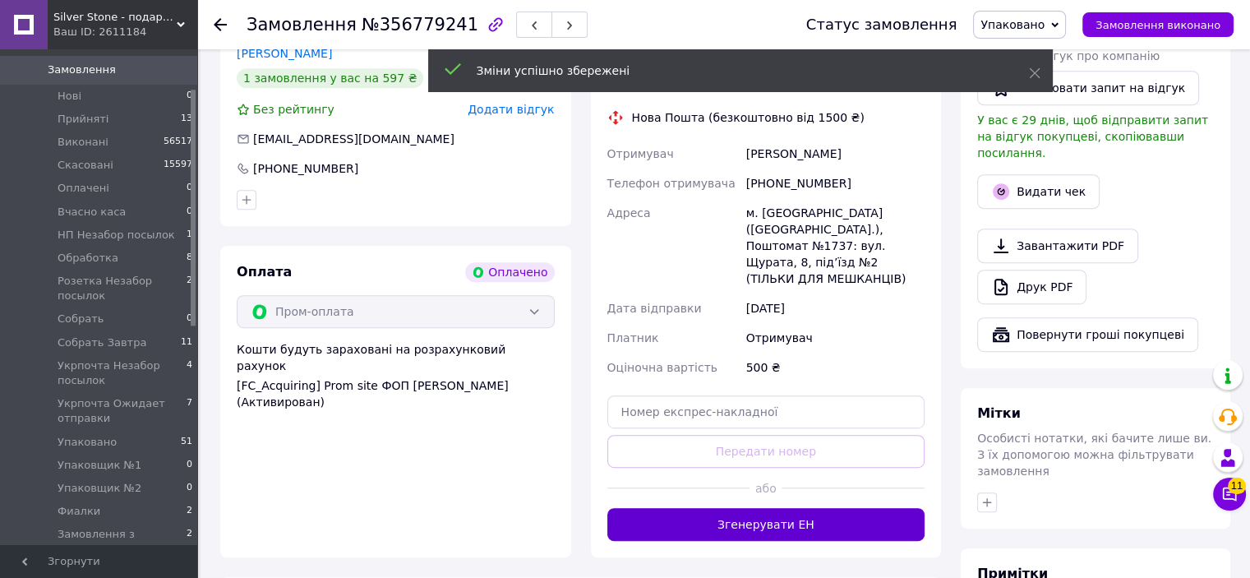
click at [740, 508] on button "Згенерувати ЕН" at bounding box center [766, 524] width 318 height 33
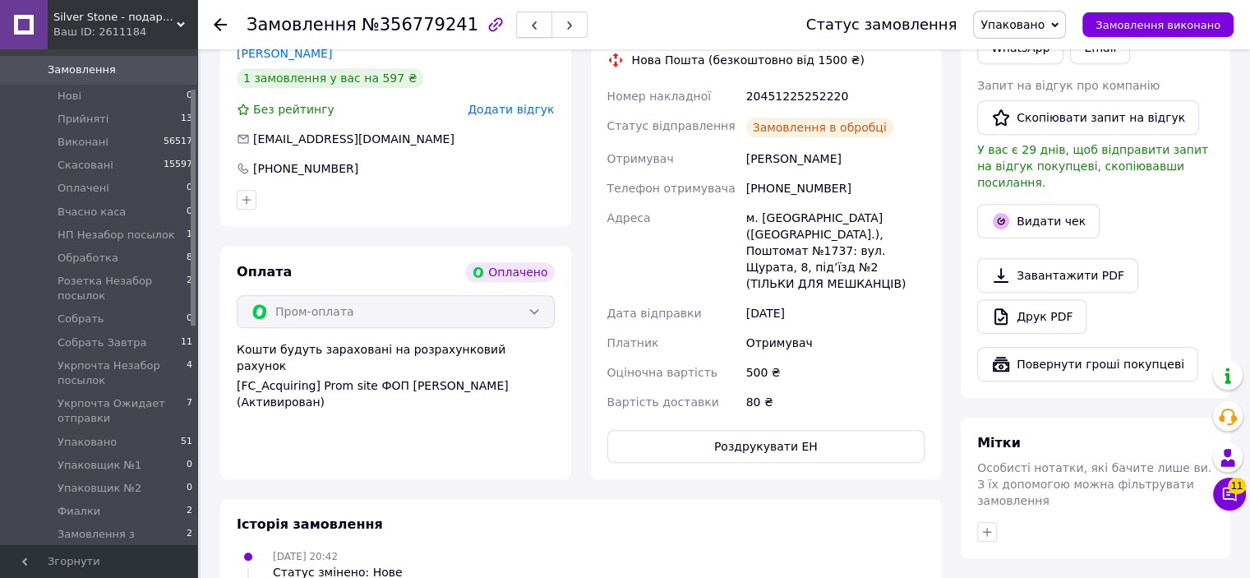
click at [516, 25] on button "button" at bounding box center [534, 25] width 36 height 26
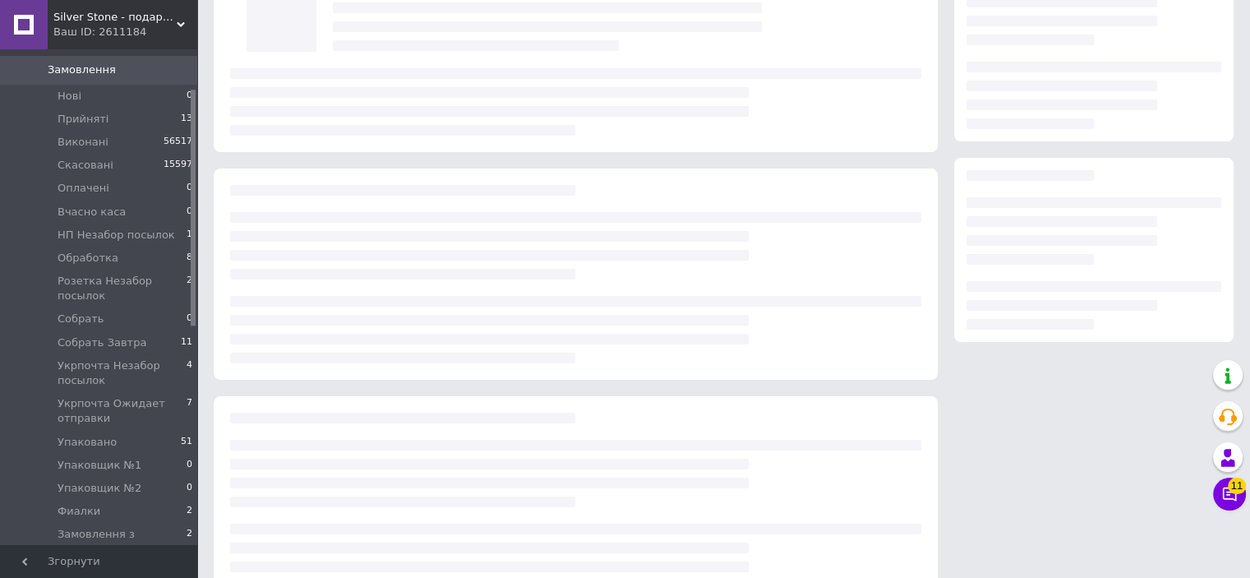
scroll to position [10, 0]
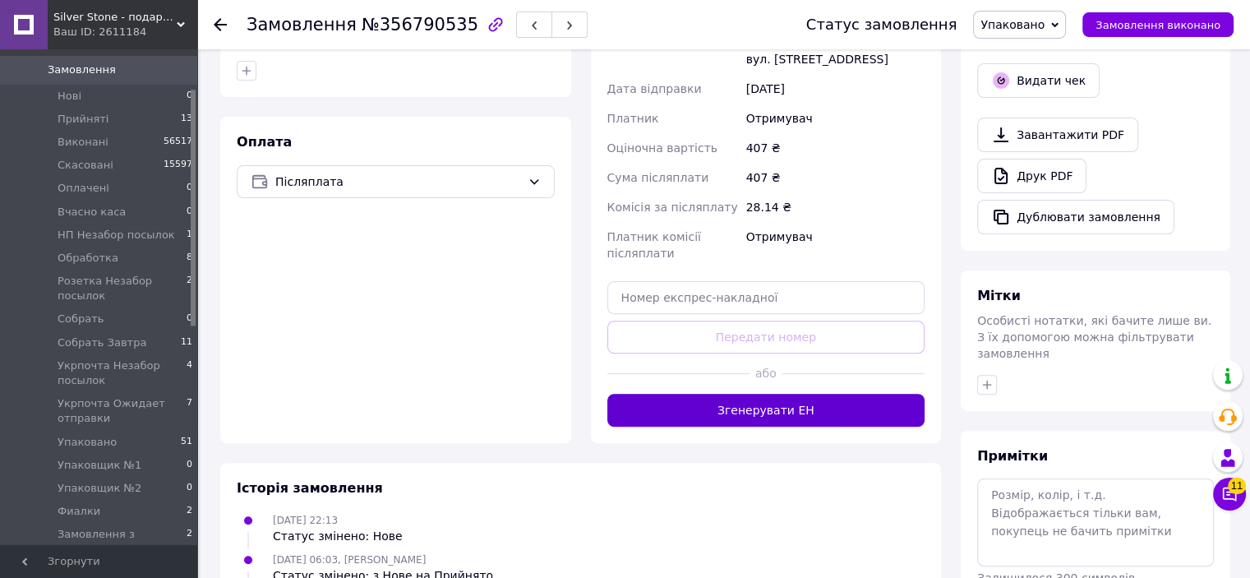
click at [810, 395] on button "Згенерувати ЕН" at bounding box center [766, 410] width 318 height 33
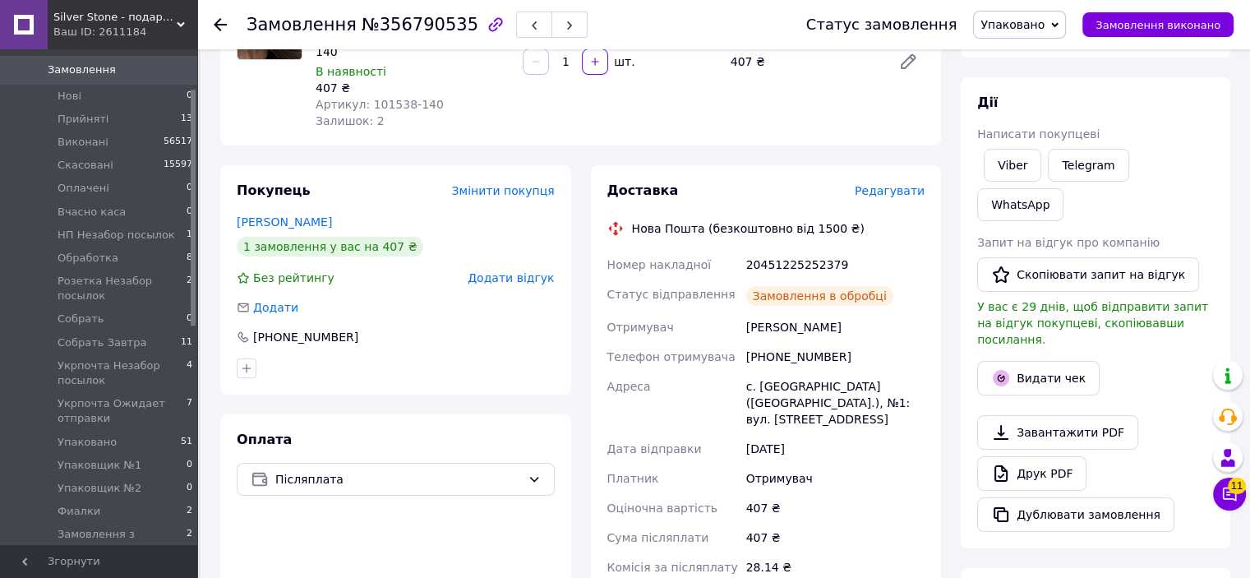
scroll to position [0, 0]
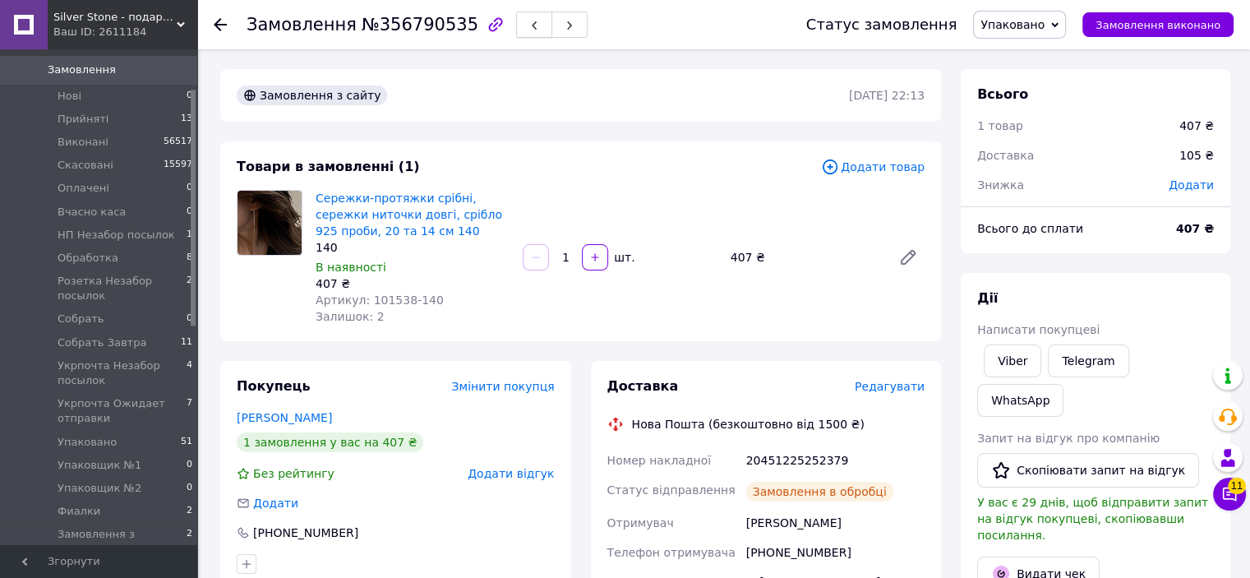
click at [529, 20] on span "button" at bounding box center [534, 25] width 10 height 12
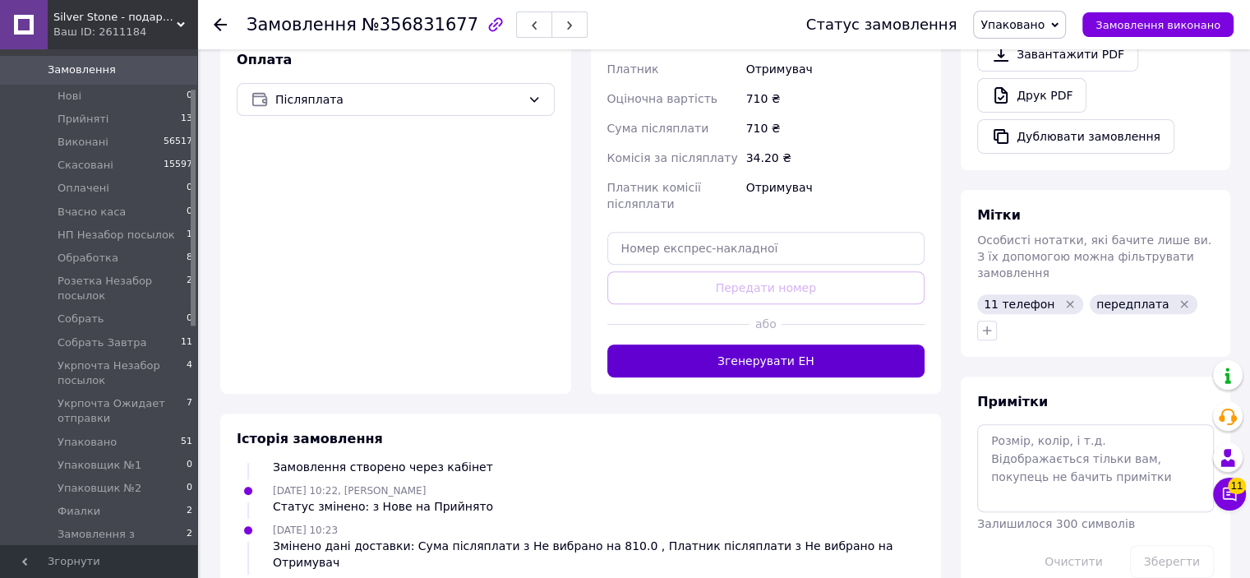
drag, startPoint x: 792, startPoint y: 333, endPoint x: 772, endPoint y: 366, distance: 38.3
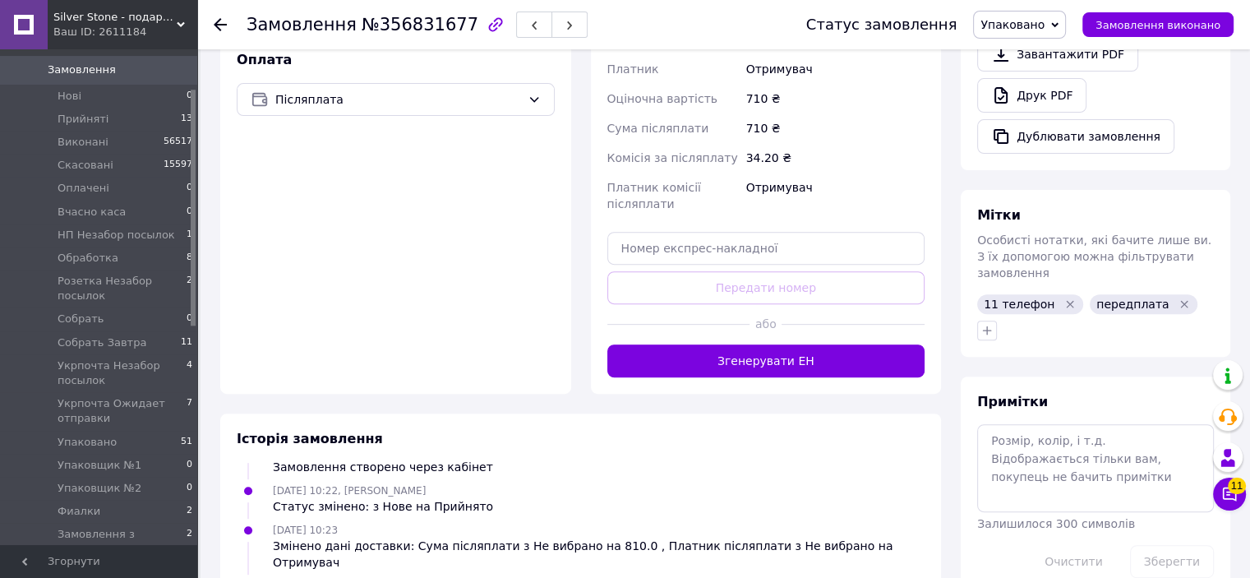
click at [791, 344] on button "Згенерувати ЕН" at bounding box center [766, 360] width 318 height 33
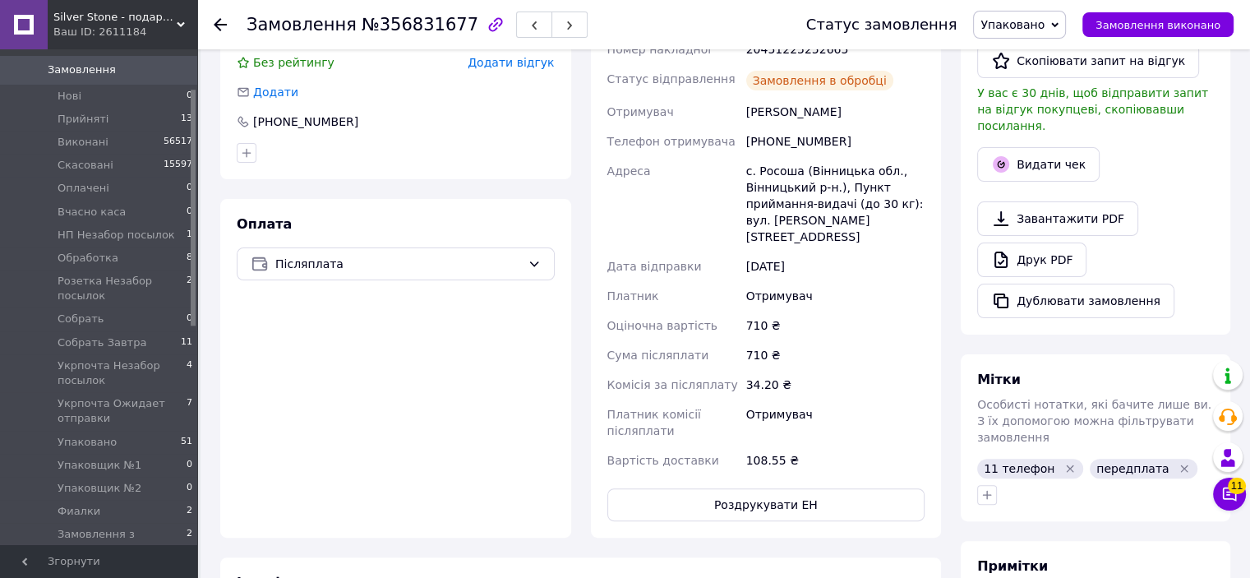
scroll to position [99, 0]
click at [516, 25] on button "button" at bounding box center [534, 25] width 36 height 26
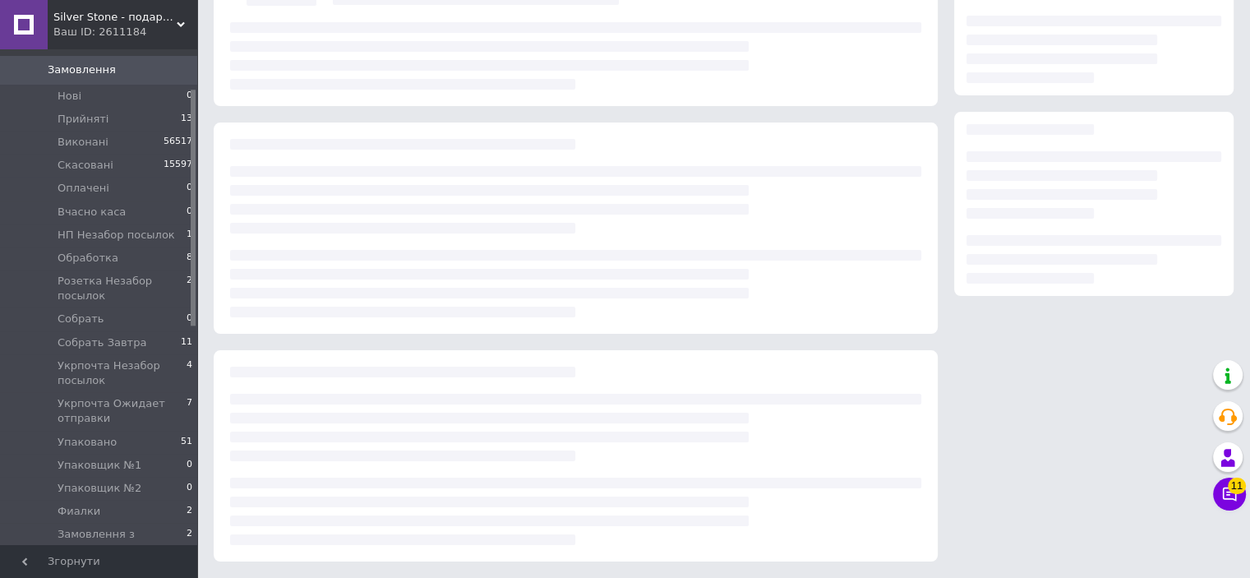
scroll to position [156, 0]
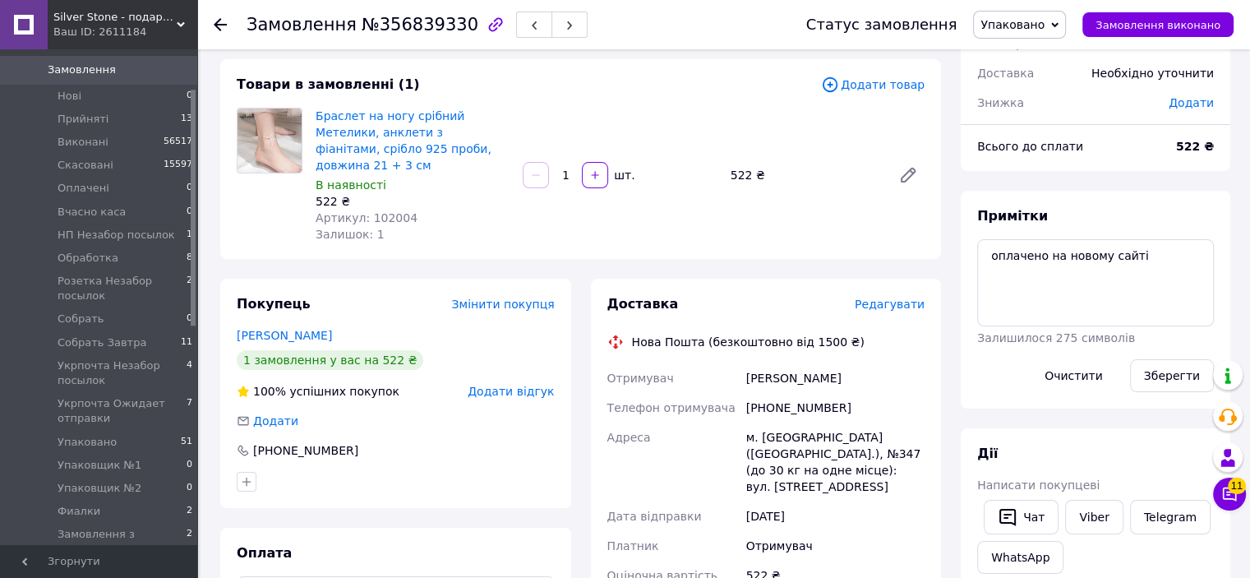
click at [901, 296] on div "Редагувати" at bounding box center [890, 304] width 70 height 16
click at [901, 297] on span "Редагувати" at bounding box center [890, 303] width 70 height 13
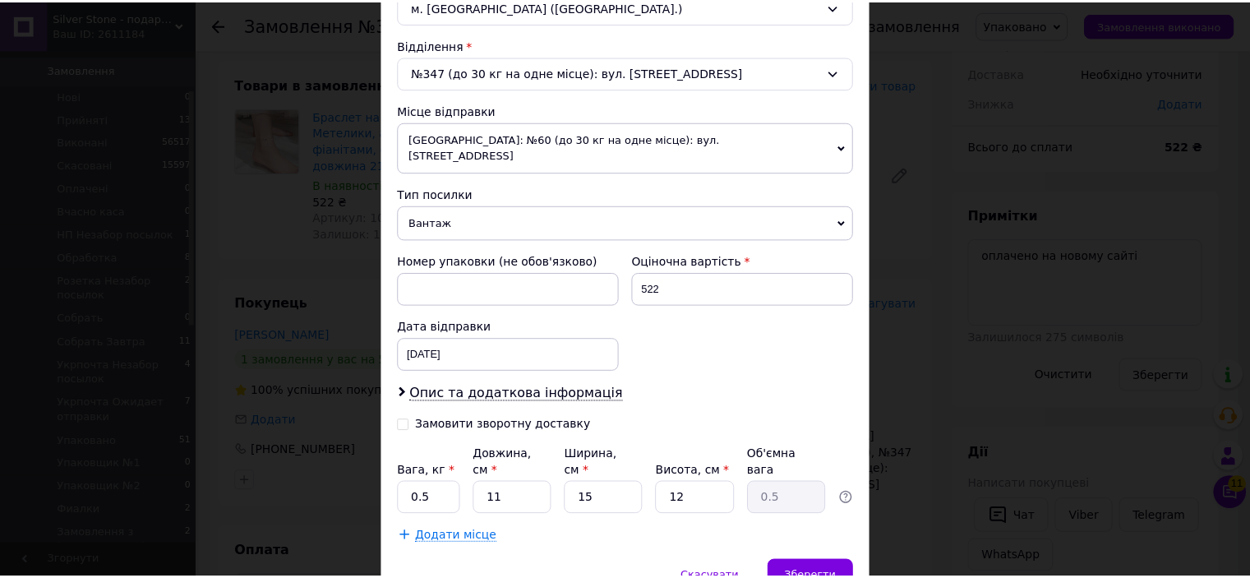
scroll to position [493, 0]
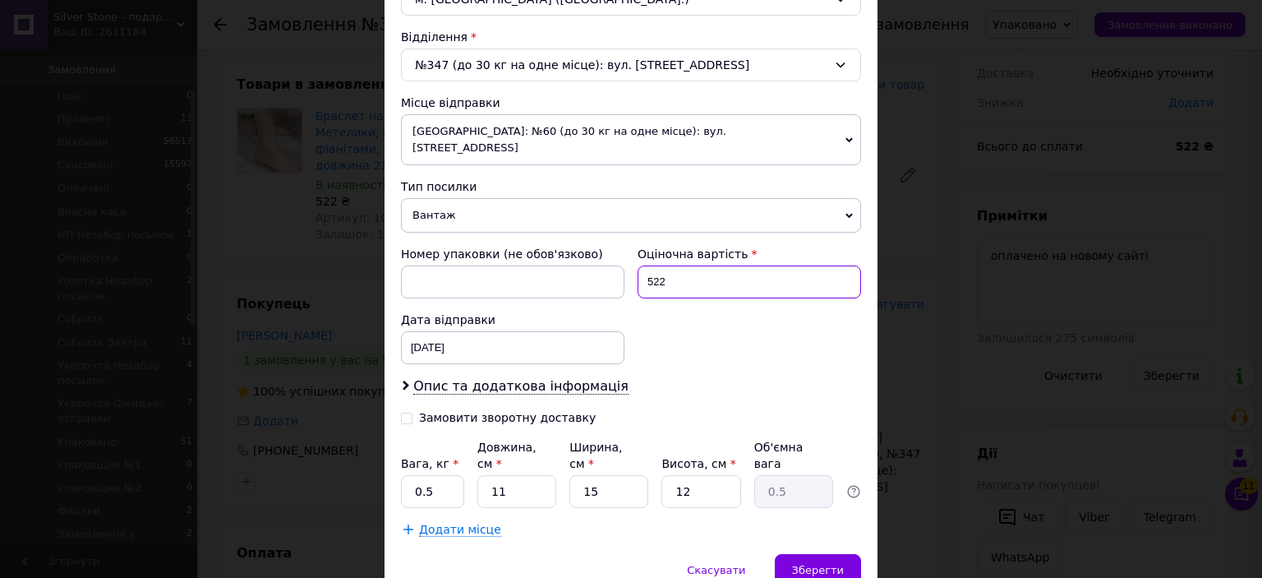
click at [736, 265] on input "522" at bounding box center [750, 281] width 224 height 33
type input "500"
drag, startPoint x: 700, startPoint y: 346, endPoint x: 792, endPoint y: 492, distance: 172.8
click at [701, 347] on div "Номер упаковки (не обов'язково) Оціночна вартість 500 Дата відправки 12.08.2025…" at bounding box center [630, 304] width 473 height 131
click at [826, 554] on div "Зберегти" at bounding box center [818, 570] width 86 height 33
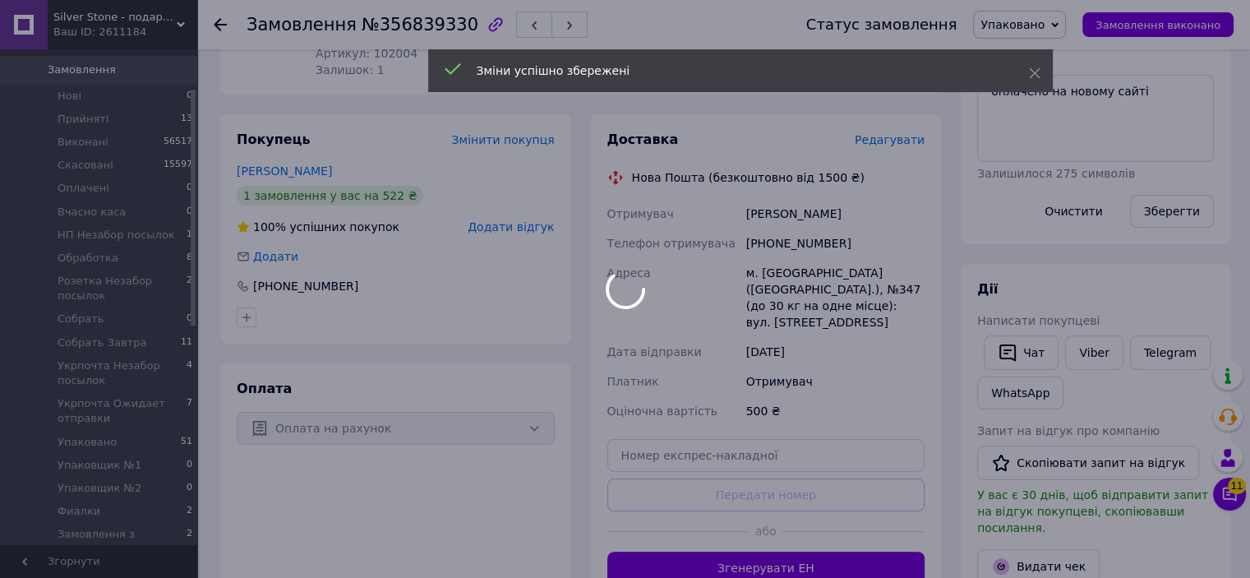
scroll to position [20, 0]
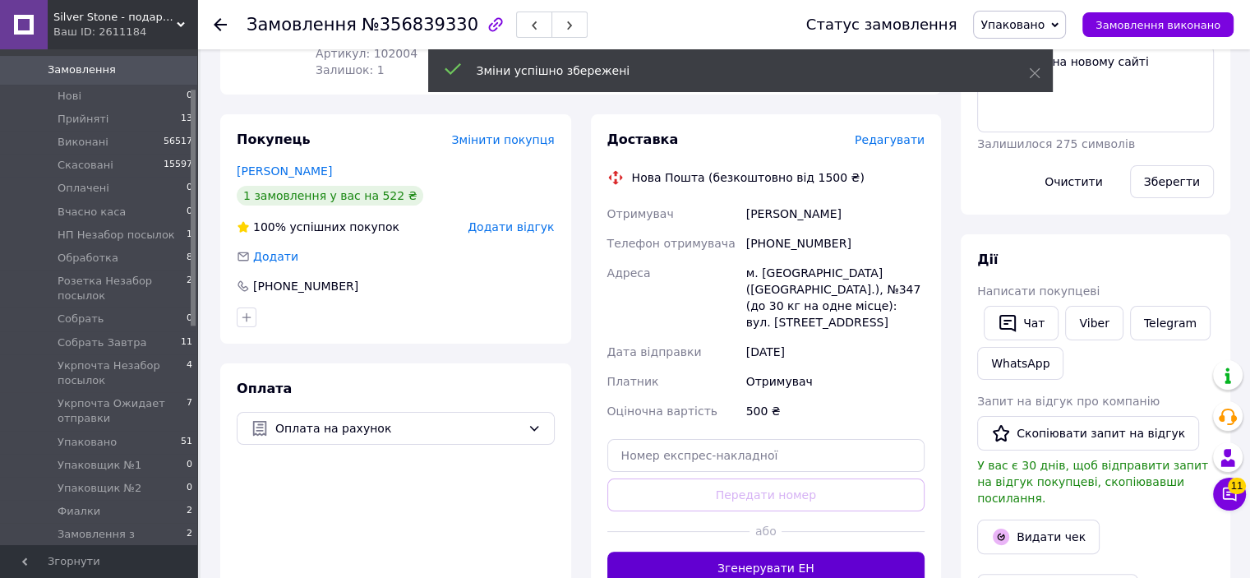
click at [804, 551] on button "Згенерувати ЕН" at bounding box center [766, 567] width 318 height 33
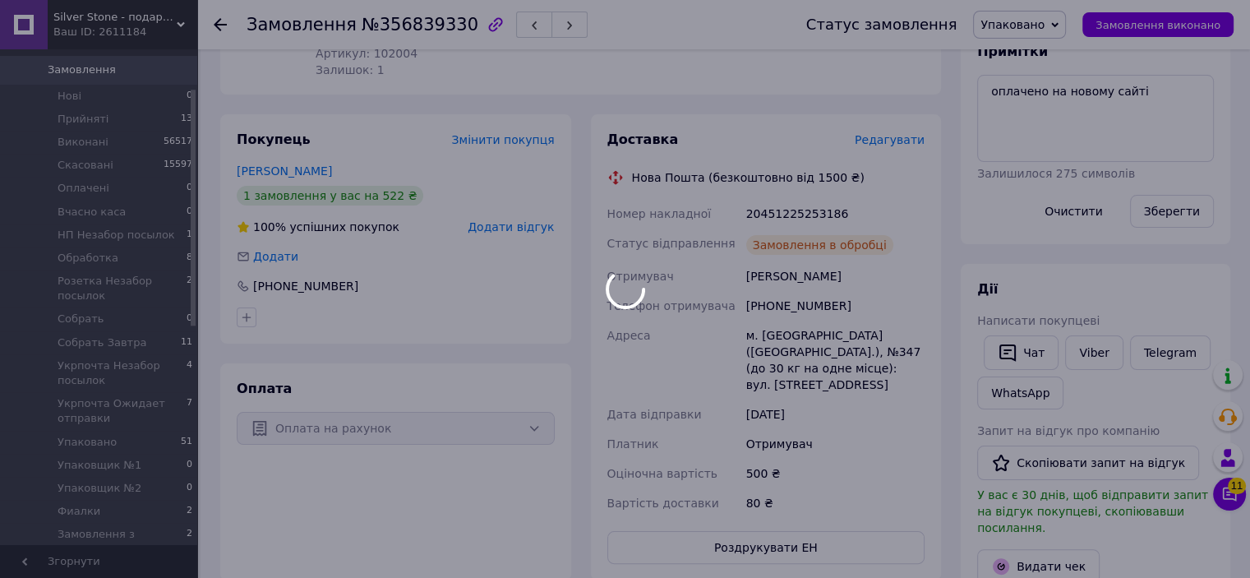
scroll to position [59, 0]
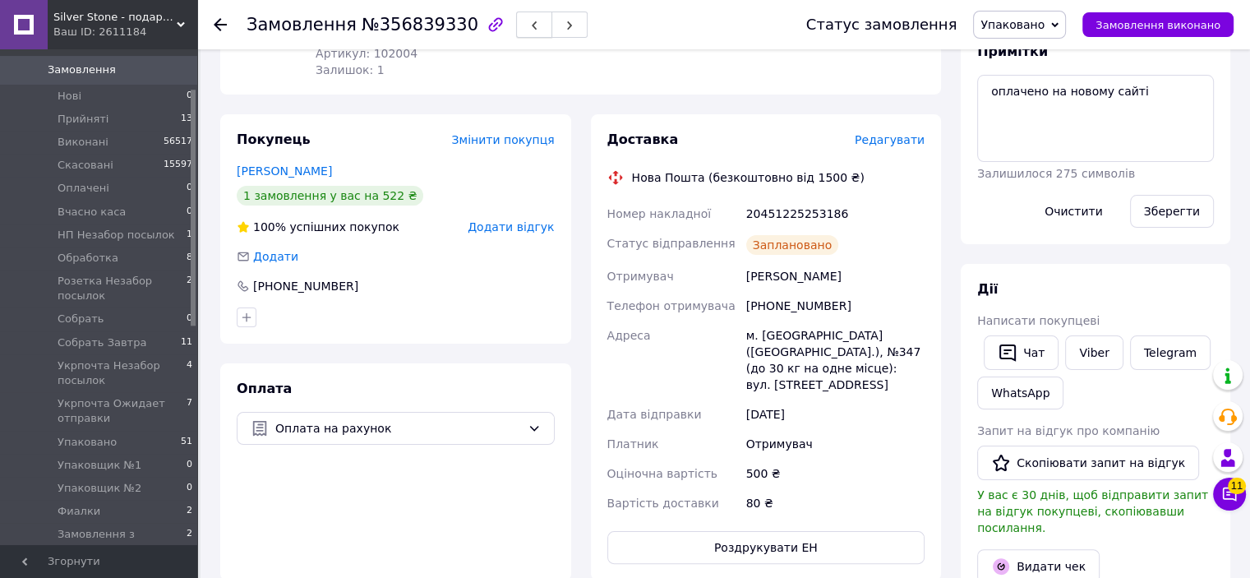
click at [516, 22] on button "button" at bounding box center [534, 25] width 36 height 26
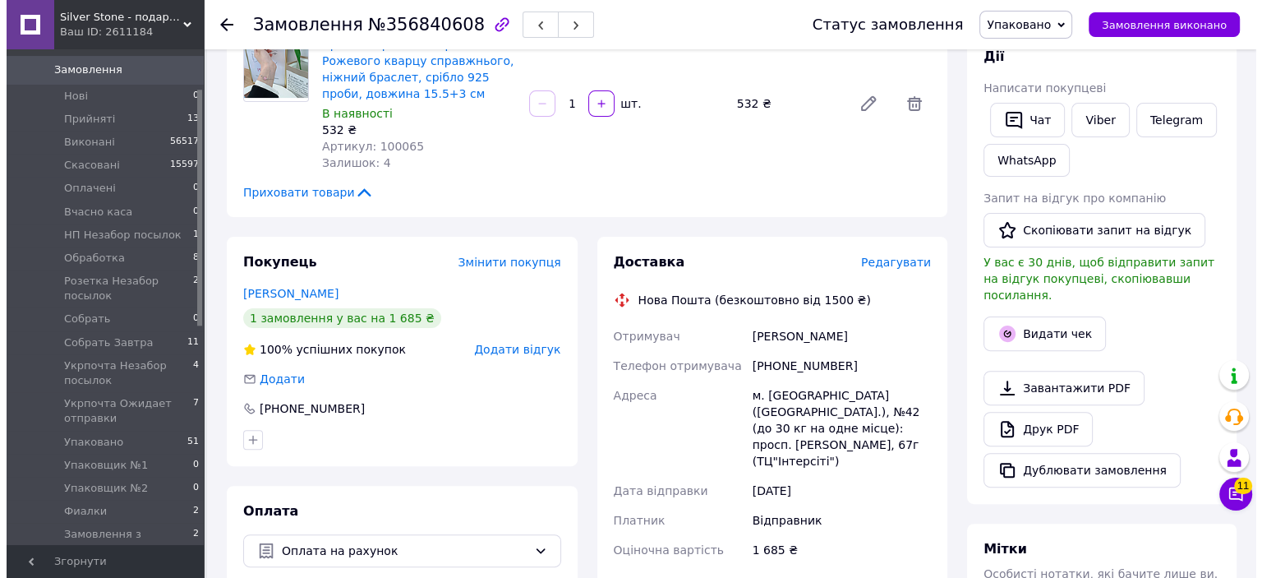
scroll to position [493, 0]
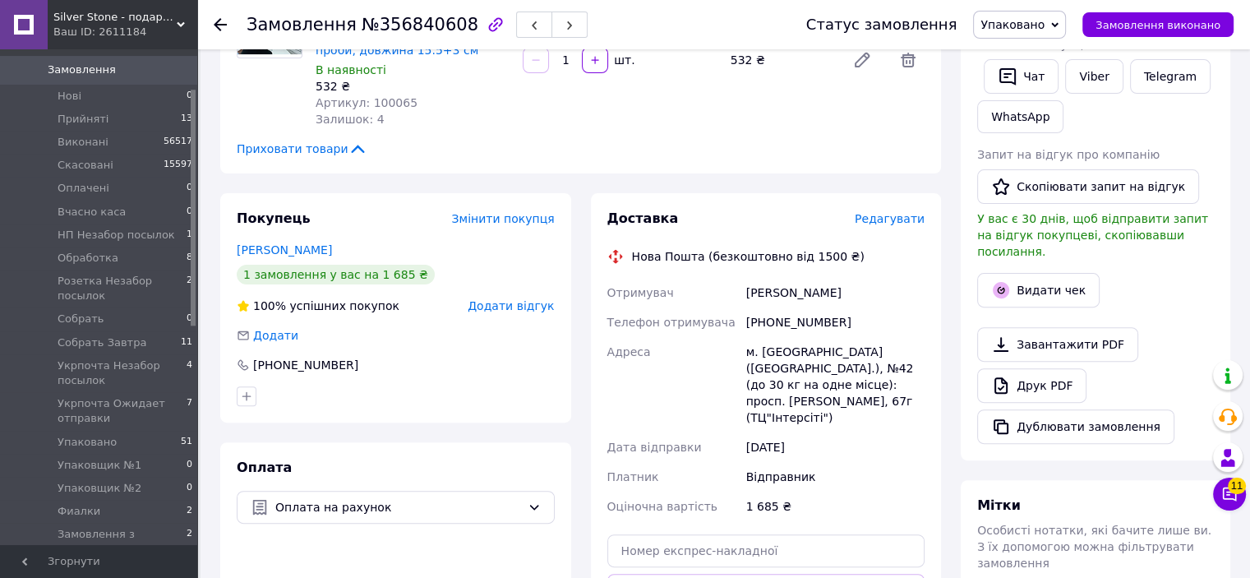
click at [908, 212] on span "Редагувати" at bounding box center [890, 218] width 70 height 13
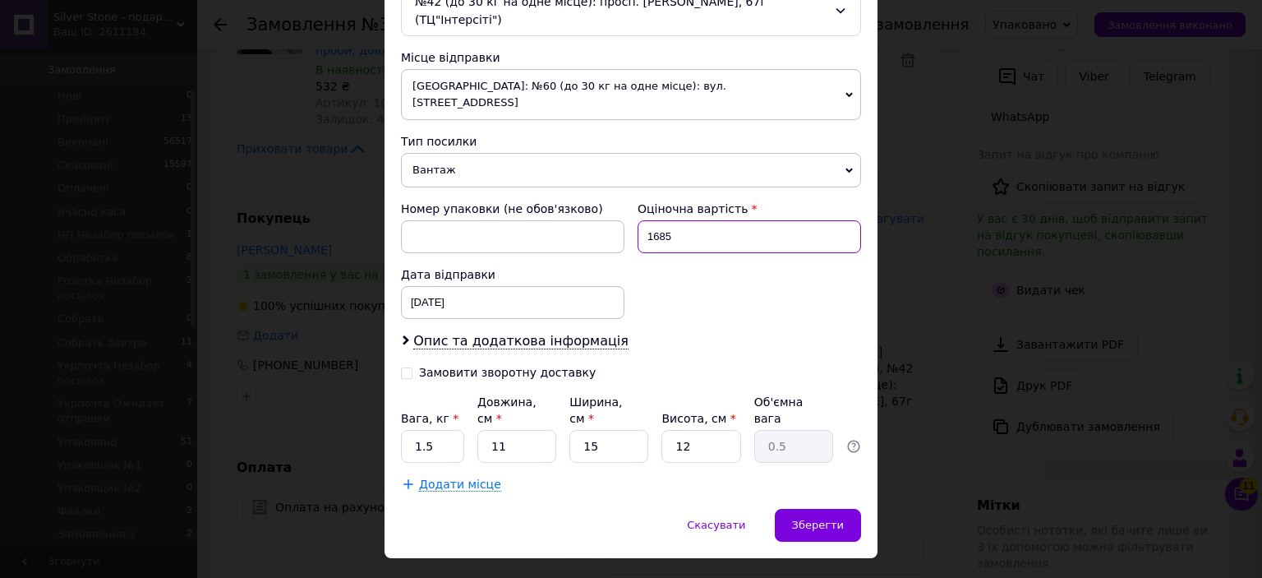
click at [740, 220] on input "1685" at bounding box center [750, 236] width 224 height 33
type input "500"
click at [706, 293] on div "Номер упаковки (не обов'язково) Оціночна вартість 500 Дата відправки 12.08.2025…" at bounding box center [630, 259] width 473 height 131
click at [443, 430] on input "1.5" at bounding box center [432, 446] width 63 height 33
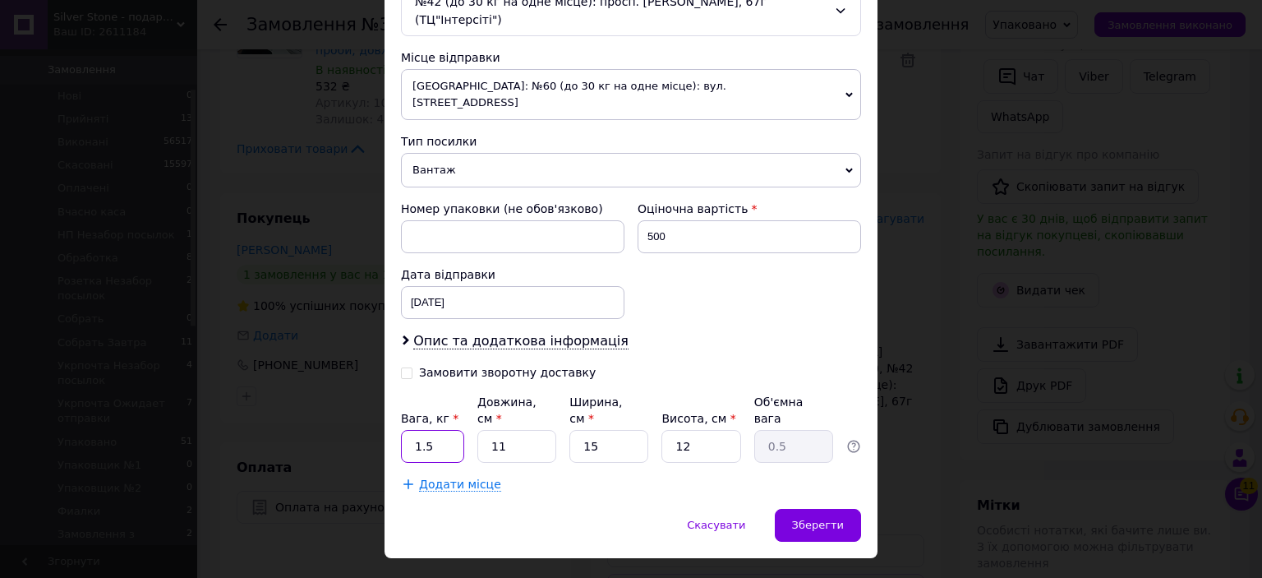
click at [443, 430] on input "1.5" at bounding box center [432, 446] width 63 height 33
type input "0.5"
click at [816, 519] on span "Зберегти" at bounding box center [818, 525] width 52 height 12
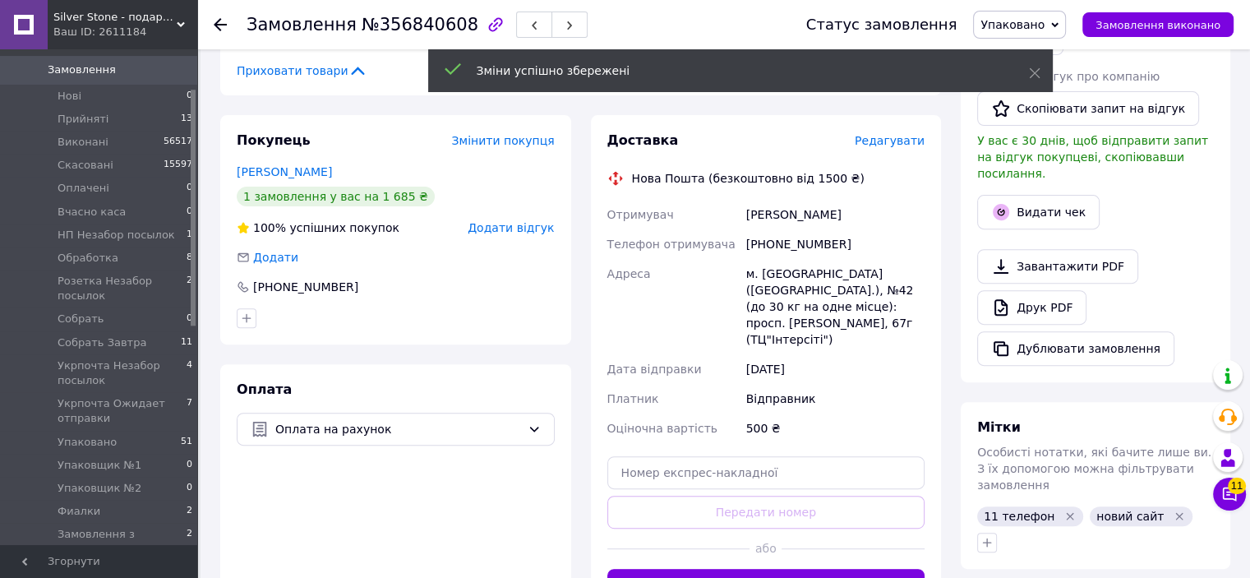
scroll to position [575, 0]
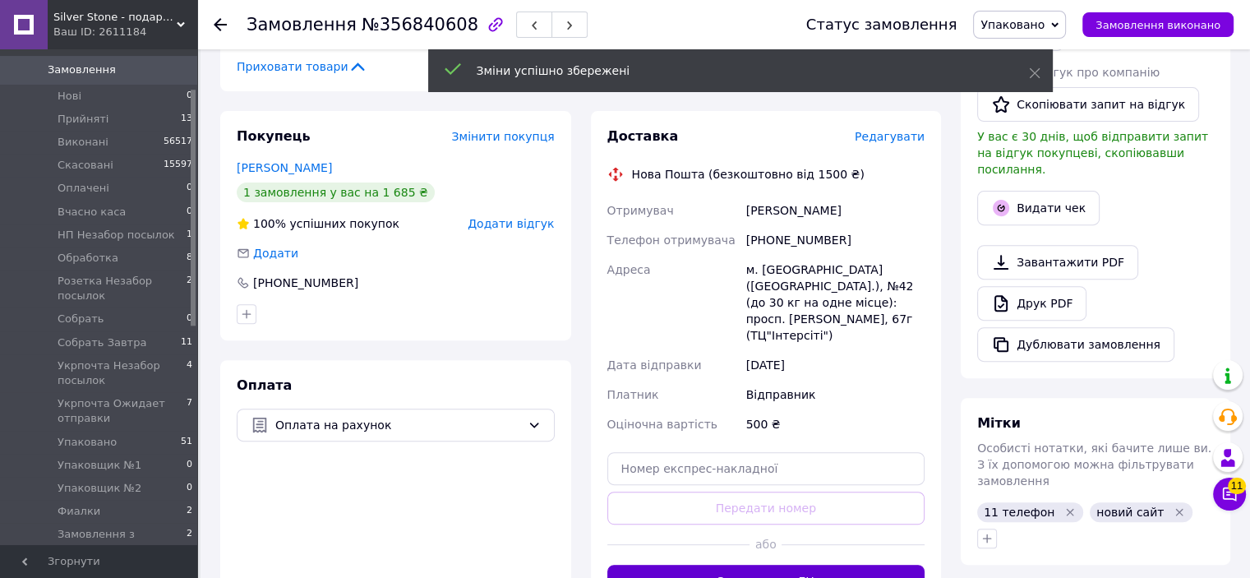
click at [777, 565] on button "Згенерувати ЕН" at bounding box center [766, 581] width 318 height 33
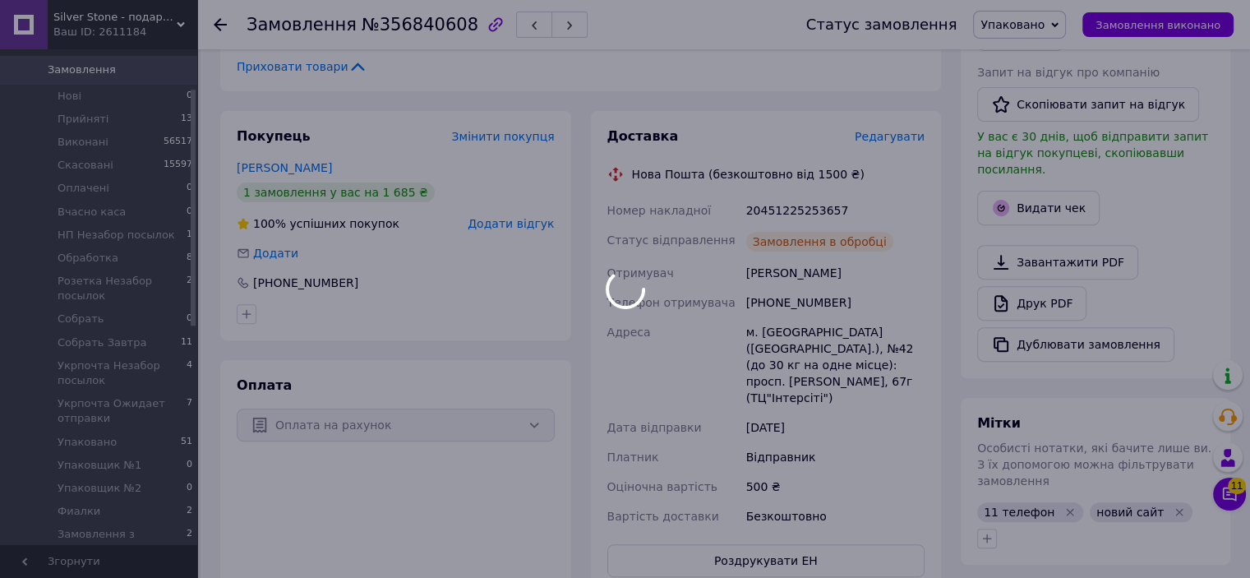
scroll to position [138, 0]
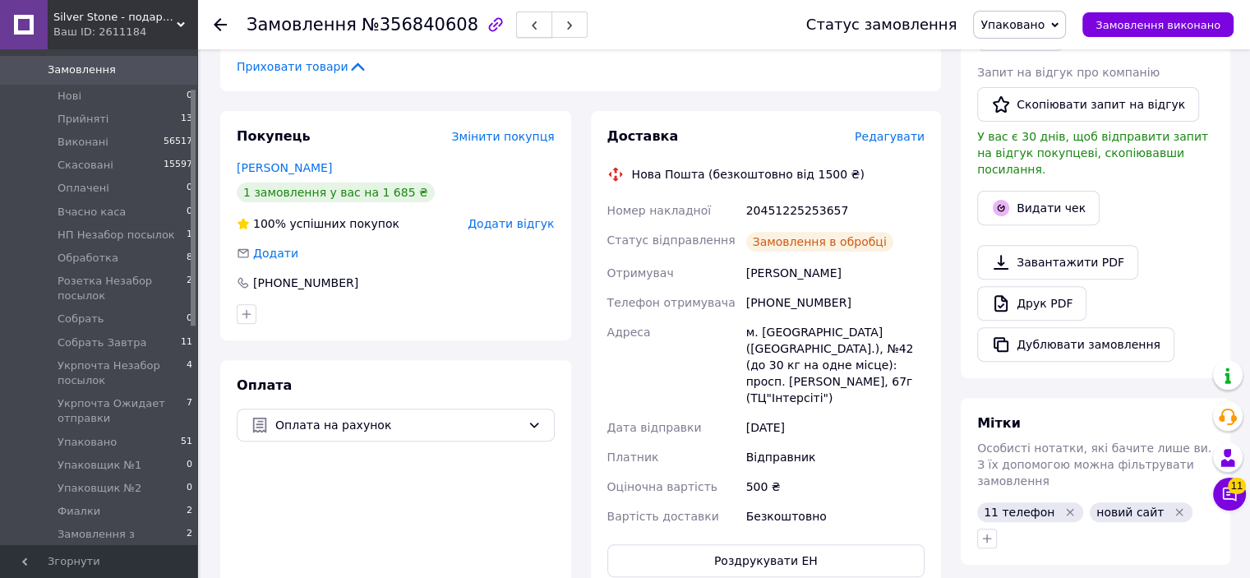
drag, startPoint x: 506, startPoint y: 21, endPoint x: 515, endPoint y: 32, distance: 14.0
click at [529, 22] on icon "button" at bounding box center [534, 26] width 10 height 10
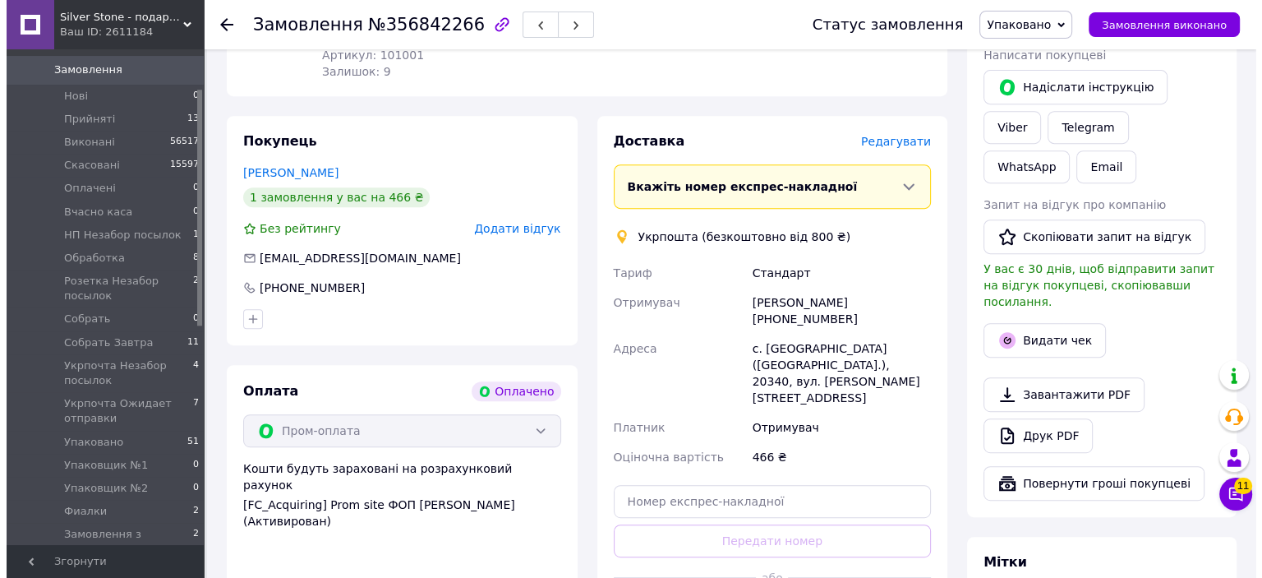
scroll to position [657, 0]
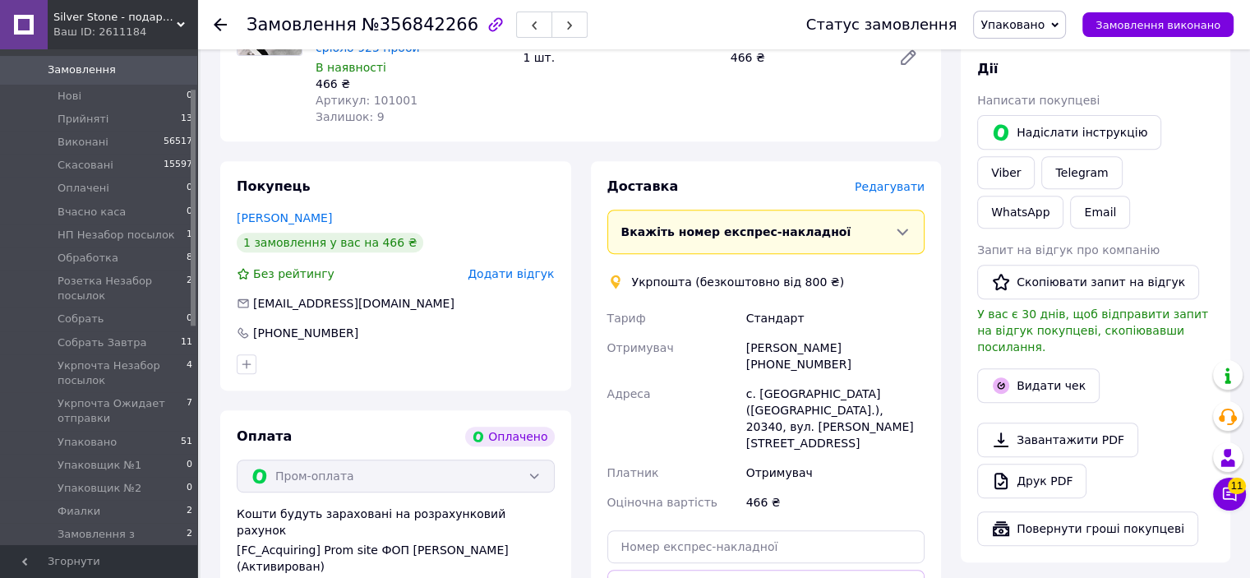
click at [906, 180] on span "Редагувати" at bounding box center [890, 186] width 70 height 13
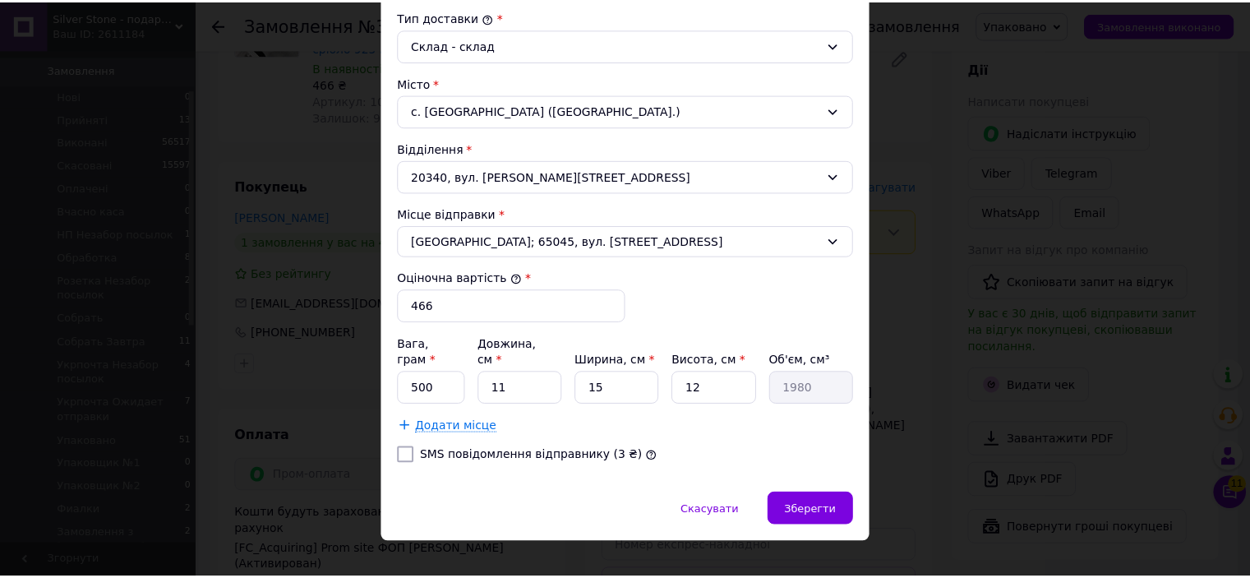
scroll to position [446, 0]
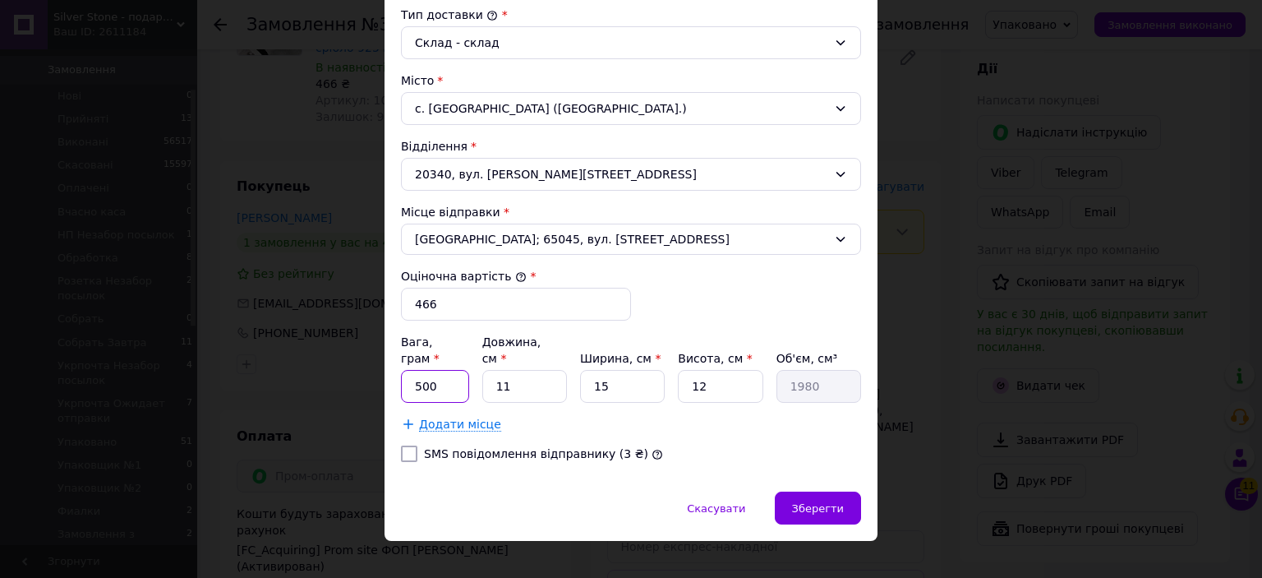
click at [446, 371] on input "500" at bounding box center [435, 386] width 68 height 33
type input "50"
click at [759, 446] on div "Тариф * Стандарт Платник * Отримувач Прізвище отримувача * Горденко Ім'я отриму…" at bounding box center [631, 109] width 460 height 731
click at [812, 502] on span "Зберегти" at bounding box center [818, 508] width 52 height 12
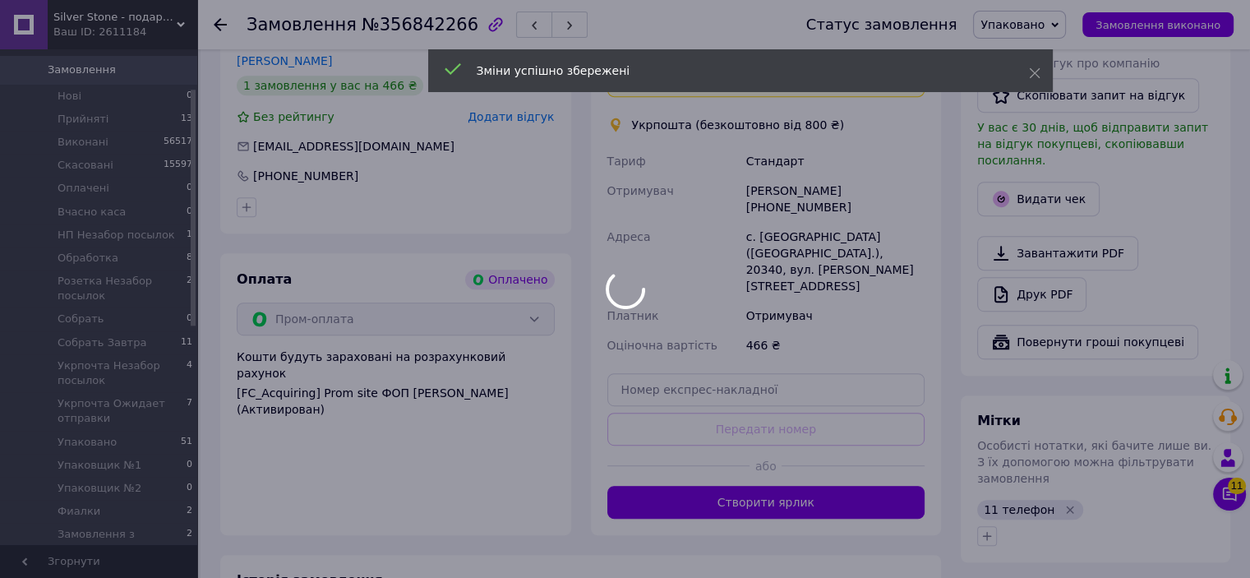
scroll to position [822, 0]
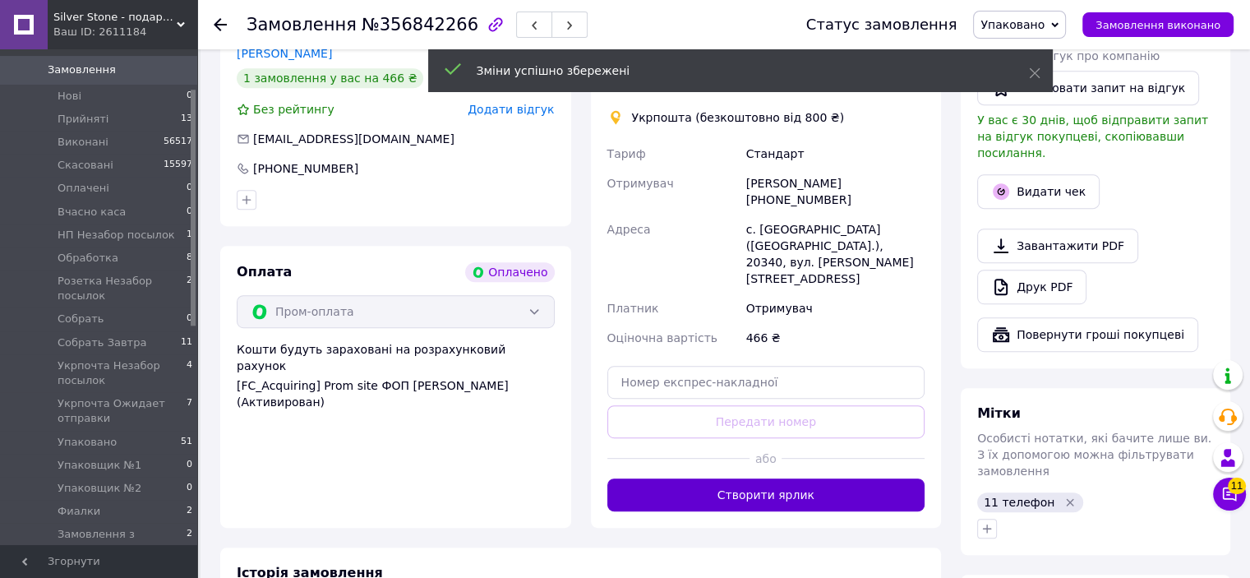
click at [790, 478] on button "Створити ярлик" at bounding box center [766, 494] width 318 height 33
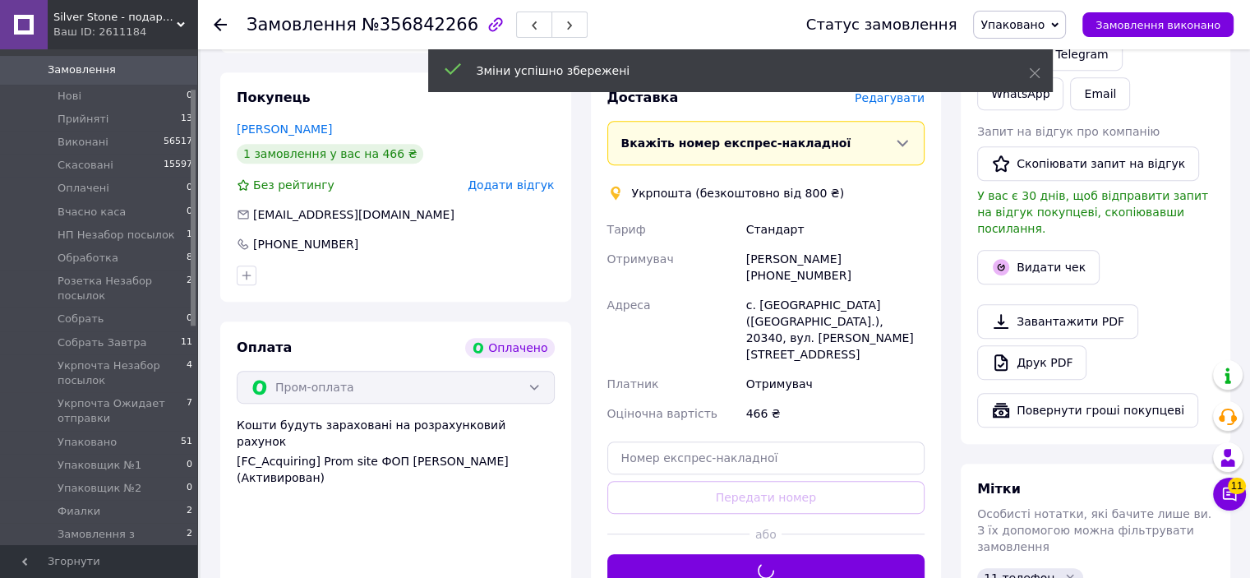
scroll to position [740, 0]
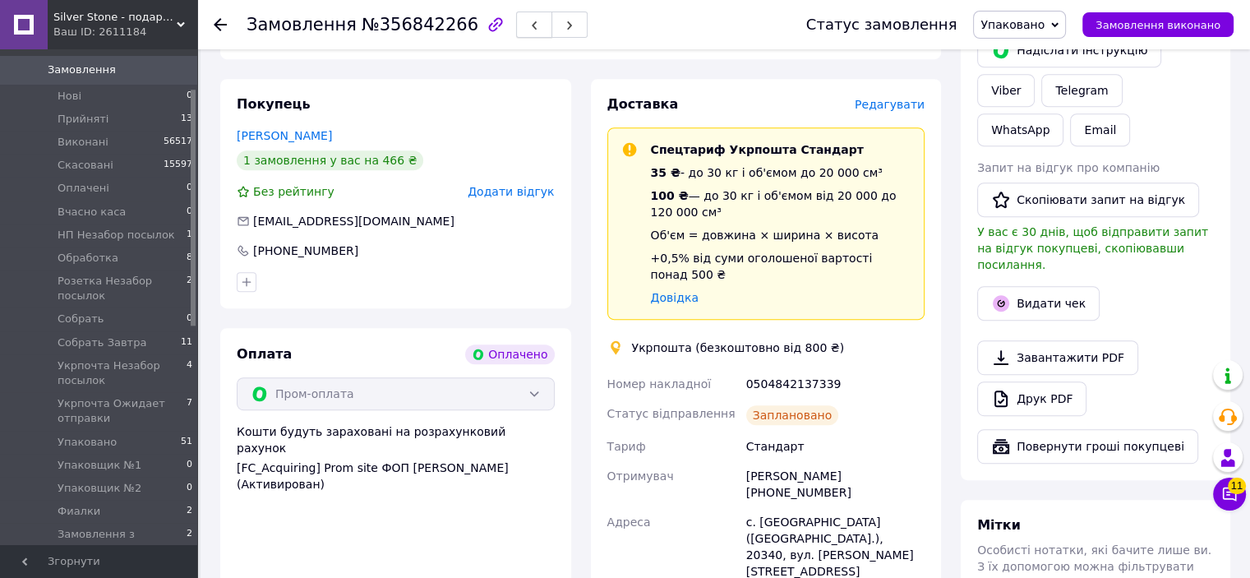
click at [516, 25] on button "button" at bounding box center [534, 25] width 36 height 26
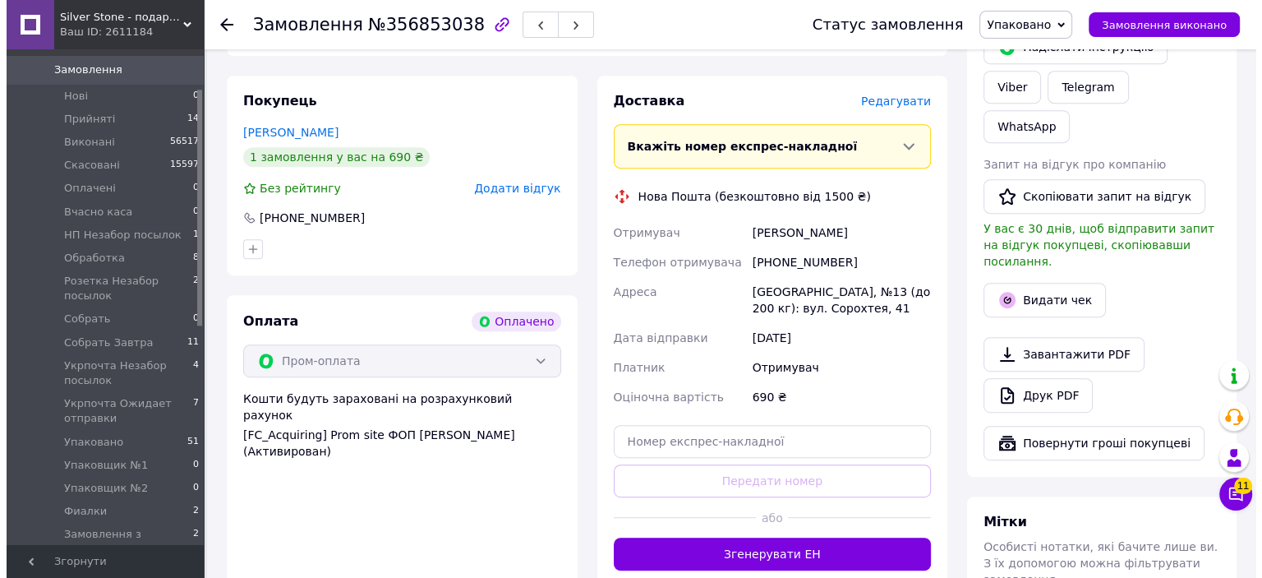
scroll to position [740, 0]
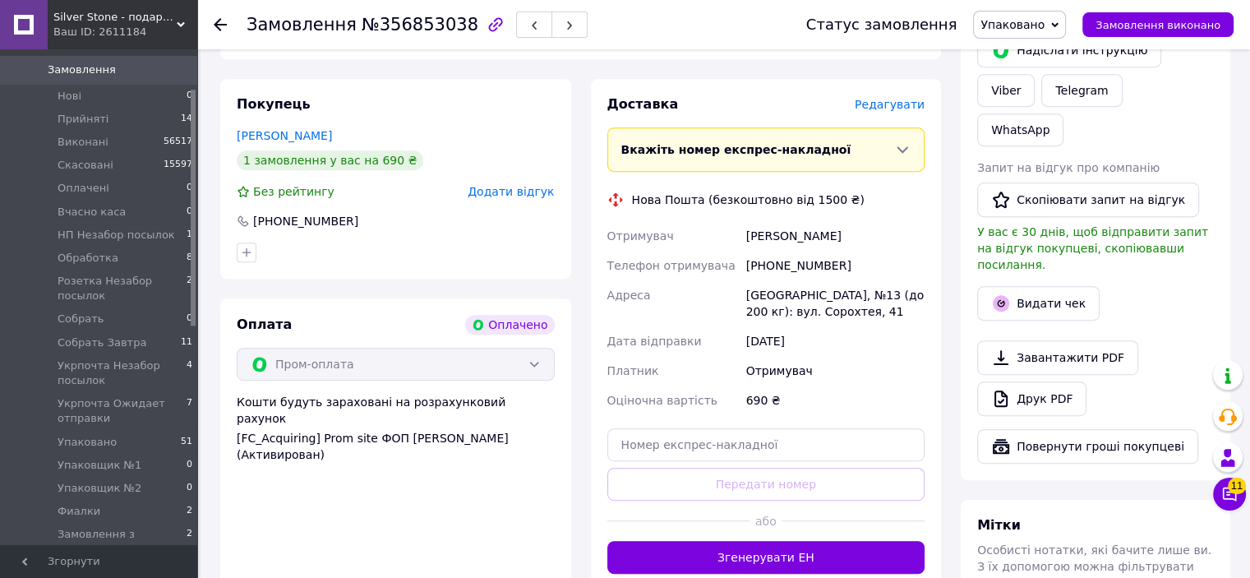
click at [891, 111] on span "Редагувати" at bounding box center [890, 104] width 70 height 13
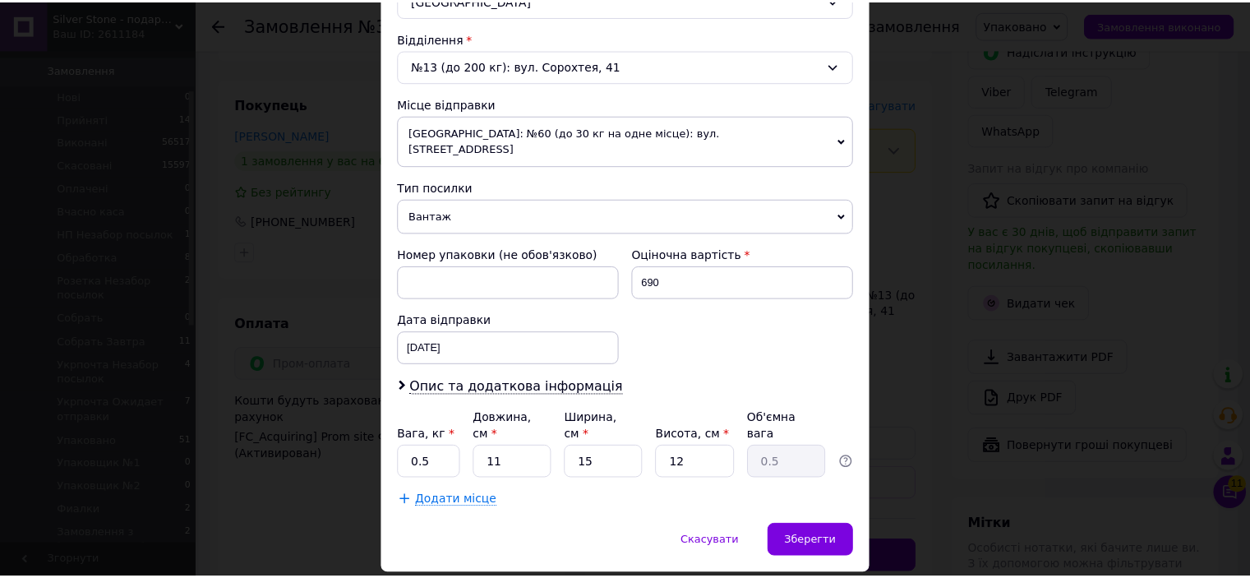
scroll to position [509, 0]
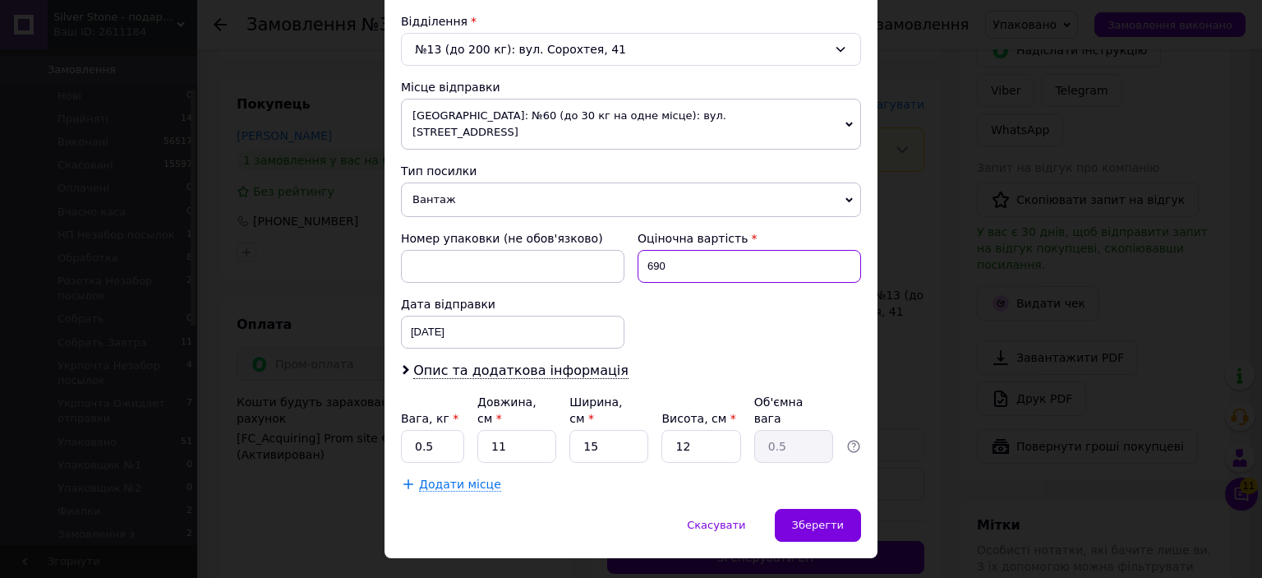
click at [740, 250] on input "690" at bounding box center [750, 266] width 224 height 33
type input "500"
click at [705, 321] on div "Номер упаковки (не обов'язково) Оціночна вартість 500 Дата відправки 12.08.2025…" at bounding box center [630, 289] width 473 height 131
click at [818, 519] on span "Зберегти" at bounding box center [818, 525] width 52 height 12
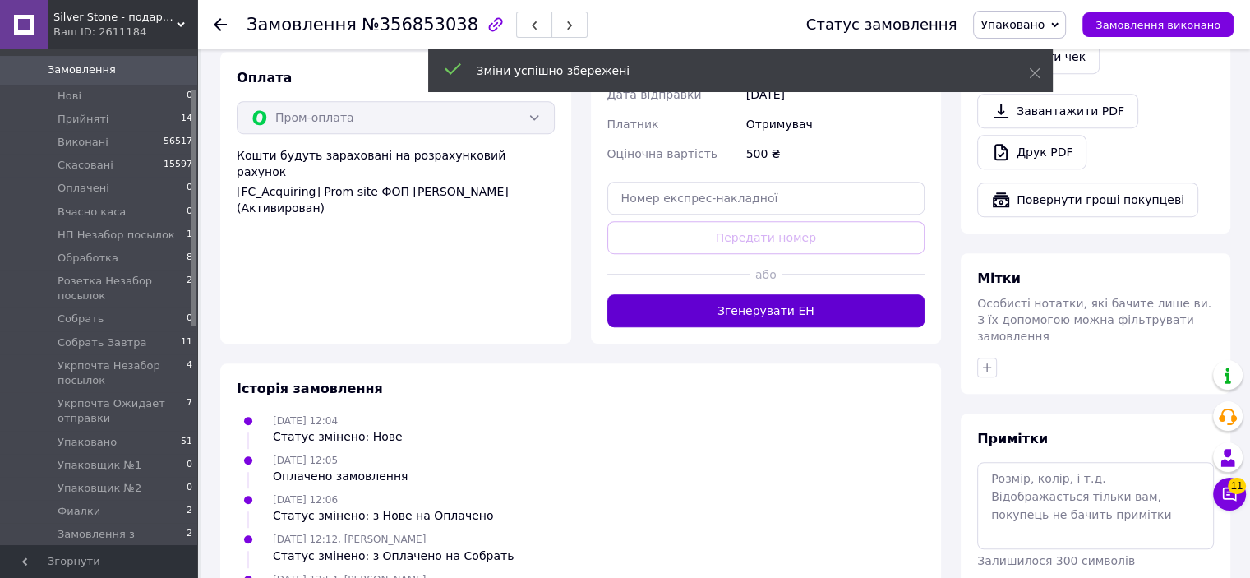
click at [728, 304] on button "Згенерувати ЕН" at bounding box center [766, 310] width 318 height 33
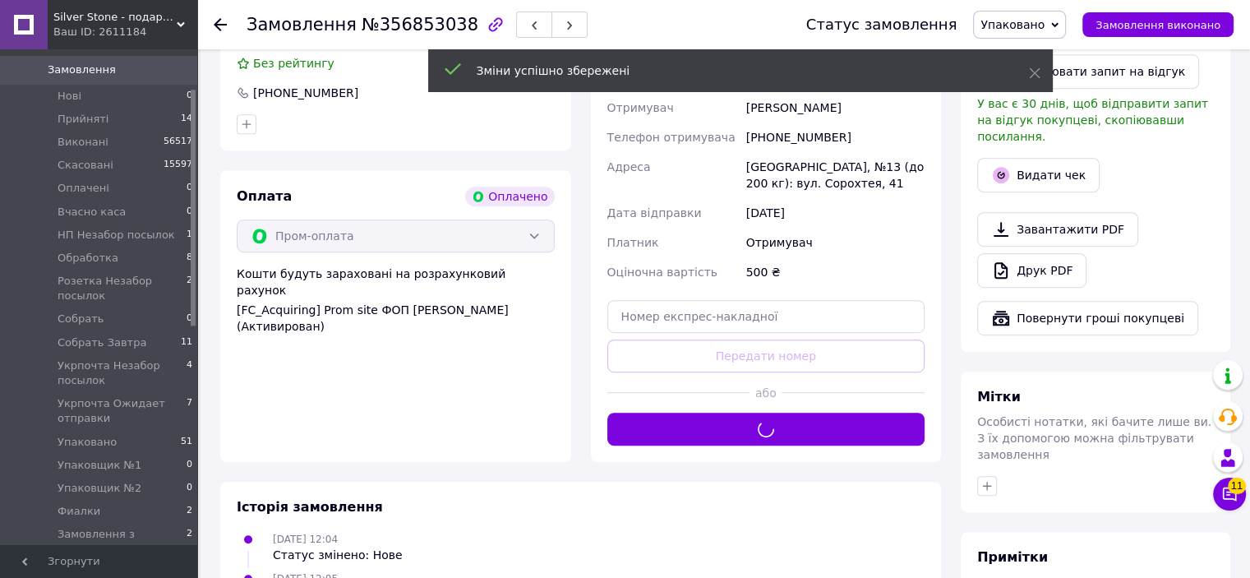
scroll to position [822, 0]
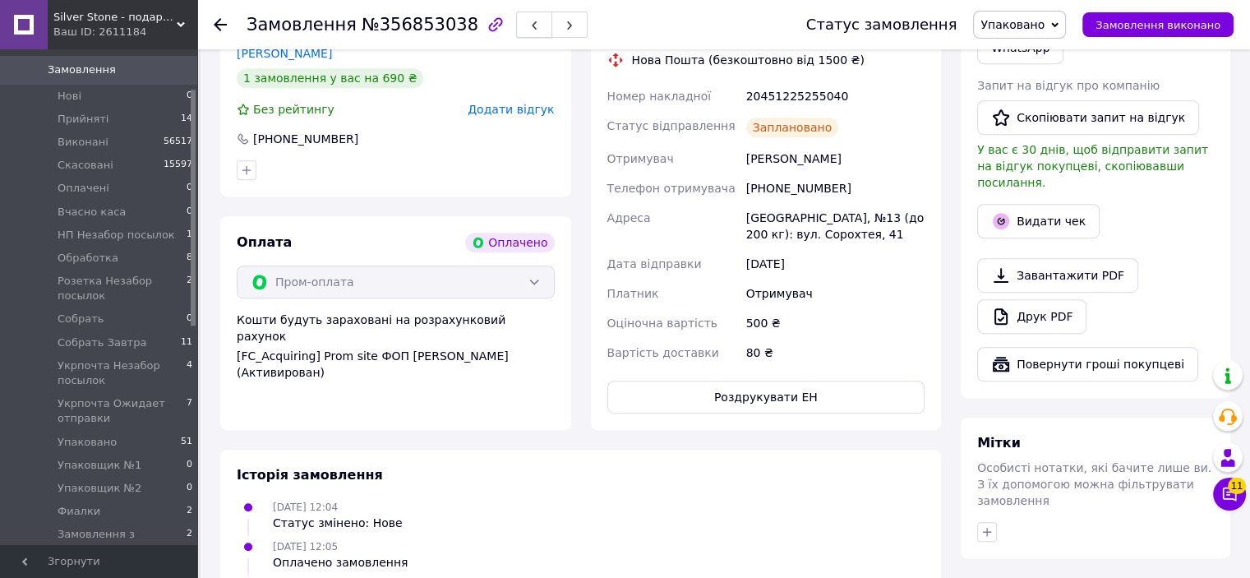
click at [529, 30] on icon "button" at bounding box center [534, 26] width 10 height 10
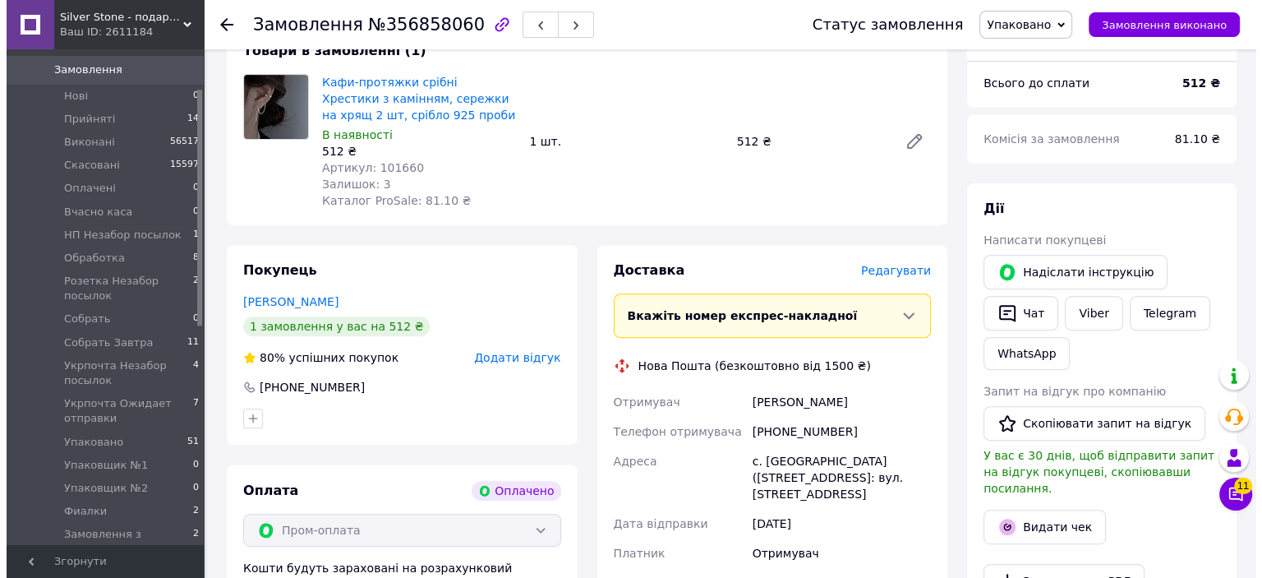
scroll to position [575, 0]
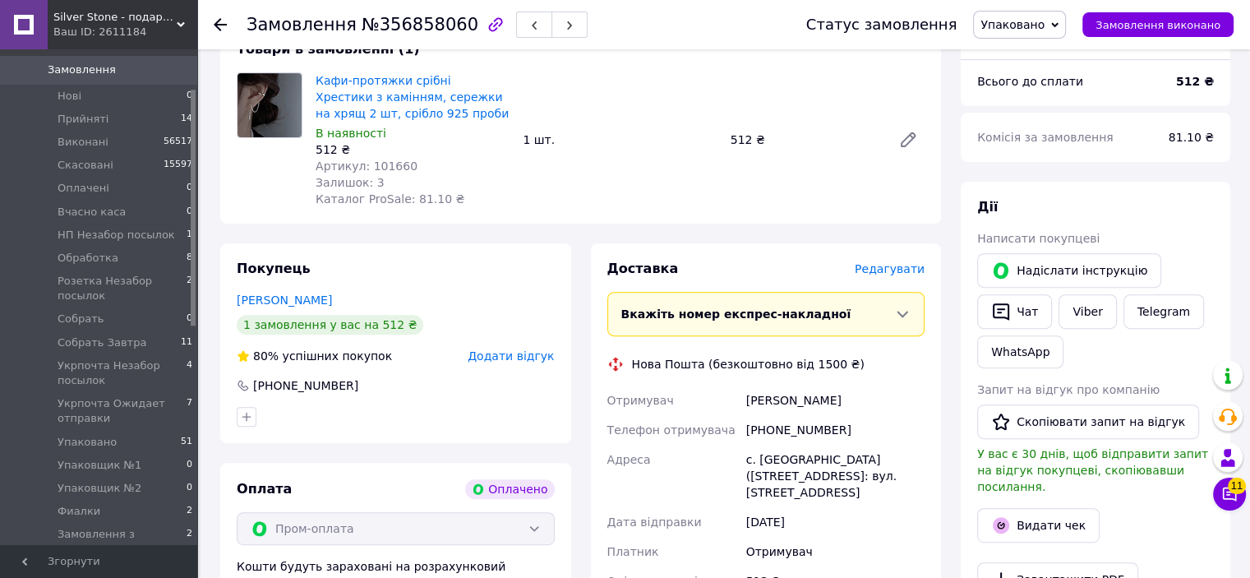
click at [890, 270] on span "Редагувати" at bounding box center [890, 268] width 70 height 13
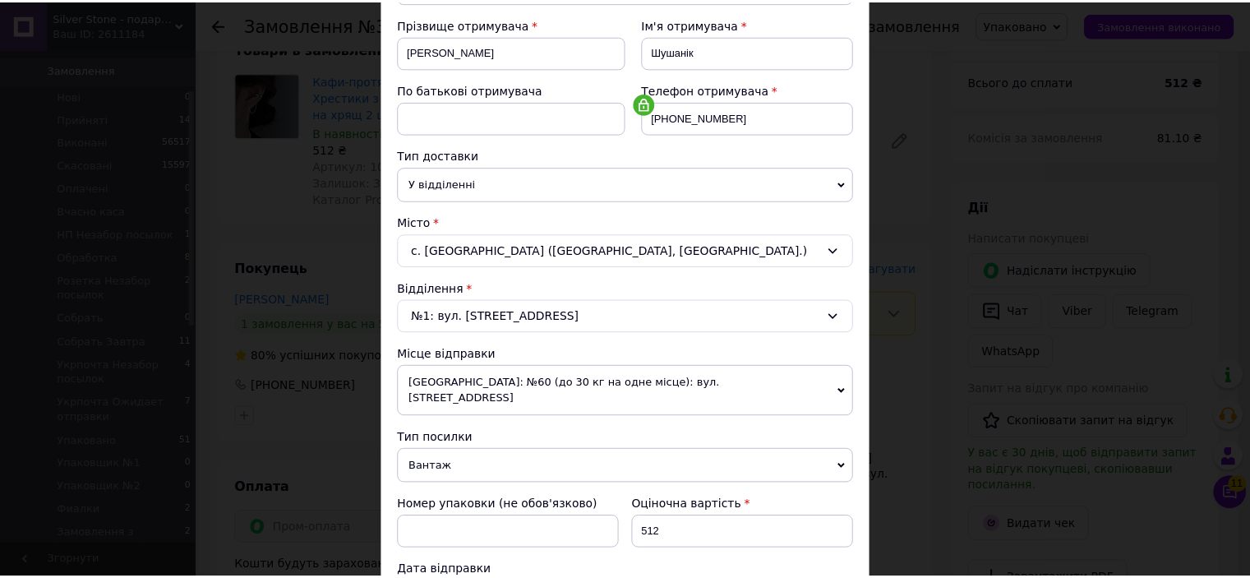
scroll to position [493, 0]
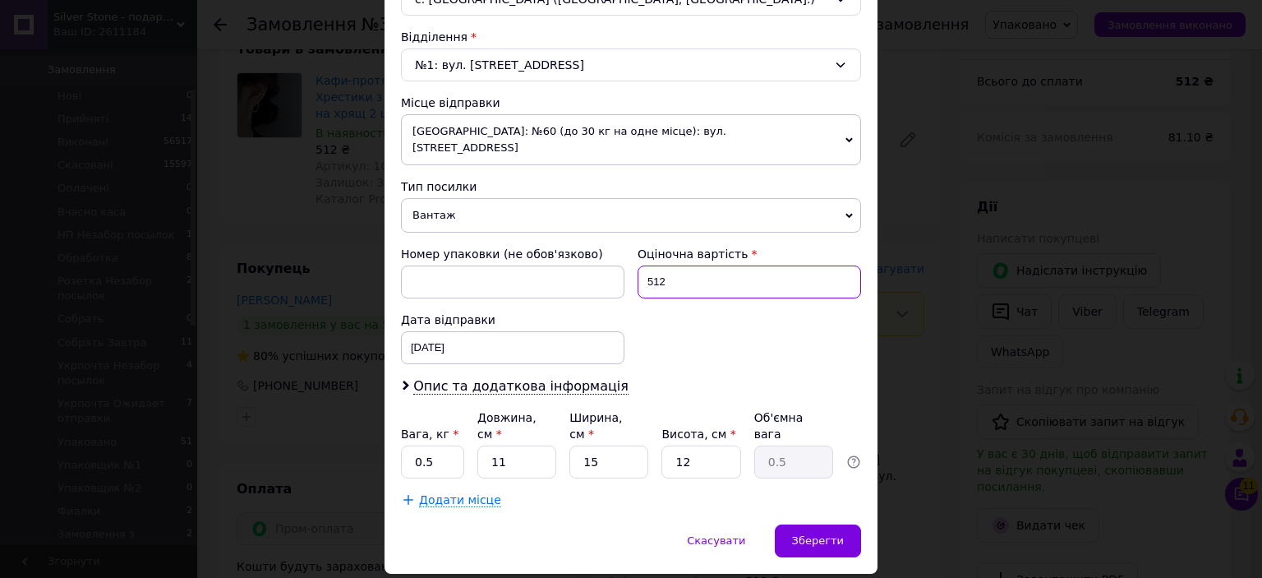
click at [721, 275] on input "512" at bounding box center [750, 281] width 224 height 33
type input "500"
click at [732, 331] on div "Номер упаковки (не обов'язково) Оціночна вартість 500 Дата відправки 12.08.2025…" at bounding box center [630, 304] width 473 height 131
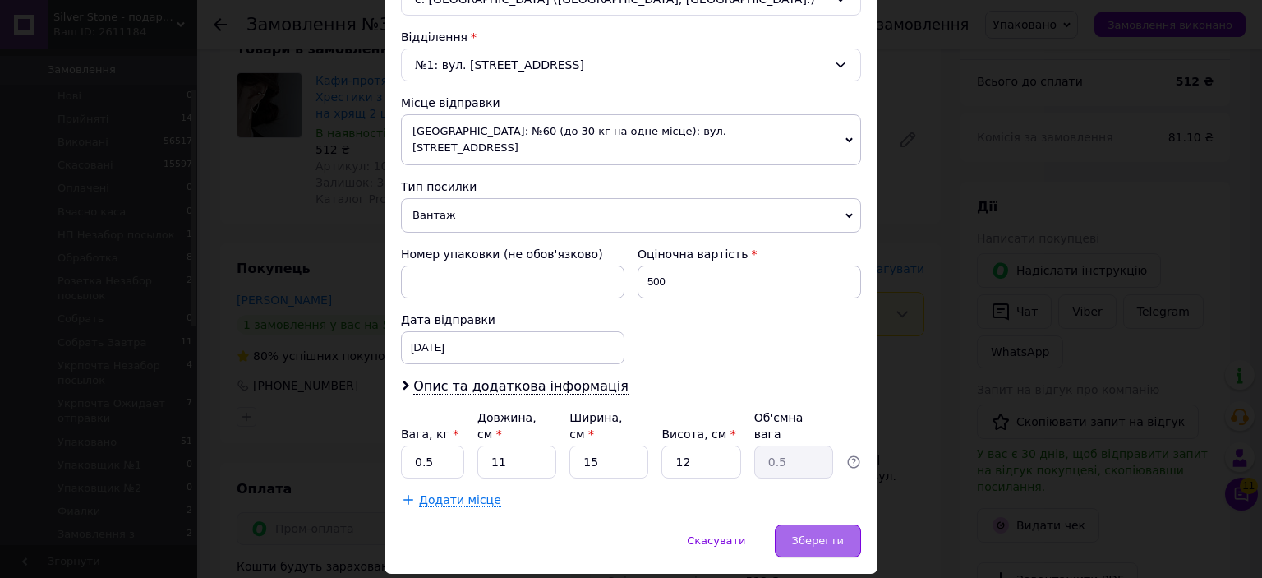
click at [811, 534] on span "Зберегти" at bounding box center [818, 540] width 52 height 12
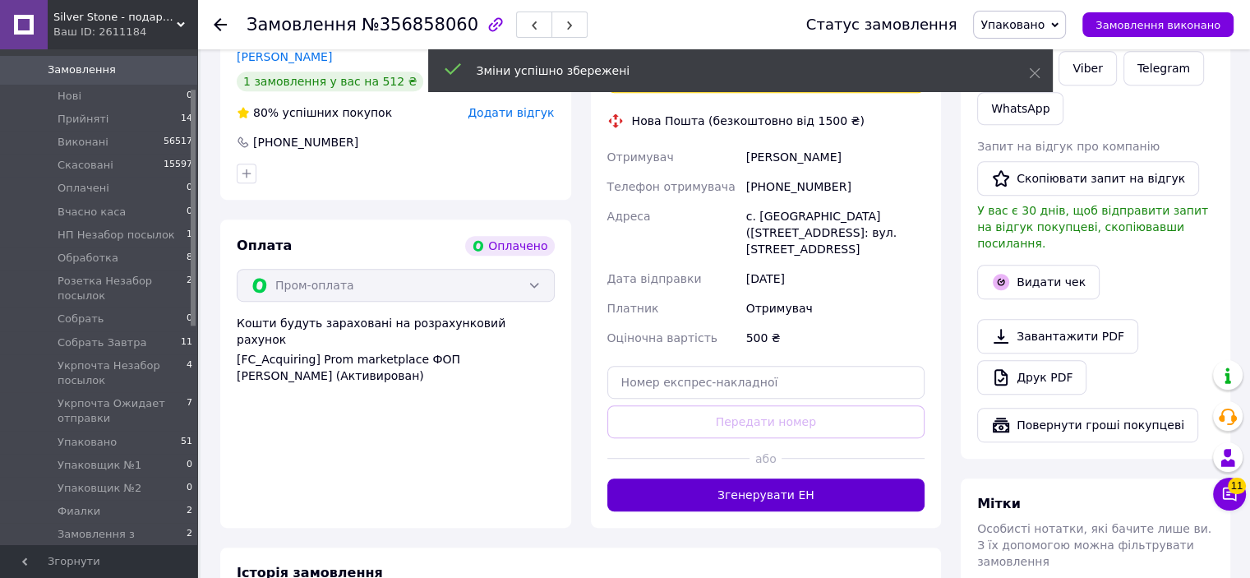
scroll to position [822, 0]
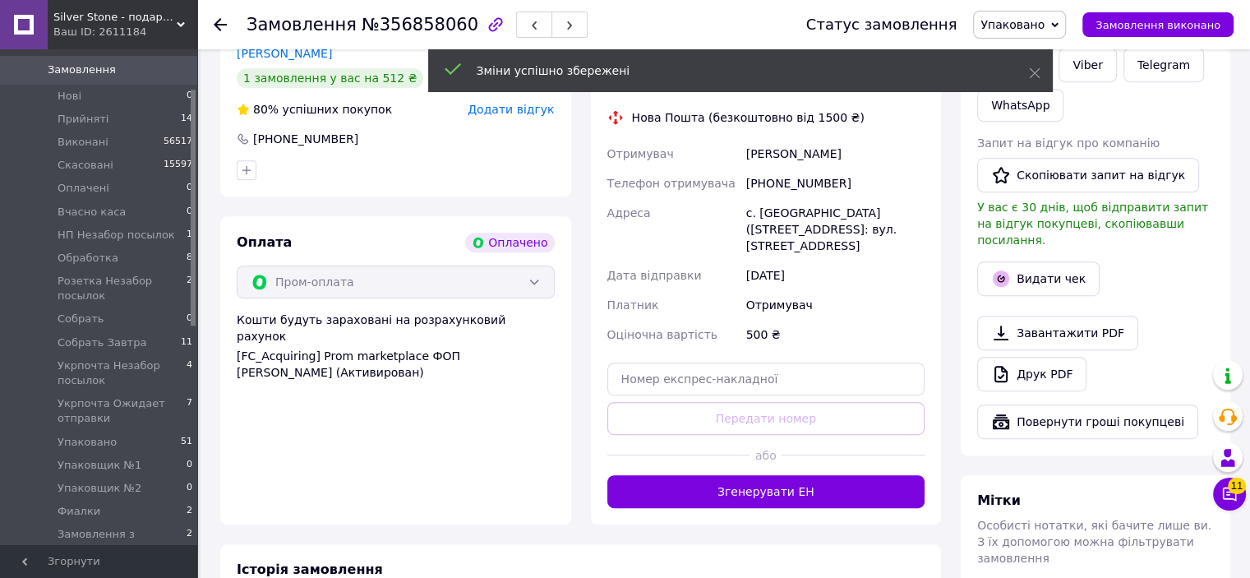
click at [799, 499] on button "Згенерувати ЕН" at bounding box center [766, 491] width 318 height 33
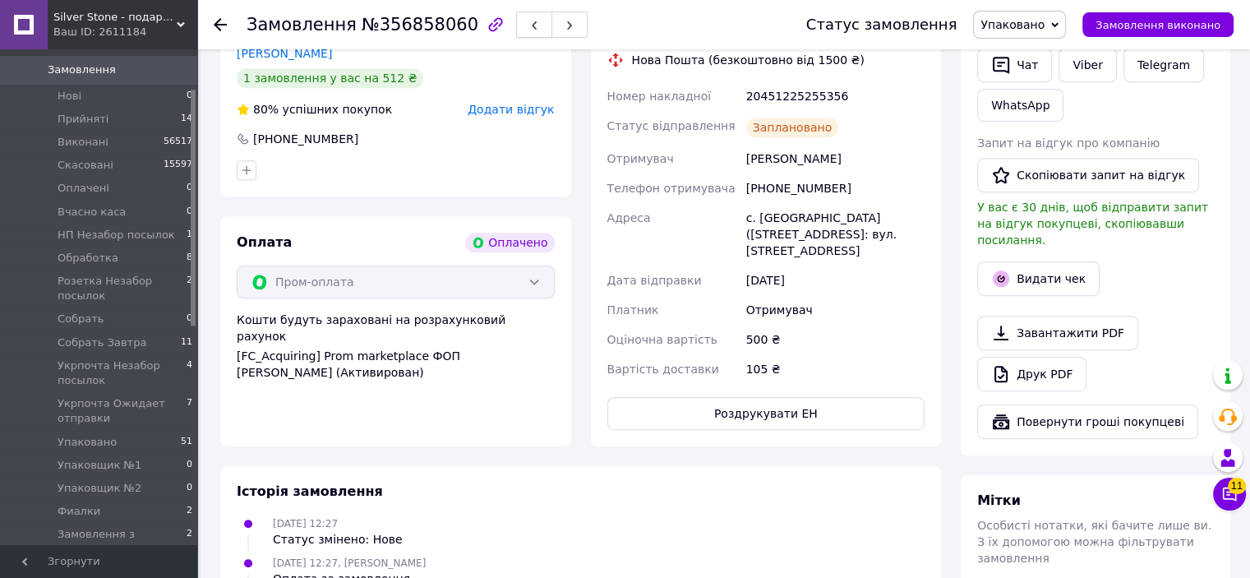
click at [516, 23] on button "button" at bounding box center [534, 25] width 36 height 26
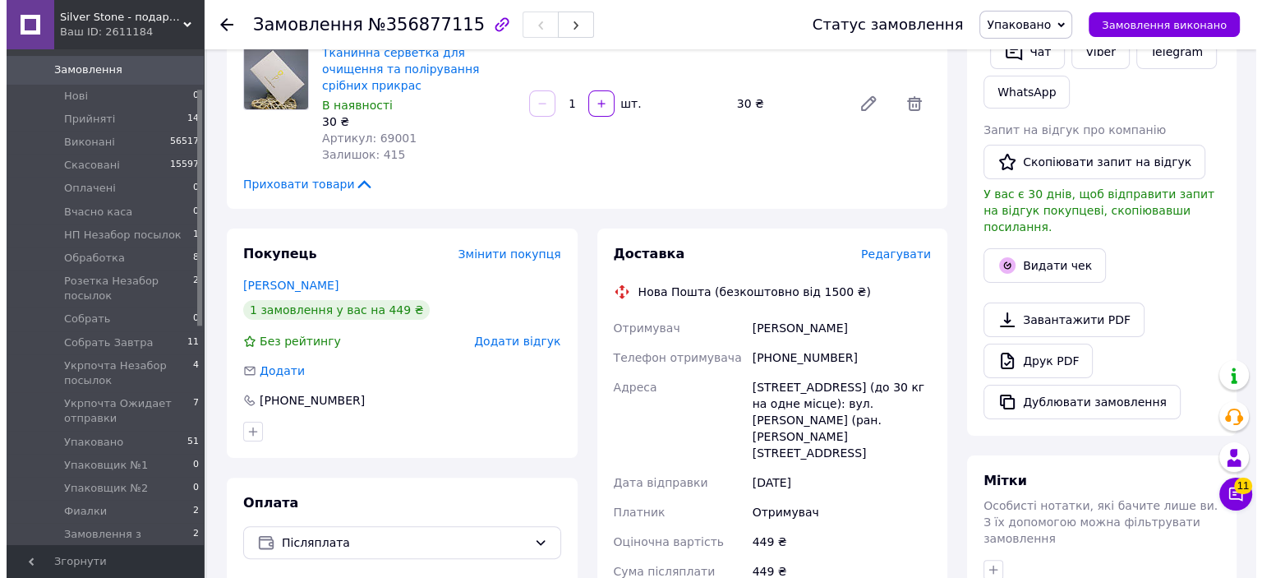
scroll to position [411, 0]
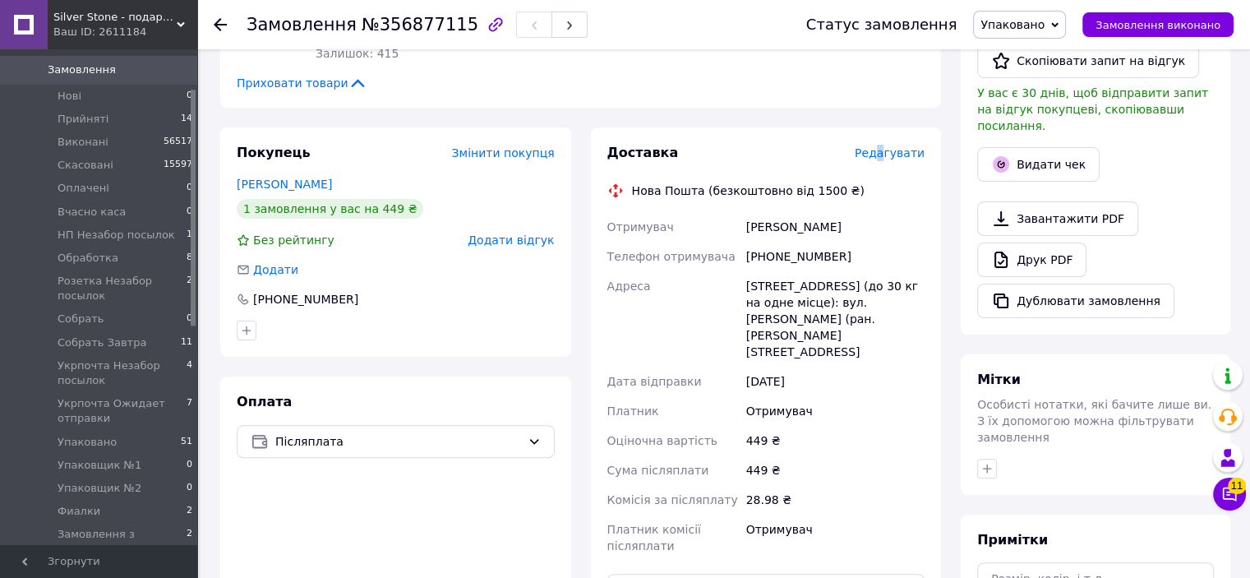
drag, startPoint x: 887, startPoint y: 118, endPoint x: 887, endPoint y: 134, distance: 16.4
click at [887, 127] on div "Доставка Редагувати Нова Пошта (безкоштовно від 1500 ₴) Отримувач Демидова Тама…" at bounding box center [766, 431] width 351 height 608
click at [887, 146] on span "Редагувати" at bounding box center [890, 152] width 70 height 13
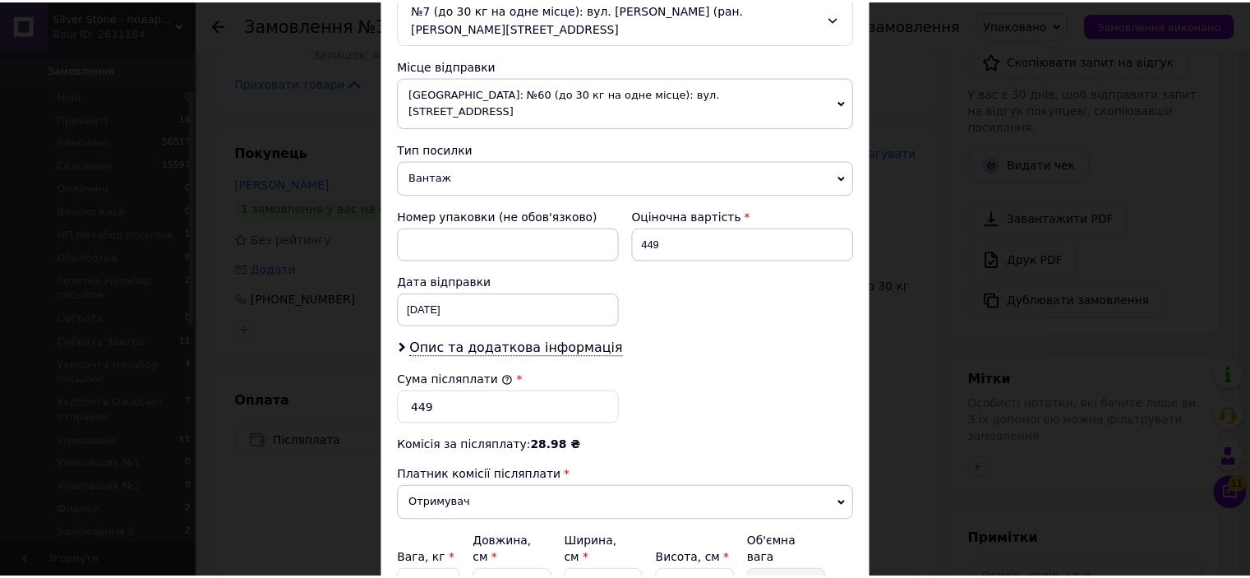
scroll to position [689, 0]
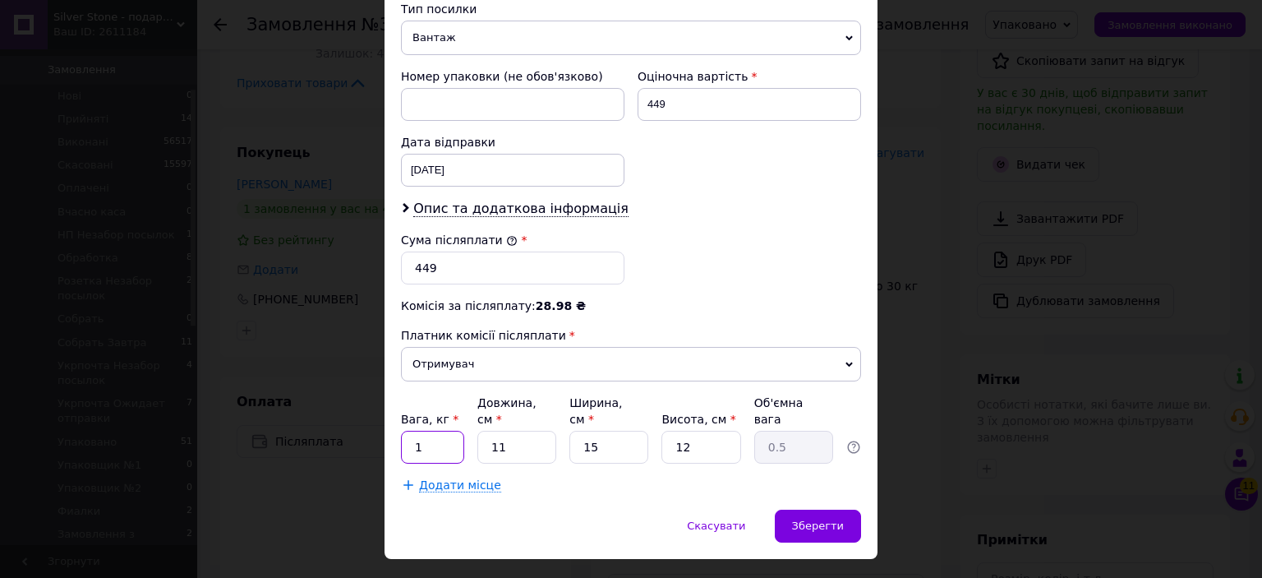
click at [434, 431] on input "1" at bounding box center [432, 447] width 63 height 33
type input "0.5"
drag, startPoint x: 860, startPoint y: 492, endPoint x: 851, endPoint y: 493, distance: 8.3
click at [854, 509] on div "Скасувати   Зберегти" at bounding box center [631, 533] width 493 height 49
click at [849, 509] on div "Зберегти" at bounding box center [818, 525] width 86 height 33
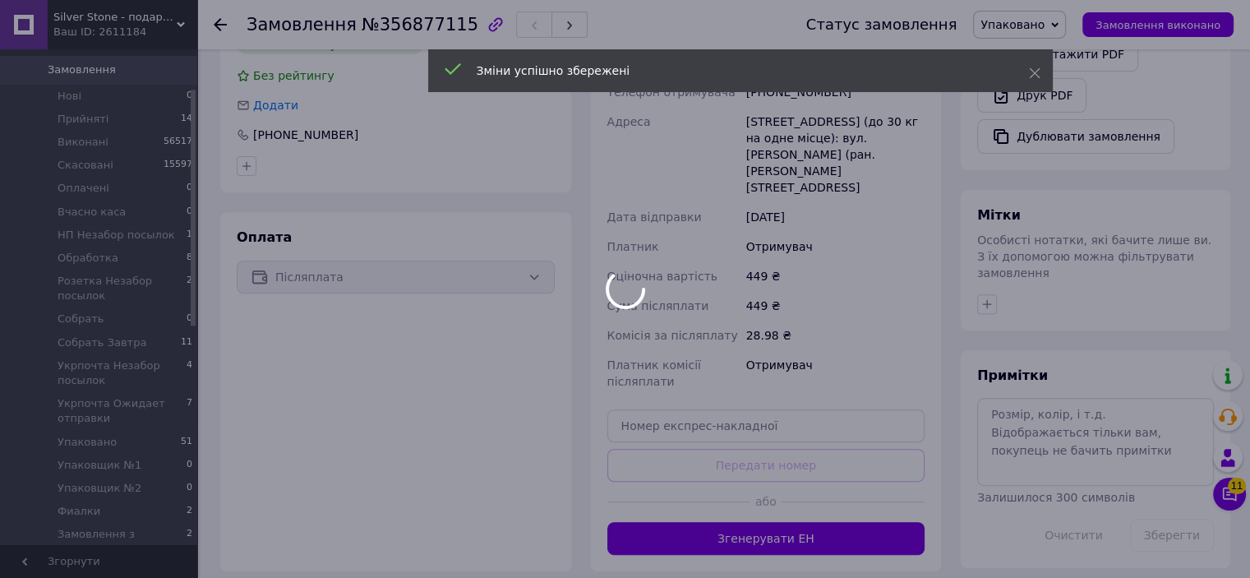
scroll to position [36, 0]
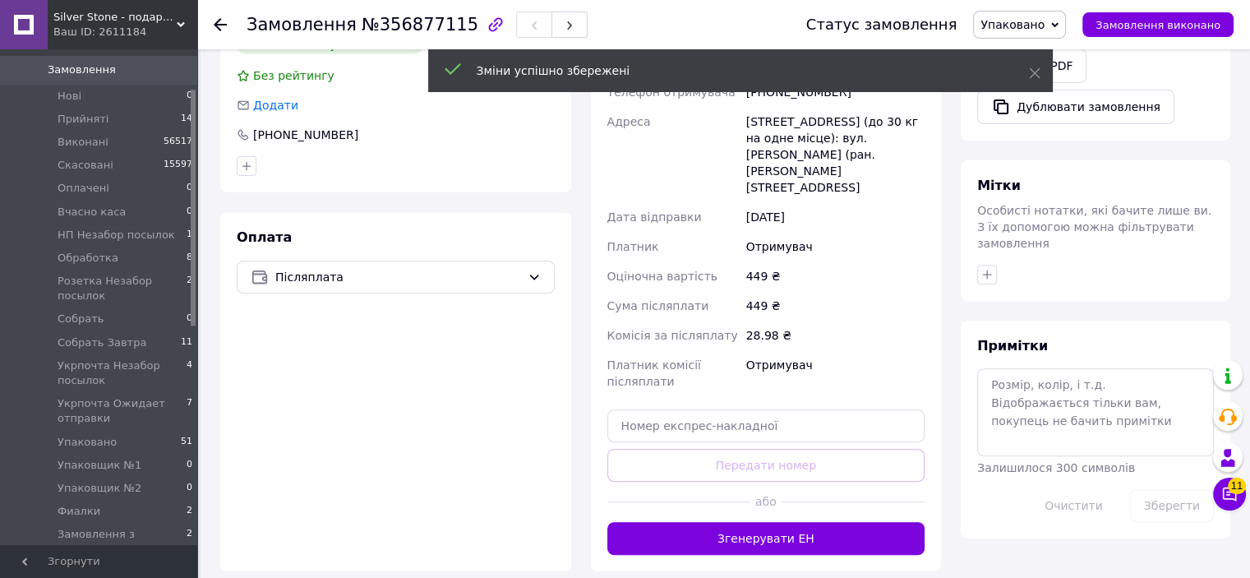
click at [823, 522] on button "Згенерувати ЕН" at bounding box center [766, 538] width 318 height 33
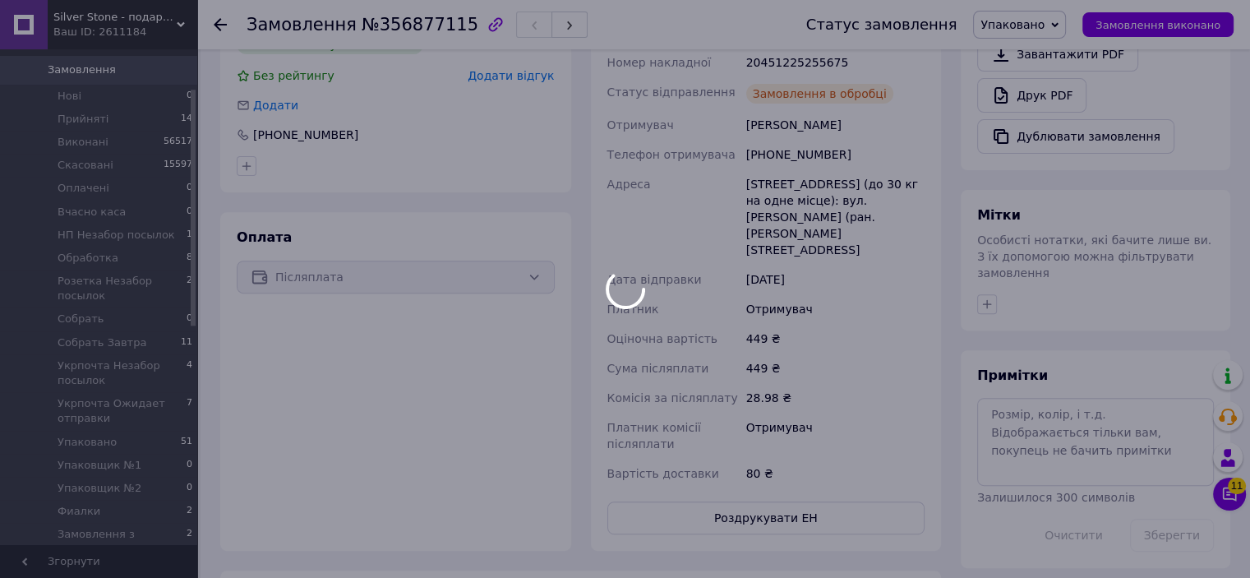
scroll to position [76, 0]
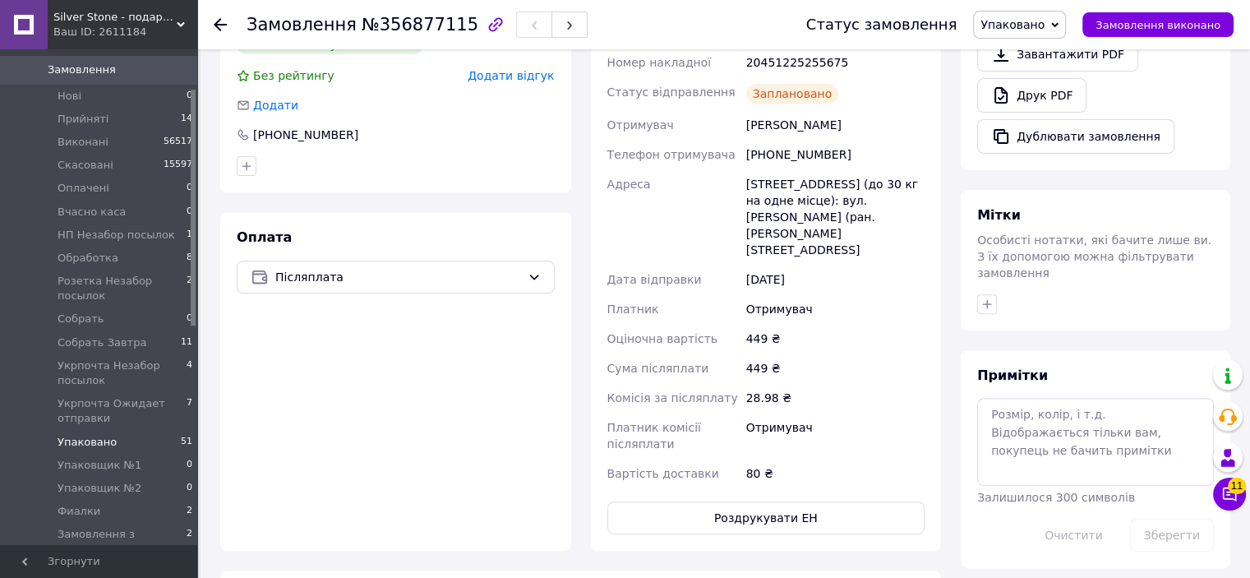
click at [98, 435] on span "Упаковано" at bounding box center [87, 442] width 59 height 15
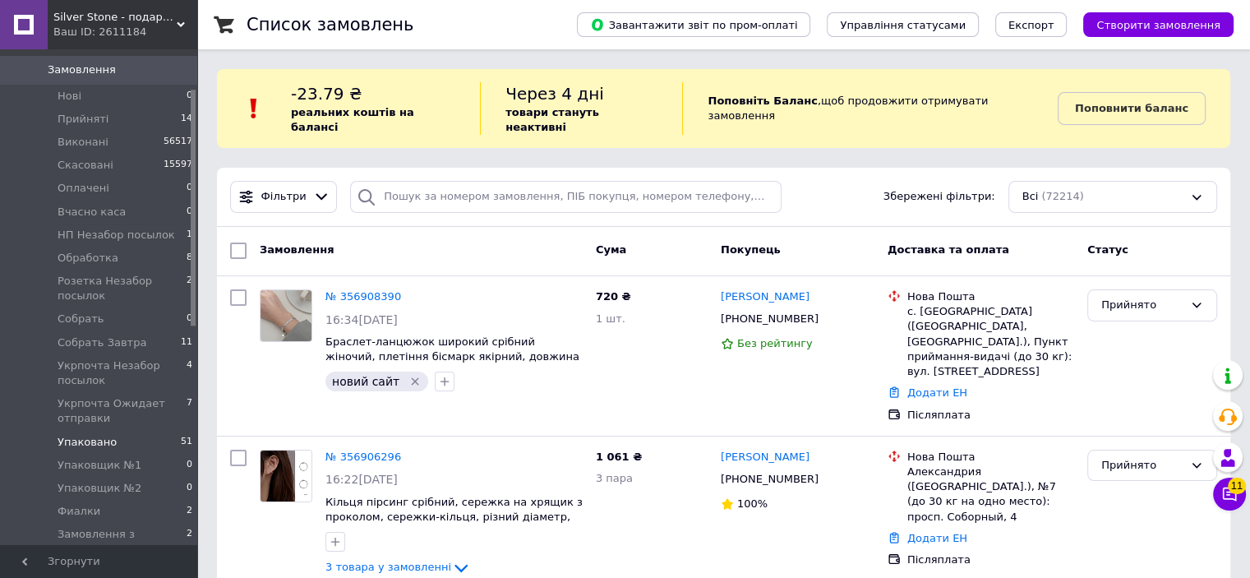
click at [113, 431] on li "Упаковано 51" at bounding box center [101, 442] width 202 height 23
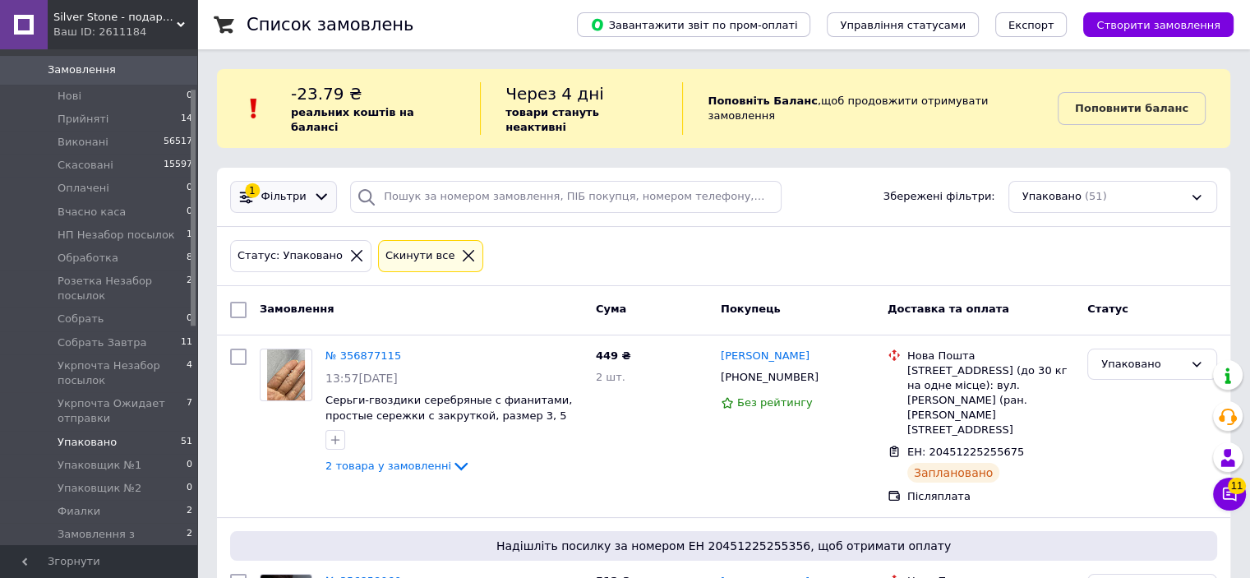
click at [310, 188] on div at bounding box center [322, 196] width 24 height 17
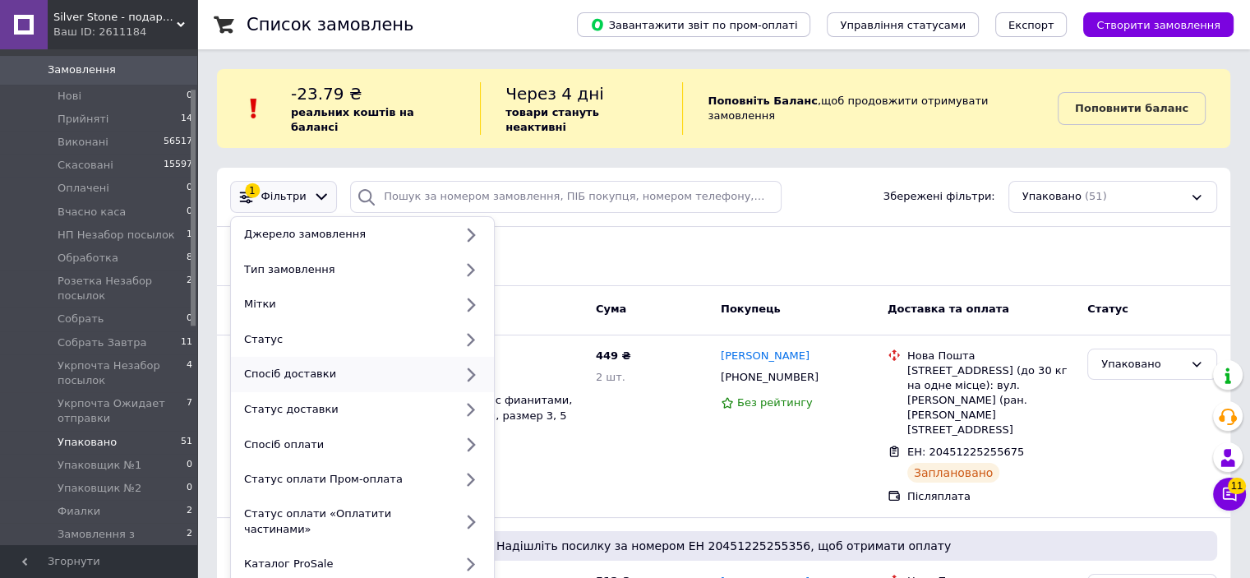
click at [376, 369] on div "Спосіб доставки" at bounding box center [362, 374] width 263 height 35
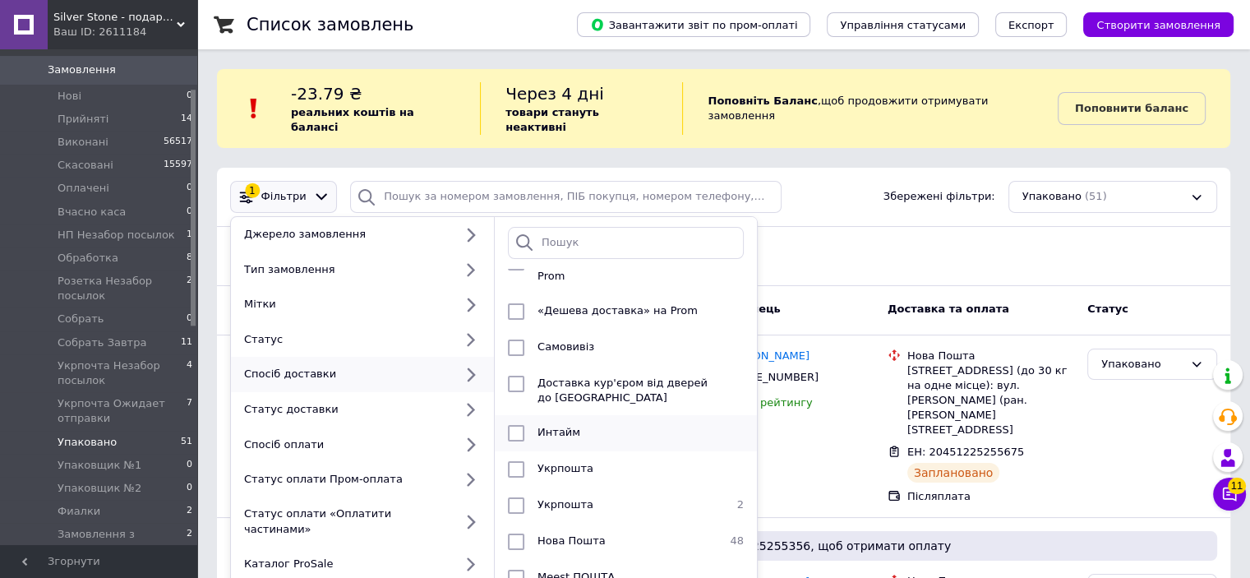
scroll to position [66, 0]
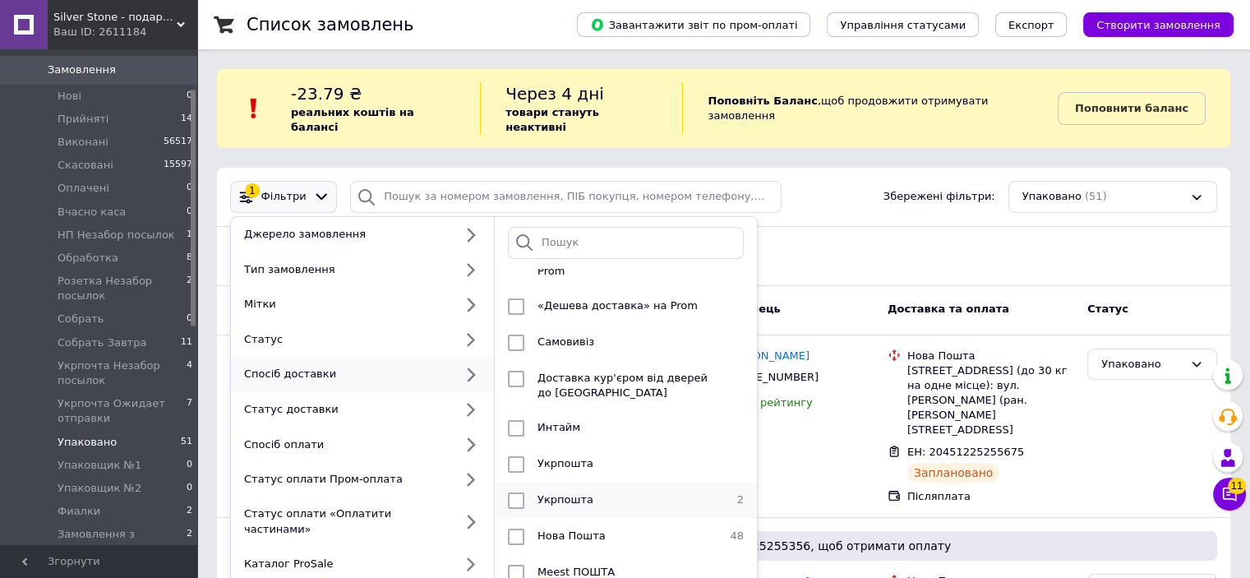
click at [514, 492] on input "checkbox" at bounding box center [516, 500] width 16 height 16
checkbox input "true"
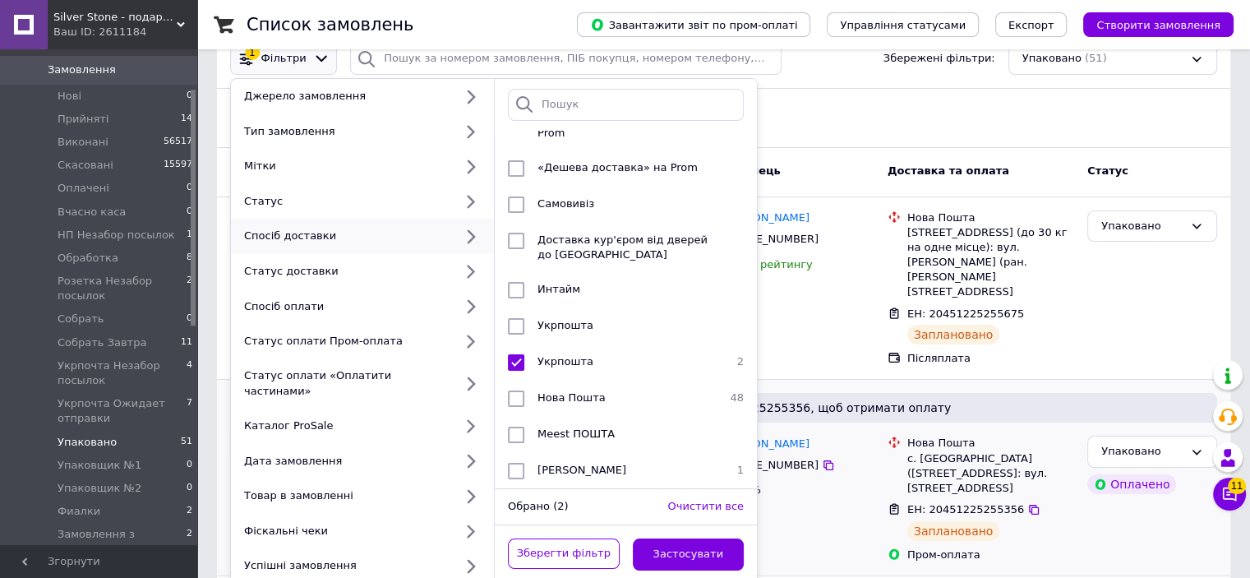
scroll to position [164, 0]
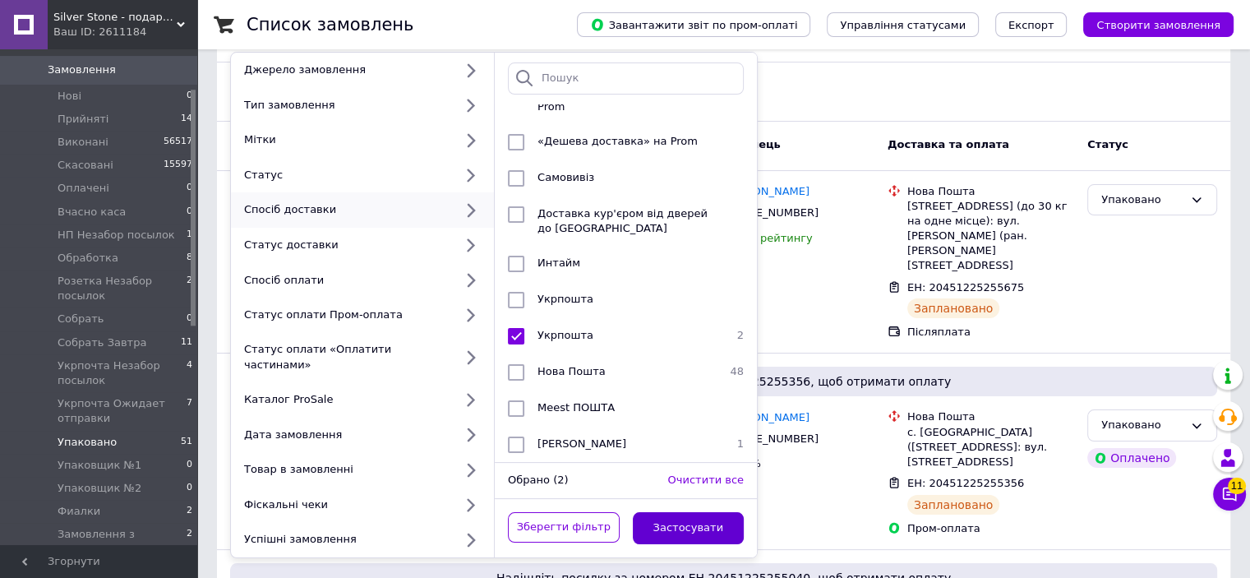
click at [688, 512] on button "Застосувати" at bounding box center [689, 528] width 112 height 32
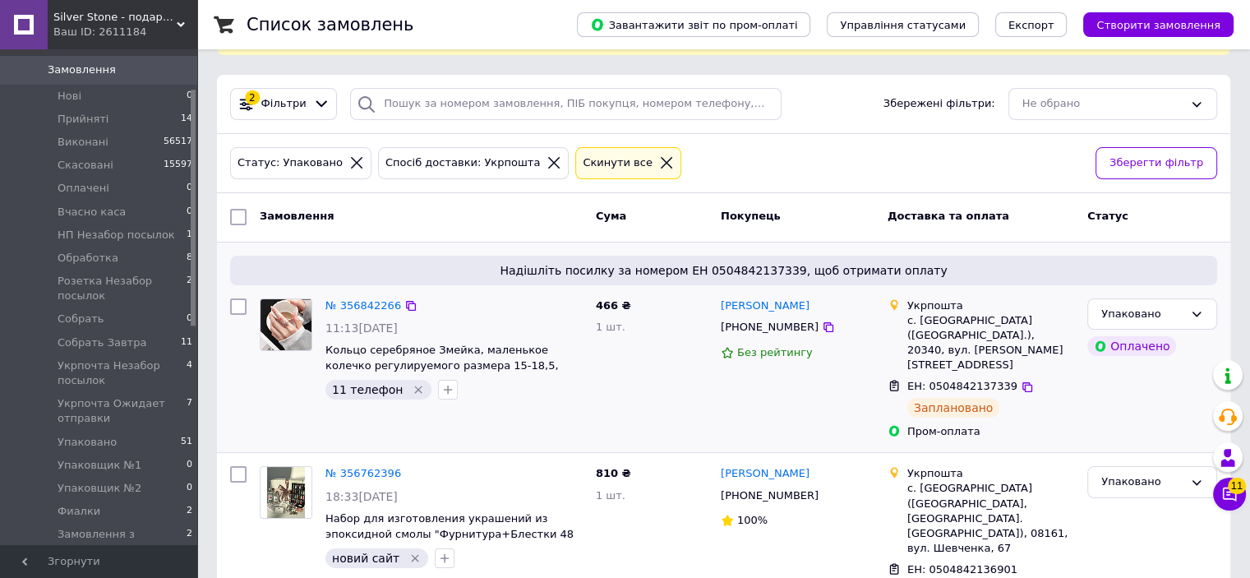
scroll to position [108, 0]
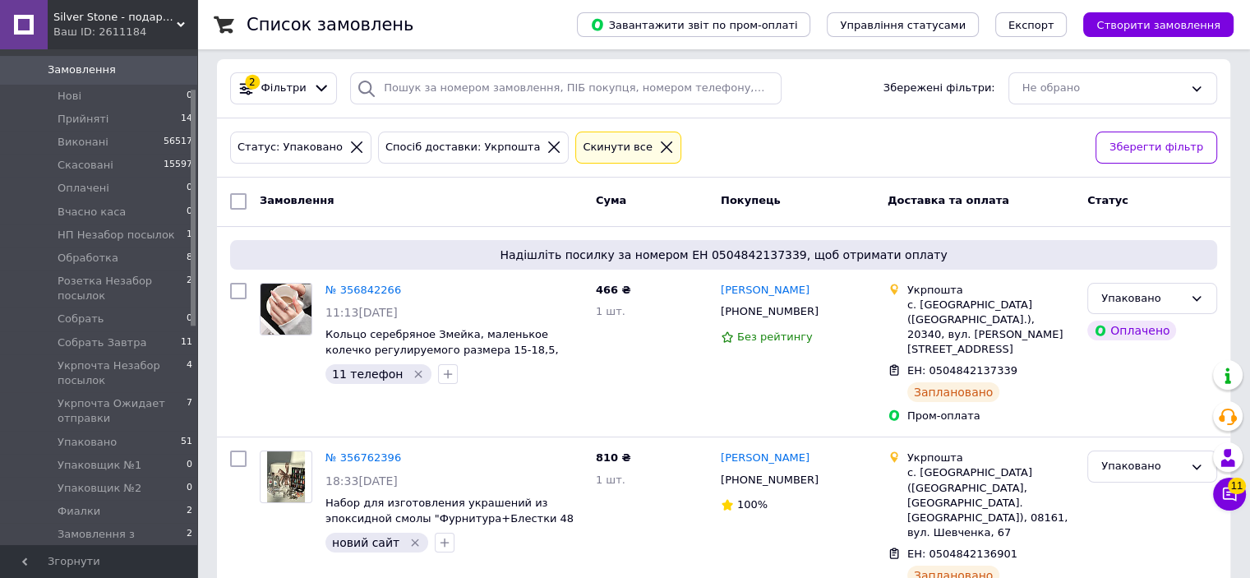
click at [548, 141] on icon at bounding box center [554, 147] width 12 height 12
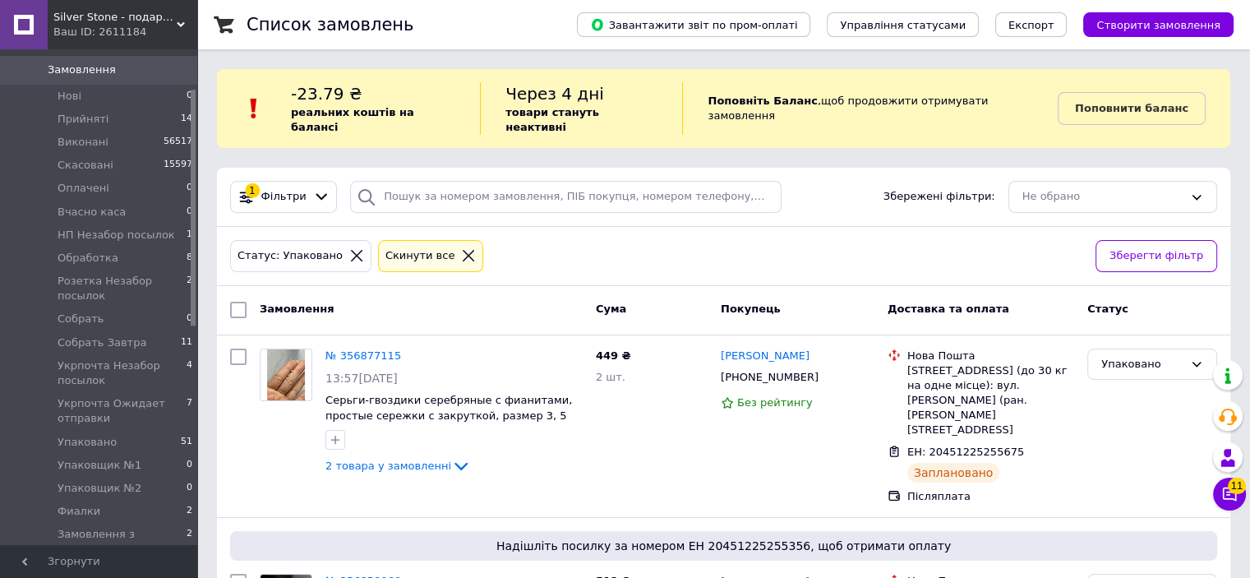
click at [312, 75] on div "-23.79 ₴ реальних коштів на балансі Через 4 дні товари стануть неактивні Поповн…" at bounding box center [723, 108] width 1013 height 79
click at [313, 188] on icon at bounding box center [321, 196] width 17 height 17
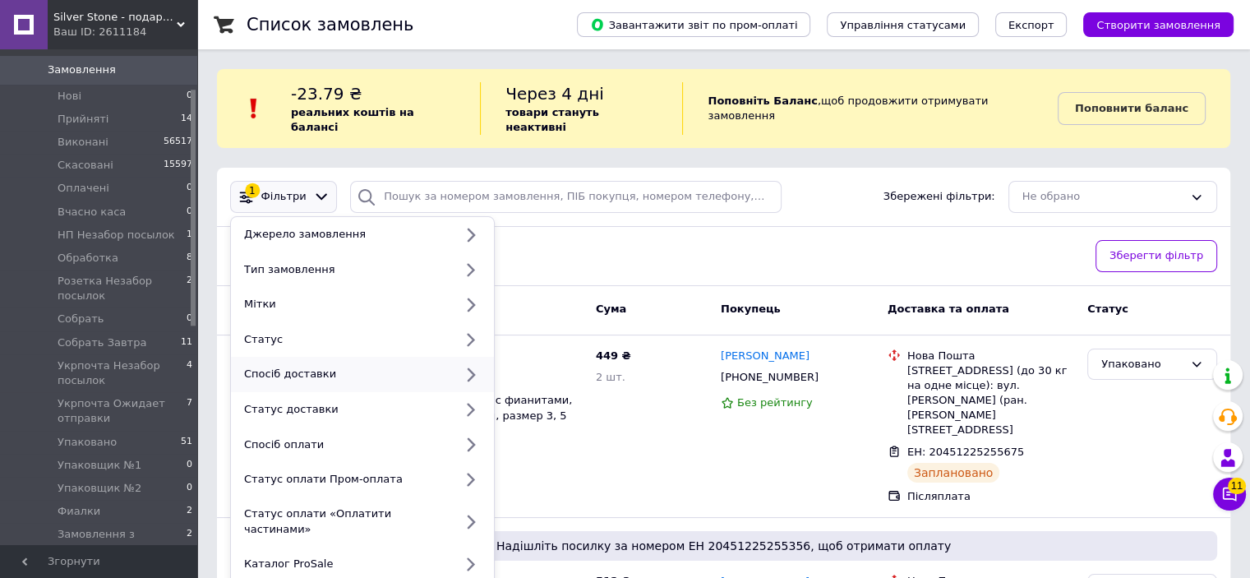
click at [392, 366] on div "Спосіб доставки" at bounding box center [345, 373] width 216 height 15
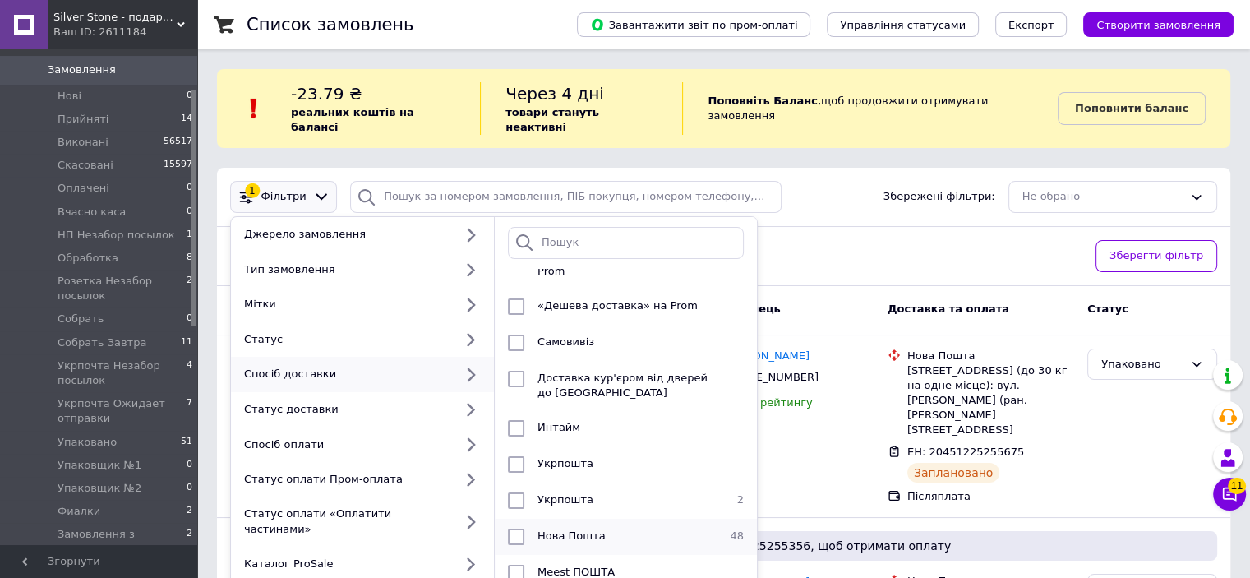
scroll to position [247, 0]
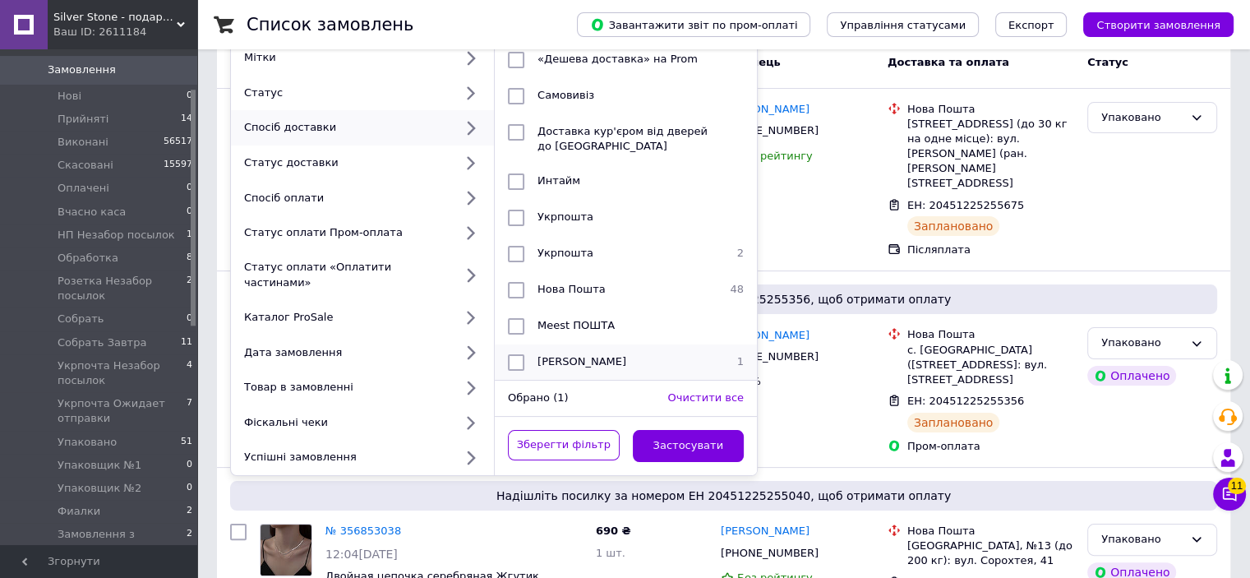
click at [515, 354] on input "checkbox" at bounding box center [516, 362] width 16 height 16
checkbox input "true"
click at [644, 430] on button "Застосувати" at bounding box center [689, 446] width 112 height 32
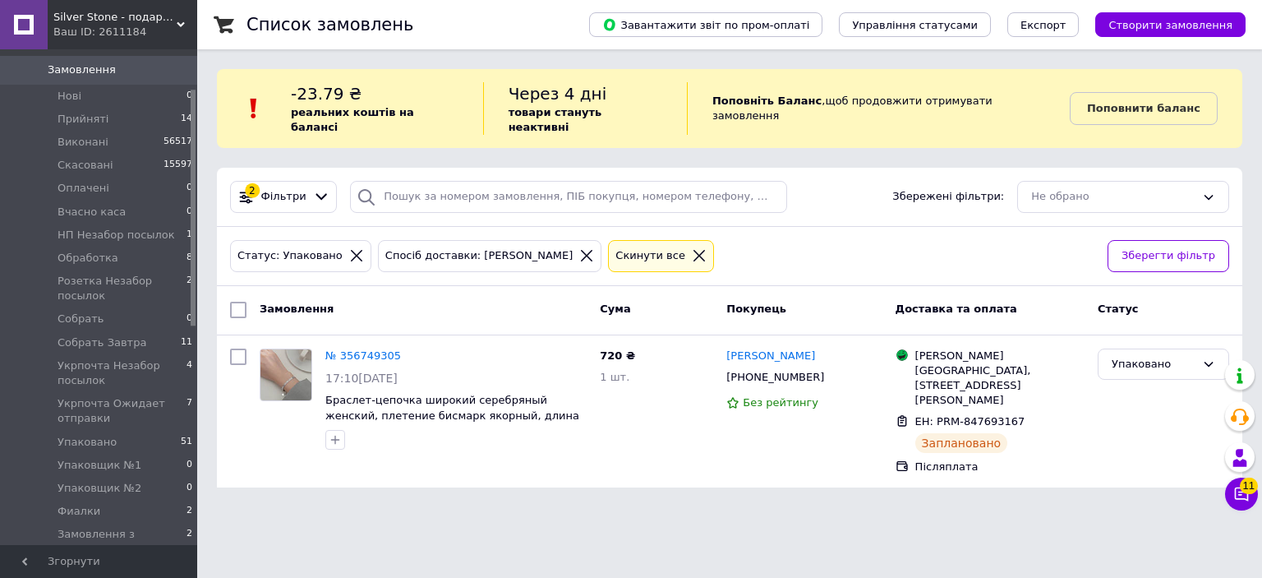
click at [579, 248] on icon at bounding box center [586, 255] width 15 height 15
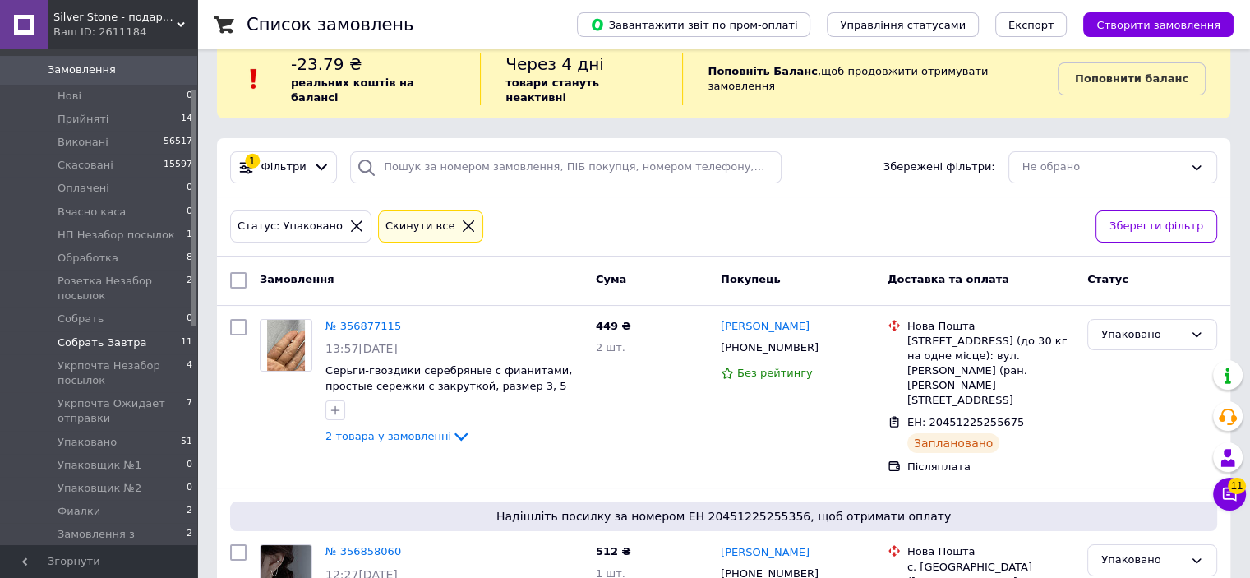
scroll to position [82, 0]
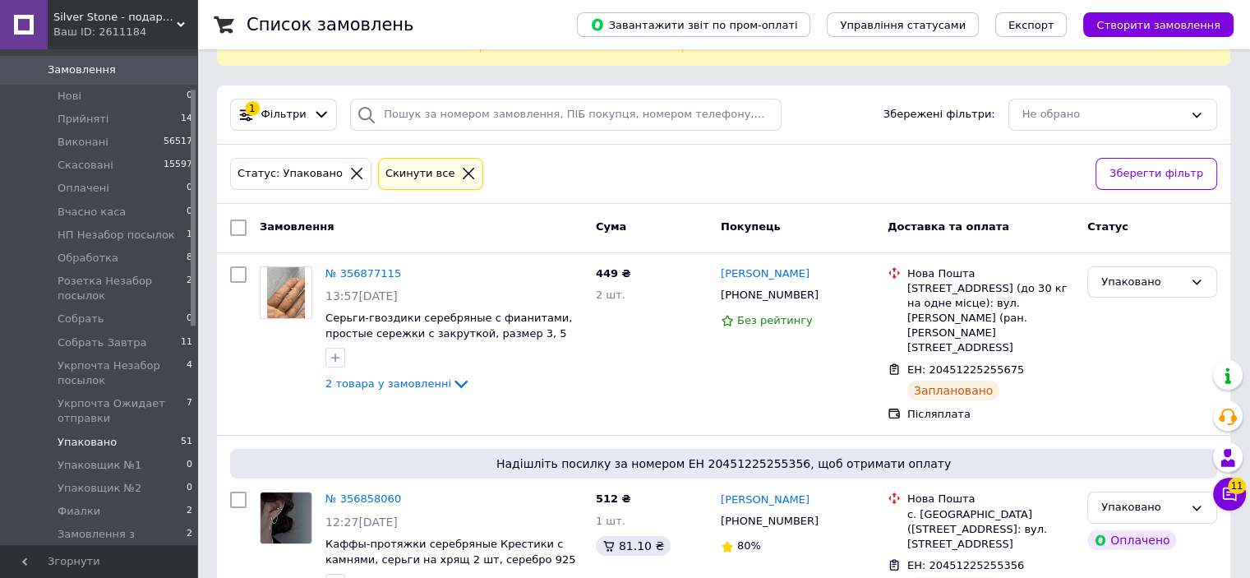
click at [108, 435] on span "Упаковано" at bounding box center [87, 442] width 59 height 15
click at [315, 106] on icon at bounding box center [321, 114] width 17 height 17
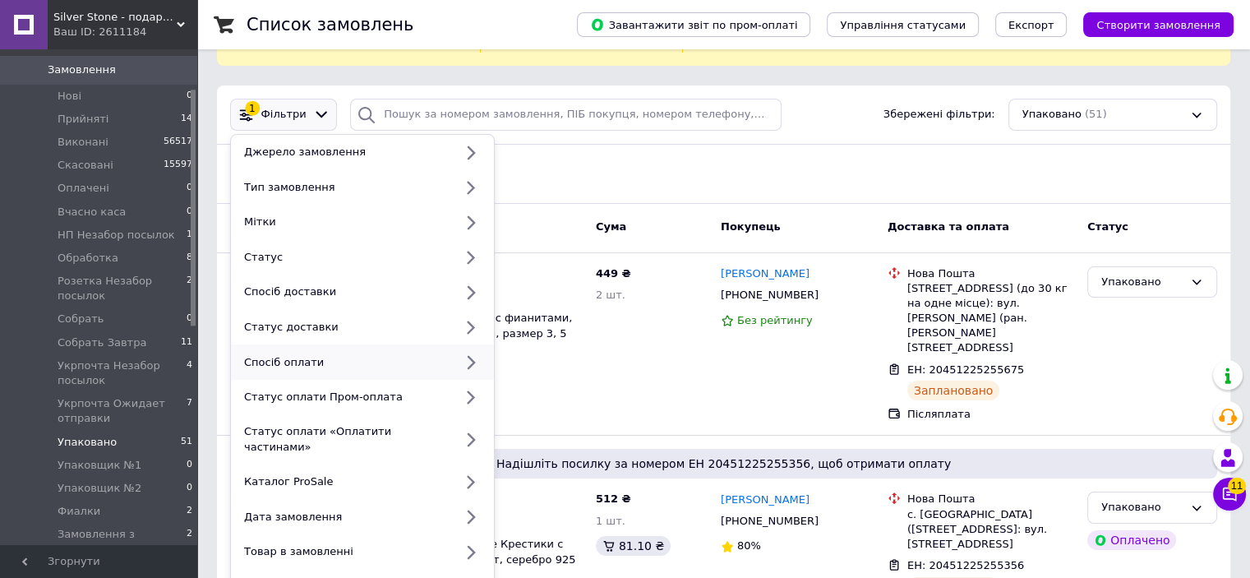
click at [415, 355] on div "Спосіб оплати" at bounding box center [345, 362] width 216 height 15
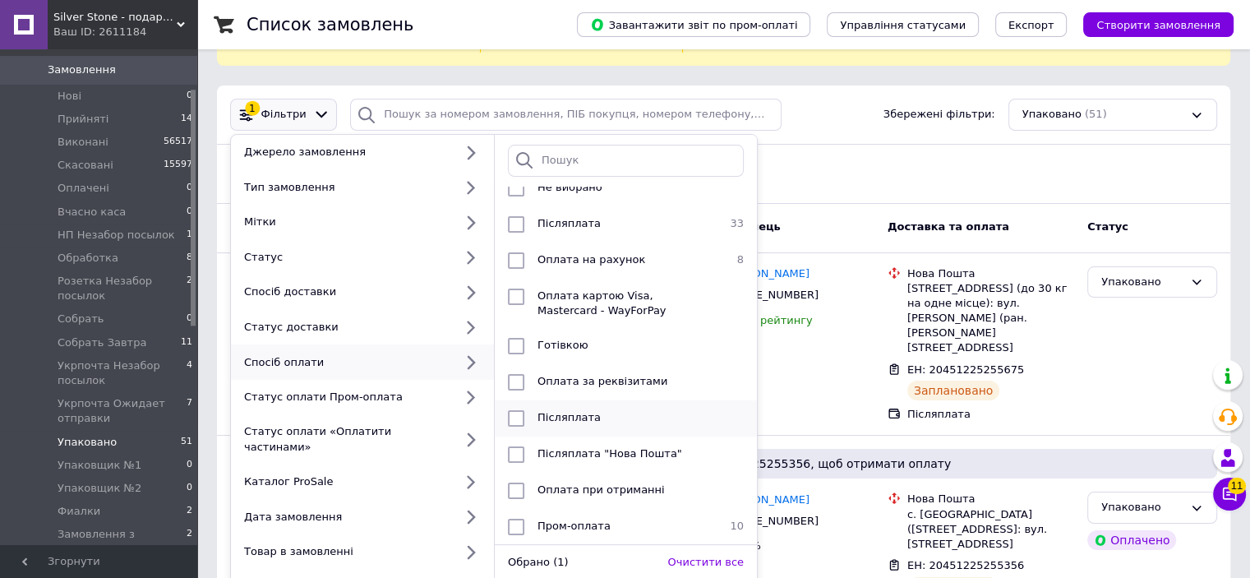
scroll to position [30, 0]
click at [514, 519] on input "checkbox" at bounding box center [516, 527] width 16 height 16
checkbox input "true"
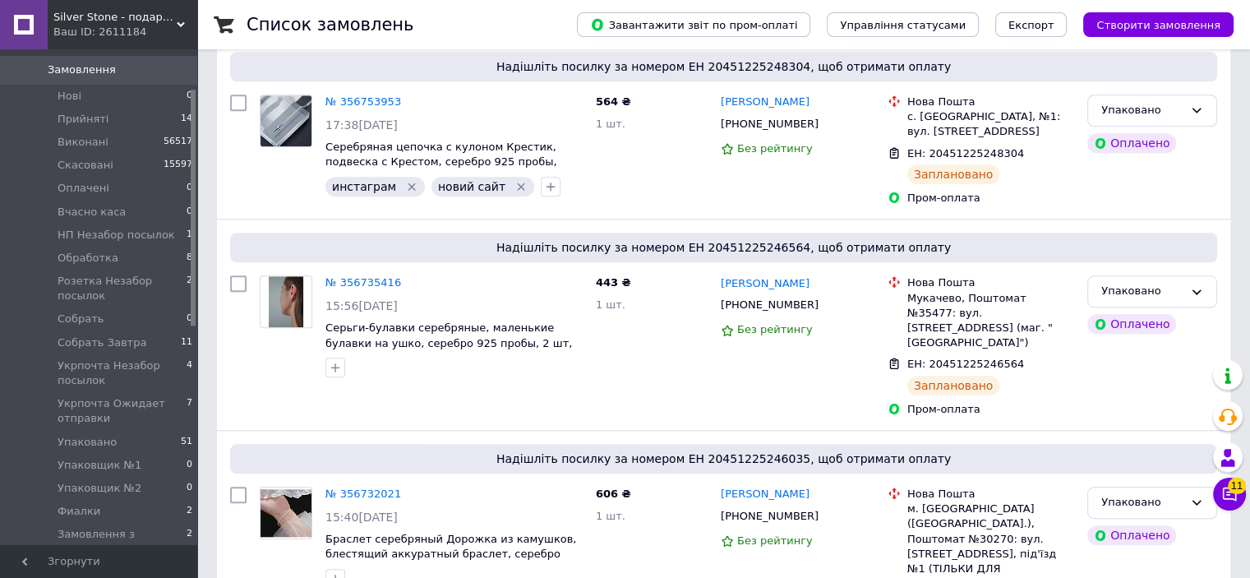
scroll to position [1702, 0]
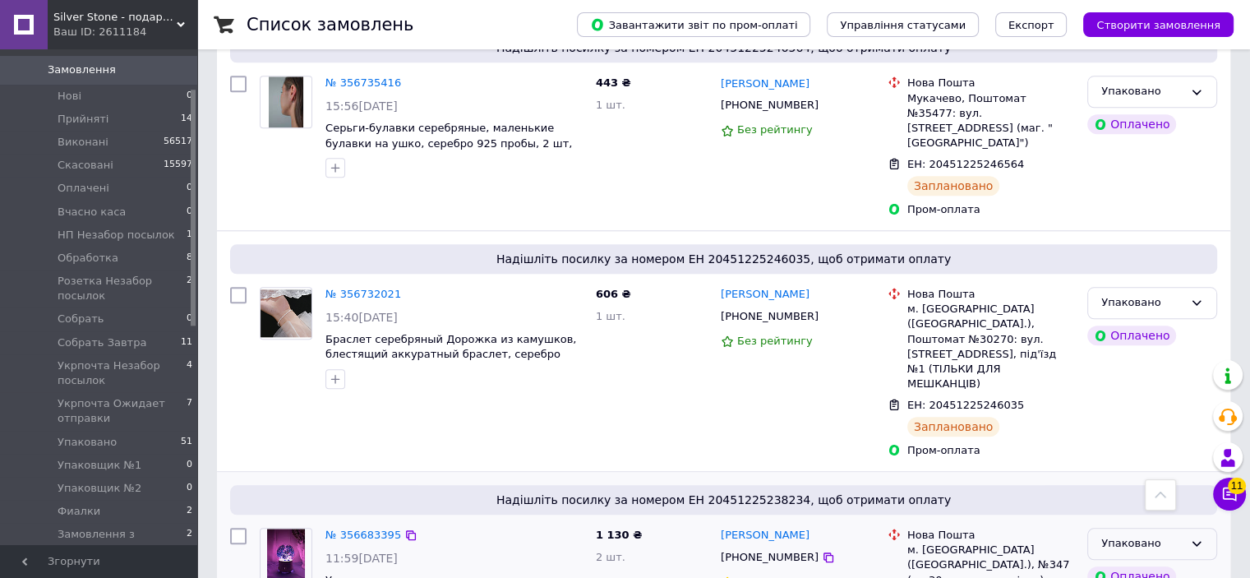
click at [1103, 528] on div "Упаковано" at bounding box center [1152, 544] width 130 height 32
click at [1187, 287] on div "Упаковано" at bounding box center [1152, 303] width 130 height 32
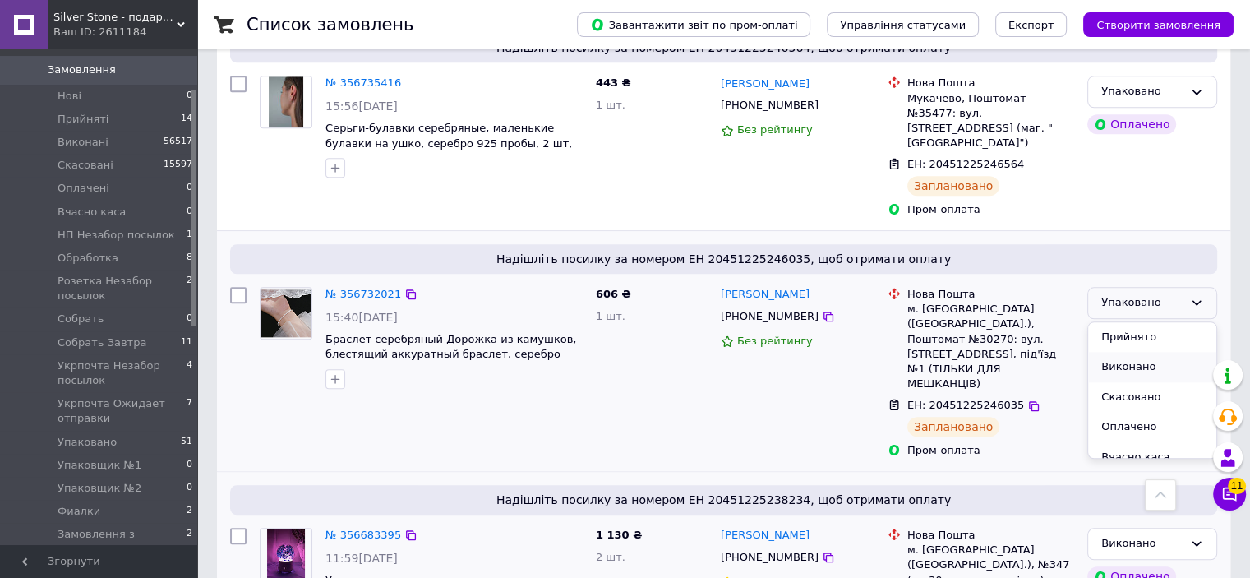
click at [1158, 352] on li "Виконано" at bounding box center [1152, 367] width 128 height 30
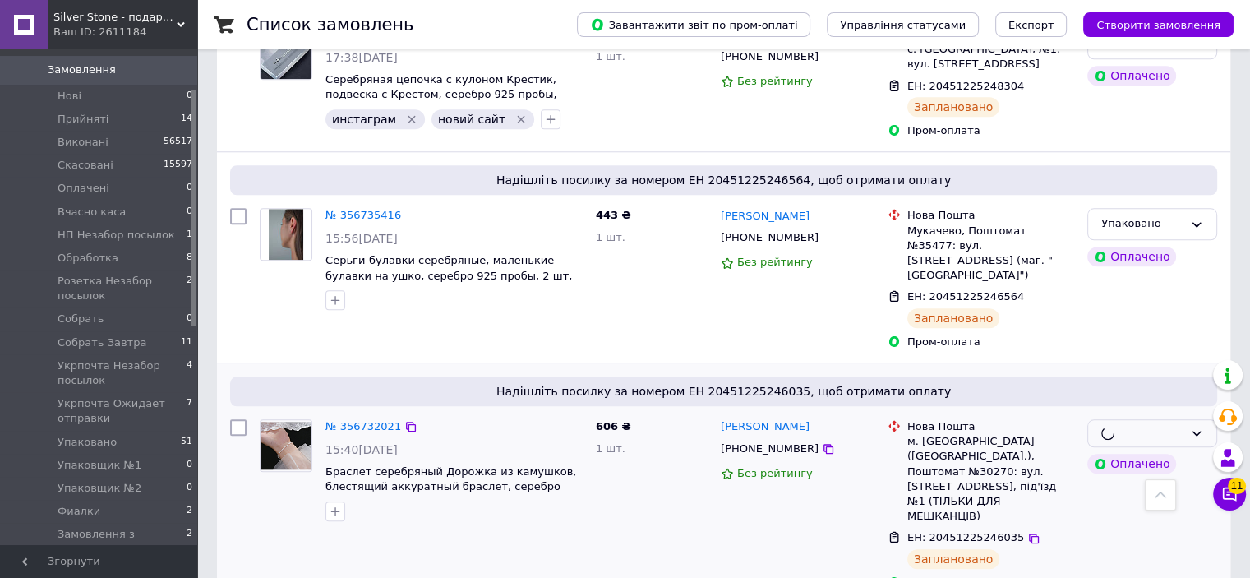
scroll to position [1537, 0]
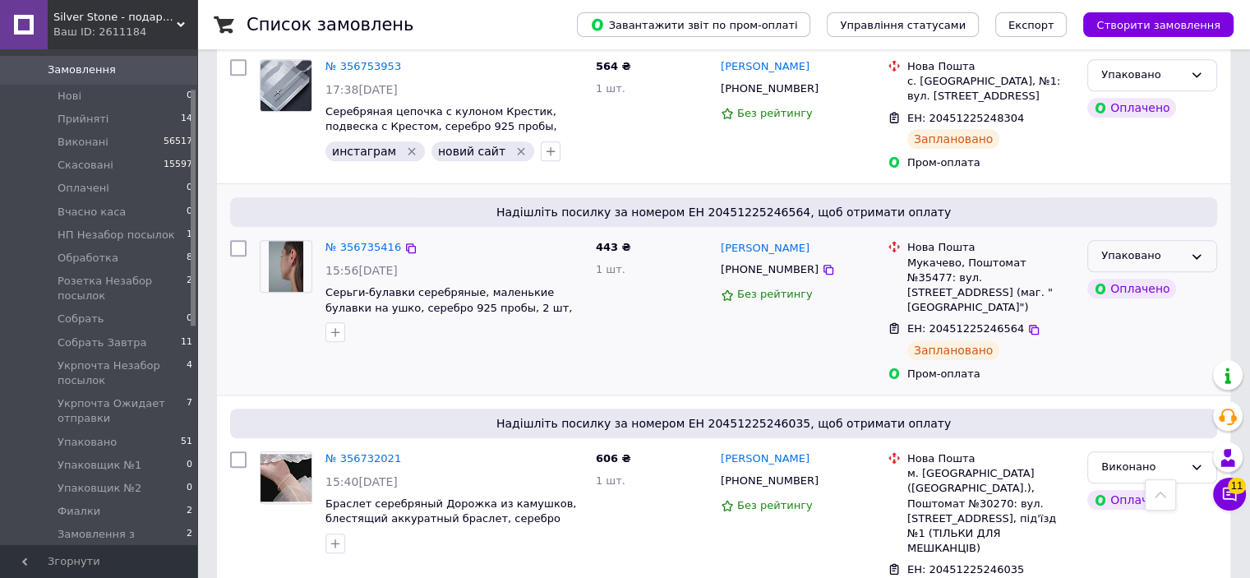
click at [1180, 247] on div "Упаковано" at bounding box center [1142, 255] width 82 height 17
click at [1146, 305] on li "Виконано" at bounding box center [1152, 320] width 128 height 30
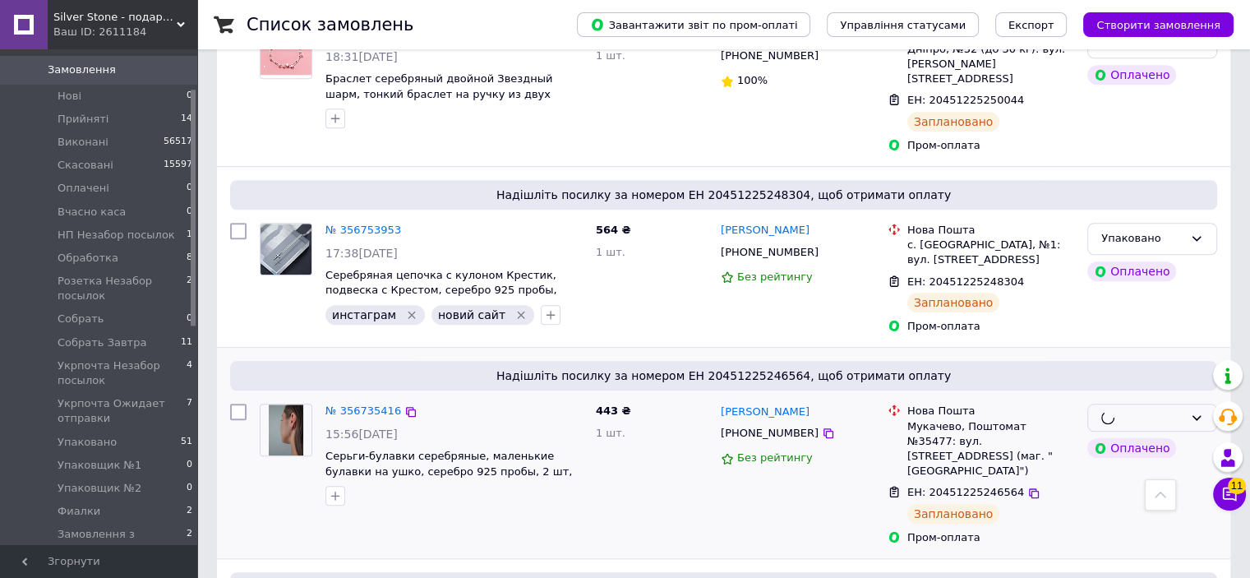
scroll to position [1373, 0]
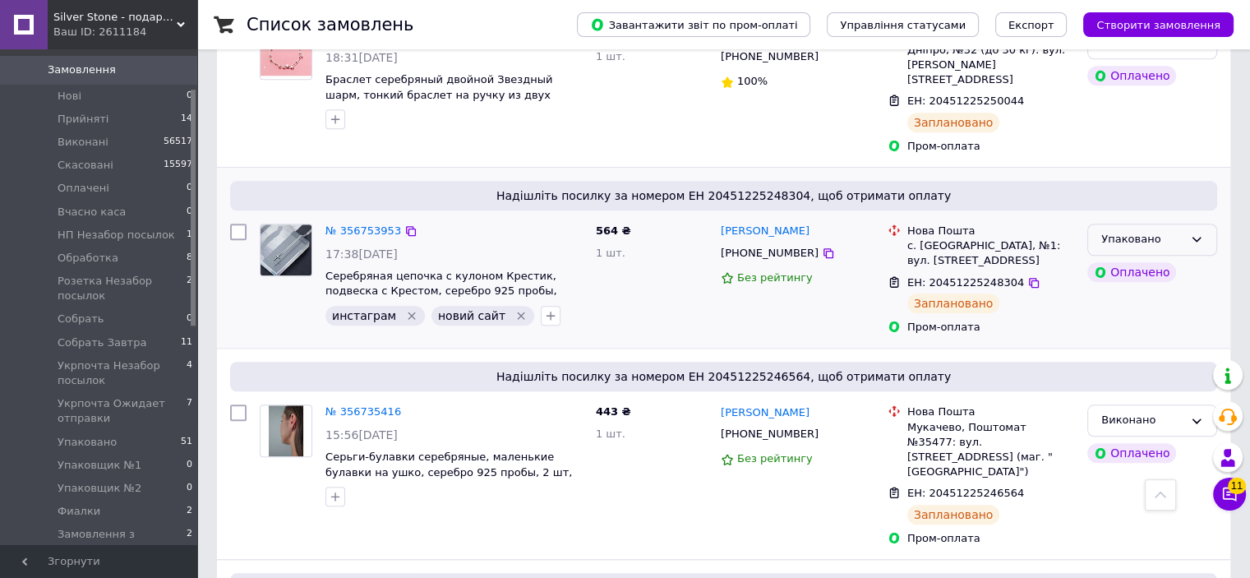
click at [1170, 231] on div "Упаковано" at bounding box center [1142, 239] width 82 height 17
click at [1151, 288] on li "Виконано" at bounding box center [1152, 303] width 128 height 30
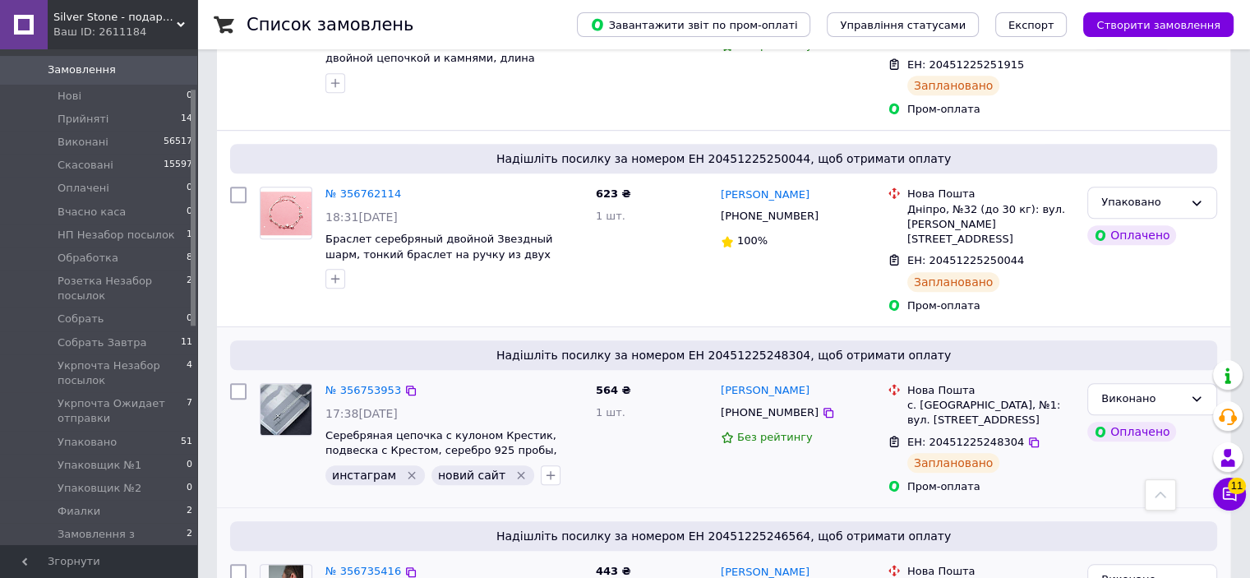
scroll to position [1209, 0]
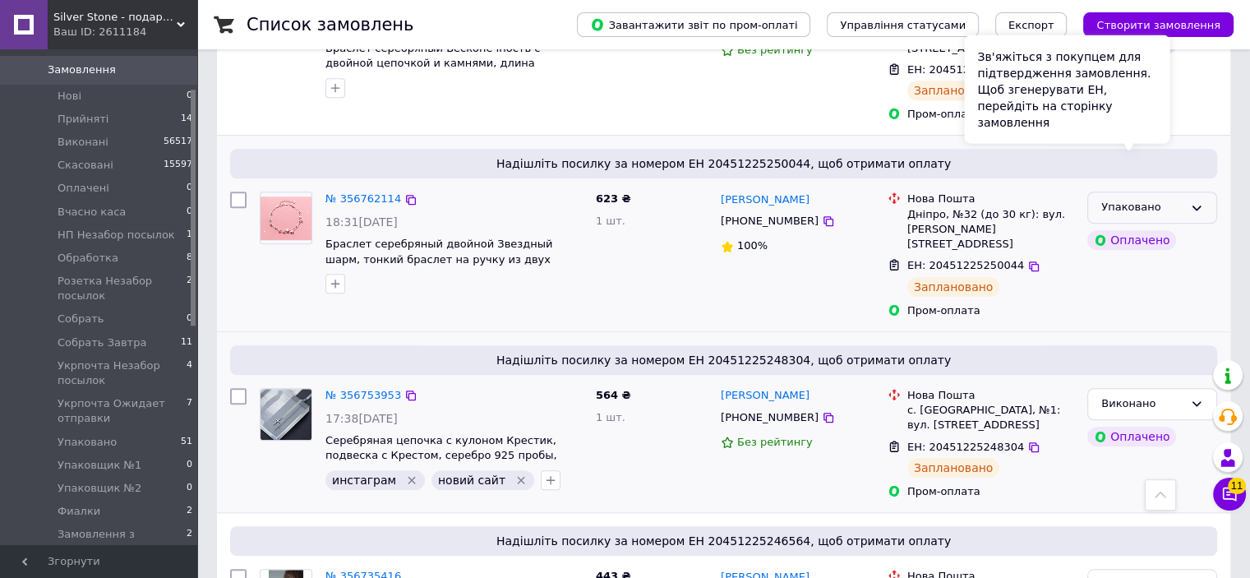
click at [1193, 201] on icon at bounding box center [1196, 207] width 13 height 13
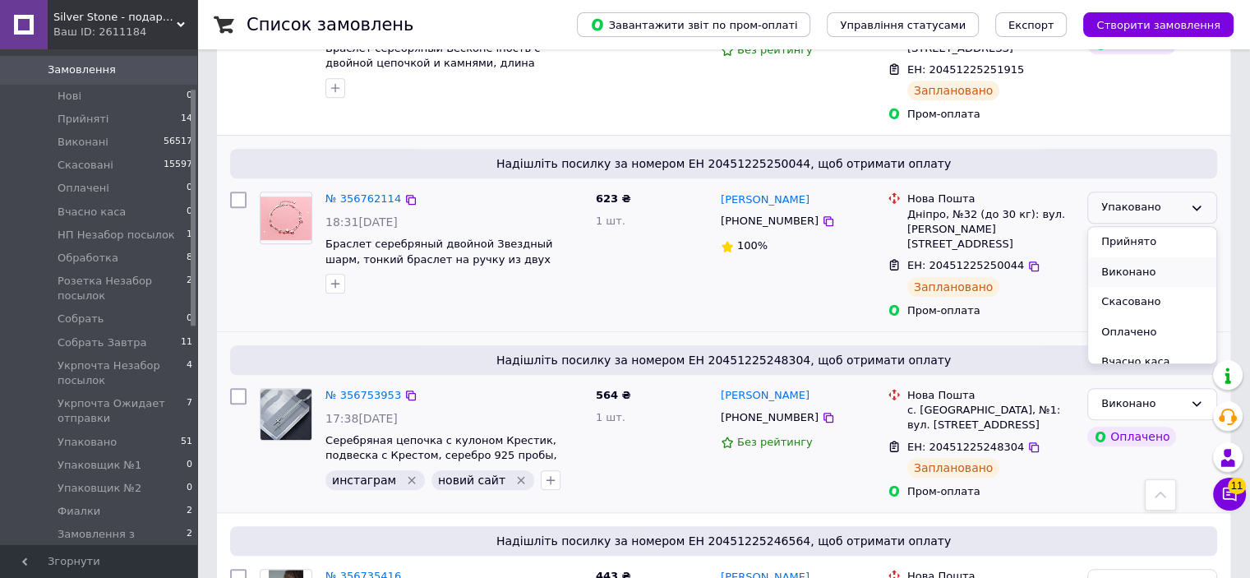
click at [1159, 257] on li "Виконано" at bounding box center [1152, 272] width 128 height 30
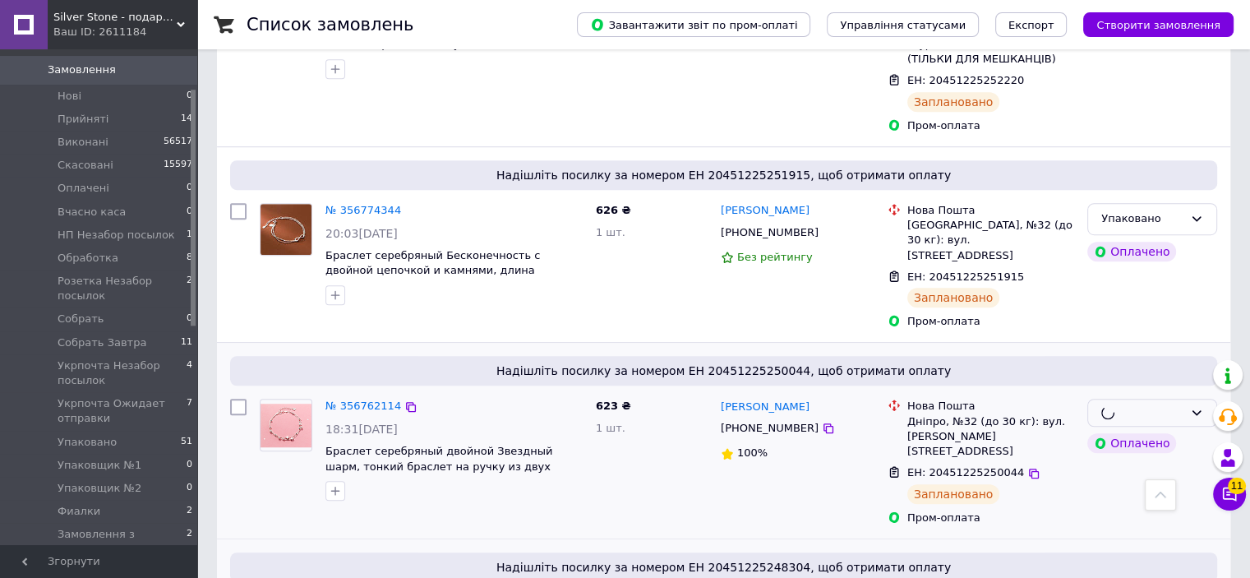
scroll to position [962, 0]
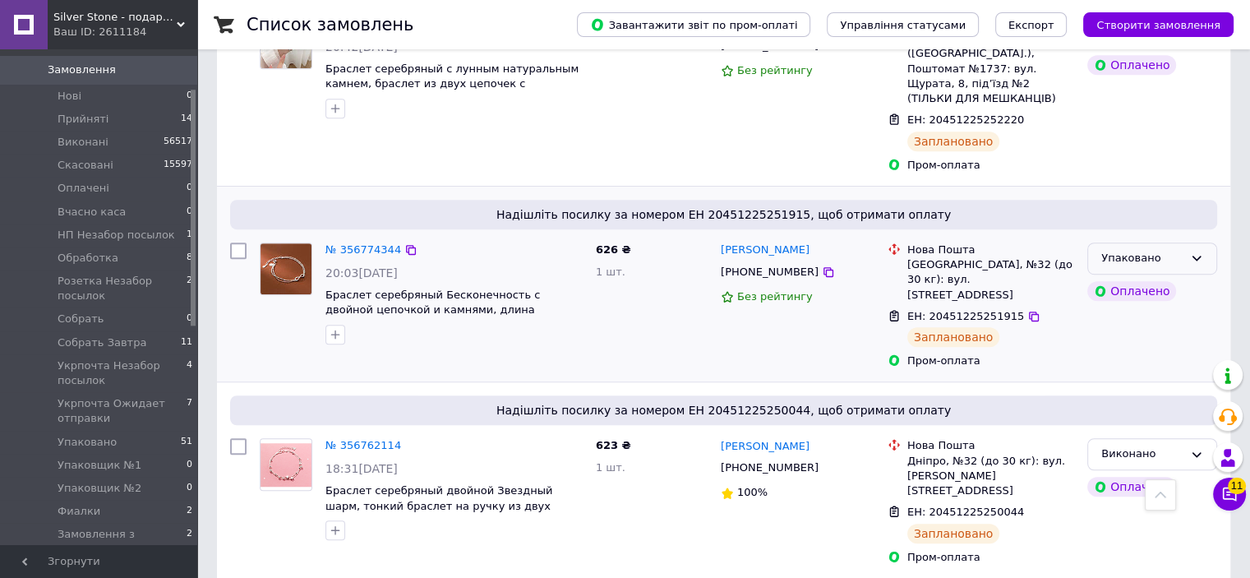
drag, startPoint x: 1158, startPoint y: 186, endPoint x: 1160, endPoint y: 212, distance: 26.4
click at [1160, 242] on div "Упаковано" at bounding box center [1152, 258] width 130 height 32
click at [1145, 307] on li "Виконано" at bounding box center [1152, 322] width 128 height 30
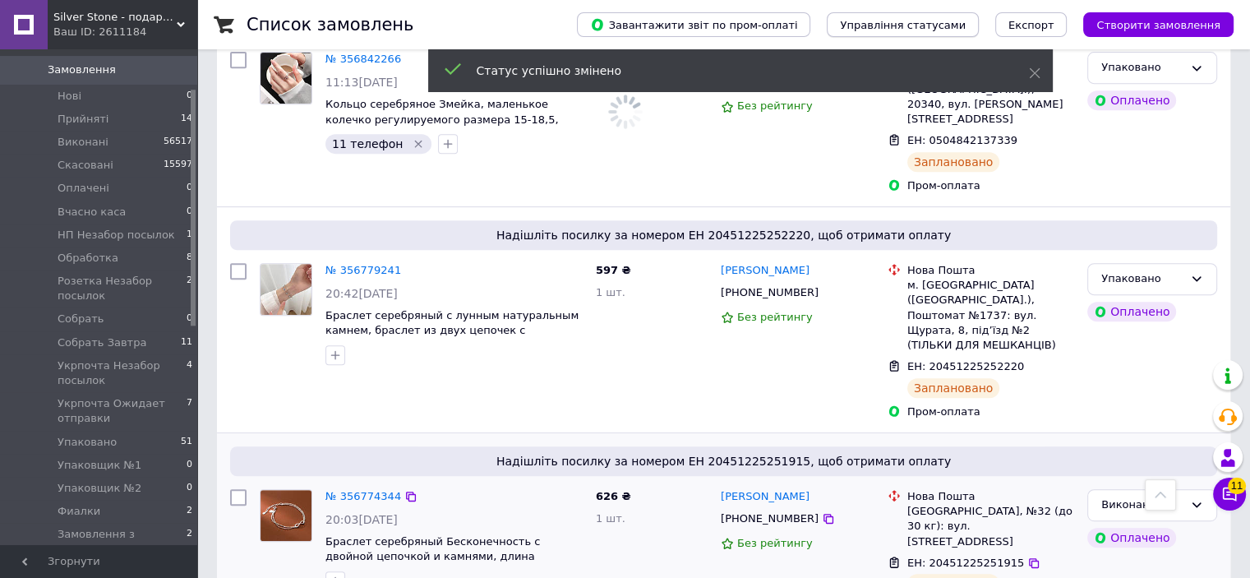
scroll to position [716, 0]
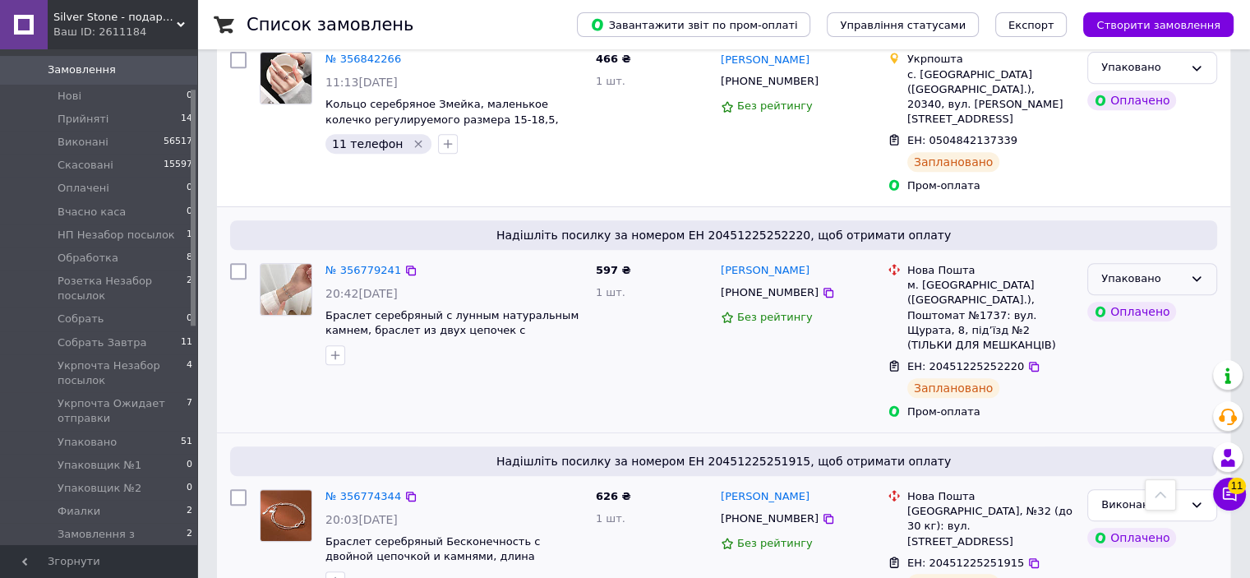
click at [1171, 270] on div "Упаковано" at bounding box center [1142, 278] width 82 height 17
click at [1137, 328] on li "Виконано" at bounding box center [1152, 343] width 128 height 30
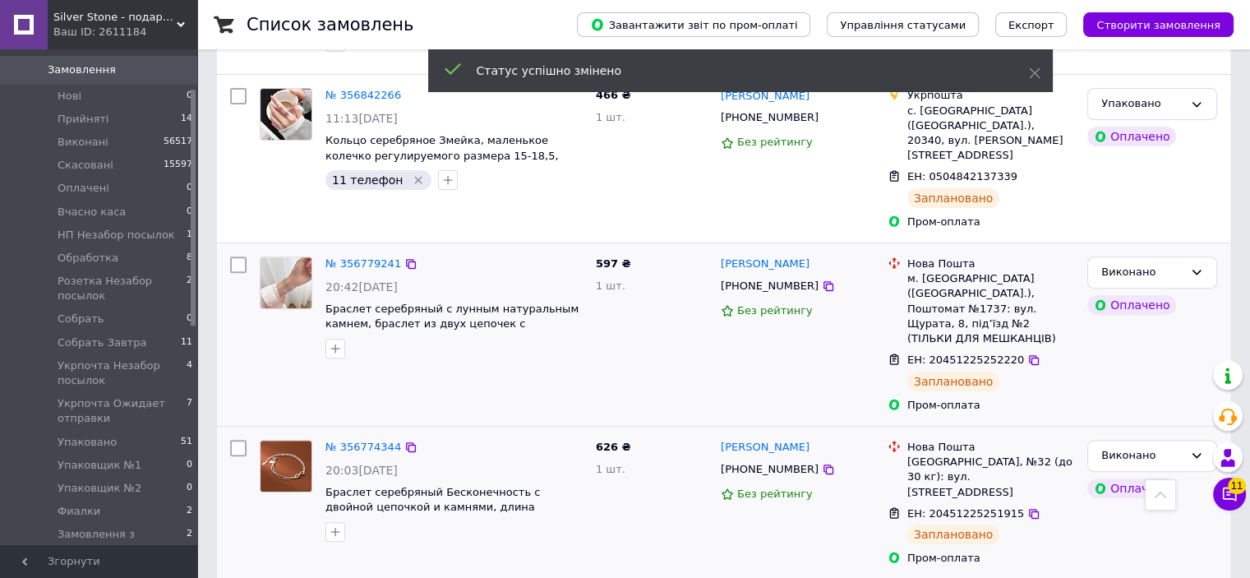
scroll to position [551, 0]
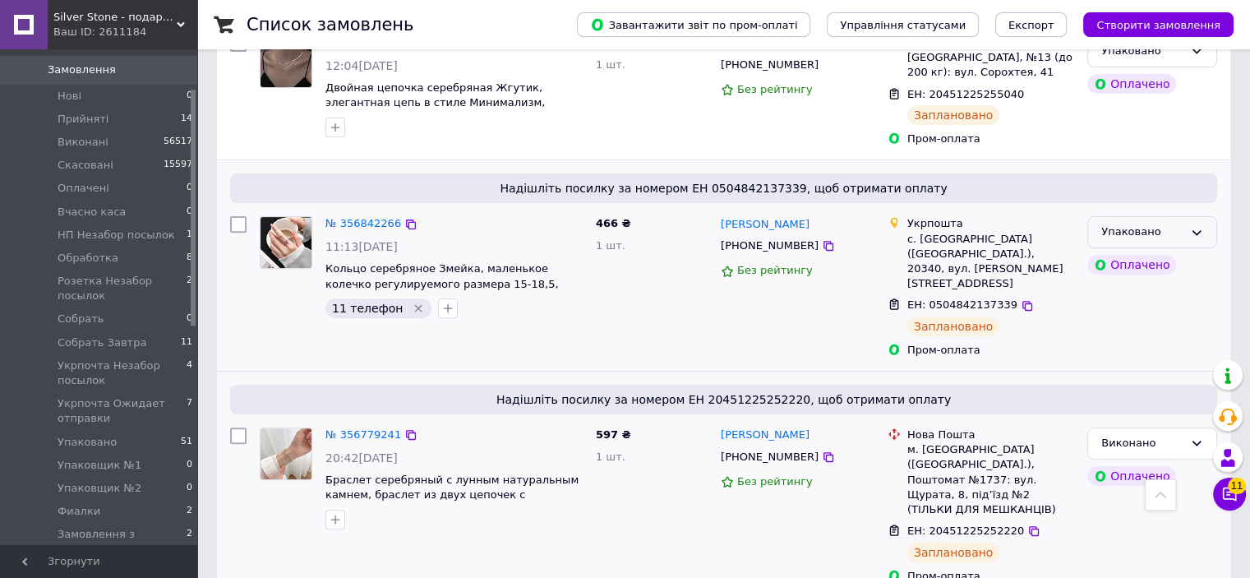
click at [1144, 226] on div "Упаковано" at bounding box center [1152, 232] width 130 height 32
click at [1124, 285] on li "Виконано" at bounding box center [1152, 297] width 128 height 30
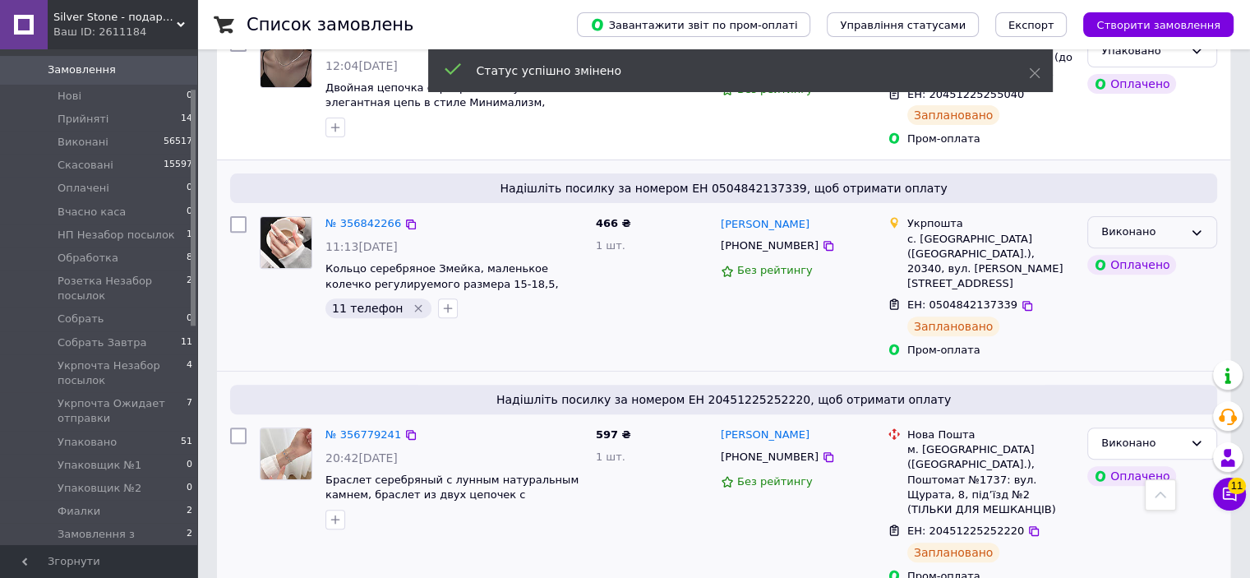
click at [1176, 224] on div "Виконано" at bounding box center [1142, 232] width 82 height 17
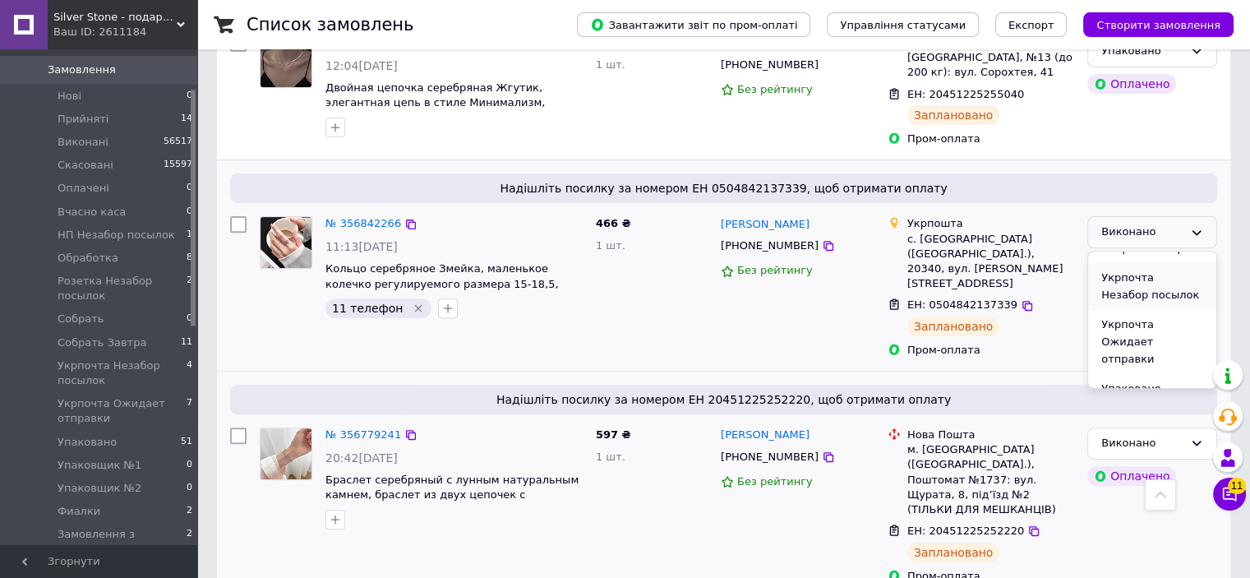
scroll to position [329, 0]
click at [1154, 286] on li "Укрпочта Ожидает отправки" at bounding box center [1152, 306] width 128 height 64
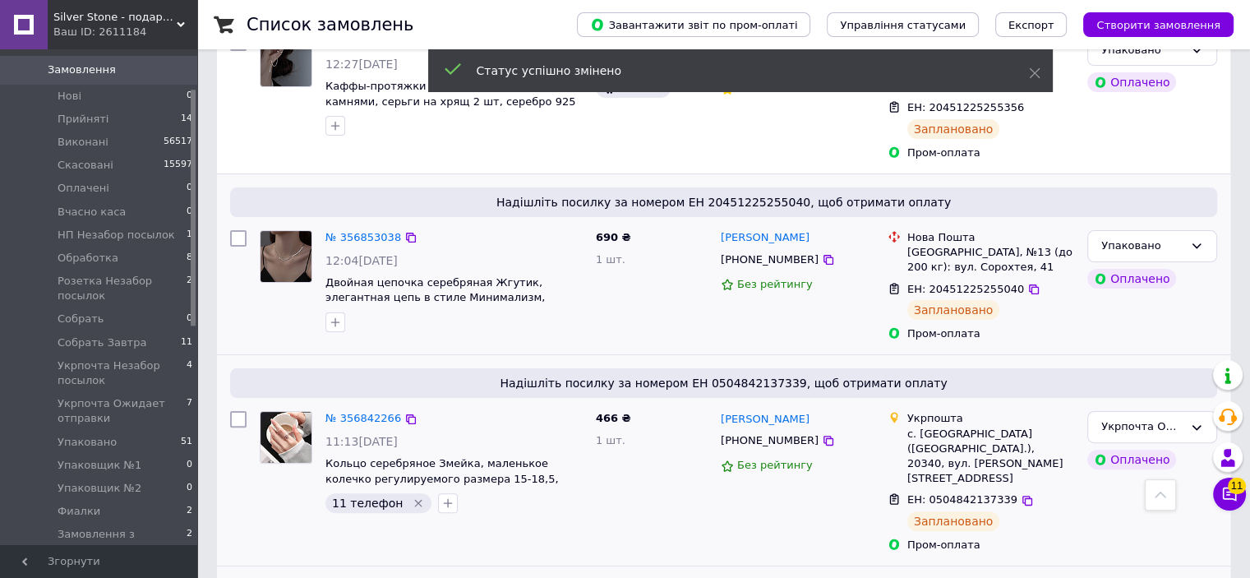
scroll to position [305, 0]
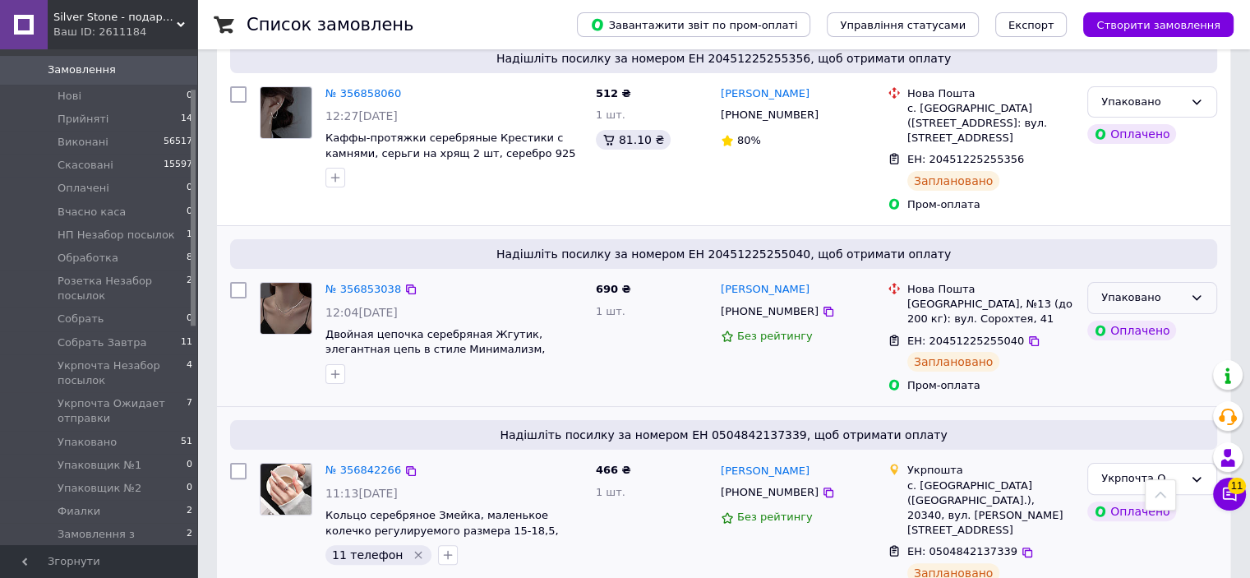
click at [1164, 289] on div "Упаковано" at bounding box center [1142, 297] width 82 height 17
click at [1135, 347] on li "Виконано" at bounding box center [1152, 362] width 128 height 30
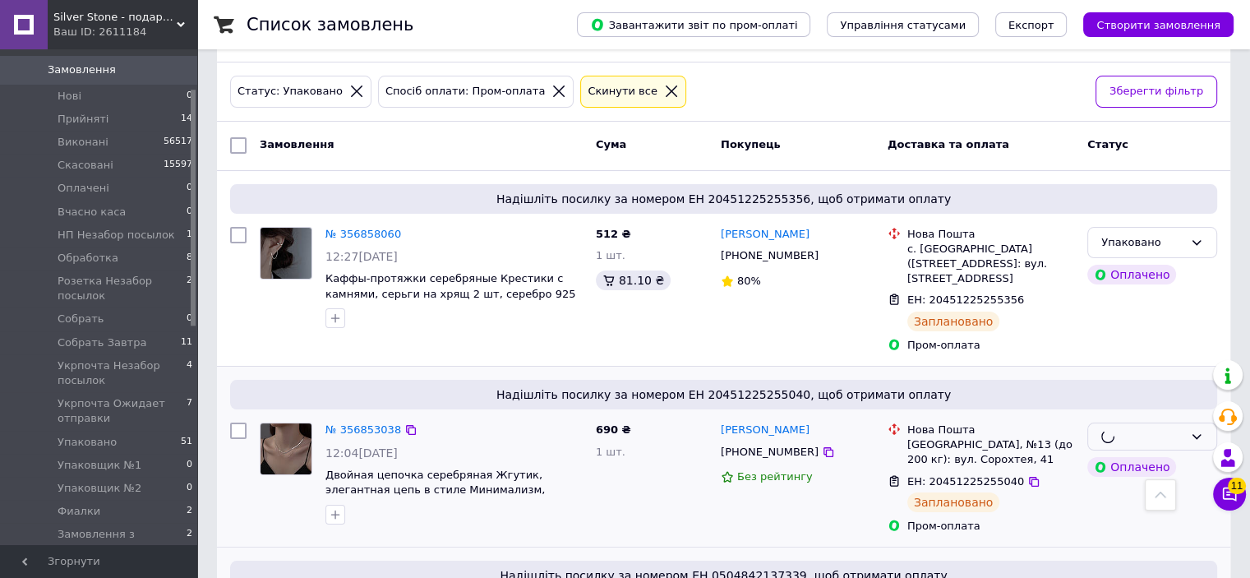
scroll to position [141, 0]
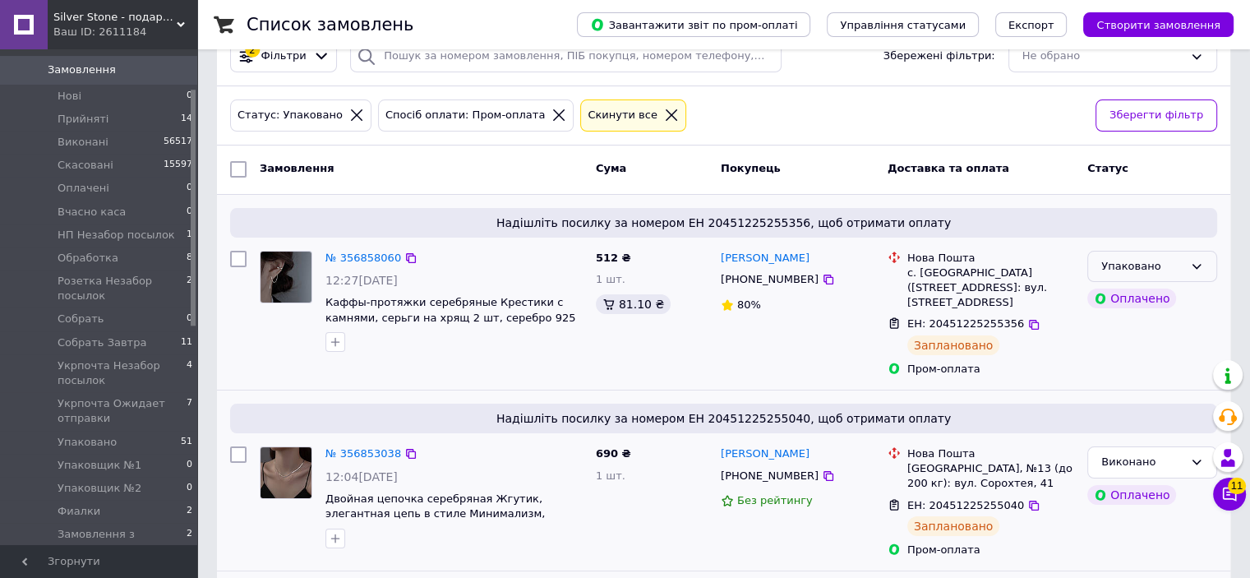
click at [1143, 258] on div "Упаковано" at bounding box center [1142, 266] width 82 height 17
click at [1147, 316] on li "Виконано" at bounding box center [1152, 331] width 128 height 30
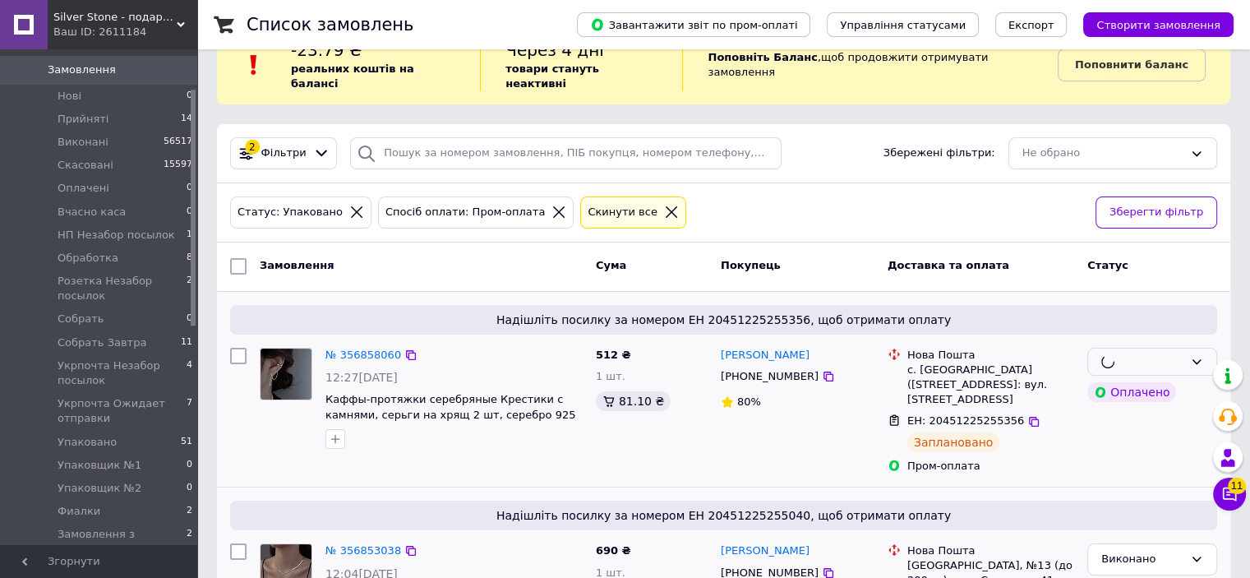
scroll to position [0, 0]
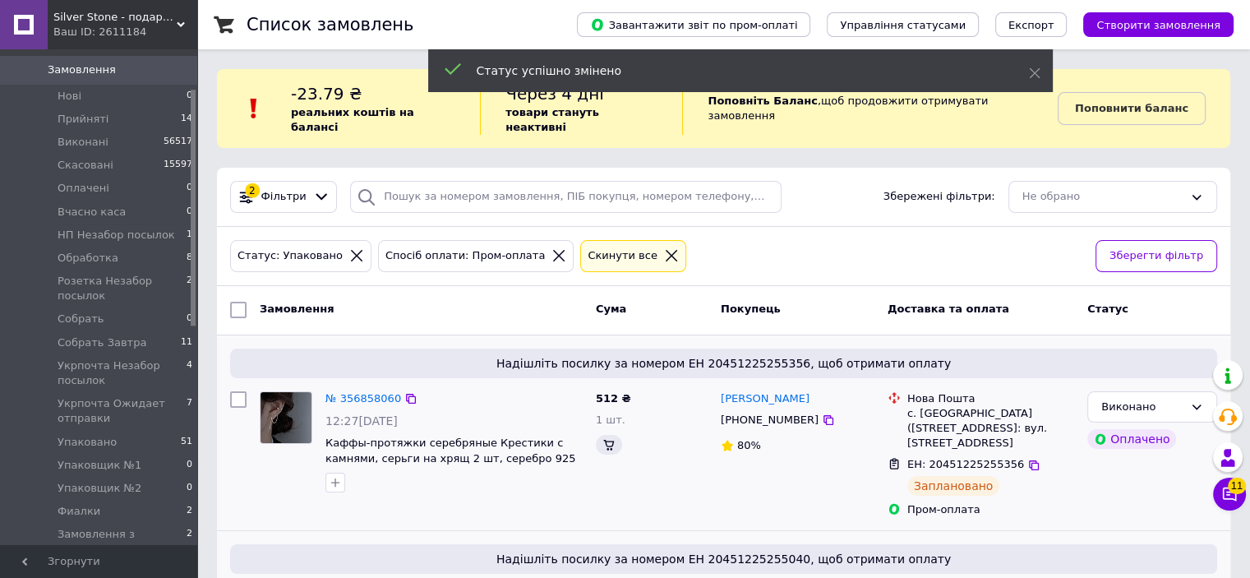
click at [551, 248] on icon at bounding box center [558, 255] width 15 height 15
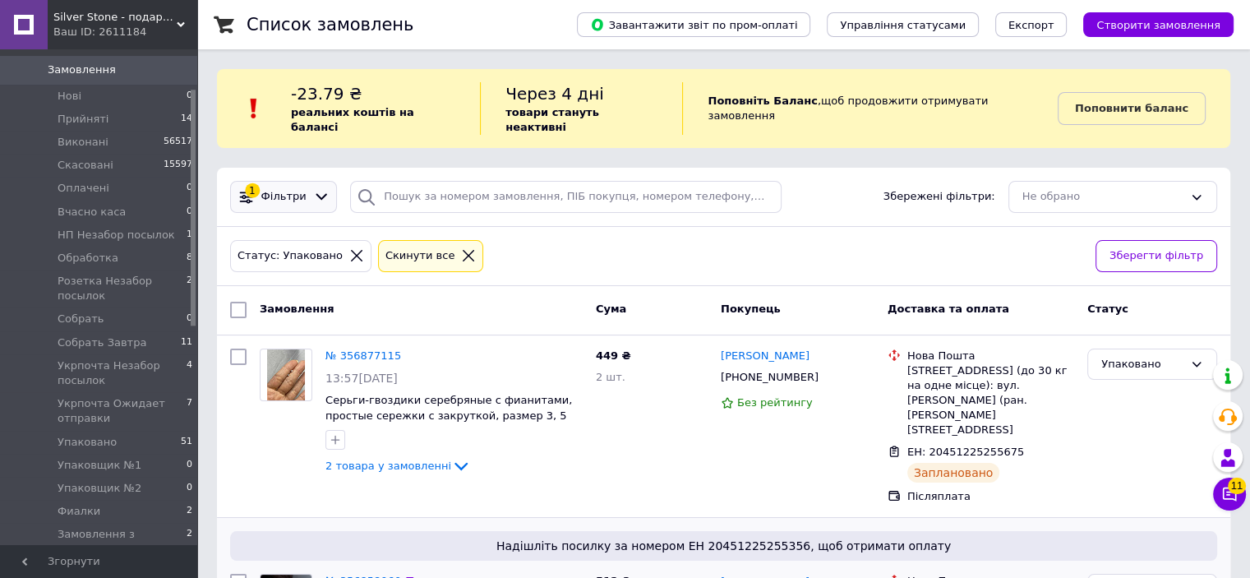
click at [316, 194] on icon at bounding box center [322, 197] width 12 height 7
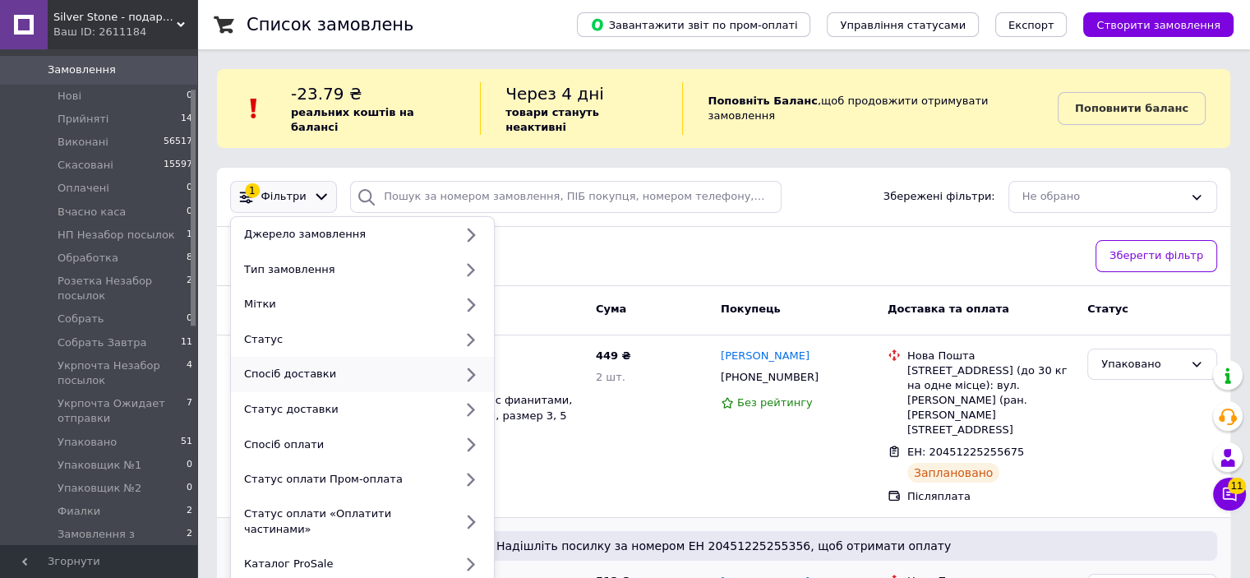
click at [385, 366] on div "Спосіб доставки" at bounding box center [345, 373] width 216 height 15
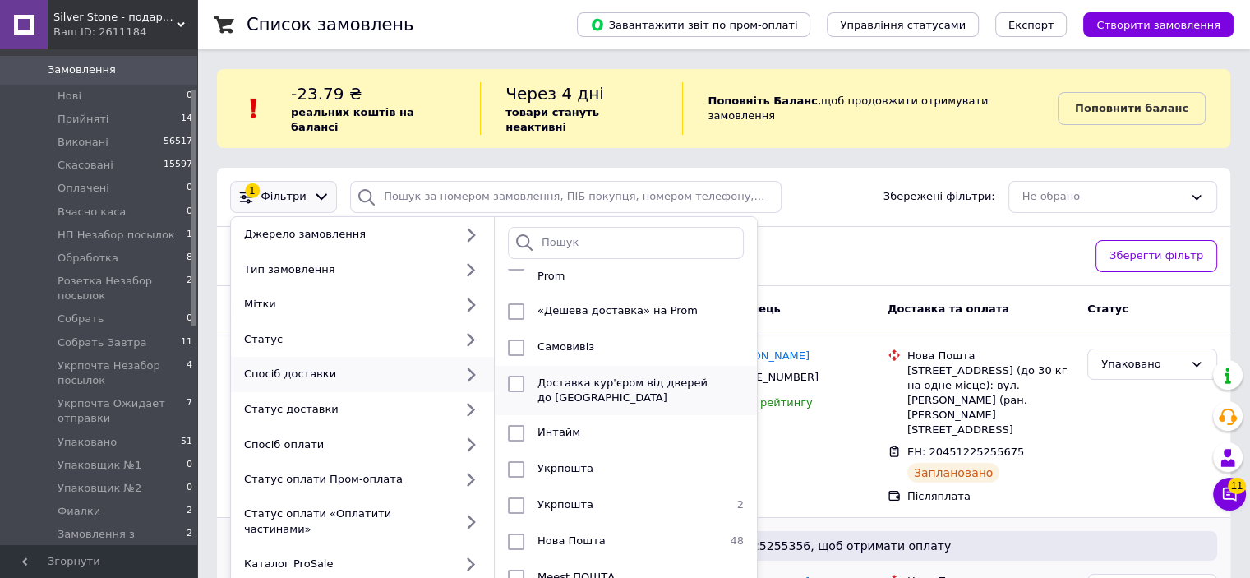
scroll to position [66, 0]
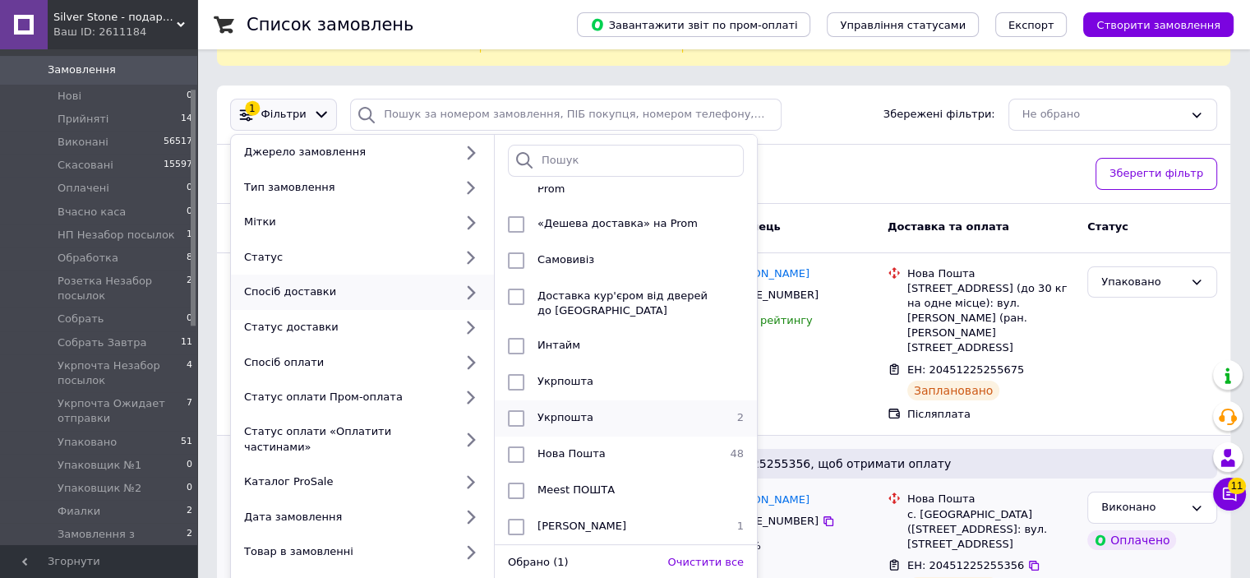
click at [513, 410] on input "checkbox" at bounding box center [516, 418] width 16 height 16
checkbox input "true"
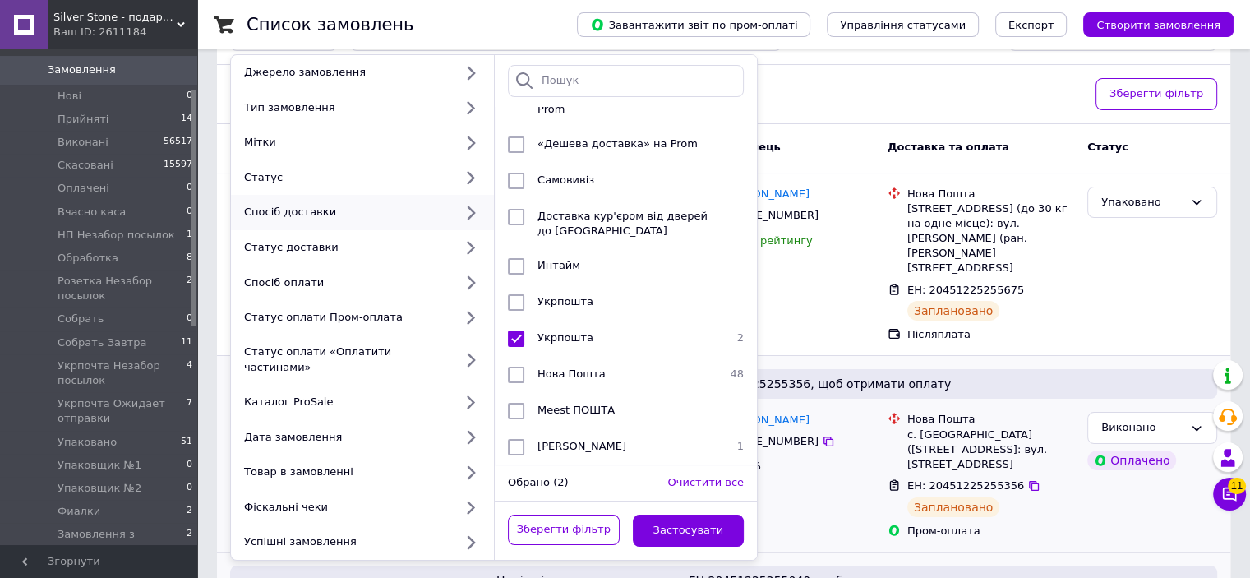
scroll to position [164, 0]
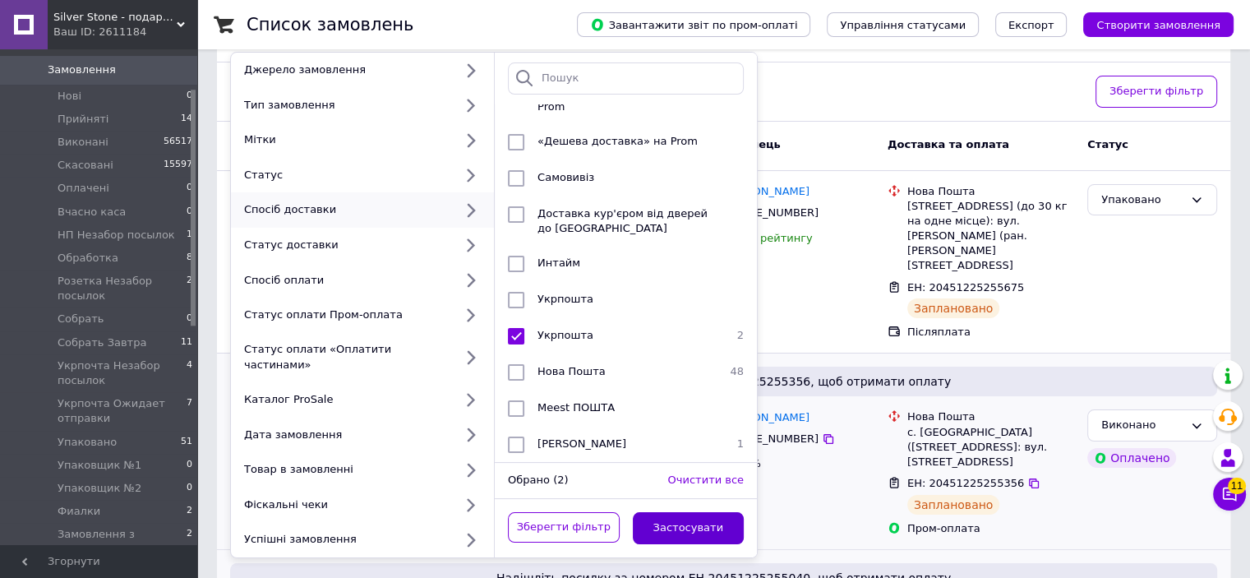
click at [690, 512] on button "Застосувати" at bounding box center [689, 528] width 112 height 32
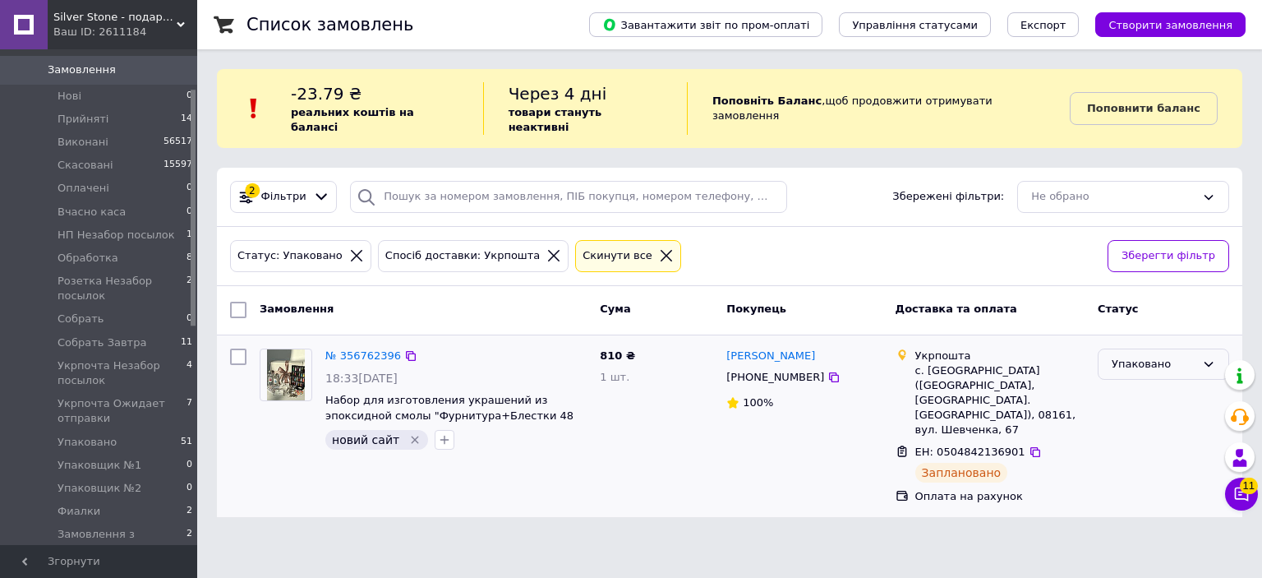
click at [1146, 356] on div "Упаковано" at bounding box center [1154, 364] width 84 height 17
click at [1130, 413] on li "Виконано" at bounding box center [1164, 428] width 130 height 30
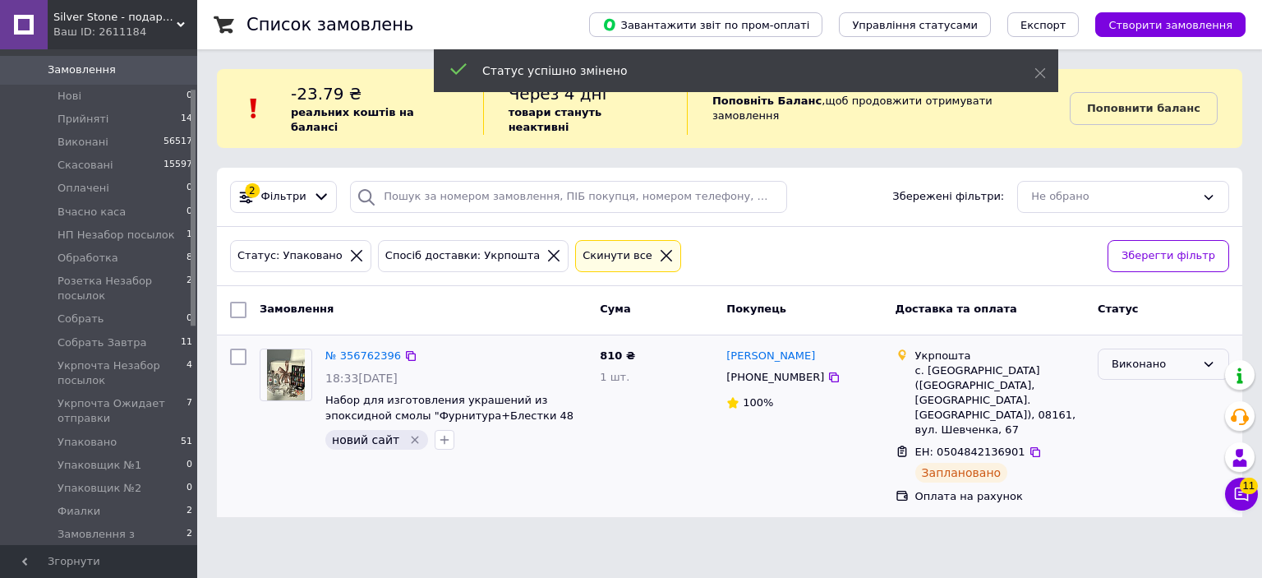
click at [1142, 356] on div "Виконано" at bounding box center [1154, 364] width 84 height 17
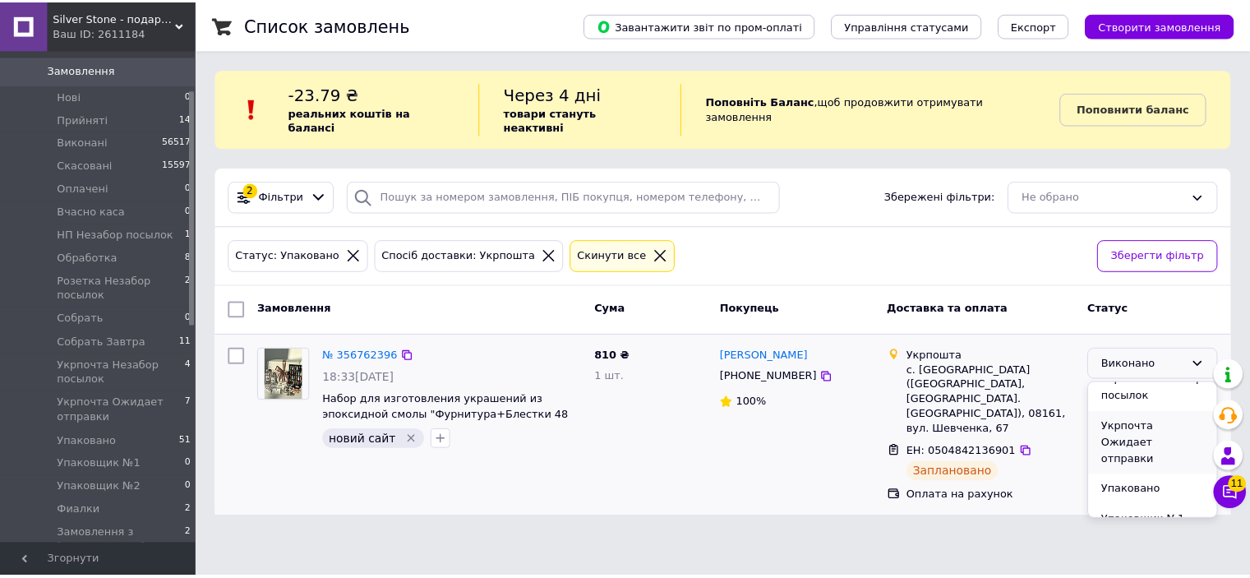
scroll to position [329, 0]
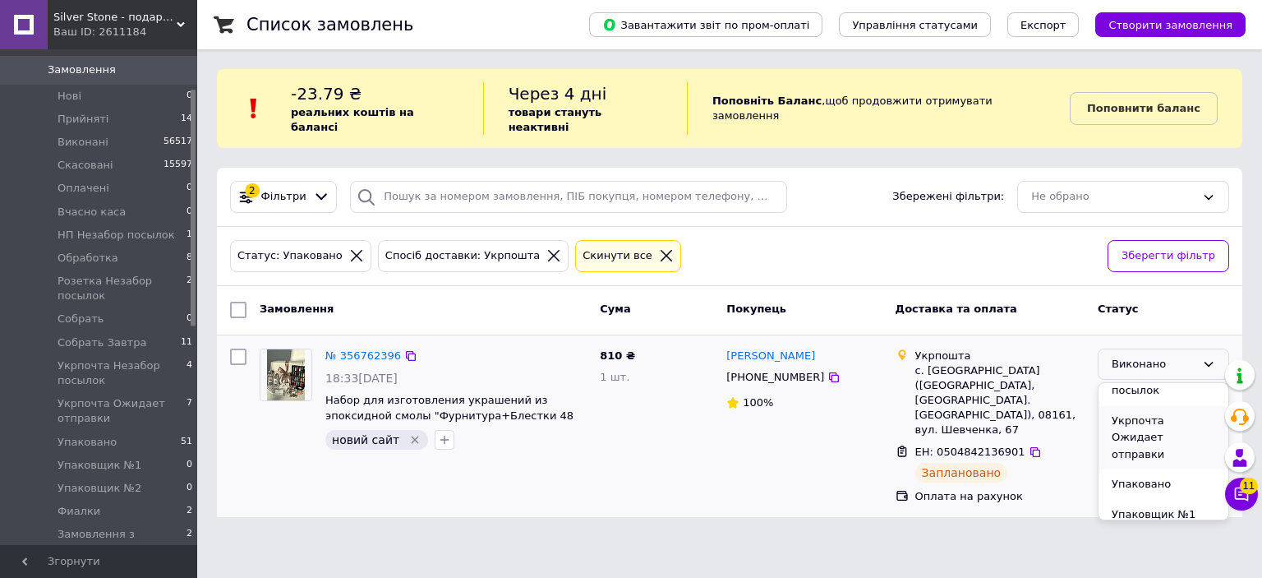
click at [1155, 411] on li "Укрпочта Ожидает отправки" at bounding box center [1164, 438] width 130 height 64
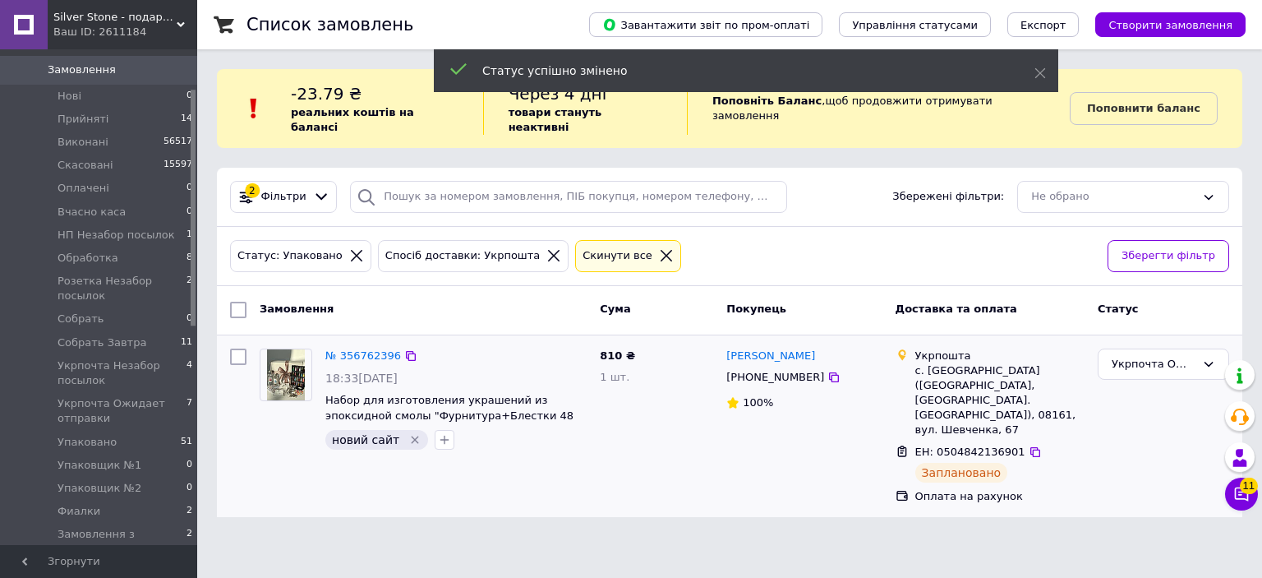
click at [546, 248] on icon at bounding box center [553, 255] width 15 height 15
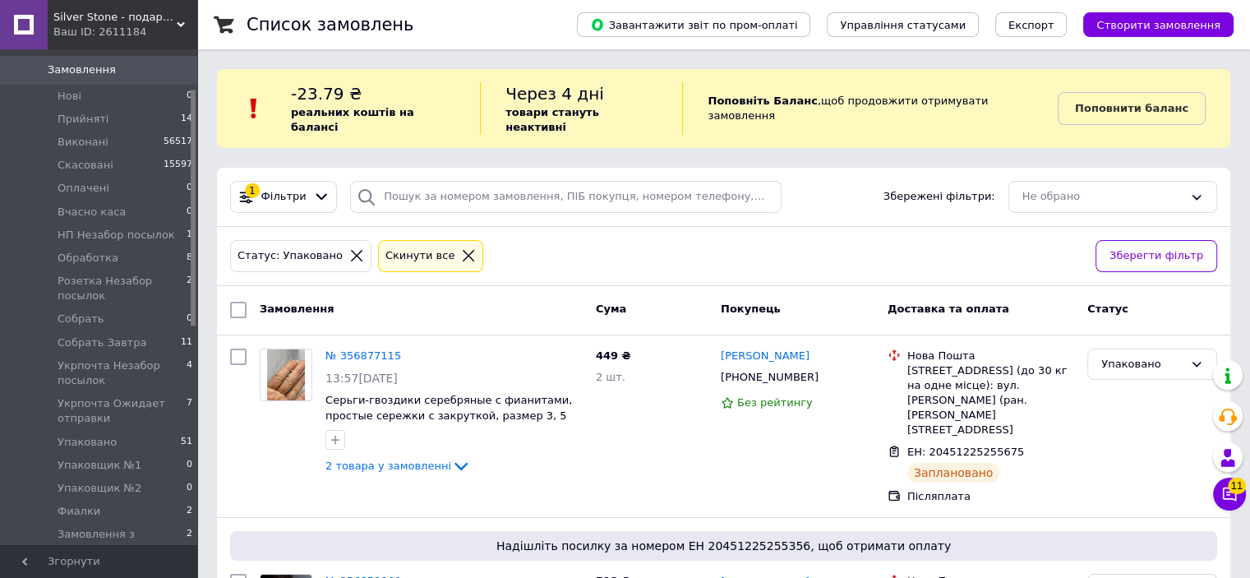
click at [313, 188] on icon at bounding box center [321, 196] width 17 height 17
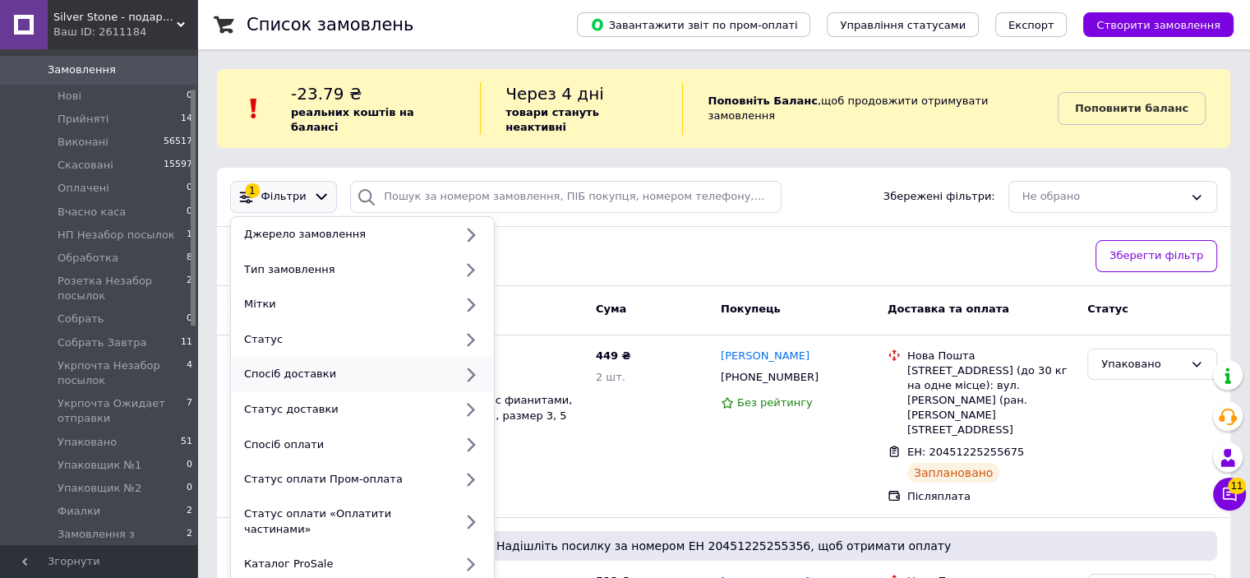
click at [427, 366] on div "Спосіб доставки" at bounding box center [345, 373] width 216 height 15
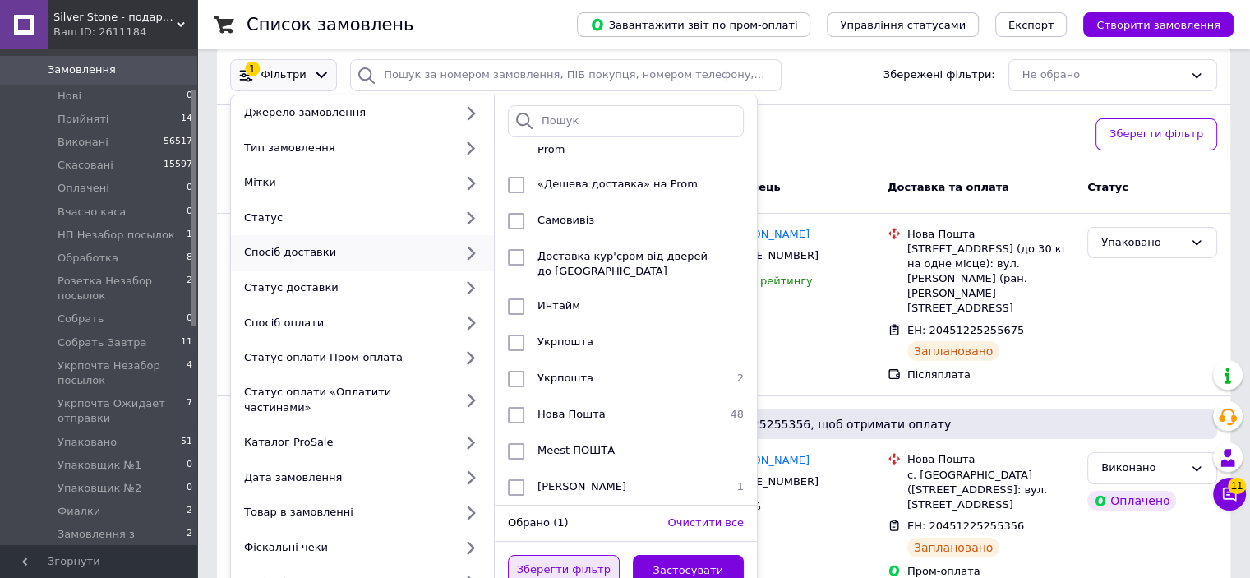
scroll to position [164, 0]
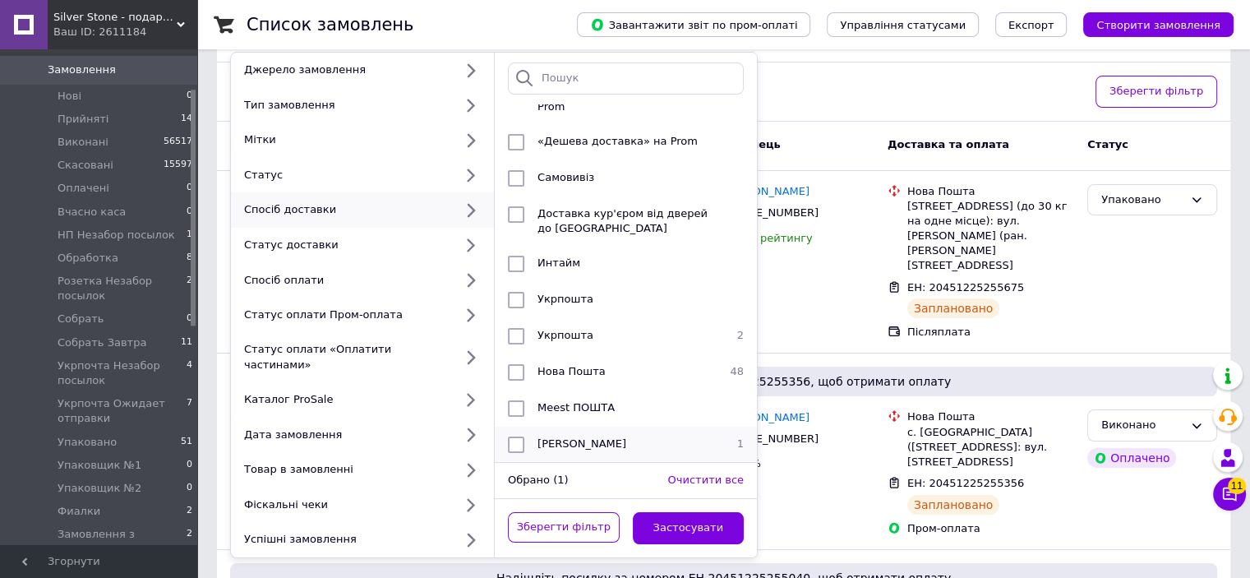
click at [515, 436] on input "checkbox" at bounding box center [516, 444] width 16 height 16
checkbox input "true"
click at [664, 512] on button "Застосувати" at bounding box center [689, 528] width 112 height 32
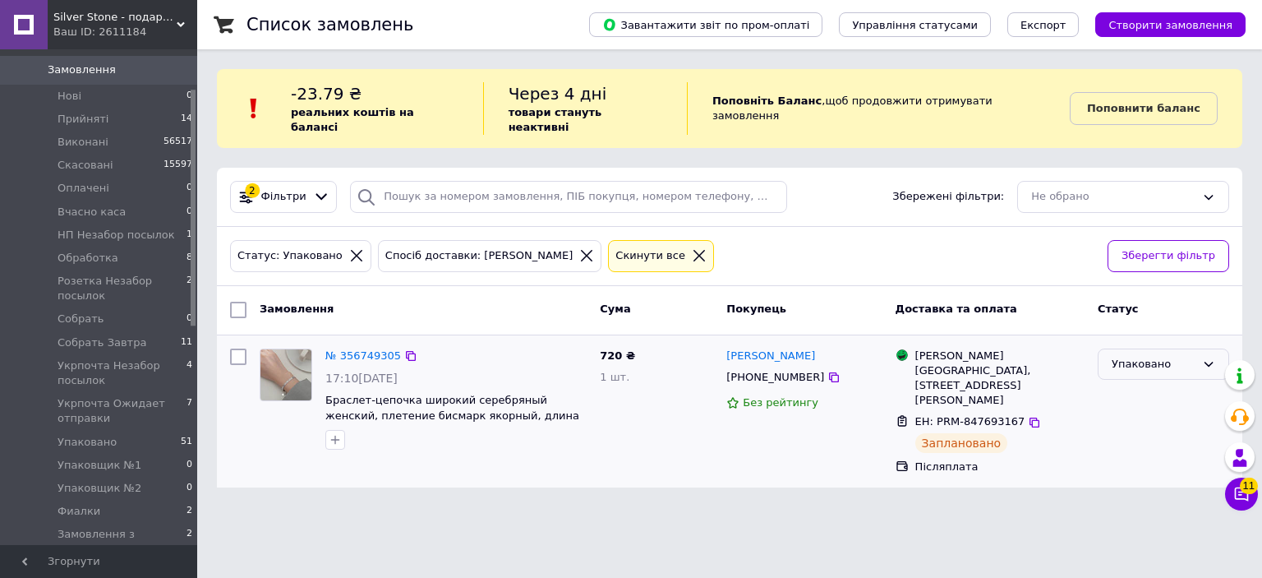
click at [1174, 356] on div "Упаковано" at bounding box center [1154, 364] width 84 height 17
click at [1150, 413] on li "Виконано" at bounding box center [1164, 428] width 130 height 30
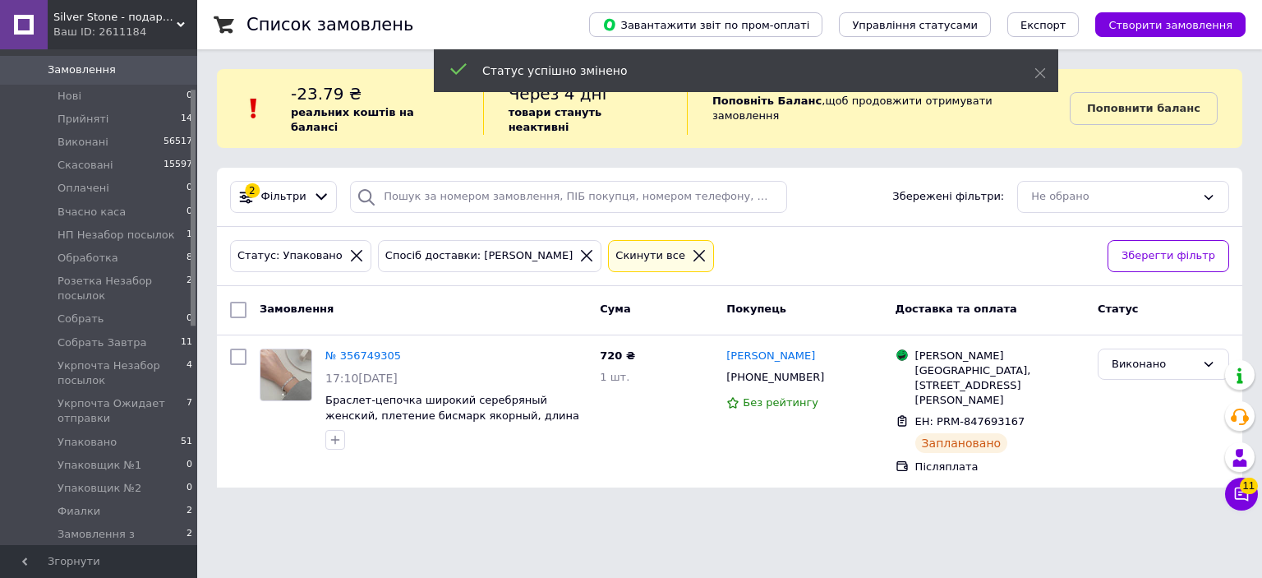
click at [1152, 356] on div "Виконано" at bounding box center [1154, 364] width 84 height 17
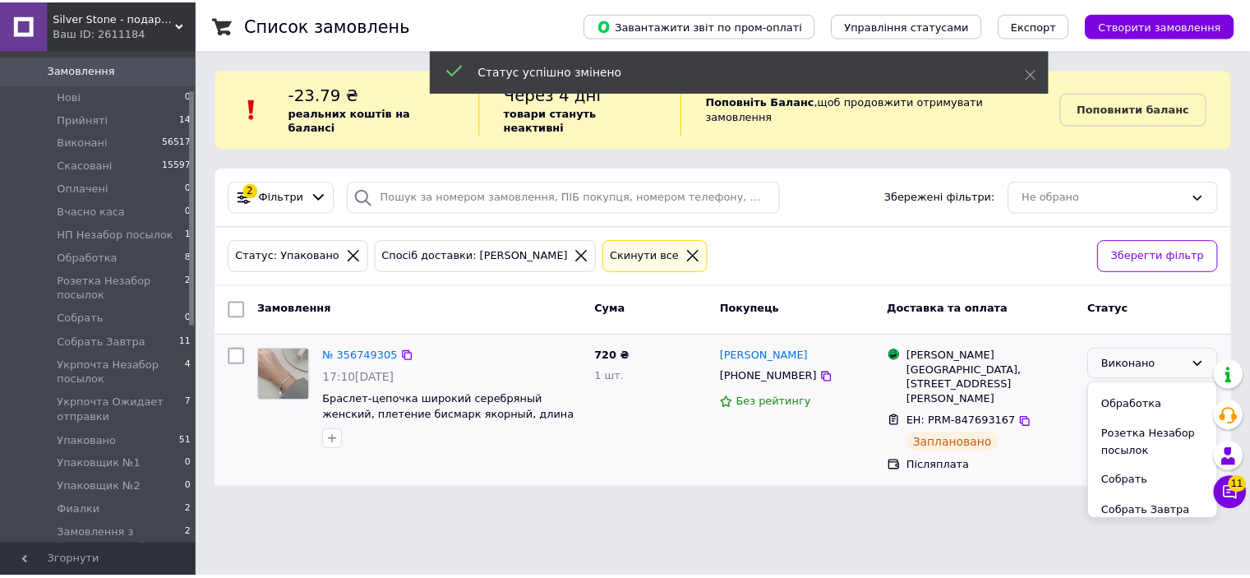
scroll to position [164, 0]
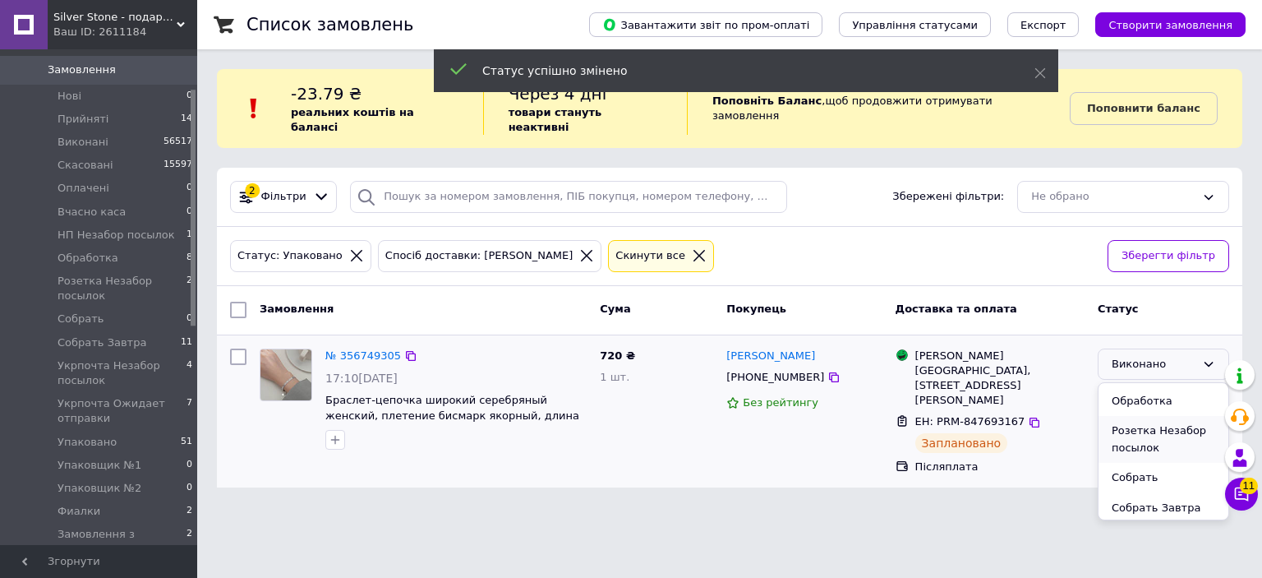
click at [1147, 421] on li "Розетка Незабор посылок" at bounding box center [1164, 439] width 130 height 47
click at [579, 248] on icon at bounding box center [586, 255] width 15 height 15
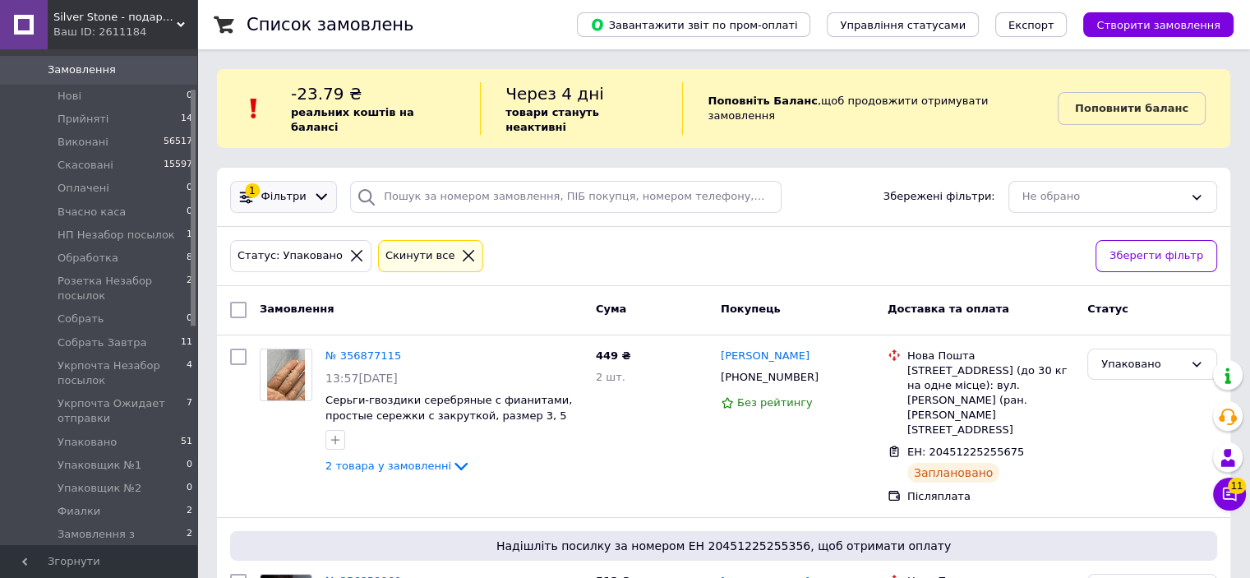
click at [316, 188] on icon at bounding box center [321, 196] width 17 height 17
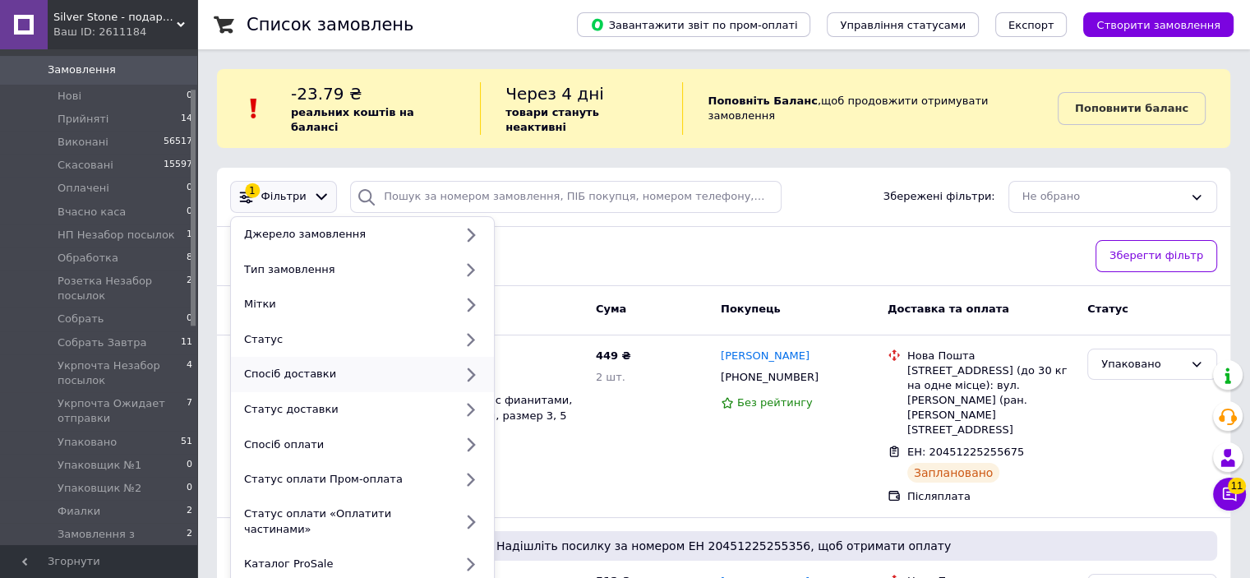
click at [376, 366] on div "Спосіб доставки" at bounding box center [345, 373] width 216 height 15
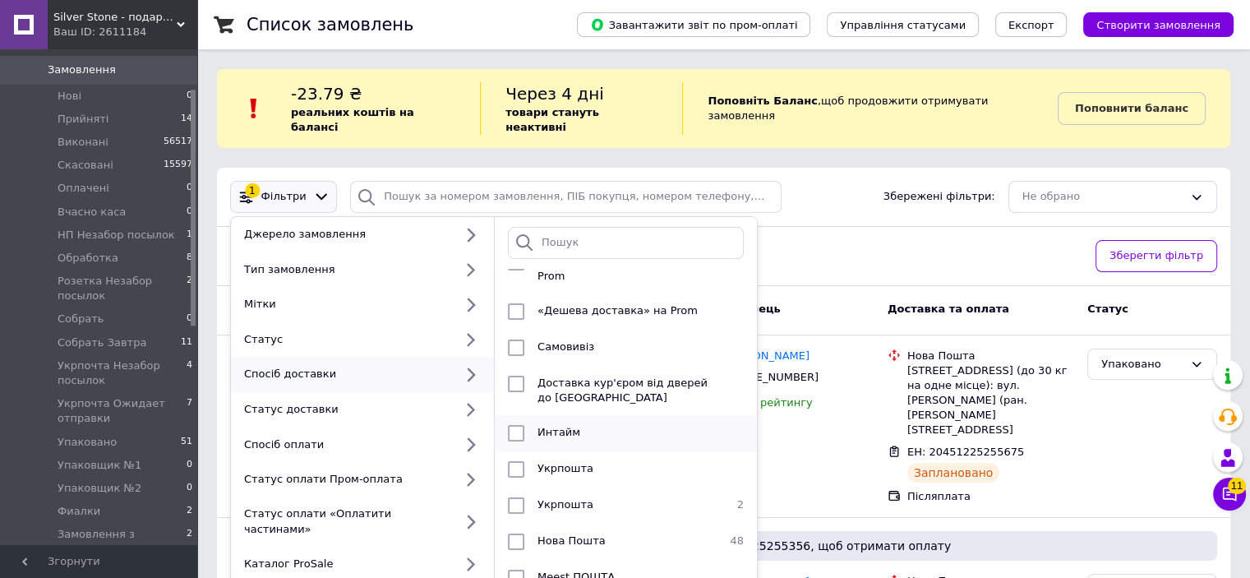
scroll to position [66, 0]
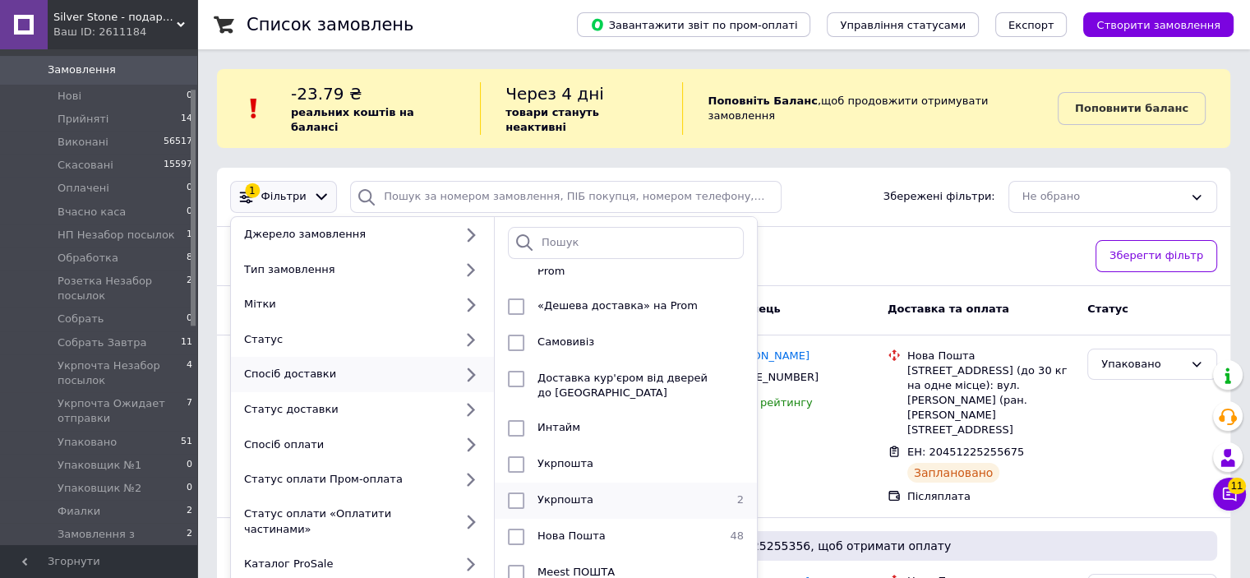
click at [516, 528] on input "checkbox" at bounding box center [516, 536] width 16 height 16
checkbox input "true"
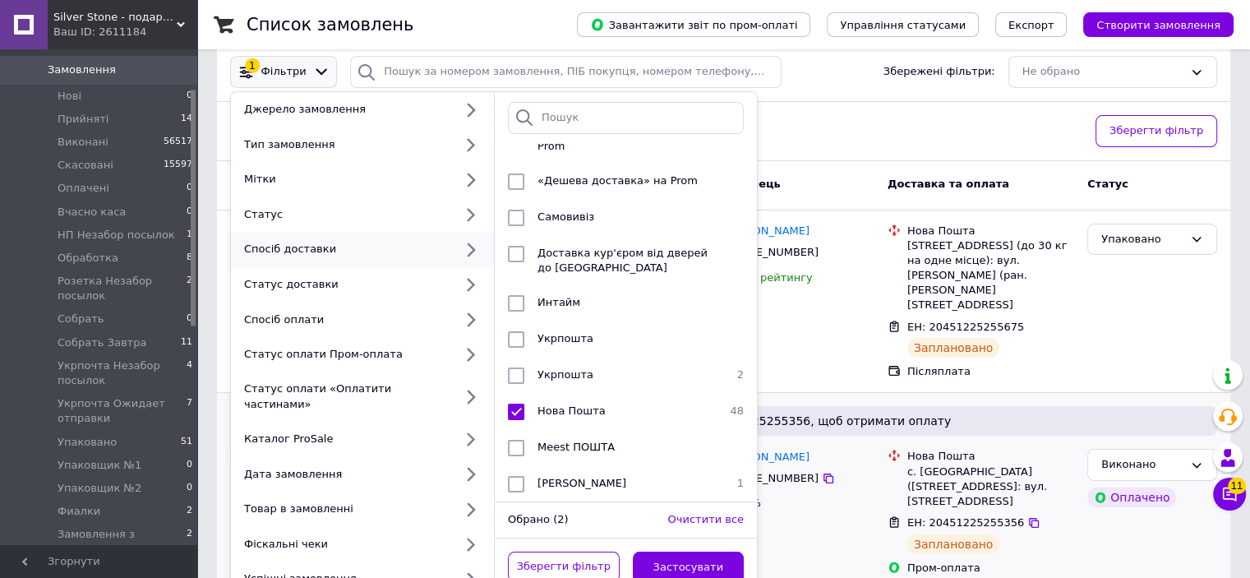
scroll to position [164, 0]
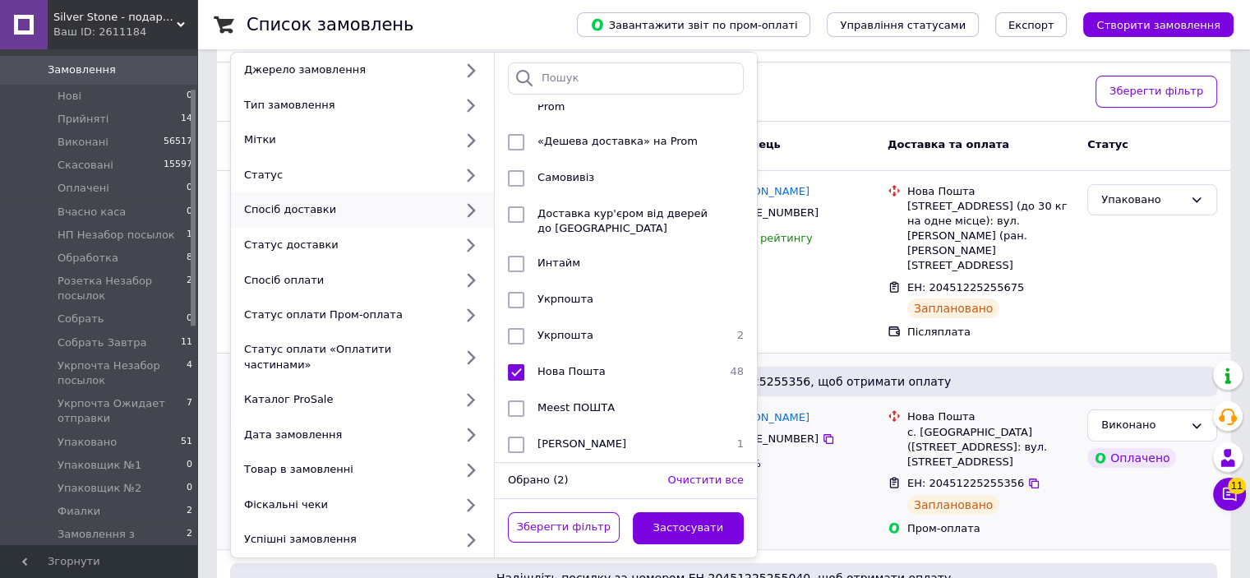
click at [705, 512] on button "Застосувати" at bounding box center [689, 528] width 112 height 32
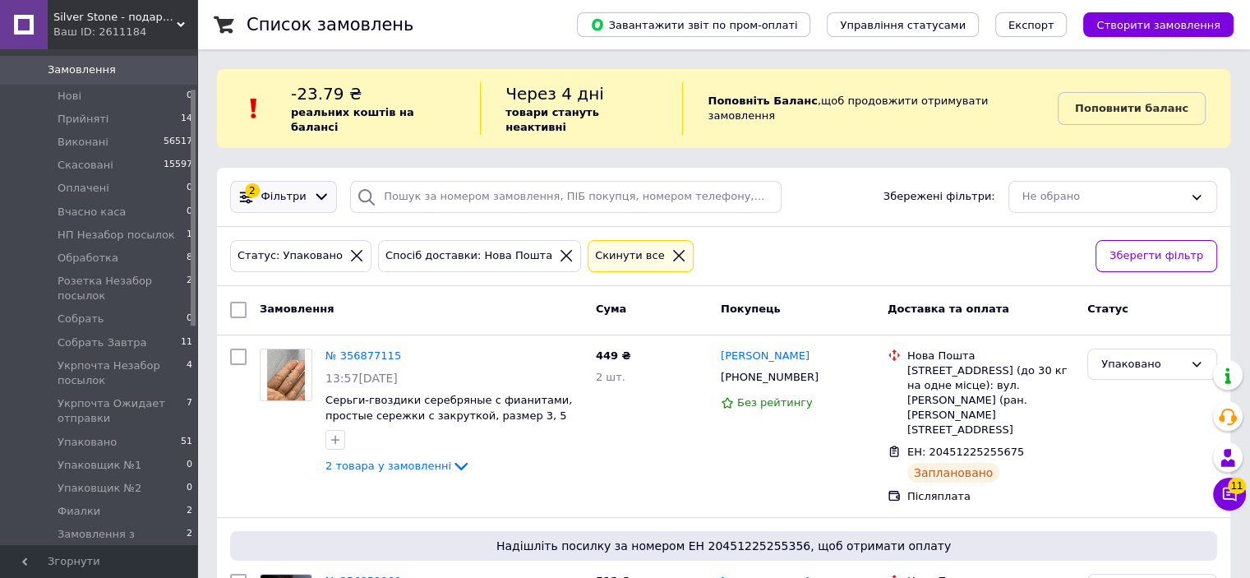
click at [314, 188] on icon at bounding box center [321, 196] width 17 height 17
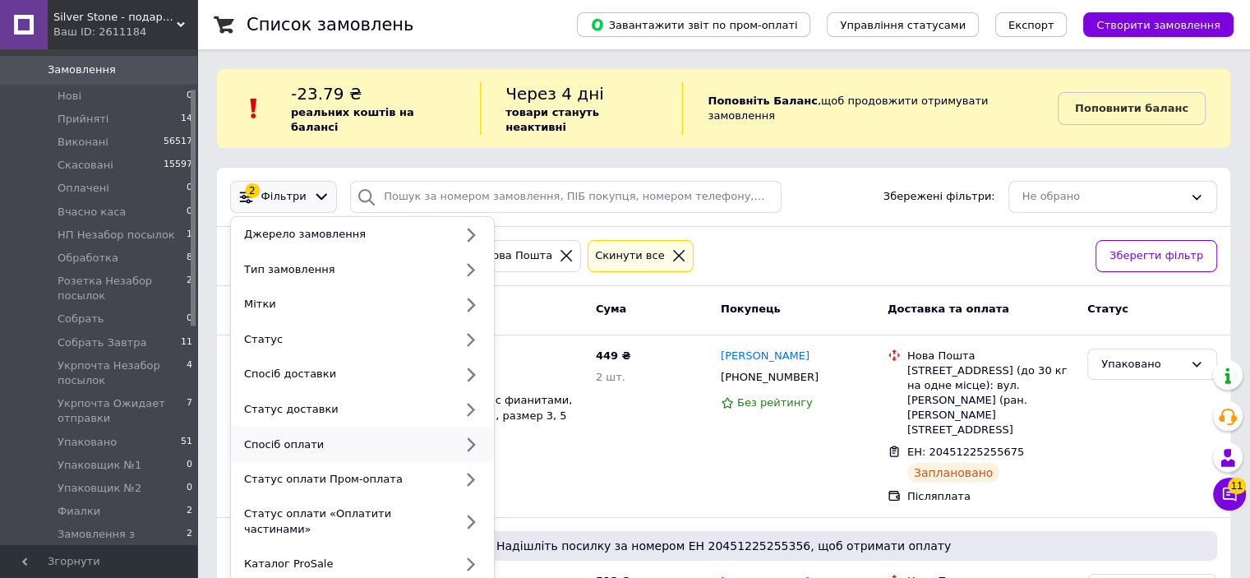
click at [395, 437] on div "Спосіб оплати" at bounding box center [345, 444] width 216 height 15
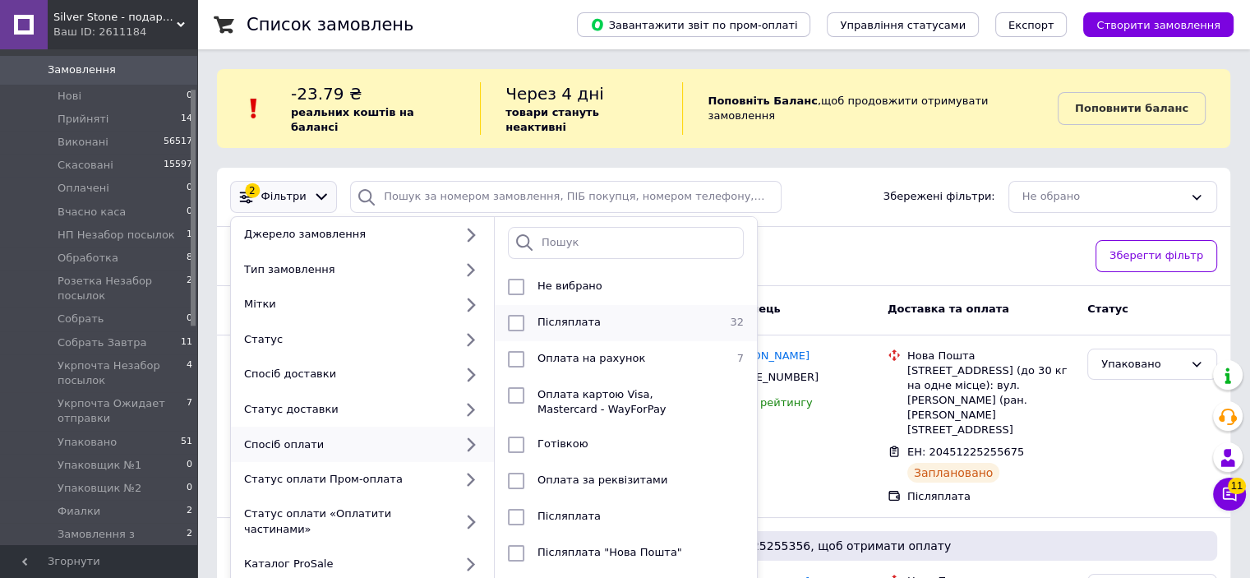
click at [526, 315] on div at bounding box center [516, 323] width 30 height 16
checkbox input "true"
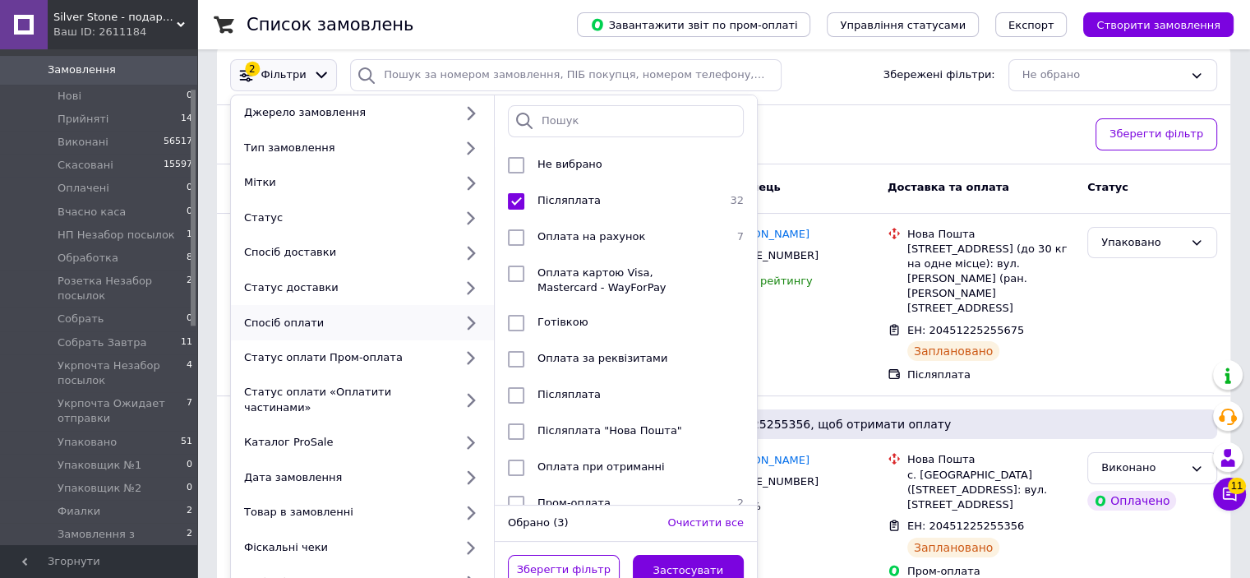
scroll to position [329, 0]
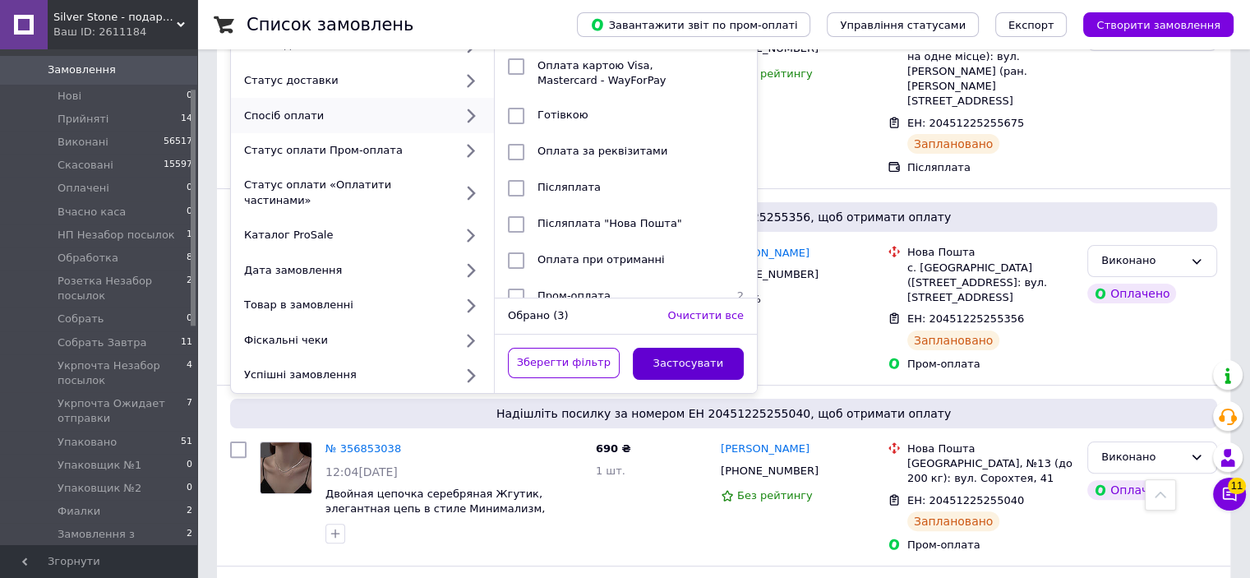
click at [713, 348] on button "Застосувати" at bounding box center [689, 364] width 112 height 32
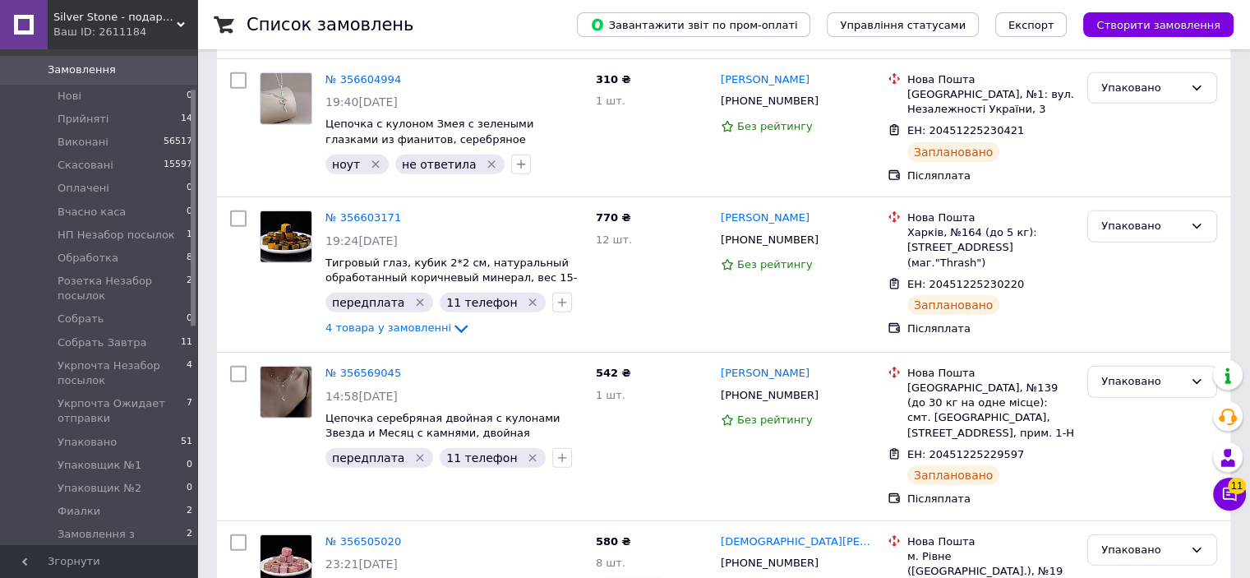
scroll to position [4828, 0]
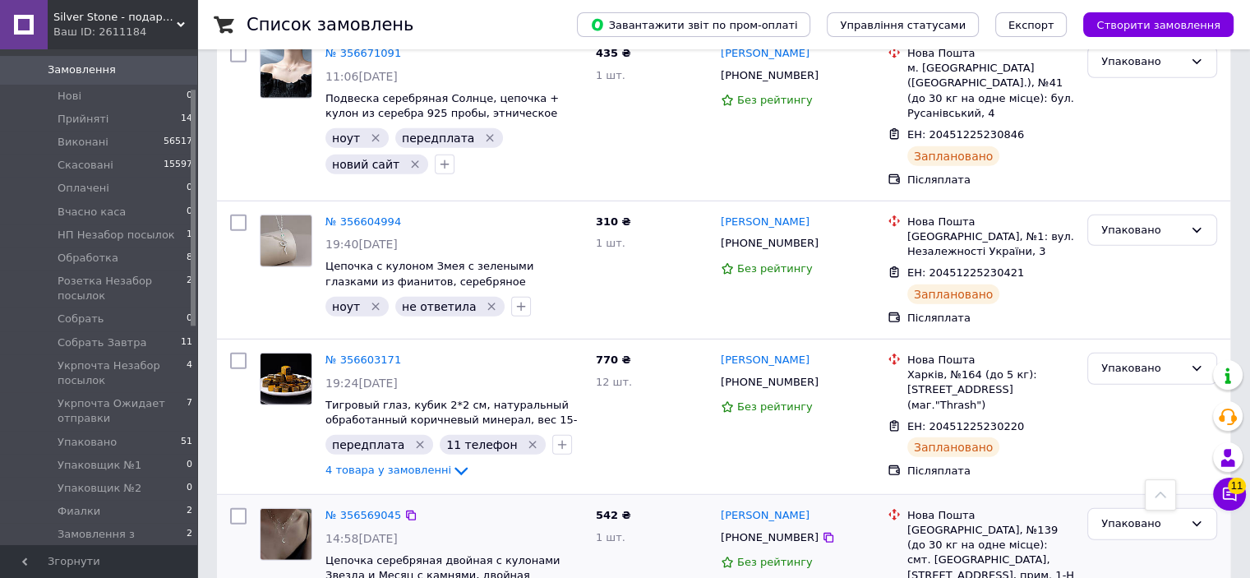
scroll to position [4581, 0]
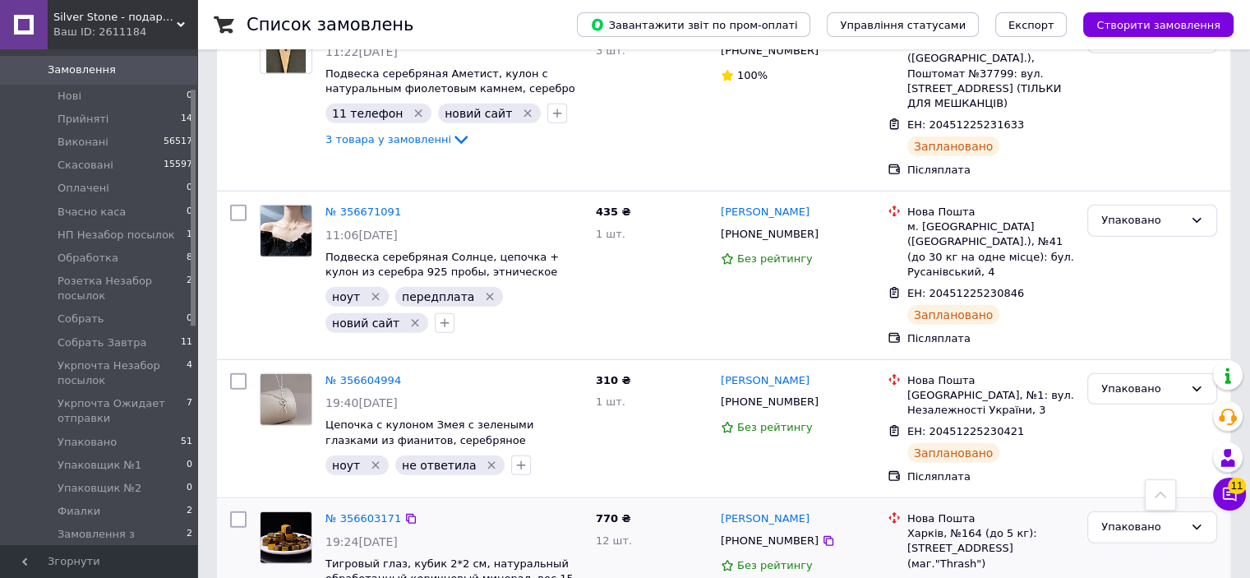
scroll to position [4273, 0]
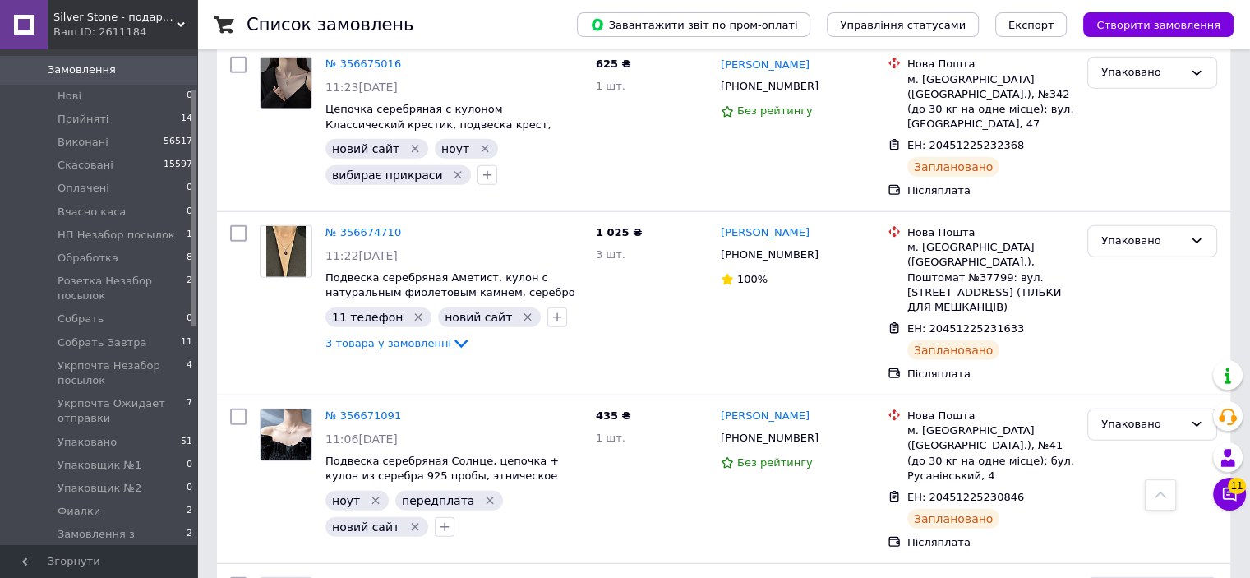
drag, startPoint x: 1122, startPoint y: 325, endPoint x: 1129, endPoint y: 338, distance: 14.4
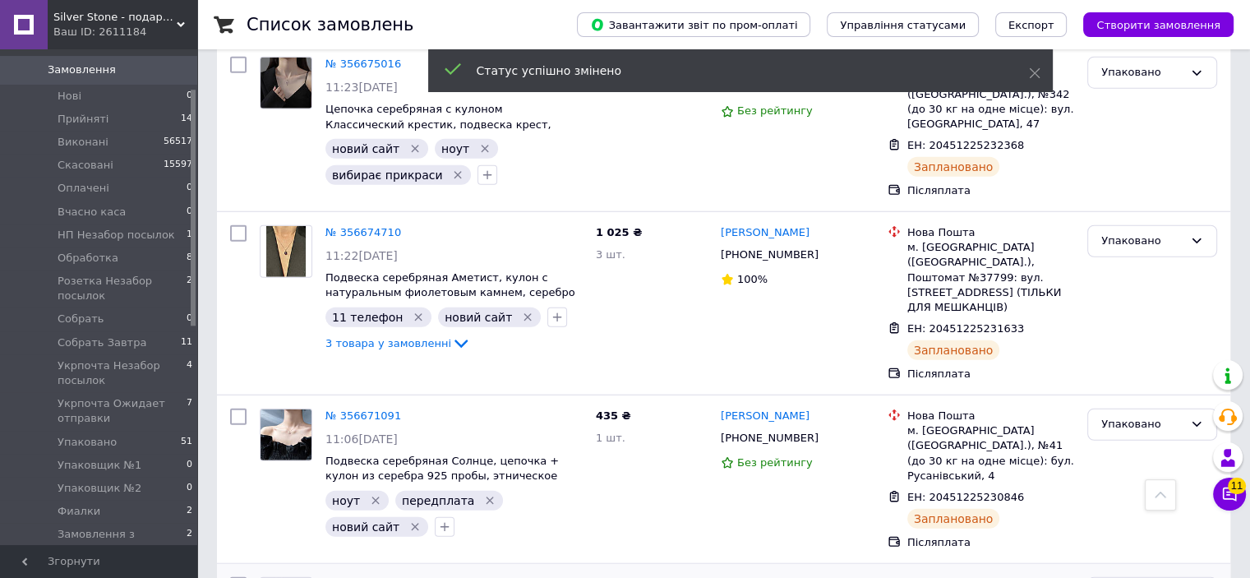
scroll to position [4211, 0]
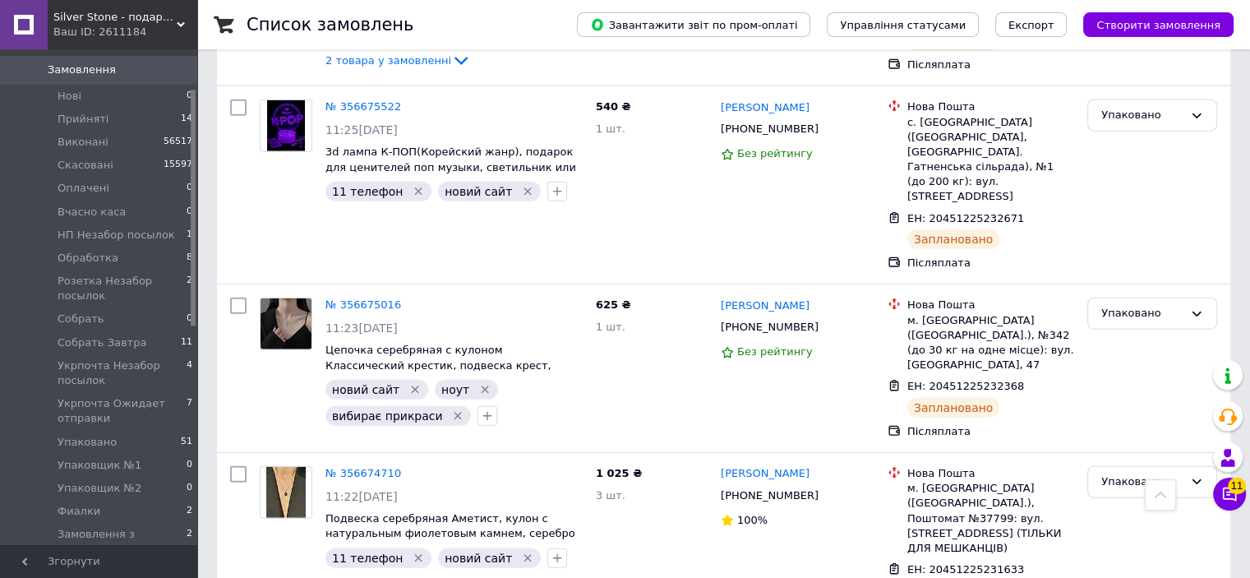
scroll to position [3965, 0]
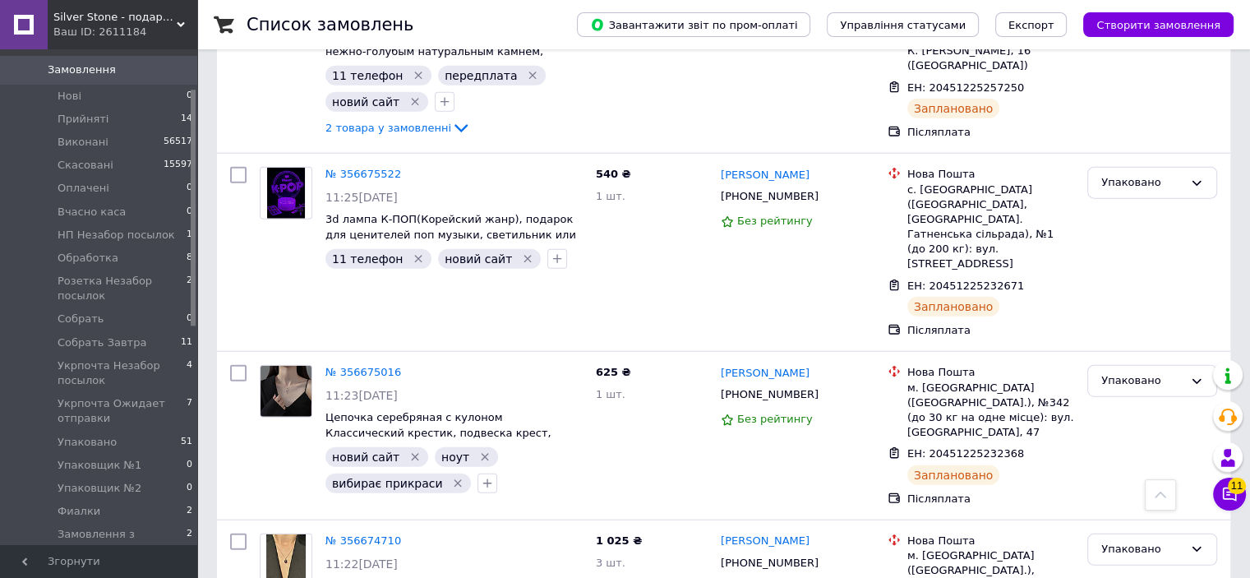
click at [1149, 533] on div "Упаковано" at bounding box center [1152, 549] width 130 height 32
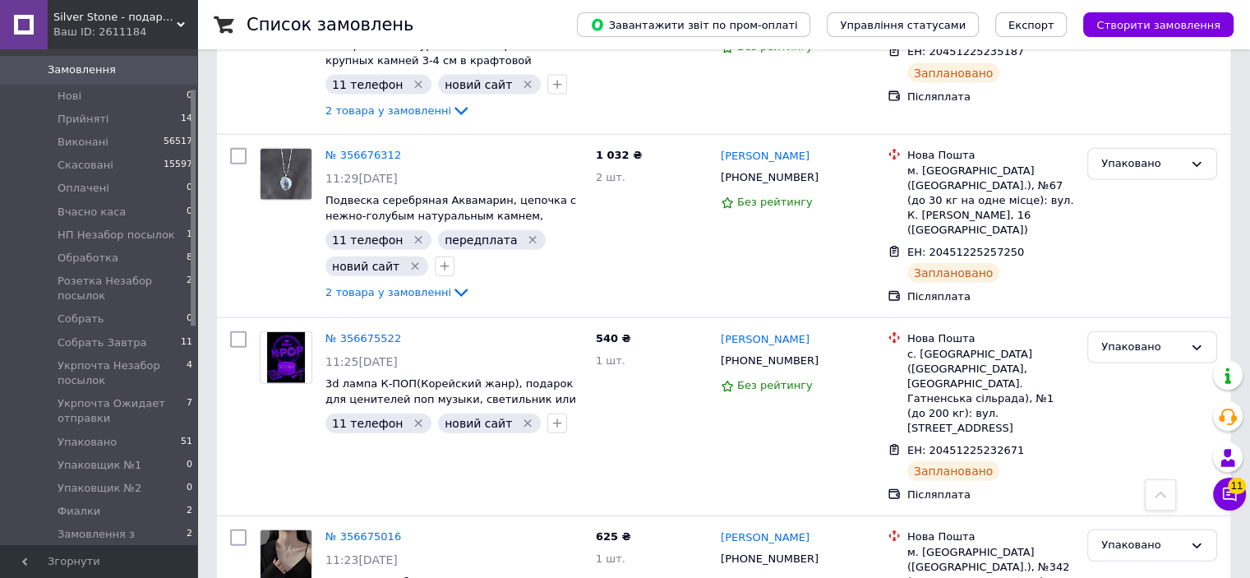
scroll to position [3764, 0]
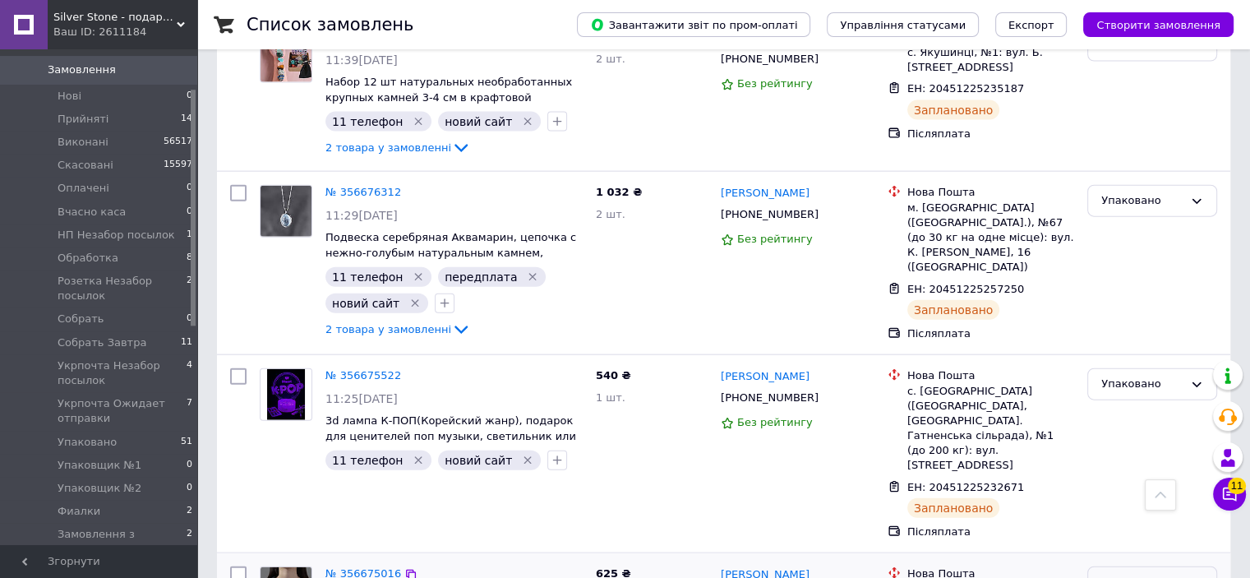
click at [1130, 574] on div "Упаковано" at bounding box center [1142, 582] width 82 height 17
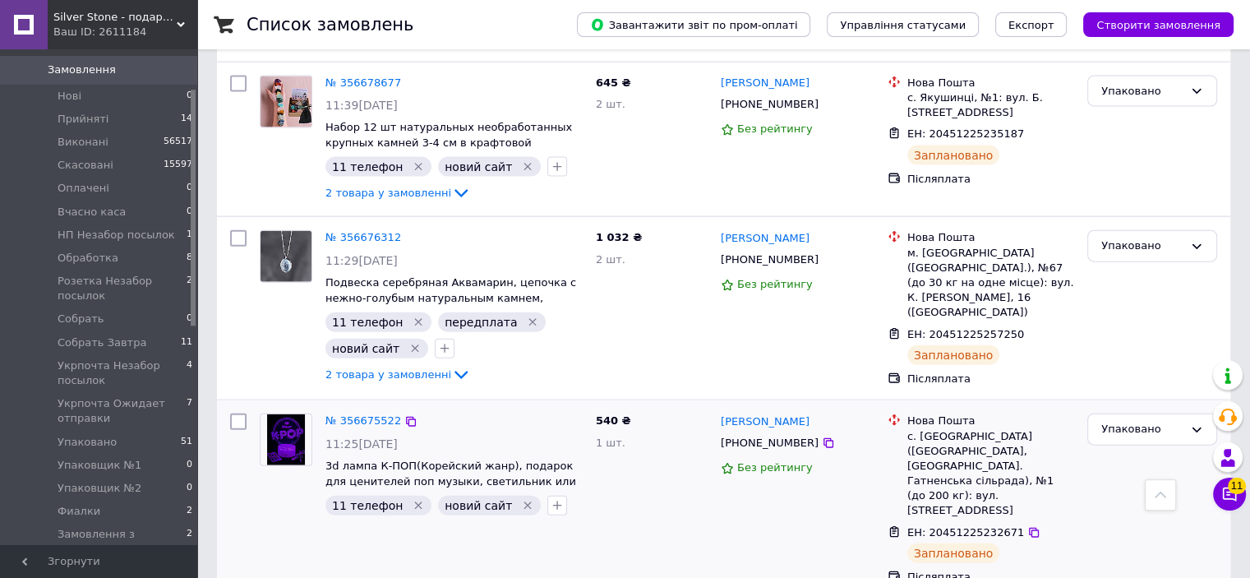
scroll to position [3681, 0]
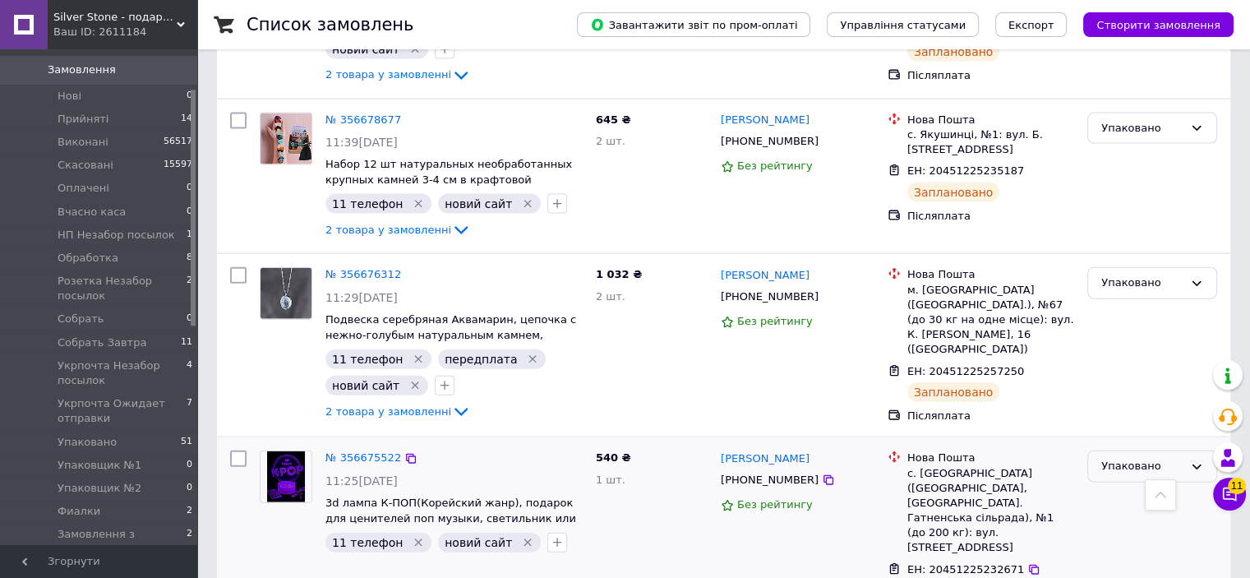
click at [1150, 450] on div "Упаковано" at bounding box center [1152, 466] width 130 height 32
click at [1136, 515] on li "Виконано" at bounding box center [1152, 530] width 128 height 30
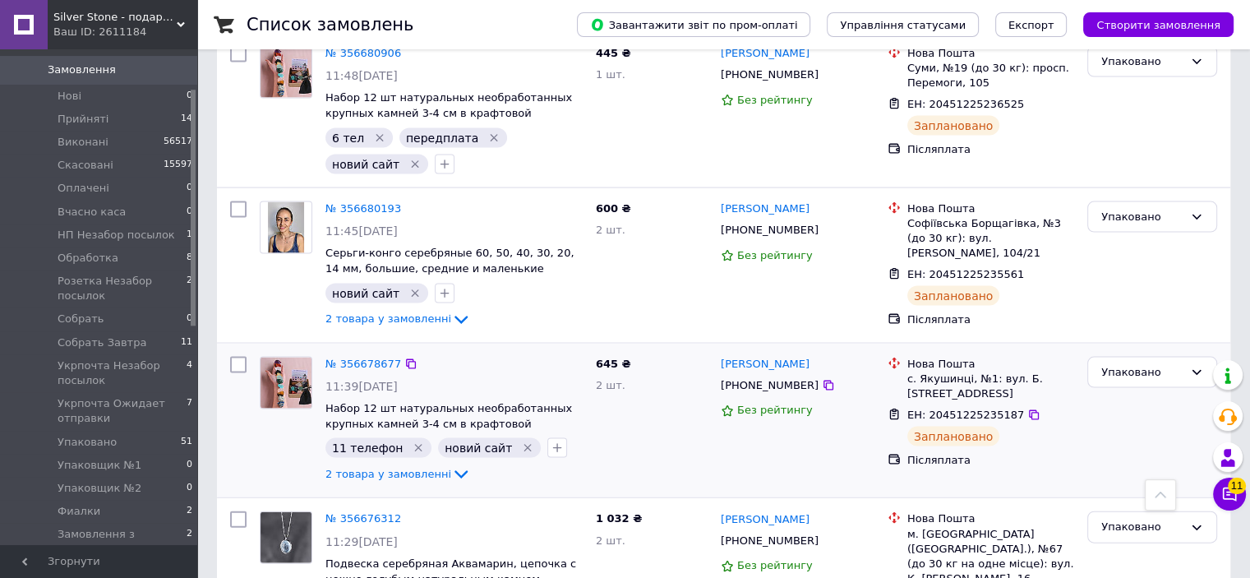
scroll to position [3435, 0]
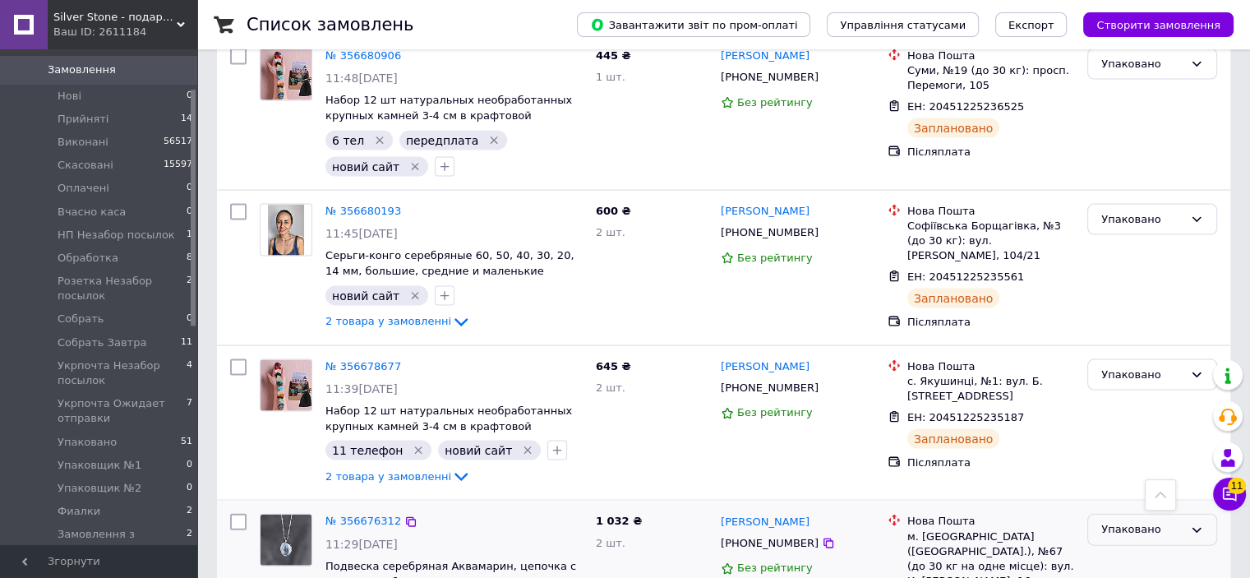
click at [1145, 521] on div "Упаковано" at bounding box center [1142, 529] width 82 height 17
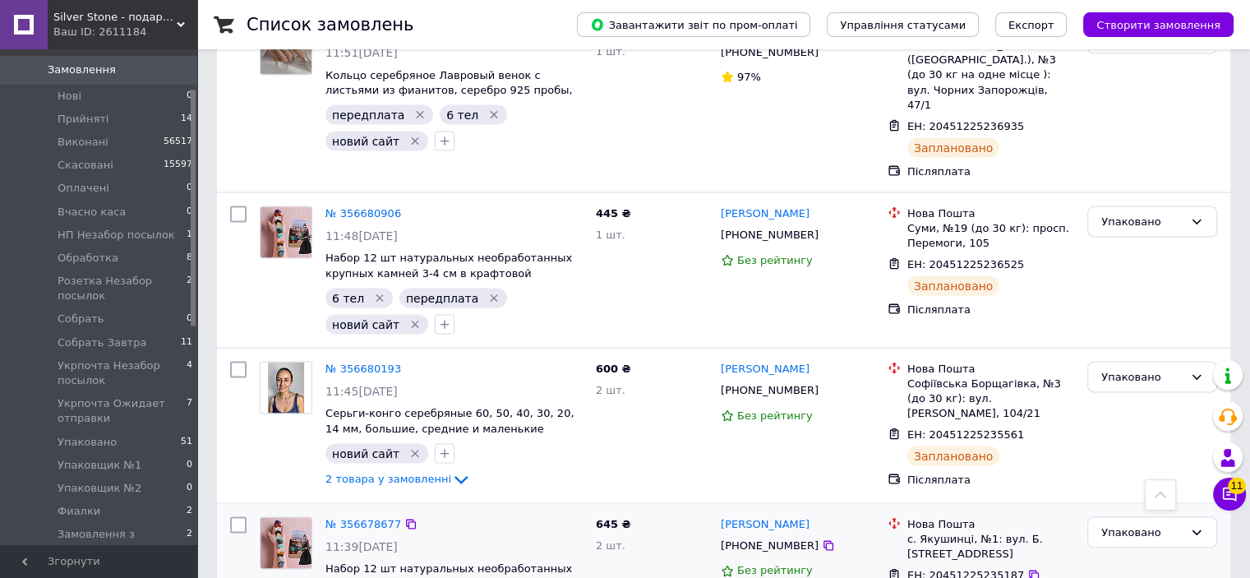
scroll to position [3270, 0]
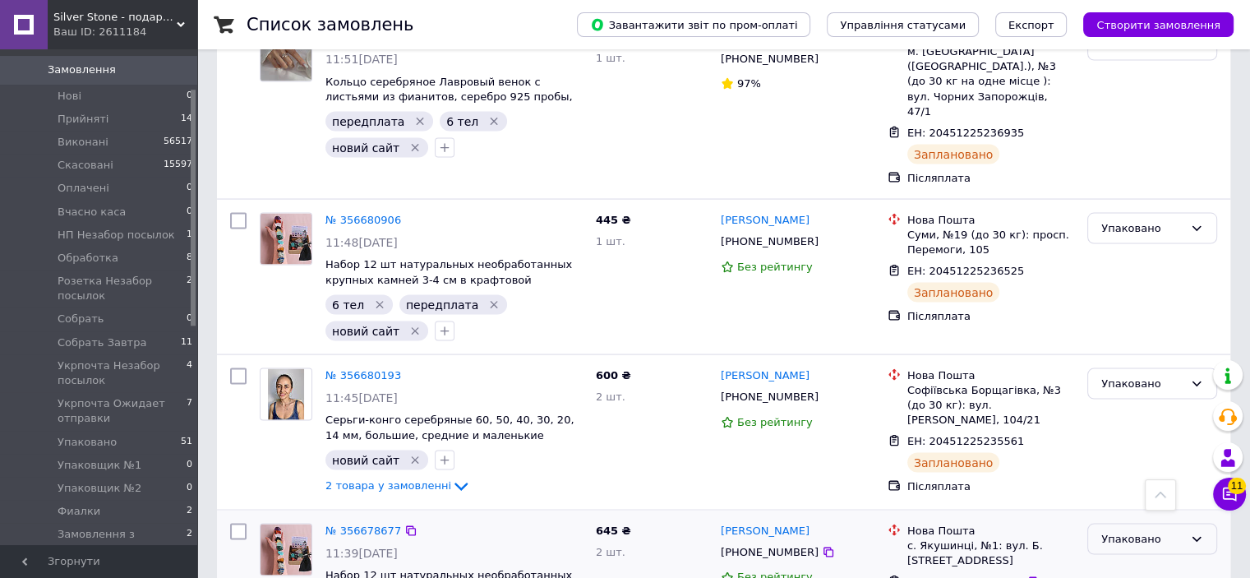
click at [1148, 531] on div "Упаковано" at bounding box center [1142, 539] width 82 height 17
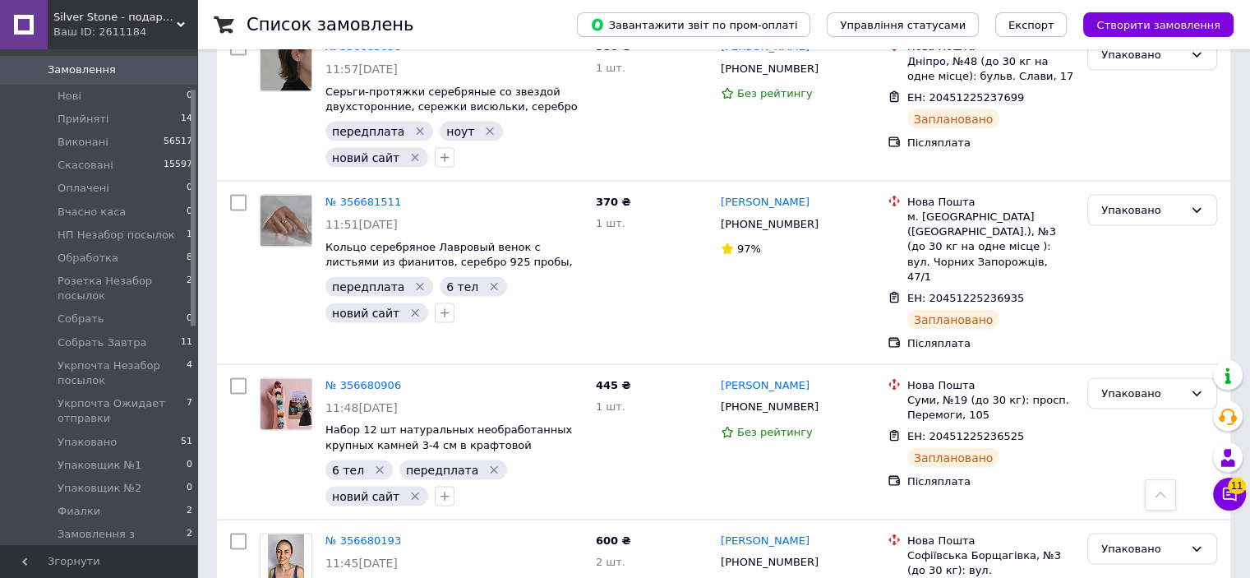
scroll to position [3091, 0]
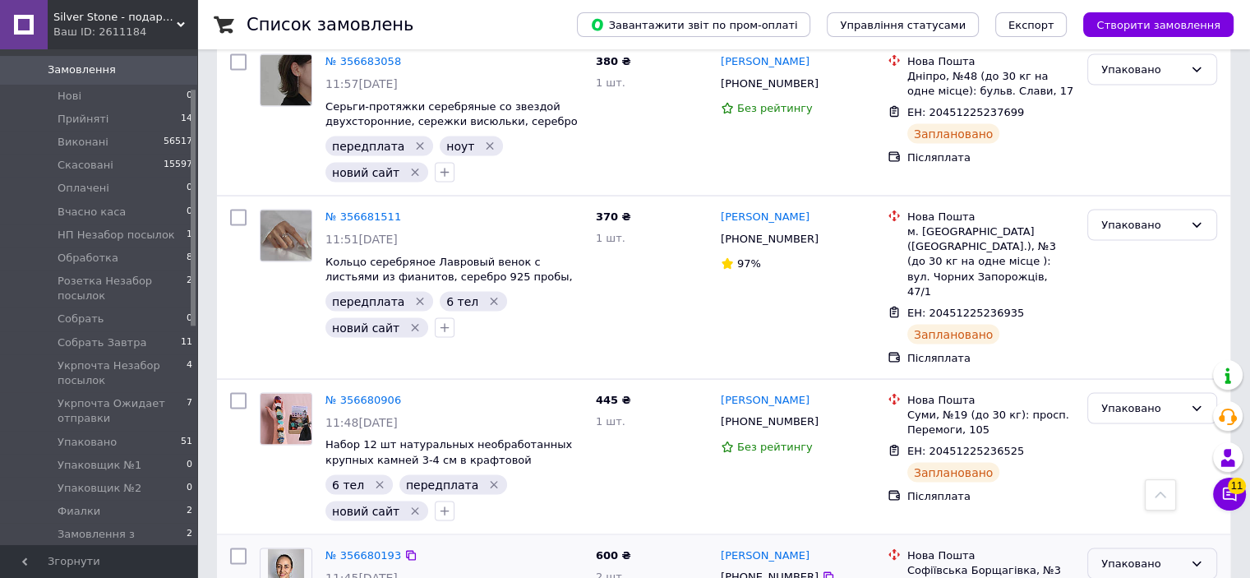
drag, startPoint x: 1133, startPoint y: 226, endPoint x: 1134, endPoint y: 243, distance: 17.3
click at [1136, 555] on div "Упаковано" at bounding box center [1142, 563] width 82 height 17
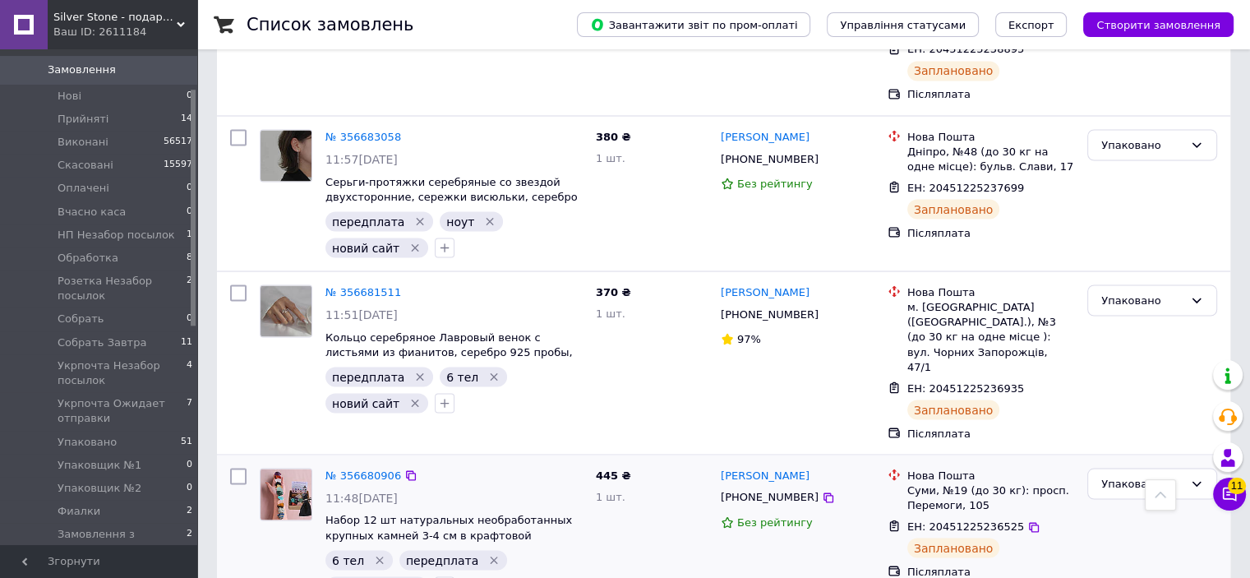
scroll to position [3009, 0]
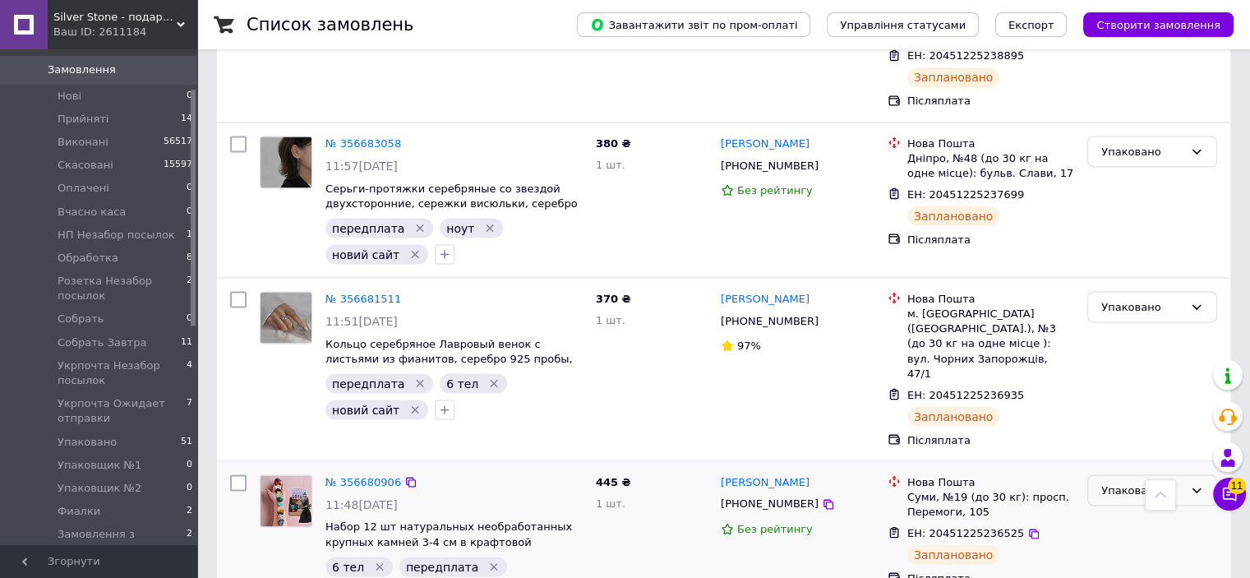
drag, startPoint x: 1141, startPoint y: 158, endPoint x: 1141, endPoint y: 173, distance: 15.6
click at [1141, 482] on div "Упаковано" at bounding box center [1142, 490] width 82 height 17
click at [1136, 539] on li "Виконано" at bounding box center [1152, 554] width 128 height 30
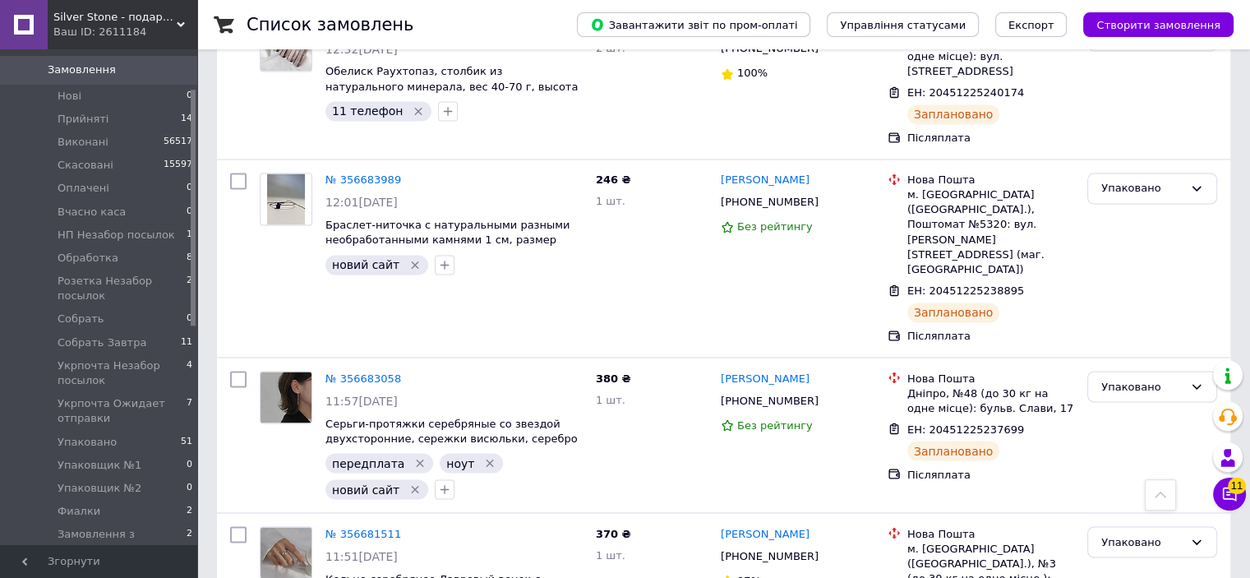
scroll to position [2763, 0]
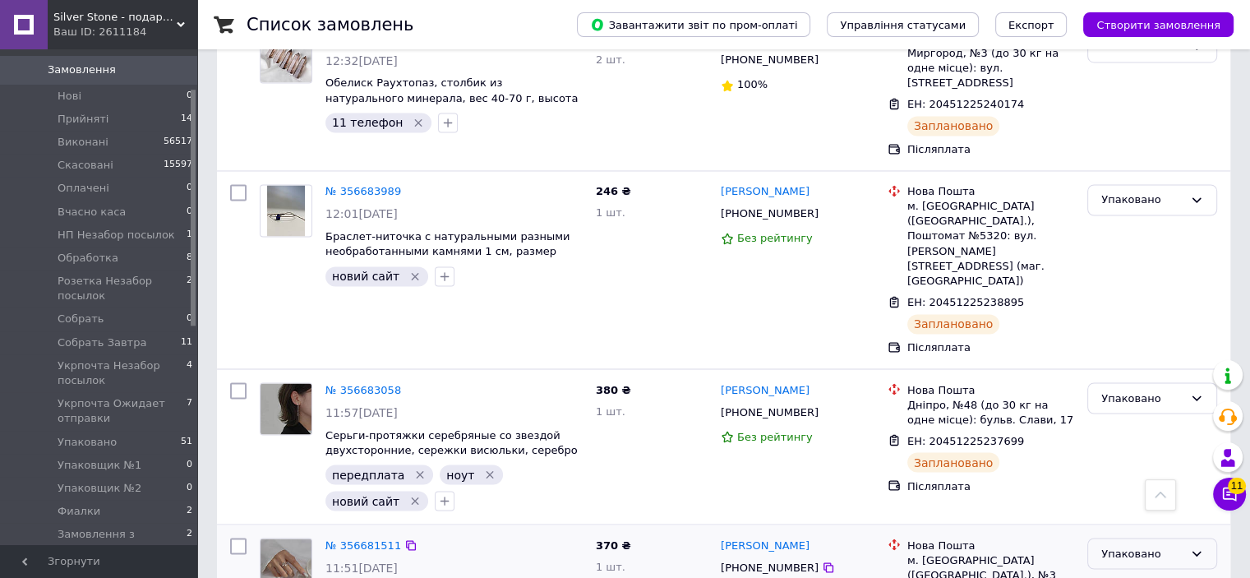
click at [1151, 545] on div "Упаковано" at bounding box center [1142, 553] width 82 height 17
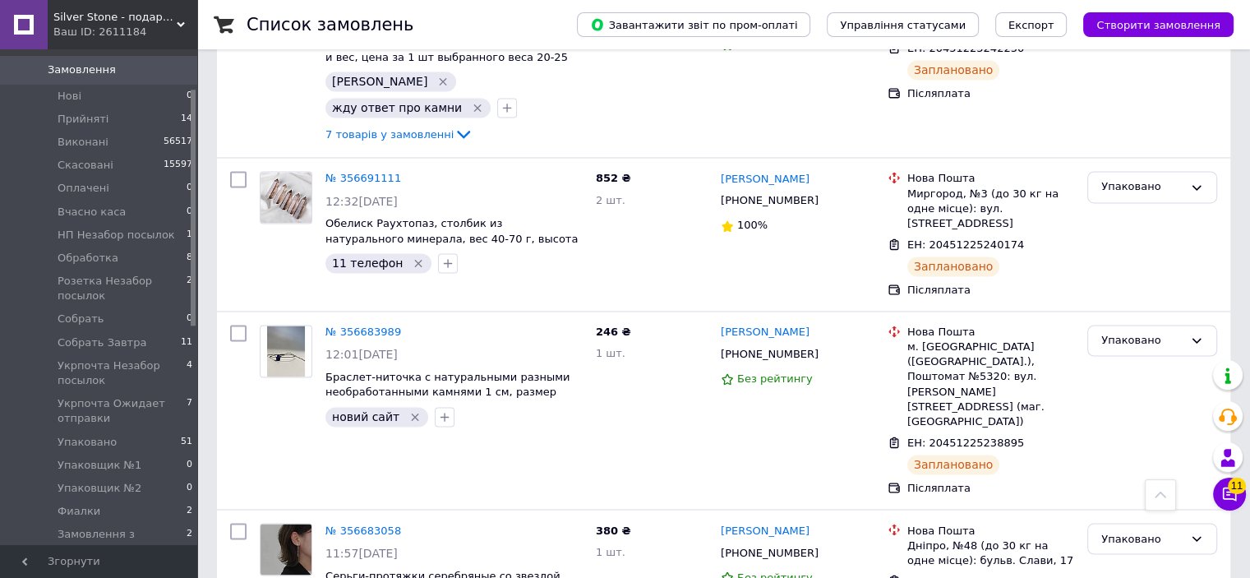
scroll to position [2598, 0]
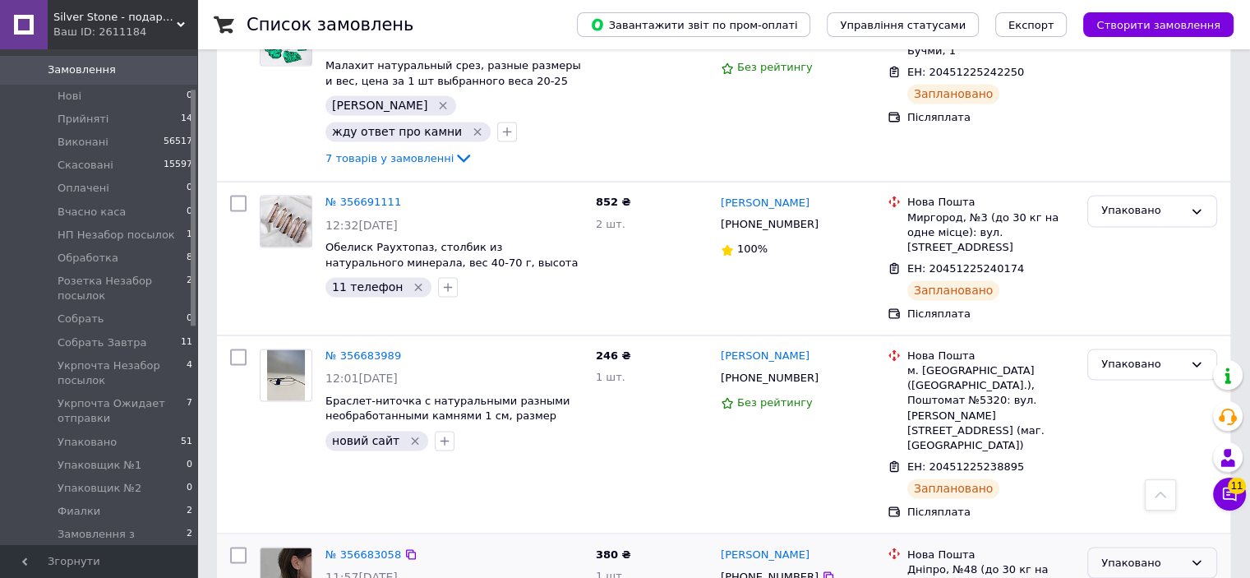
click at [1137, 546] on div "Упаковано" at bounding box center [1152, 562] width 130 height 32
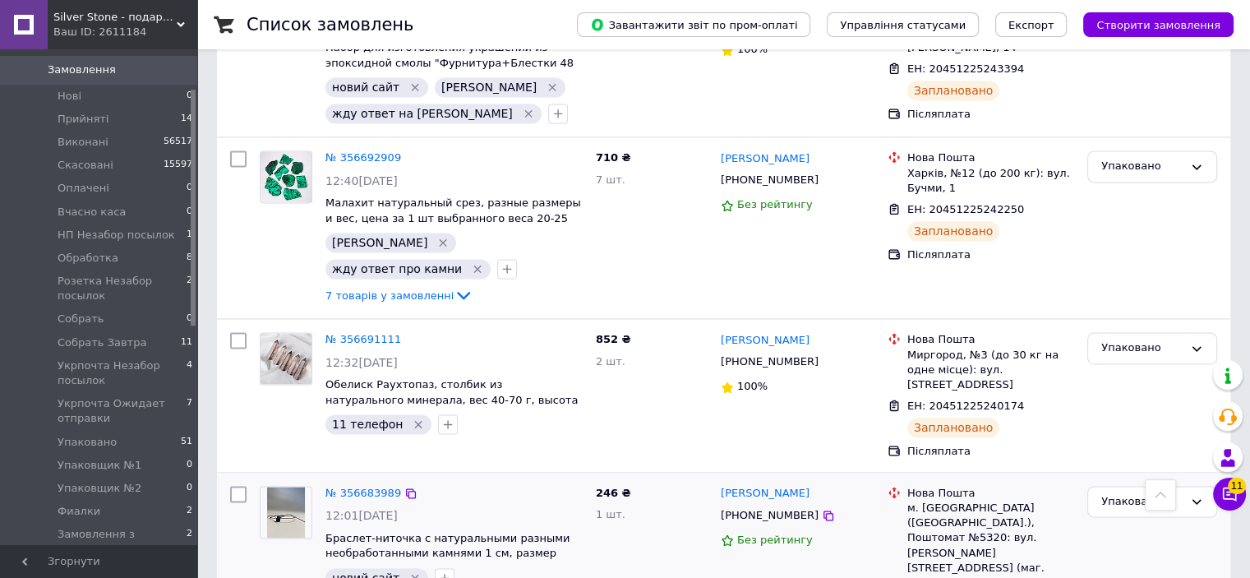
scroll to position [2434, 0]
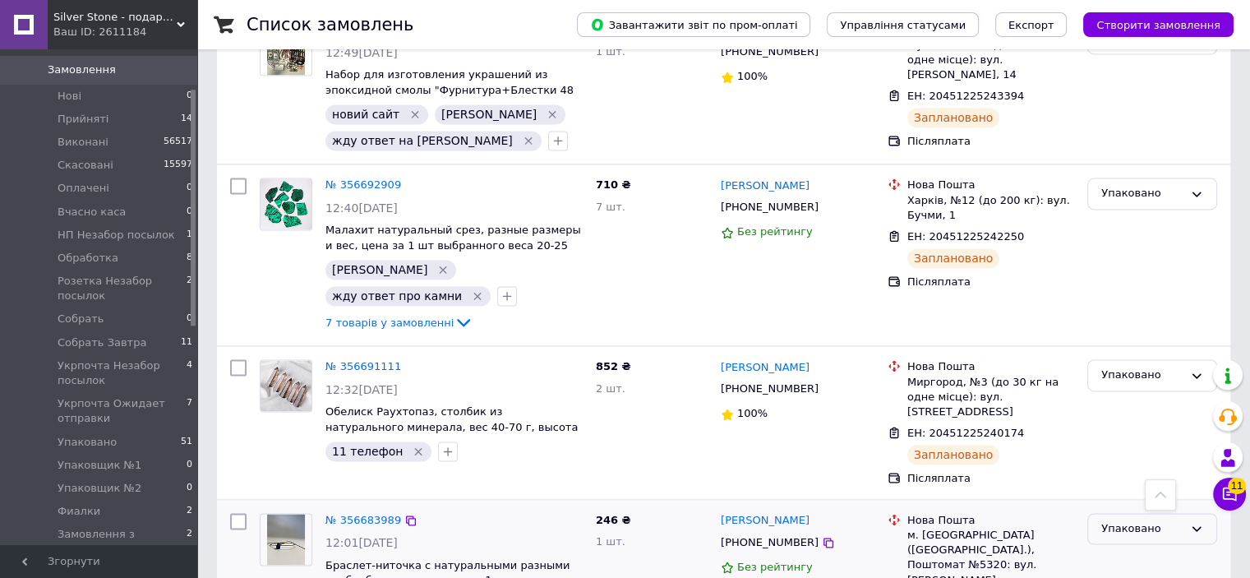
click at [1136, 520] on div "Упаковано" at bounding box center [1142, 528] width 82 height 17
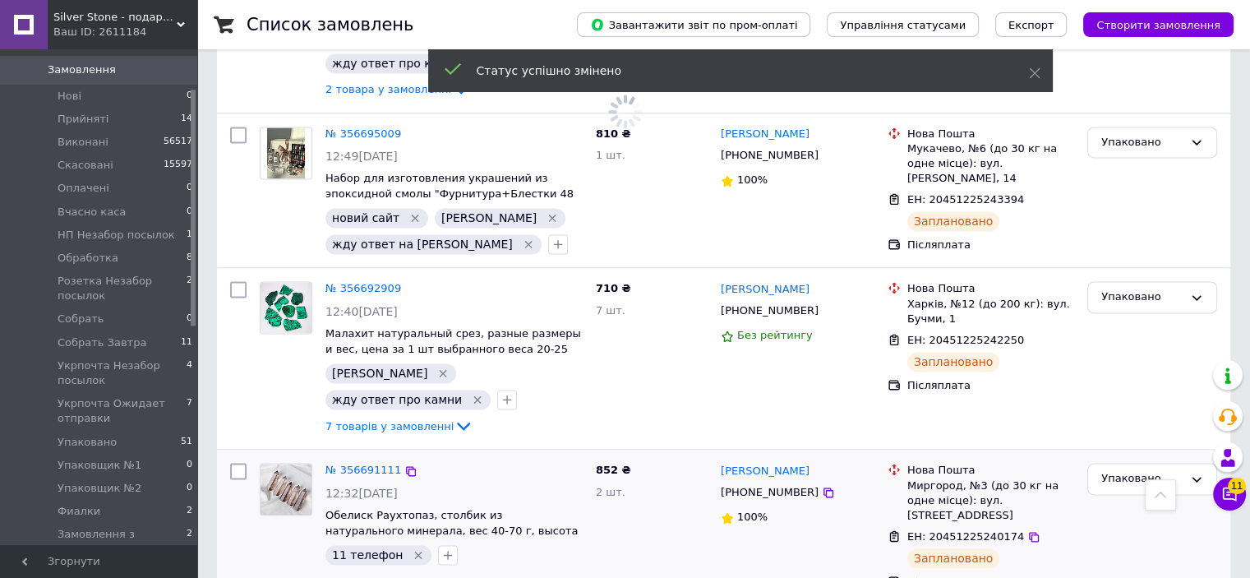
scroll to position [2270, 0]
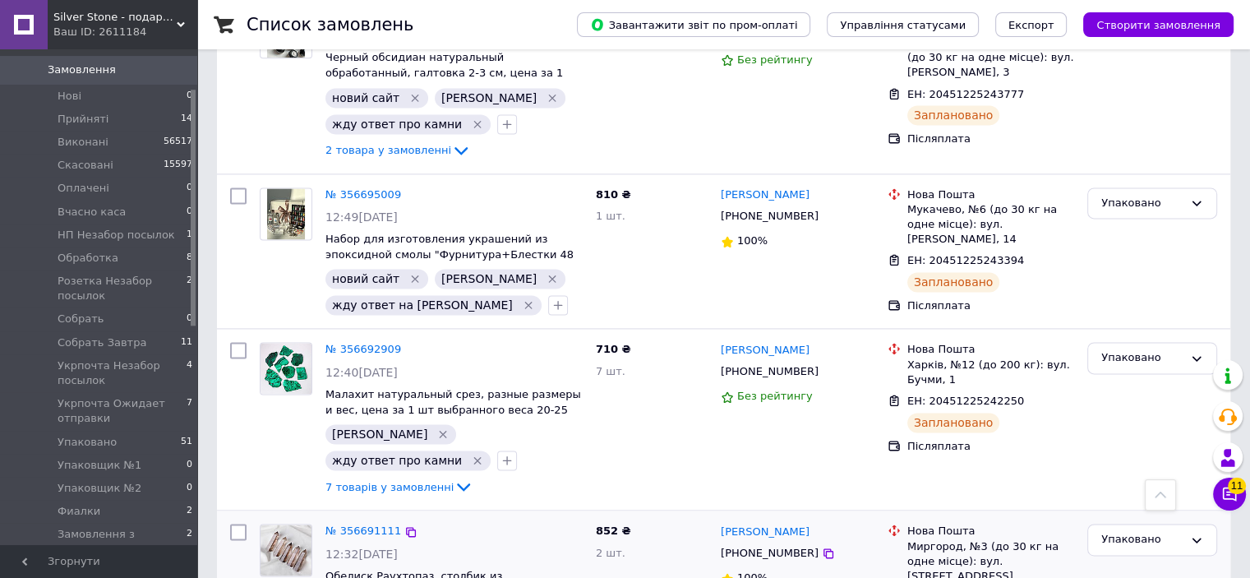
drag, startPoint x: 1142, startPoint y: 297, endPoint x: 1141, endPoint y: 311, distance: 14.0
click at [1141, 531] on div "Упаковано" at bounding box center [1142, 539] width 82 height 17
click at [1131, 349] on div "Упаковано" at bounding box center [1142, 357] width 82 height 17
click at [1132, 408] on li "Виконано" at bounding box center [1152, 423] width 128 height 30
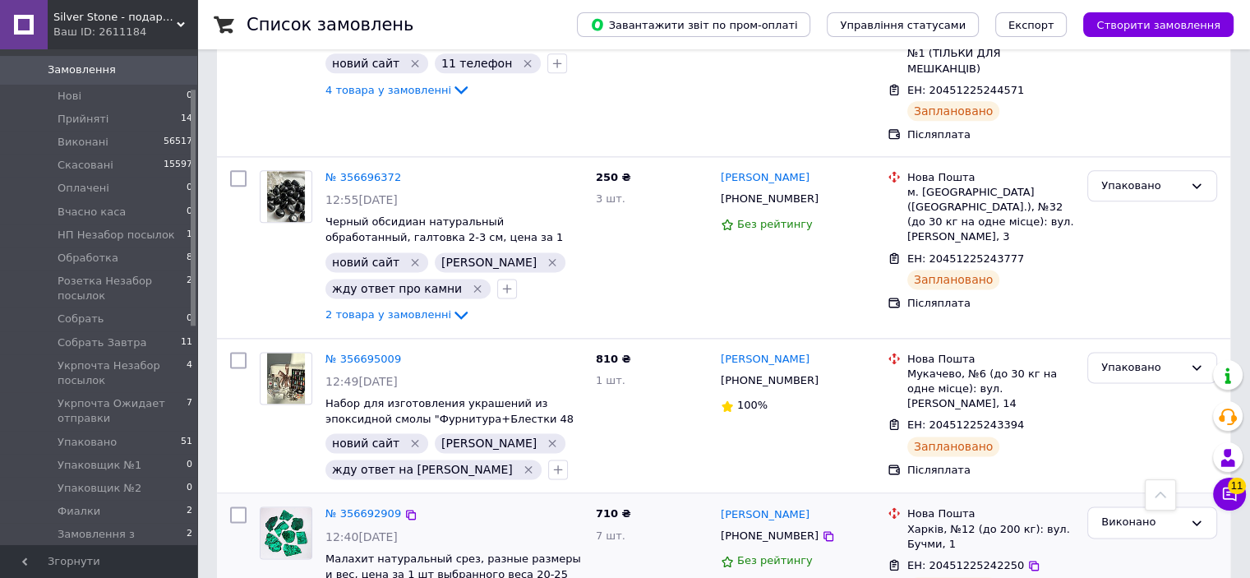
scroll to position [1975, 0]
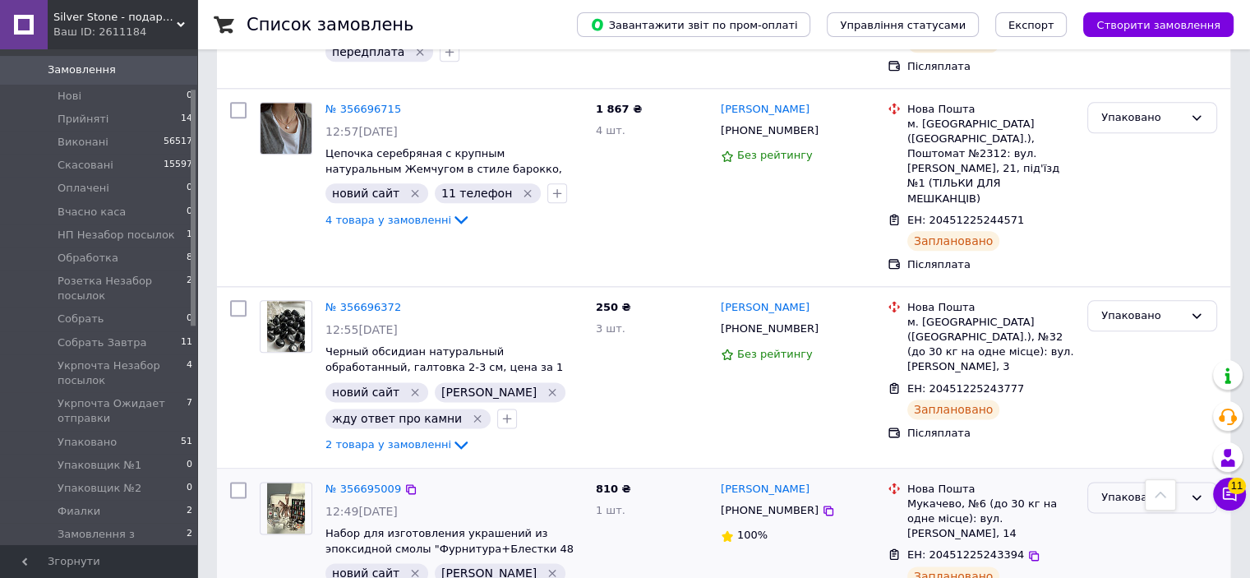
click at [1145, 489] on div "Упаковано" at bounding box center [1142, 497] width 82 height 17
click at [1133, 546] on li "Виконано" at bounding box center [1152, 561] width 128 height 30
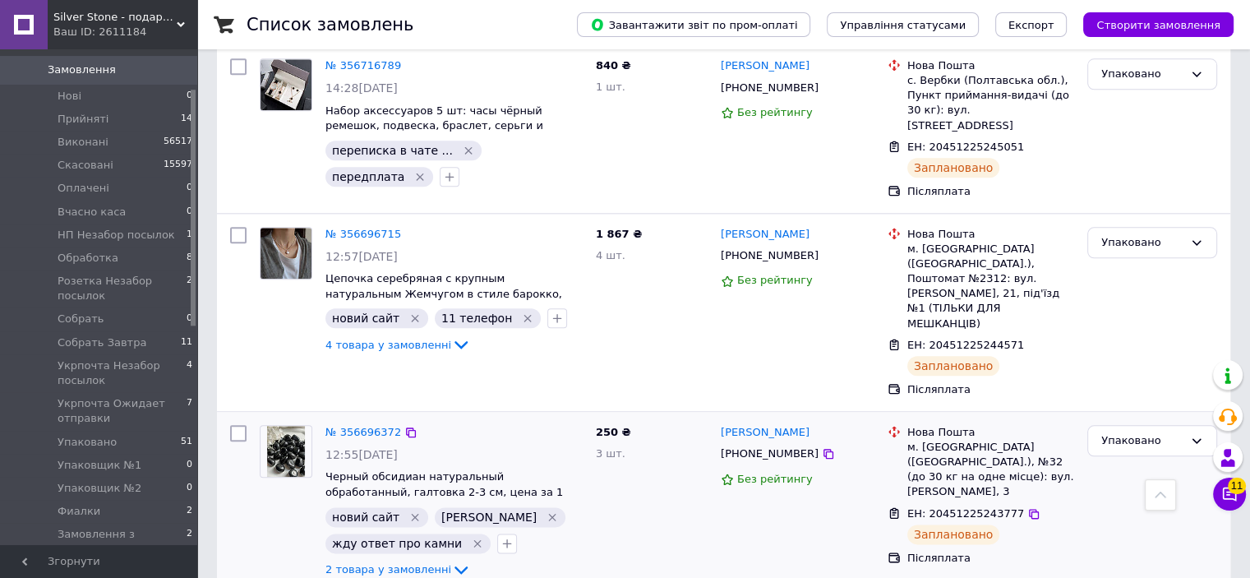
scroll to position [1811, 0]
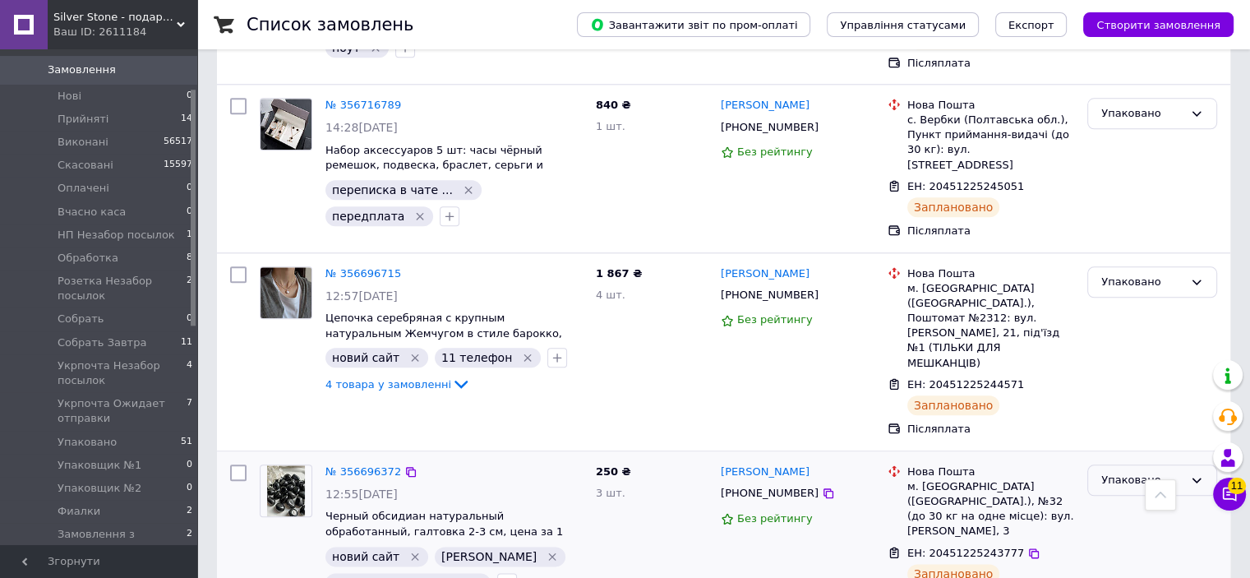
click at [1132, 472] on div "Упаковано" at bounding box center [1142, 480] width 82 height 17
click at [1132, 529] on li "Виконано" at bounding box center [1152, 544] width 128 height 30
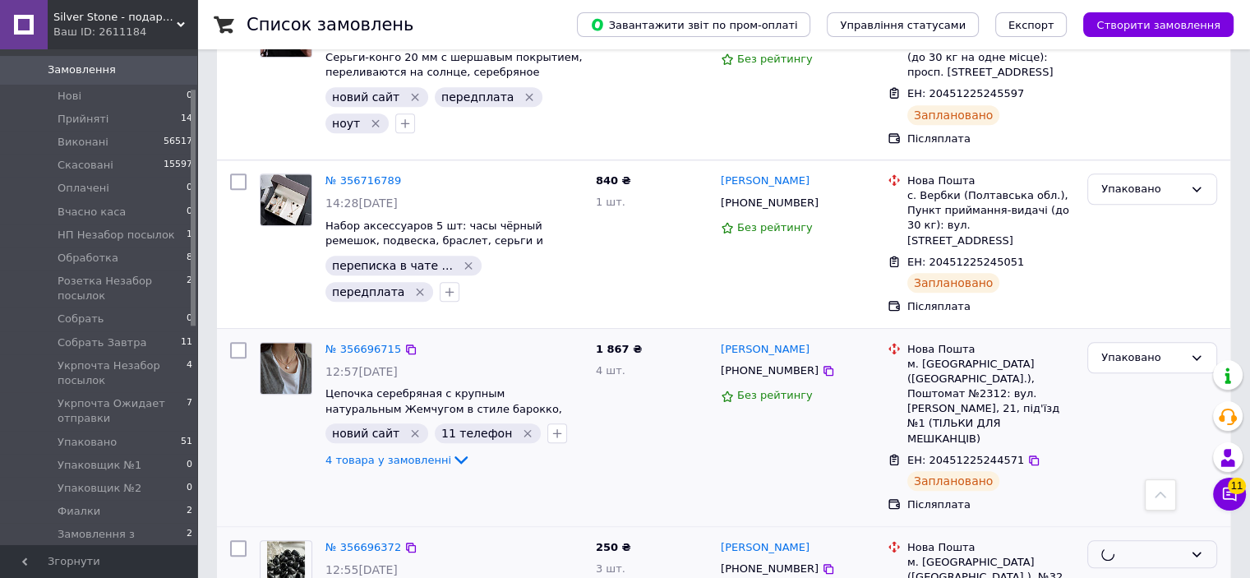
scroll to position [1729, 0]
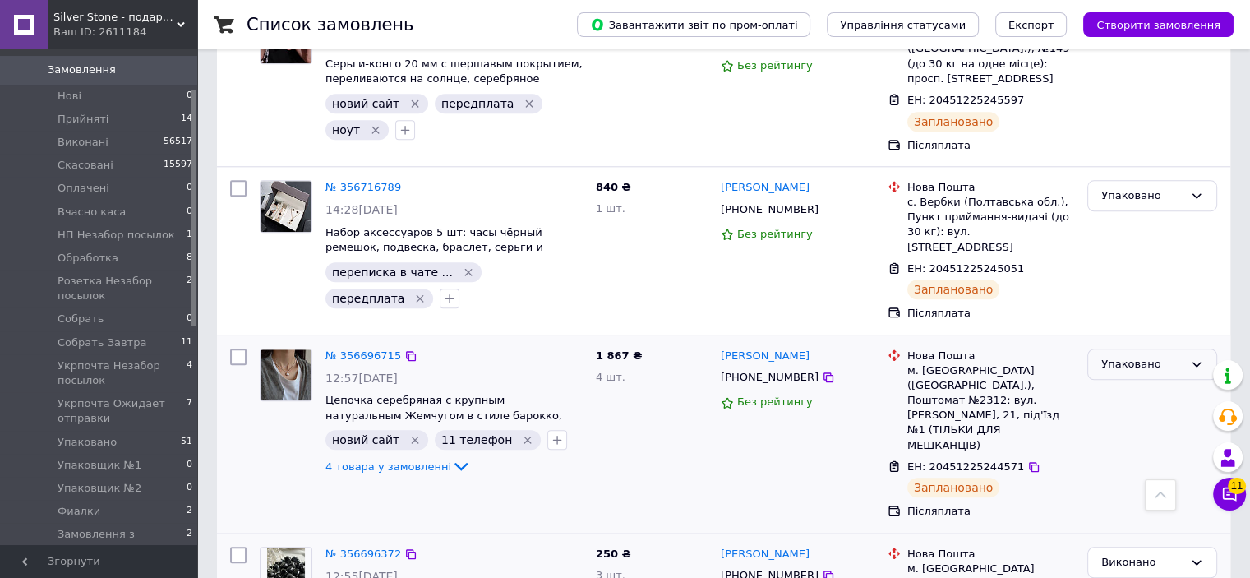
click at [1142, 356] on div "Упаковано" at bounding box center [1142, 364] width 82 height 17
click at [1125, 413] on li "Виконано" at bounding box center [1152, 428] width 128 height 30
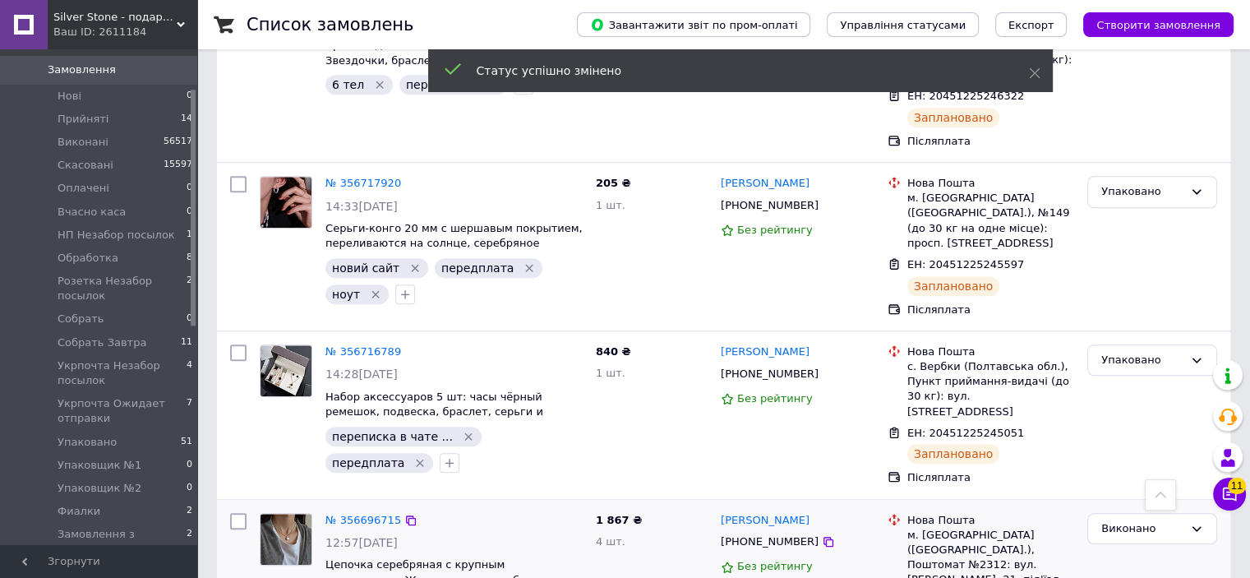
scroll to position [1485, 0]
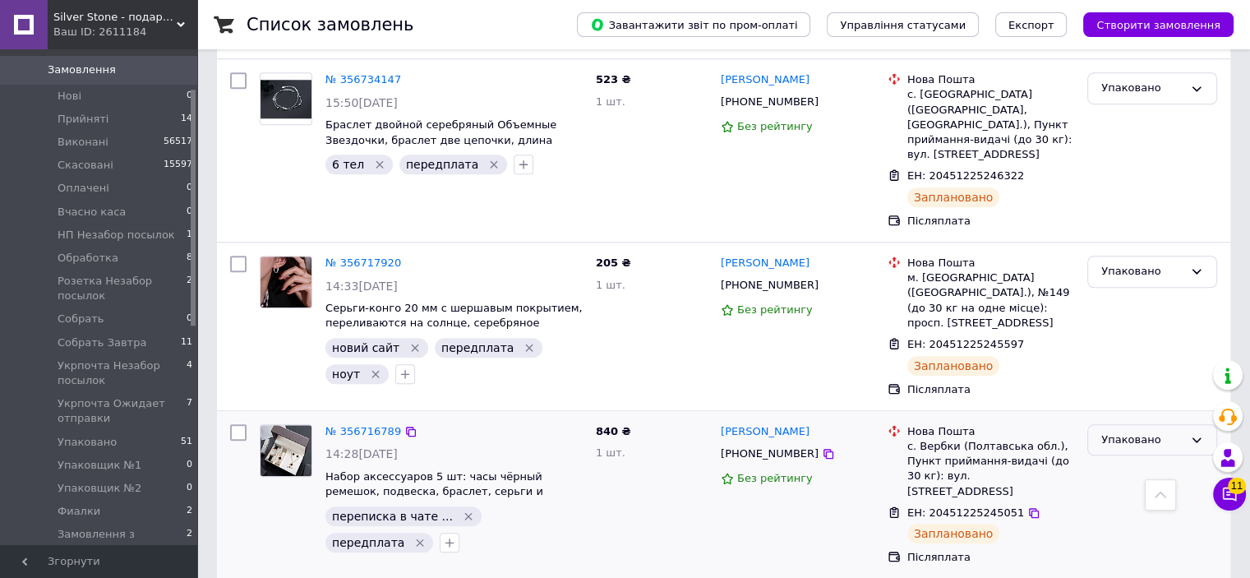
click at [1148, 424] on div "Упаковано" at bounding box center [1152, 440] width 130 height 32
click at [1145, 489] on li "Виконано" at bounding box center [1152, 504] width 128 height 30
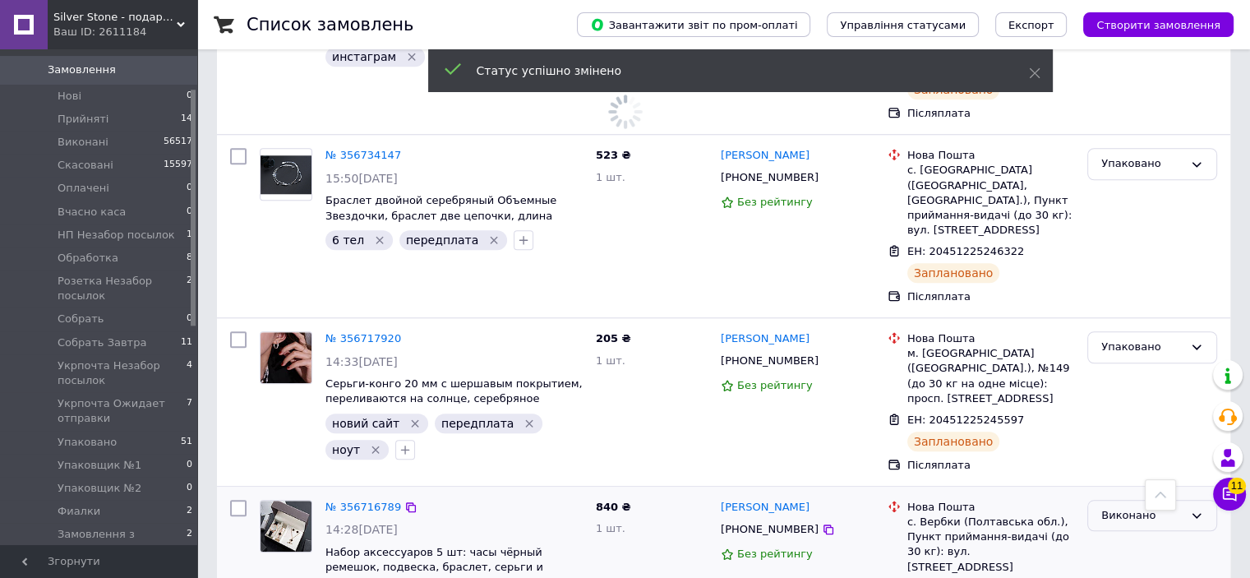
scroll to position [1403, 0]
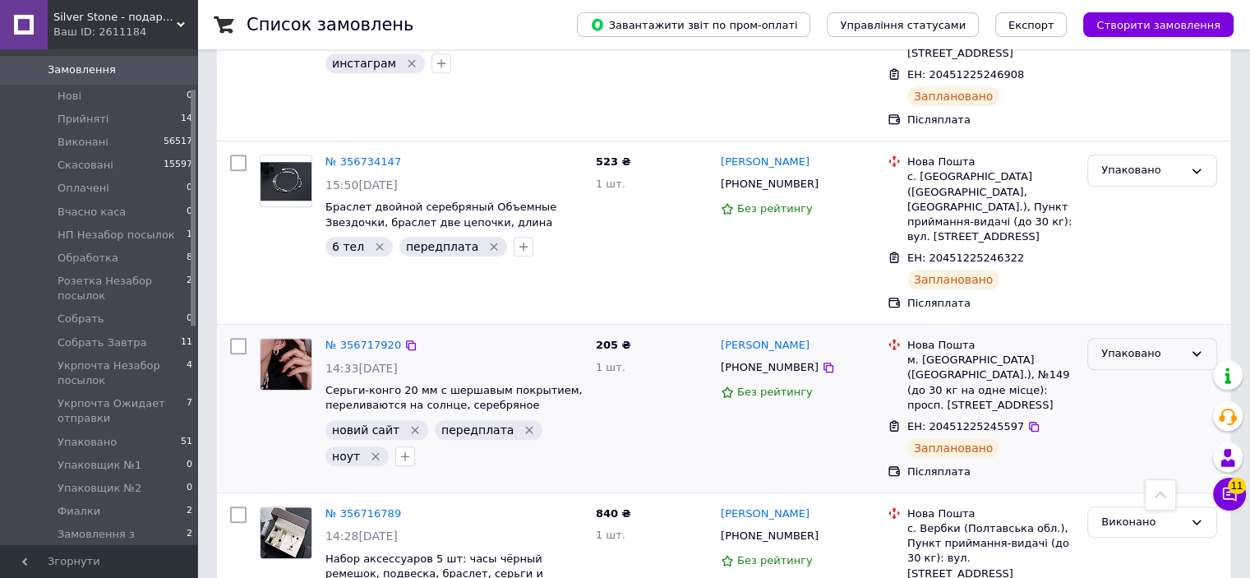
click at [1134, 345] on div "Упаковано" at bounding box center [1142, 353] width 82 height 17
click at [1136, 403] on li "Виконано" at bounding box center [1152, 418] width 128 height 30
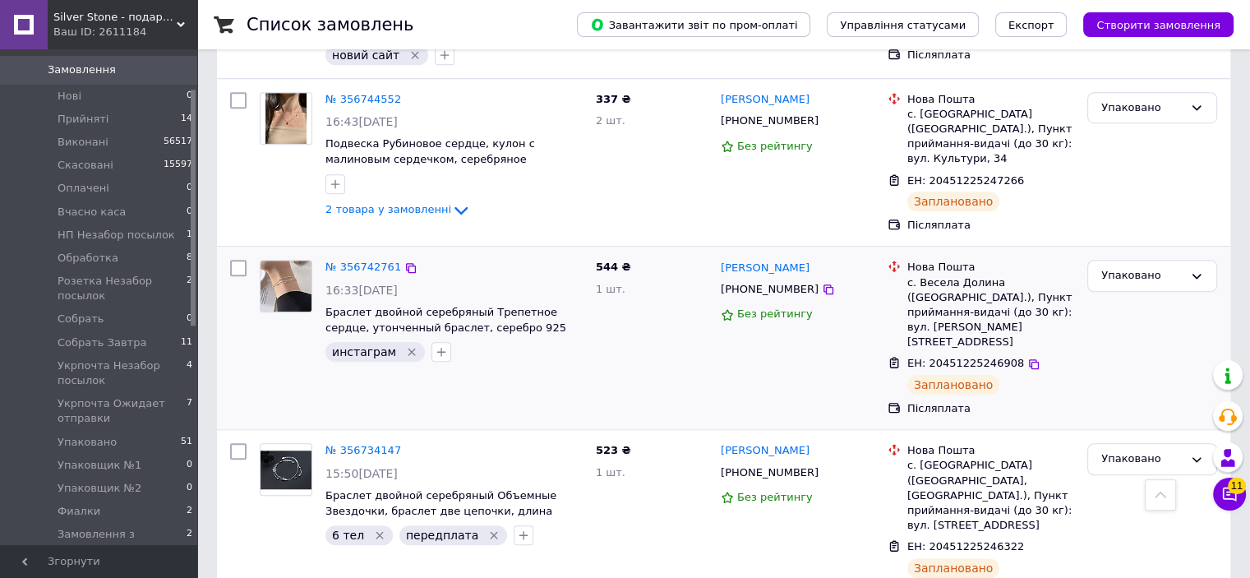
scroll to position [1162, 0]
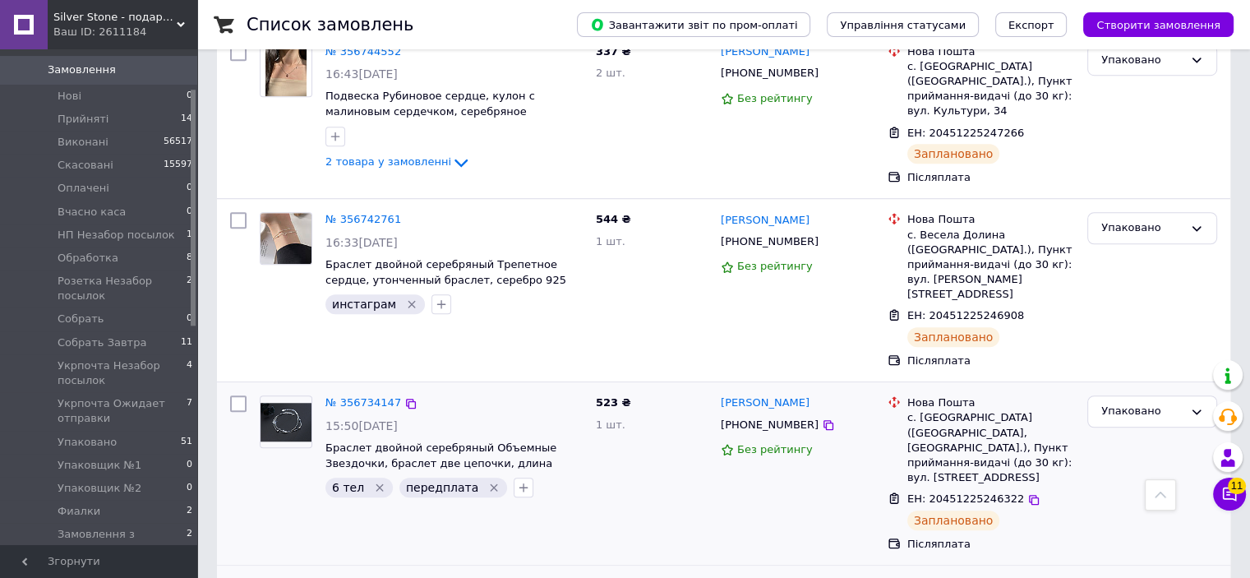
drag, startPoint x: 1117, startPoint y: 271, endPoint x: 1118, endPoint y: 281, distance: 9.9
click at [1118, 403] on div "Упаковано" at bounding box center [1142, 411] width 82 height 17
click at [1114, 460] on li "Виконано" at bounding box center [1152, 475] width 128 height 30
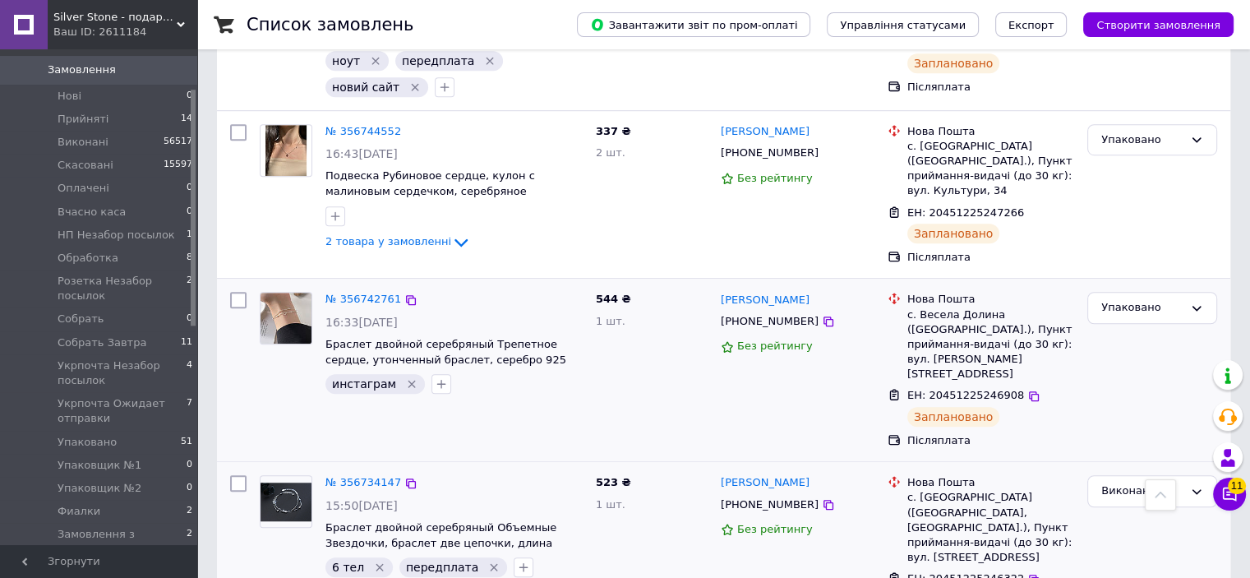
scroll to position [1080, 0]
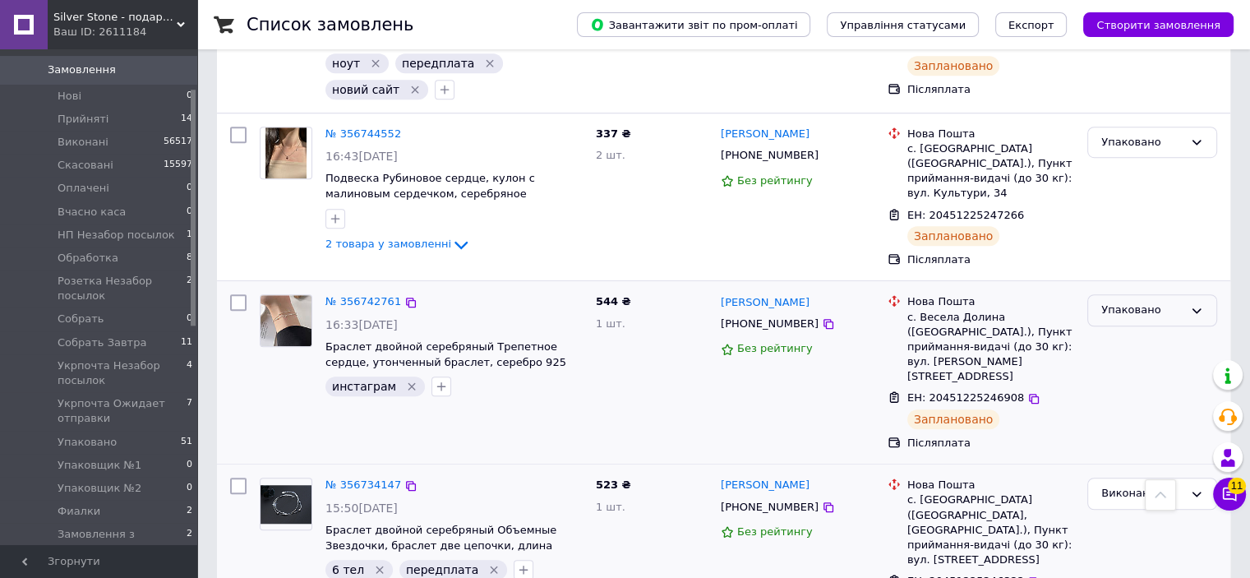
click at [1173, 302] on div "Упаковано" at bounding box center [1142, 310] width 82 height 17
click at [1150, 359] on li "Виконано" at bounding box center [1152, 374] width 128 height 30
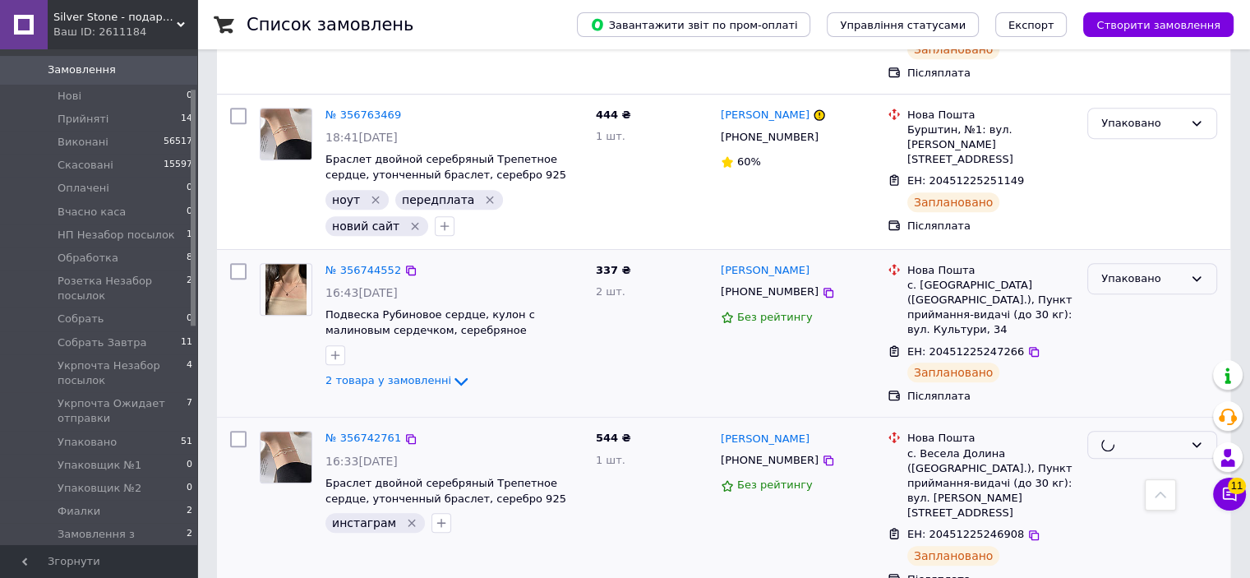
scroll to position [915, 0]
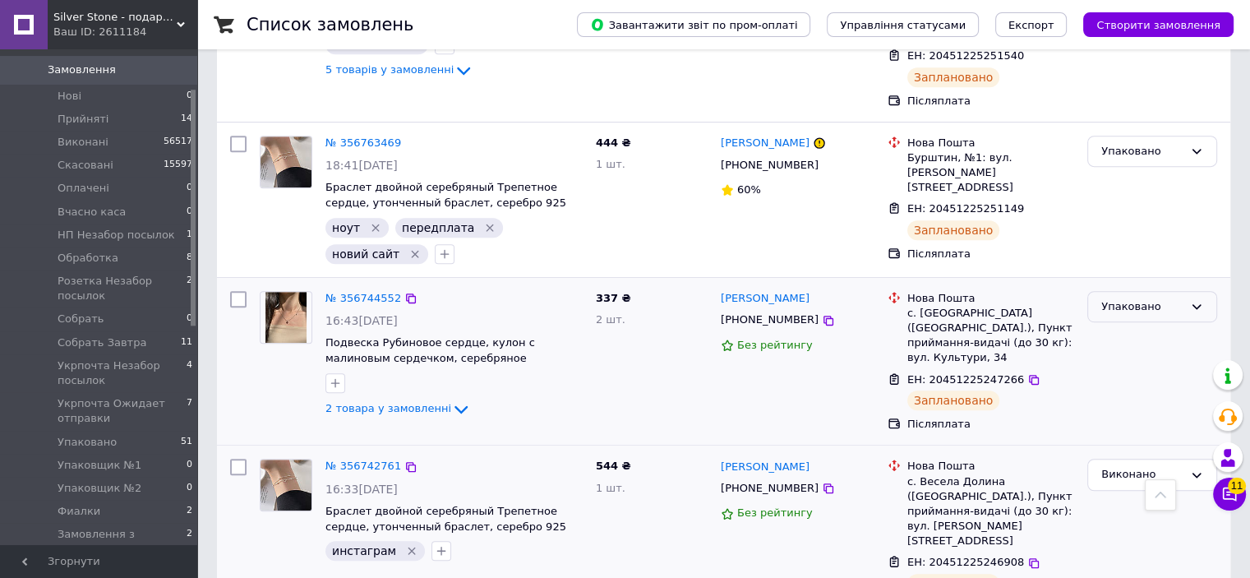
click at [1139, 291] on div "Упаковано" at bounding box center [1152, 307] width 130 height 32
click at [1116, 356] on li "Виконано" at bounding box center [1152, 371] width 128 height 30
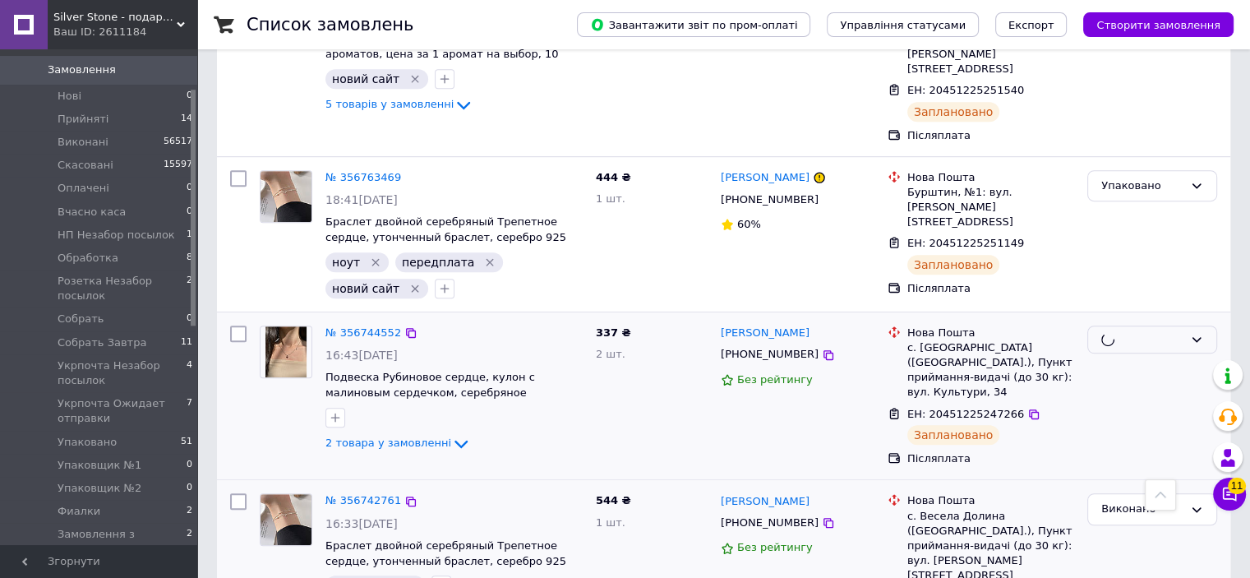
scroll to position [751, 0]
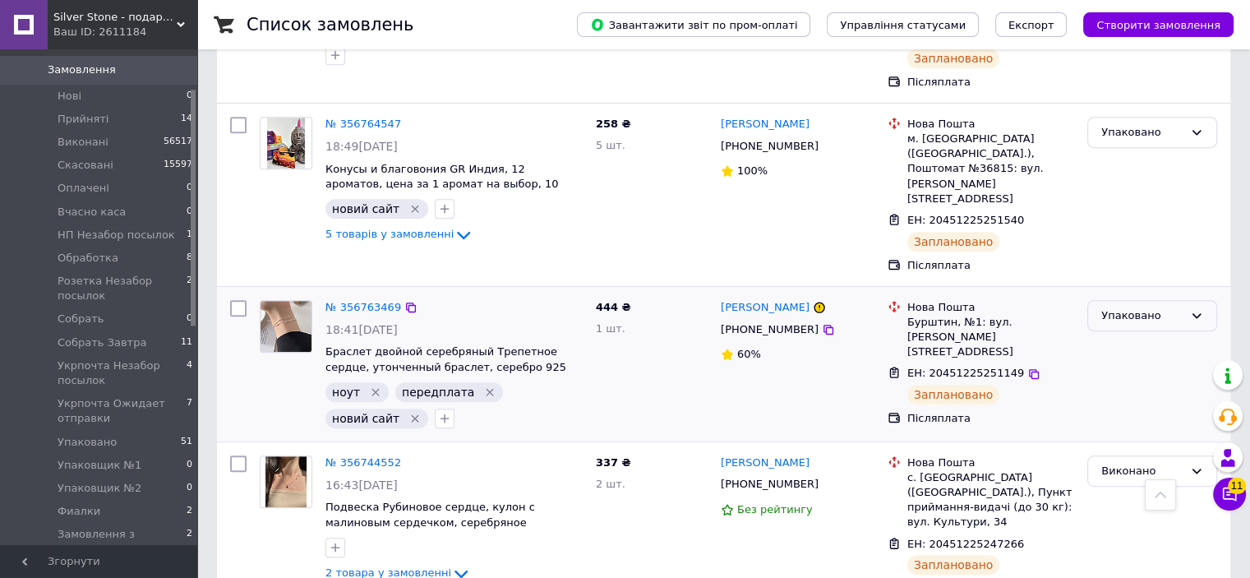
click at [1159, 307] on div "Упаковано" at bounding box center [1142, 315] width 82 height 17
click at [1133, 365] on li "Виконано" at bounding box center [1152, 380] width 128 height 30
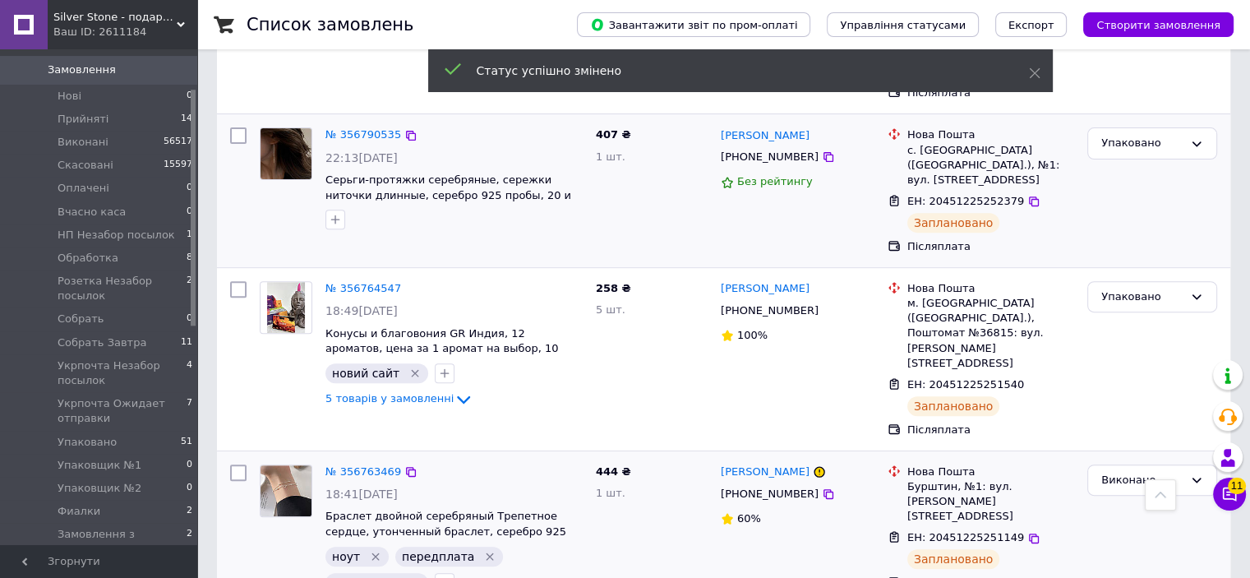
scroll to position [531, 0]
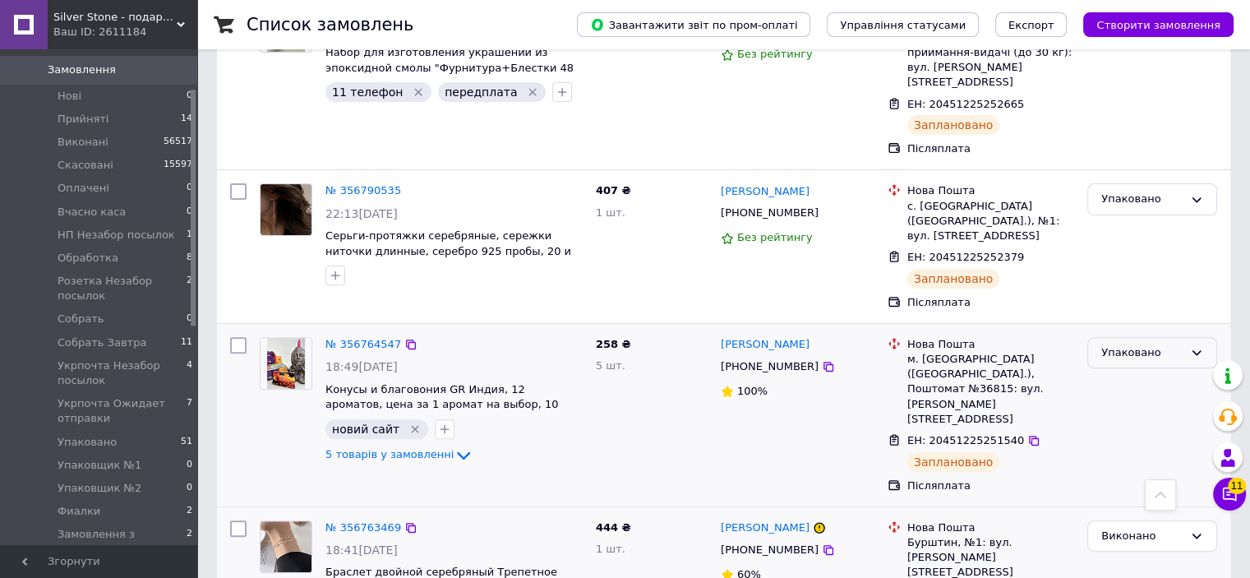
click at [1141, 344] on div "Упаковано" at bounding box center [1142, 352] width 82 height 17
click at [1125, 402] on li "Виконано" at bounding box center [1152, 417] width 128 height 30
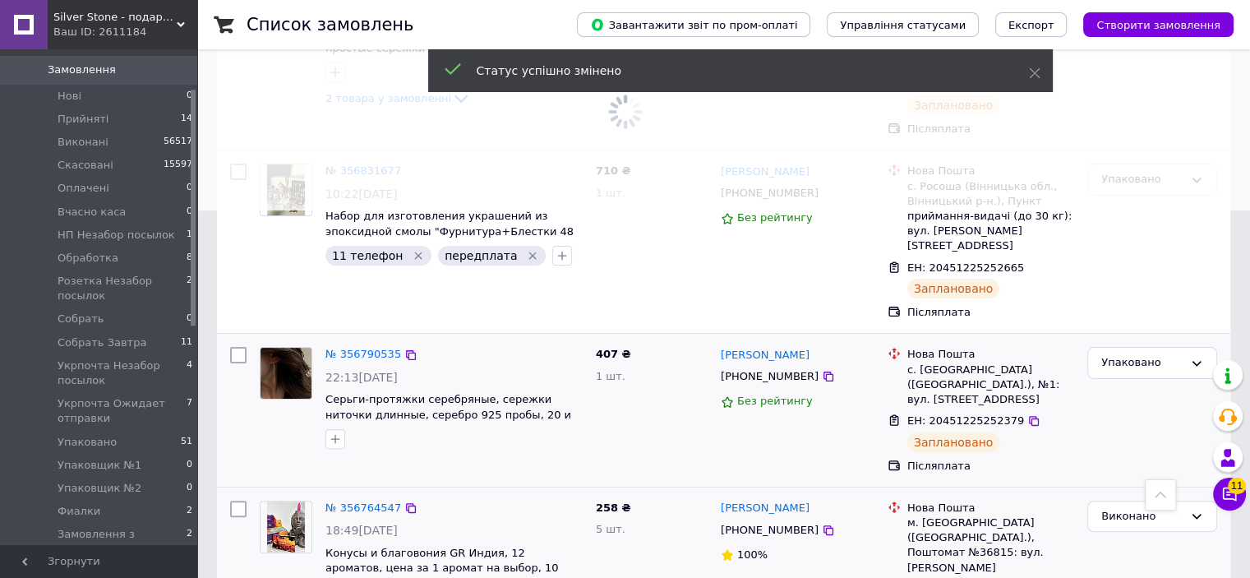
scroll to position [366, 0]
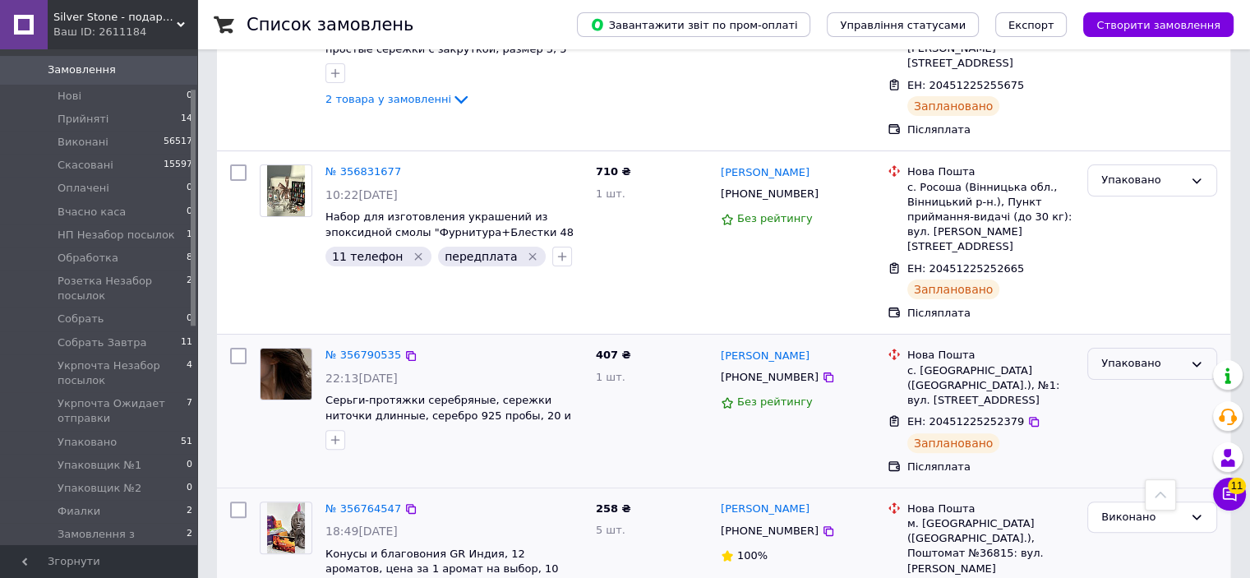
click at [1131, 355] on div "Упаковано" at bounding box center [1142, 363] width 82 height 17
click at [1134, 413] on li "Виконано" at bounding box center [1152, 428] width 128 height 30
click at [1162, 172] on div "Упаковано" at bounding box center [1142, 180] width 82 height 17
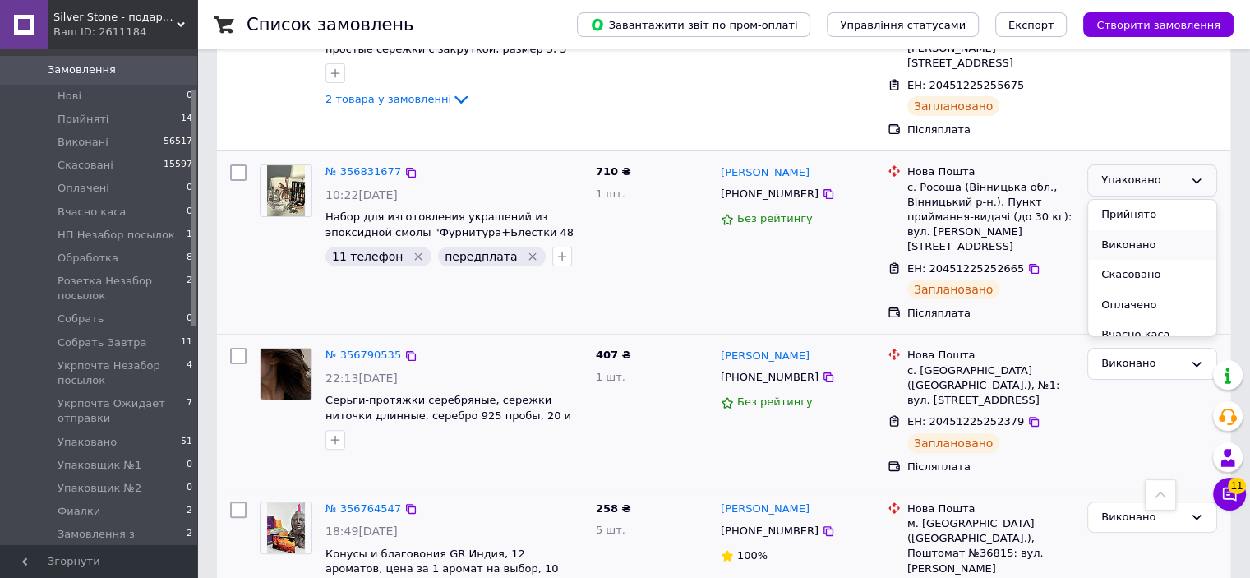
click at [1142, 230] on li "Виконано" at bounding box center [1152, 245] width 128 height 30
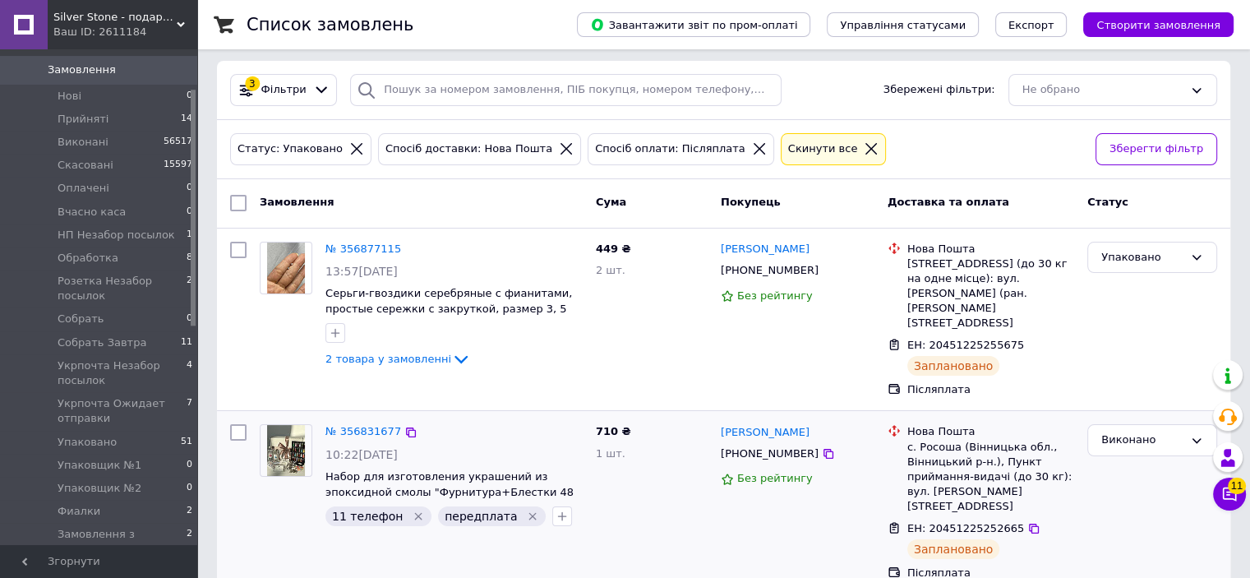
scroll to position [38, 0]
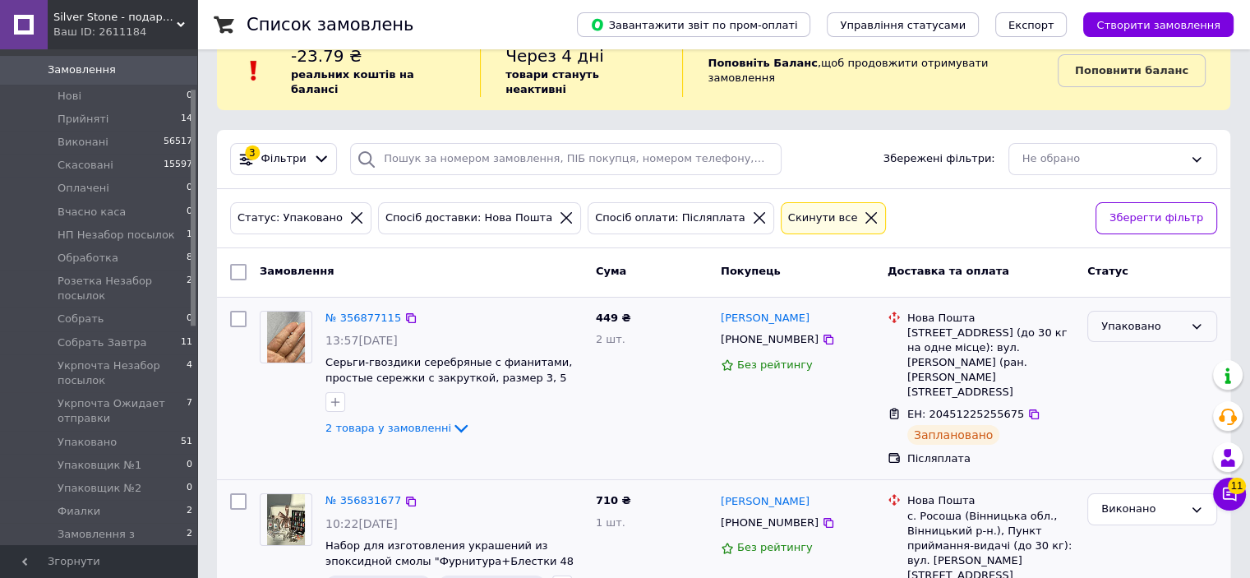
click at [1137, 320] on div "Упаковано" at bounding box center [1152, 327] width 130 height 32
click at [1119, 376] on li "Виконано" at bounding box center [1152, 391] width 128 height 30
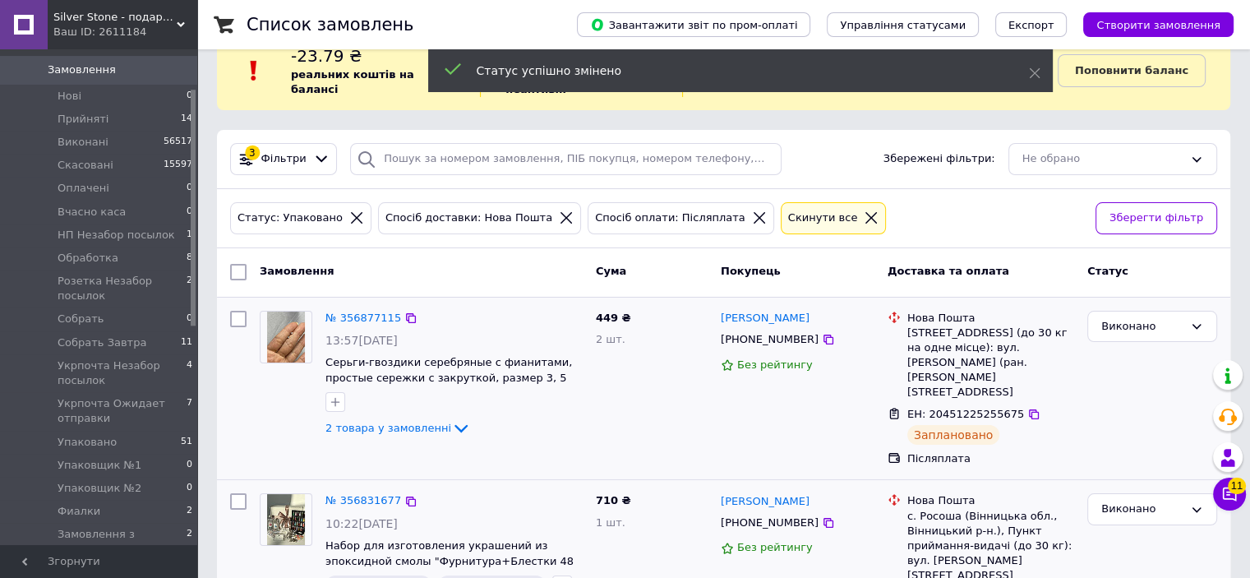
click at [752, 210] on icon at bounding box center [759, 217] width 15 height 15
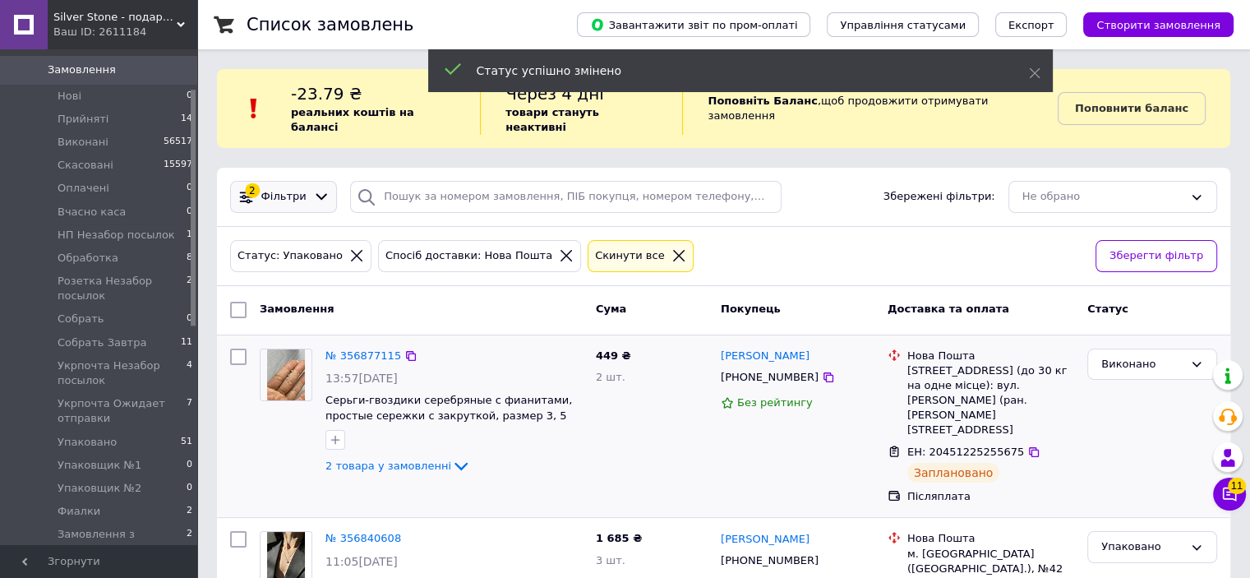
click at [311, 181] on div "2 Фільтри" at bounding box center [283, 197] width 107 height 32
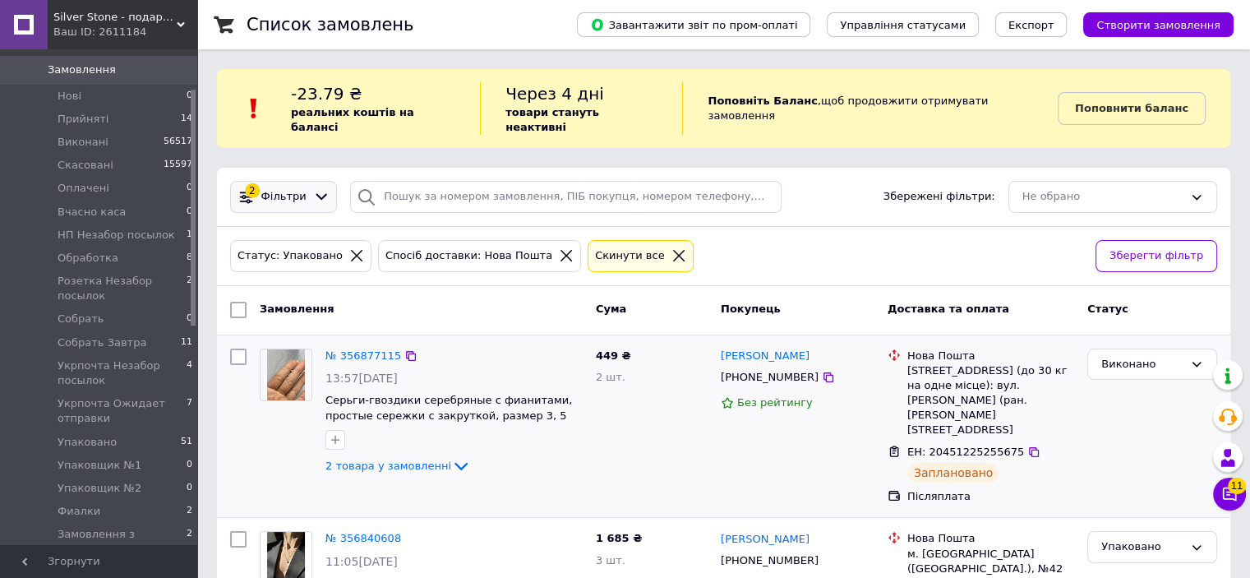
click at [316, 188] on icon at bounding box center [321, 196] width 17 height 17
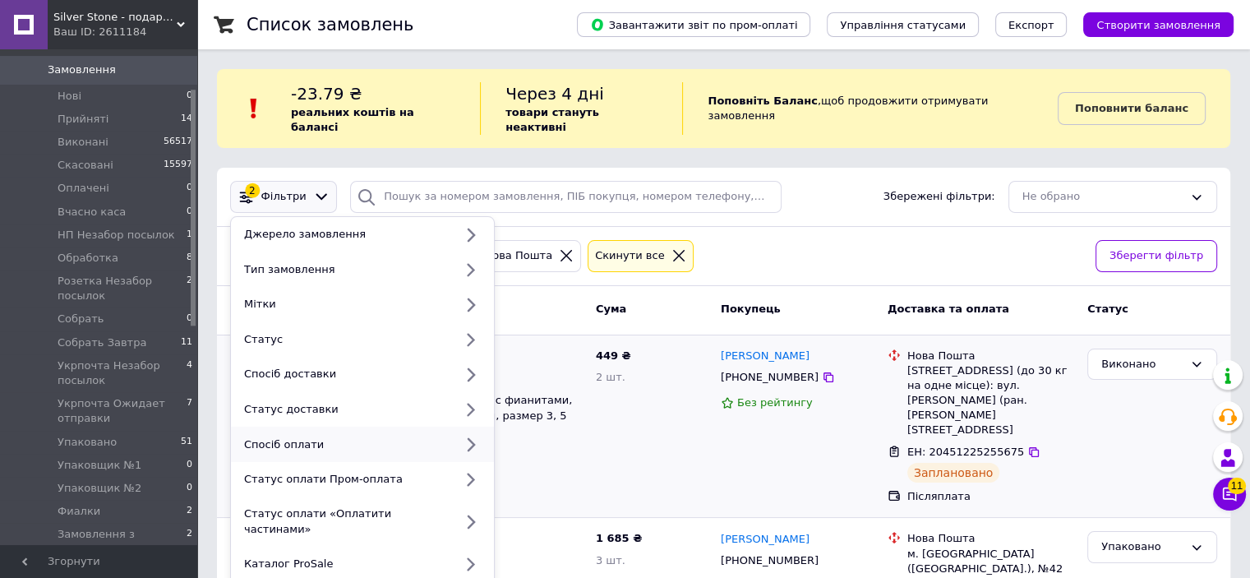
click at [381, 437] on div "Спосіб оплати" at bounding box center [345, 444] width 216 height 15
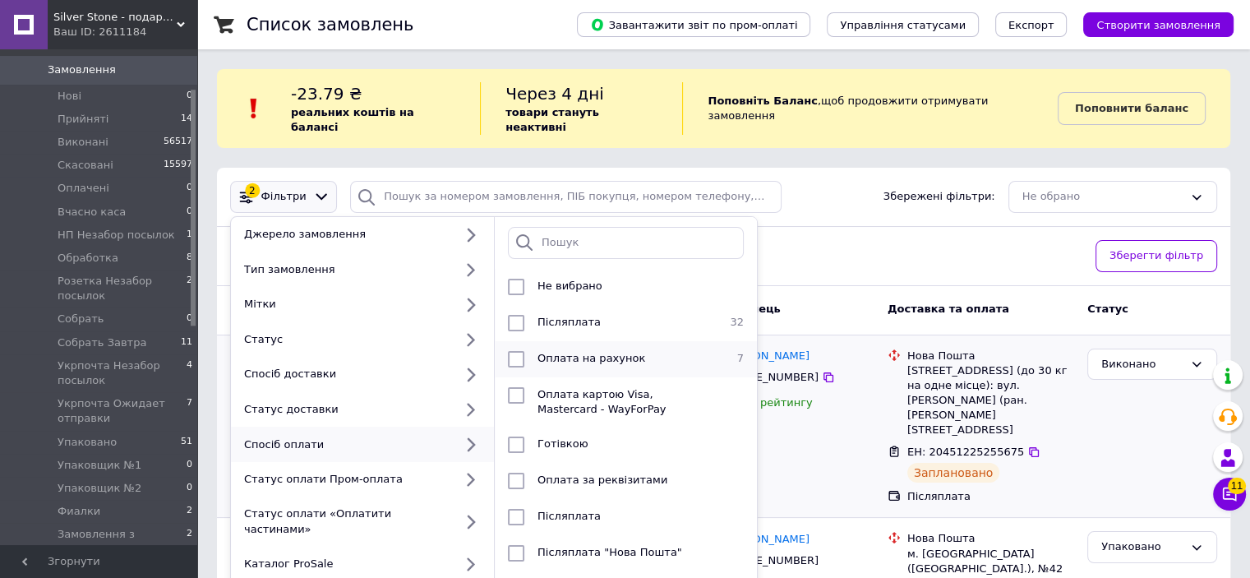
click at [525, 351] on div at bounding box center [516, 359] width 30 height 16
checkbox input "true"
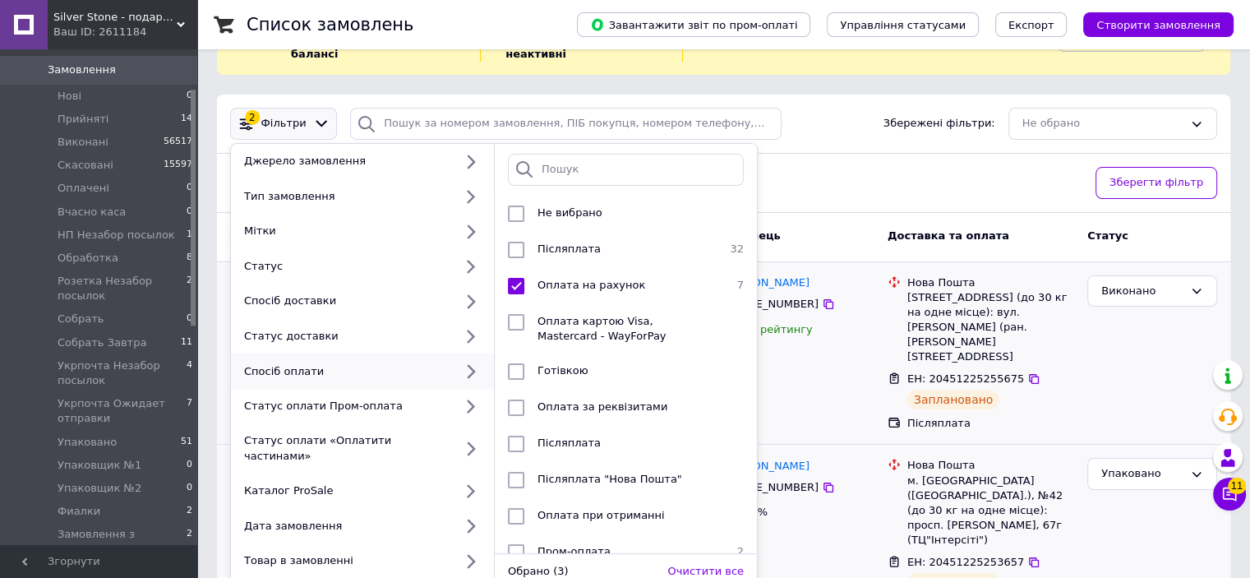
scroll to position [247, 0]
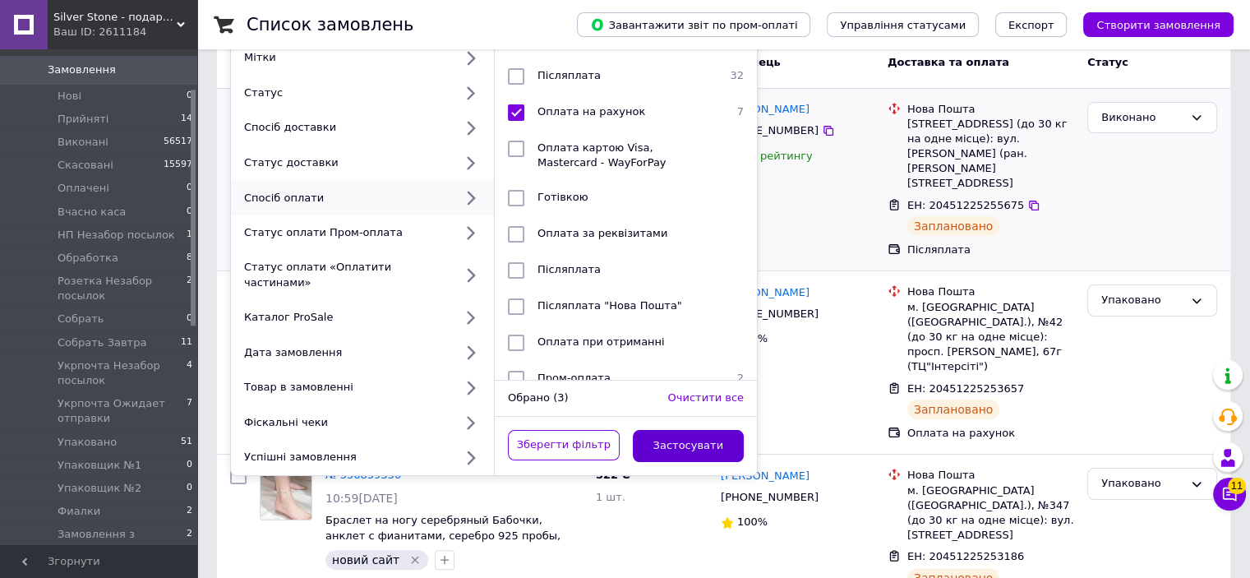
click at [708, 430] on button "Застосувати" at bounding box center [689, 446] width 112 height 32
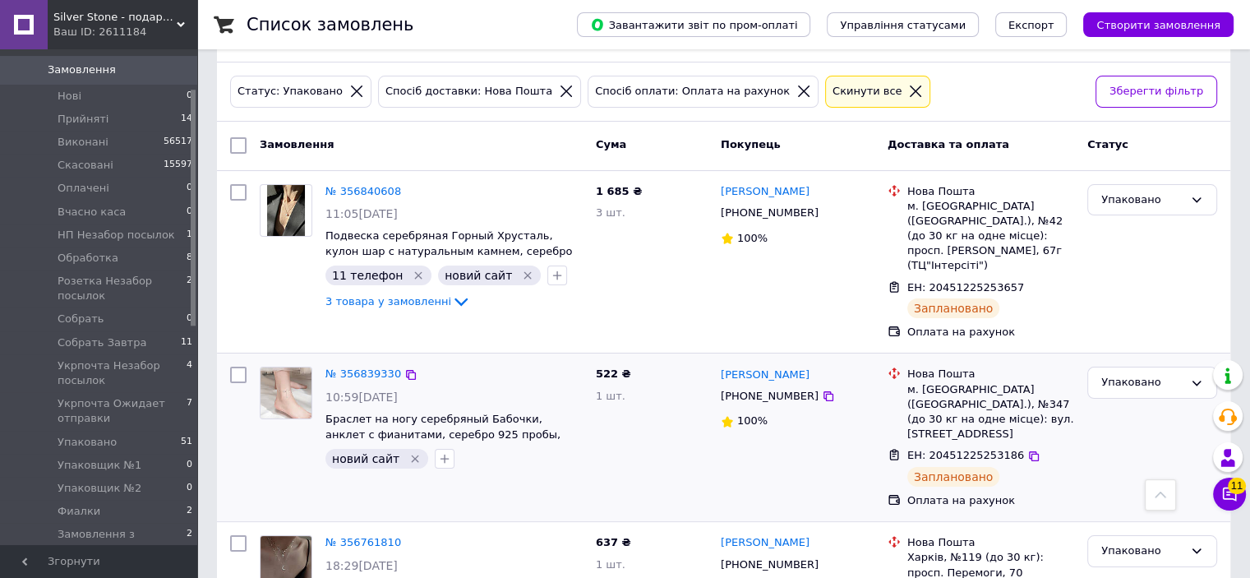
scroll to position [141, 0]
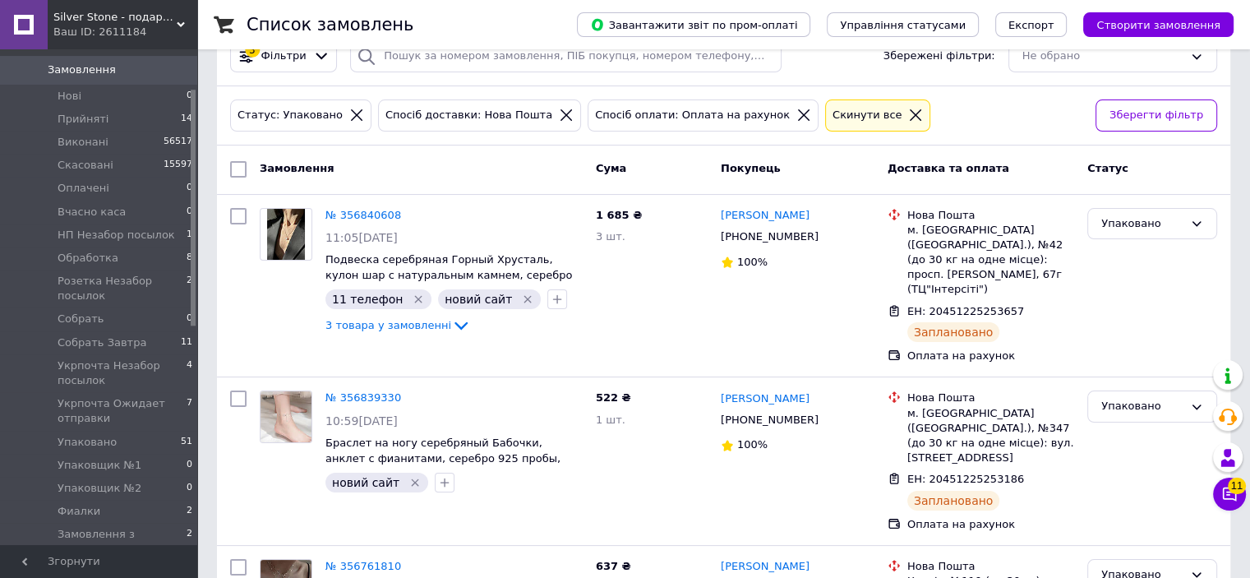
click at [237, 161] on input "checkbox" at bounding box center [238, 169] width 16 height 16
checkbox input "true"
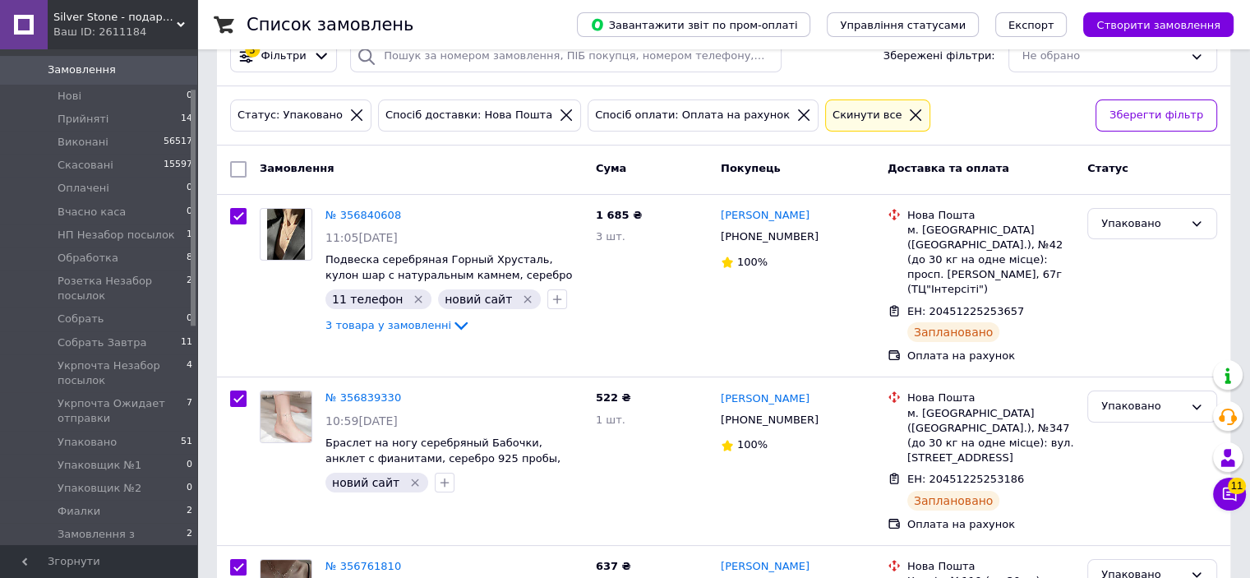
checkbox input "true"
click at [343, 162] on span "Дії для 7 замовлень" at bounding box center [316, 169] width 112 height 15
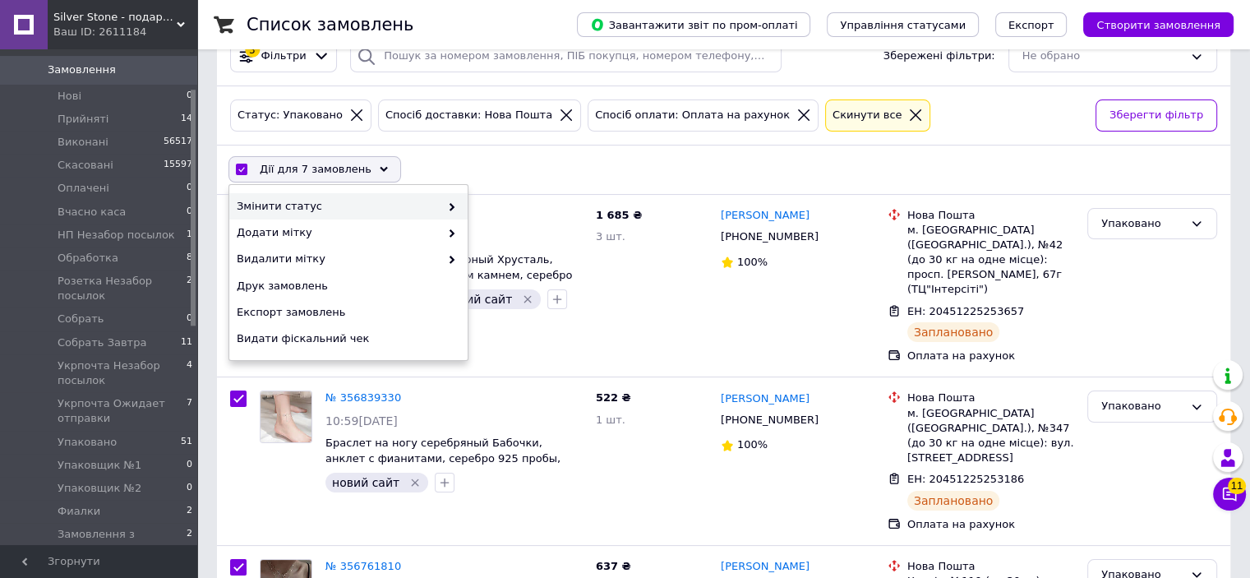
click at [444, 199] on span at bounding box center [448, 206] width 16 height 15
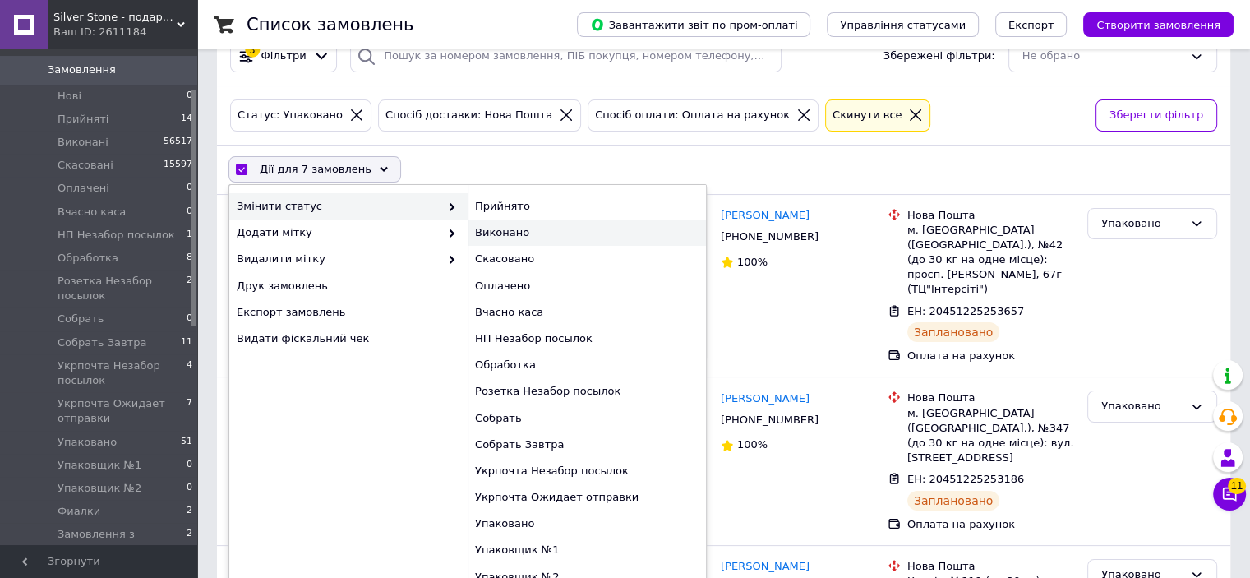
click at [550, 219] on div "Виконано" at bounding box center [587, 232] width 238 height 26
checkbox input "false"
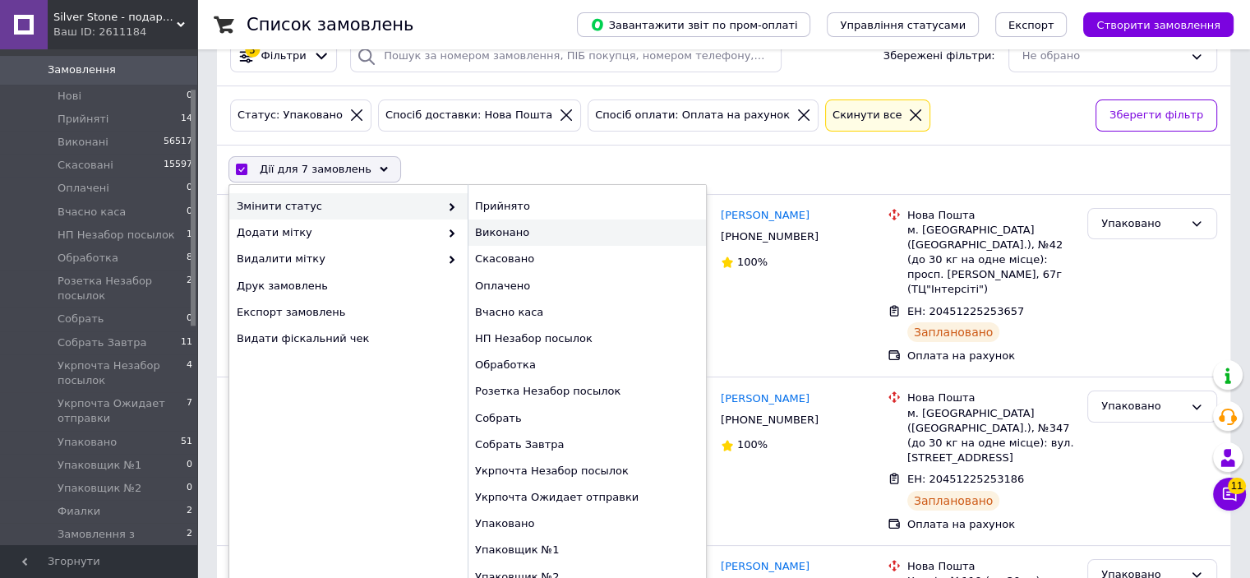
checkbox input "false"
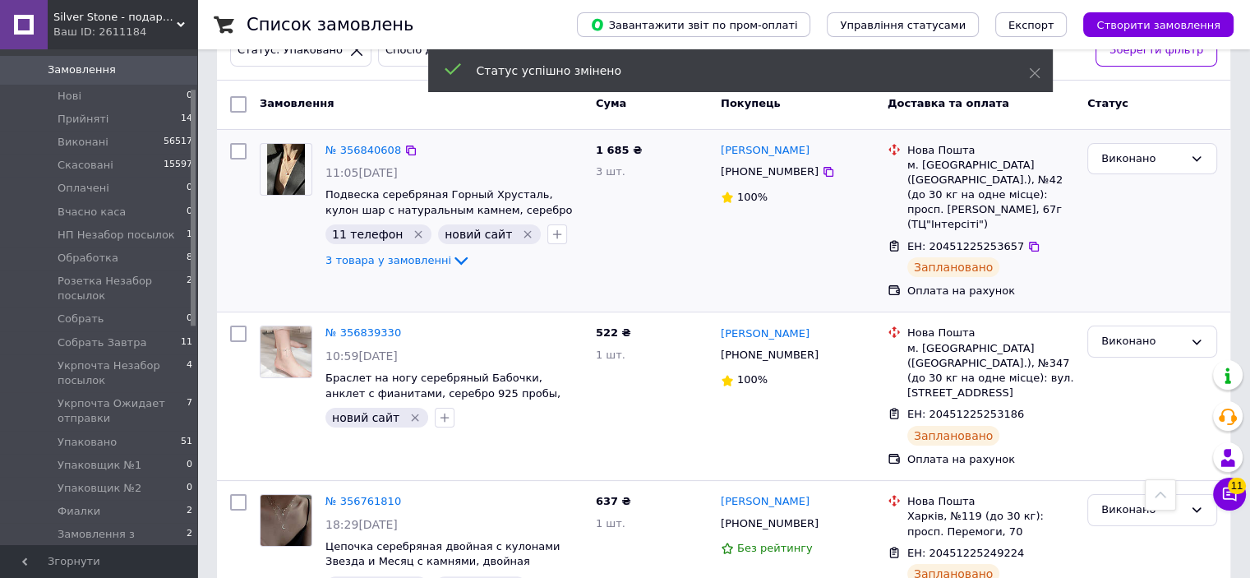
scroll to position [0, 0]
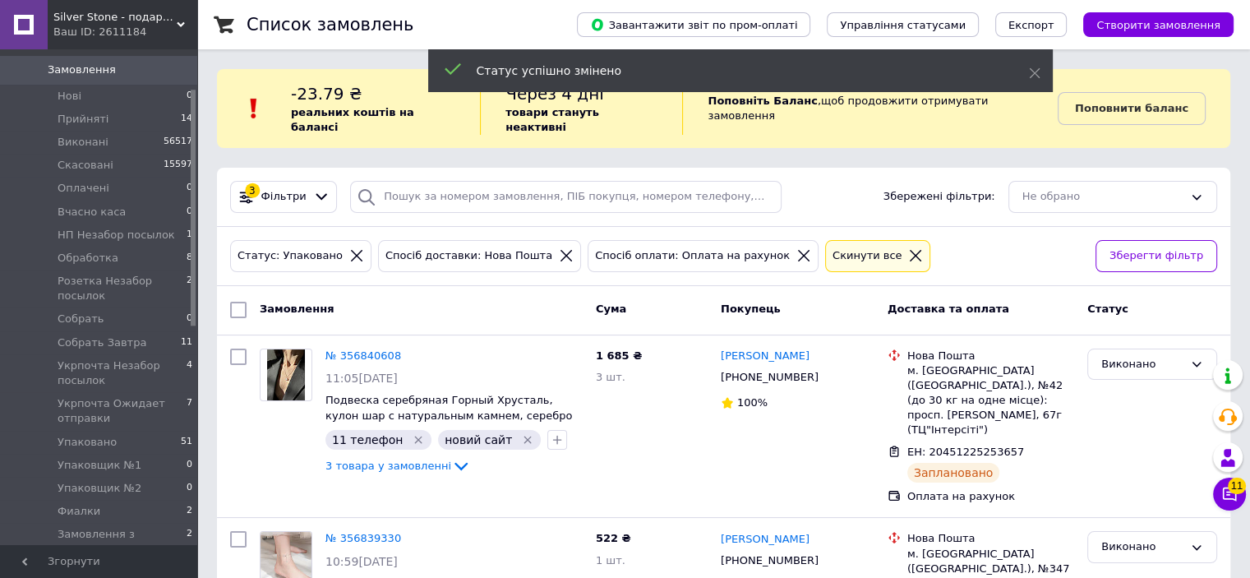
click at [798, 250] on icon at bounding box center [804, 256] width 12 height 12
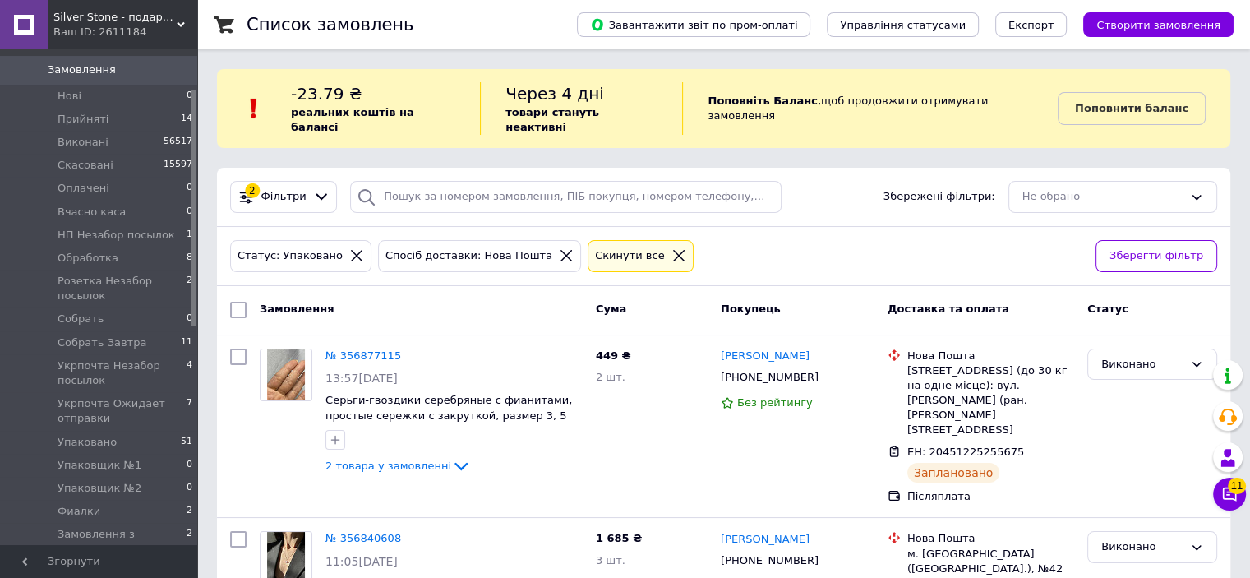
click at [517, 240] on div "Спосіб доставки: Нова Пошта" at bounding box center [479, 256] width 203 height 32
click at [560, 250] on icon at bounding box center [566, 256] width 12 height 12
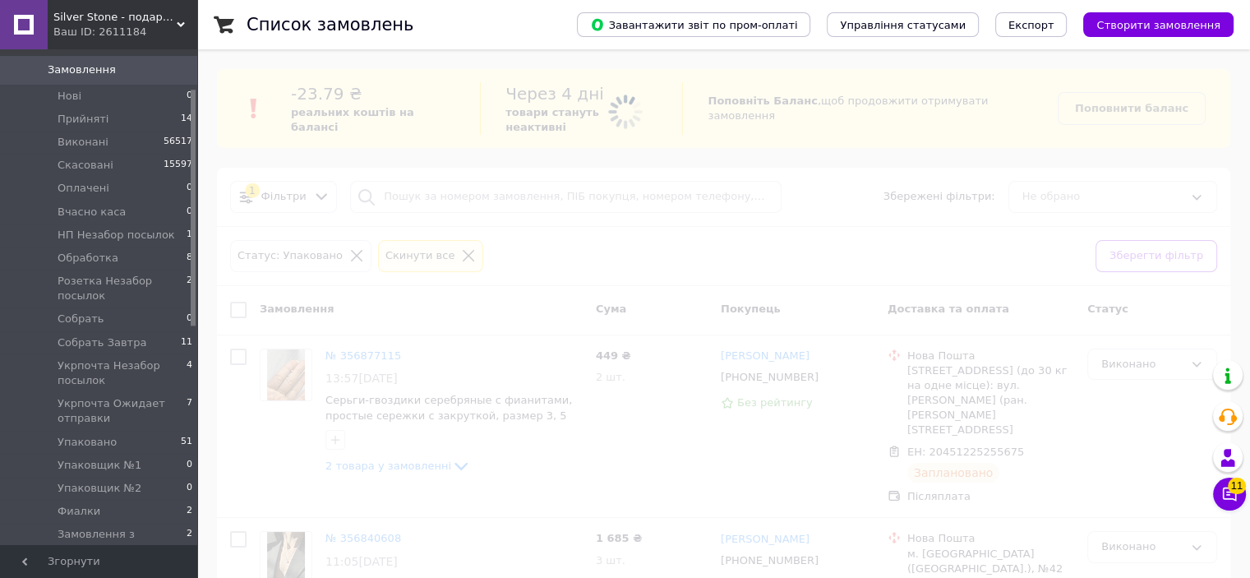
drag, startPoint x: 469, startPoint y: 274, endPoint x: 464, endPoint y: 305, distance: 30.8
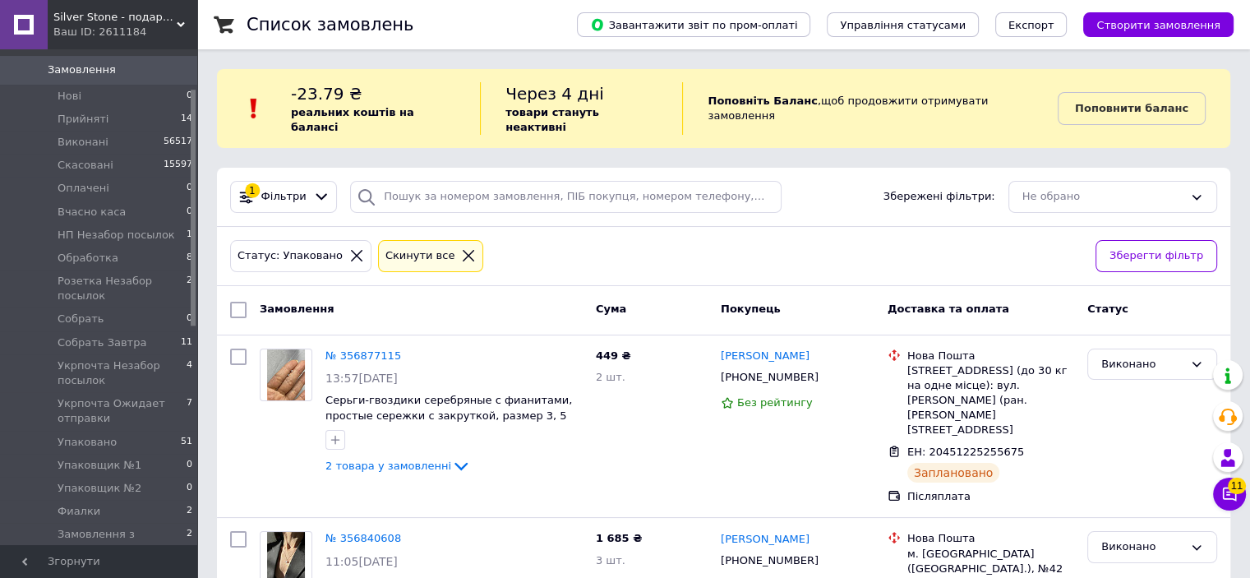
drag, startPoint x: 464, startPoint y: 305, endPoint x: 890, endPoint y: 210, distance: 436.2
click at [892, 206] on div "1 Фільтри Збережені фільтри: Не обрано" at bounding box center [723, 197] width 1013 height 59
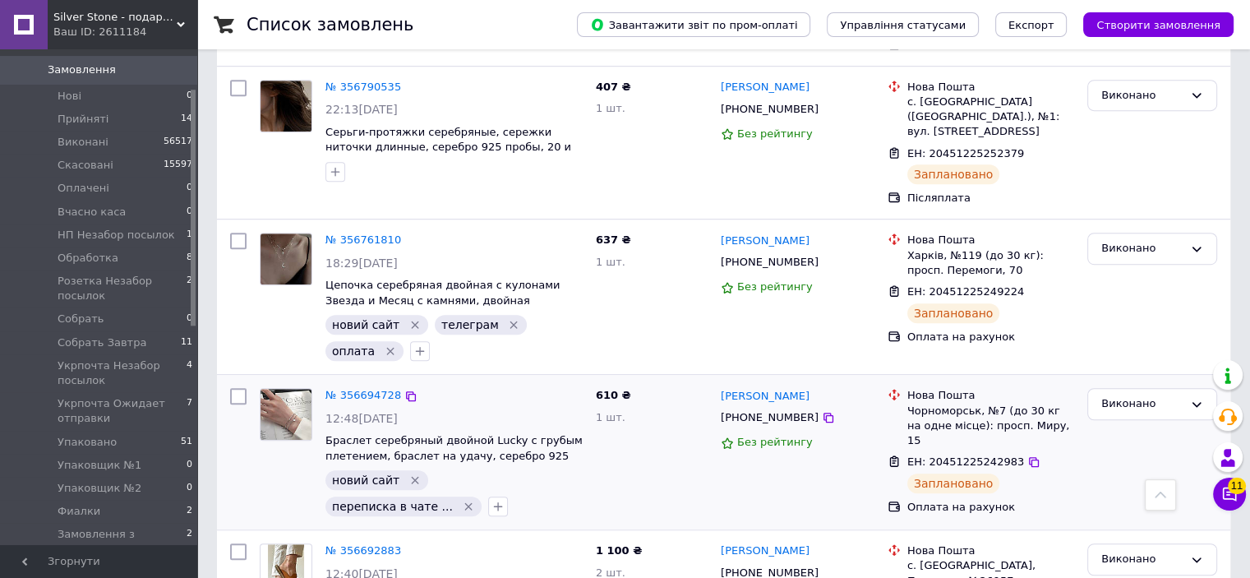
scroll to position [1341, 0]
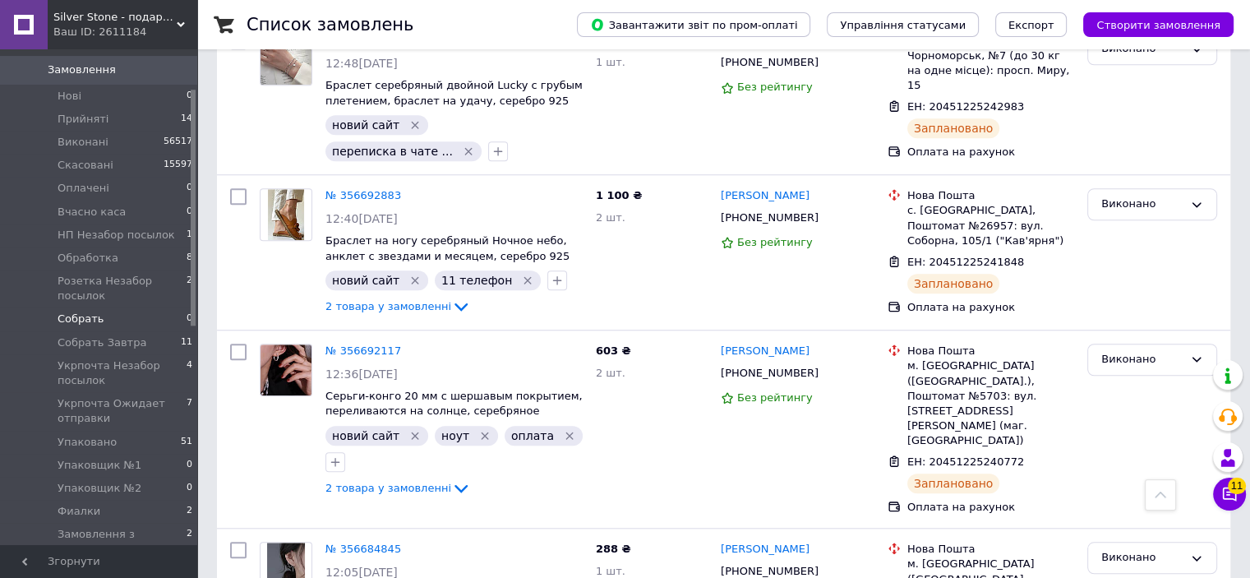
click at [108, 307] on li "Собрать 0" at bounding box center [101, 318] width 202 height 23
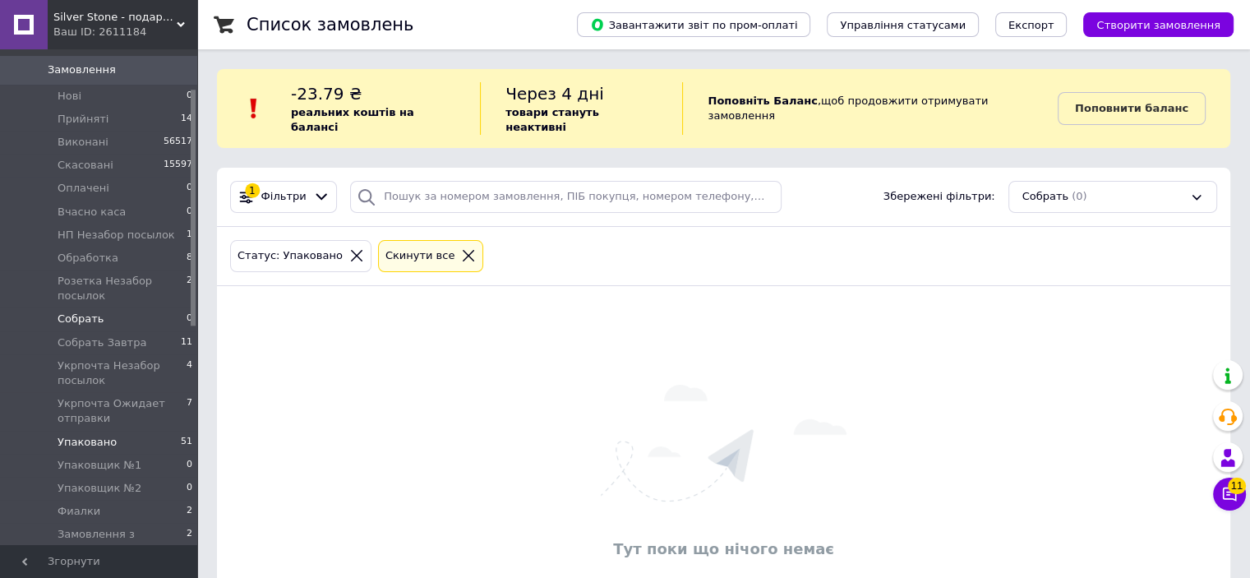
click at [107, 435] on span "Упаковано" at bounding box center [87, 442] width 59 height 15
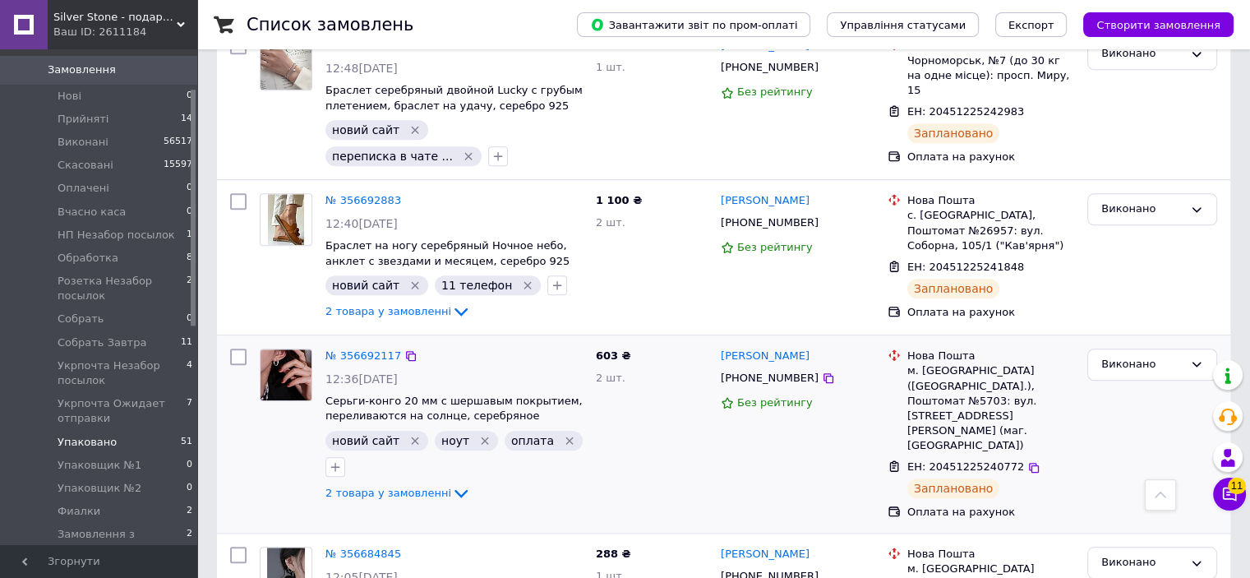
scroll to position [1341, 0]
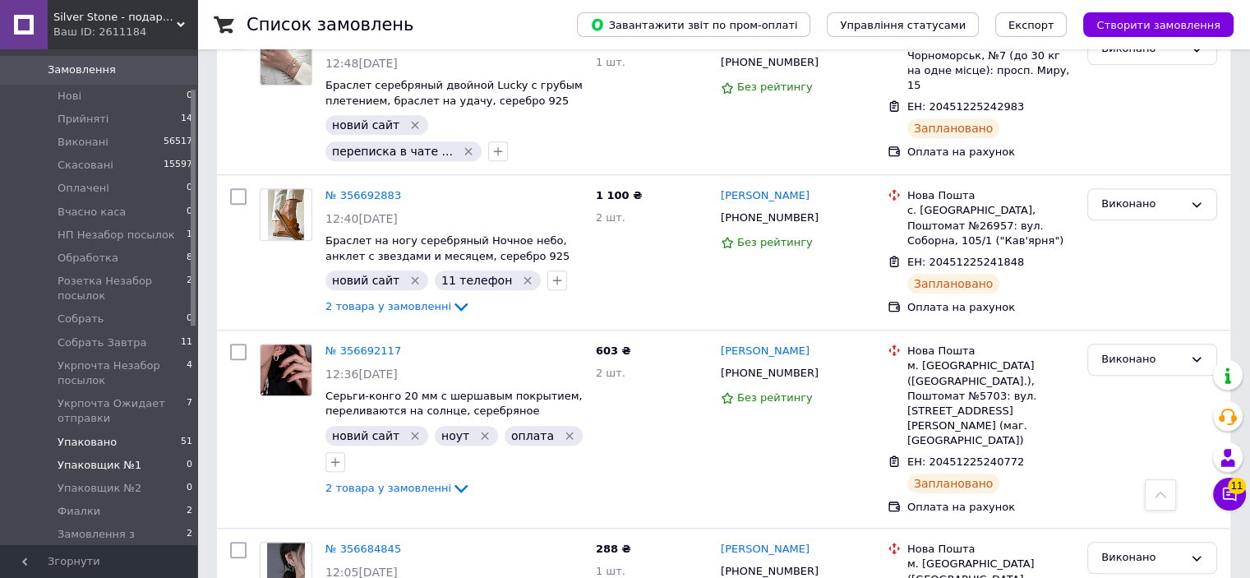
click at [154, 454] on li "Упаковщик №1 0" at bounding box center [101, 465] width 202 height 23
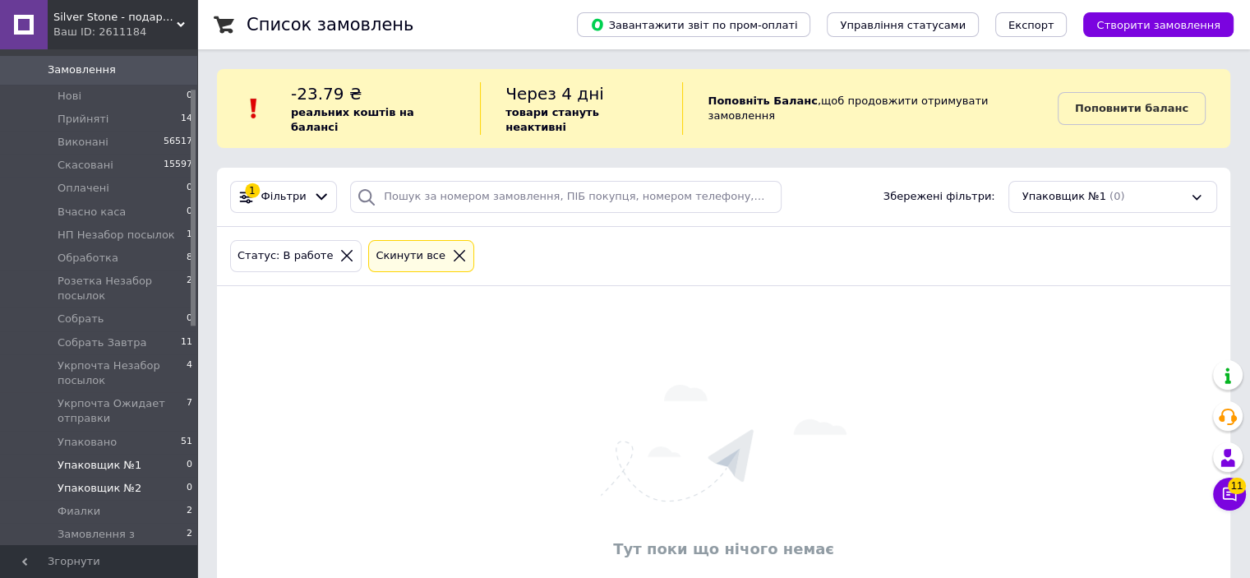
click at [130, 484] on li "Упаковщик №2 0" at bounding box center [101, 488] width 202 height 23
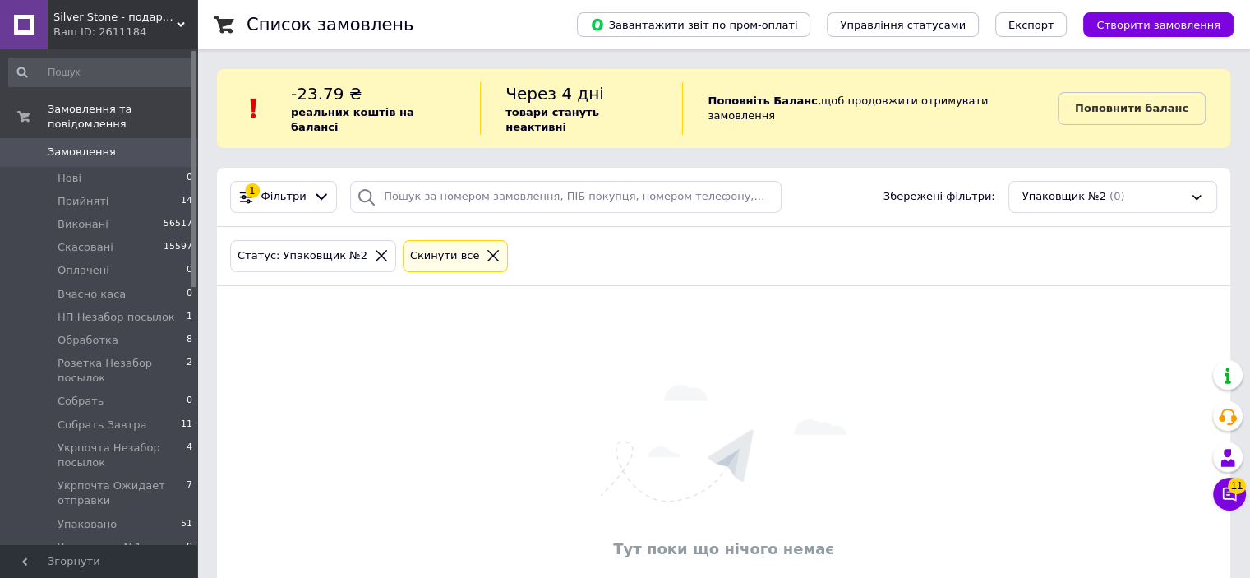
click at [486, 248] on icon at bounding box center [493, 255] width 15 height 15
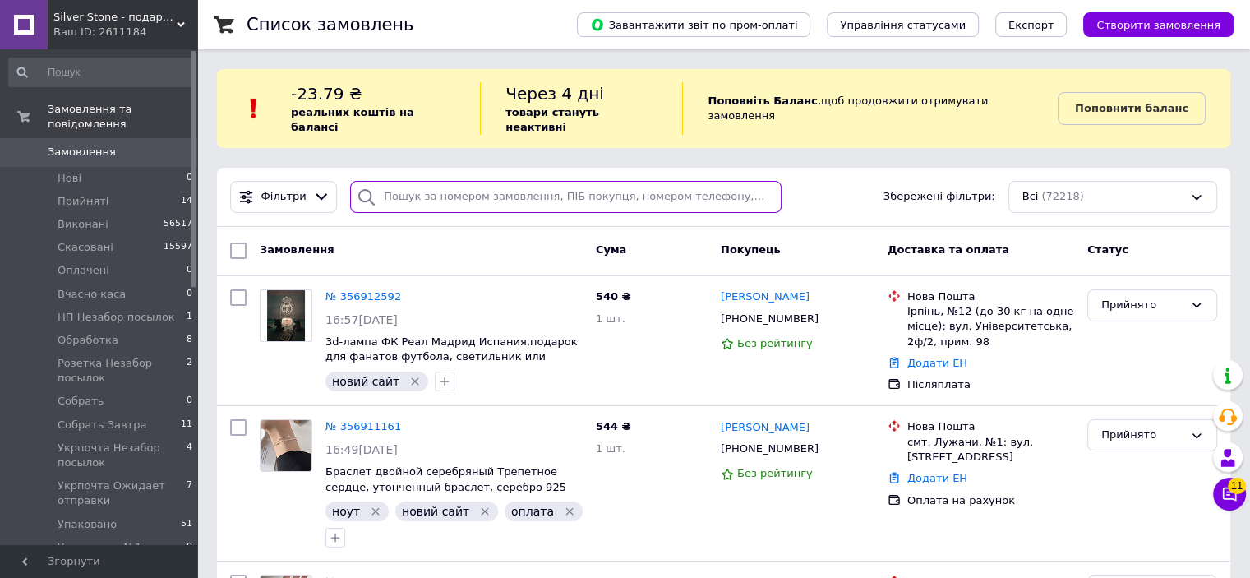
click at [470, 188] on input "search" at bounding box center [565, 197] width 431 height 32
paste input "20451222762779"
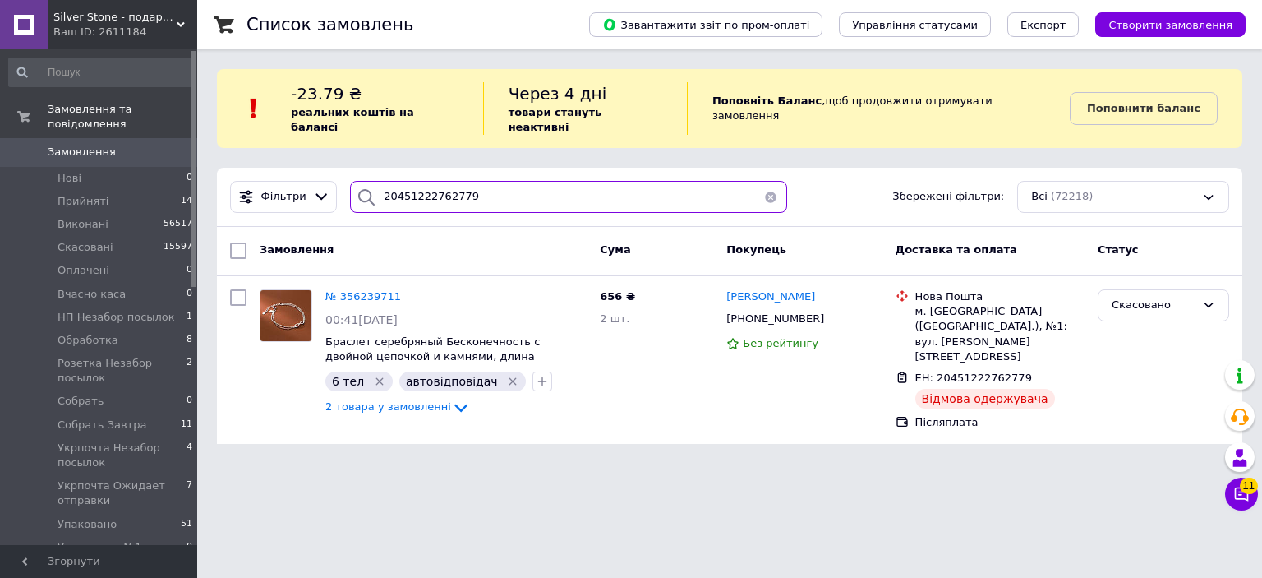
click at [470, 181] on input "20451222762779" at bounding box center [568, 197] width 437 height 32
paste input "18053508"
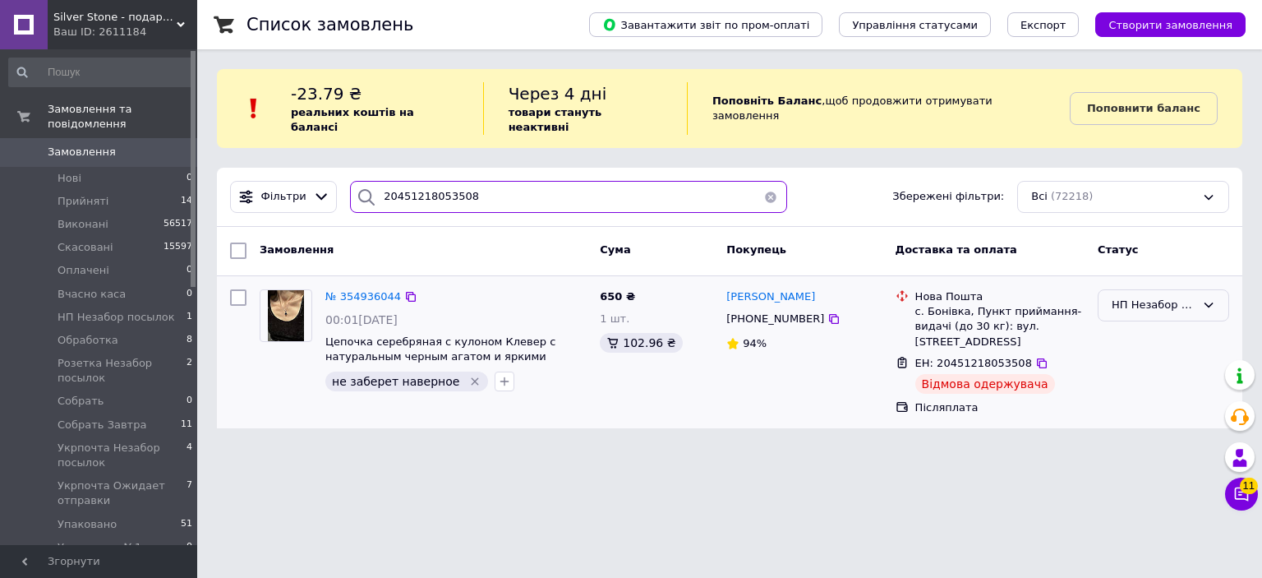
type input "20451218053508"
click at [1149, 297] on div "НП Незабор посылок" at bounding box center [1154, 305] width 84 height 17
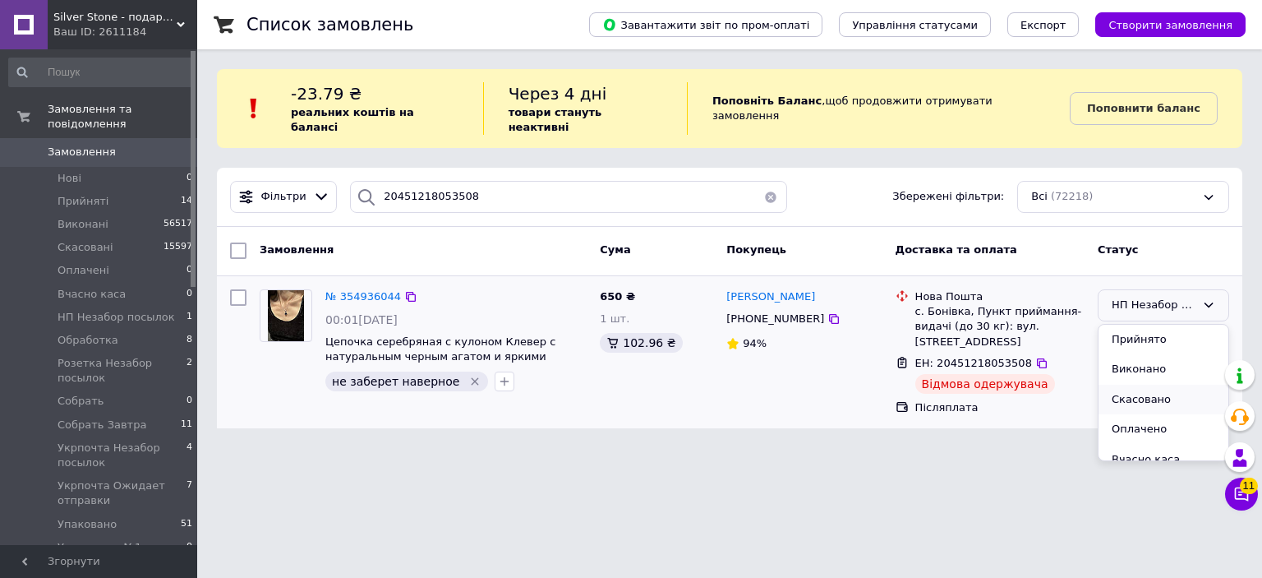
click at [1131, 385] on li "Скасовано" at bounding box center [1164, 400] width 130 height 30
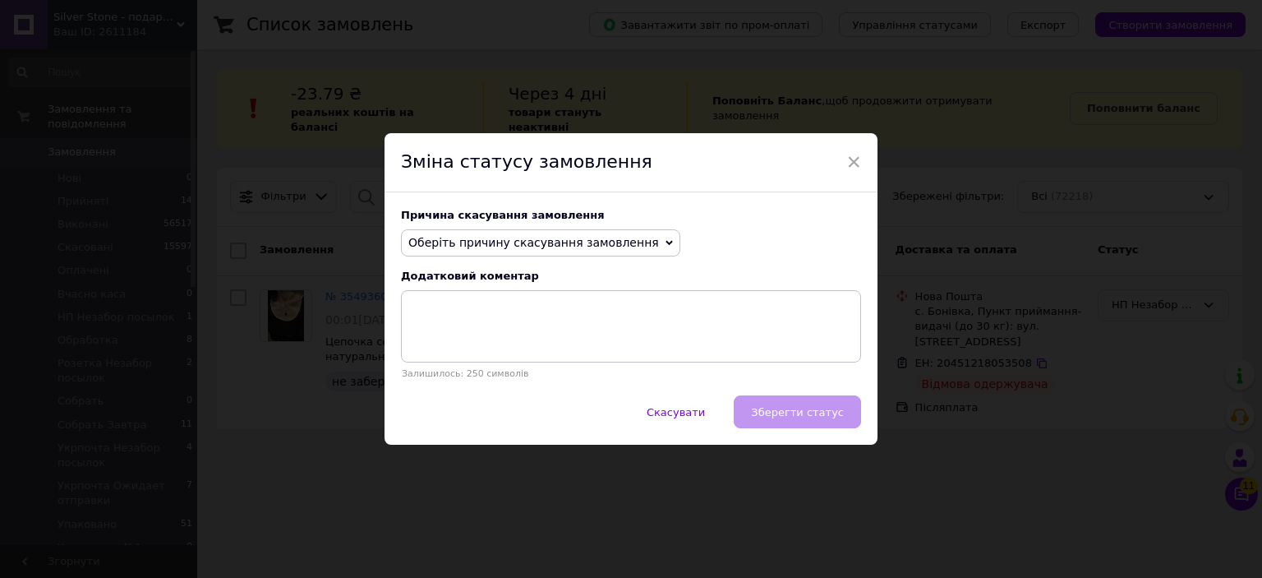
click at [513, 244] on span "Оберіть причину скасування замовлення" at bounding box center [533, 242] width 251 height 13
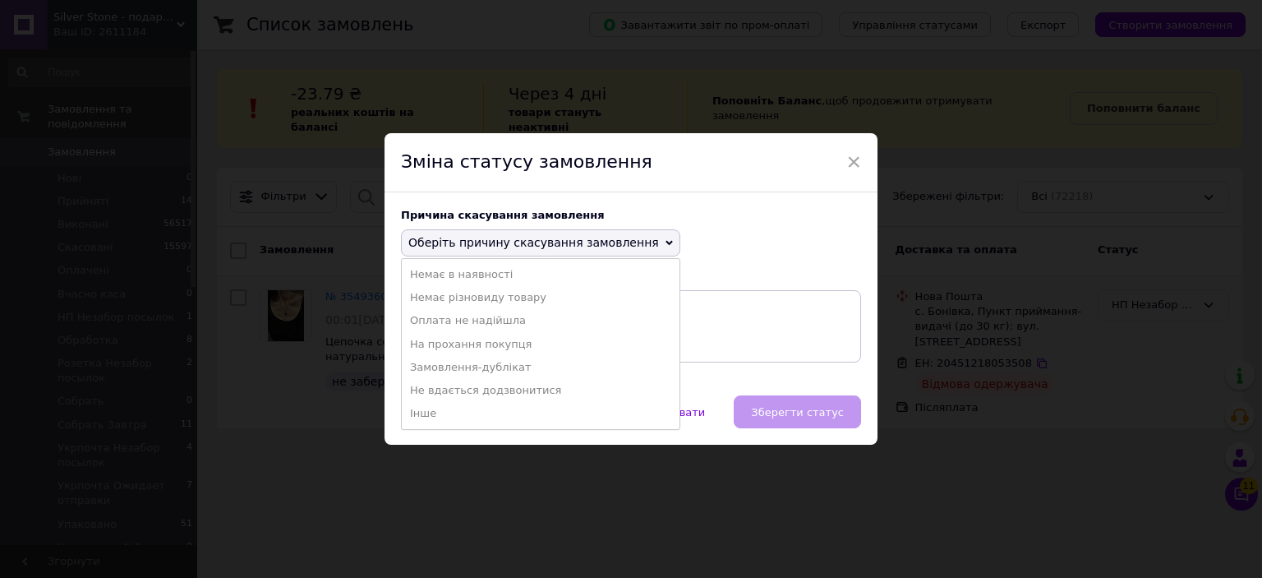
drag, startPoint x: 476, startPoint y: 410, endPoint x: 486, endPoint y: 351, distance: 60.1
click at [477, 410] on li "Інше" at bounding box center [541, 413] width 278 height 23
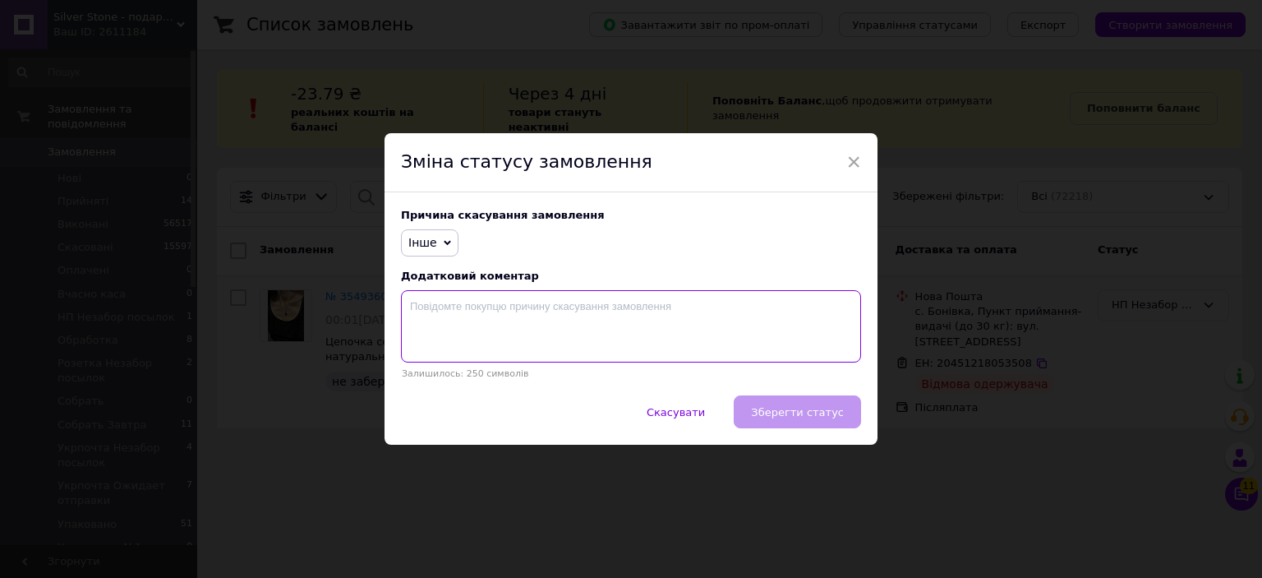
click at [486, 351] on textarea at bounding box center [631, 326] width 460 height 72
type textarea "відмова"
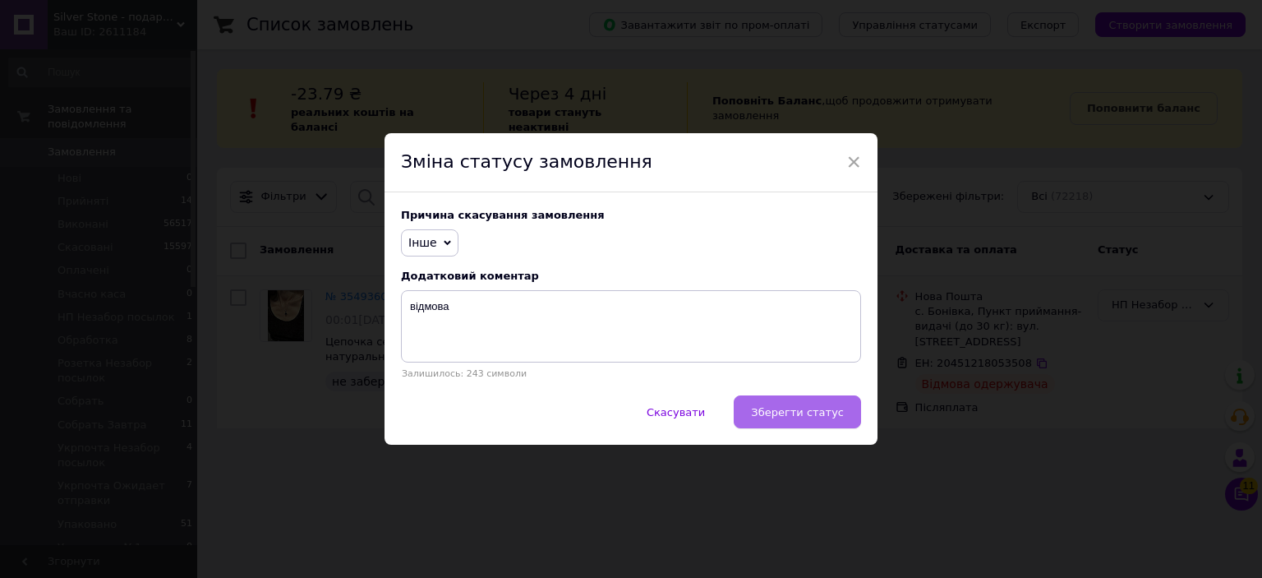
click at [815, 414] on span "Зберегти статус" at bounding box center [797, 412] width 93 height 12
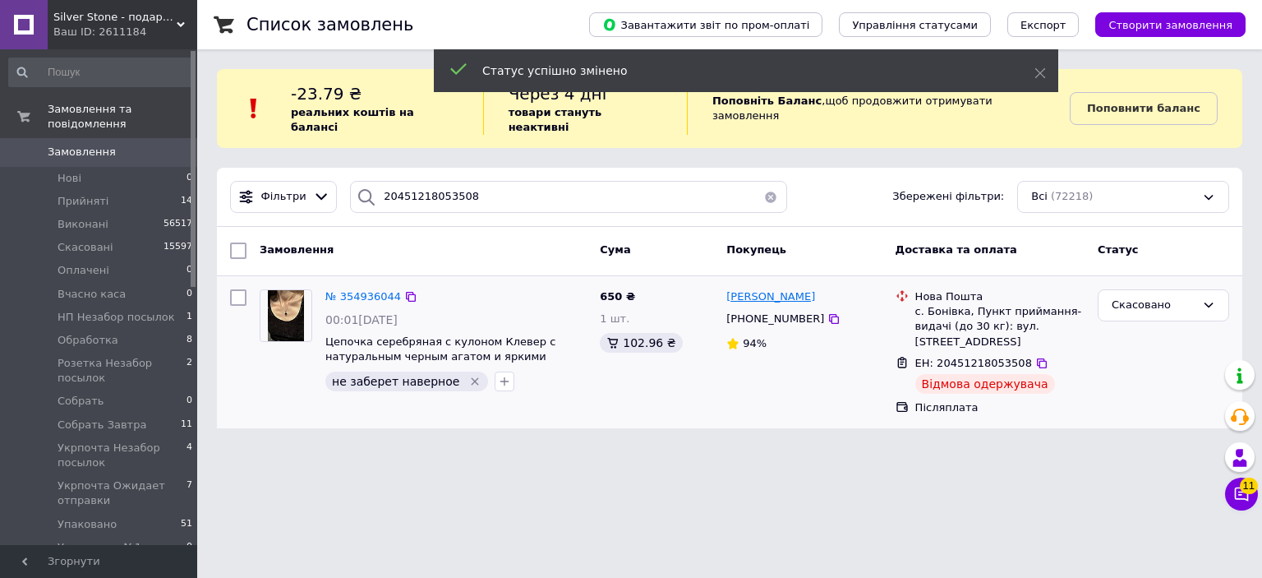
click at [749, 290] on span "Ольга Чугалінська" at bounding box center [770, 296] width 89 height 12
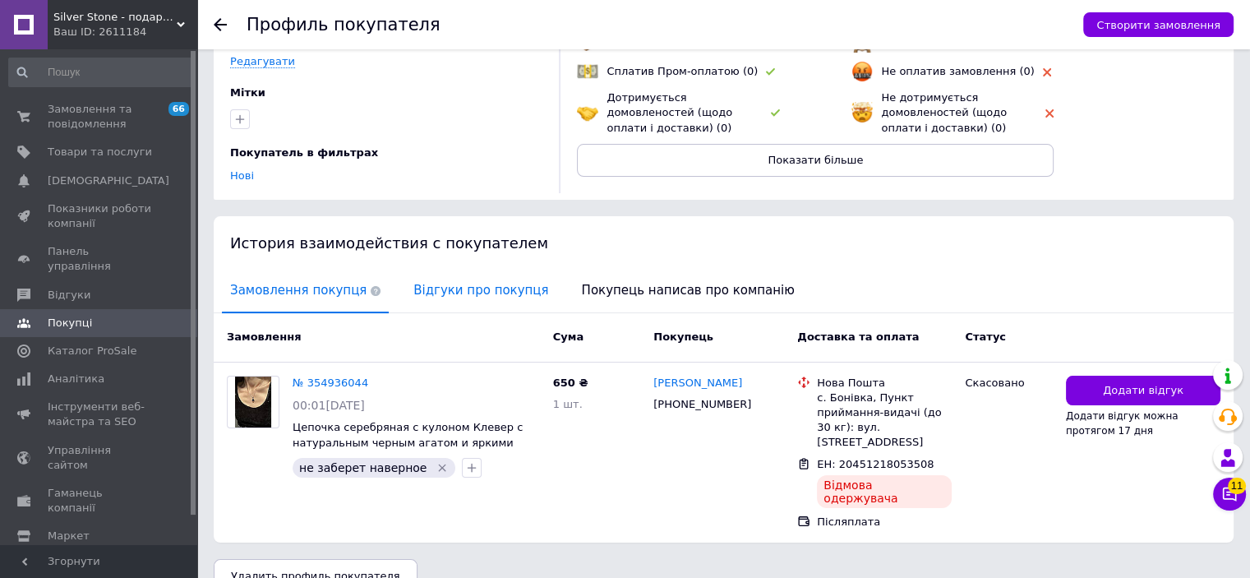
click at [466, 293] on span "Відгуки про покупця" at bounding box center [480, 291] width 151 height 42
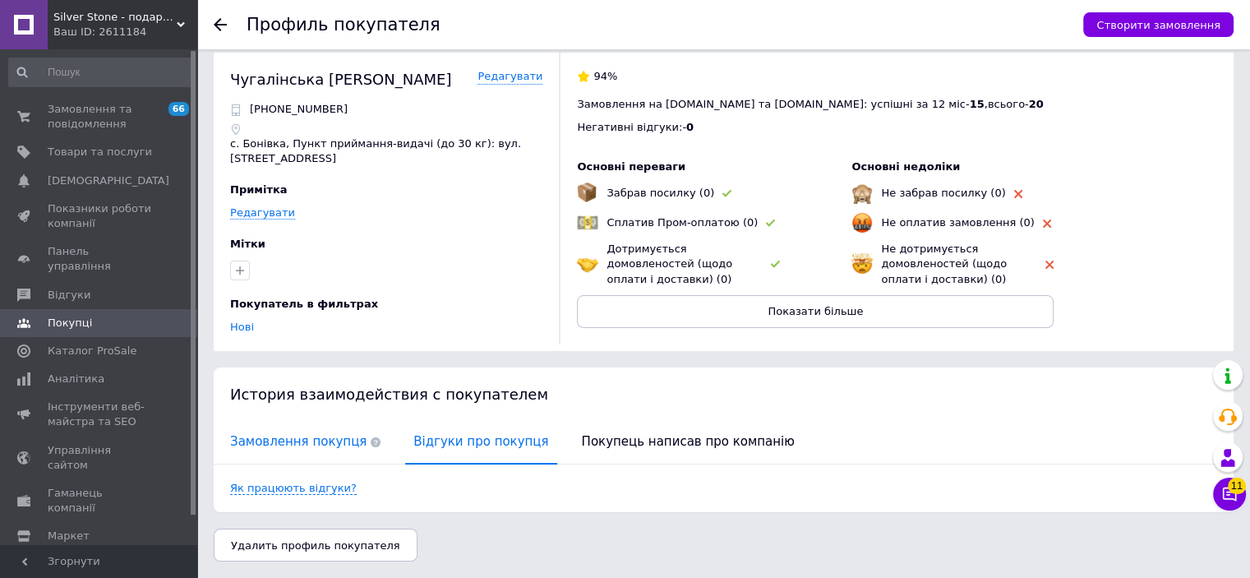
click at [297, 445] on span "Замовлення покупця" at bounding box center [305, 442] width 167 height 42
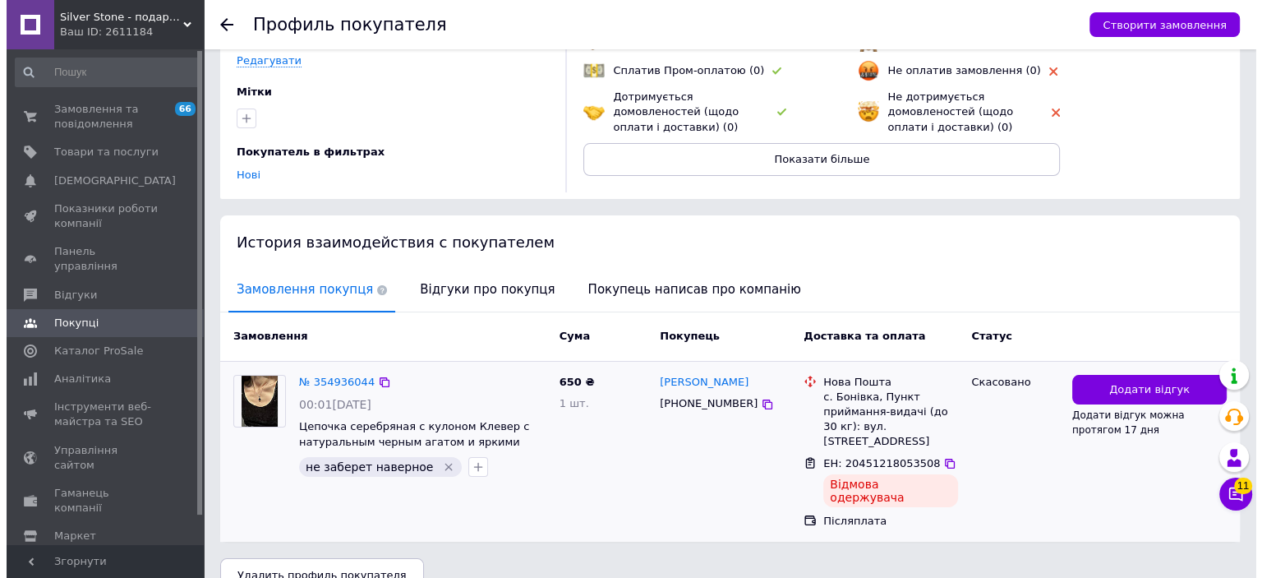
scroll to position [166, 0]
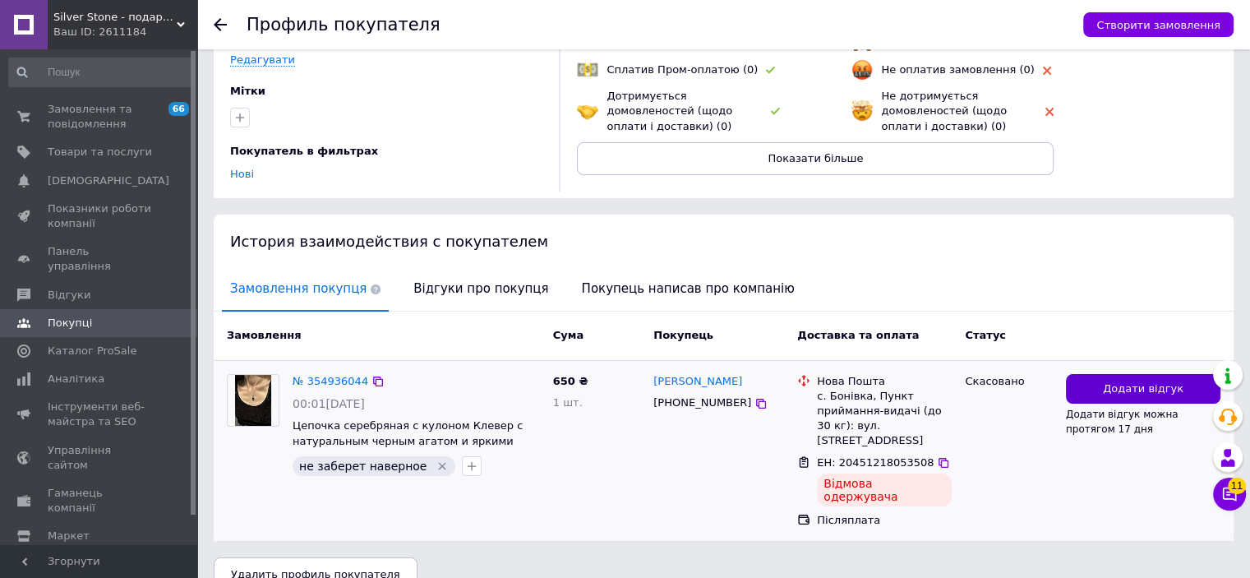
click at [1090, 394] on button "Додати відгук" at bounding box center [1143, 389] width 154 height 30
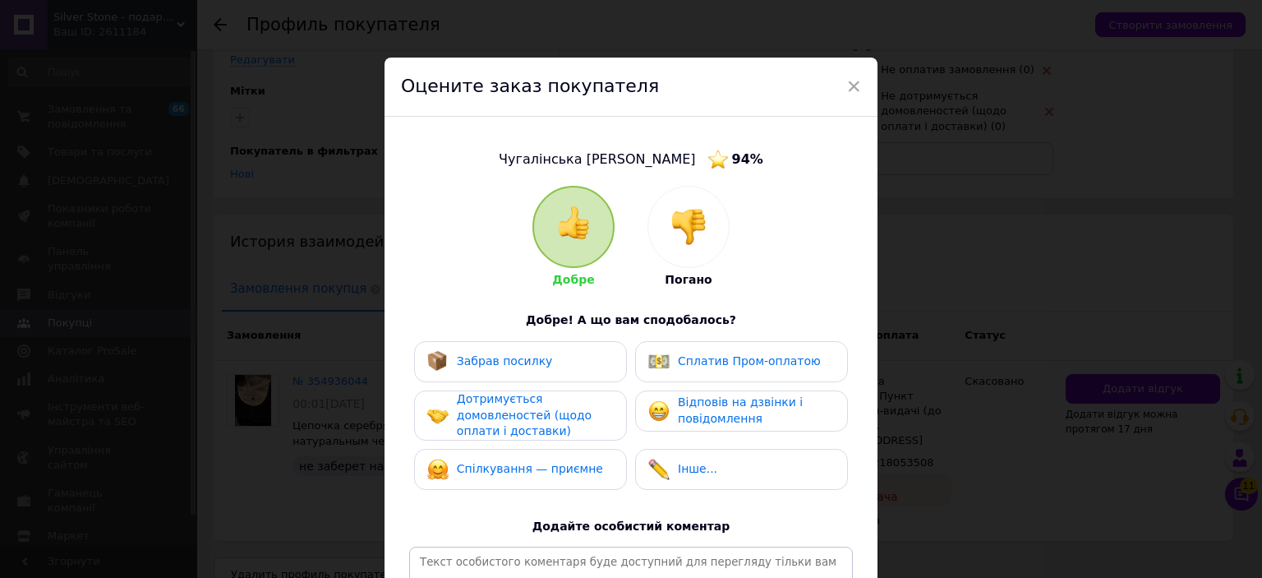
click at [679, 233] on img at bounding box center [689, 227] width 36 height 36
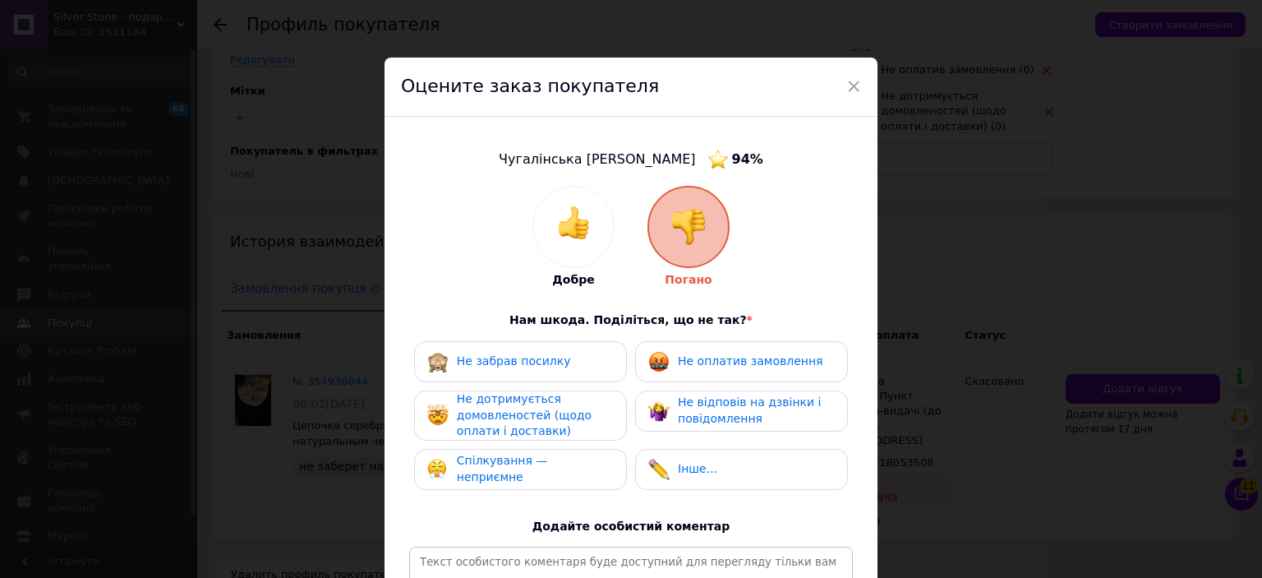
click at [553, 367] on span "Не забрав посилку" at bounding box center [514, 360] width 114 height 13
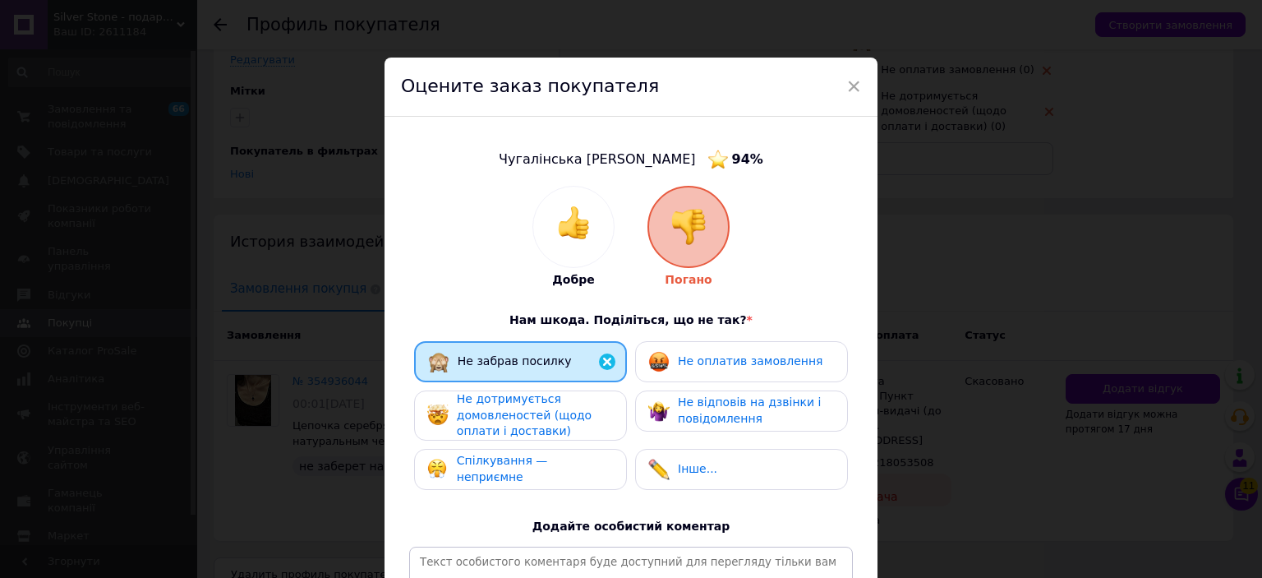
drag, startPoint x: 546, startPoint y: 414, endPoint x: 537, endPoint y: 451, distance: 38.3
click at [546, 417] on span "Не дотримується домовленостей (щодо оплати і доставки)" at bounding box center [524, 414] width 135 height 45
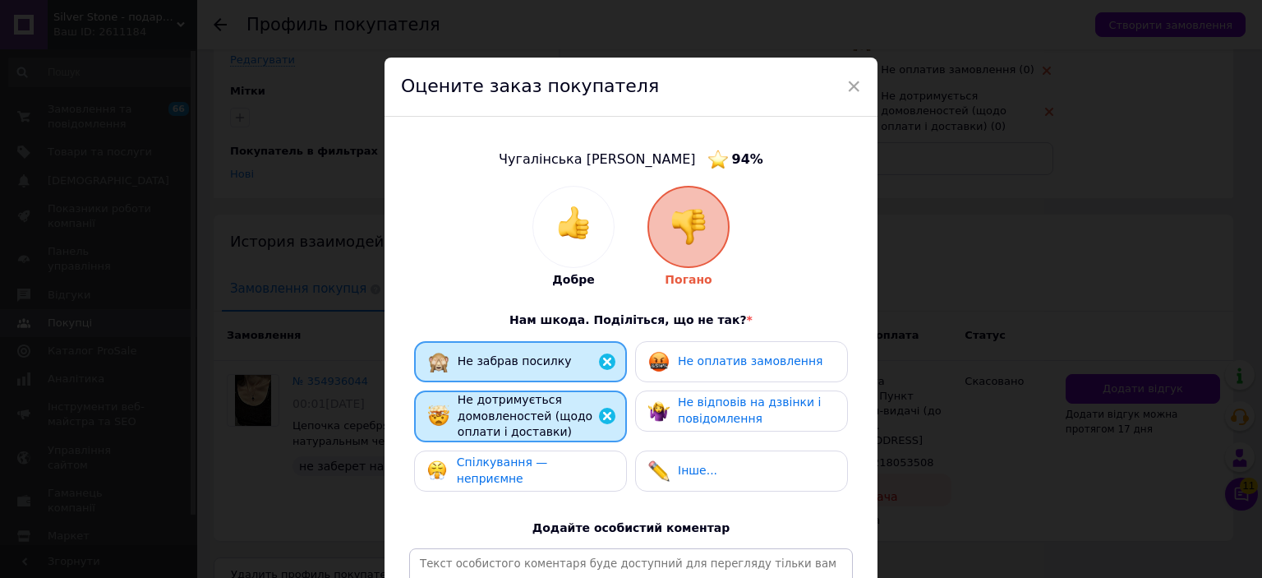
click at [537, 461] on span "Спілкування — неприємне" at bounding box center [502, 470] width 91 height 30
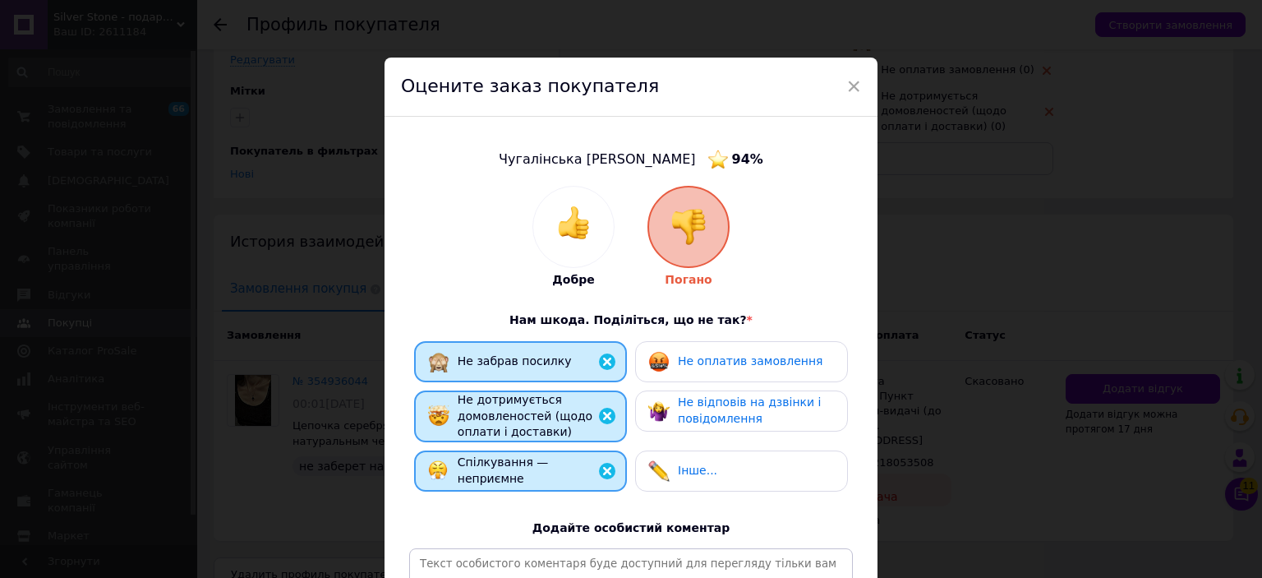
click at [721, 361] on span "Не оплатив замовлення" at bounding box center [750, 360] width 145 height 13
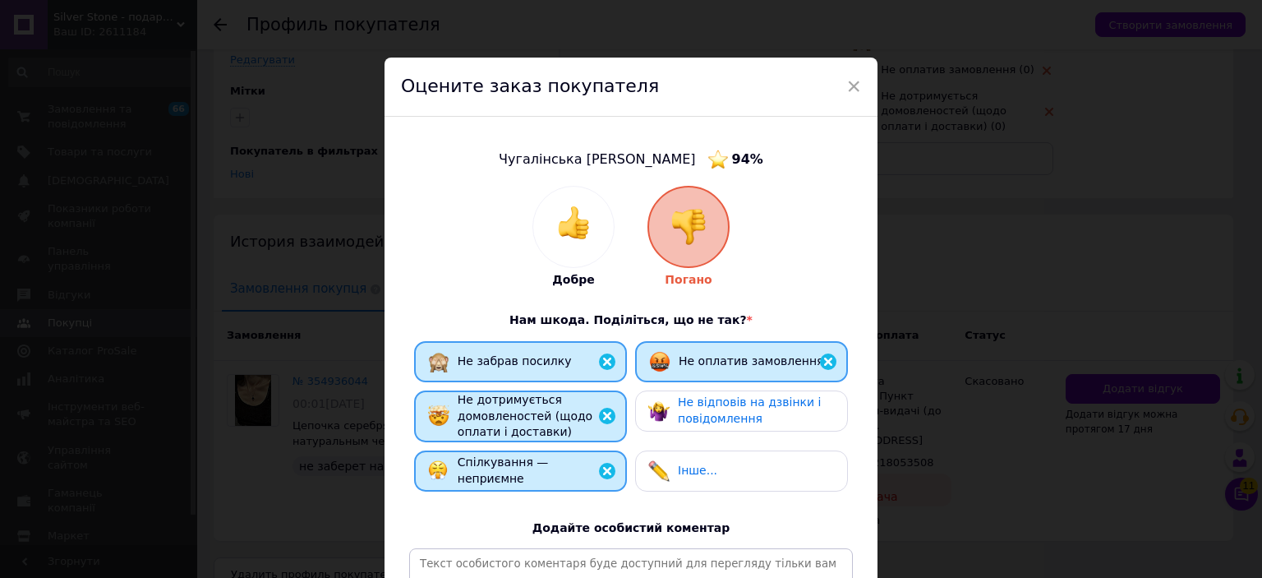
click at [719, 413] on span "Не відповів на дзвінки і повідомлення" at bounding box center [749, 410] width 143 height 30
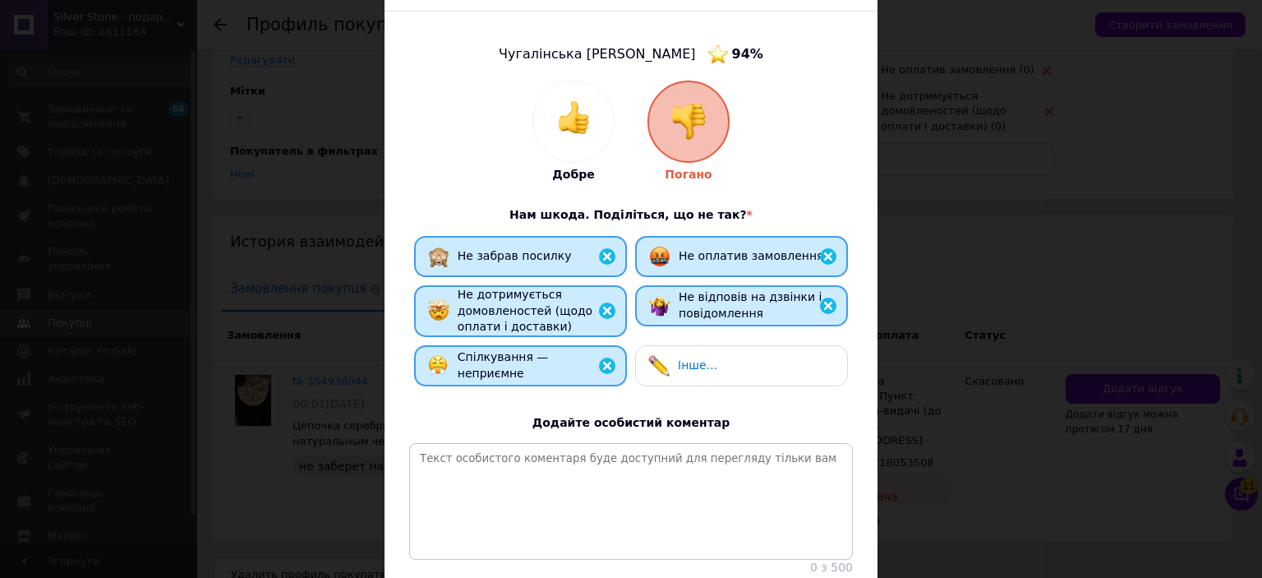
scroll to position [242, 0]
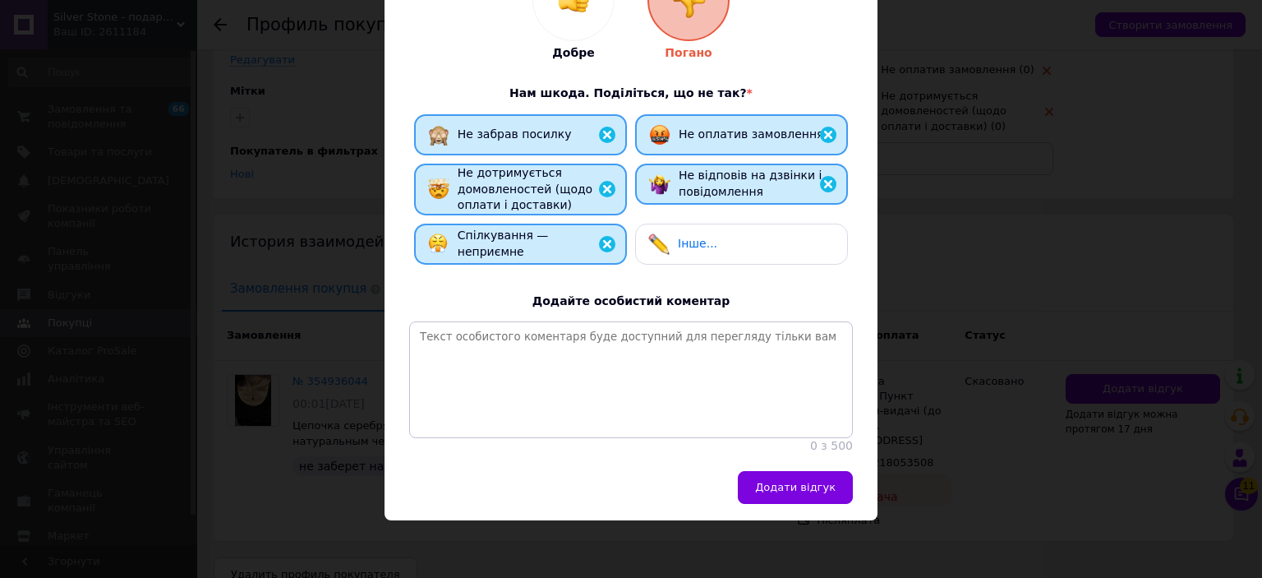
click at [789, 498] on button "Додати відгук" at bounding box center [795, 487] width 115 height 33
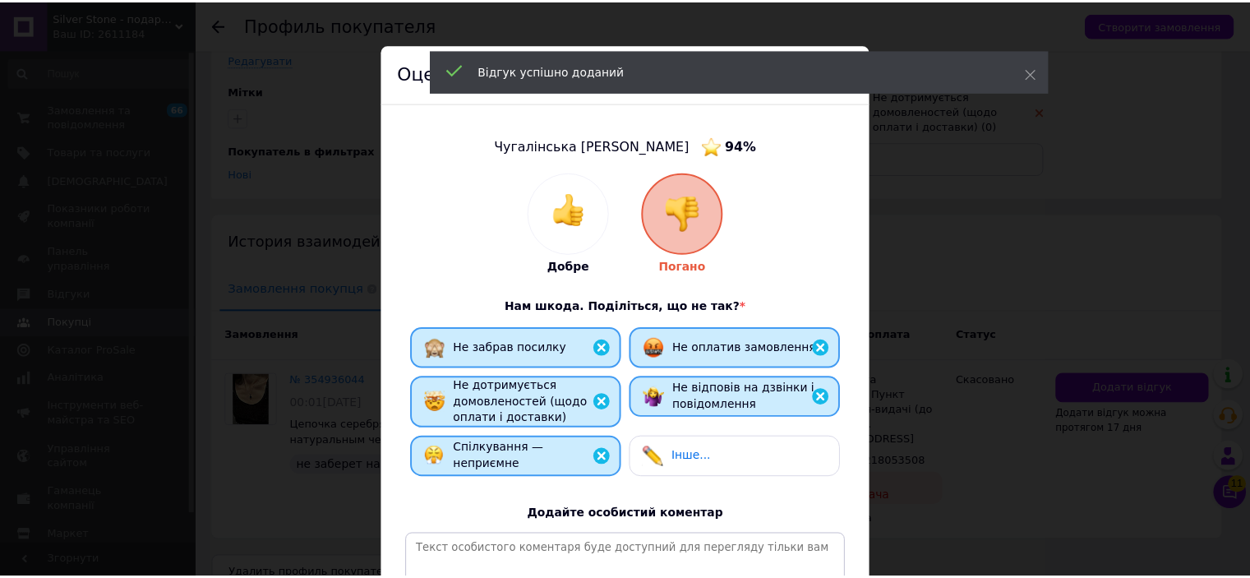
scroll to position [0, 0]
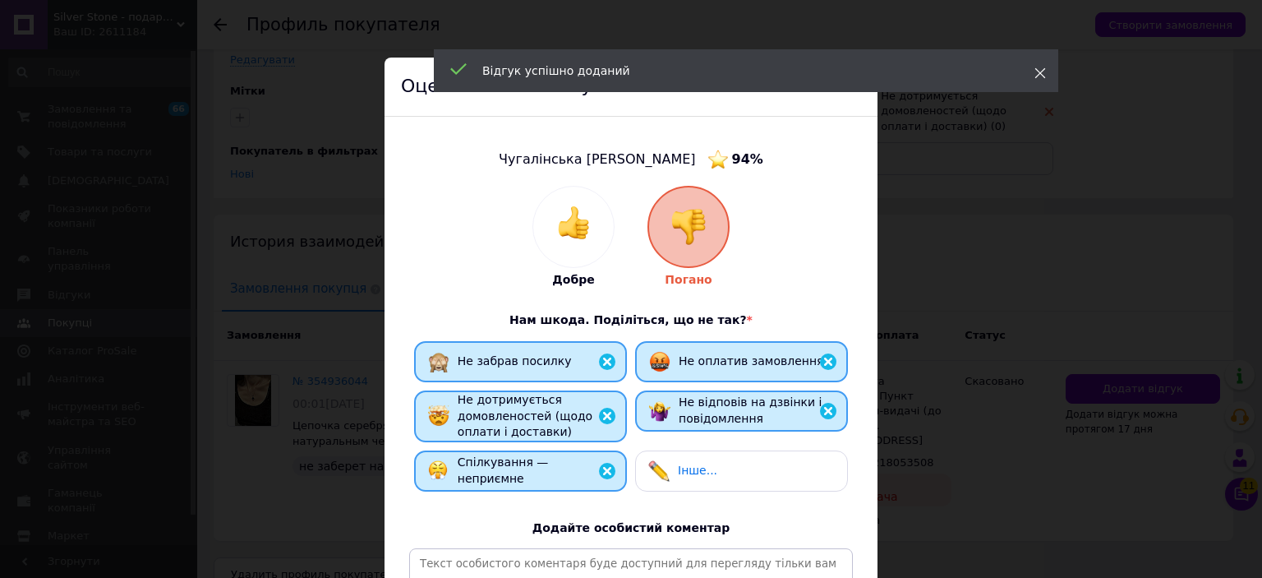
click at [1039, 68] on icon at bounding box center [1041, 73] width 12 height 12
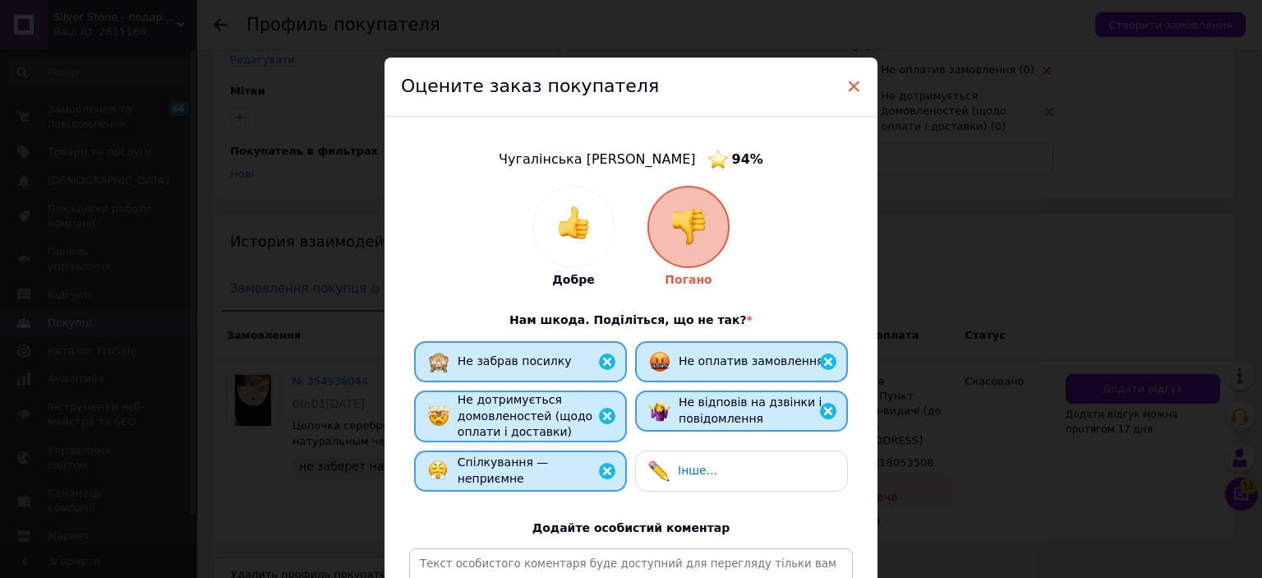
click at [846, 89] on span "×" at bounding box center [853, 86] width 15 height 28
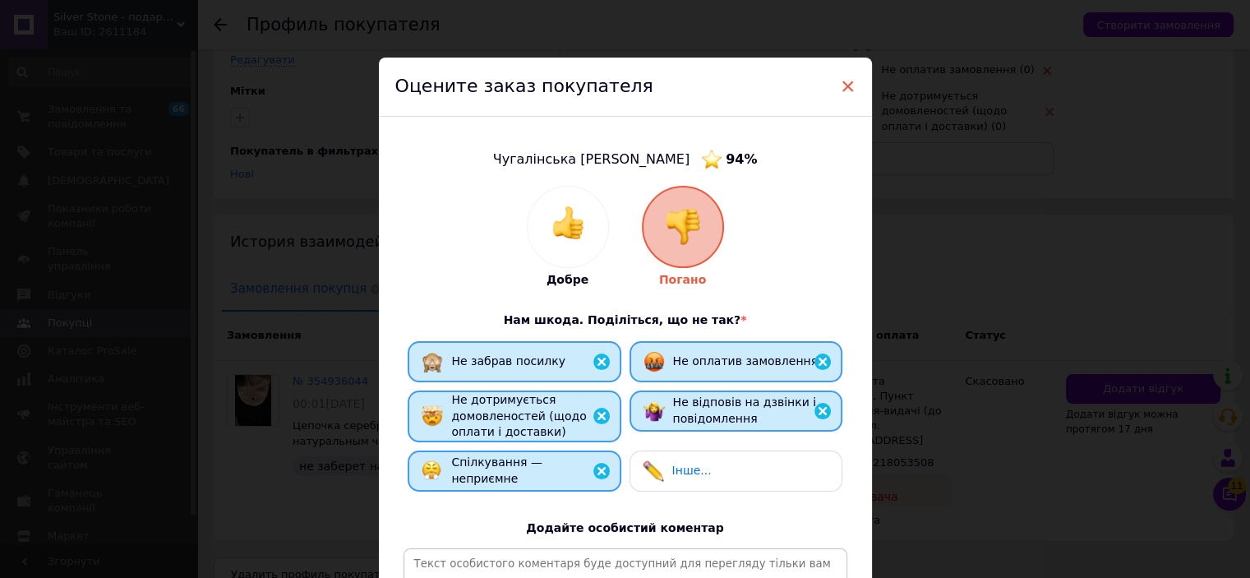
click at [847, 84] on span "×" at bounding box center [848, 86] width 15 height 28
click at [843, 88] on span "×" at bounding box center [848, 86] width 15 height 28
click at [843, 87] on span "×" at bounding box center [848, 86] width 15 height 28
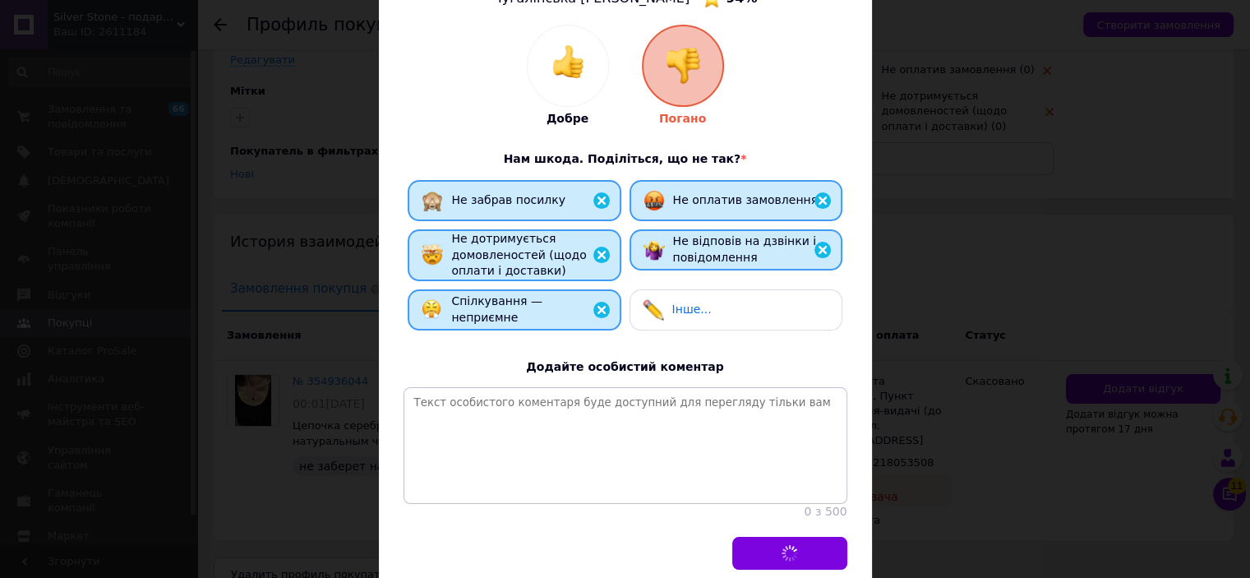
scroll to position [164, 0]
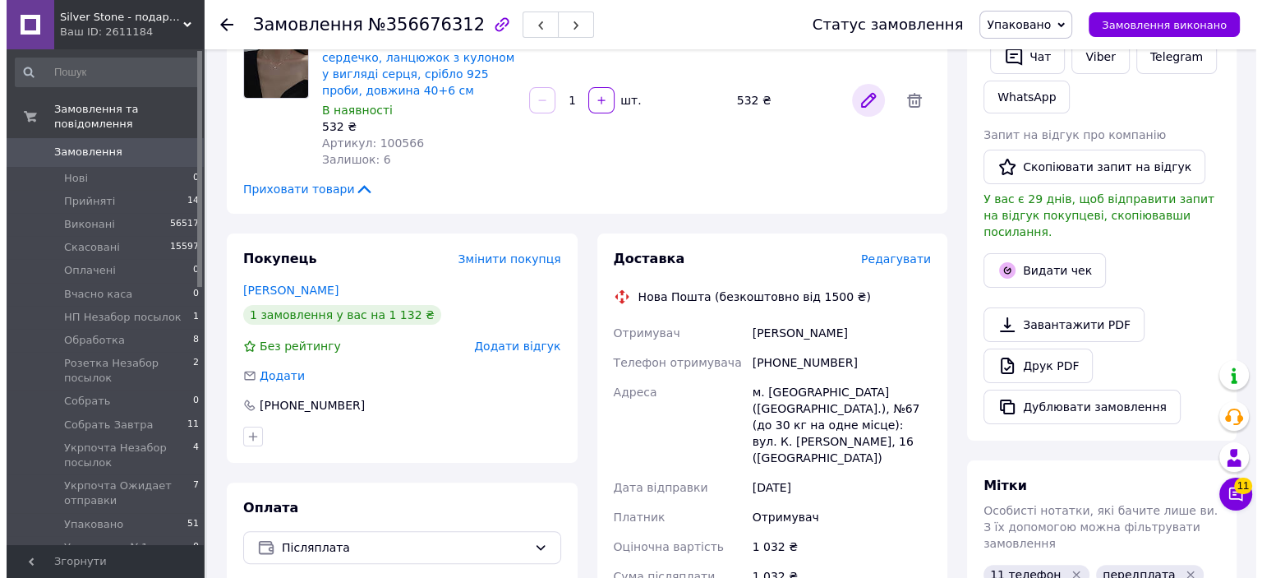
scroll to position [411, 0]
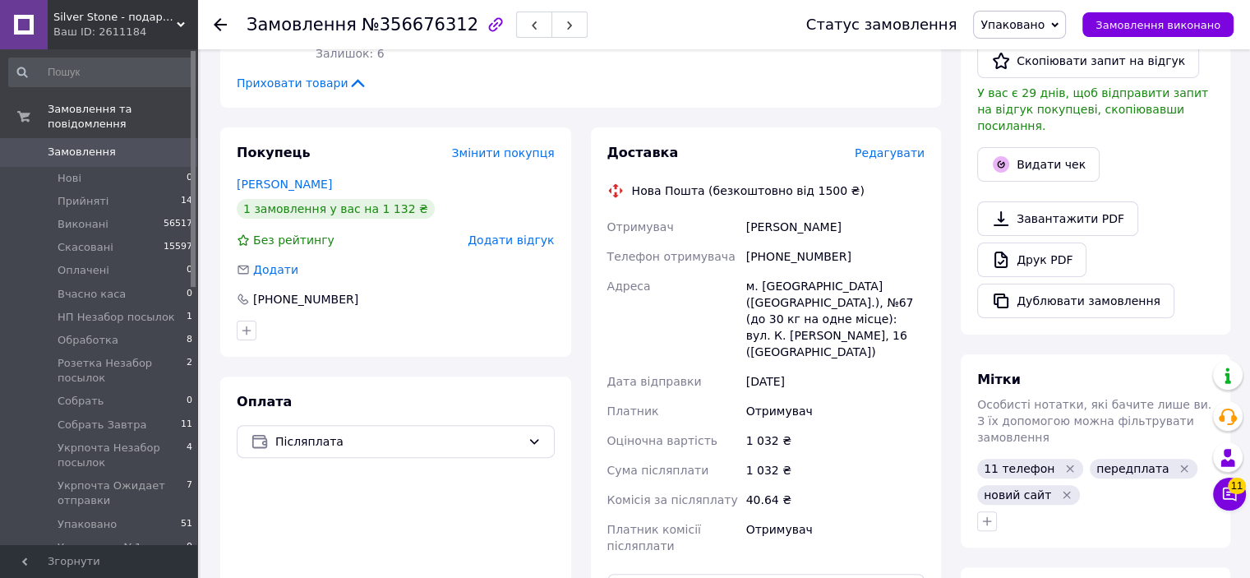
click at [892, 154] on span "Редагувати" at bounding box center [890, 152] width 70 height 13
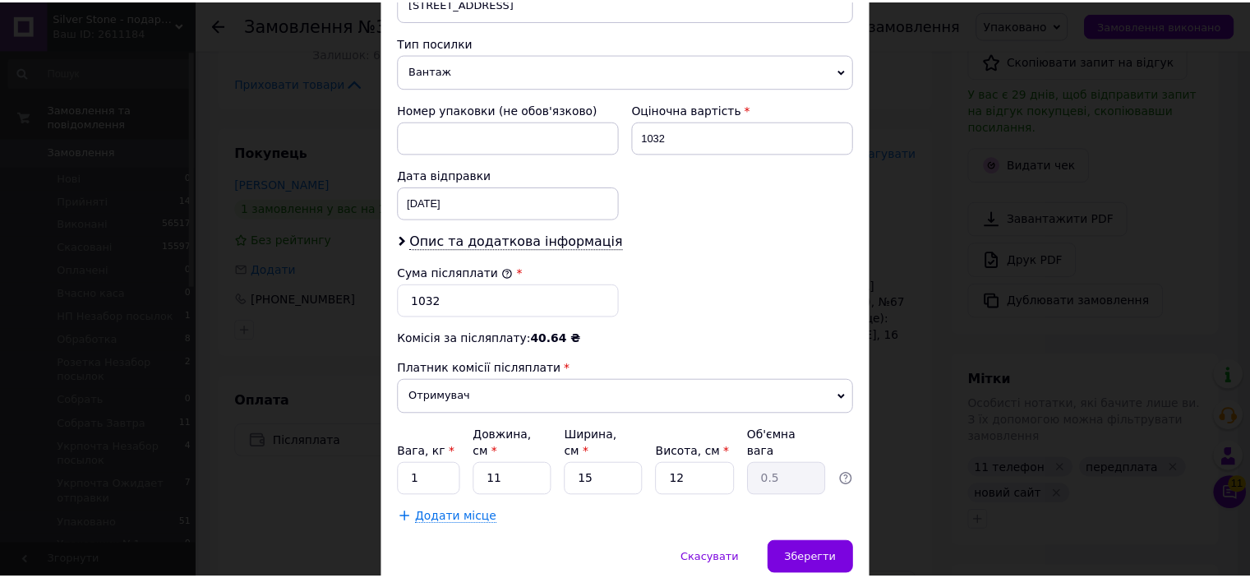
scroll to position [657, 0]
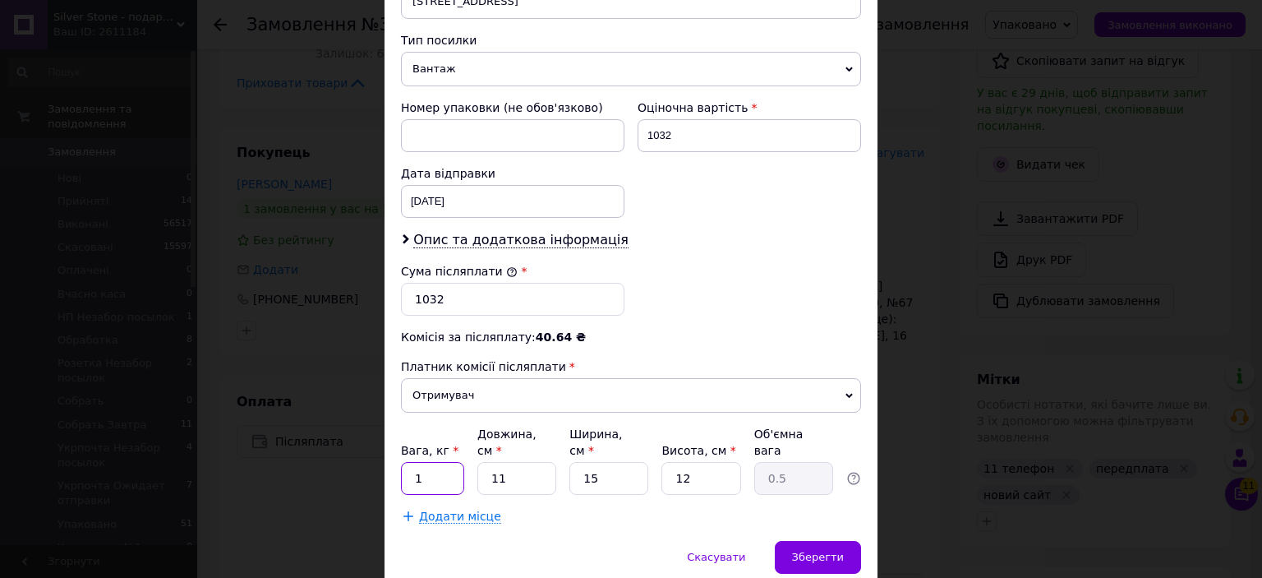
click at [440, 462] on input "1" at bounding box center [432, 478] width 63 height 33
type input "0.5"
click at [836, 551] on span "Зберегти" at bounding box center [818, 557] width 52 height 12
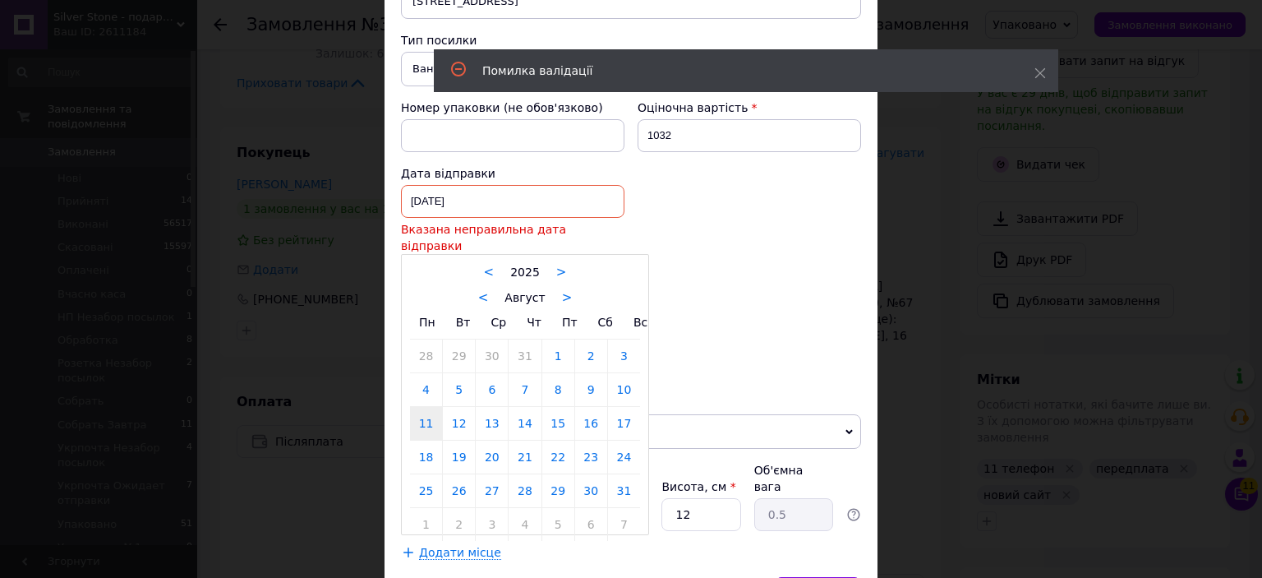
click at [480, 185] on div "11.08.2025 < 2025 > < Август > Пн Вт Ср Чт Пт Сб Вс 28 29 30 31 1 2 3 4 5 6 7 8…" at bounding box center [513, 201] width 224 height 33
click at [463, 407] on link "12" at bounding box center [459, 423] width 32 height 33
type input "[DATE]"
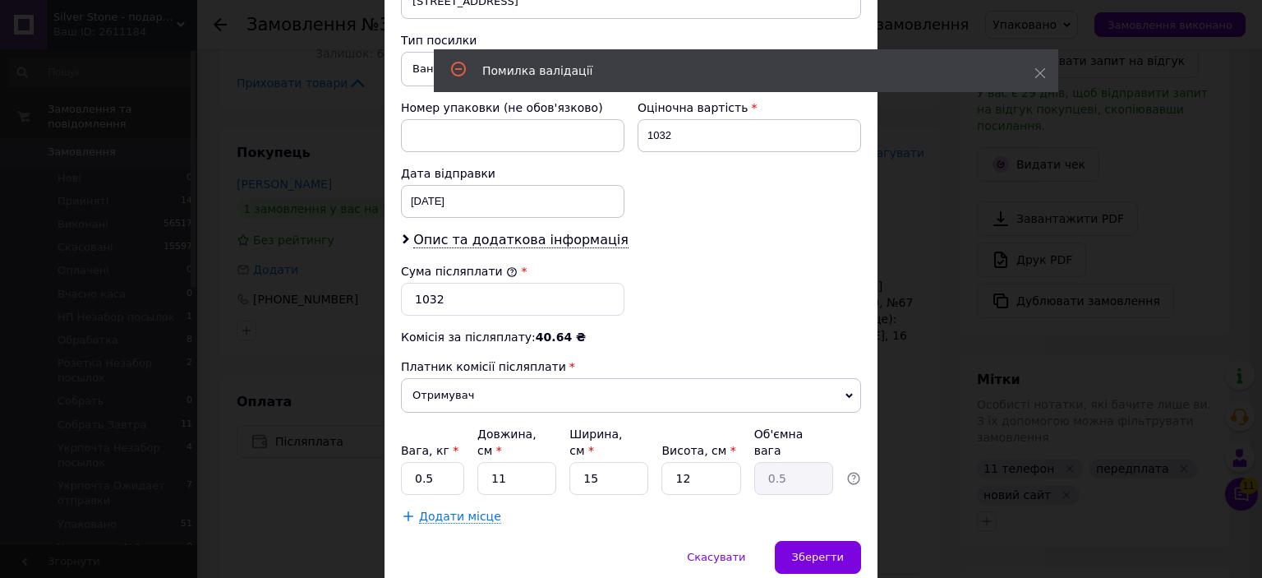
drag, startPoint x: 795, startPoint y: 499, endPoint x: 804, endPoint y: 484, distance: 16.9
click at [795, 541] on div "Зберегти" at bounding box center [818, 557] width 86 height 33
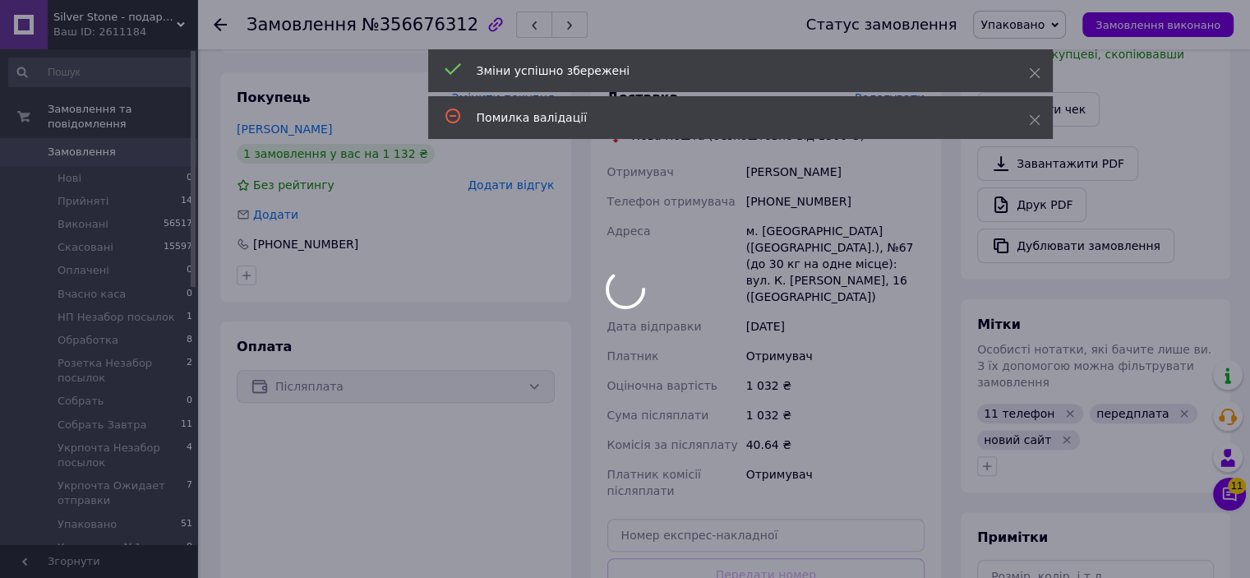
scroll to position [575, 0]
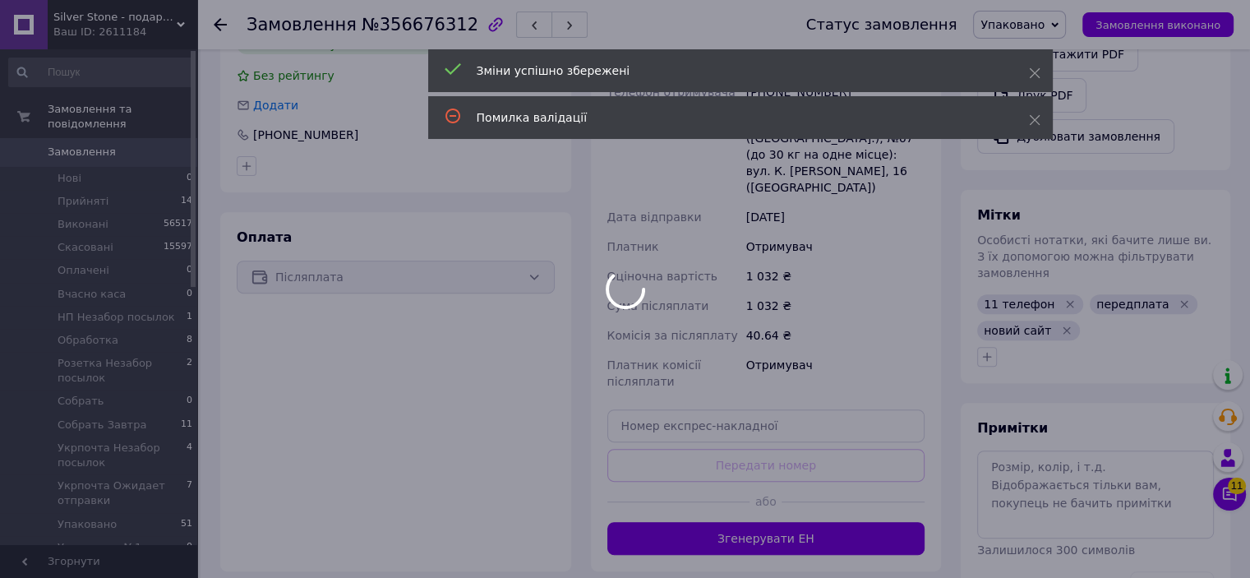
click at [829, 504] on div at bounding box center [625, 289] width 1250 height 578
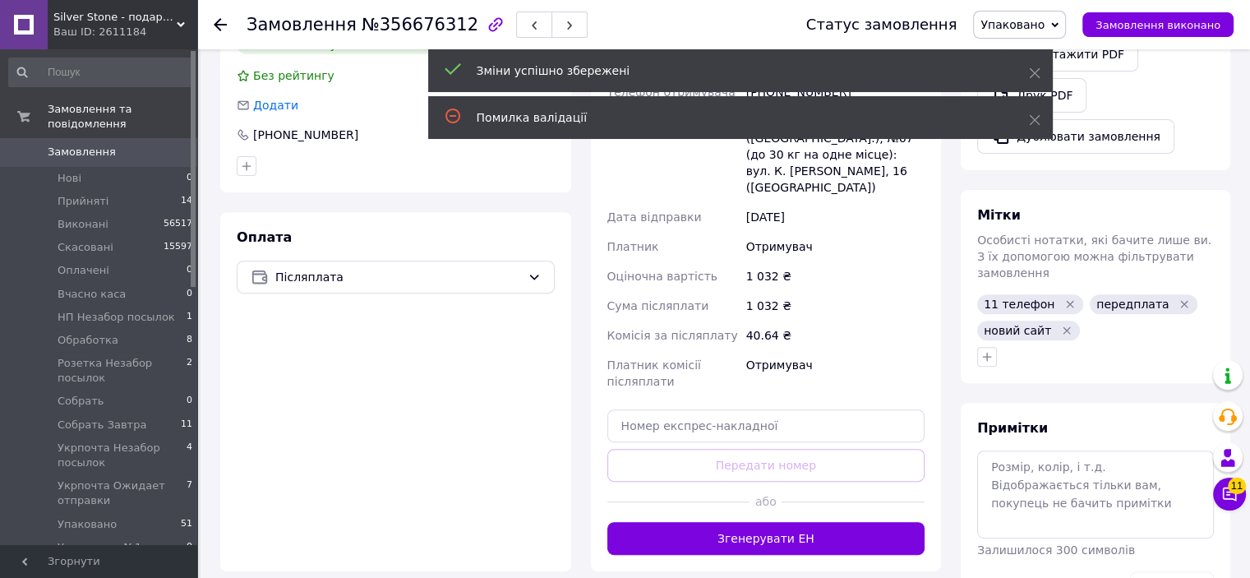
click at [828, 522] on button "Згенерувати ЕН" at bounding box center [766, 538] width 318 height 33
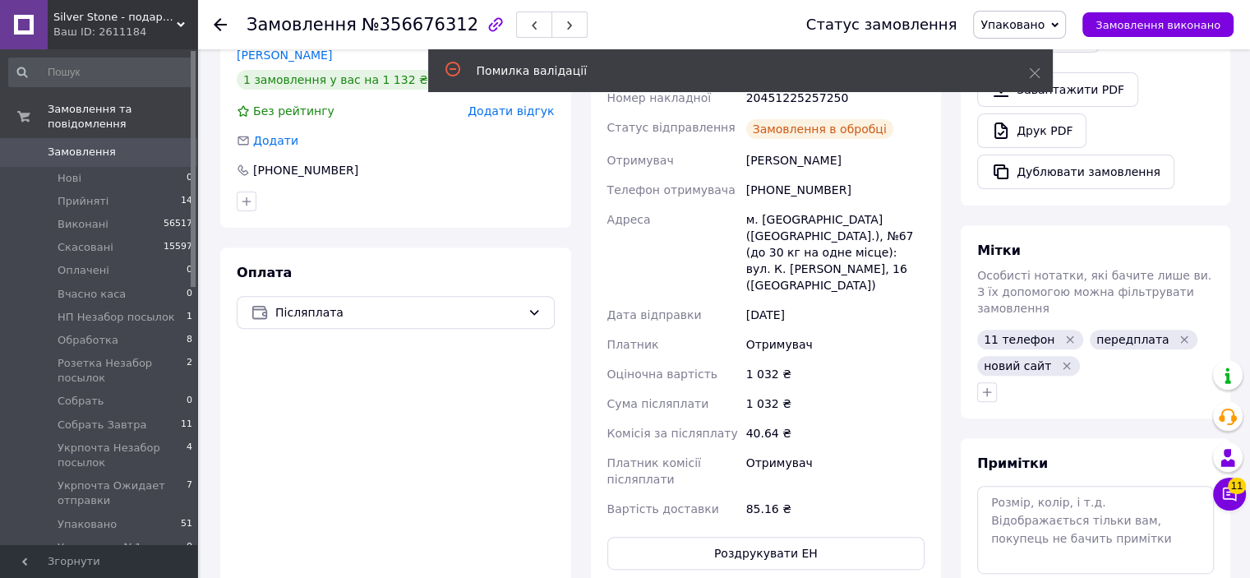
scroll to position [493, 0]
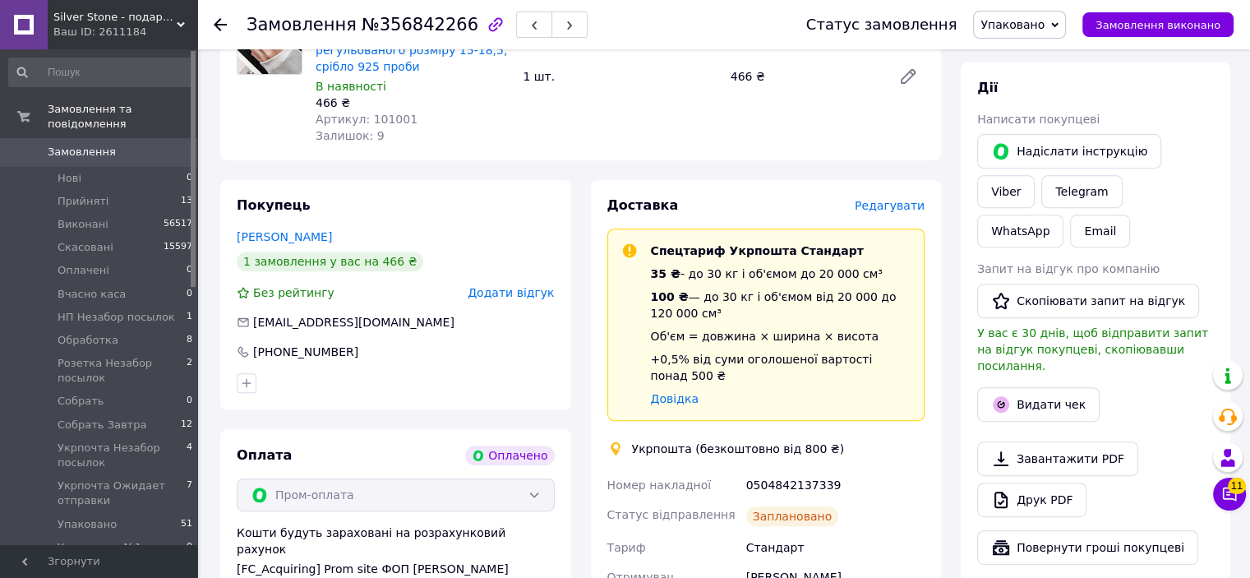
scroll to position [822, 0]
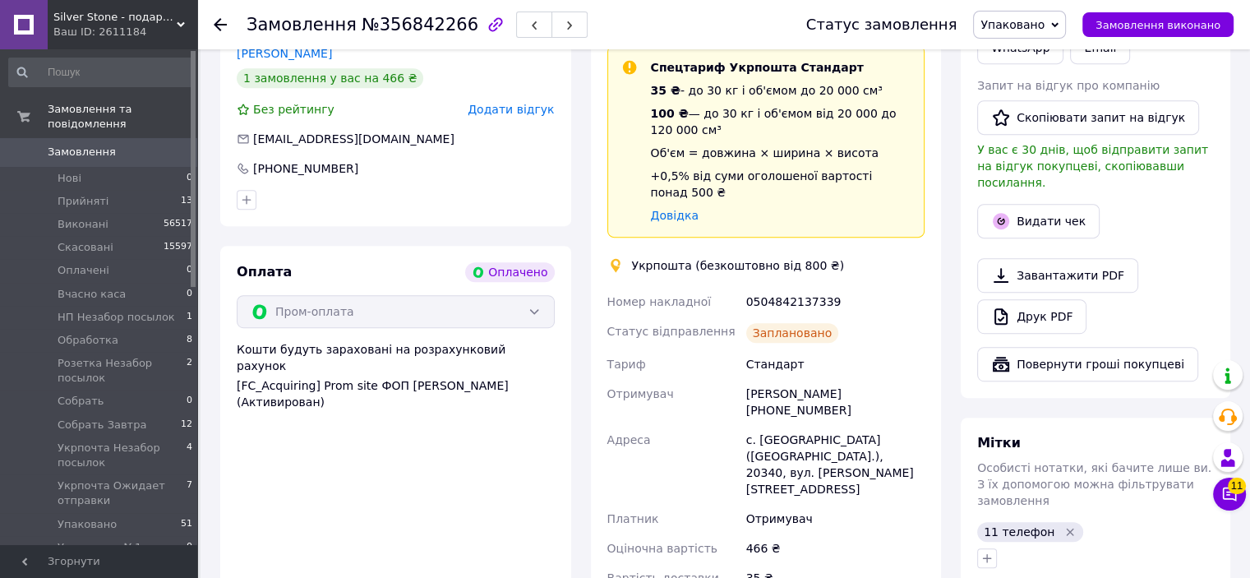
click at [796, 379] on div "[PERSON_NAME] [PHONE_NUMBER]" at bounding box center [835, 402] width 185 height 46
copy div "[PERSON_NAME]"
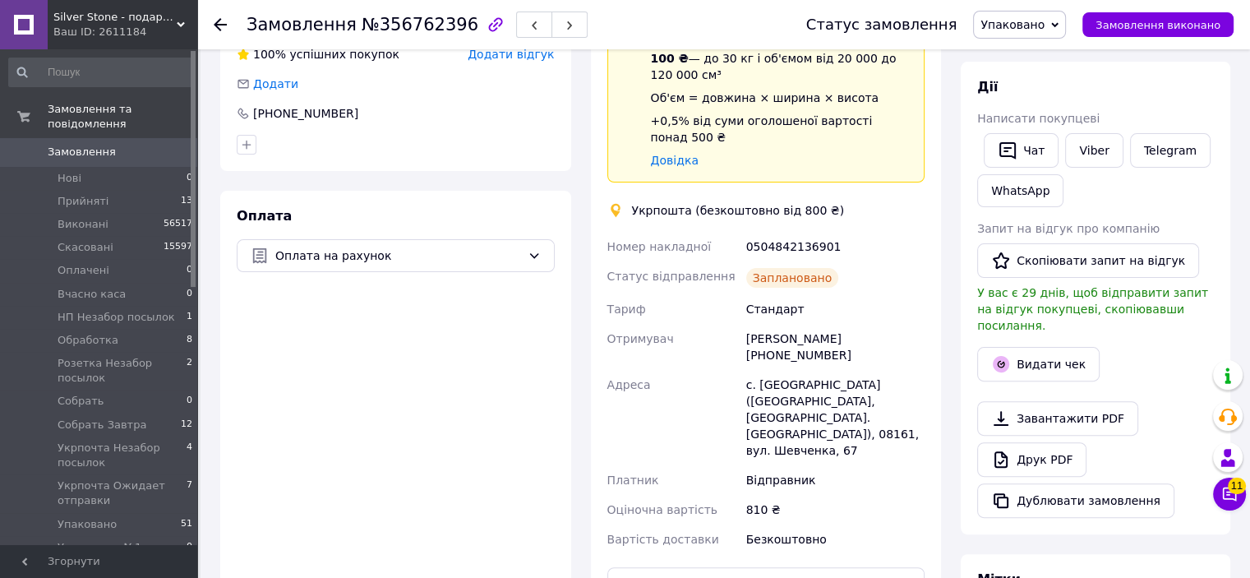
scroll to position [82, 0]
click at [811, 327] on div "Дарина Горобець +380671099614" at bounding box center [835, 347] width 185 height 46
copy div "Горобець"
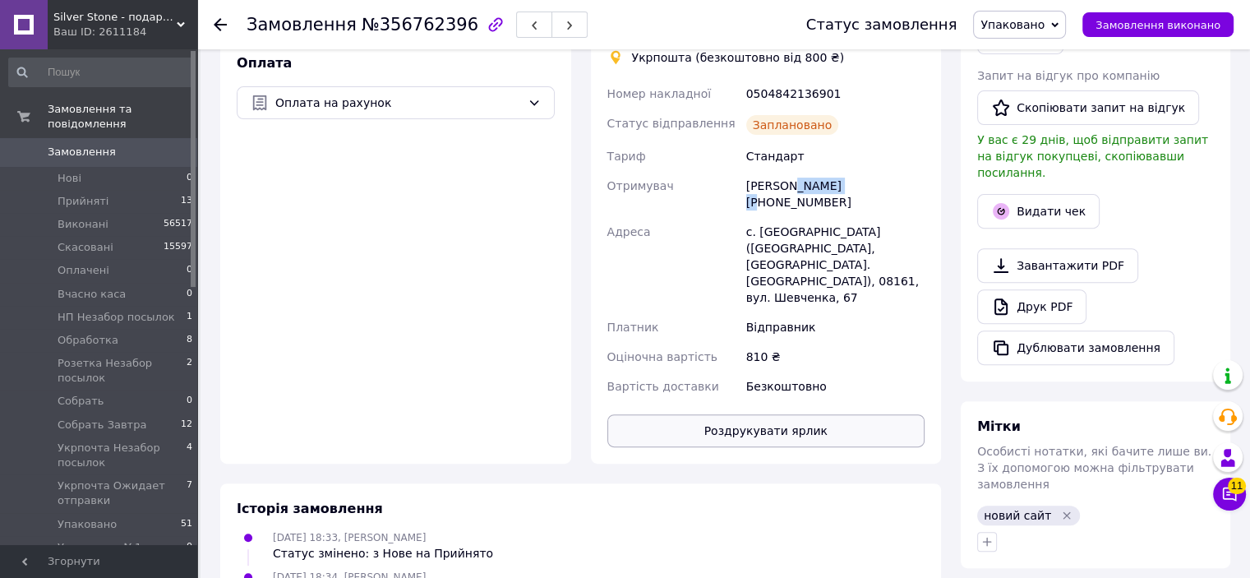
scroll to position [583, 0]
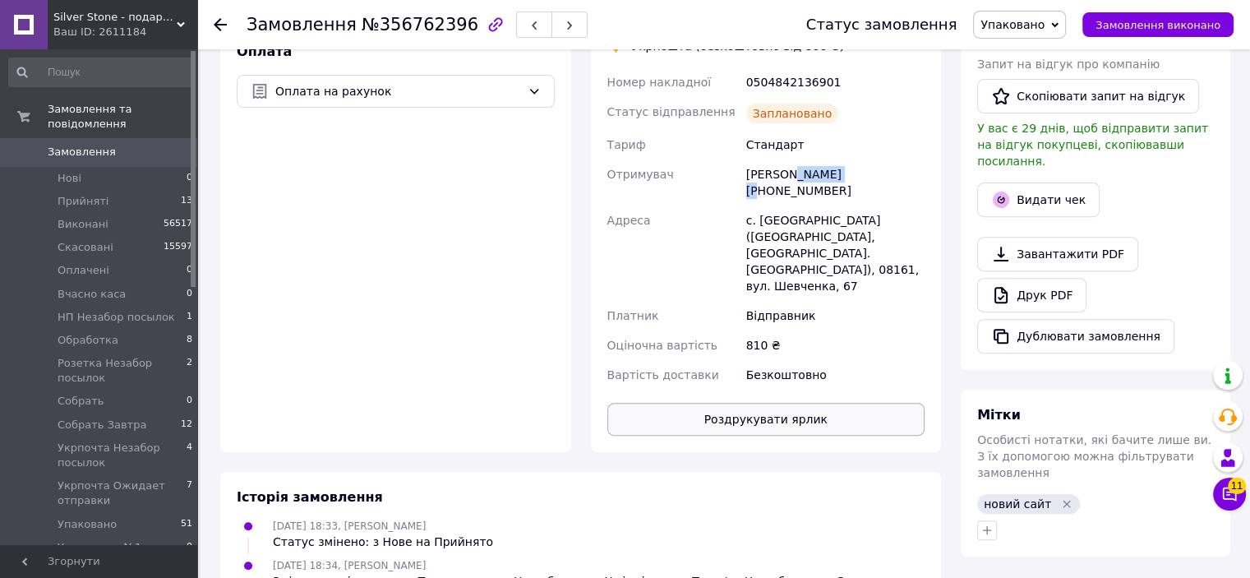
click at [791, 403] on button "Роздрукувати ярлик" at bounding box center [766, 419] width 318 height 33
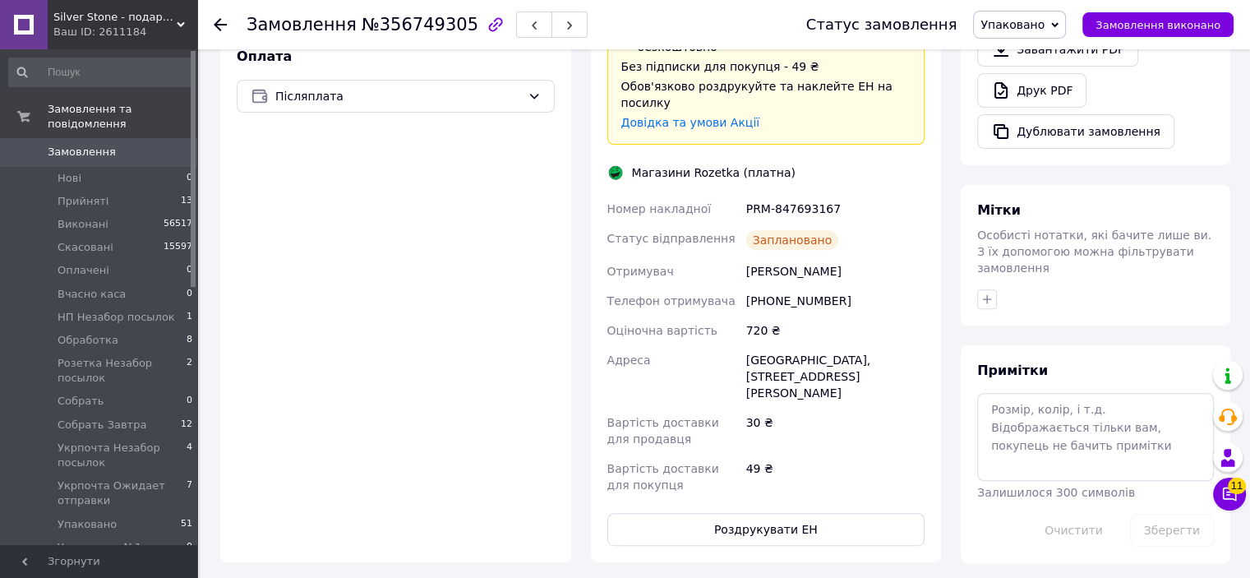
scroll to position [583, 0]
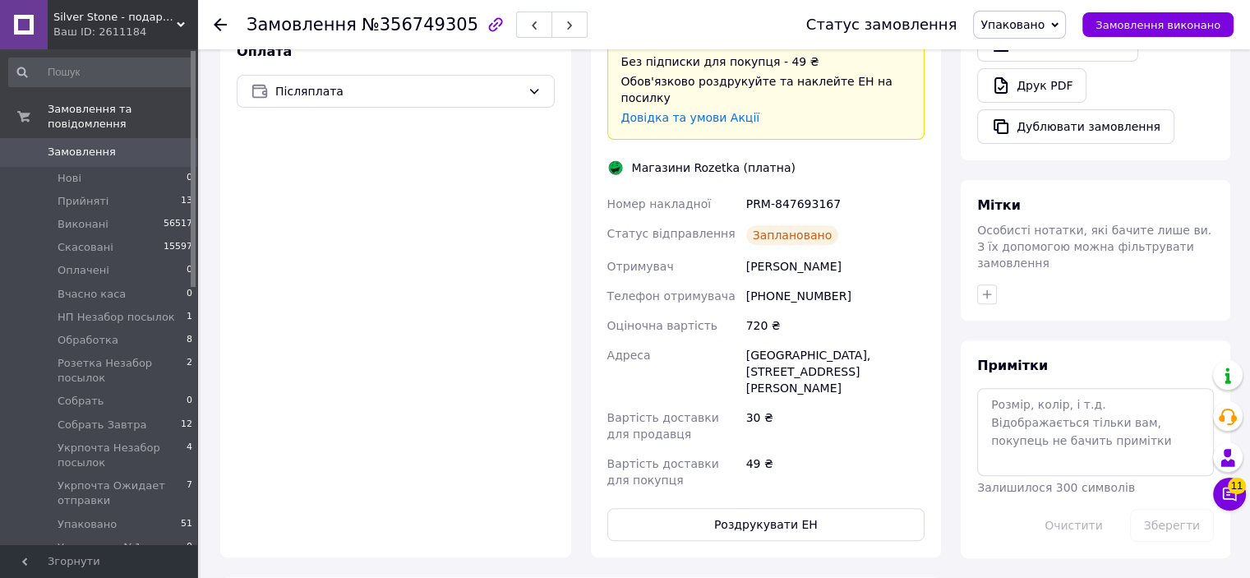
click at [755, 251] on div "Тиндик Вікторія" at bounding box center [835, 266] width 185 height 30
copy div "Тиндик"
click at [790, 508] on button "Роздрукувати ЕН" at bounding box center [766, 524] width 318 height 33
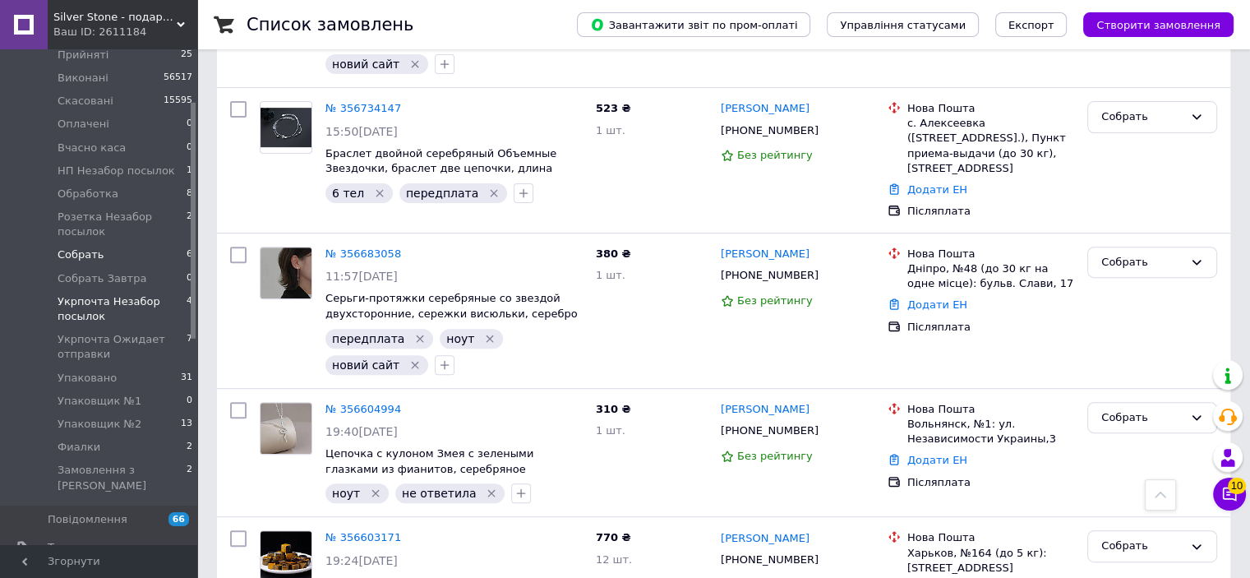
scroll to position [329, 0]
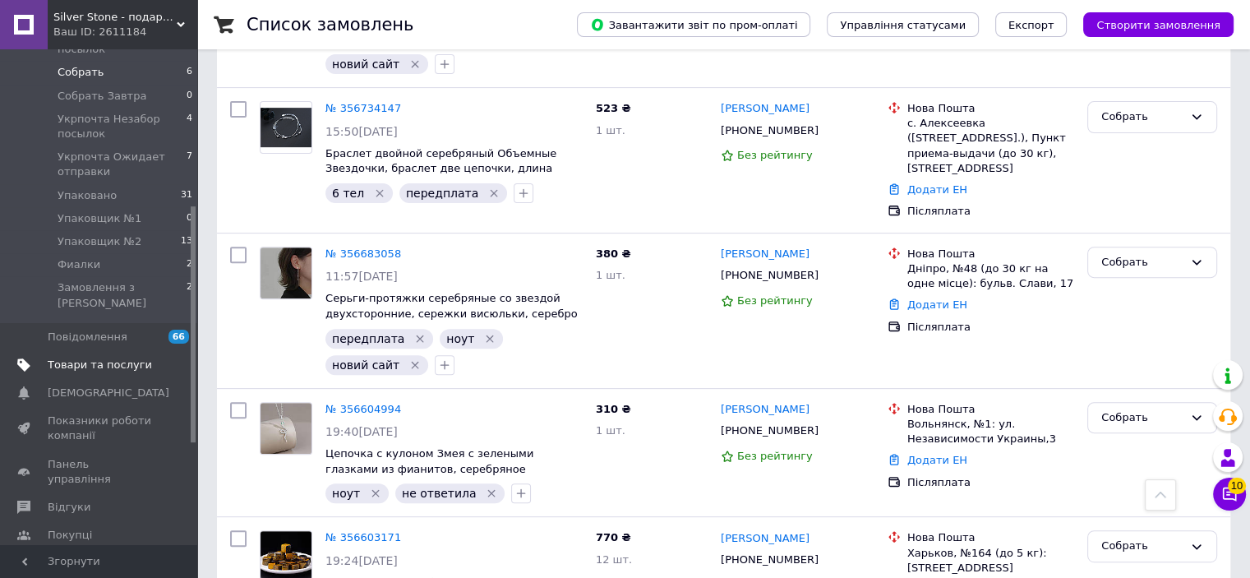
click at [90, 351] on link "Товари та послуги" at bounding box center [101, 365] width 202 height 28
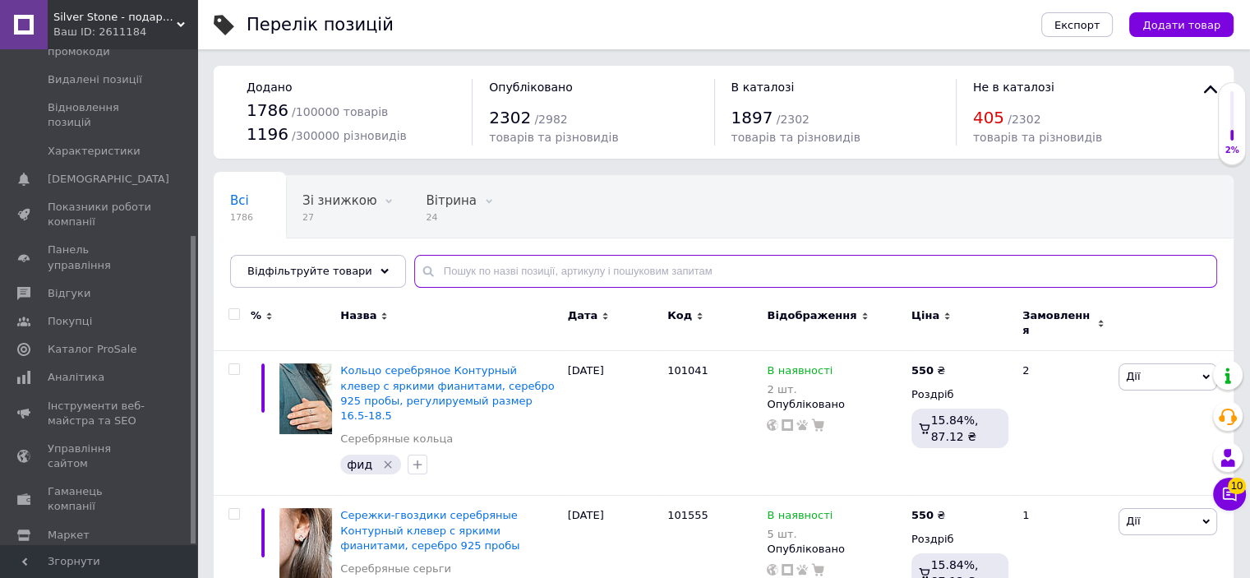
click at [569, 278] on input "text" at bounding box center [815, 271] width 803 height 33
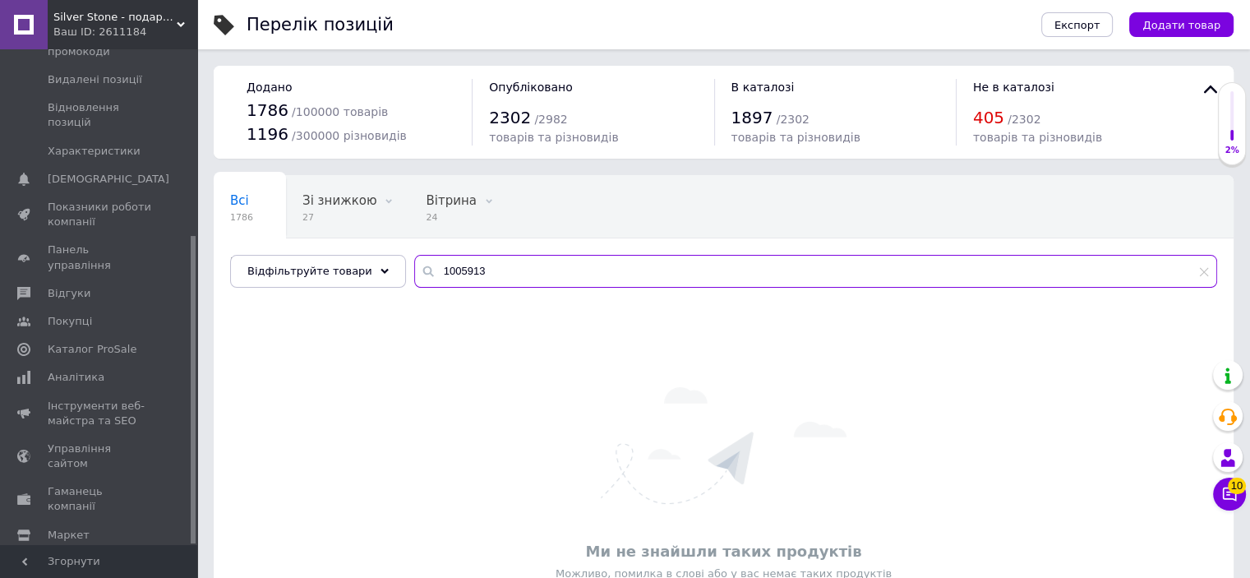
type input "100591"
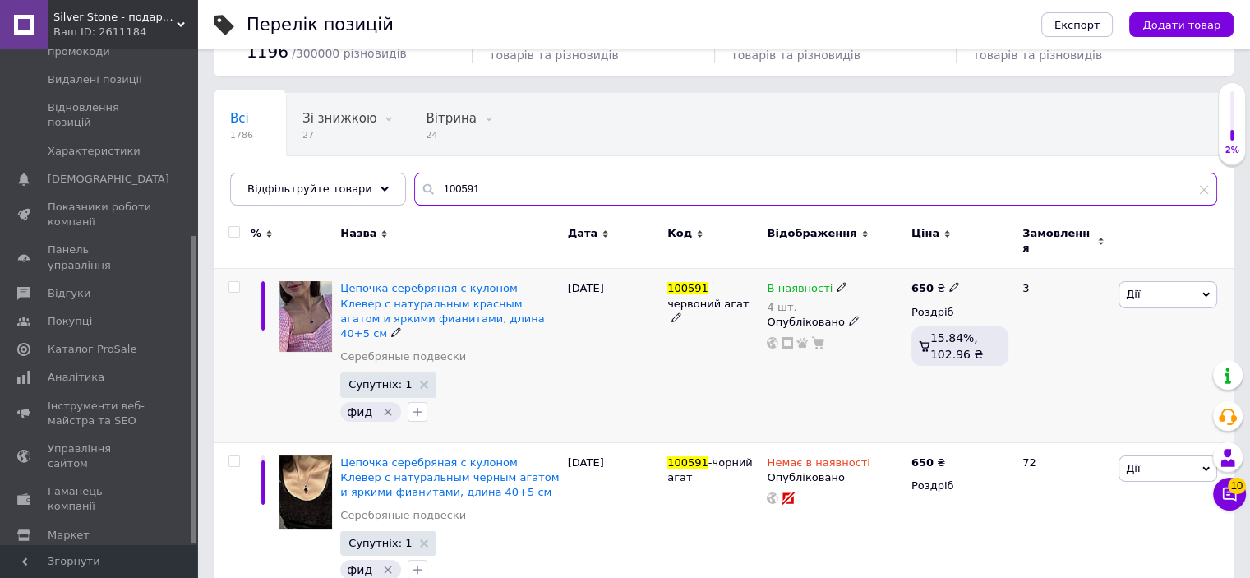
scroll to position [95, 0]
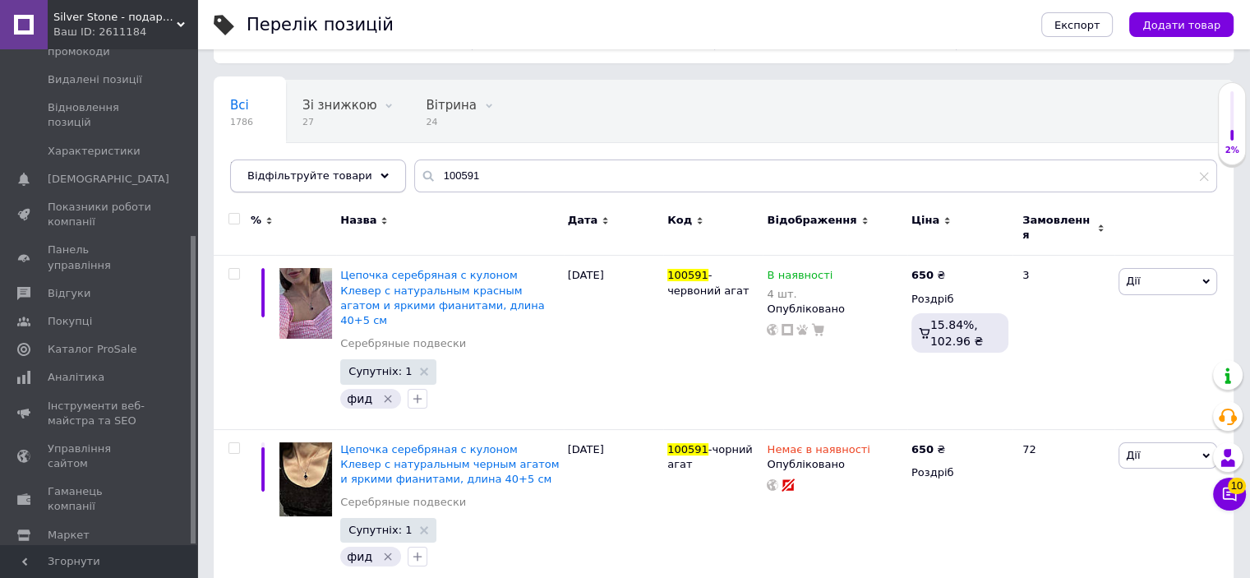
click at [370, 177] on div "Відфільтруйте товари" at bounding box center [318, 175] width 176 height 33
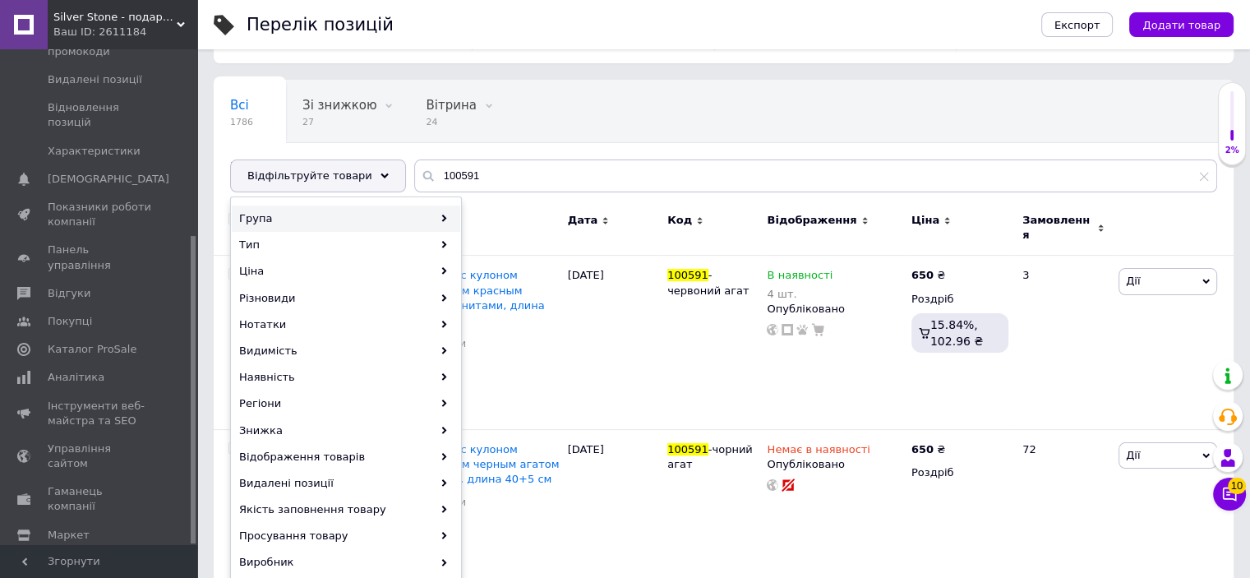
click at [447, 212] on div "Група" at bounding box center [346, 218] width 228 height 26
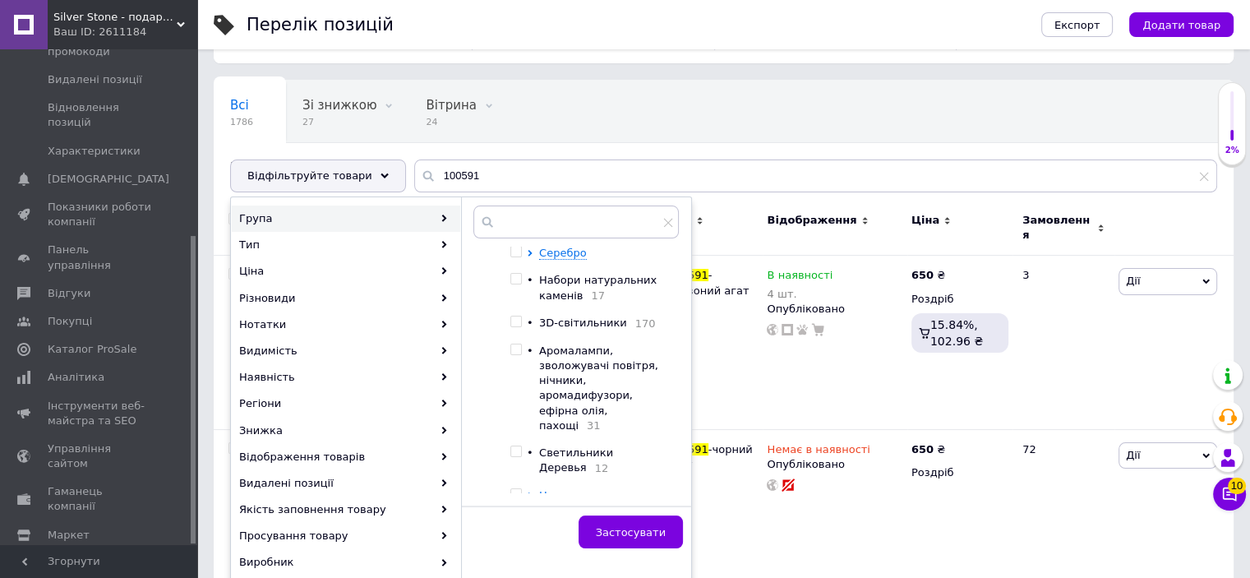
scroll to position [0, 0]
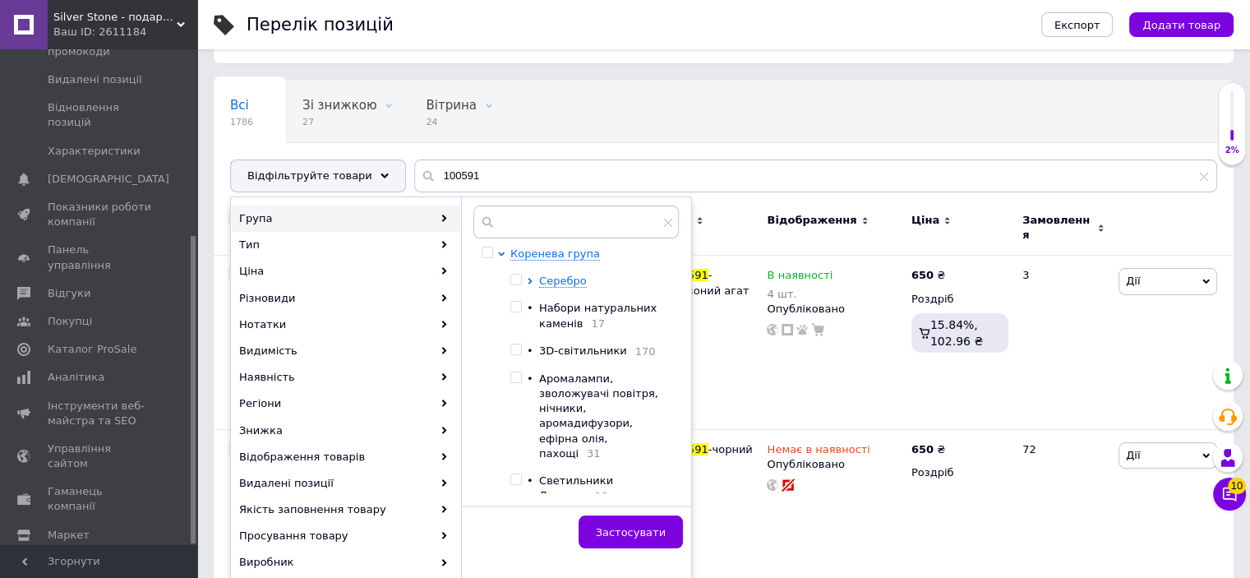
click at [519, 308] on input "checkbox" at bounding box center [515, 307] width 11 height 11
checkbox input "true"
click at [649, 516] on button "Застосувати" at bounding box center [630, 531] width 104 height 33
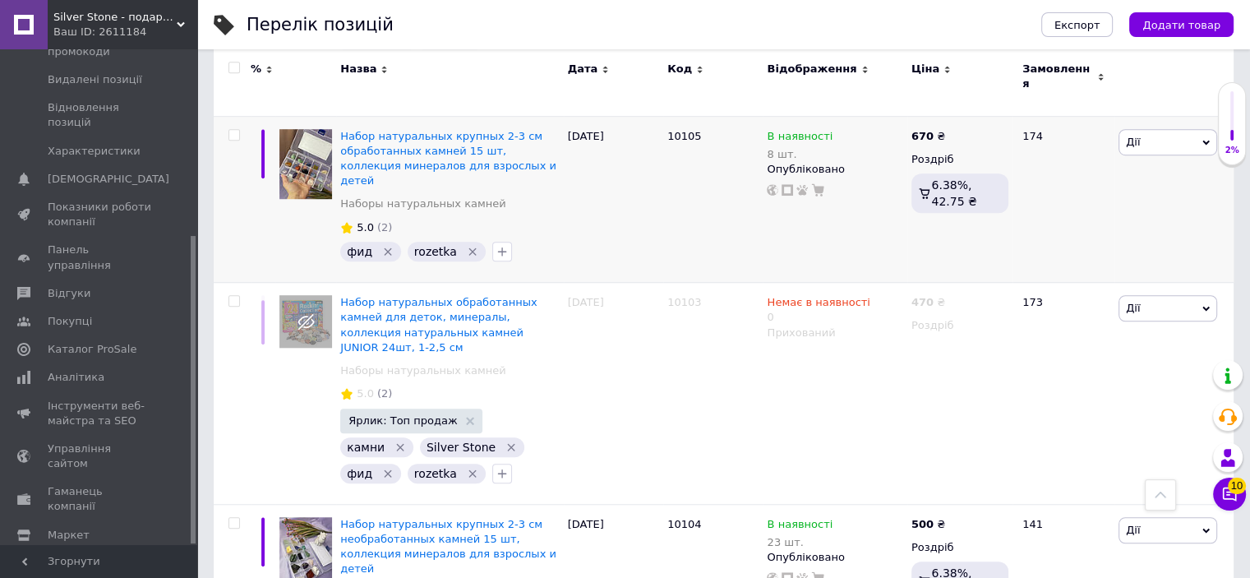
scroll to position [917, 0]
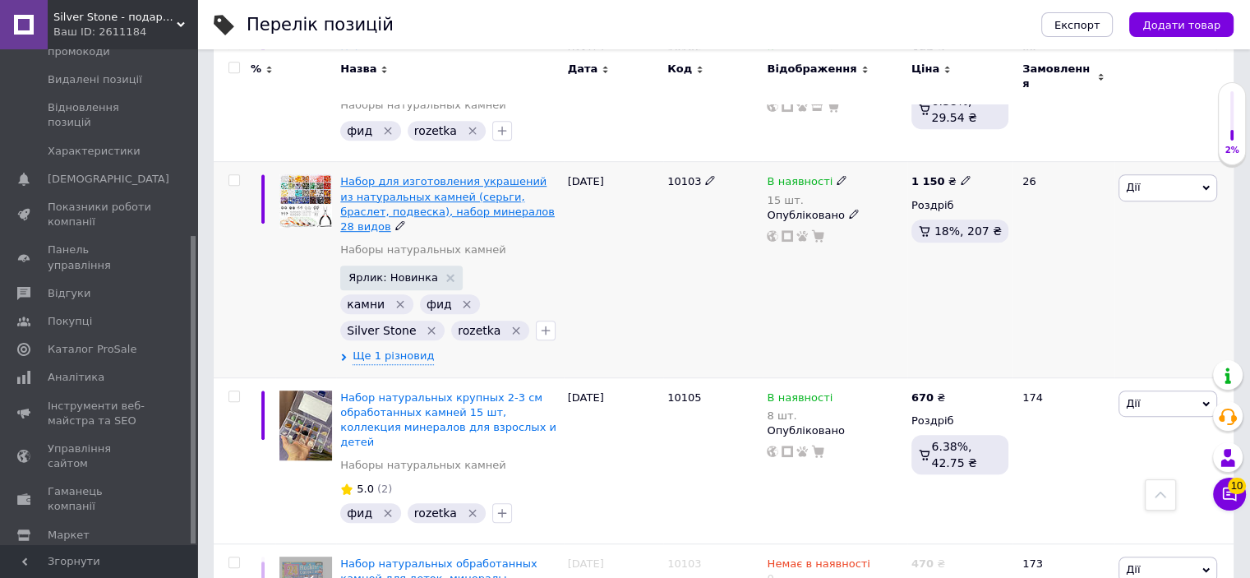
click at [460, 177] on span "Набор для изготовления украшений из натуральных камней (серьги, браслет, подвес…" at bounding box center [447, 204] width 214 height 58
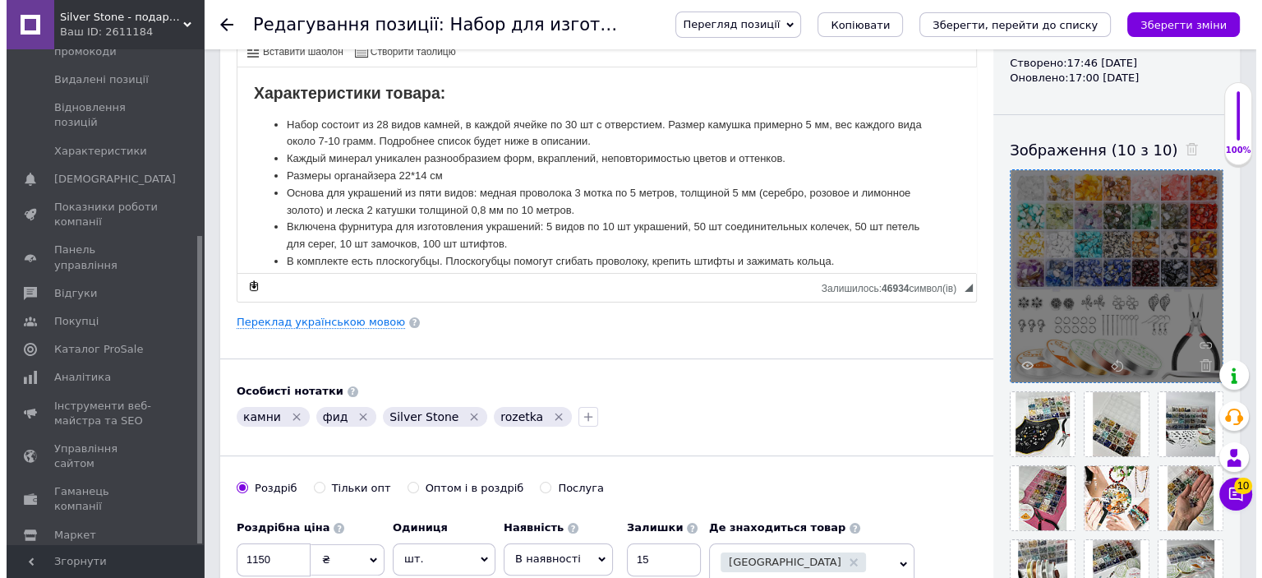
scroll to position [256, 0]
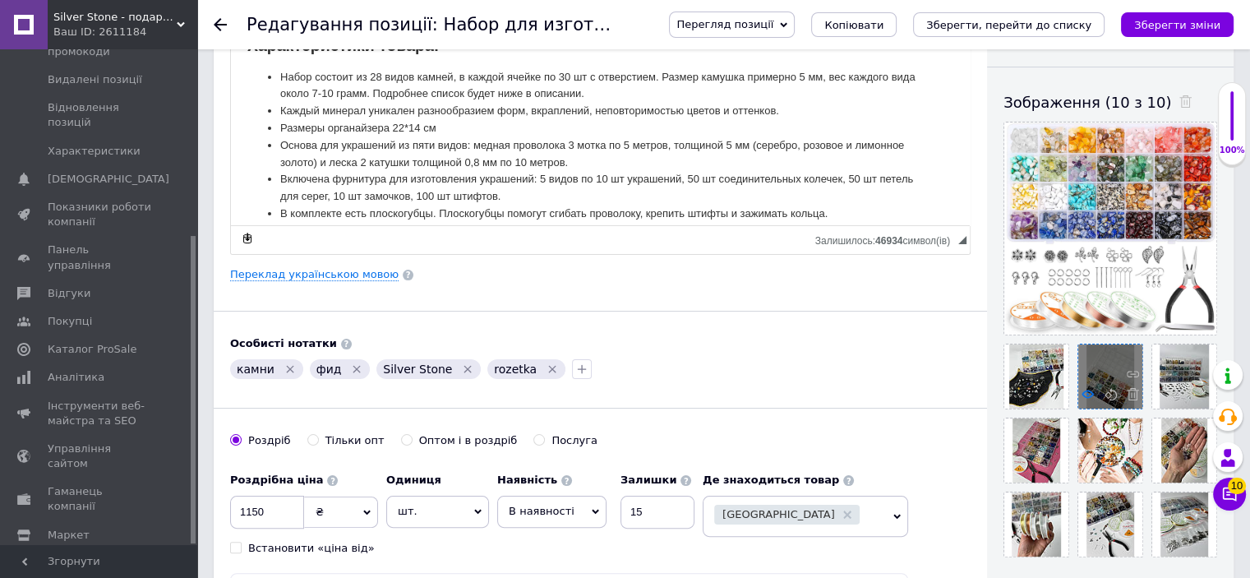
click at [1085, 396] on icon at bounding box center [1087, 394] width 12 height 12
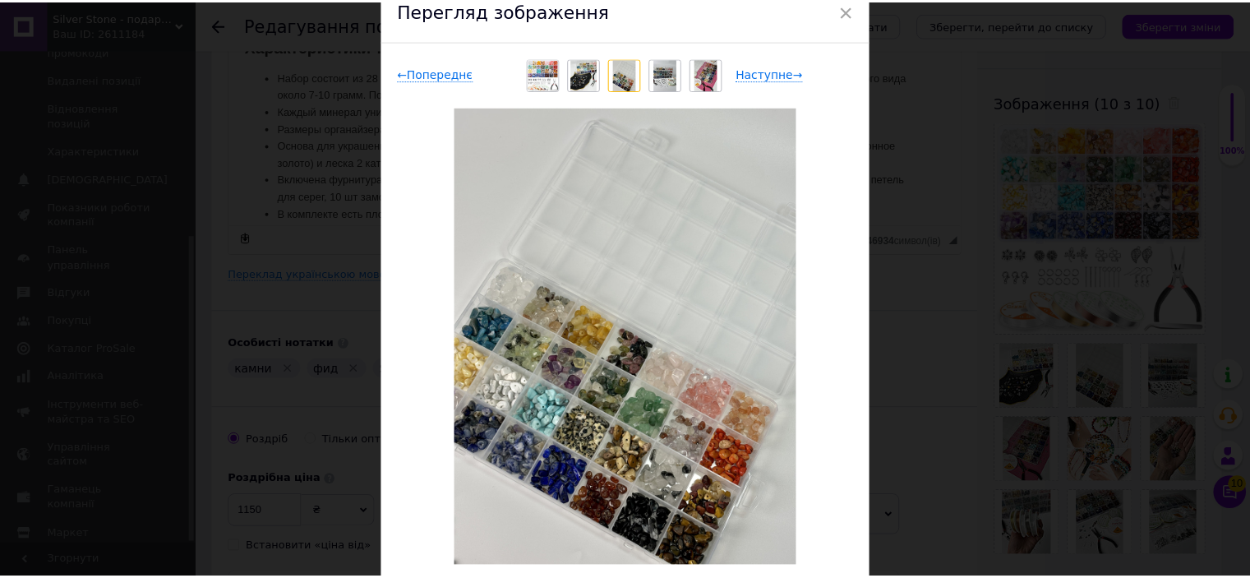
scroll to position [82, 0]
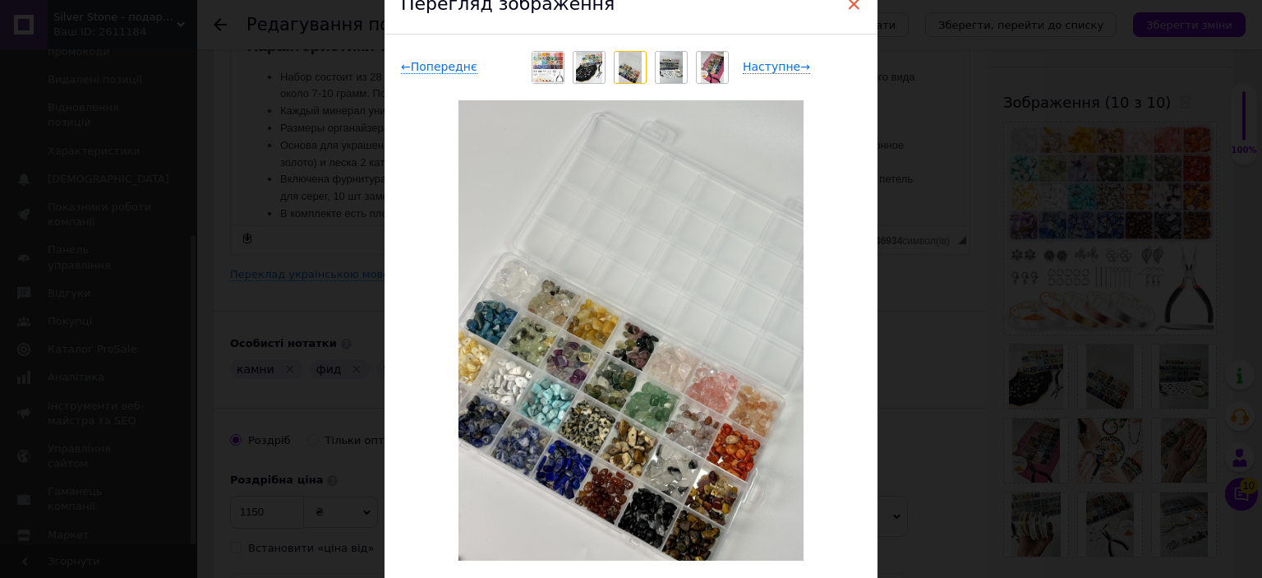
click at [848, 6] on span "×" at bounding box center [853, 4] width 15 height 28
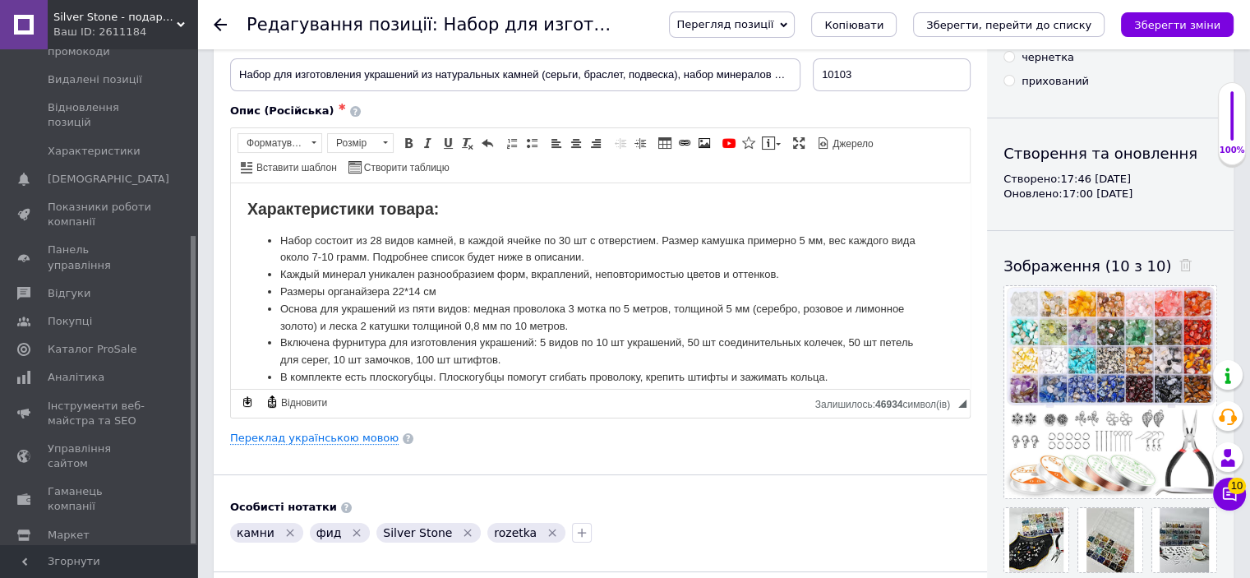
scroll to position [91, 0]
click at [565, 305] on li "Основа для украшений из пяти видов: медная проволока 3 мотка по 5 метров, толщи…" at bounding box center [600, 318] width 640 height 35
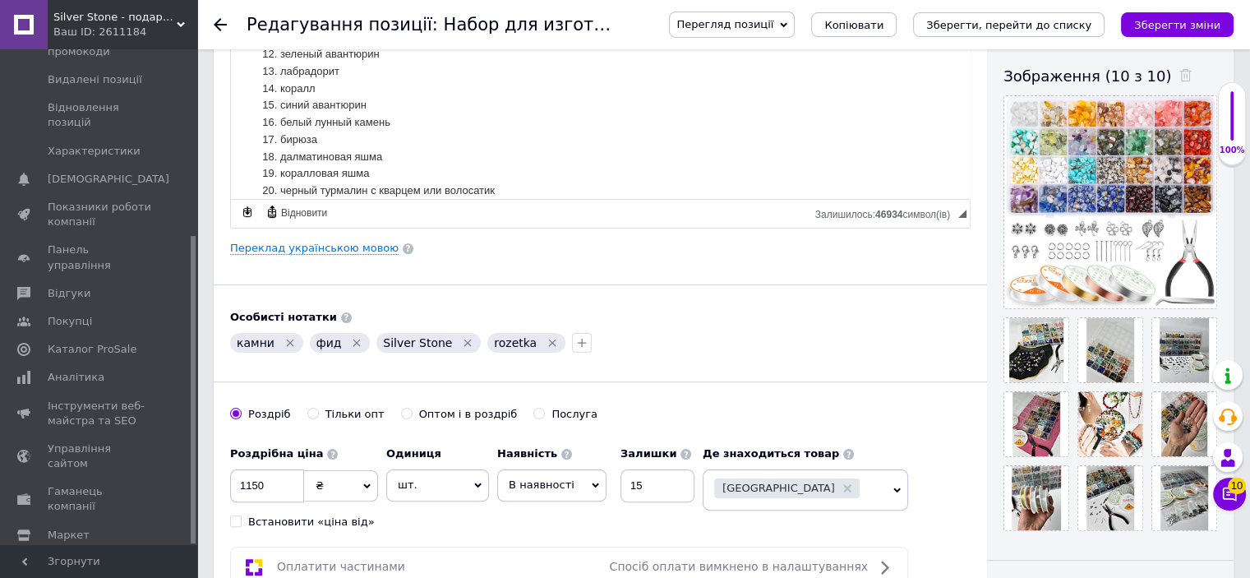
scroll to position [338, 0]
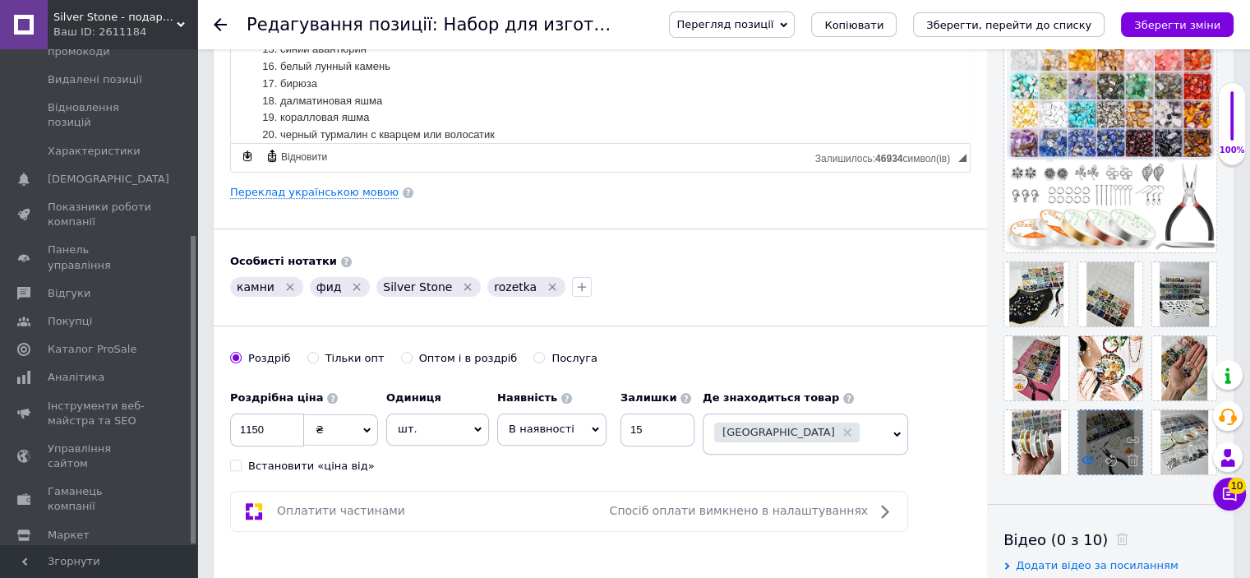
click at [1086, 456] on use at bounding box center [1087, 460] width 12 height 8
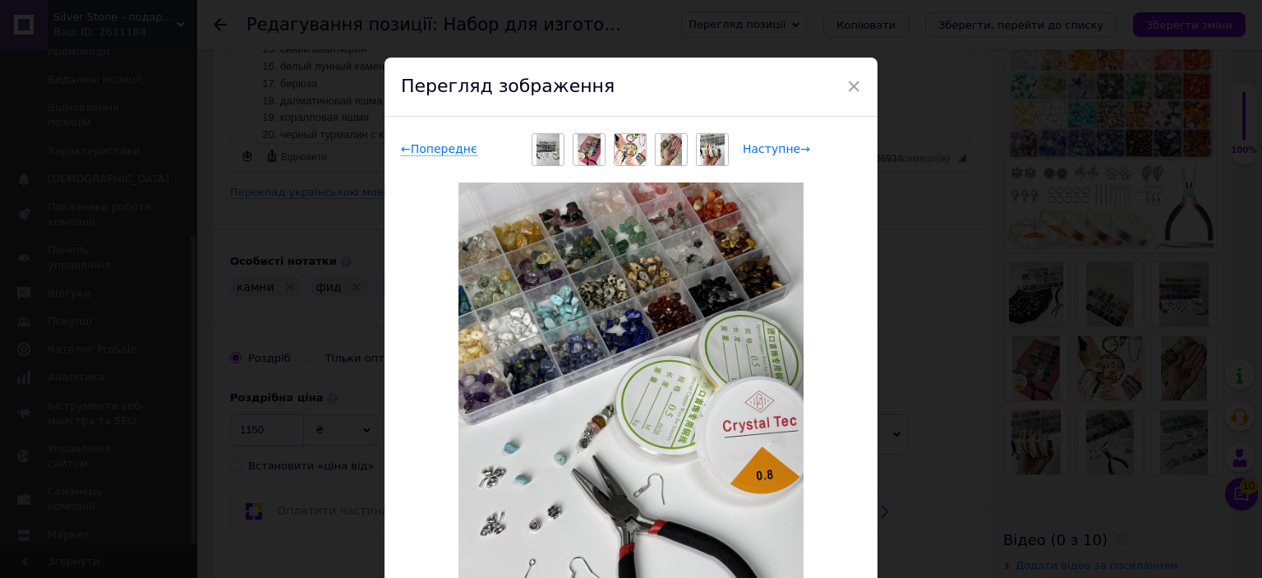
click at [786, 145] on span "Наступне →" at bounding box center [776, 149] width 67 height 14
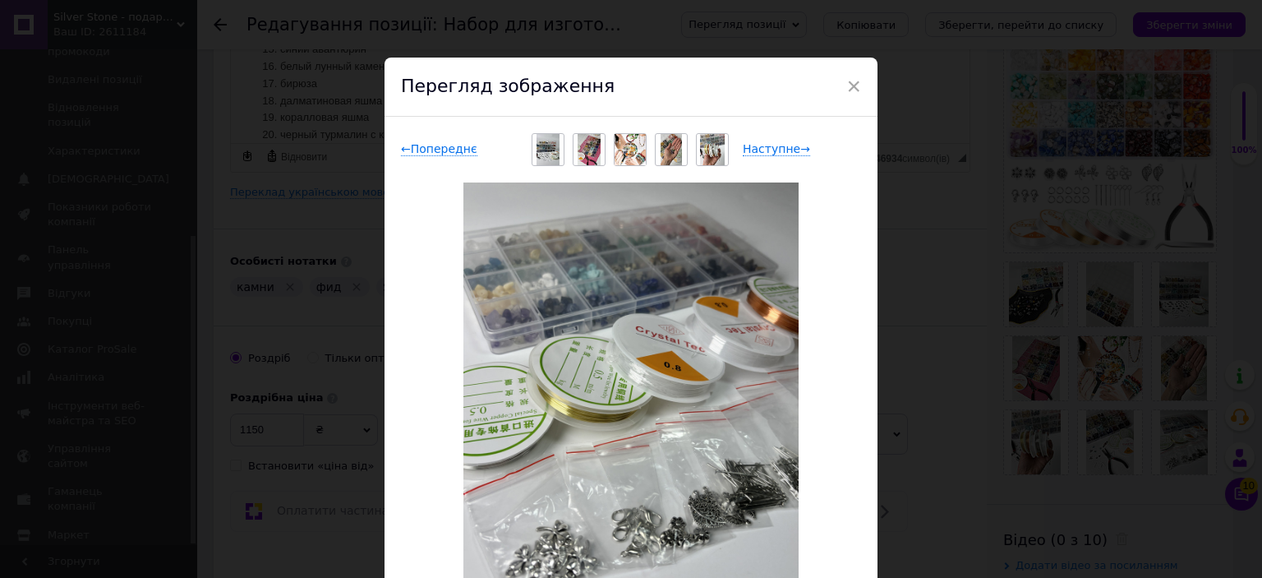
click at [860, 78] on div "Перегляд зображення" at bounding box center [631, 87] width 493 height 59
click at [847, 88] on span "×" at bounding box center [853, 86] width 15 height 28
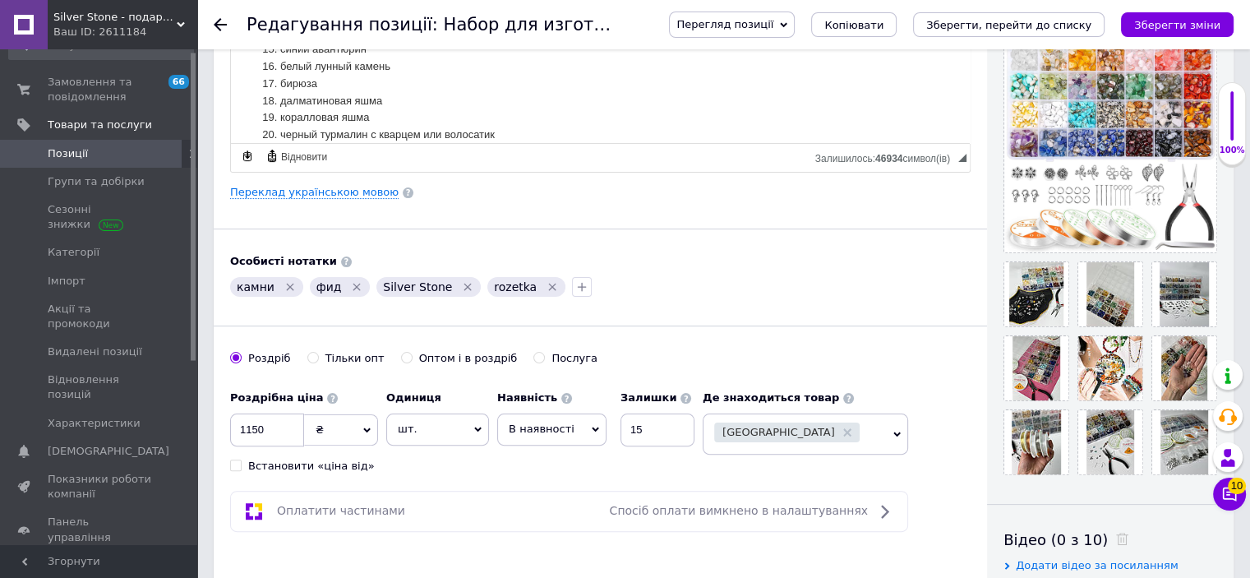
scroll to position [0, 0]
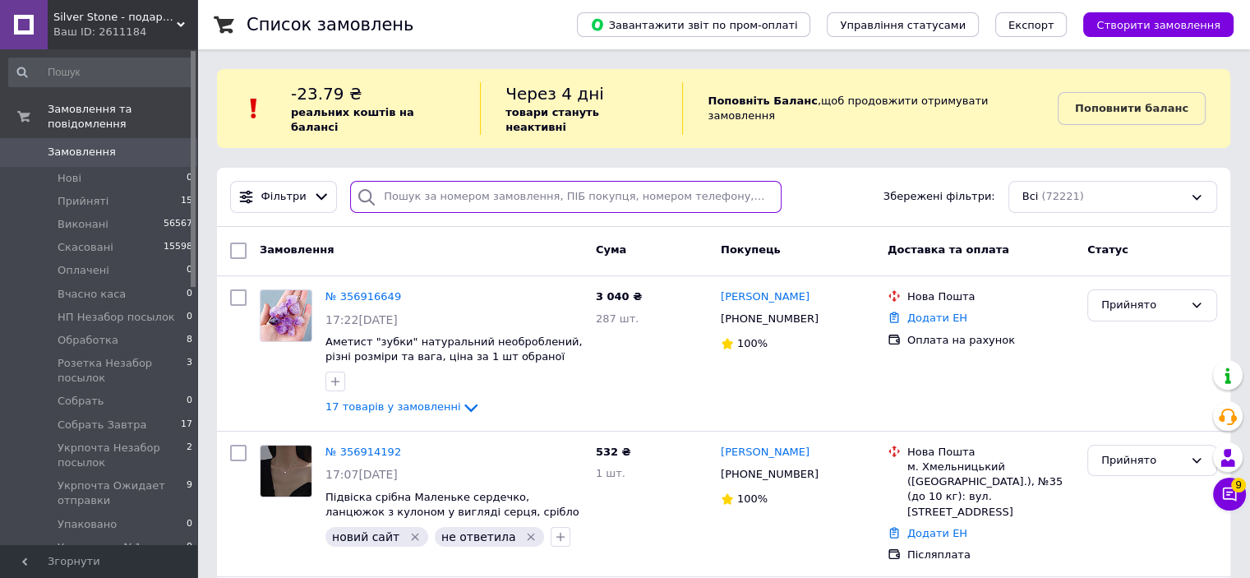
click at [552, 187] on input "search" at bounding box center [565, 197] width 431 height 32
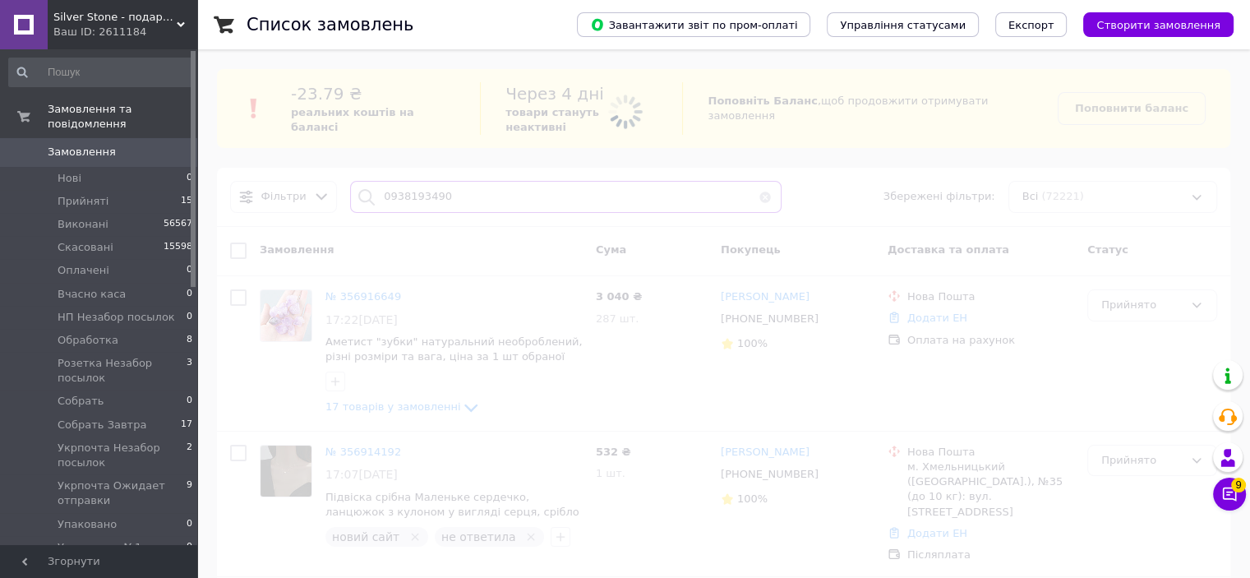
type input "0938193490"
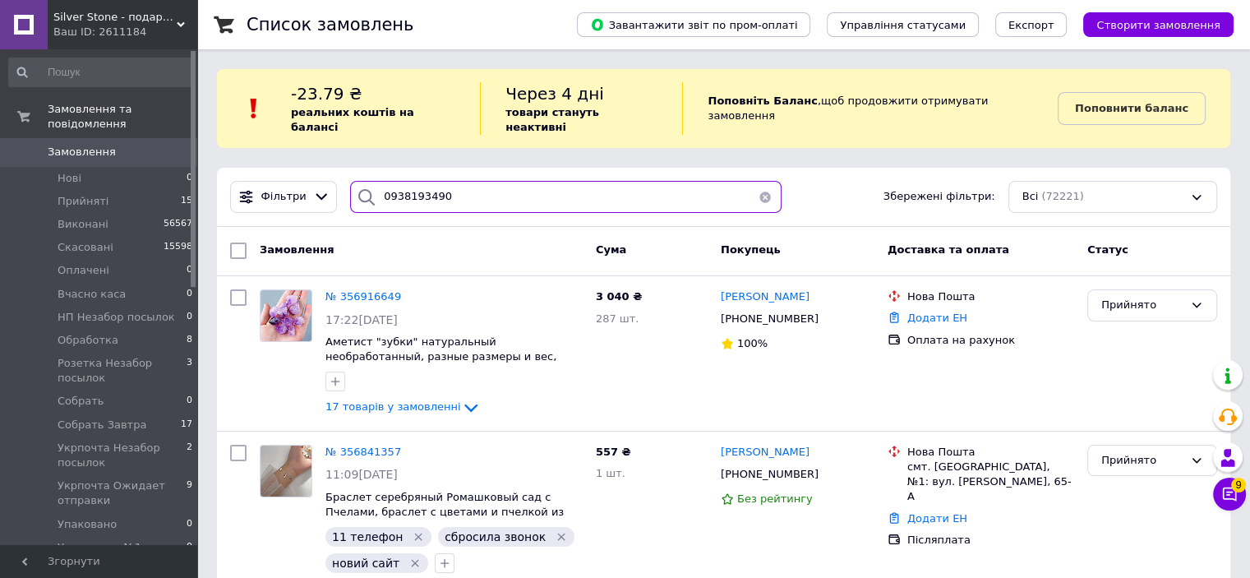
click at [510, 185] on input "0938193490" at bounding box center [565, 197] width 431 height 32
click at [506, 183] on input "0938193490" at bounding box center [565, 197] width 431 height 32
click at [549, 194] on input "0938193490" at bounding box center [565, 197] width 431 height 32
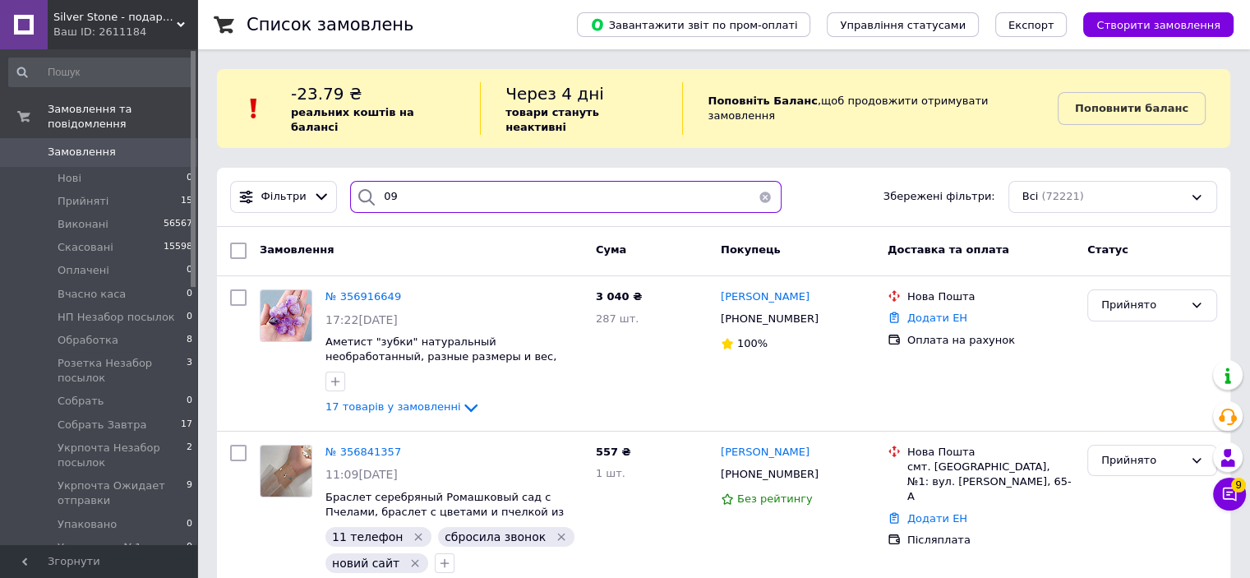
type input "0"
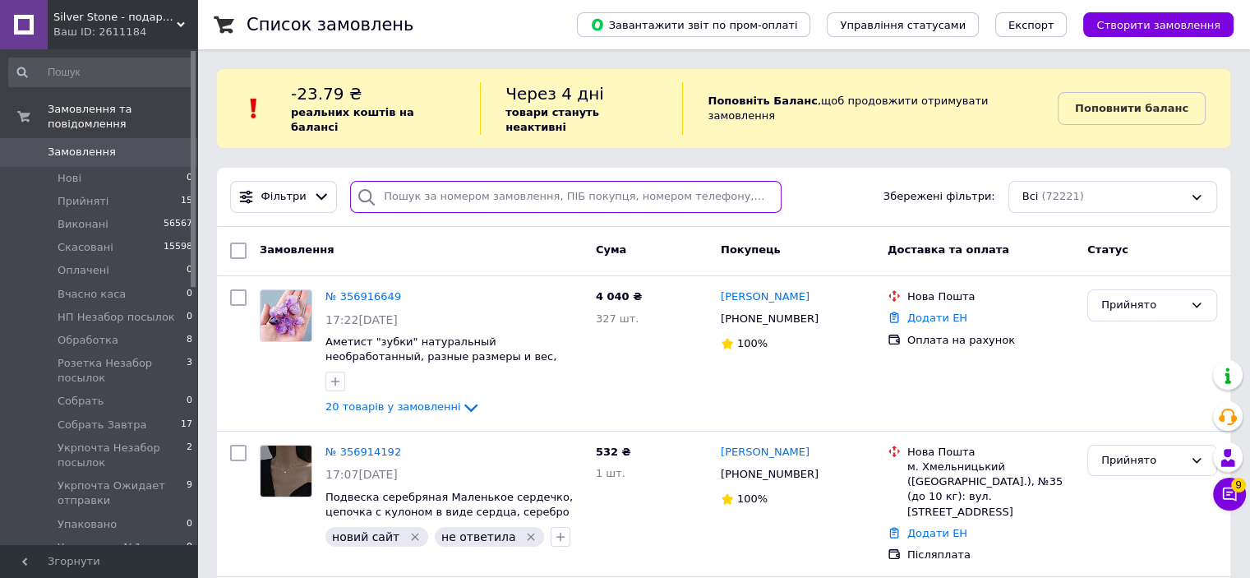
click at [460, 192] on input "search" at bounding box center [565, 197] width 431 height 32
click at [104, 513] on li "Упаковано 0" at bounding box center [101, 524] width 202 height 23
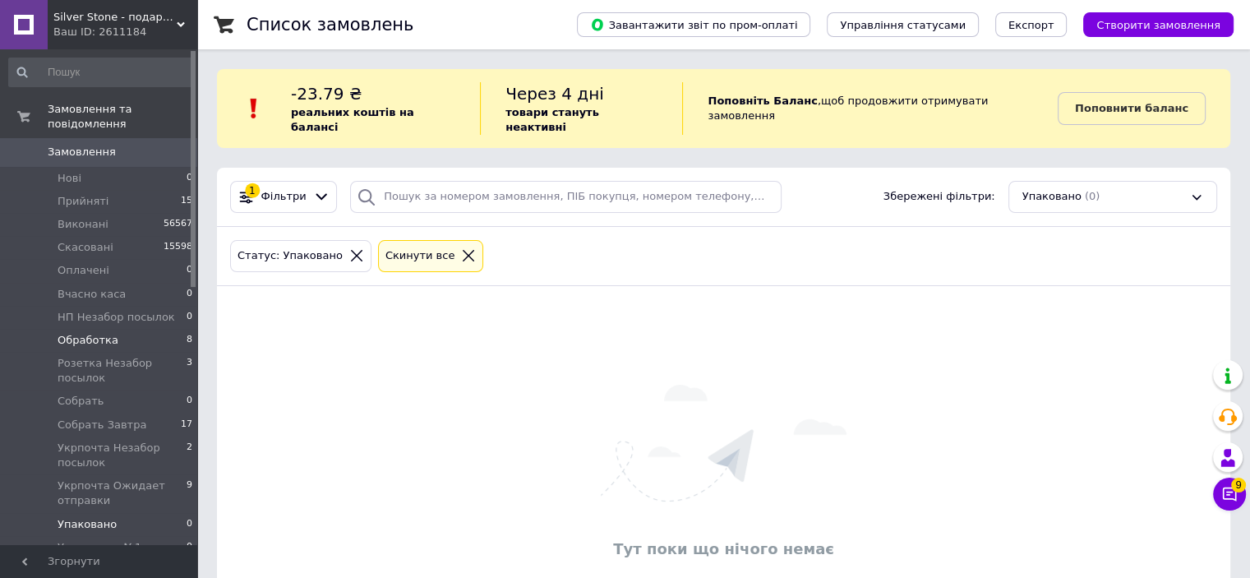
click at [104, 333] on span "Обработка" at bounding box center [88, 340] width 61 height 15
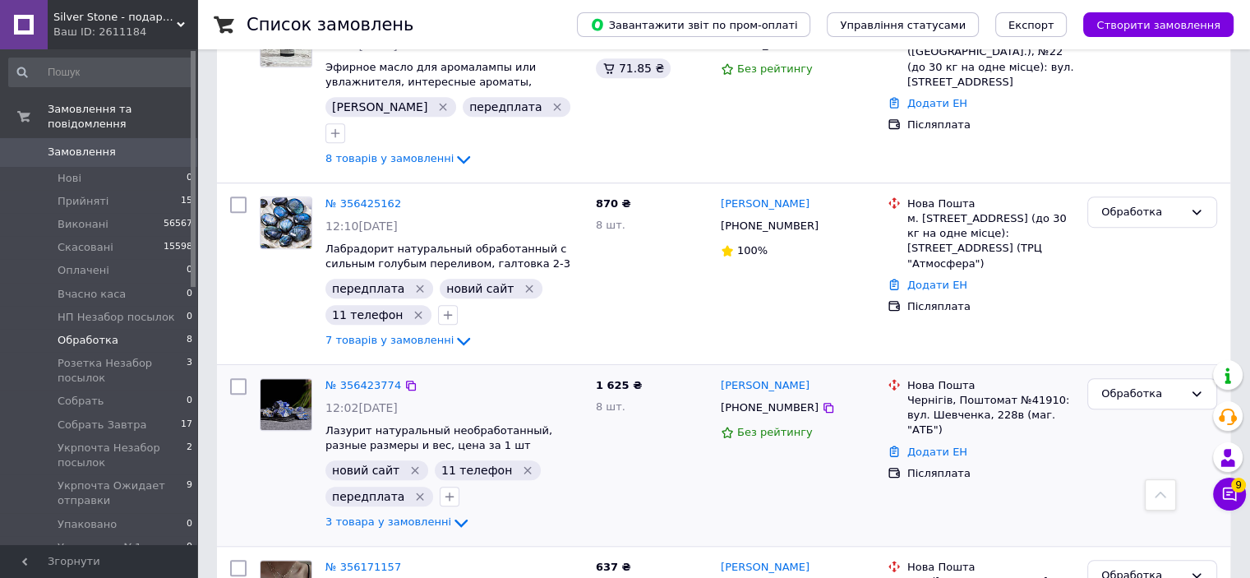
scroll to position [1003, 0]
click at [120, 513] on li "Упаковано 0" at bounding box center [101, 524] width 202 height 23
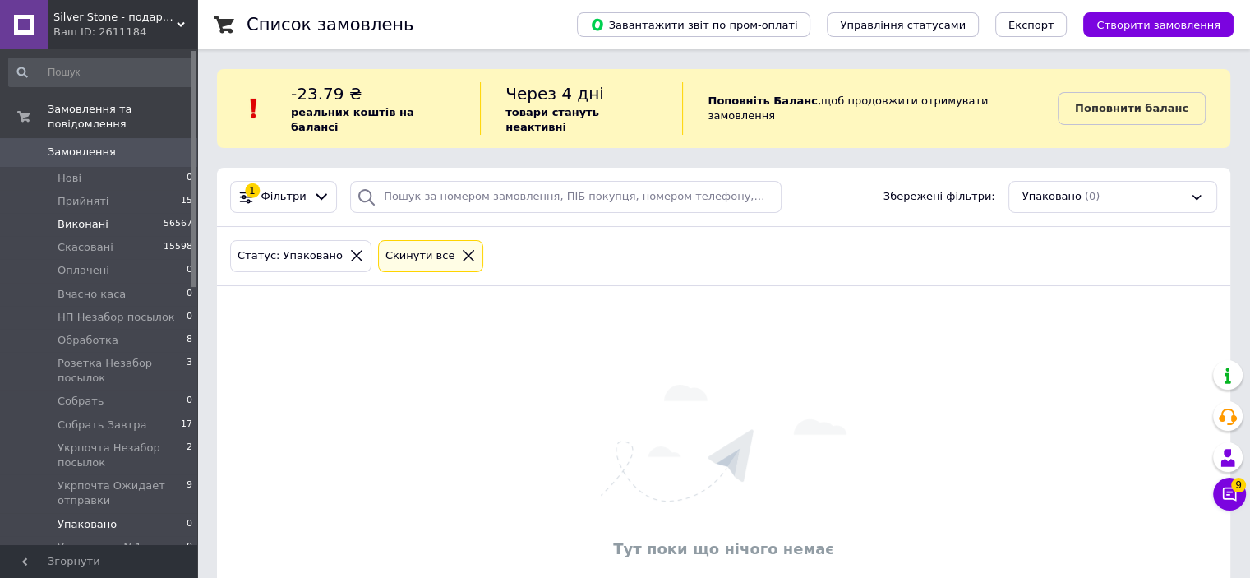
click at [99, 217] on span "Виконані" at bounding box center [83, 224] width 51 height 15
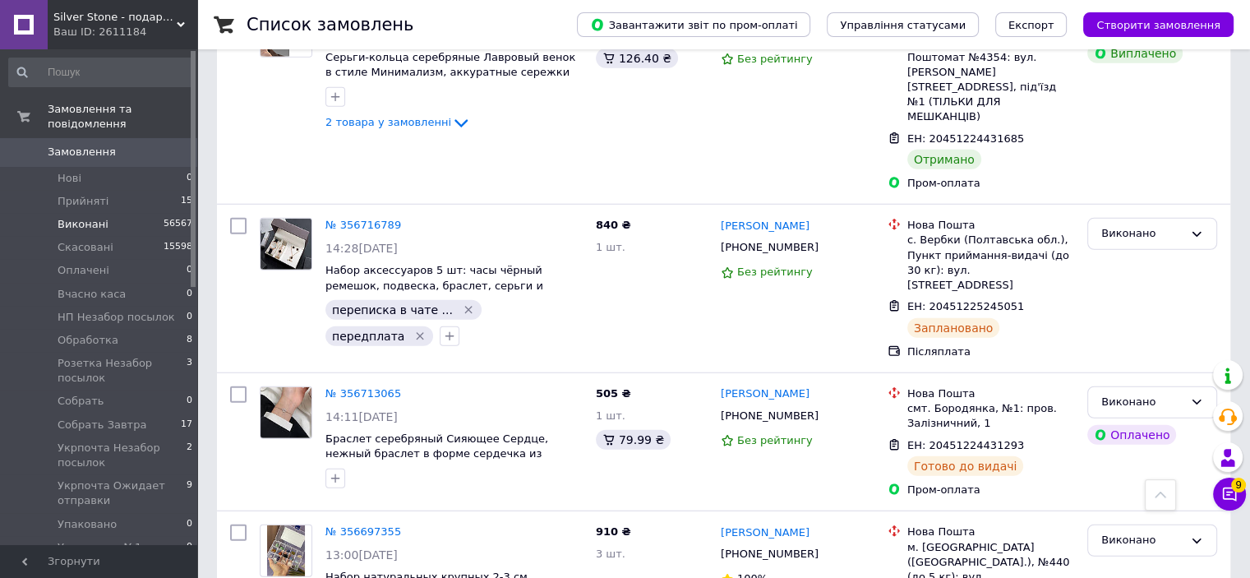
scroll to position [4355, 0]
click at [411, 519] on div "№ 356697355 13:00[DATE] Набор натуральных крупных 2-3 см обработанных камней 15…" at bounding box center [454, 589] width 270 height 141
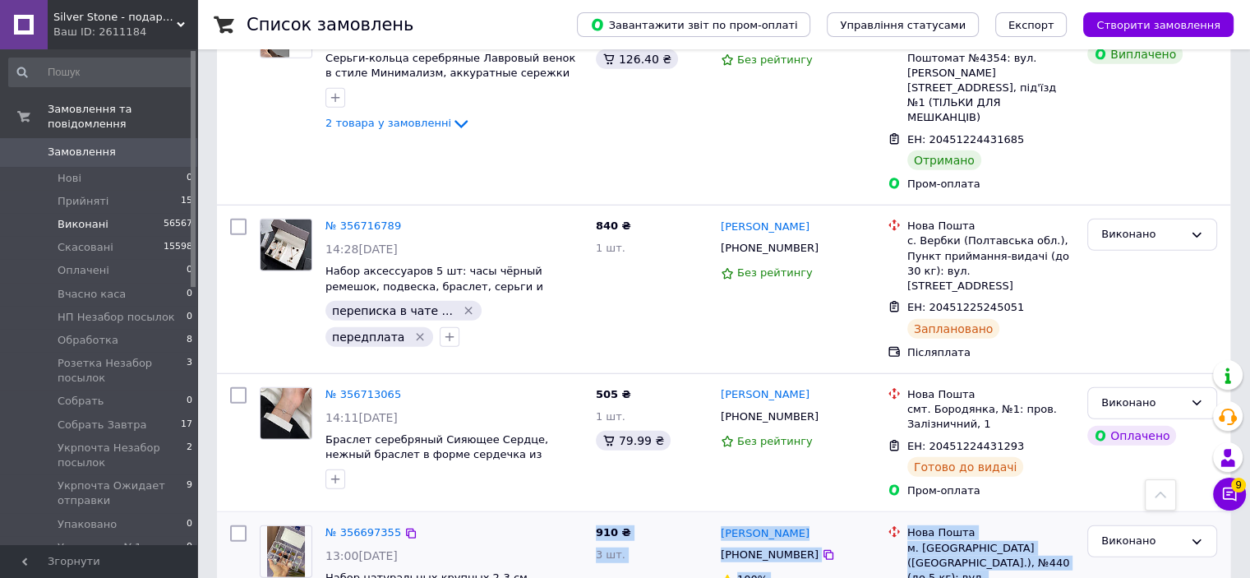
drag, startPoint x: 720, startPoint y: 371, endPoint x: 559, endPoint y: 224, distance: 218.1
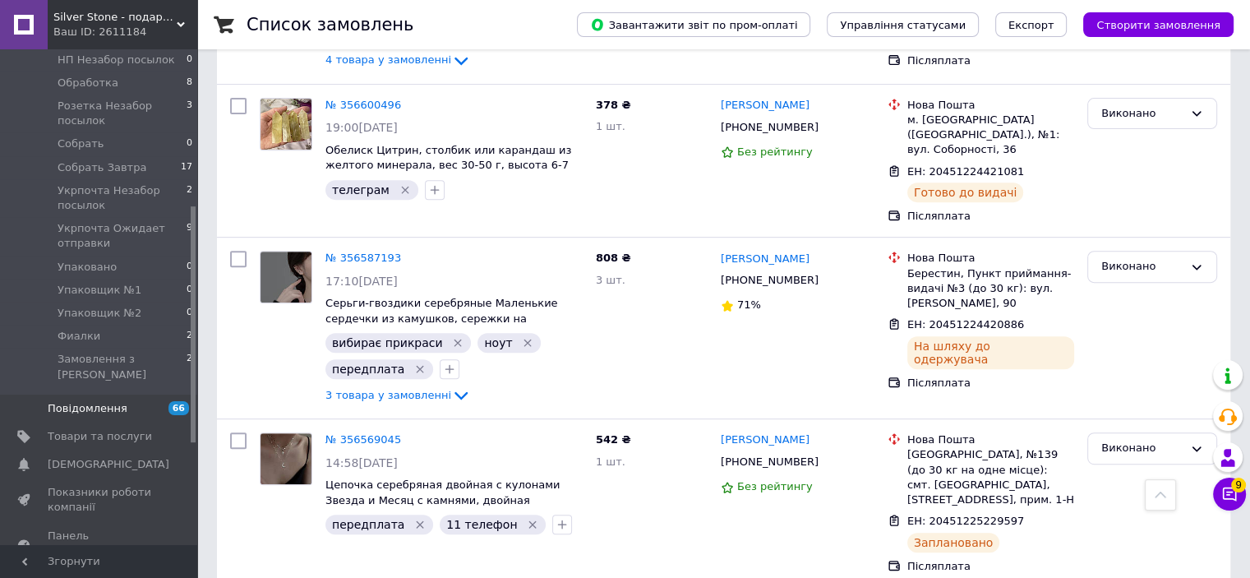
scroll to position [329, 0]
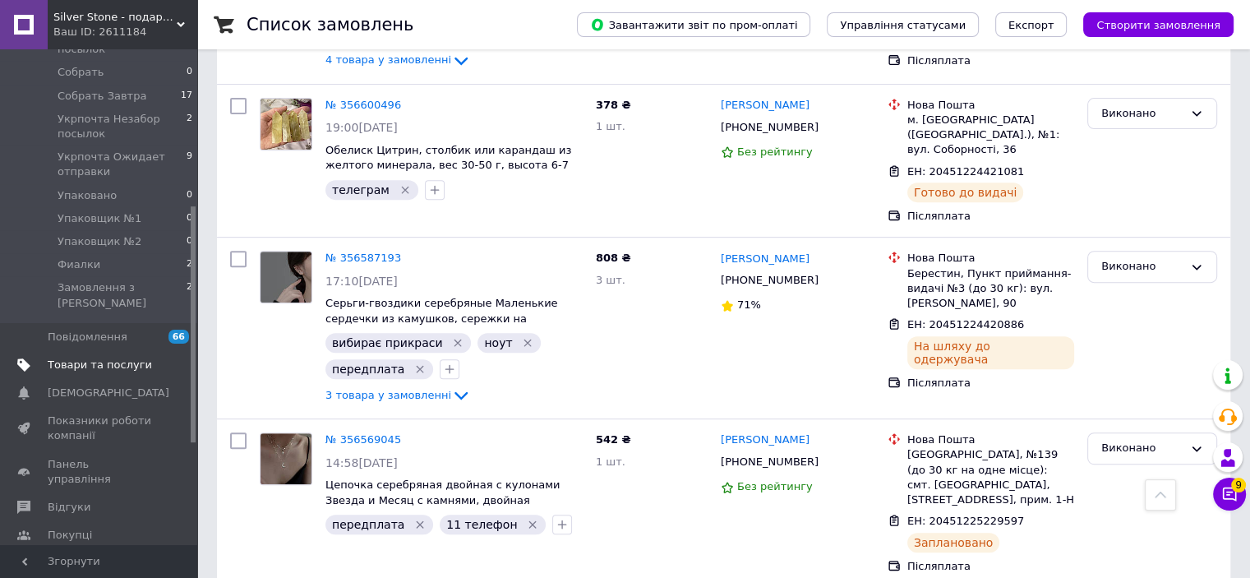
click at [85, 357] on span "Товари та послуги" at bounding box center [100, 364] width 104 height 15
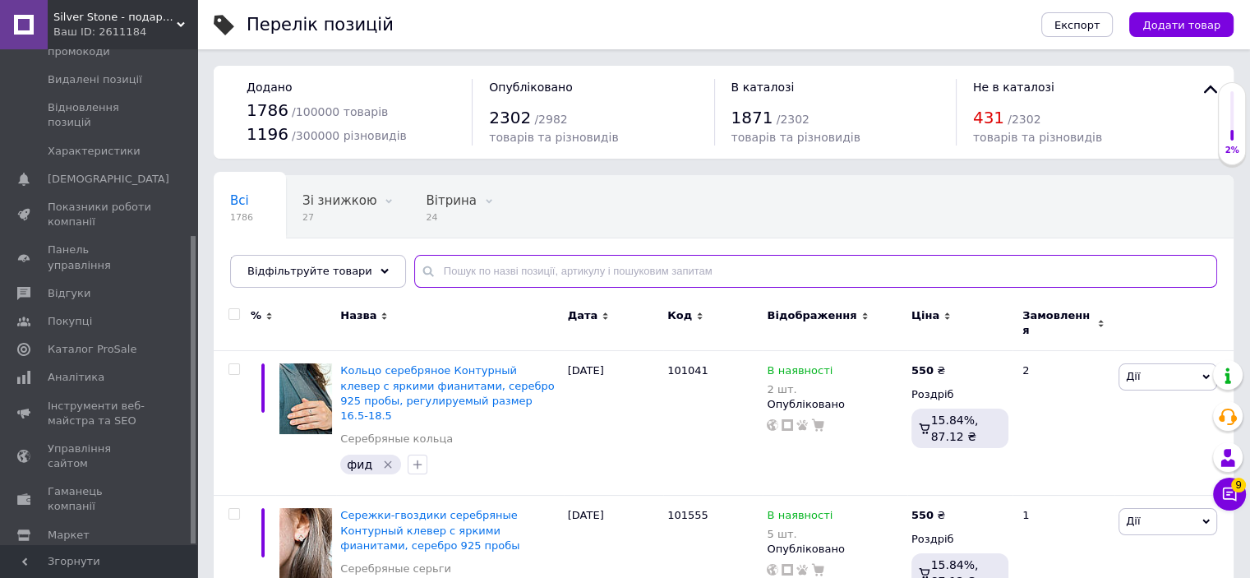
click at [468, 265] on input "text" at bounding box center [815, 271] width 803 height 33
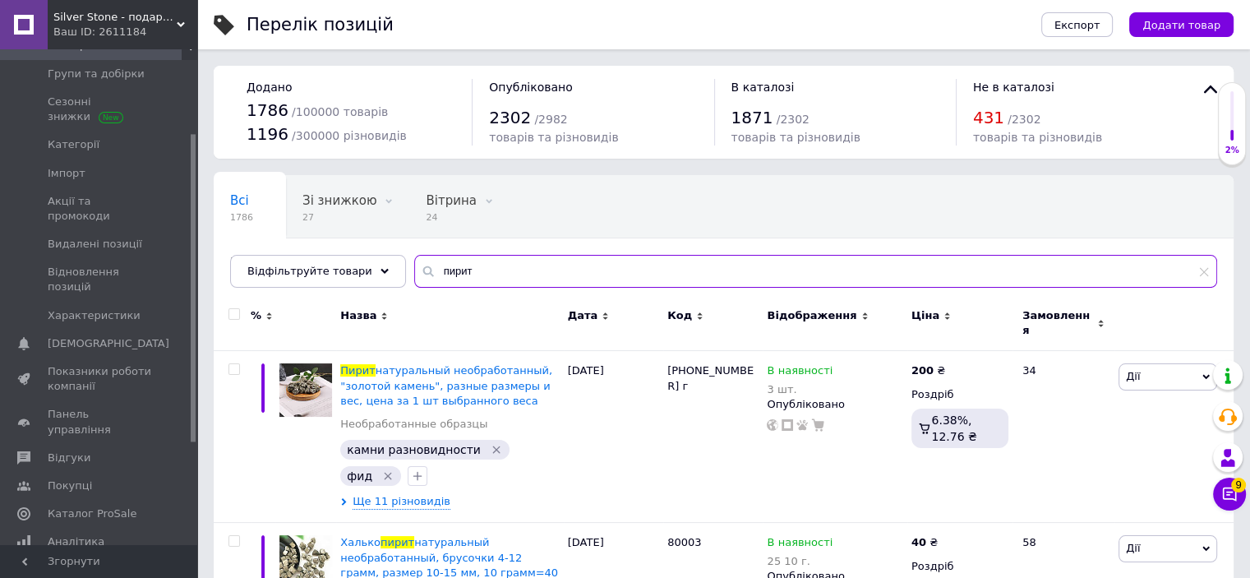
click at [537, 275] on input "пирит" at bounding box center [815, 271] width 803 height 33
type input "800161"
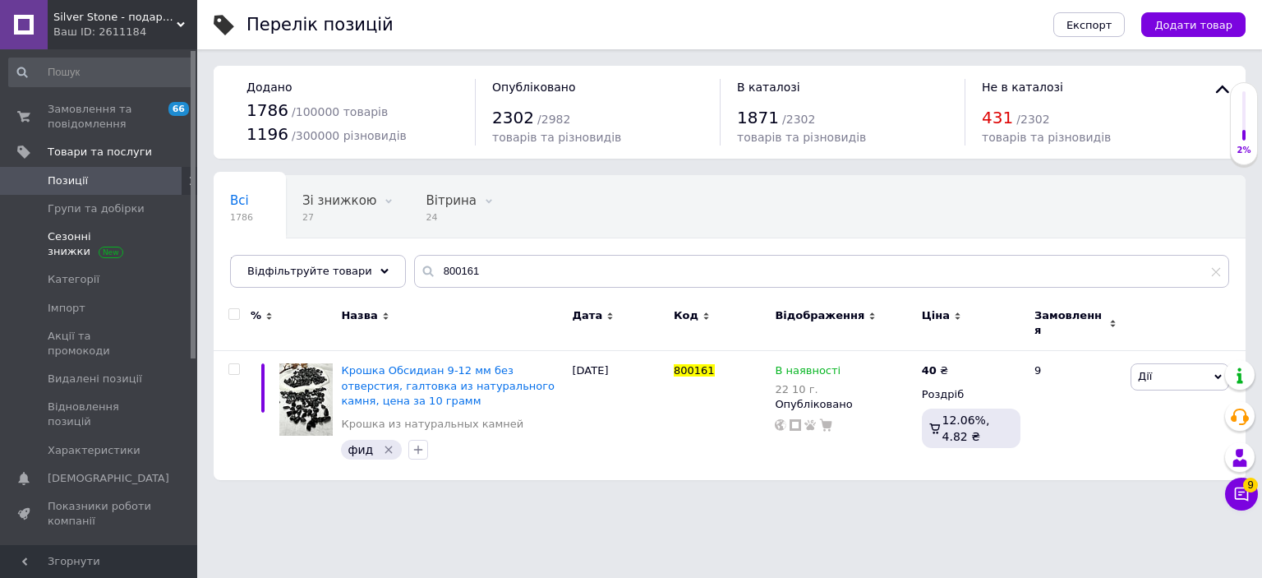
click at [95, 241] on span "Сезонні знижки" at bounding box center [100, 244] width 104 height 30
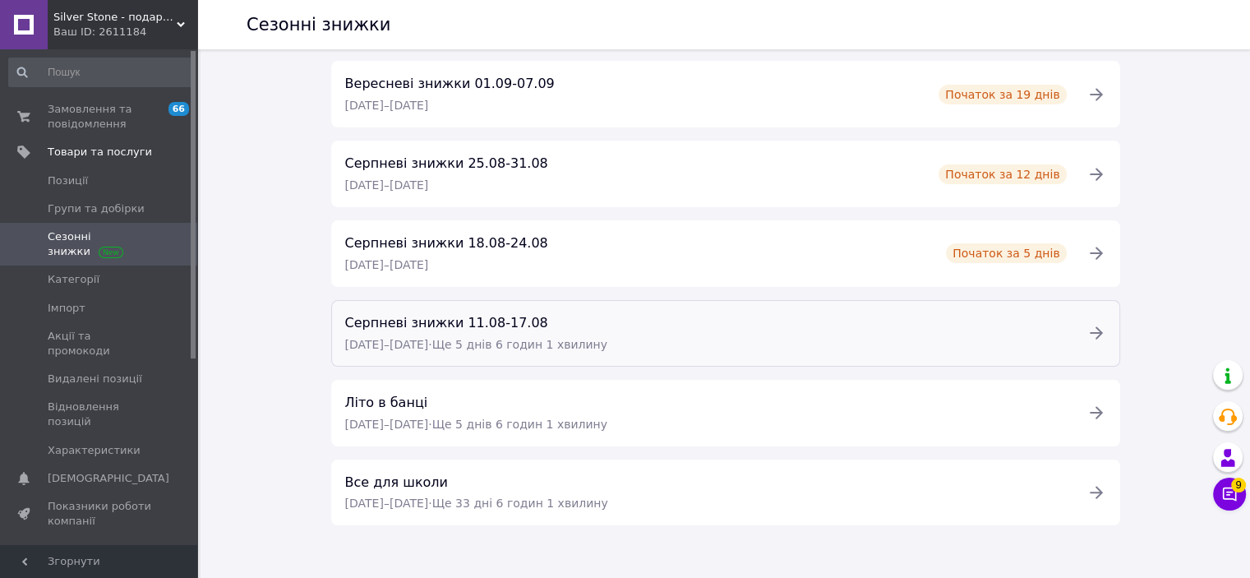
scroll to position [320, 0]
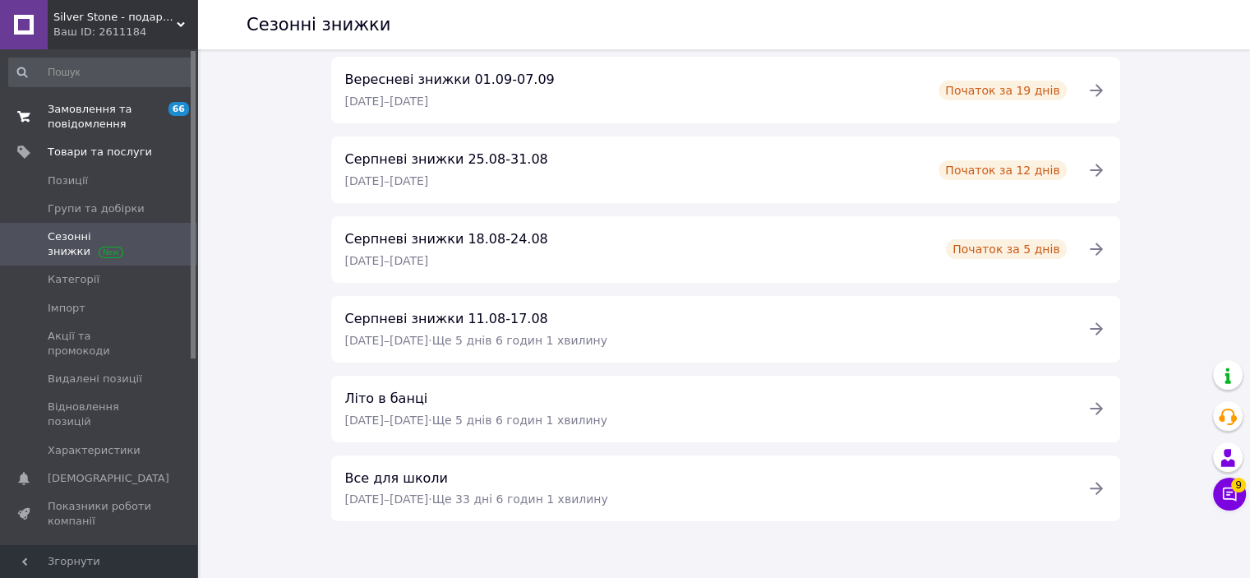
click at [99, 108] on span "Замовлення та повідомлення" at bounding box center [100, 117] width 104 height 30
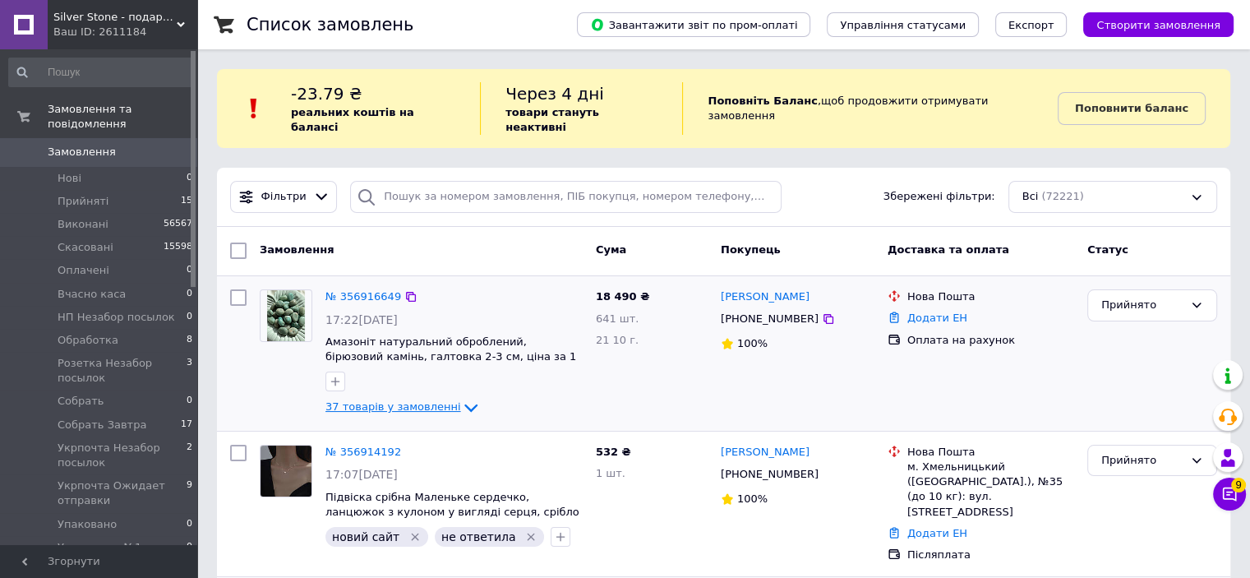
click at [381, 401] on span "37 товарів у замовленні" at bounding box center [393, 407] width 136 height 12
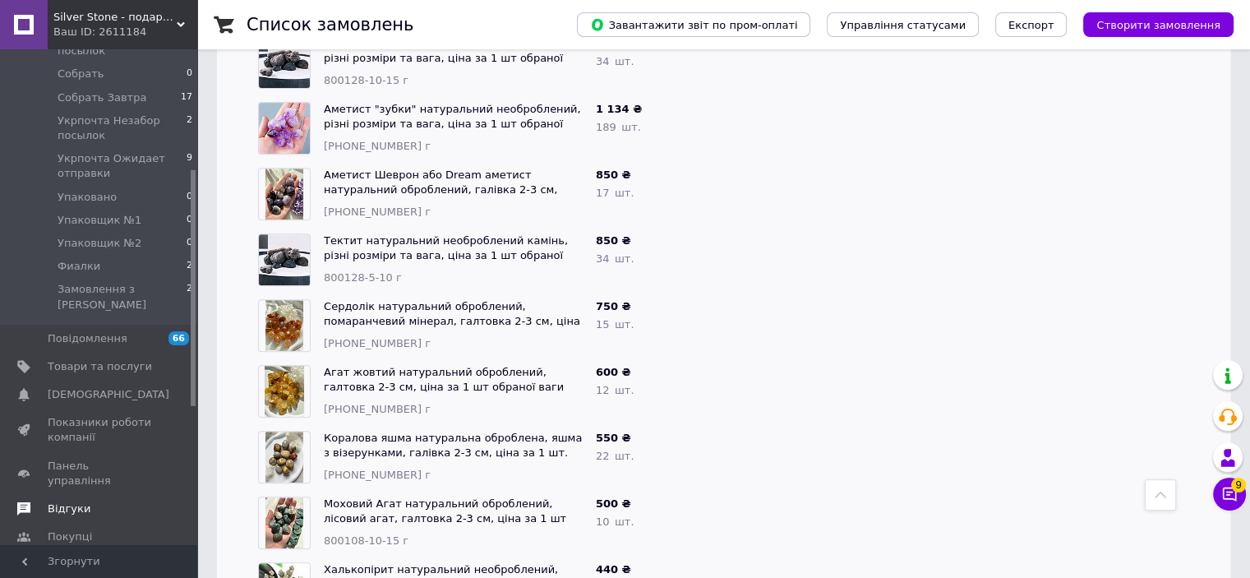
scroll to position [329, 0]
click at [92, 500] on span "Відгуки" at bounding box center [100, 507] width 104 height 15
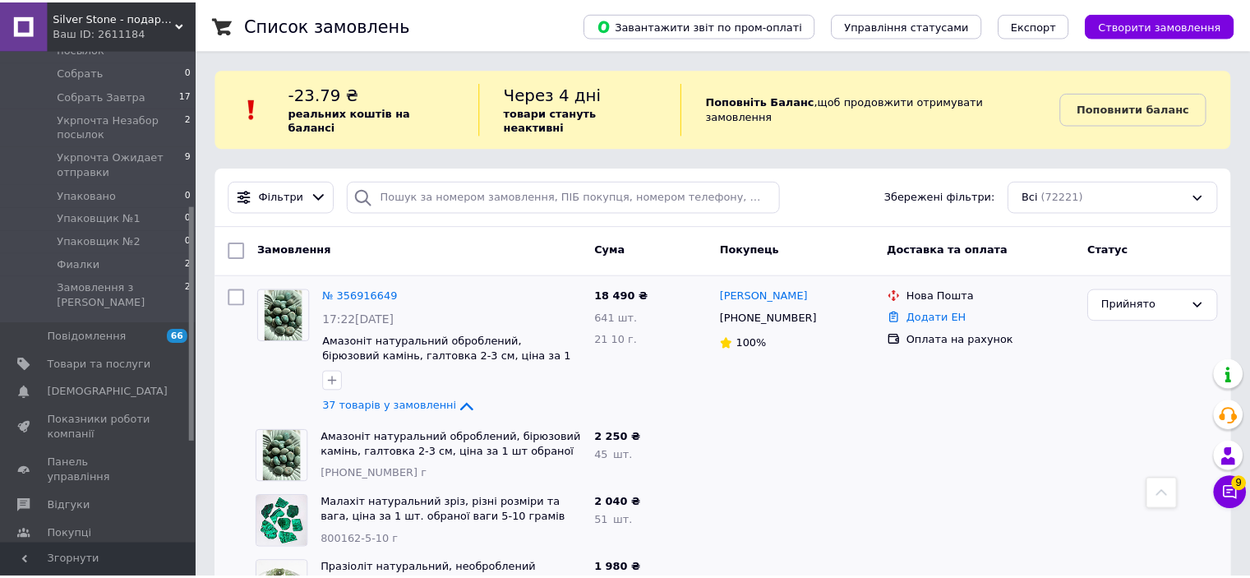
scroll to position [175, 0]
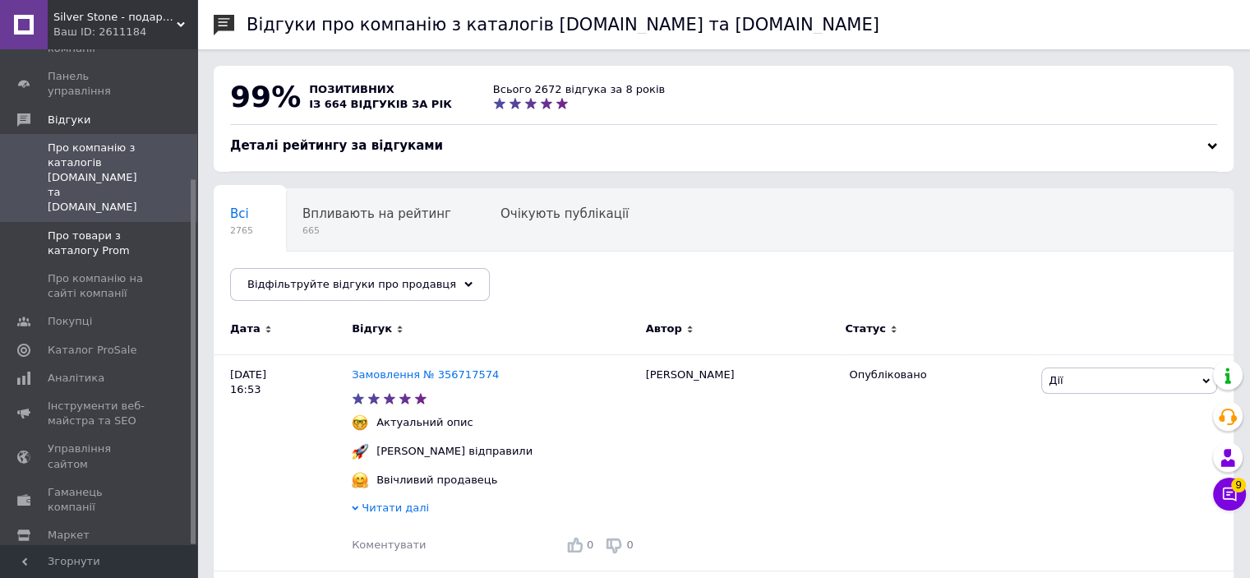
click at [87, 228] on span "Про товари з каталогу Prom" at bounding box center [100, 243] width 104 height 30
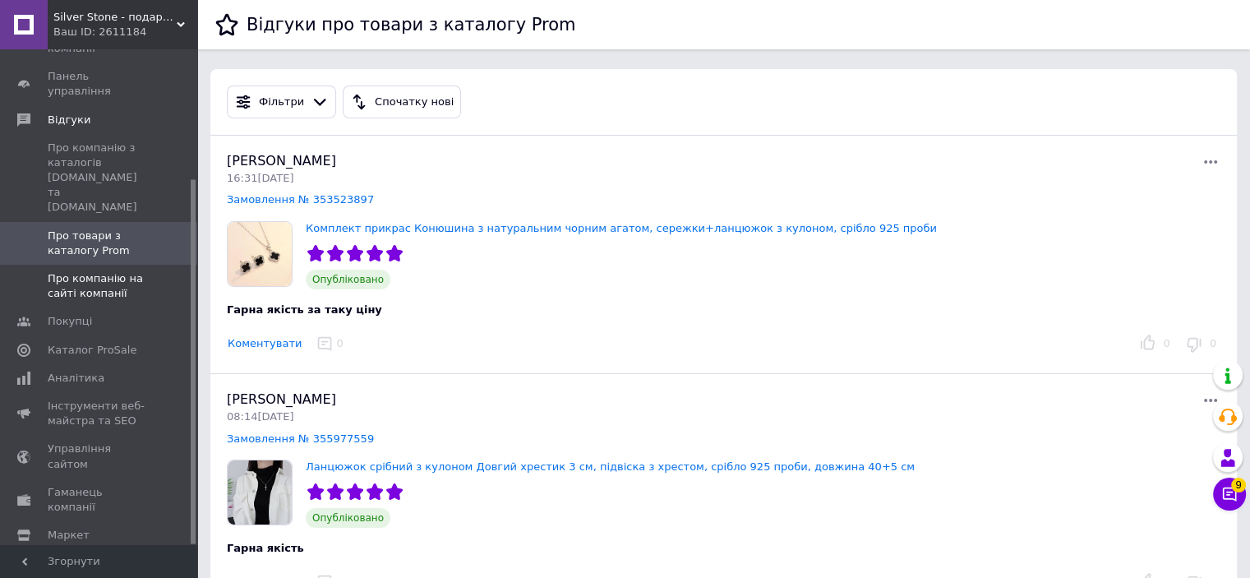
click at [113, 271] on span "Про компанію на сайті компанії" at bounding box center [100, 286] width 104 height 30
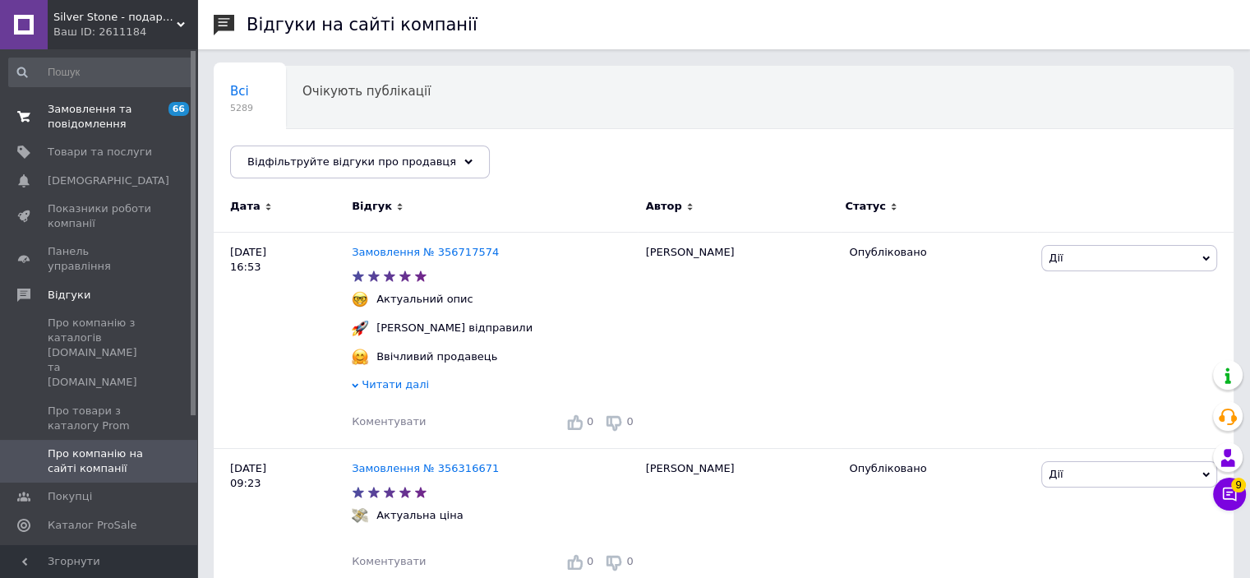
click at [107, 125] on span "Замовлення та повідомлення" at bounding box center [100, 117] width 104 height 30
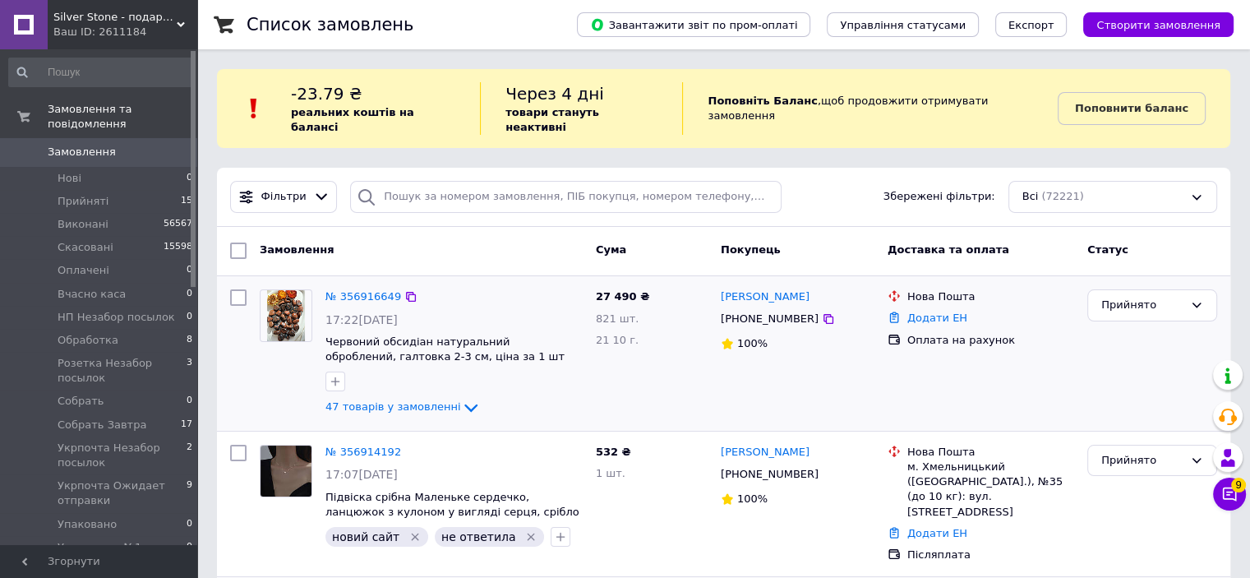
click at [380, 380] on div "№ 356916649 17:22[DATE] Червоний обсидіан натуральний оброблений, галтовка 2-3 …" at bounding box center [454, 353] width 270 height 141
click at [385, 401] on span "47 товарів у замовленні" at bounding box center [393, 407] width 136 height 12
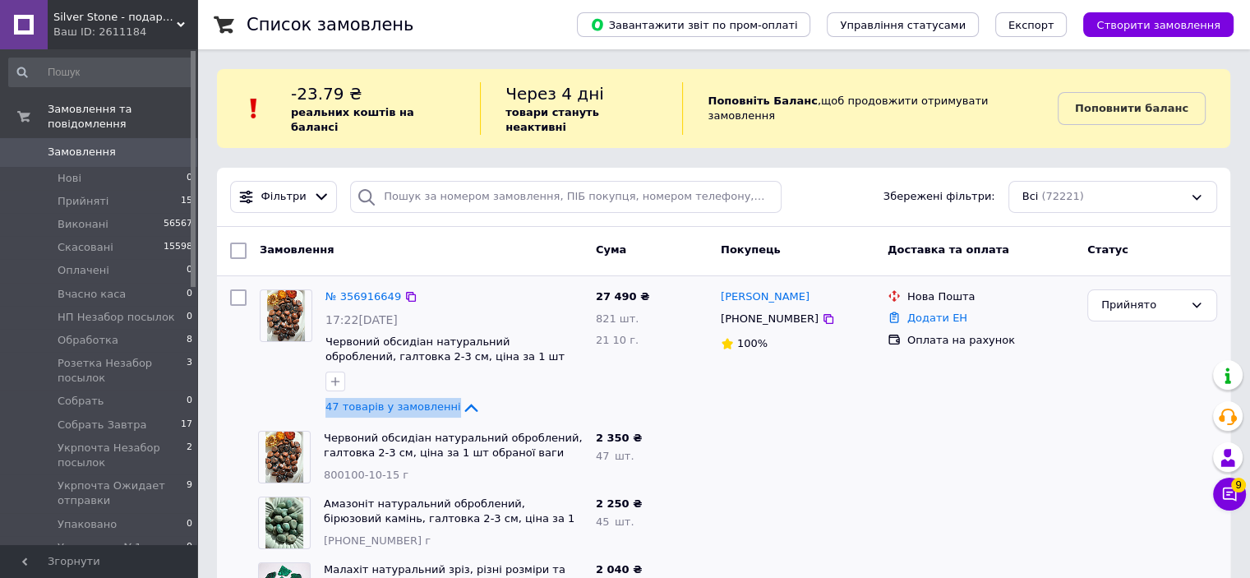
click at [575, 403] on div "№ 356916649 17:22[DATE] Червоний обсидіан натуральний оброблений, галтовка 2-3 …" at bounding box center [454, 353] width 270 height 141
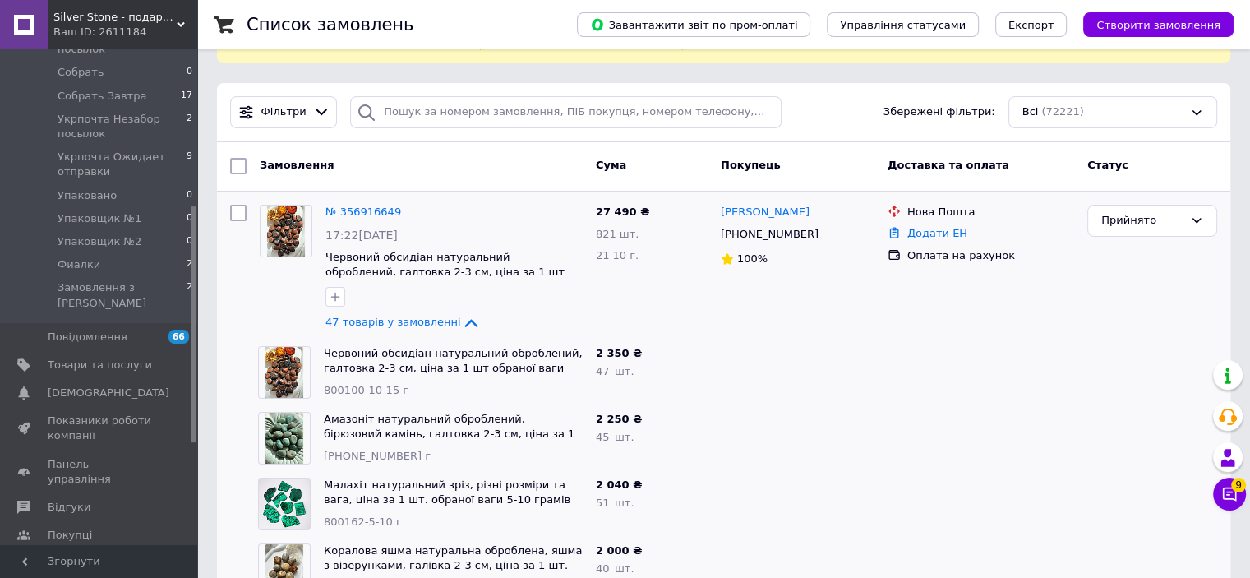
scroll to position [82, 0]
